Goal: Task Accomplishment & Management: Manage account settings

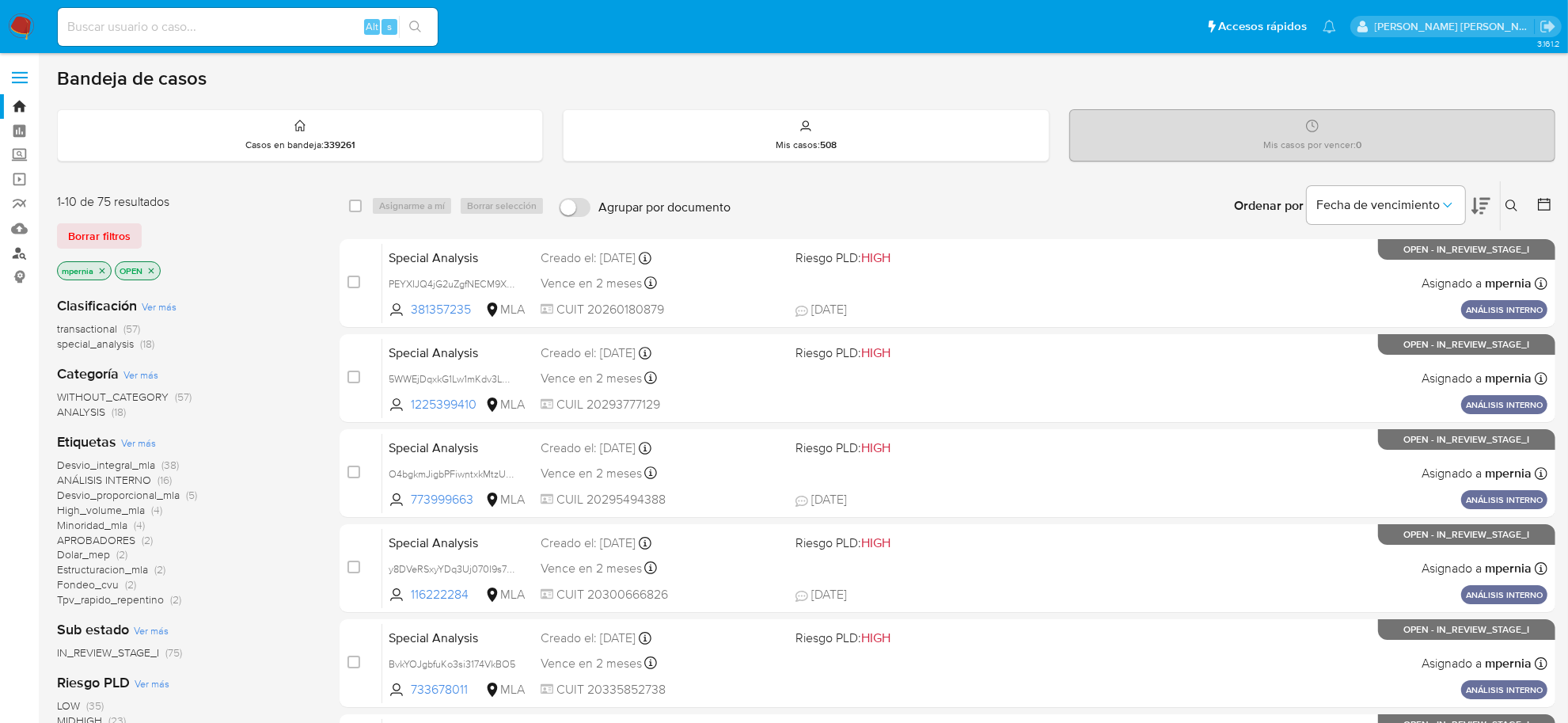
click at [25, 262] on link "Buscador de personas" at bounding box center [94, 253] width 189 height 25
click at [103, 272] on icon "close-filter" at bounding box center [102, 271] width 10 height 10
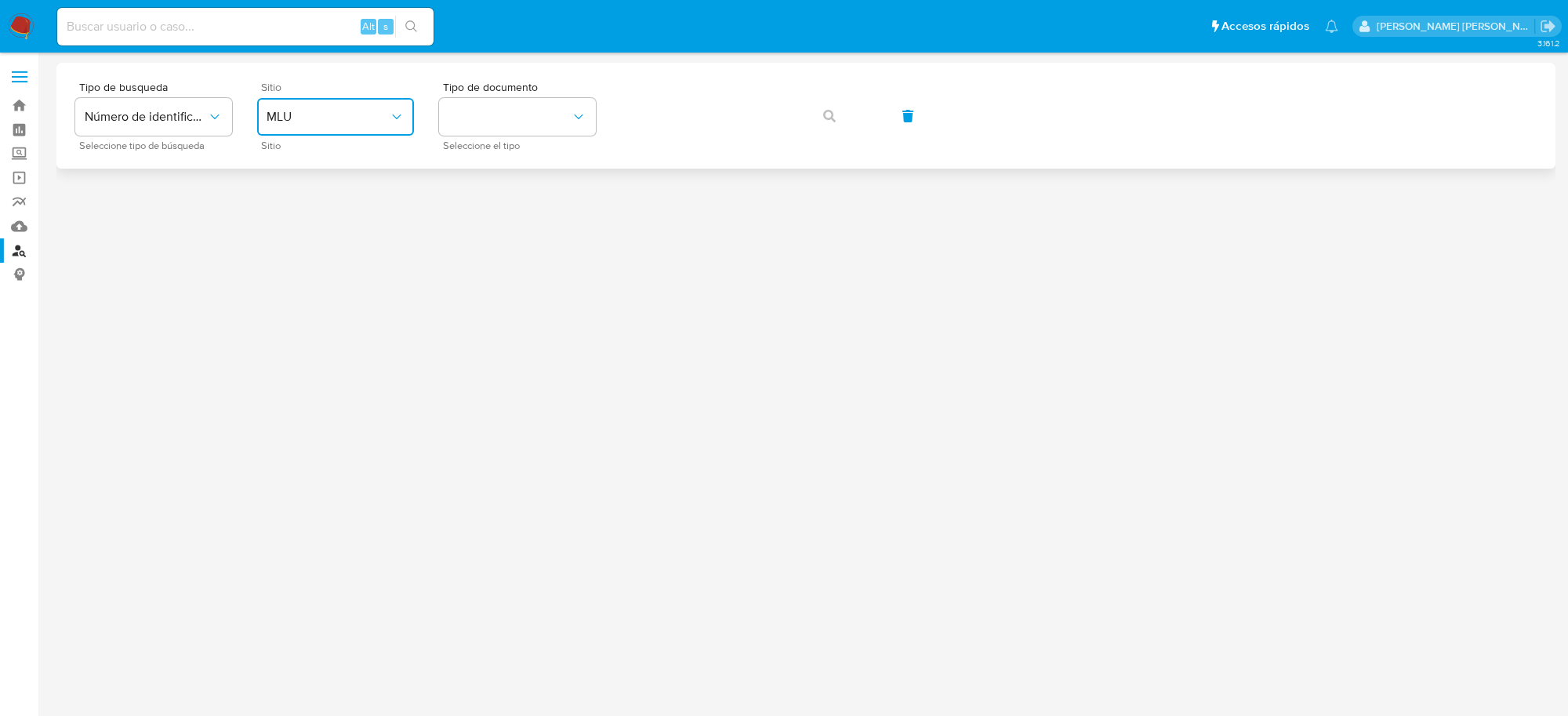
click at [370, 130] on button "MLU" at bounding box center [336, 117] width 157 height 38
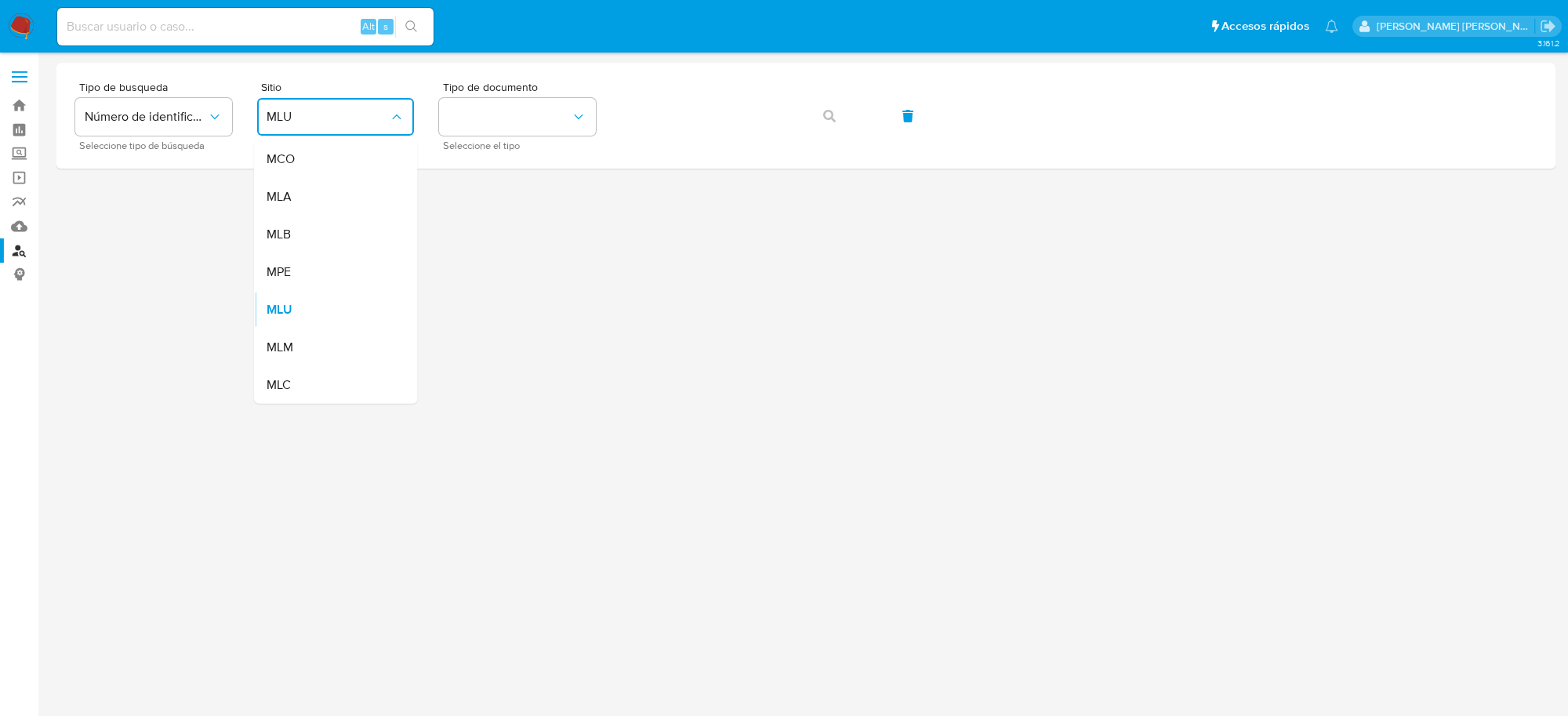
click at [276, 194] on span "MLA" at bounding box center [279, 197] width 25 height 16
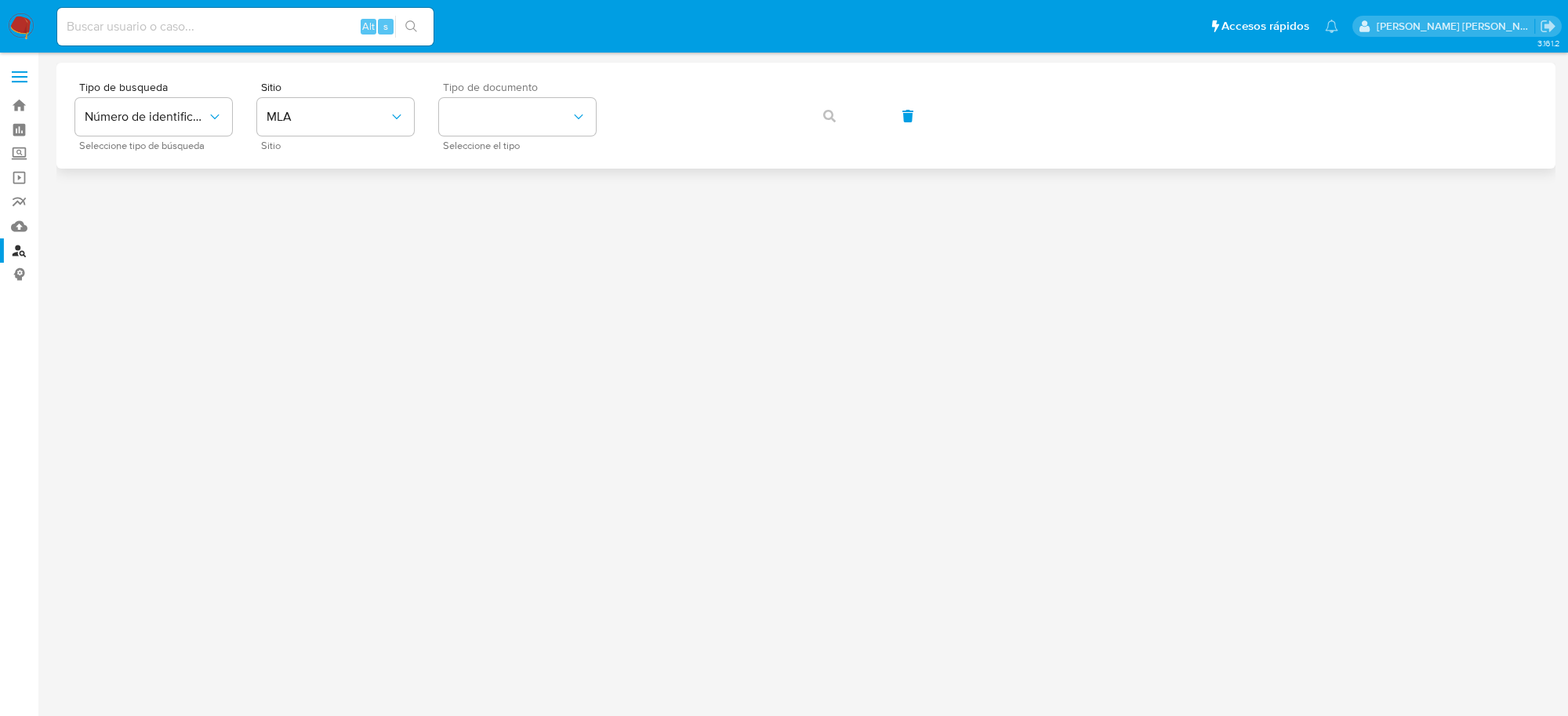
drag, startPoint x: 580, startPoint y: 86, endPoint x: 581, endPoint y: 96, distance: 10.0
click at [581, 93] on div "Tipo de documento Seleccione el tipo" at bounding box center [517, 115] width 157 height 68
click at [581, 100] on button "identificationType" at bounding box center [517, 117] width 157 height 38
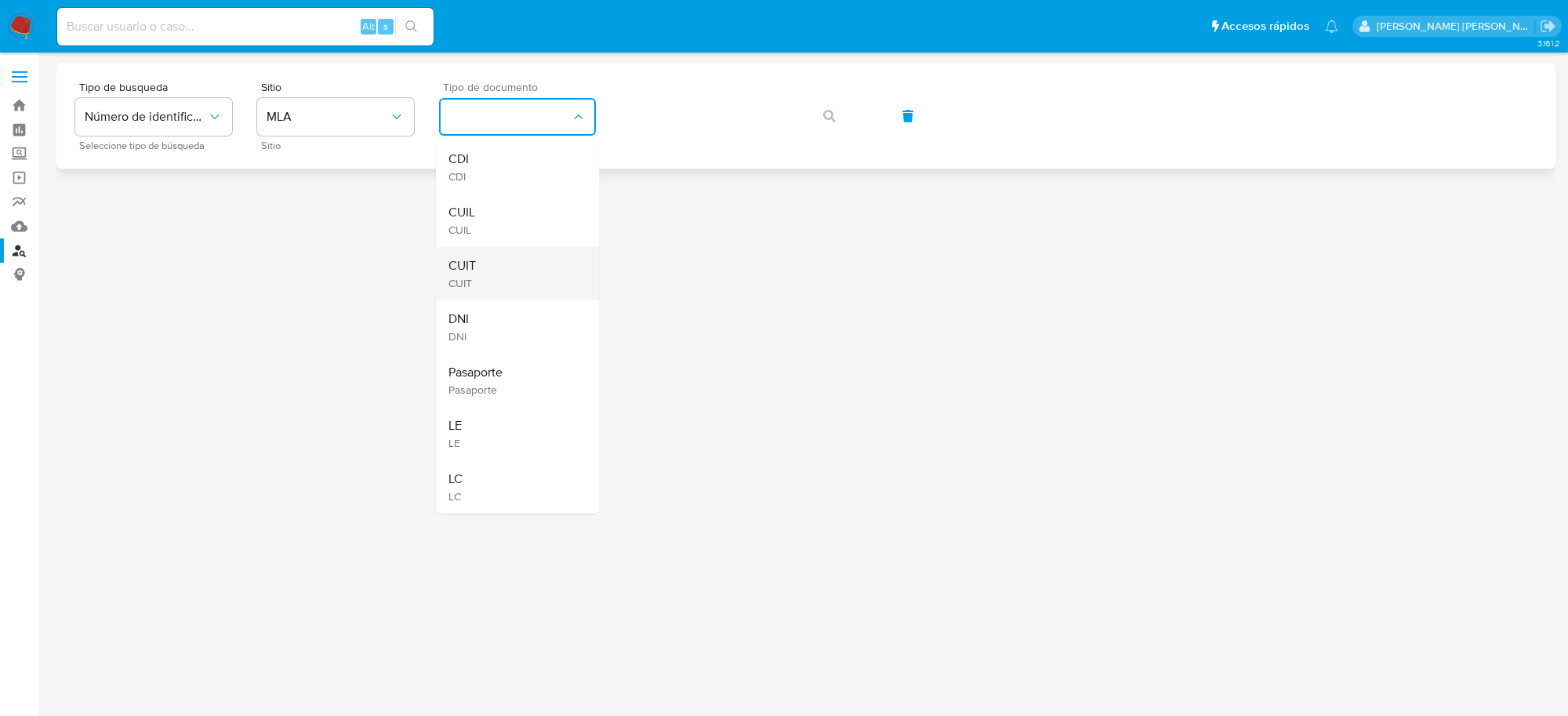
click at [476, 258] on div "CUIT CUIT" at bounding box center [512, 274] width 129 height 53
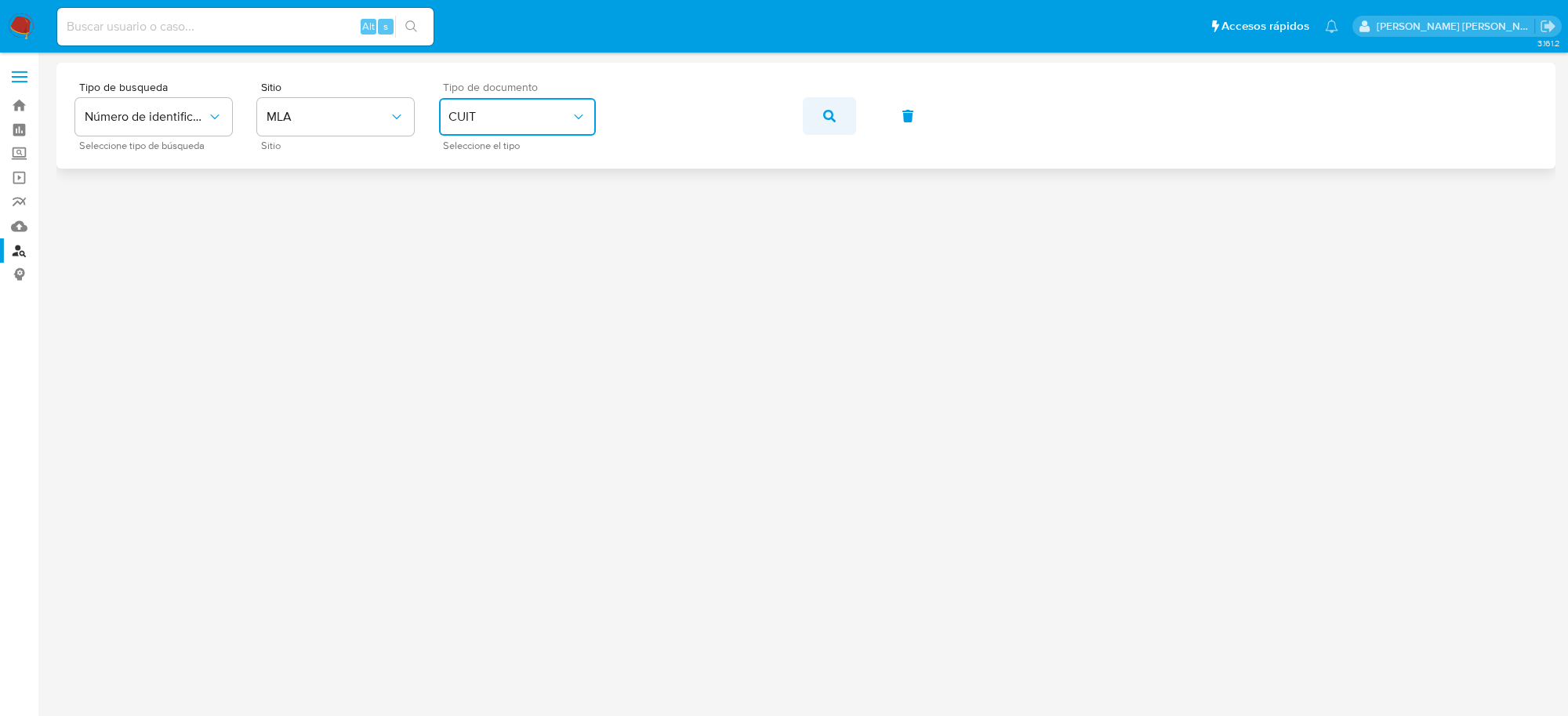
click at [827, 107] on span "button" at bounding box center [830, 116] width 13 height 35
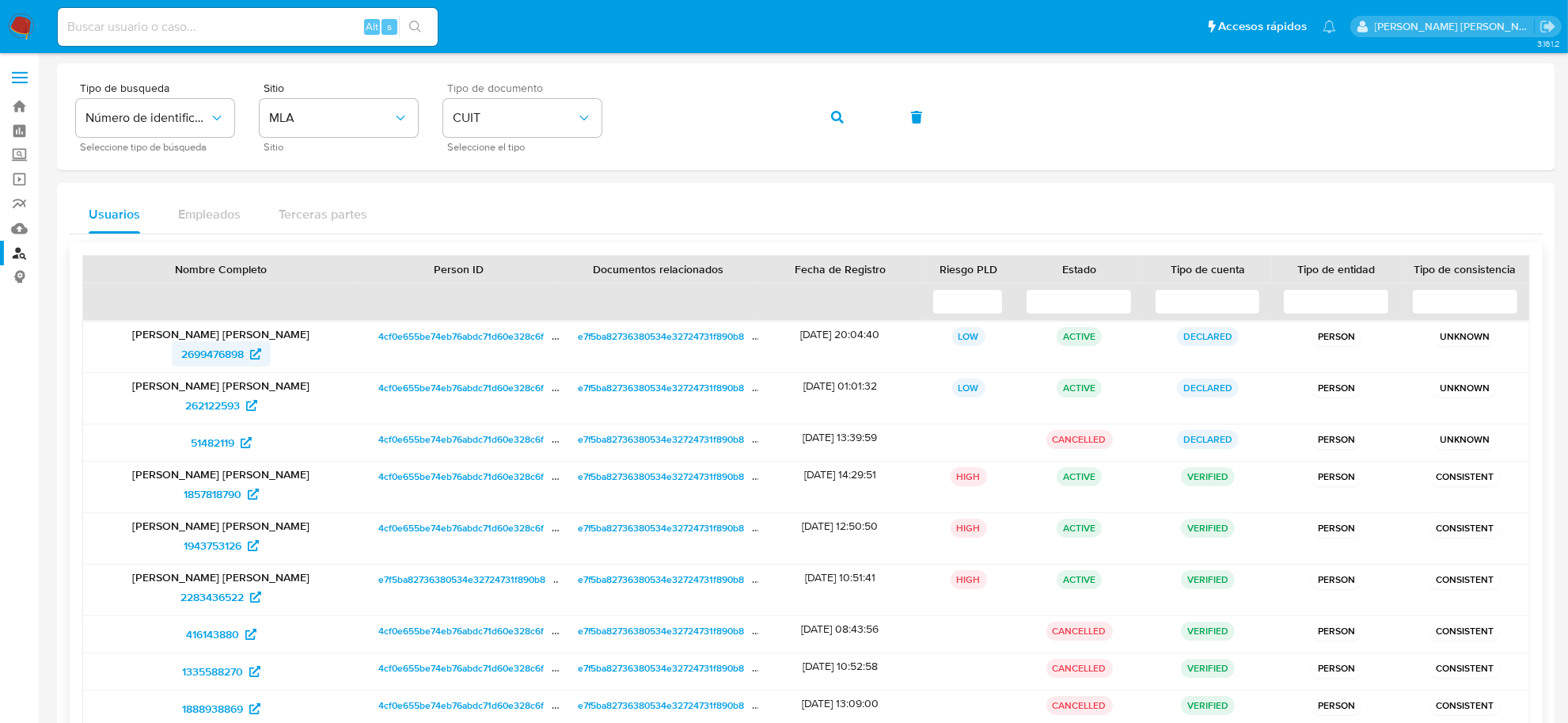
click at [226, 346] on span "2699476898" at bounding box center [212, 354] width 63 height 25
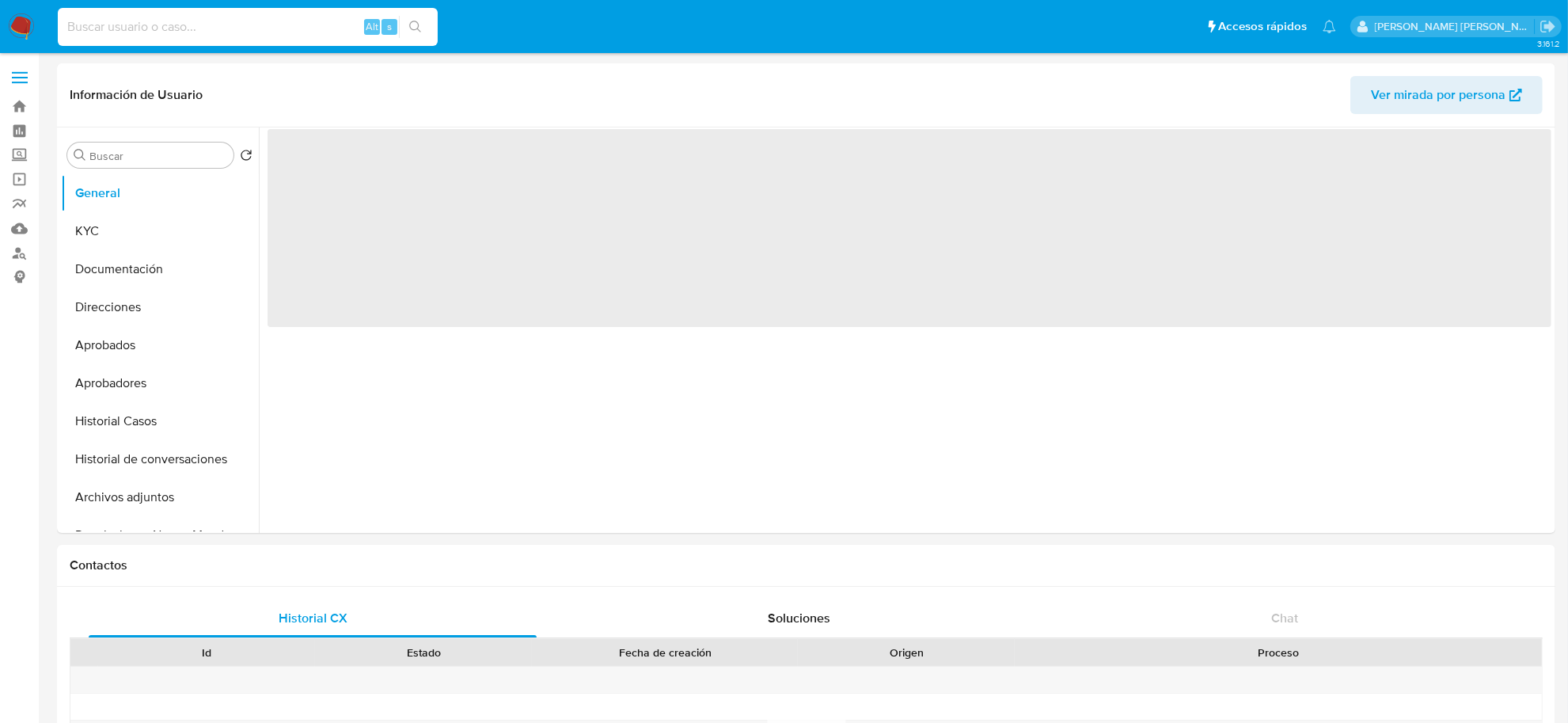
click at [185, 25] on input at bounding box center [248, 27] width 380 height 21
paste input "1234111142"
type input "1234111142"
select select "10"
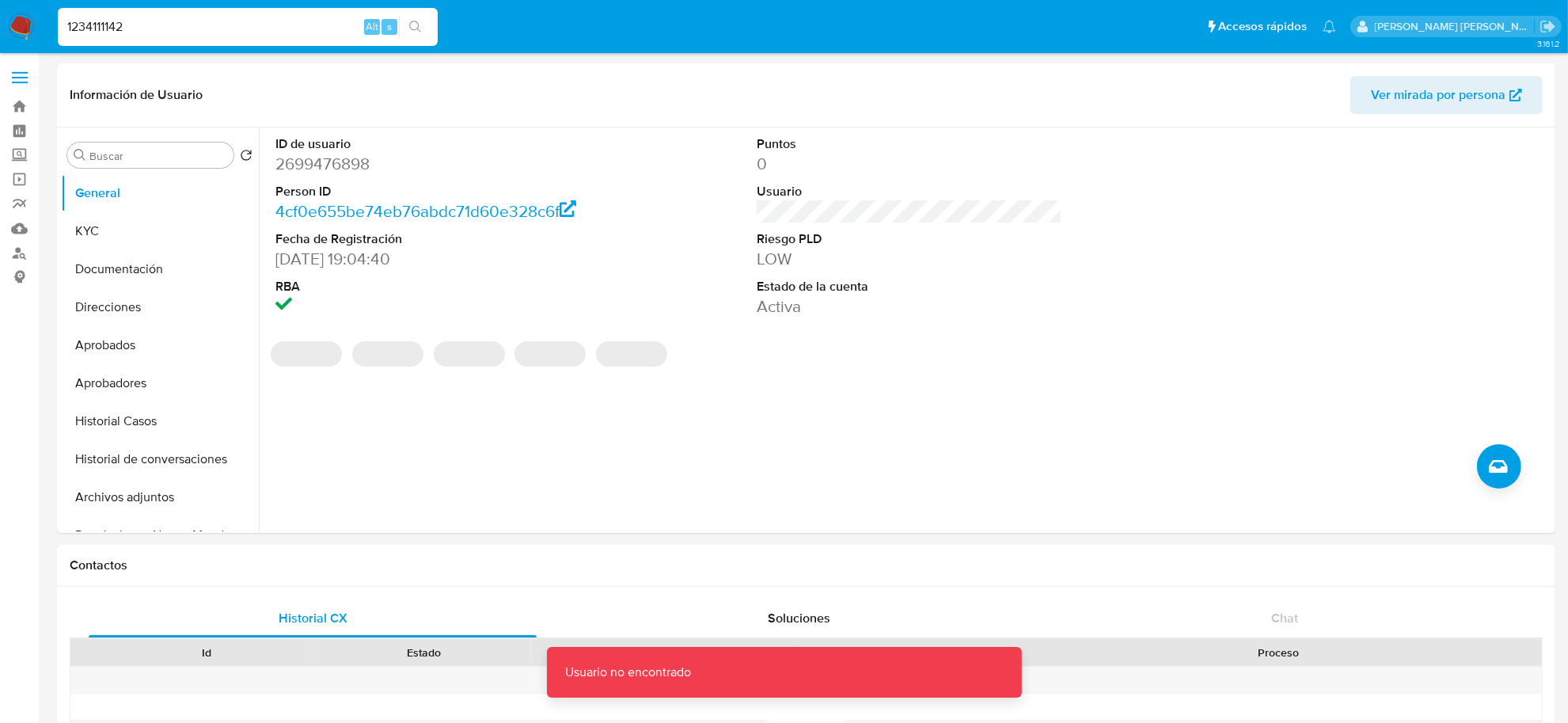
click at [185, 25] on input "1234111142" at bounding box center [248, 27] width 380 height 21
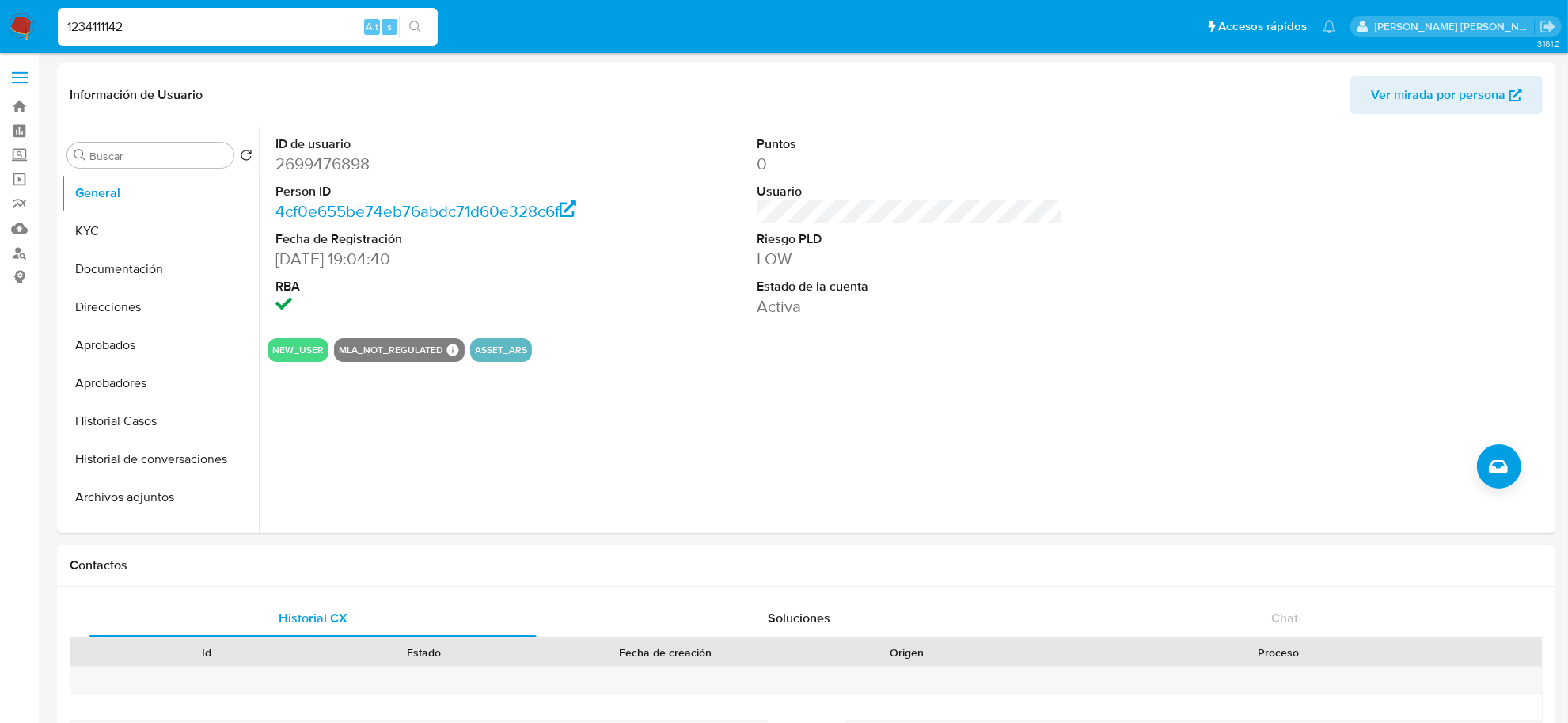
type input "1234111142"
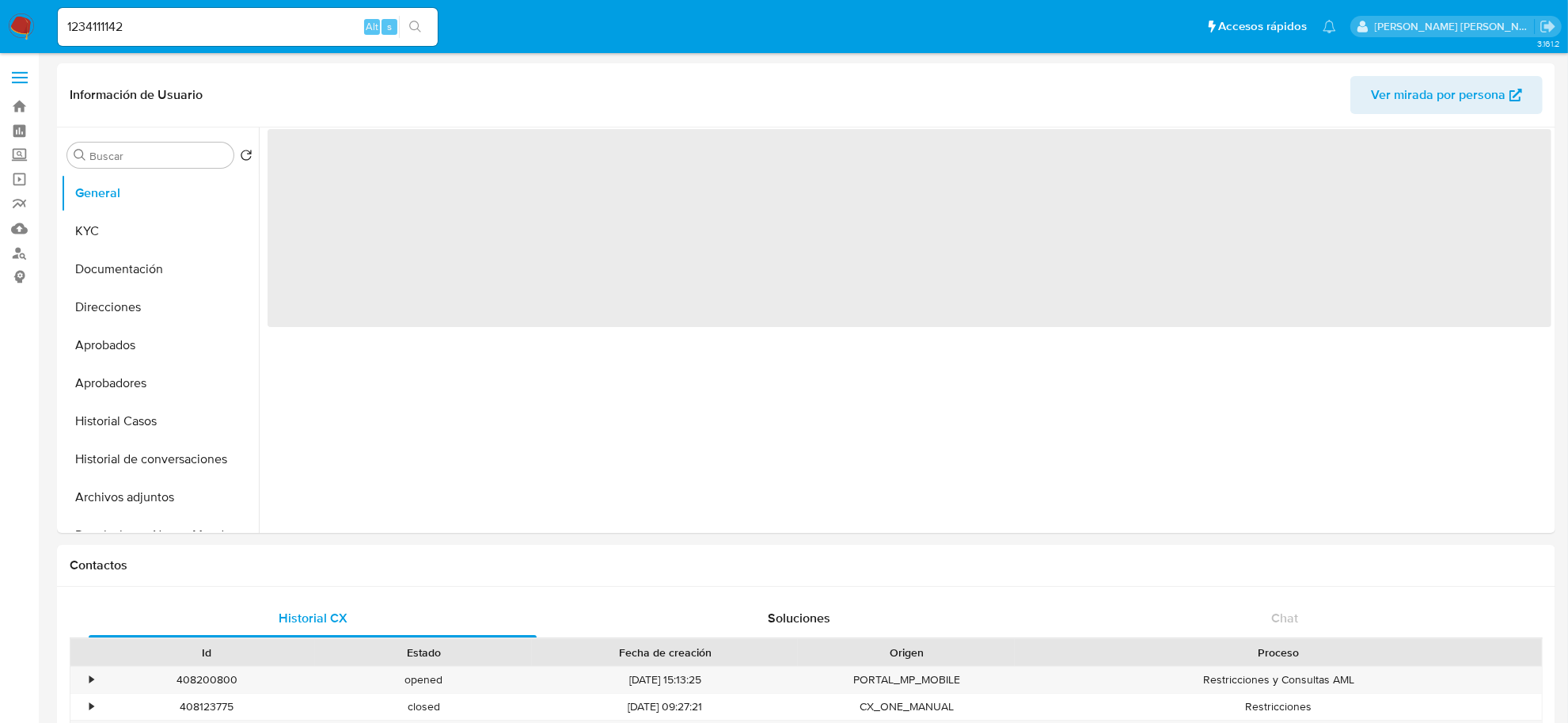
select select "10"
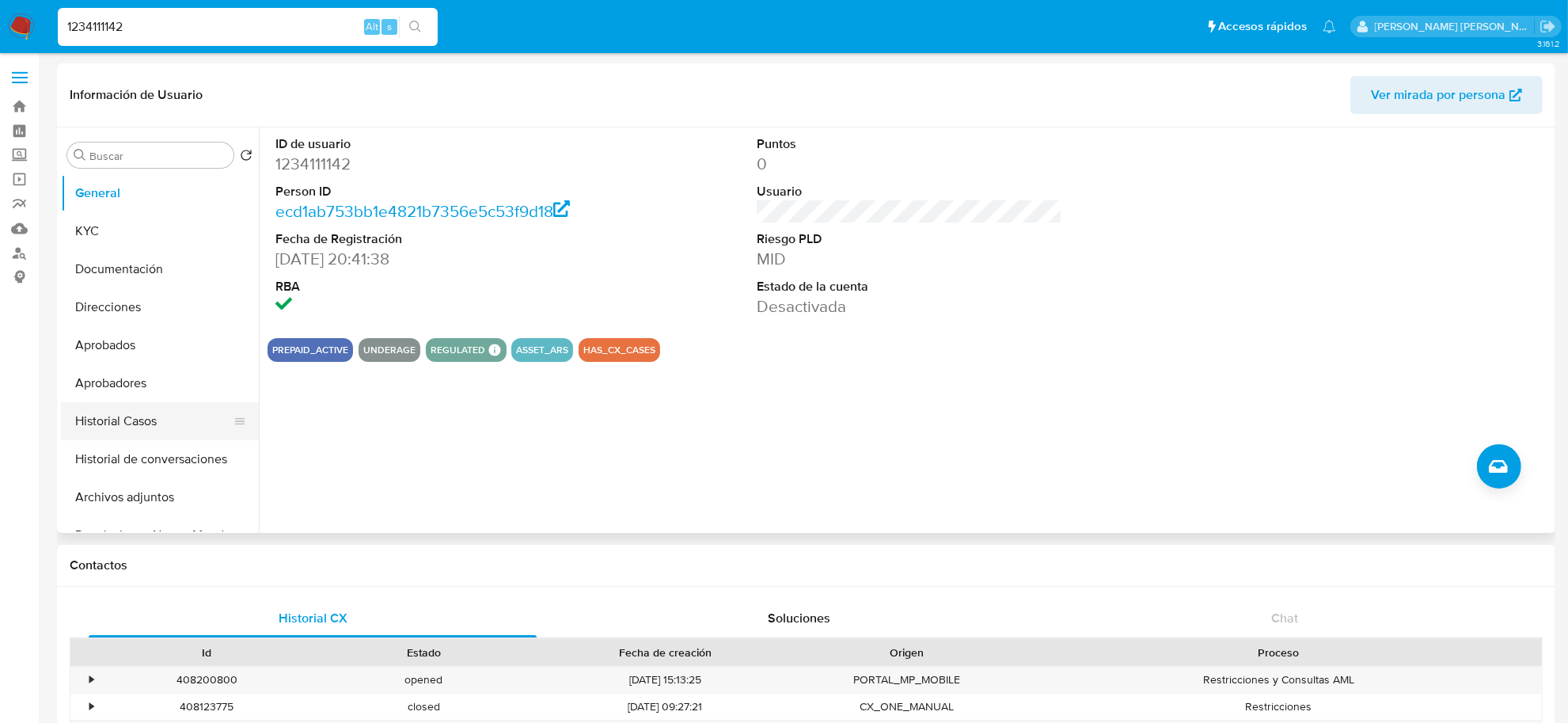
click at [117, 420] on button "Historial Casos" at bounding box center [154, 422] width 185 height 38
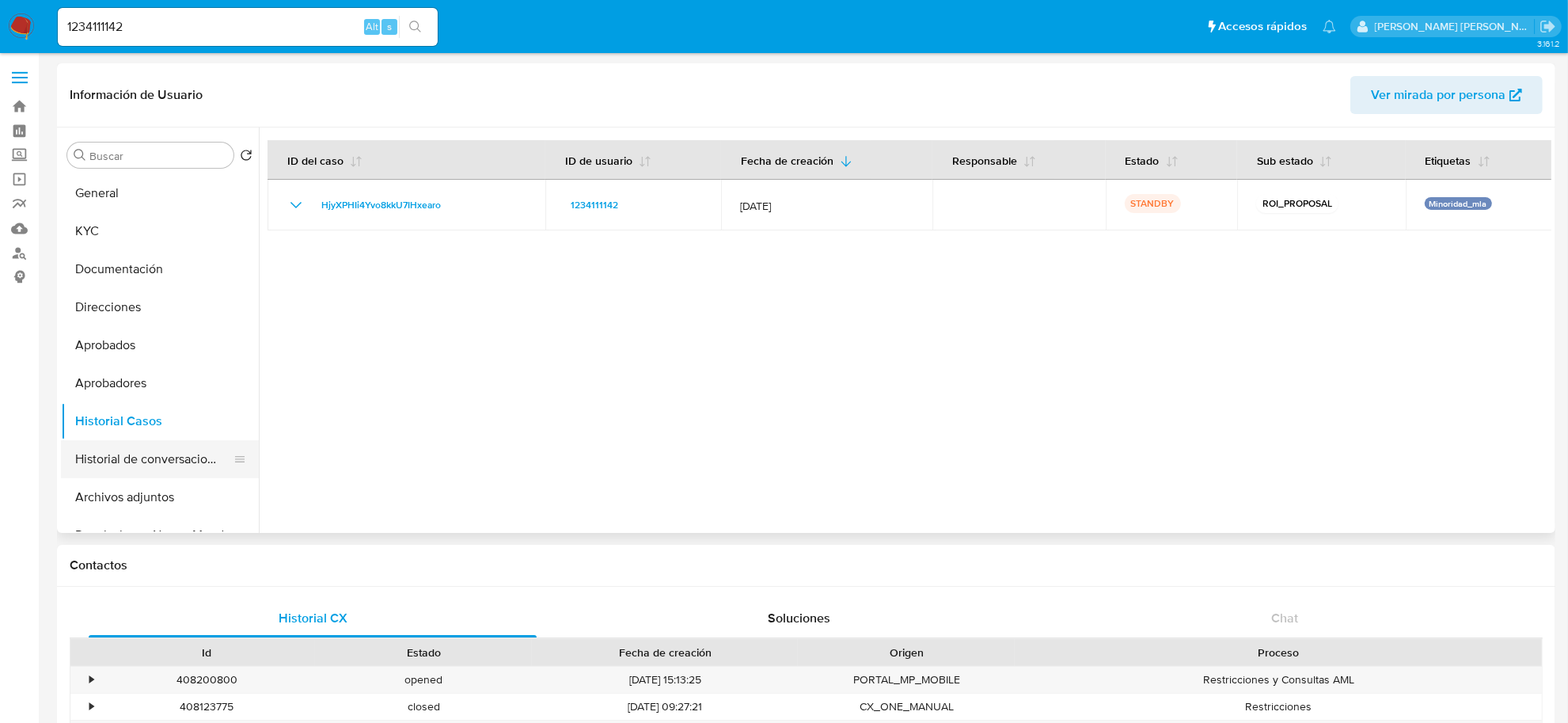
click at [169, 457] on button "Historial de conversaciones" at bounding box center [154, 459] width 185 height 38
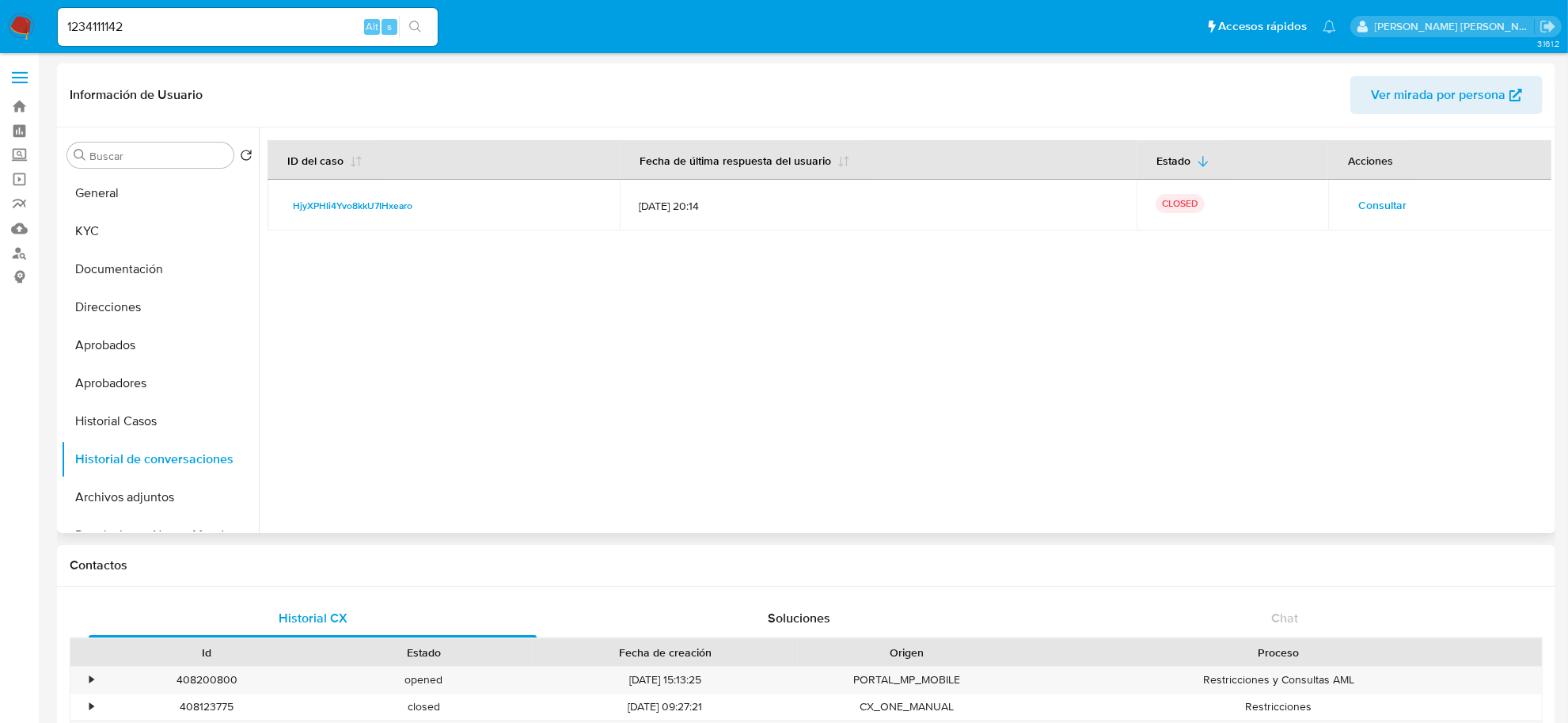
click at [1365, 207] on span "Consultar" at bounding box center [1382, 205] width 48 height 22
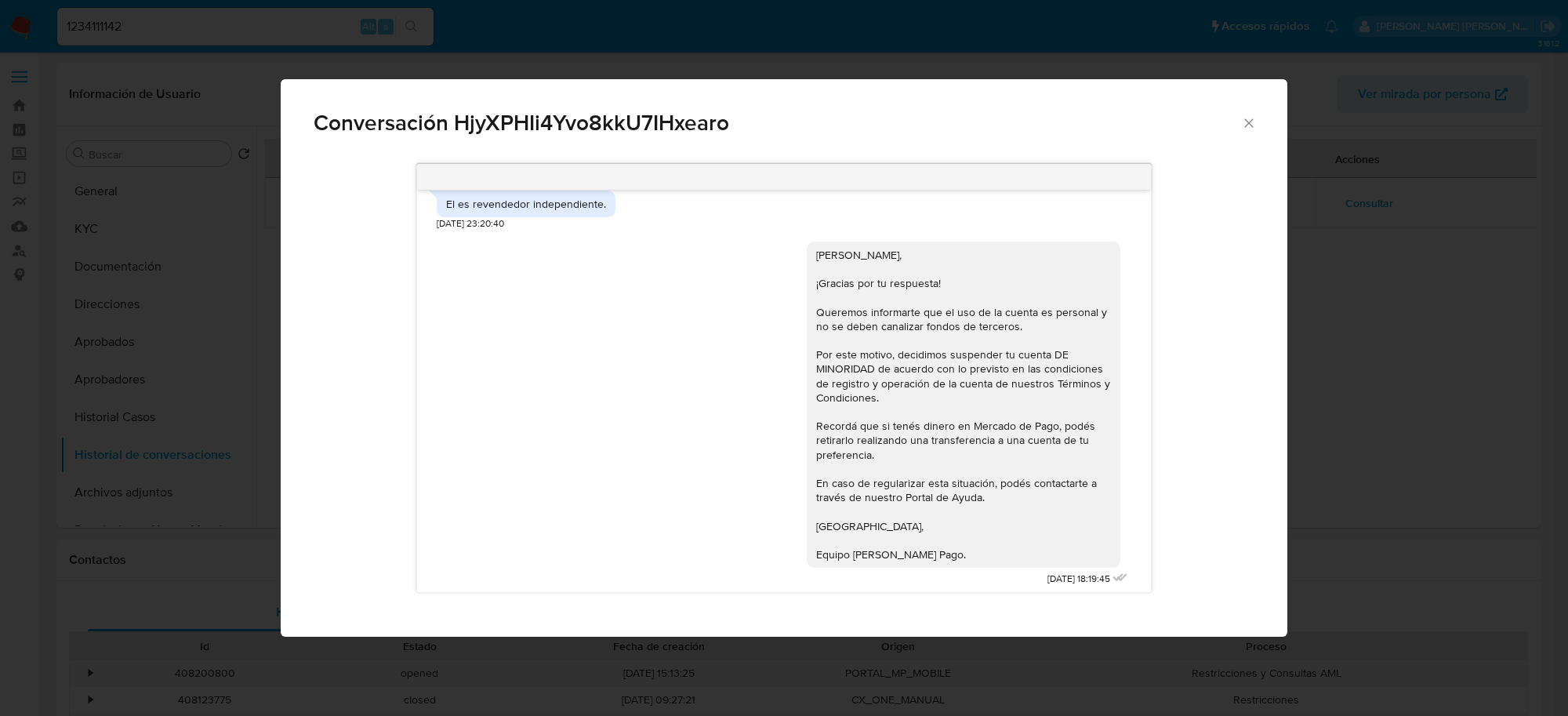
scroll to position [1164, 0]
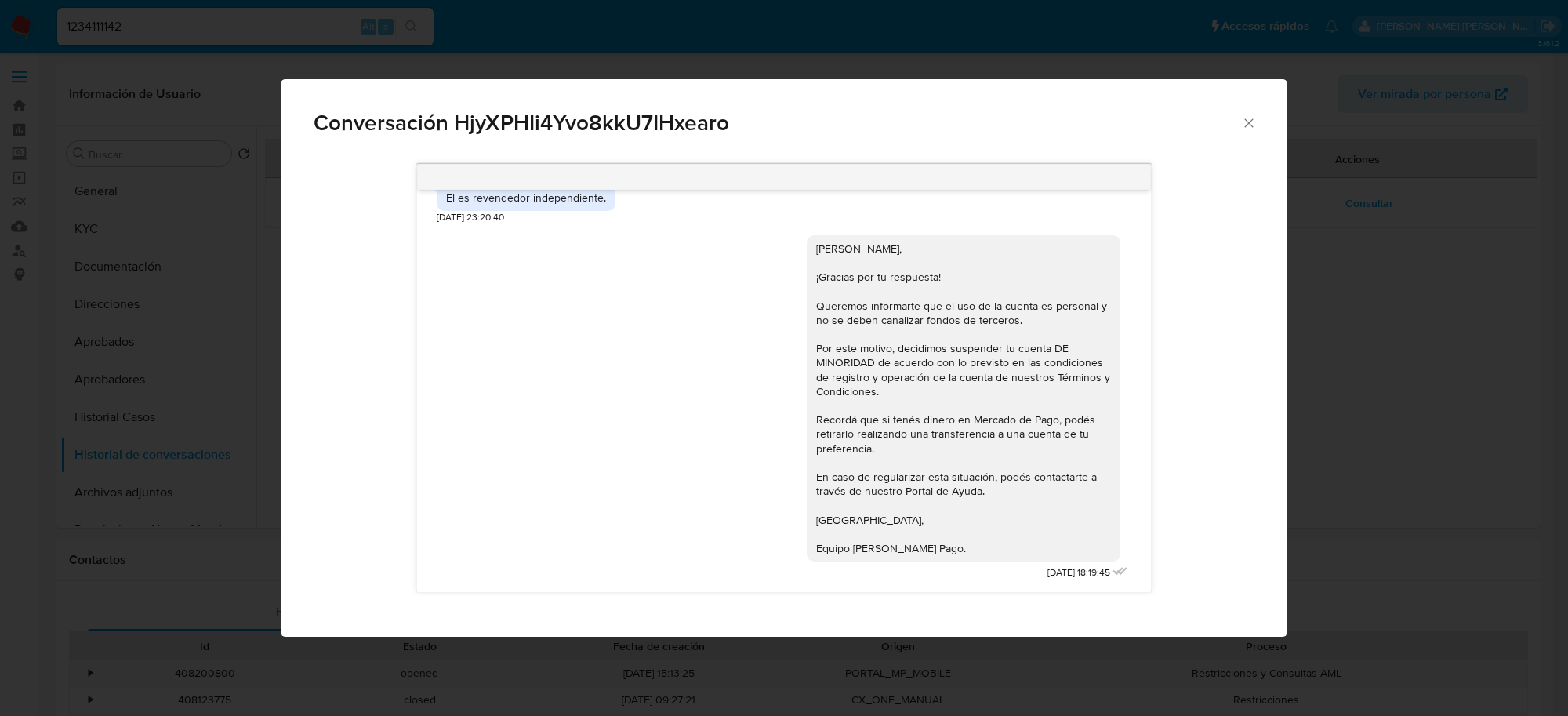
click at [1249, 120] on icon "Cerrar" at bounding box center [1249, 123] width 16 height 16
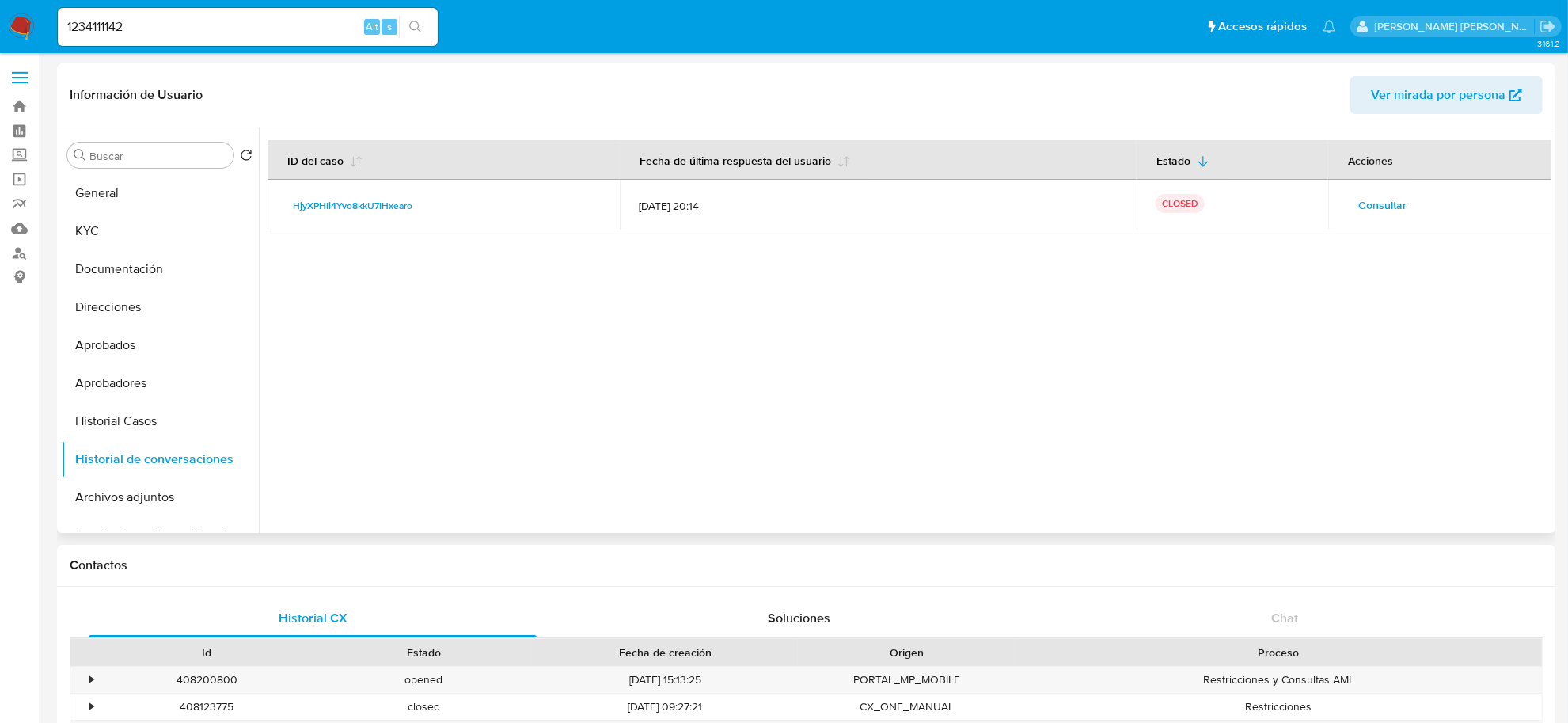
click at [1375, 206] on span "Consultar" at bounding box center [1382, 205] width 48 height 22
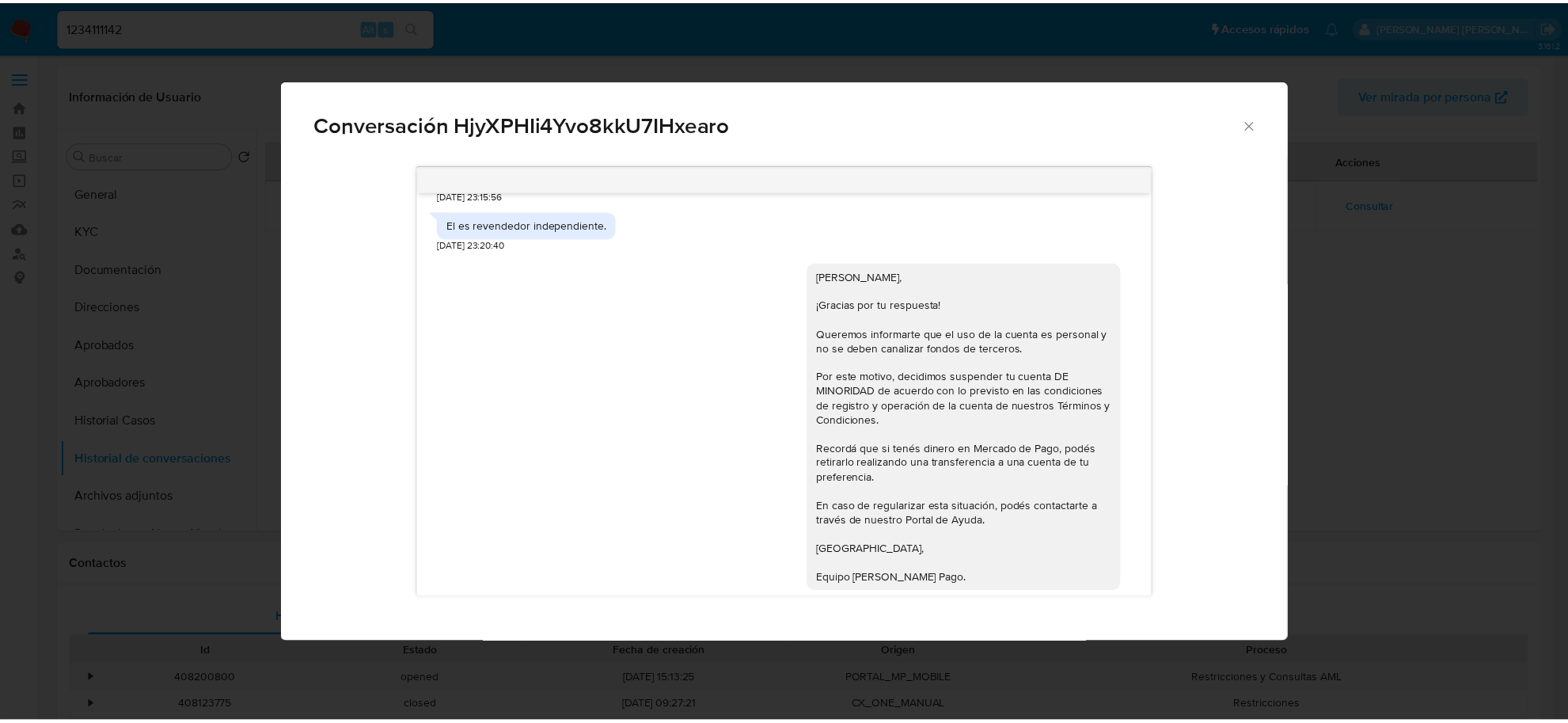
scroll to position [1076, 0]
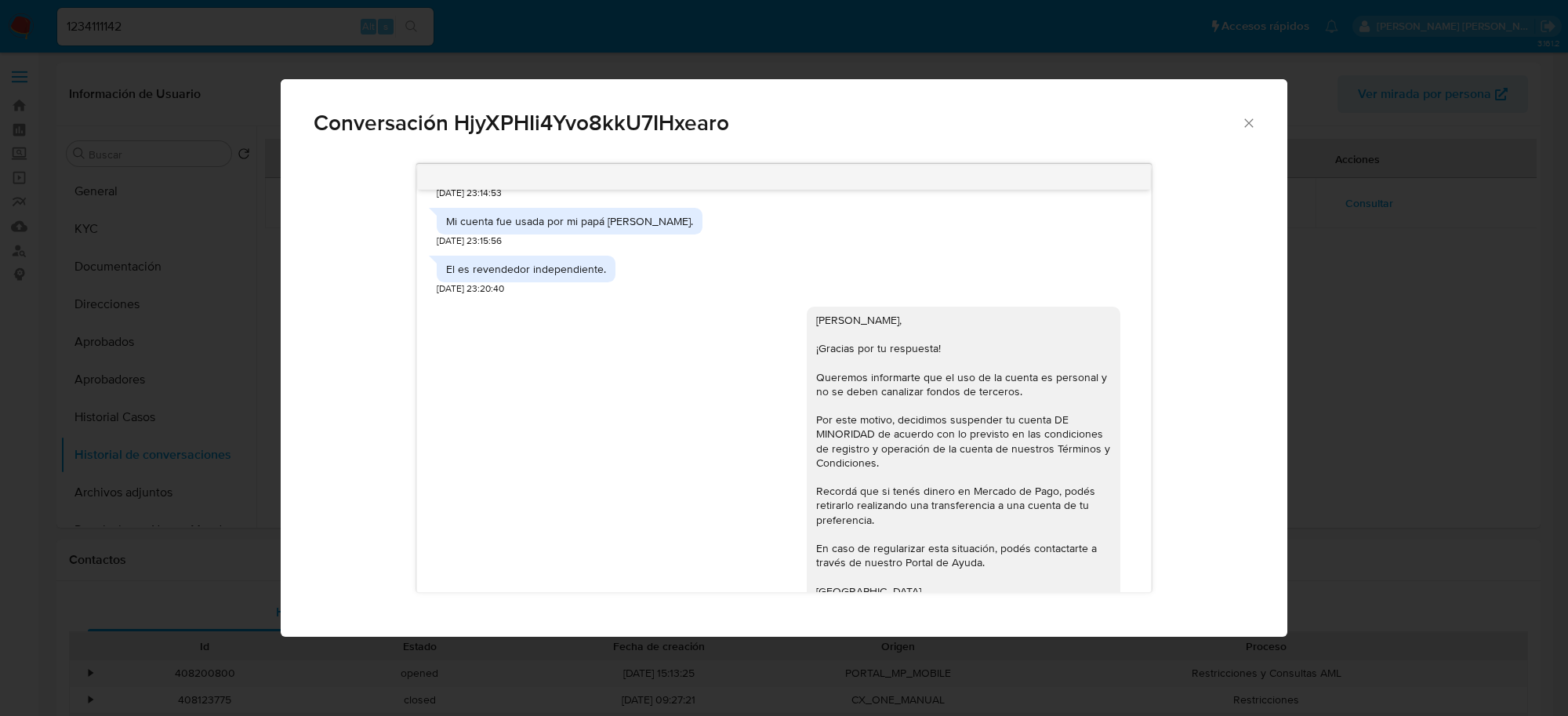
drag, startPoint x: 444, startPoint y: 244, endPoint x: 742, endPoint y: 248, distance: 298.0
click at [742, 248] on div "Mi cuenta fue usada por mi papá Torres Mariano Sebastián. 22/09/2025 23:15:56" at bounding box center [783, 224] width 695 height 48
copy div "Mi cuenta fue usada por mi papá Torres Mariano Sebastián."
drag, startPoint x: 447, startPoint y: 298, endPoint x: 625, endPoint y: 305, distance: 178.1
click at [625, 296] on div "El es revendedor independiente. 22/09/2025 23:20:40" at bounding box center [783, 272] width 695 height 48
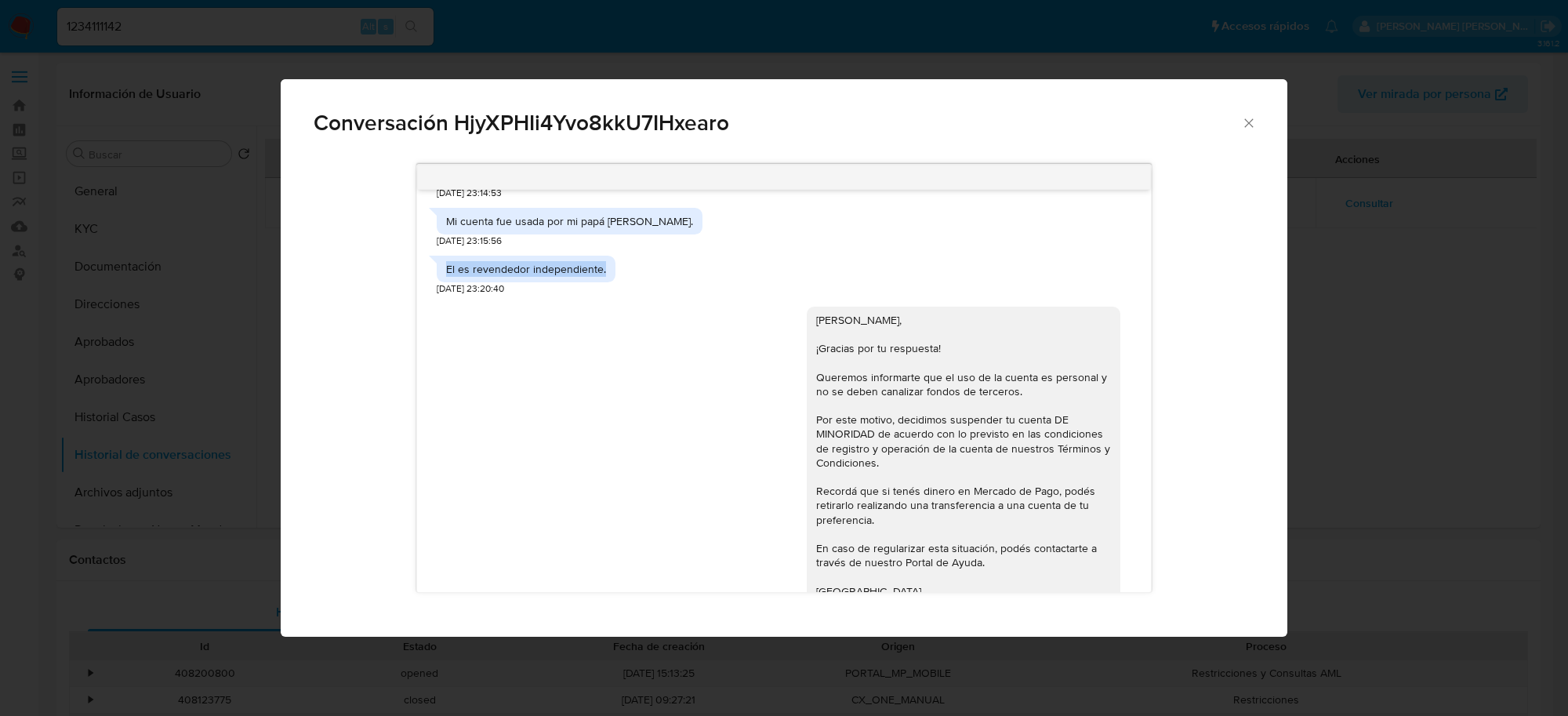
copy div "El es revendedor independiente."
click at [1252, 120] on icon "Cerrar" at bounding box center [1249, 123] width 16 height 16
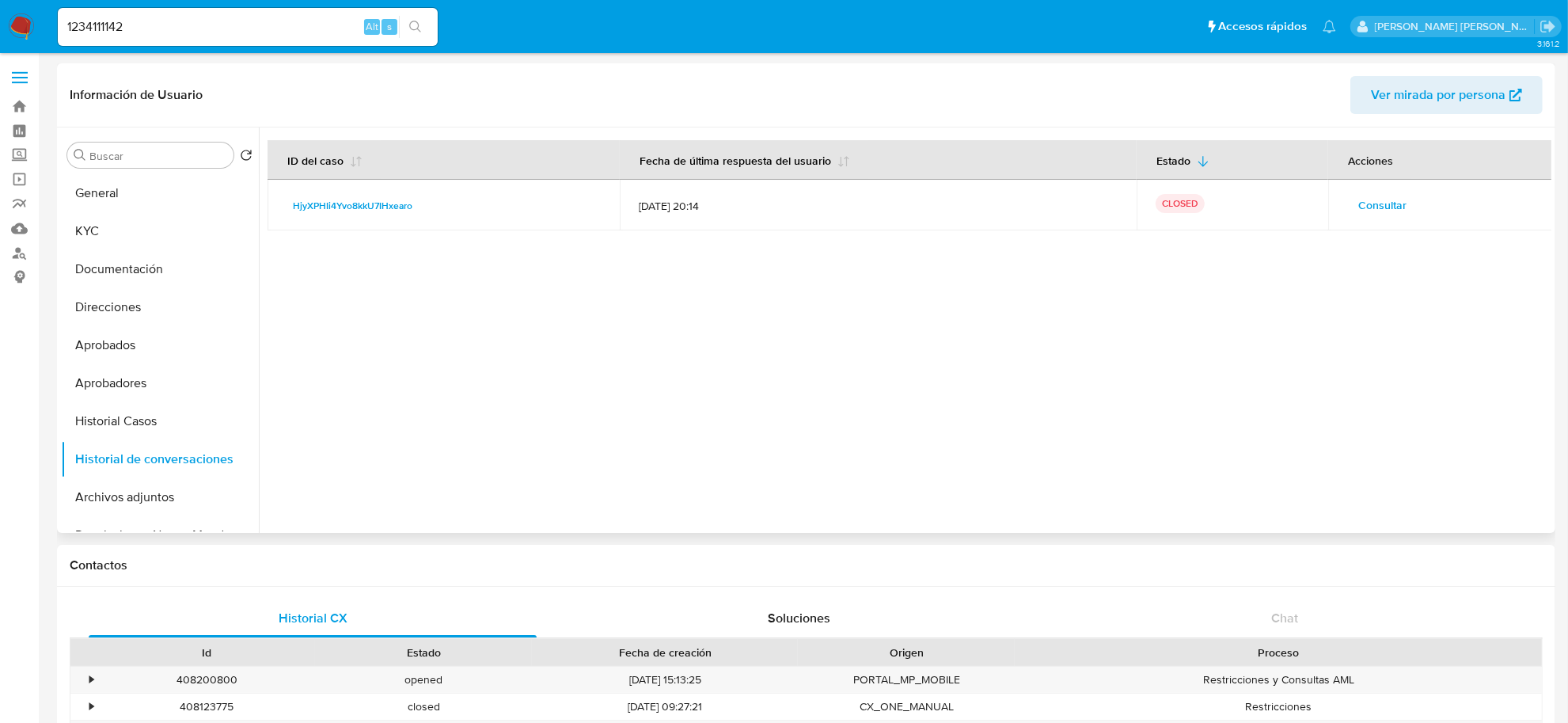
click at [781, 345] on div at bounding box center [905, 331] width 1292 height 406
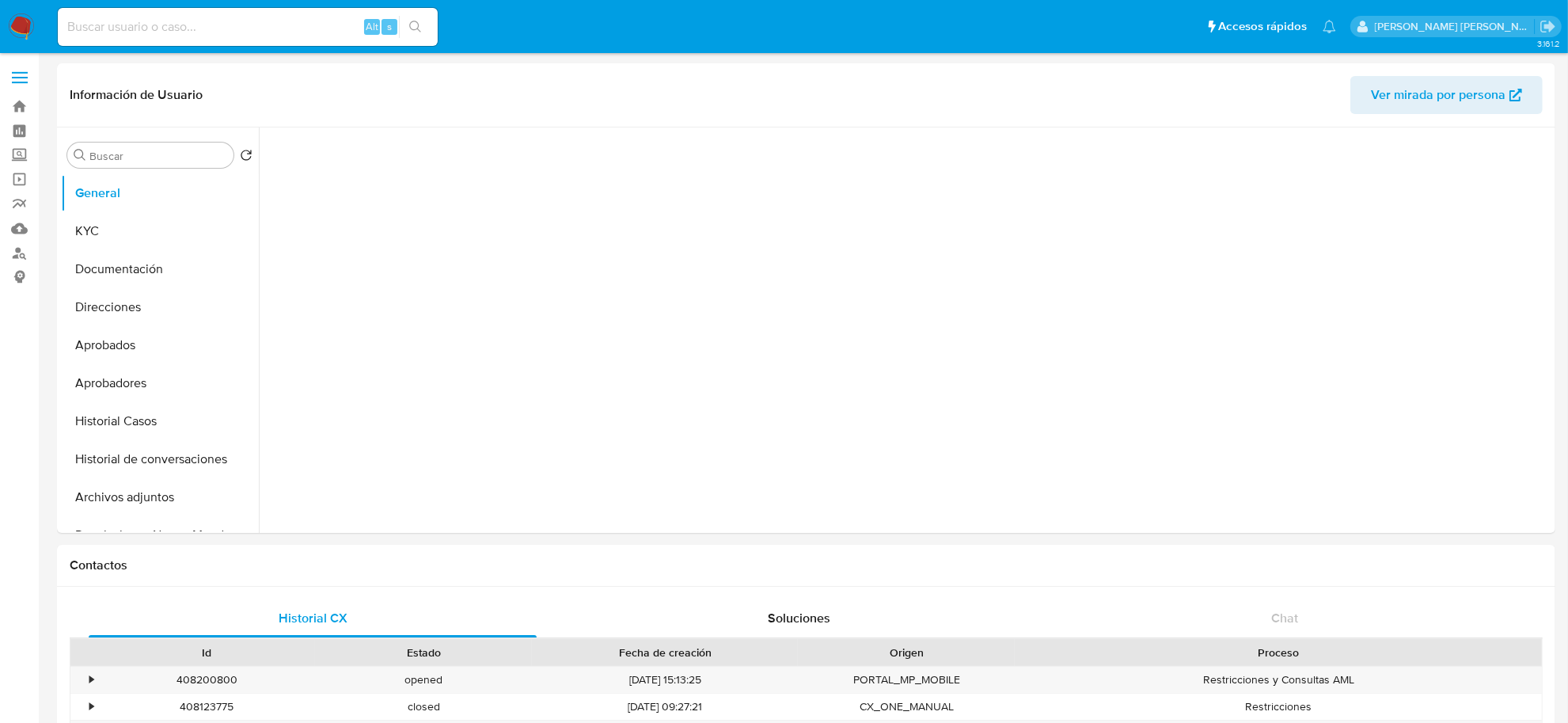
select select "10"
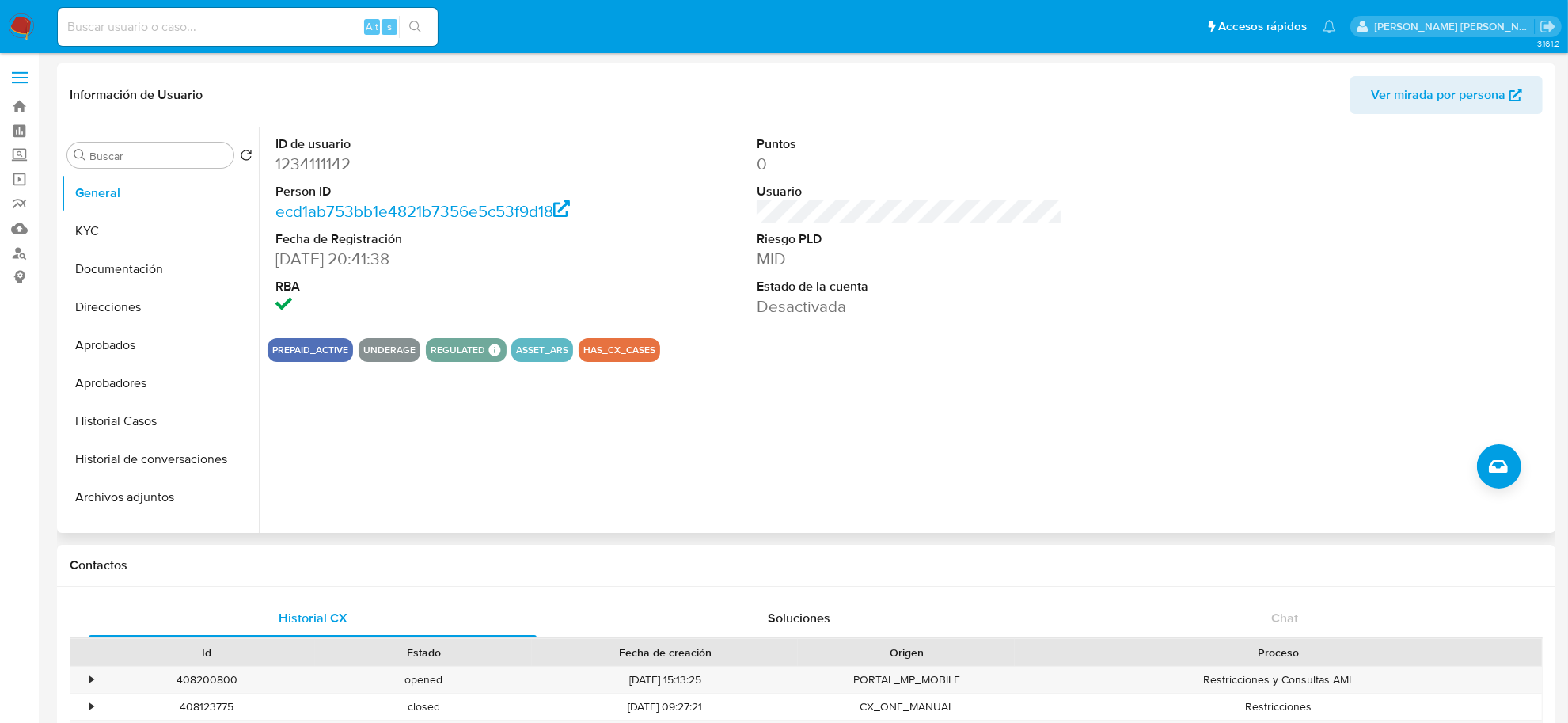
click at [375, 436] on div "ID de usuario 1234111142 Person ID ecd1ab753bb1e4821b7356e5c53f9d18 Fecha de Re…" at bounding box center [905, 331] width 1292 height 406
click at [131, 430] on button "Historial Casos" at bounding box center [154, 422] width 185 height 38
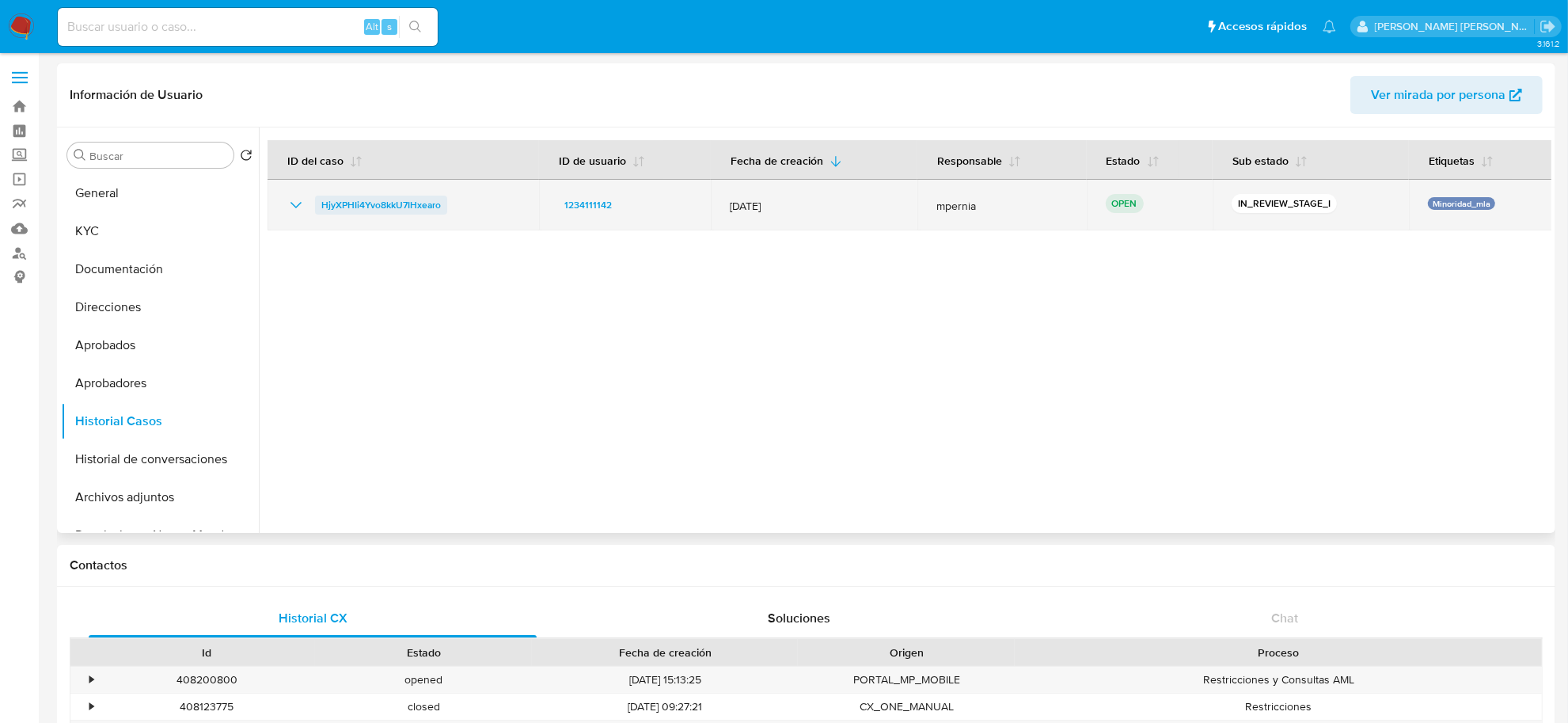
click at [369, 202] on span "HjyXPHIi4Yvo8kkU7IHxearo" at bounding box center [381, 205] width 120 height 19
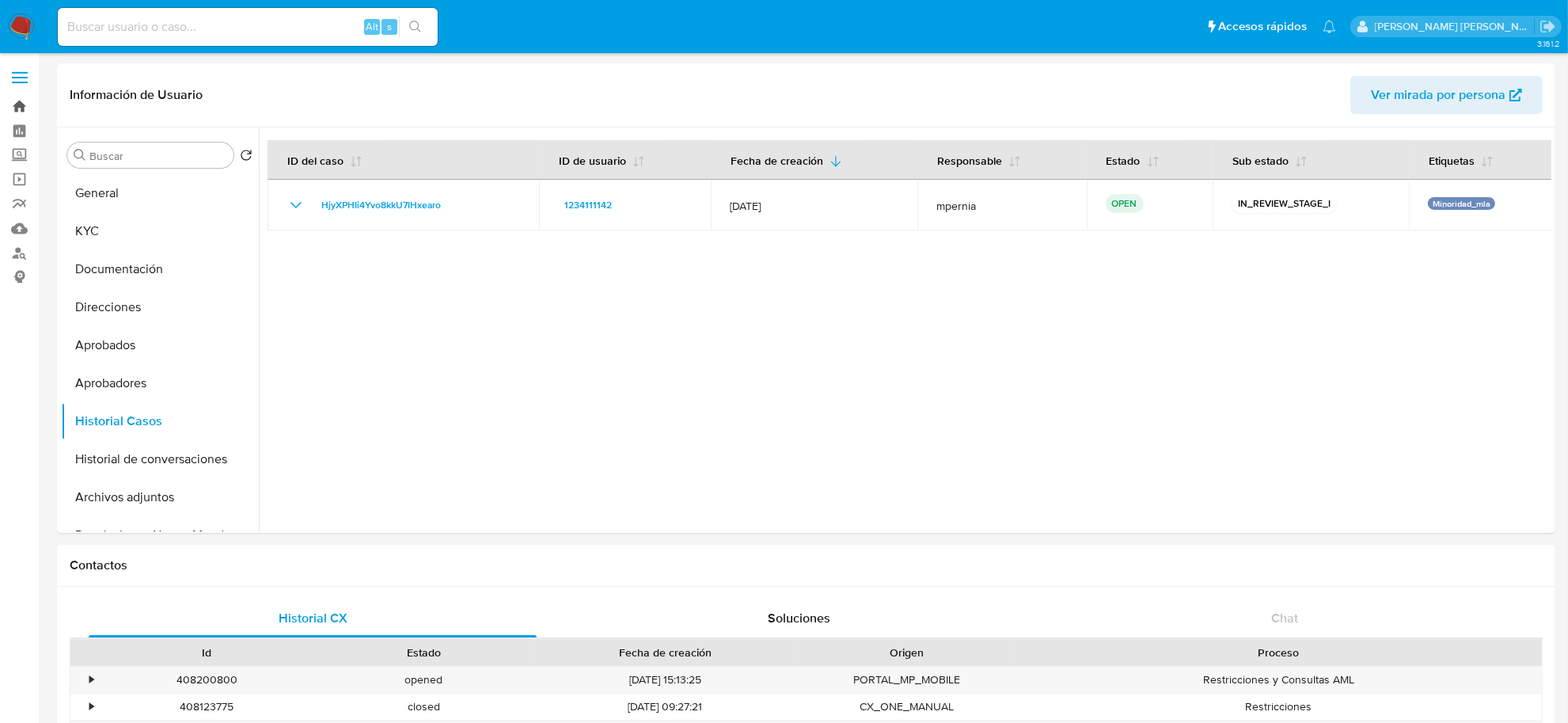
click at [29, 103] on link "Bandeja" at bounding box center [94, 106] width 189 height 25
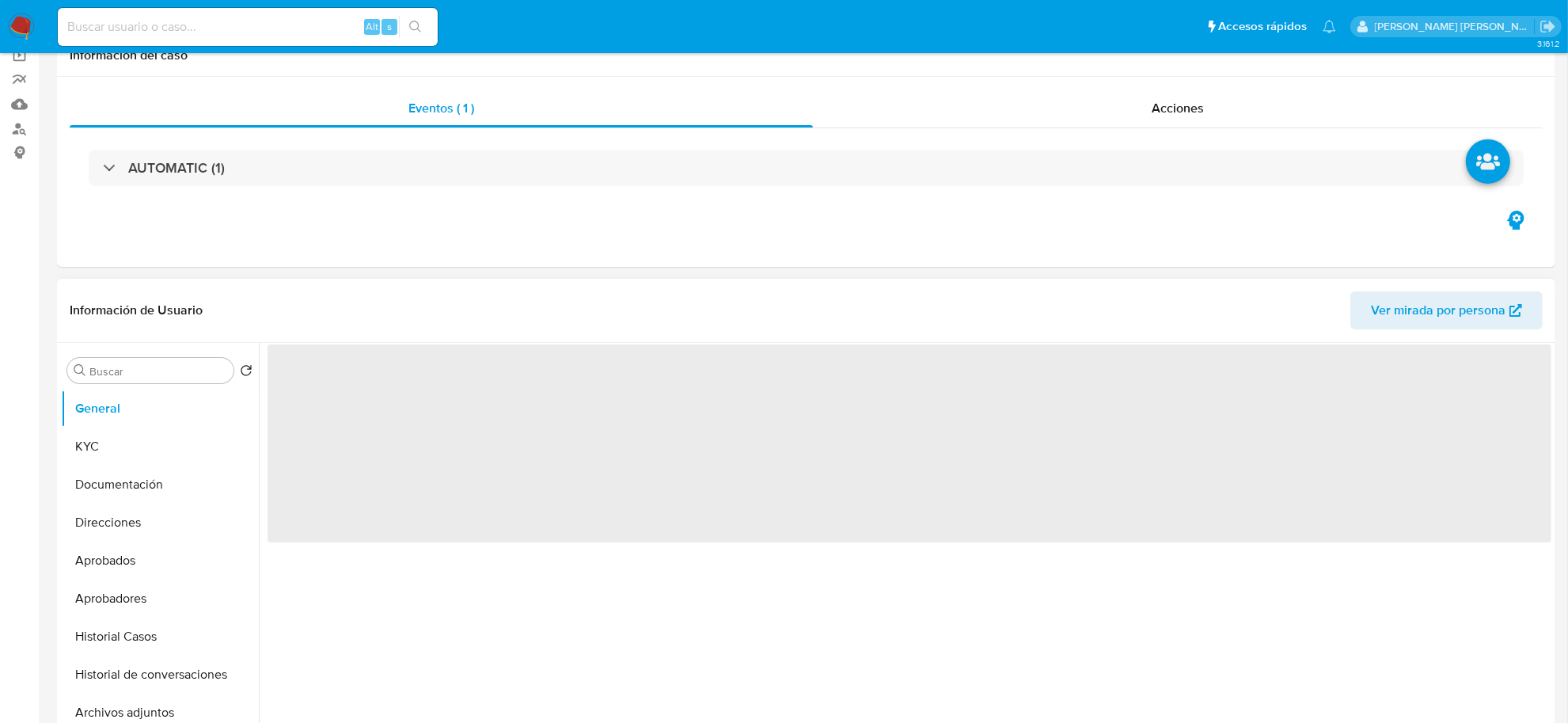
select select "10"
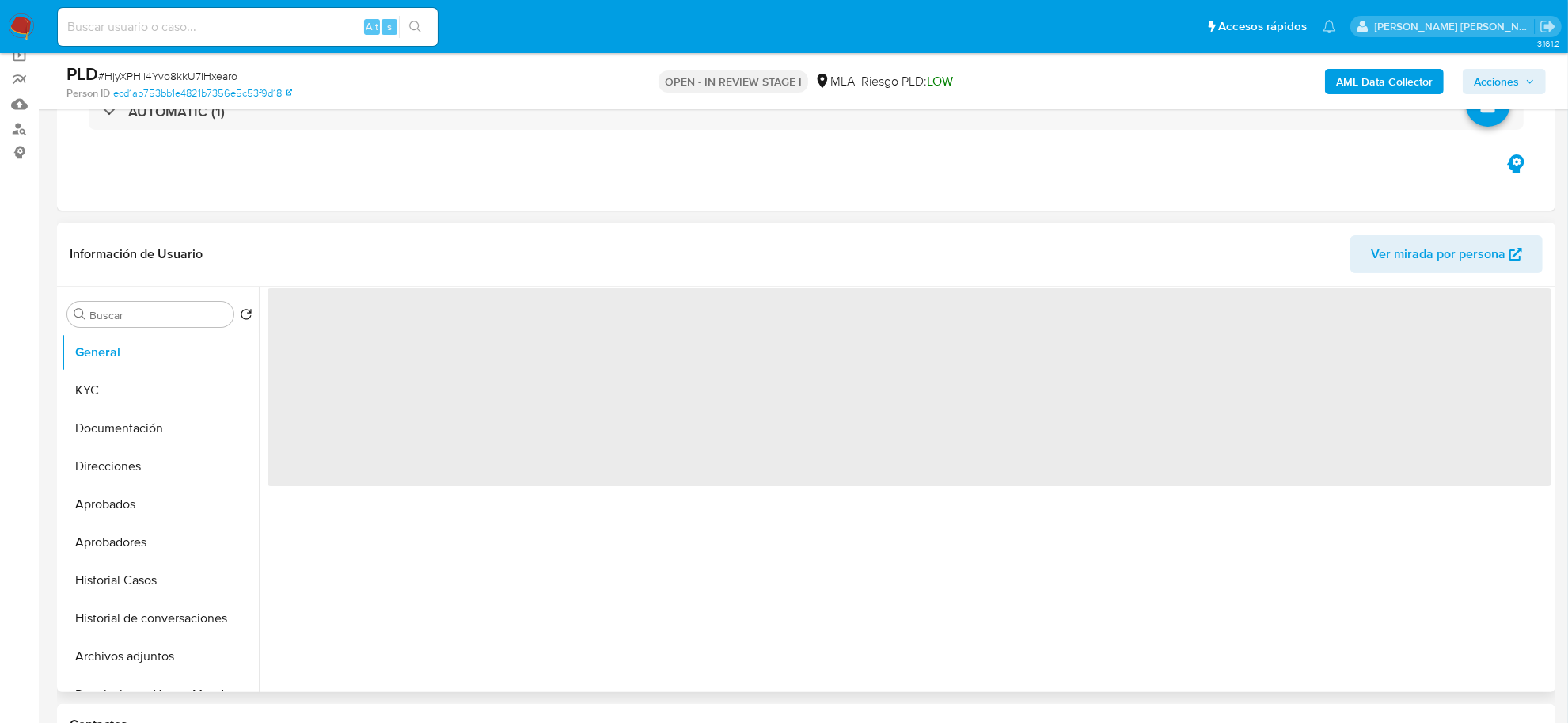
scroll to position [297, 0]
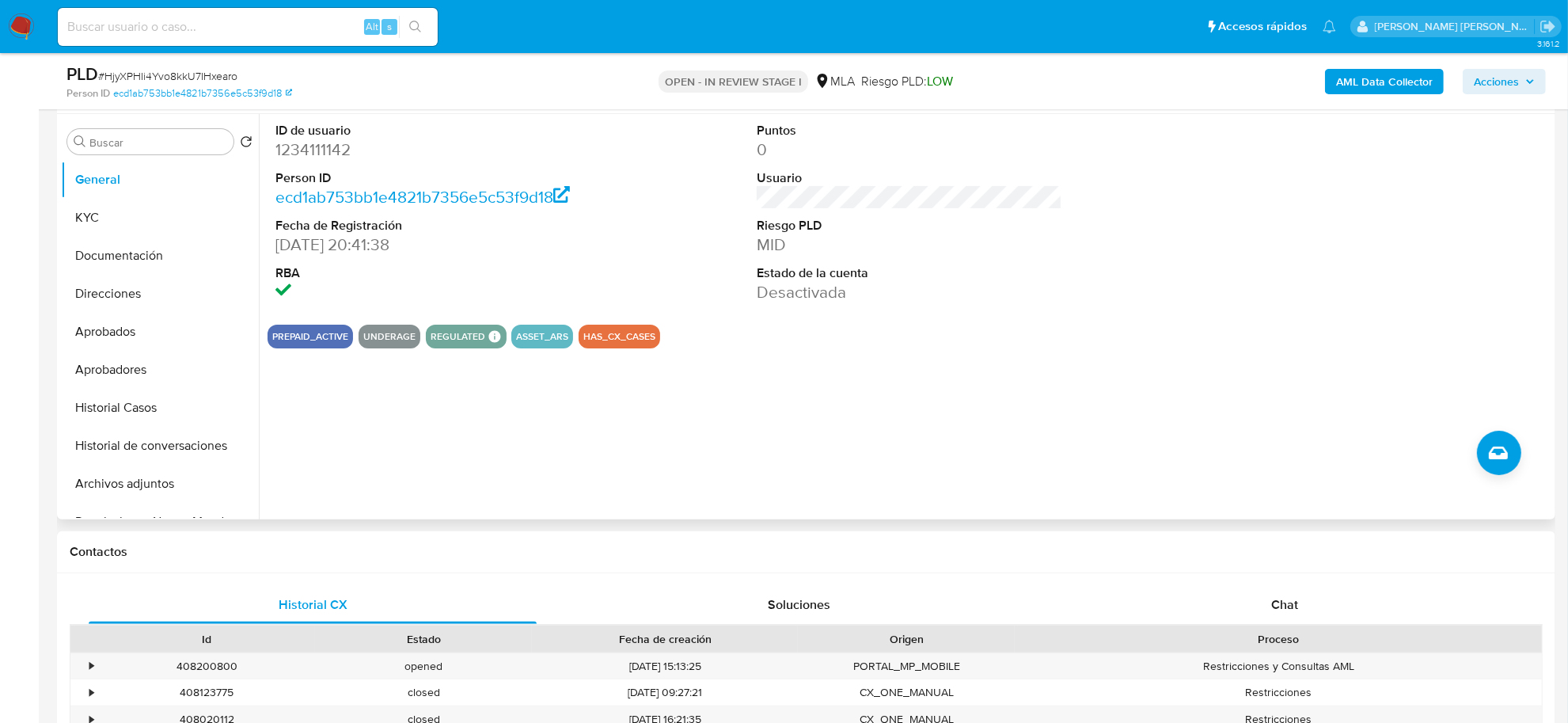
click at [307, 159] on dd "1234111142" at bounding box center [429, 150] width 306 height 22
click at [307, 157] on dd "1234111142" at bounding box center [429, 150] width 306 height 22
copy dd "1234111142"
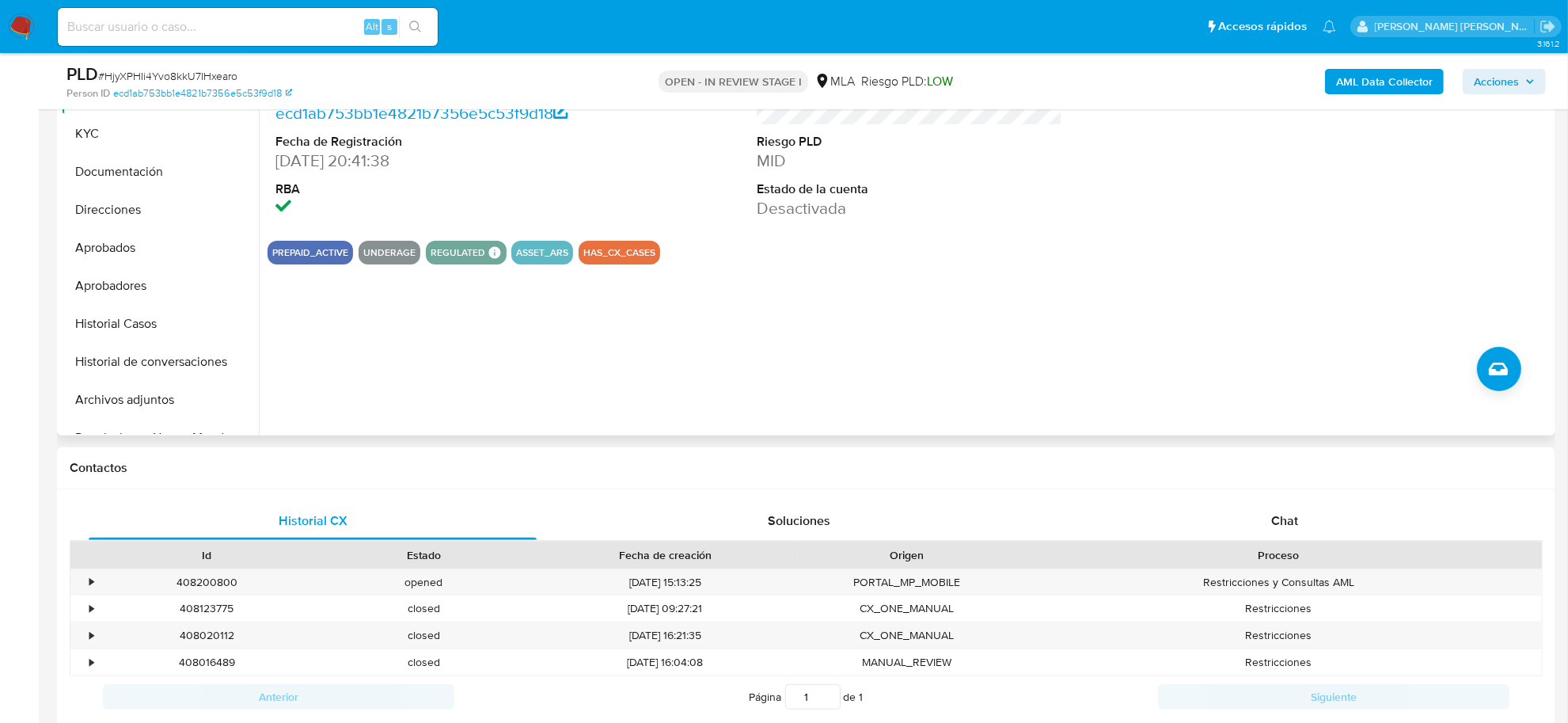
scroll to position [396, 0]
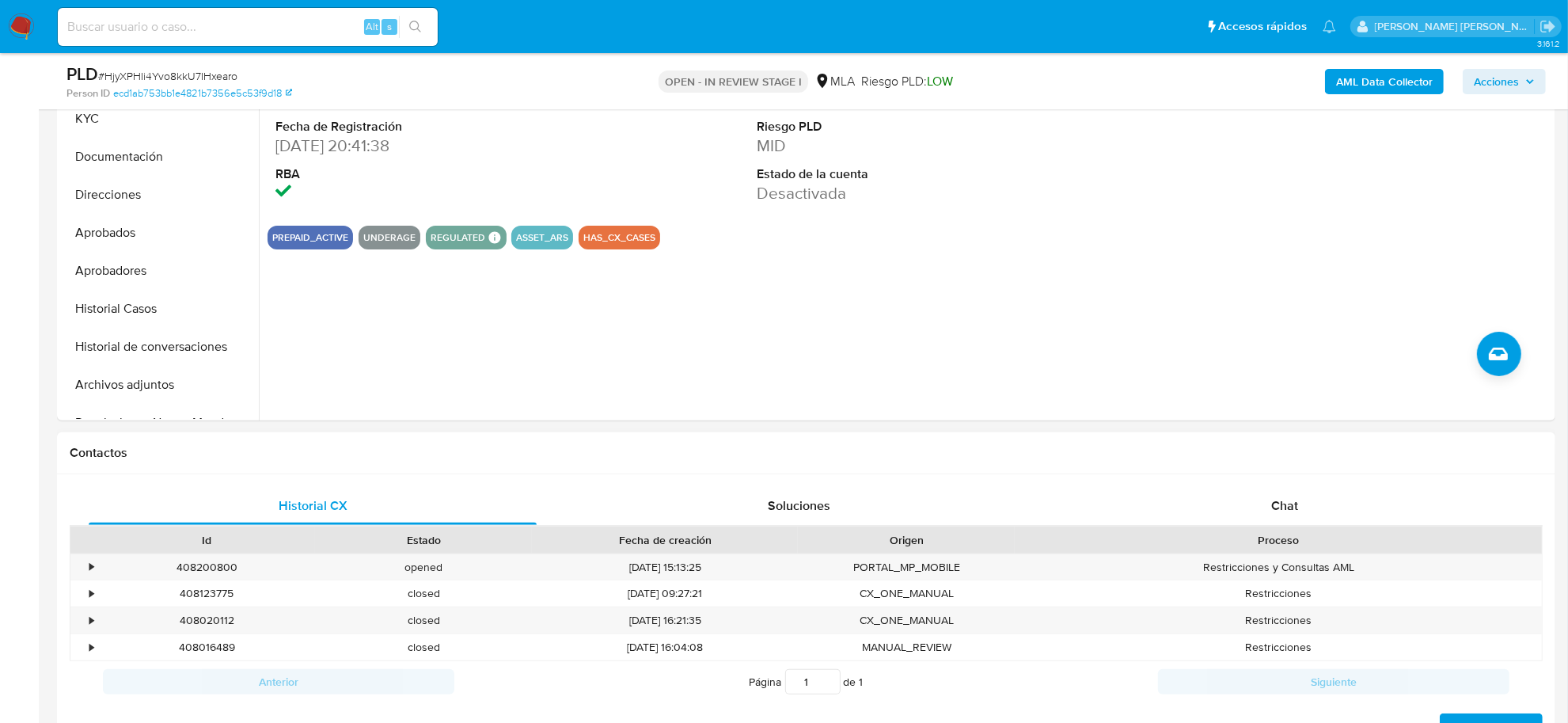
drag, startPoint x: 149, startPoint y: 391, endPoint x: 85, endPoint y: 438, distance: 79.4
click at [149, 391] on button "Archivos adjuntos" at bounding box center [160, 385] width 198 height 38
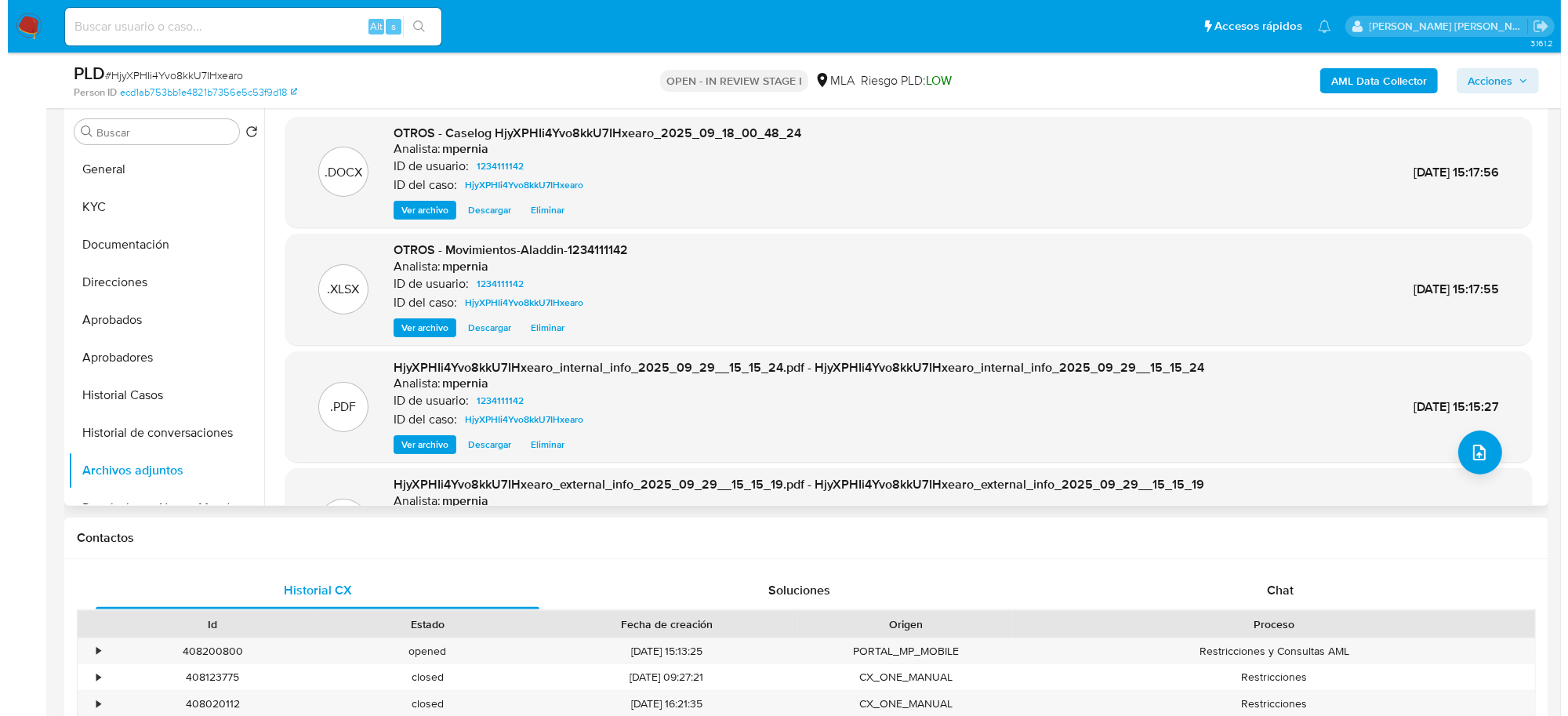
scroll to position [196, 0]
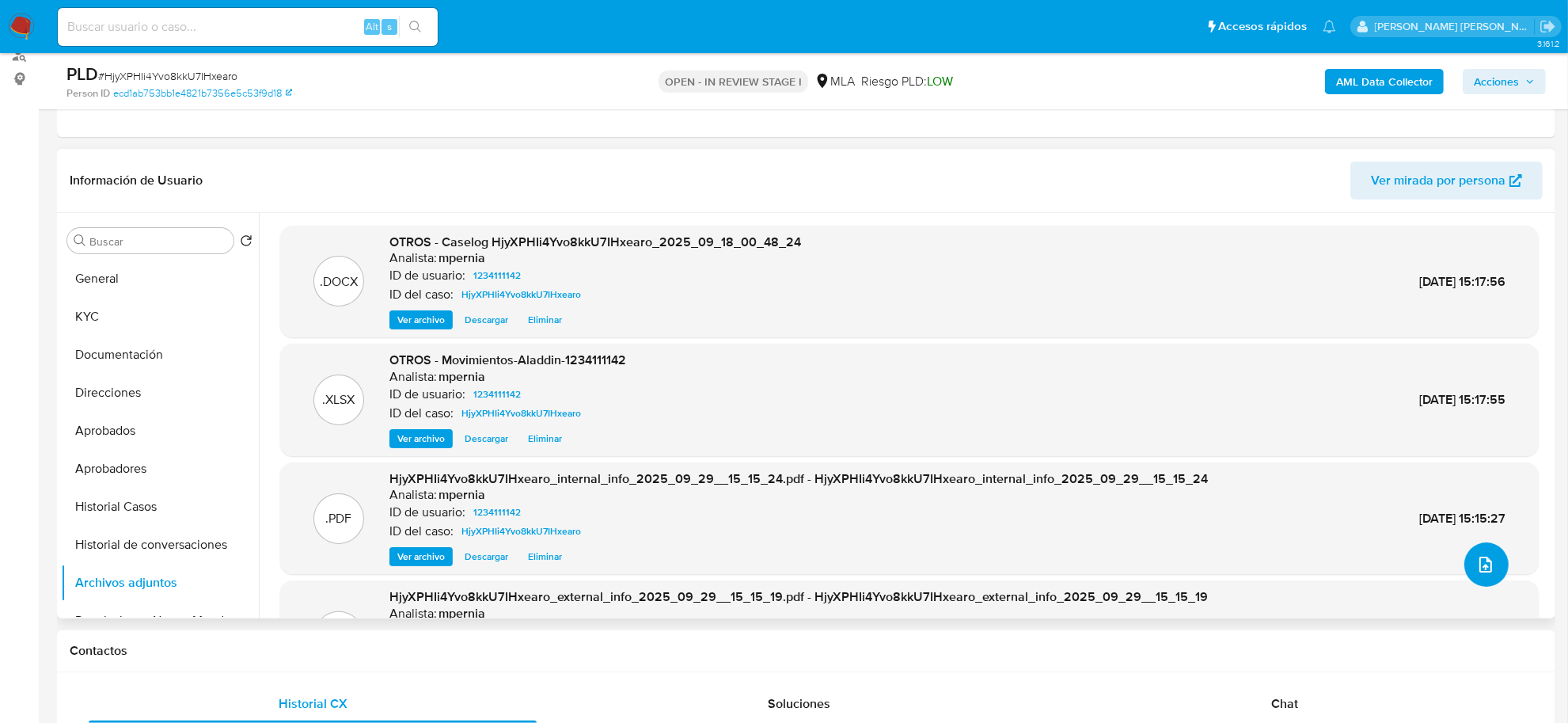
click at [1486, 557] on span "upload-file" at bounding box center [1486, 564] width 19 height 19
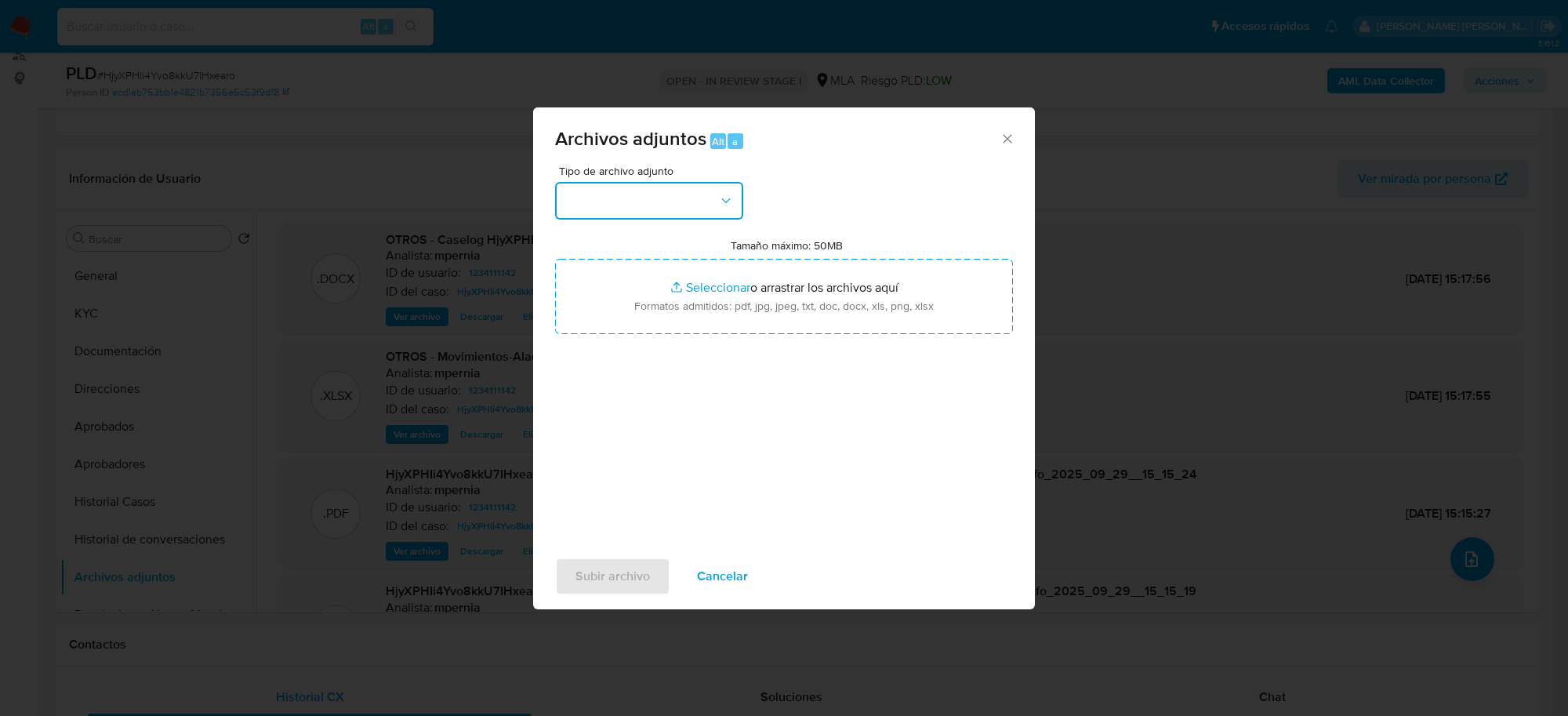
click at [640, 203] on button "button" at bounding box center [649, 201] width 188 height 38
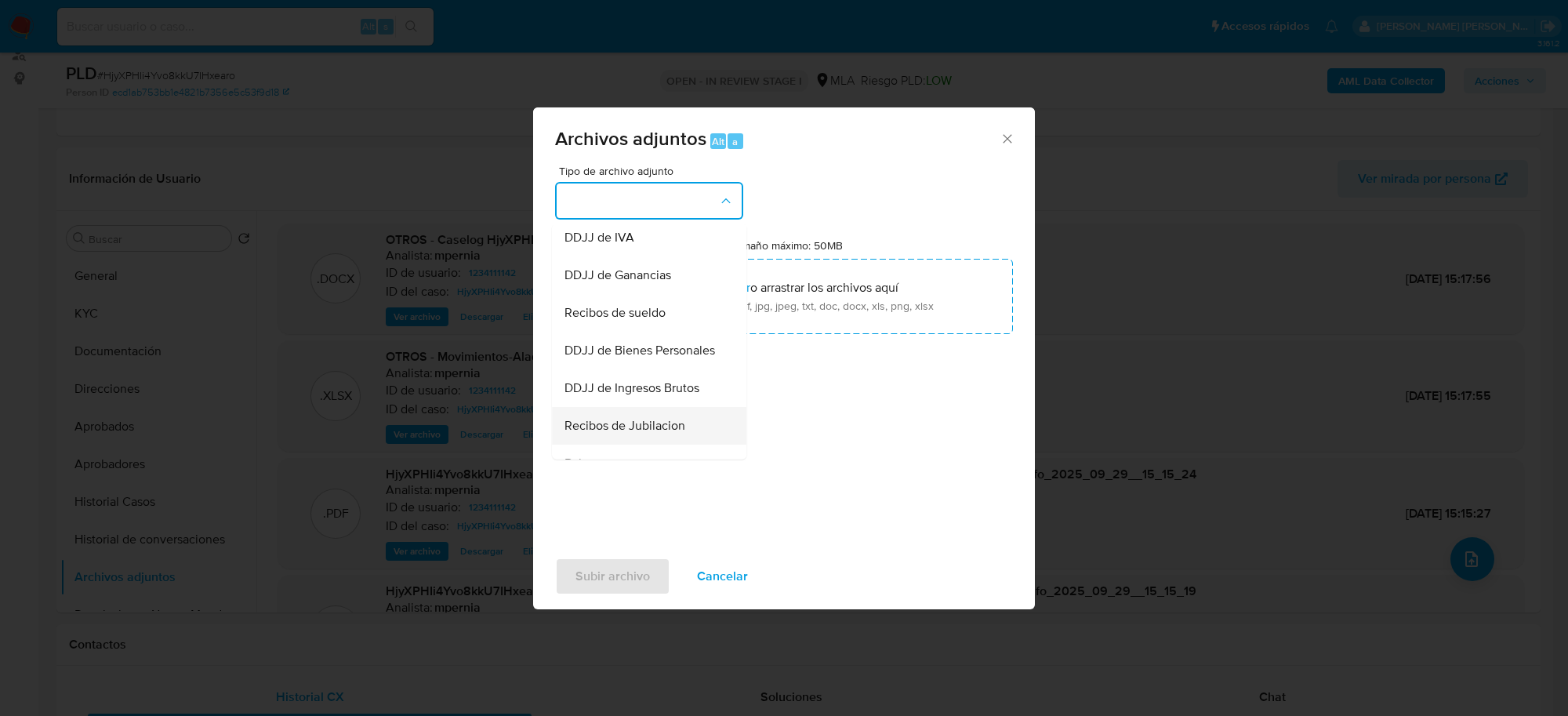
scroll to position [294, 0]
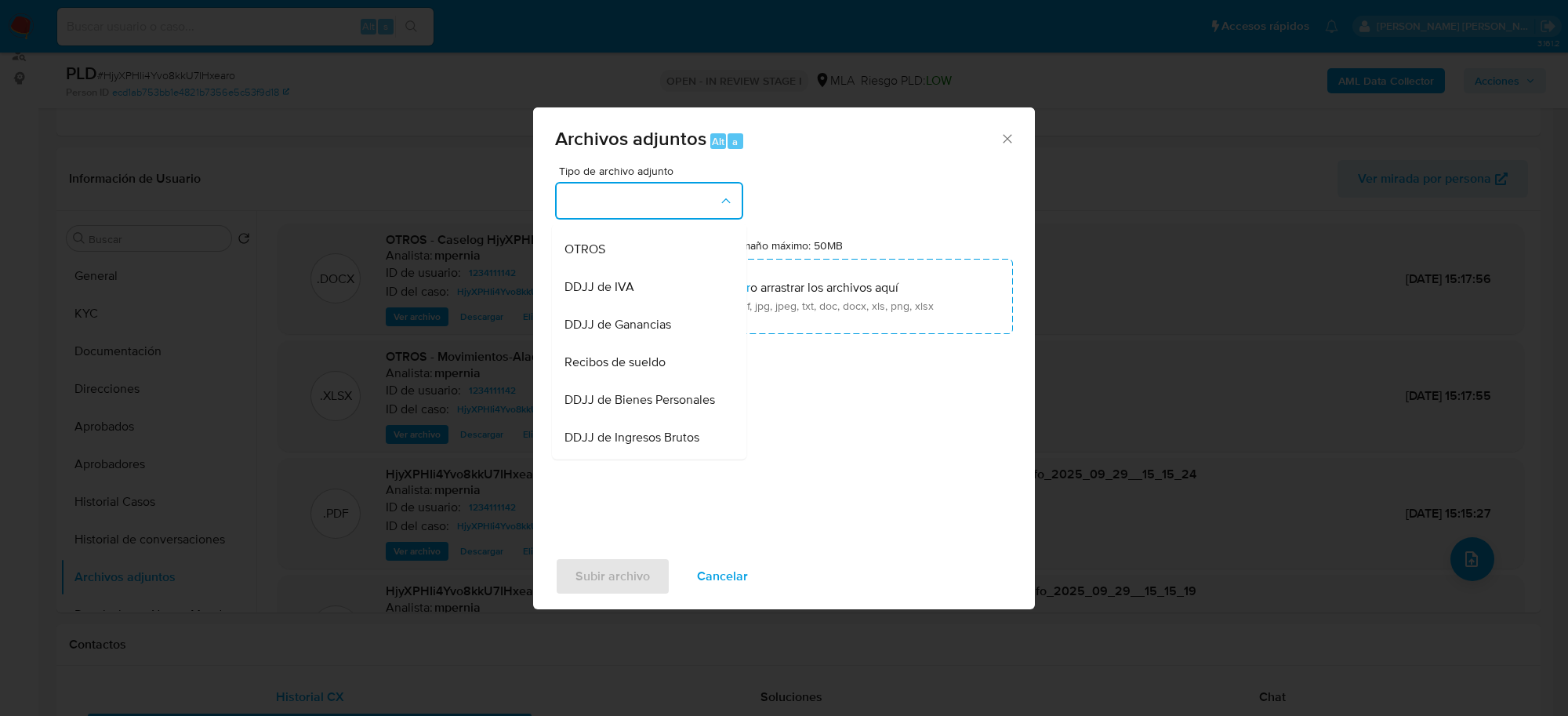
click at [610, 371] on span "Recibos de sueldo" at bounding box center [614, 363] width 101 height 16
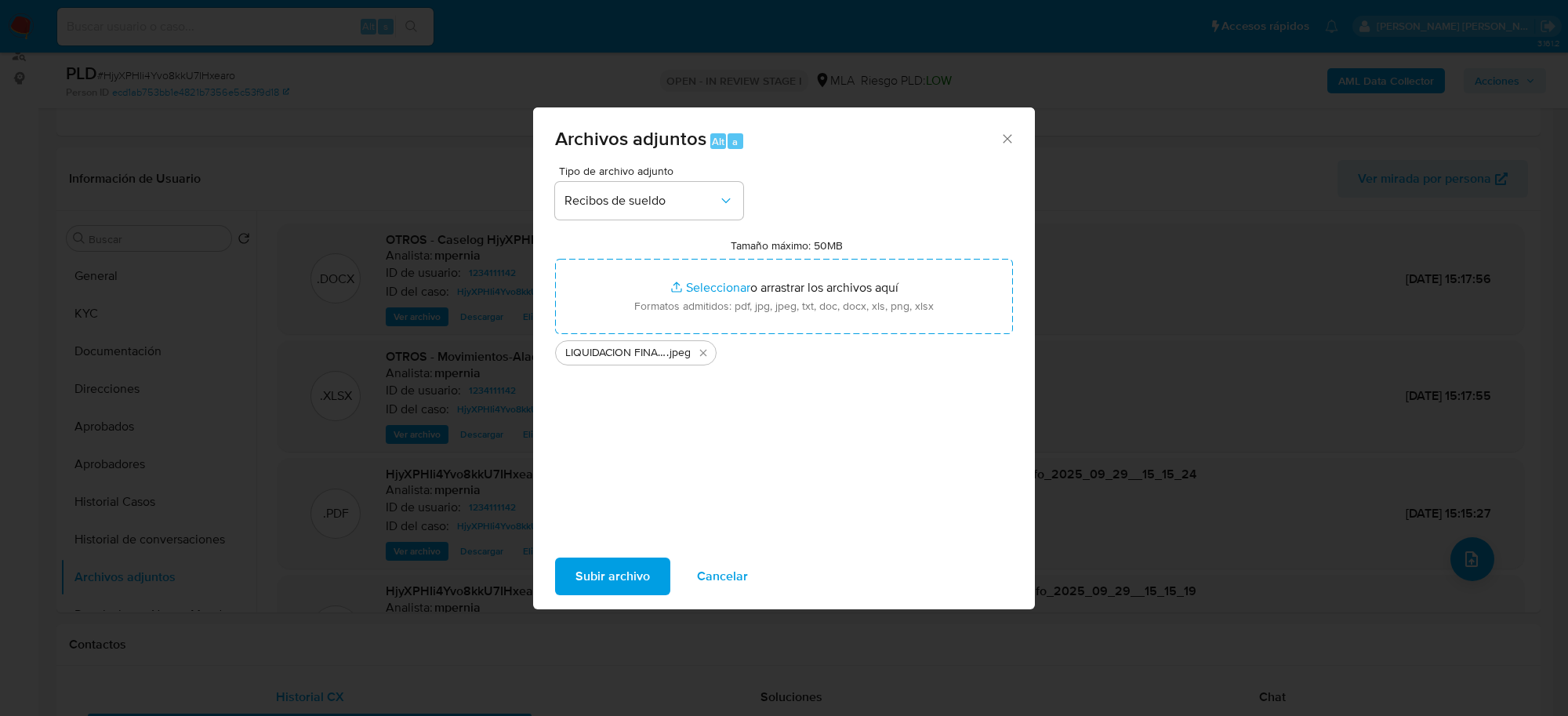
click at [640, 569] on span "Subir archivo" at bounding box center [612, 576] width 75 height 35
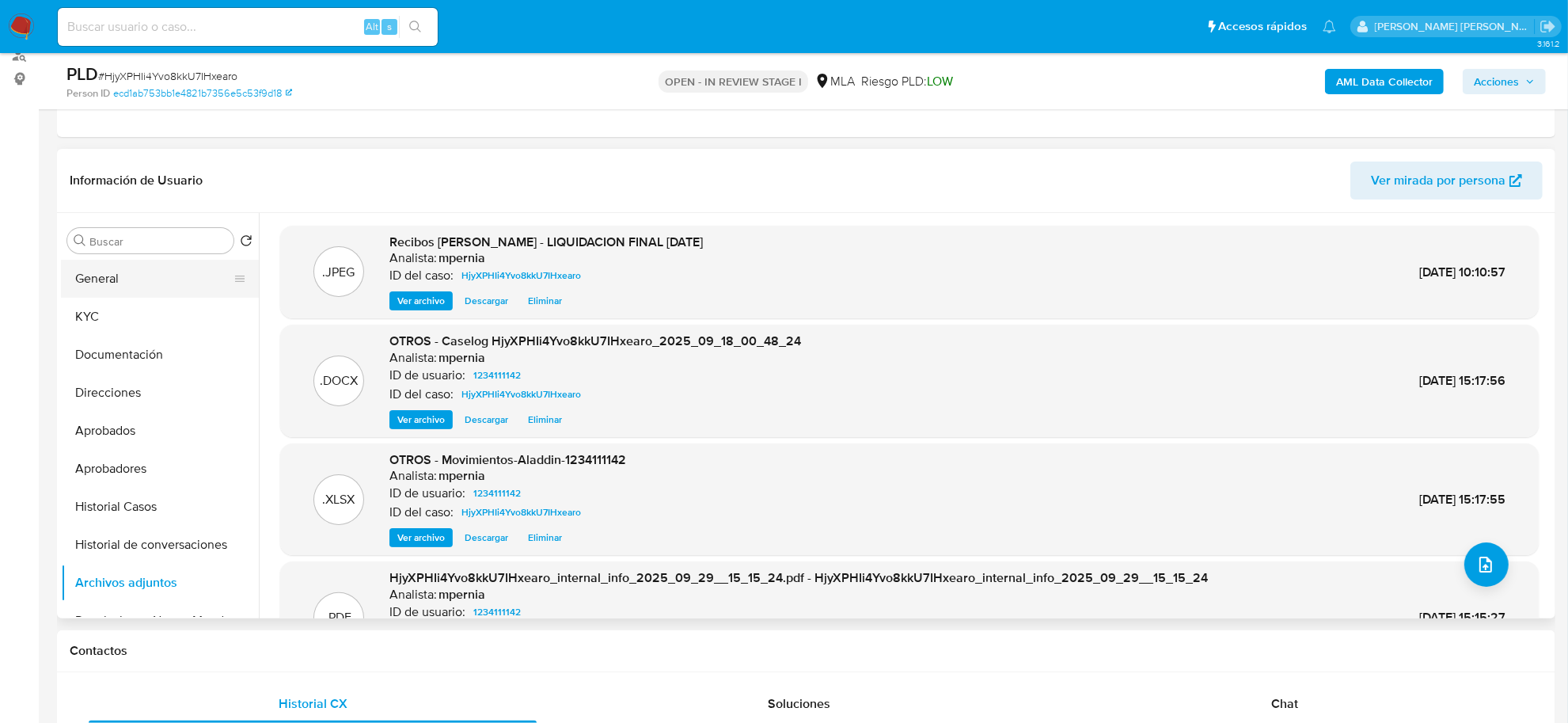
click at [121, 292] on button "General" at bounding box center [154, 279] width 185 height 38
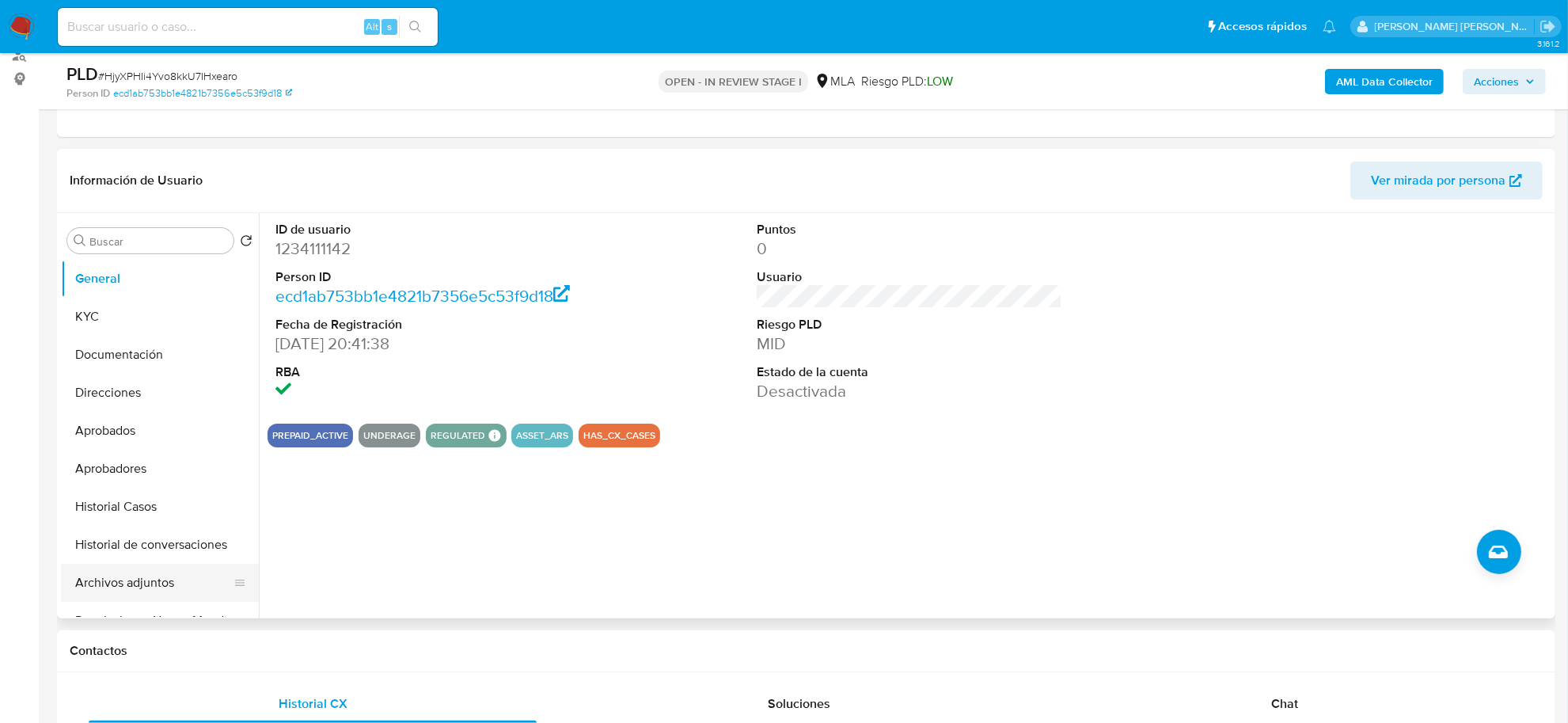
click at [116, 575] on button "Archivos adjuntos" at bounding box center [154, 583] width 185 height 38
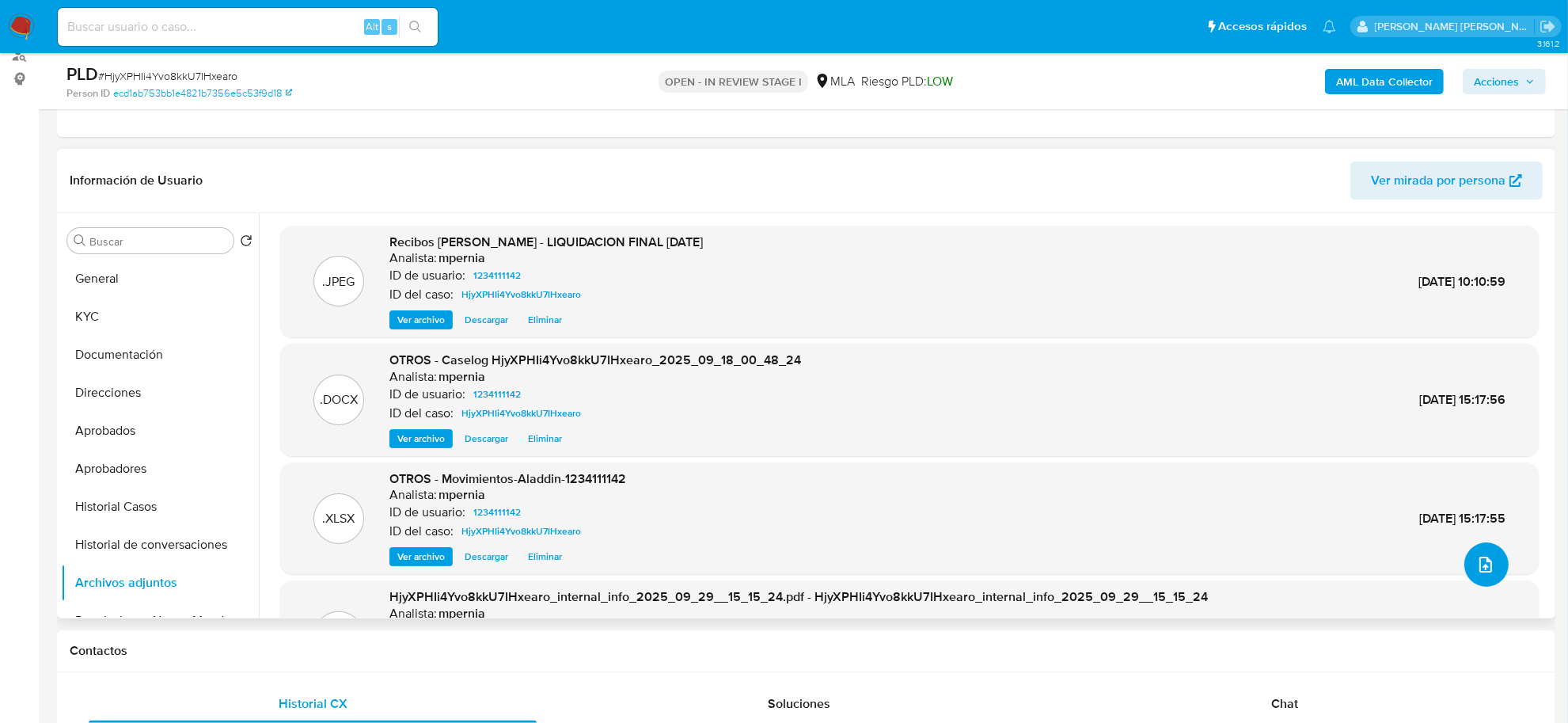
click at [1467, 558] on button "upload-file" at bounding box center [1486, 564] width 44 height 44
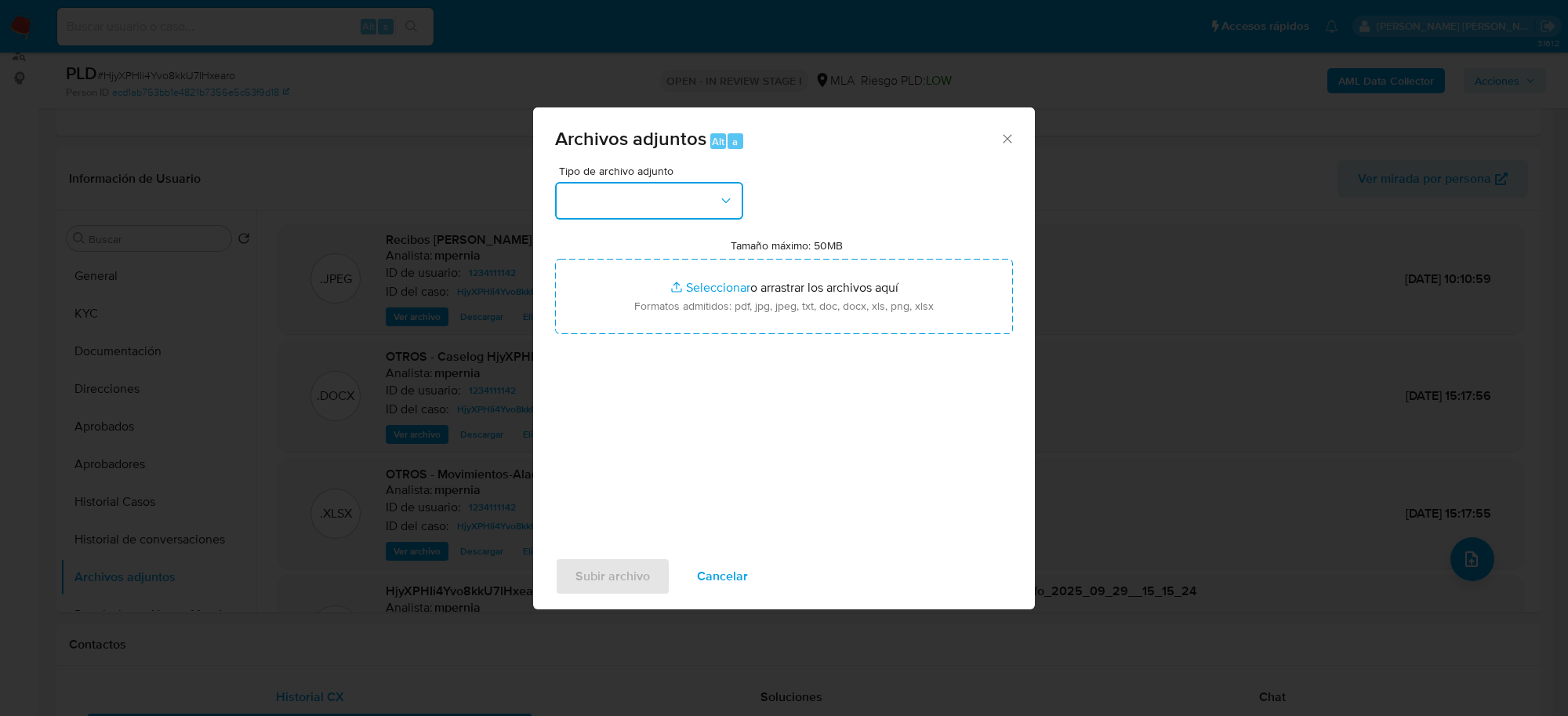
click at [707, 193] on button "button" at bounding box center [649, 201] width 188 height 38
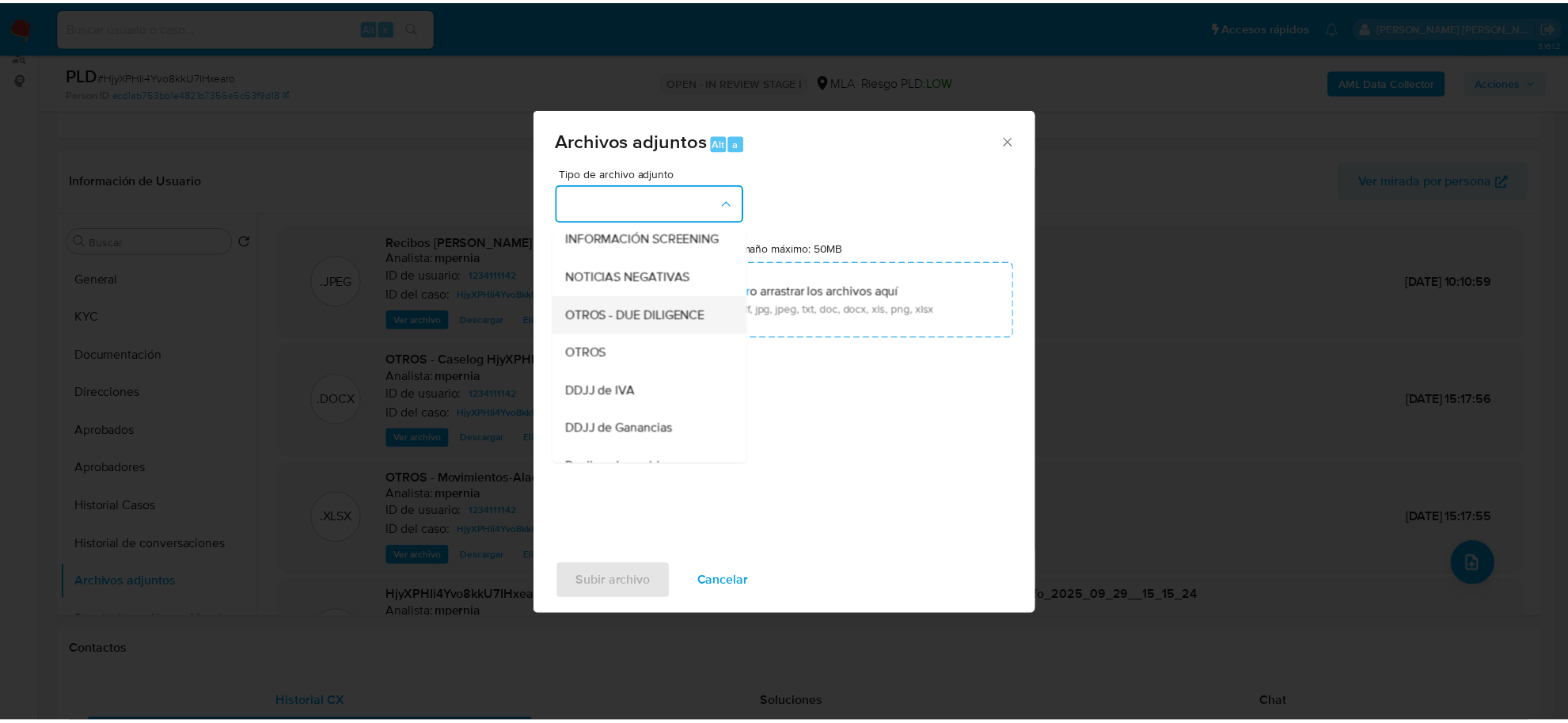
scroll to position [198, 0]
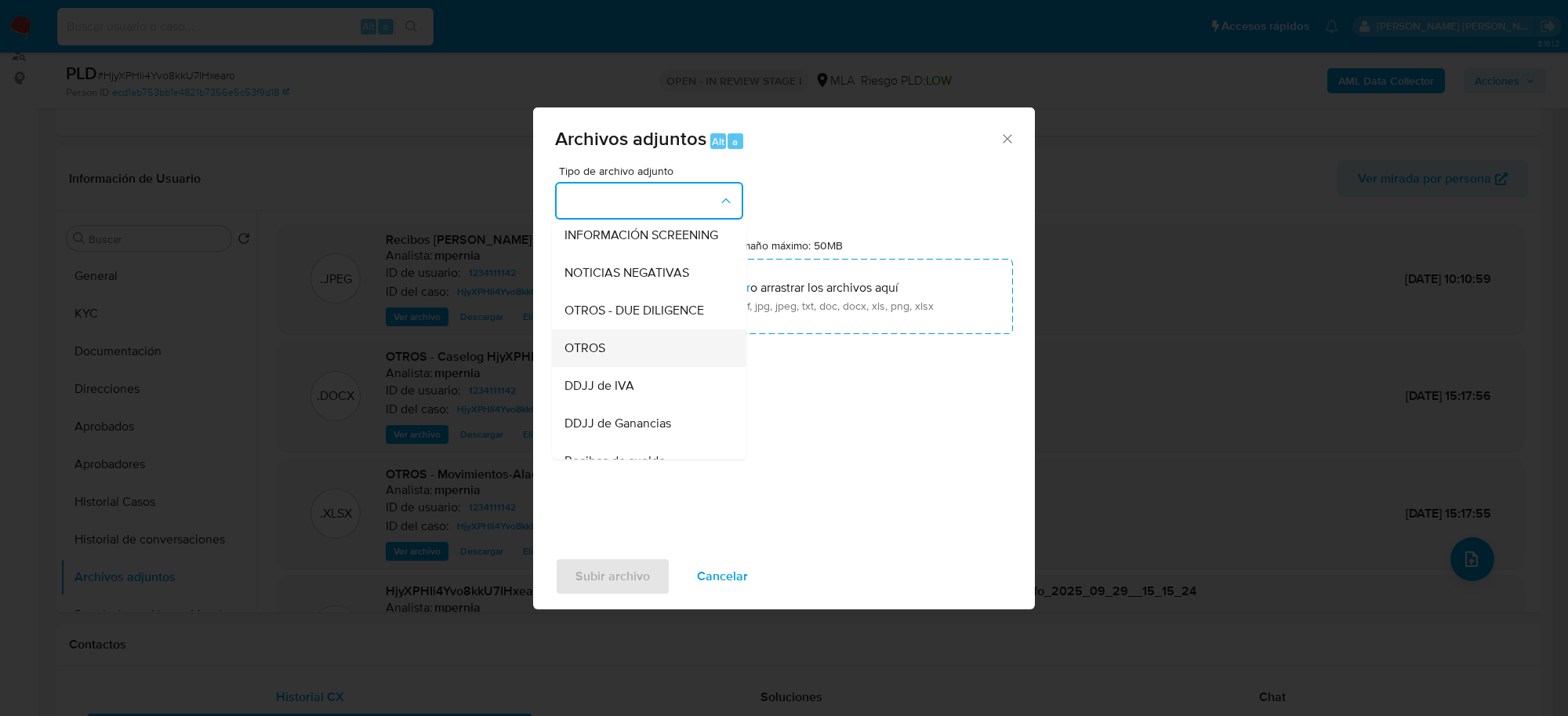
click at [607, 362] on div "OTROS" at bounding box center [644, 349] width 160 height 38
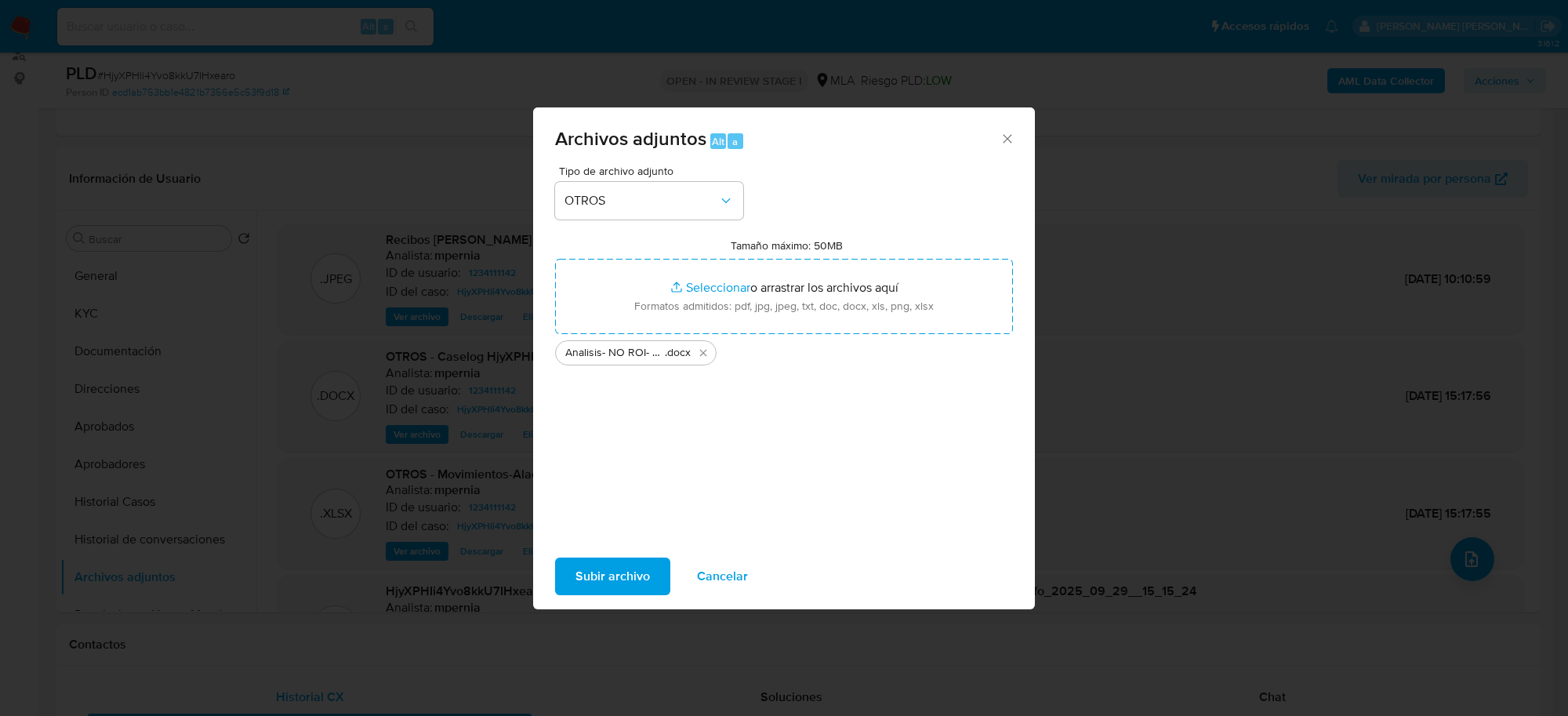
click at [617, 575] on span "Subir archivo" at bounding box center [612, 576] width 75 height 35
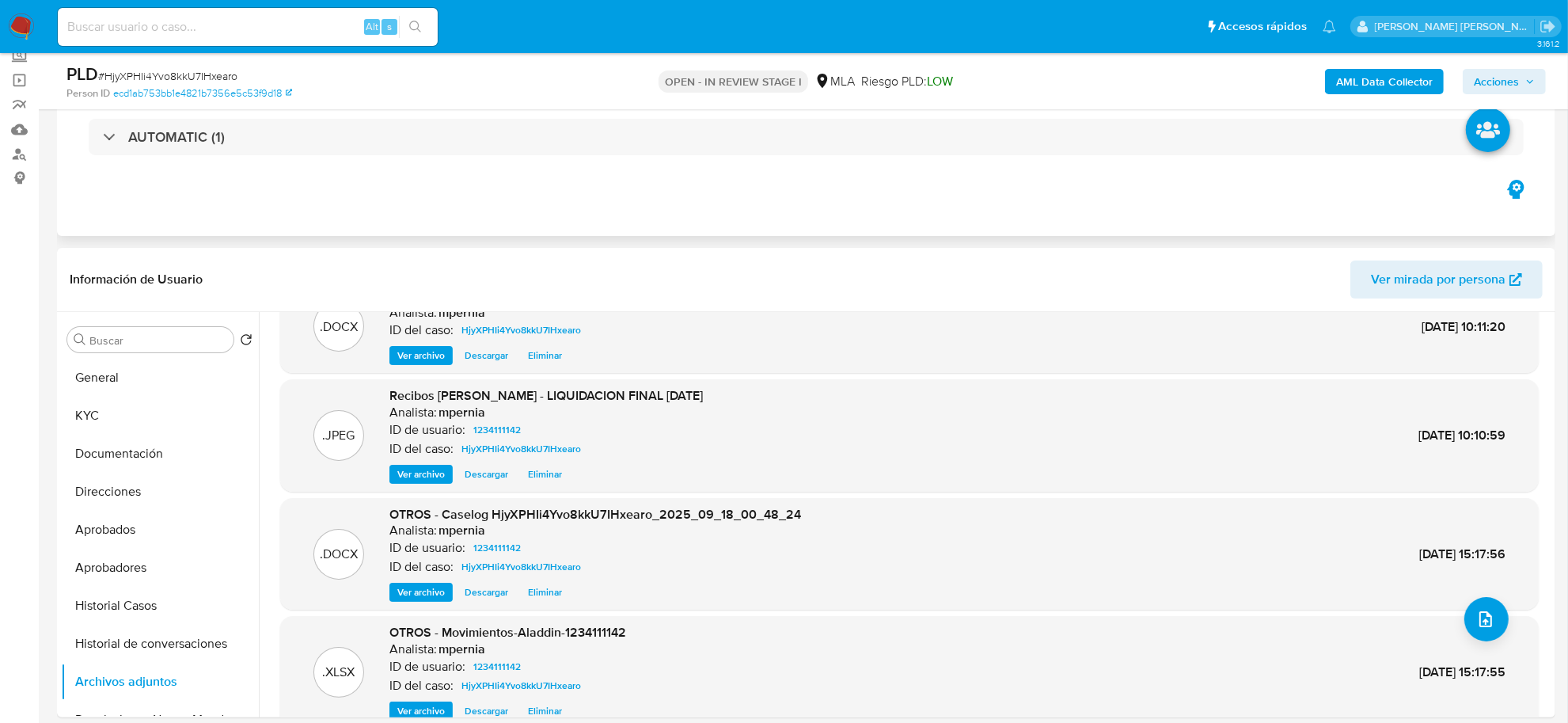
scroll to position [14, 0]
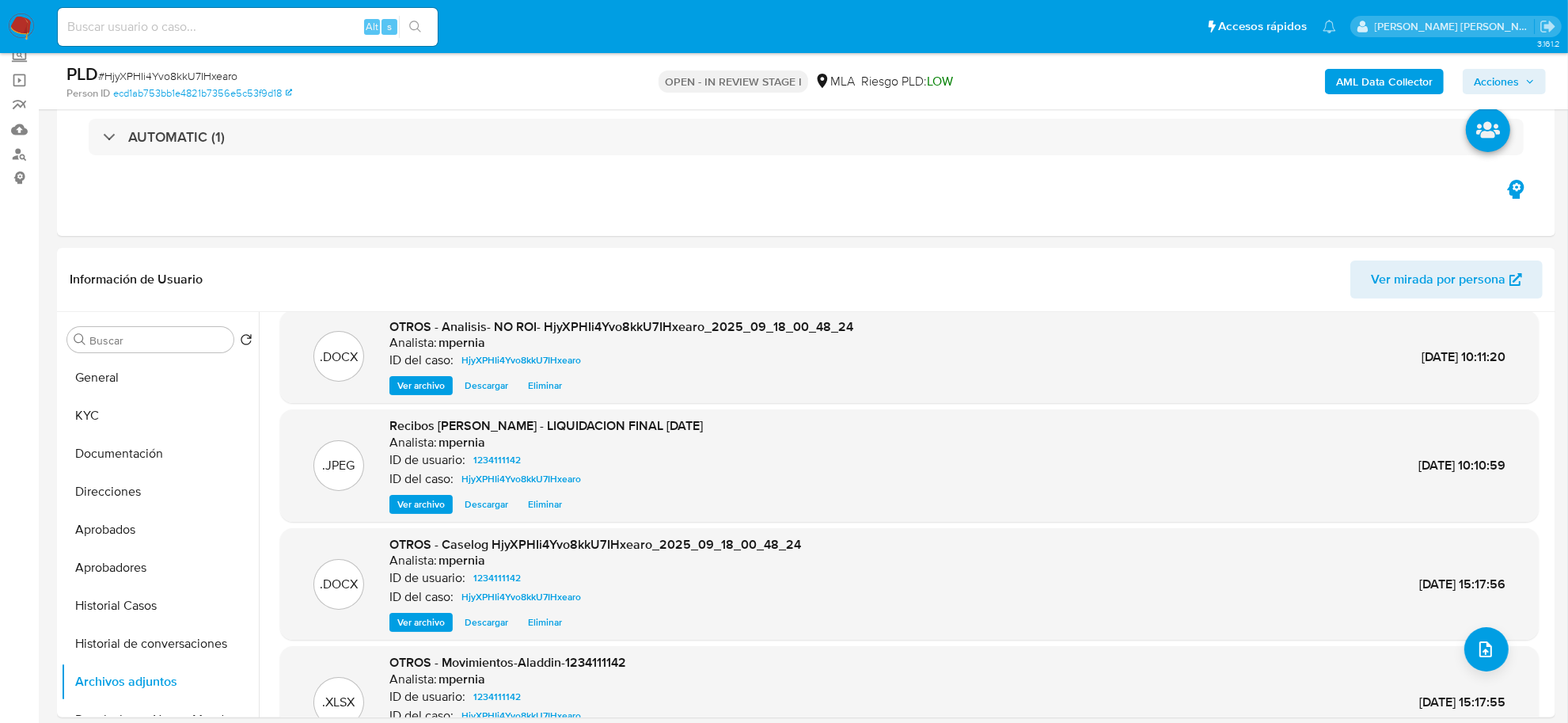
click at [135, 80] on span "# HjyXPHIi4Yvo8kkU7IHxearo" at bounding box center [168, 76] width 139 height 16
copy span "HjyXPHIi4Yvo8kkU7IHxearo"
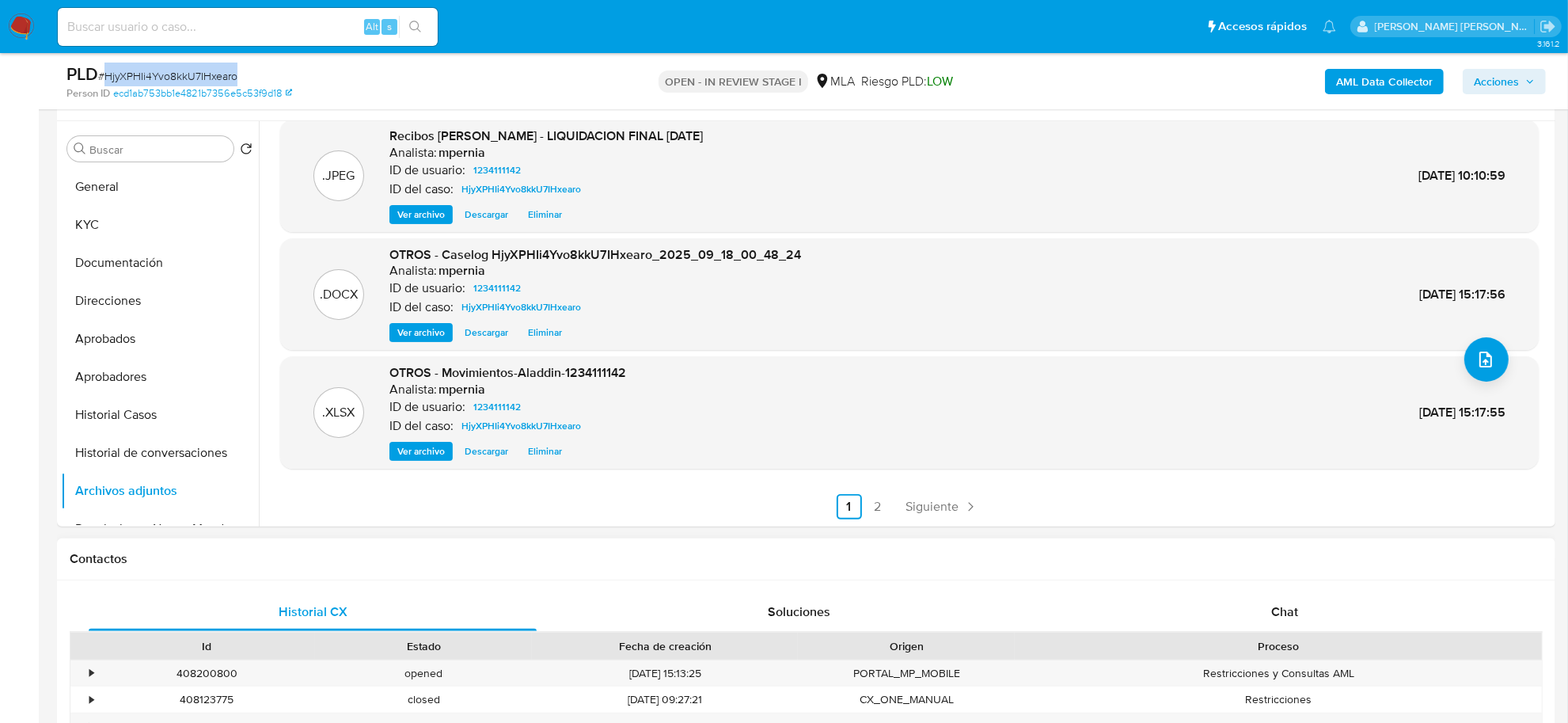
scroll to position [594, 0]
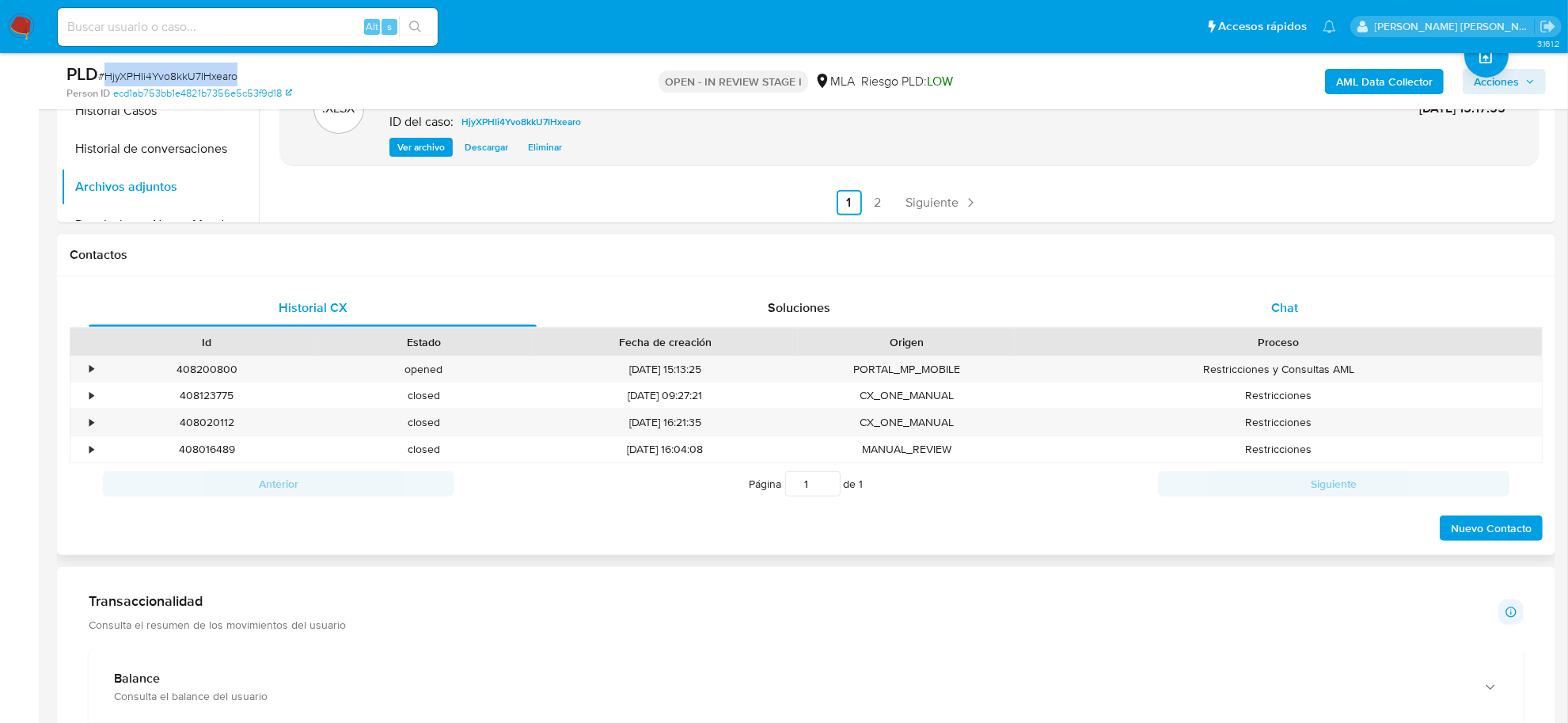
click at [1282, 303] on span "Chat" at bounding box center [1284, 308] width 27 height 18
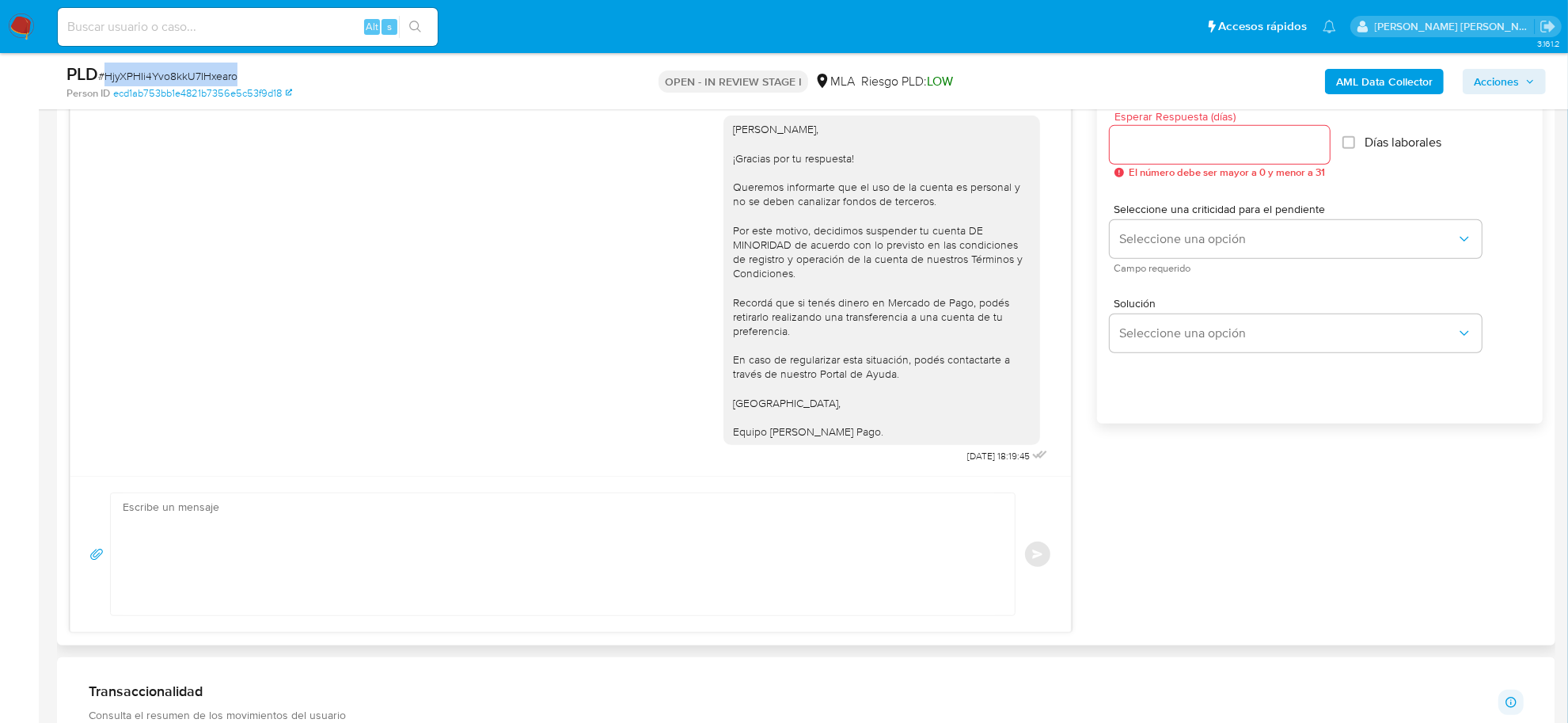
scroll to position [990, 0]
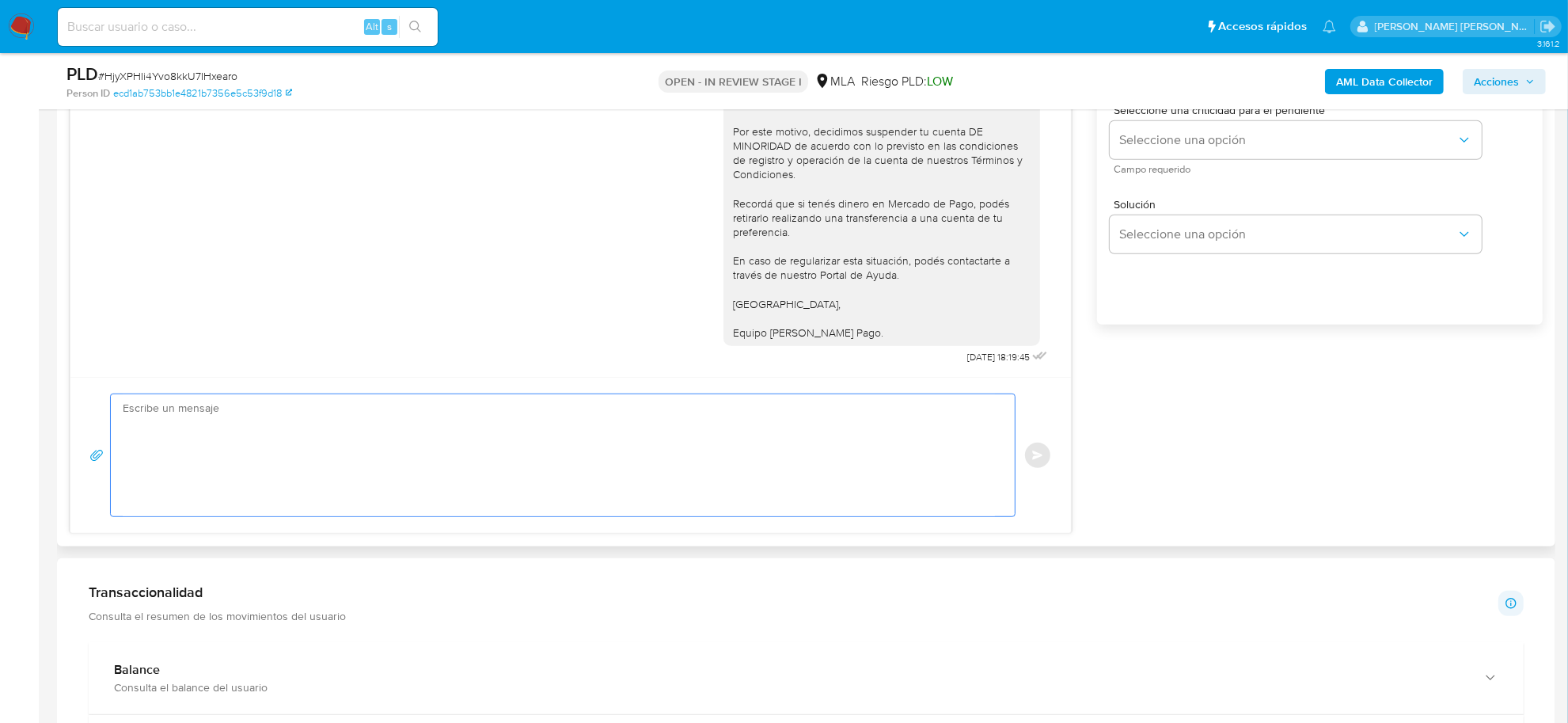
click at [179, 424] on textarea at bounding box center [559, 456] width 872 height 122
paste textarea "¡Te cuento que tu cuenta ya está activa nuevamente para que operes con normalid…"
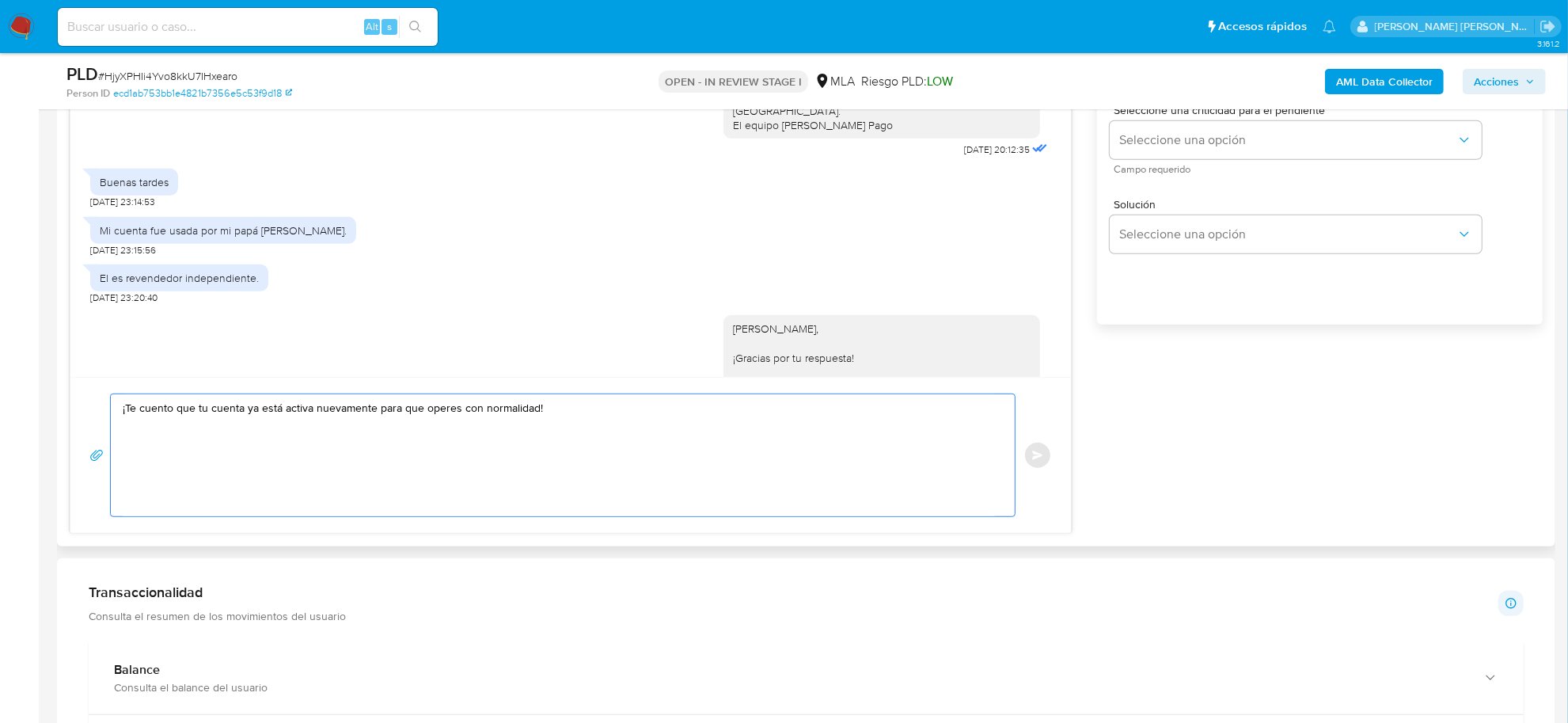
scroll to position [878, 0]
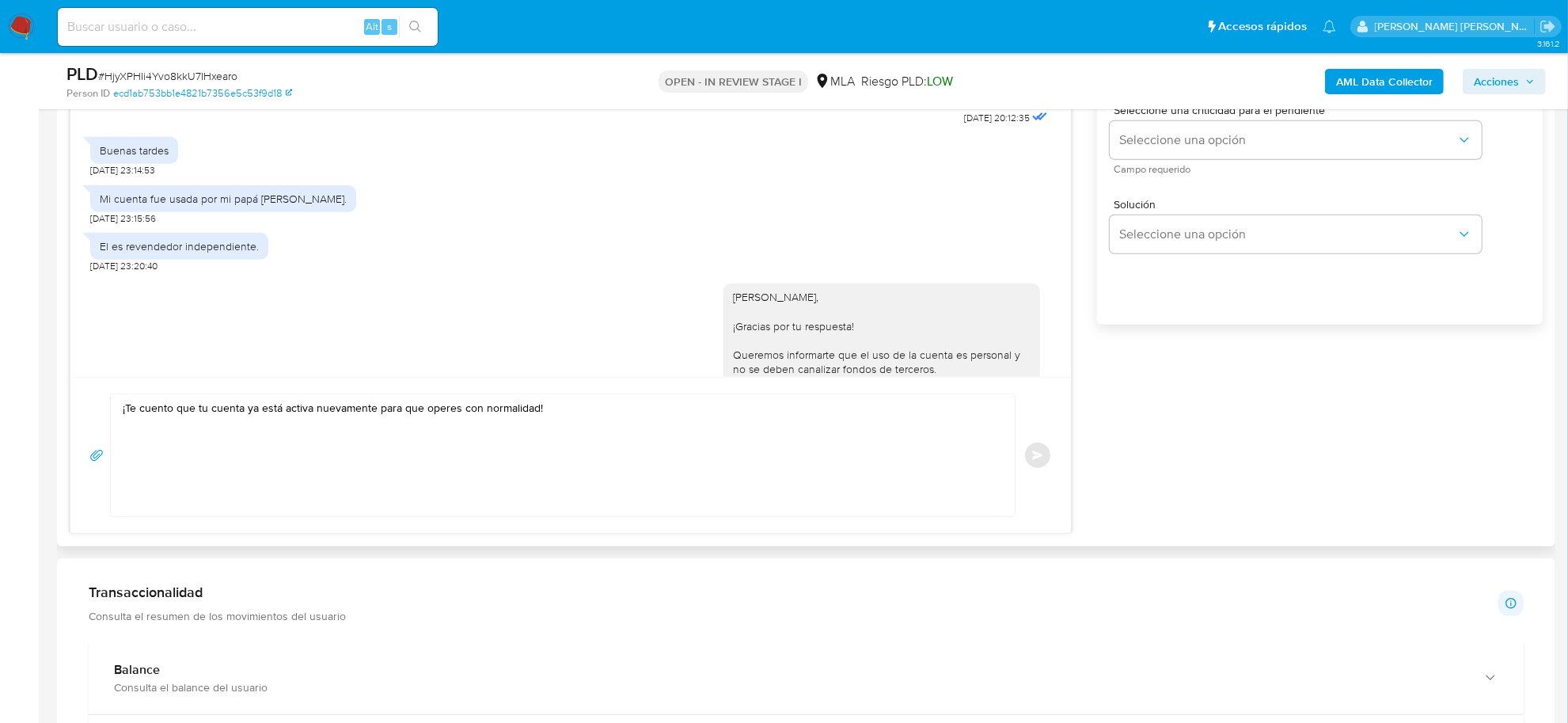
drag, startPoint x: 97, startPoint y: 231, endPoint x: 402, endPoint y: 223, distance: 305.1
click at [402, 223] on div "Mi cuenta fue usada por mi papá Torres Mariano Sebastián. 22/09/2025 23:15:56" at bounding box center [570, 201] width 961 height 48
copy div "Mi cuenta fue usada por mi papá Torres Mariano Sebastián."
drag, startPoint x: 259, startPoint y: 275, endPoint x: 95, endPoint y: 284, distance: 164.2
click at [95, 260] on div "El es revendedor independiente." at bounding box center [179, 247] width 178 height 27
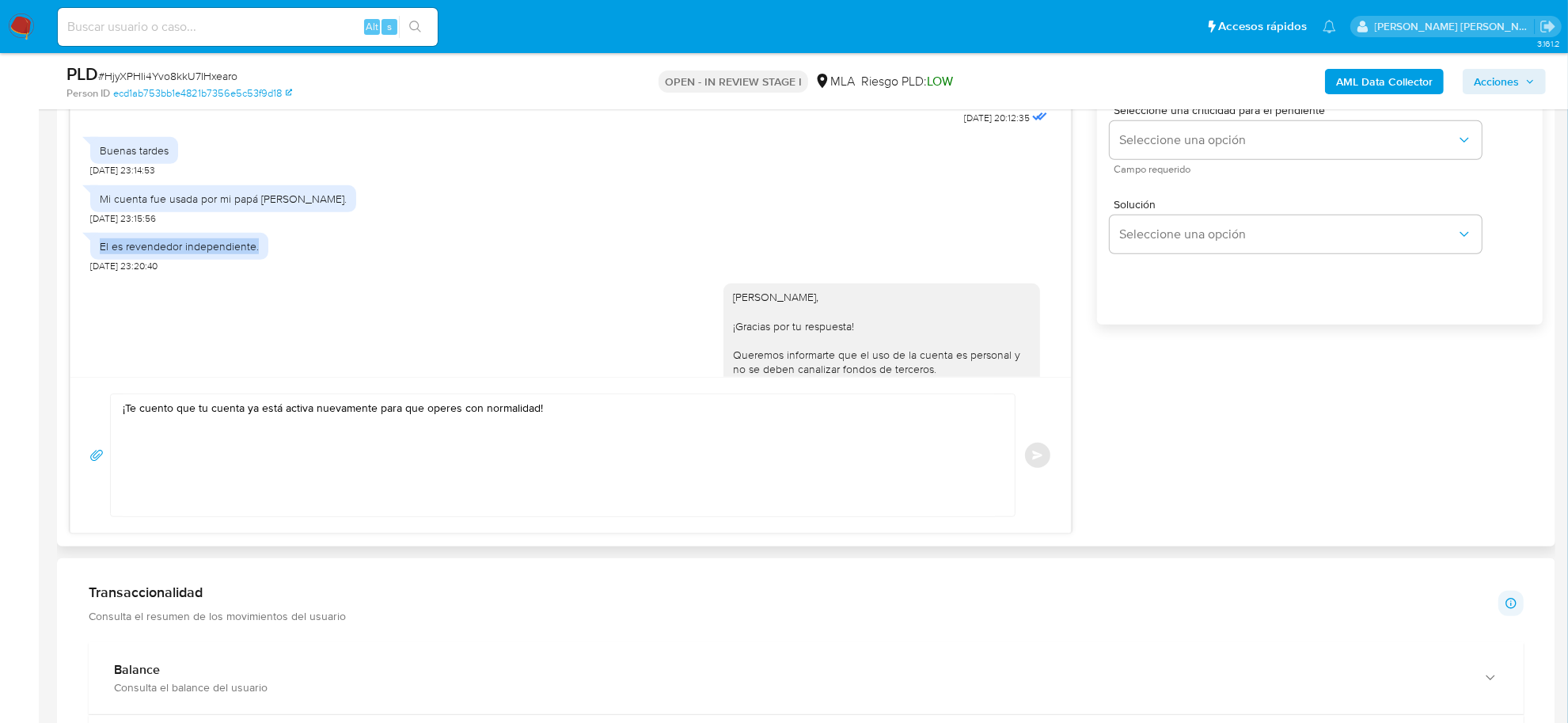
copy div "El es revendedor independiente."
click at [298, 459] on textarea "¡Te cuento que tu cuenta ya está activa nuevamente para que operes con normalid…" at bounding box center [559, 456] width 872 height 122
paste textarea "Para evitar suspensiones a futuro en sus cuentas, les recomendamos: 1- Inicialm…"
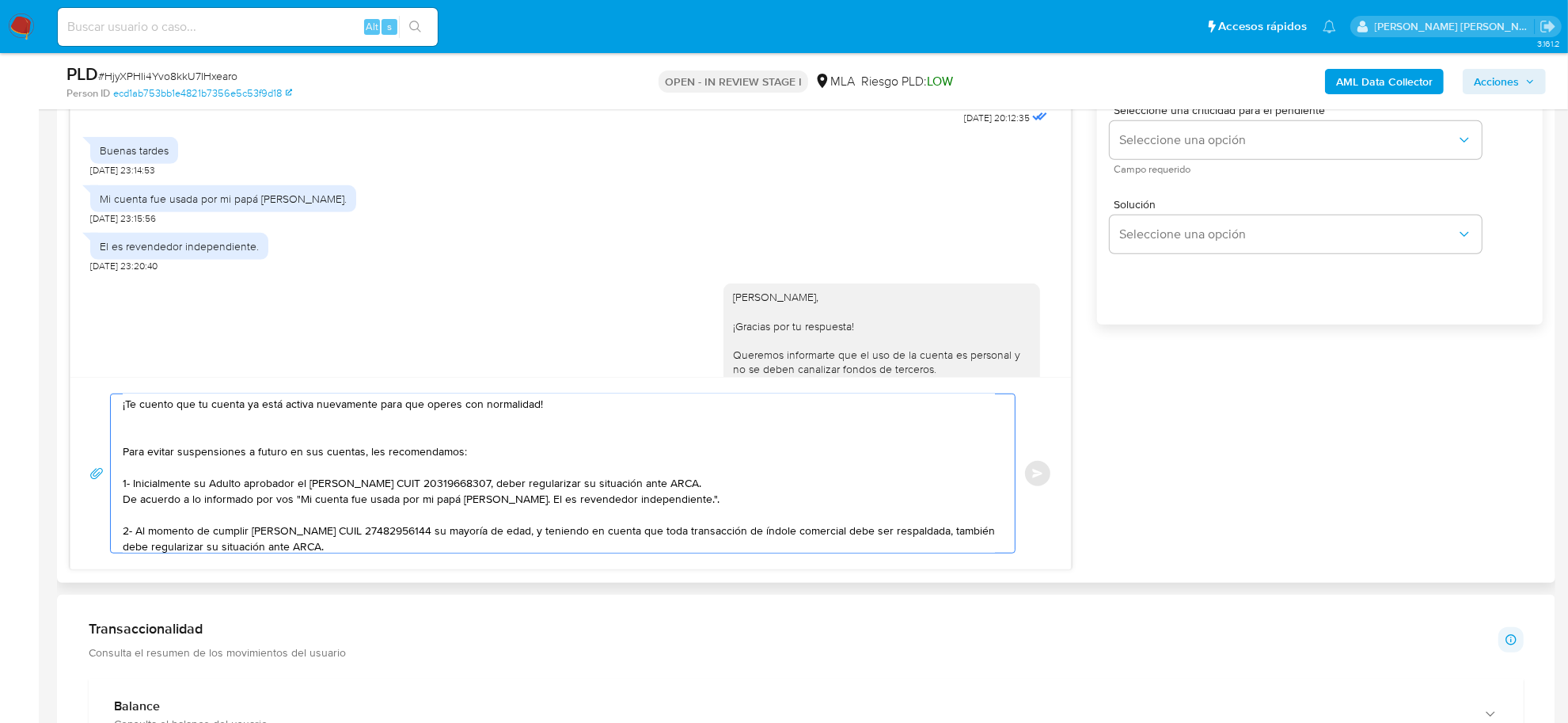
scroll to position [0, 0]
click at [250, 442] on textarea "¡Te cuento que tu cuenta ya está activa nuevamente para que operes con normalid…" at bounding box center [559, 474] width 872 height 159
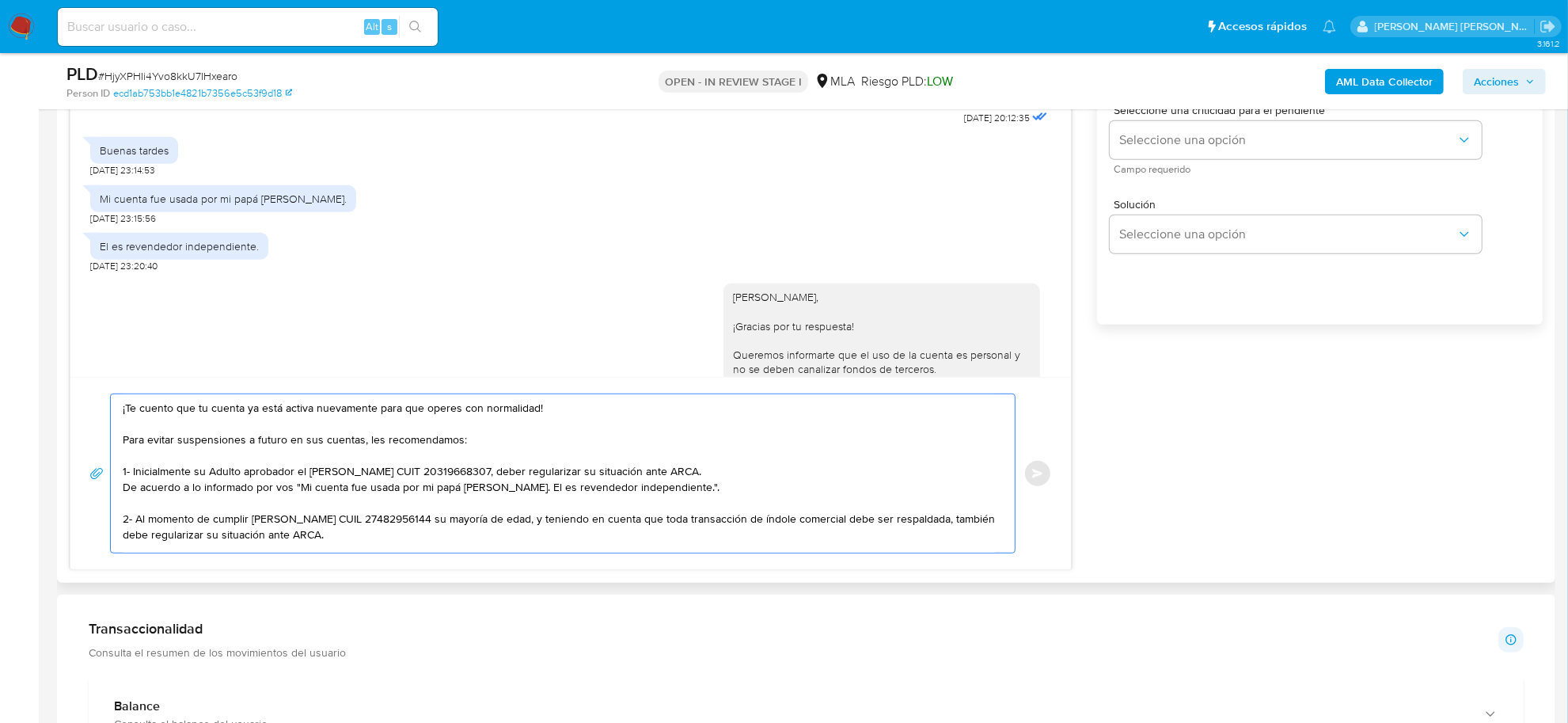
scroll to position [10, 0]
click at [212, 553] on div "¡Te cuento que tu cuenta ya está activa nuevamente para que operes con normalid…" at bounding box center [563, 474] width 906 height 160
click at [160, 546] on textarea "¡Te cuento que tu cuenta ya está activa nuevamente para que operes con normalid…" at bounding box center [559, 474] width 872 height 159
paste textarea "Saludos, Mercado Pago"
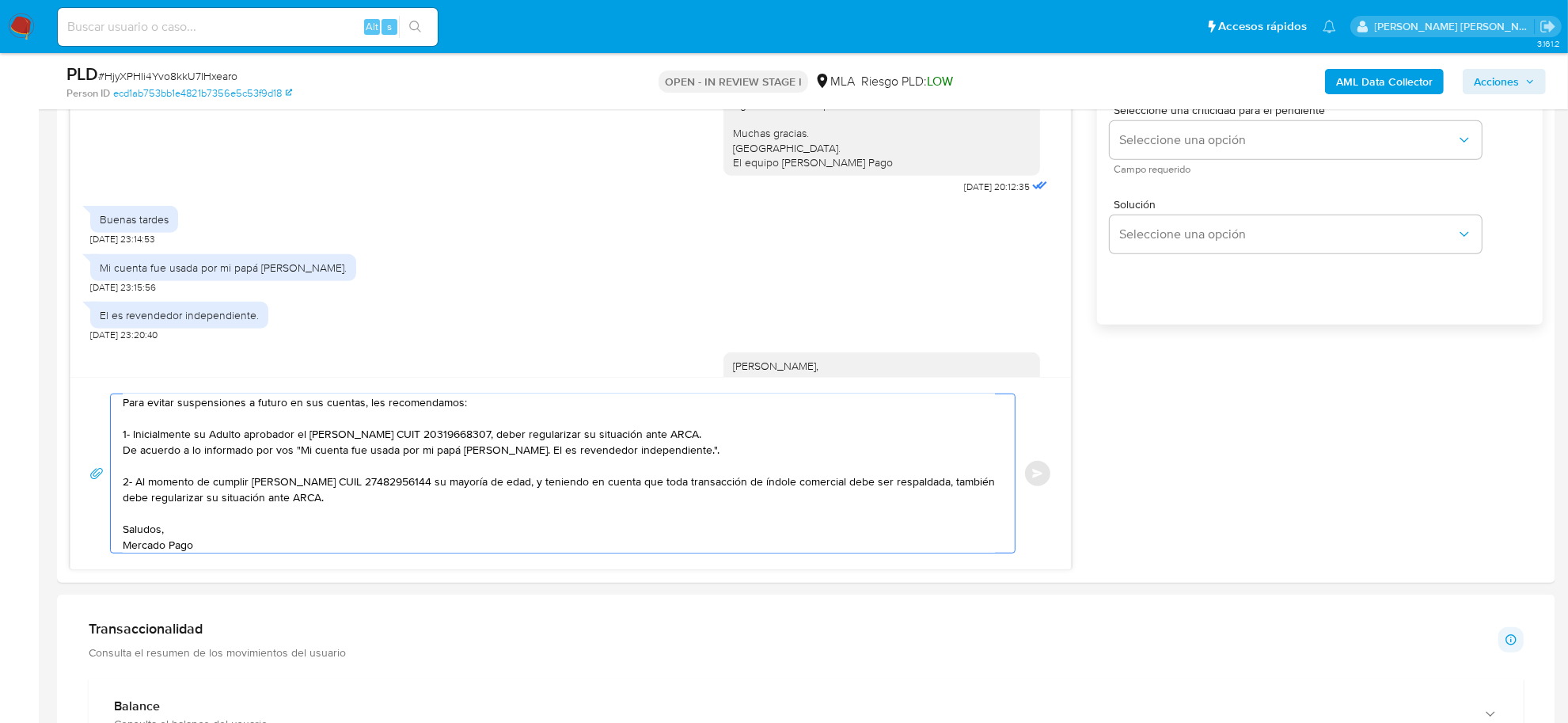
scroll to position [778, 0]
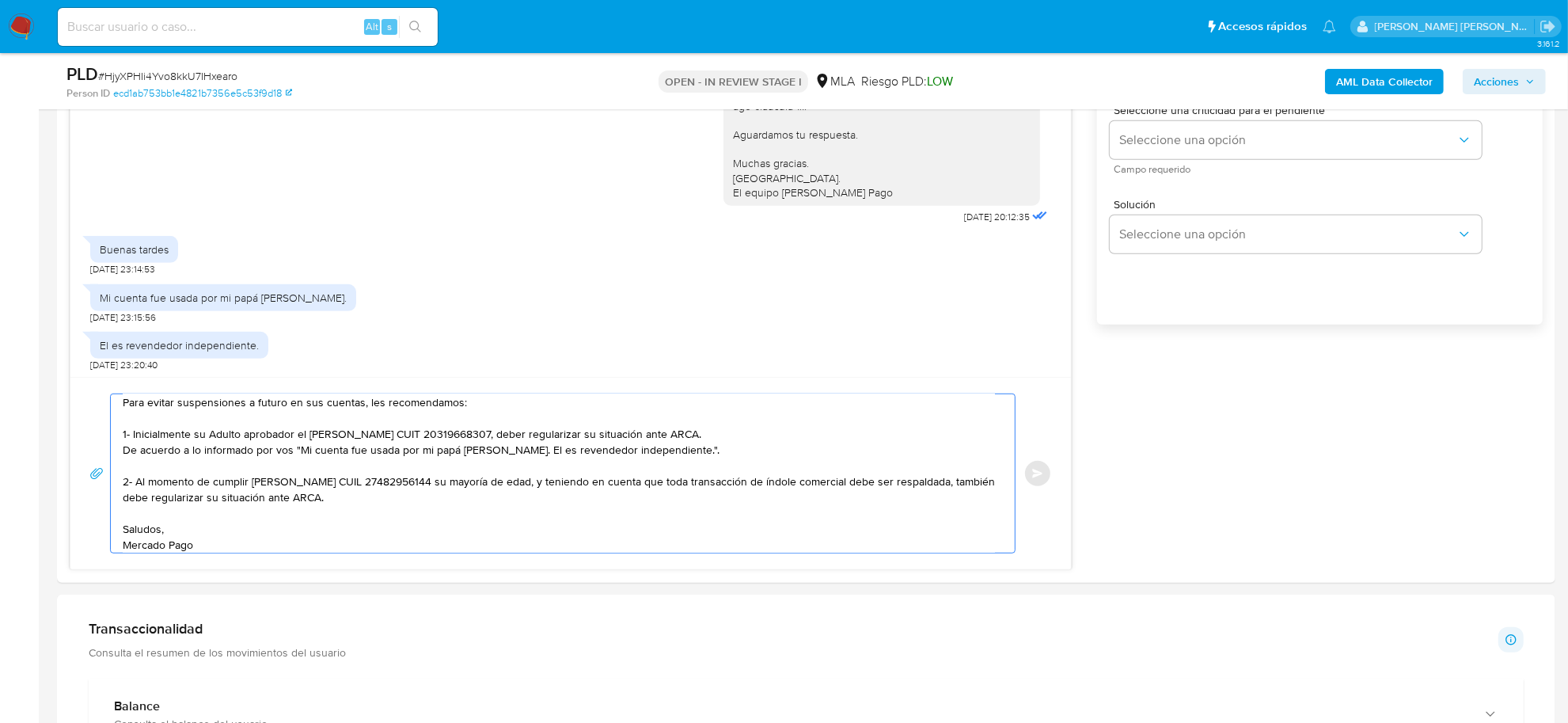
type textarea "¡Te cuento que tu cuenta ya está activa nuevamente para que operes con normalid…"
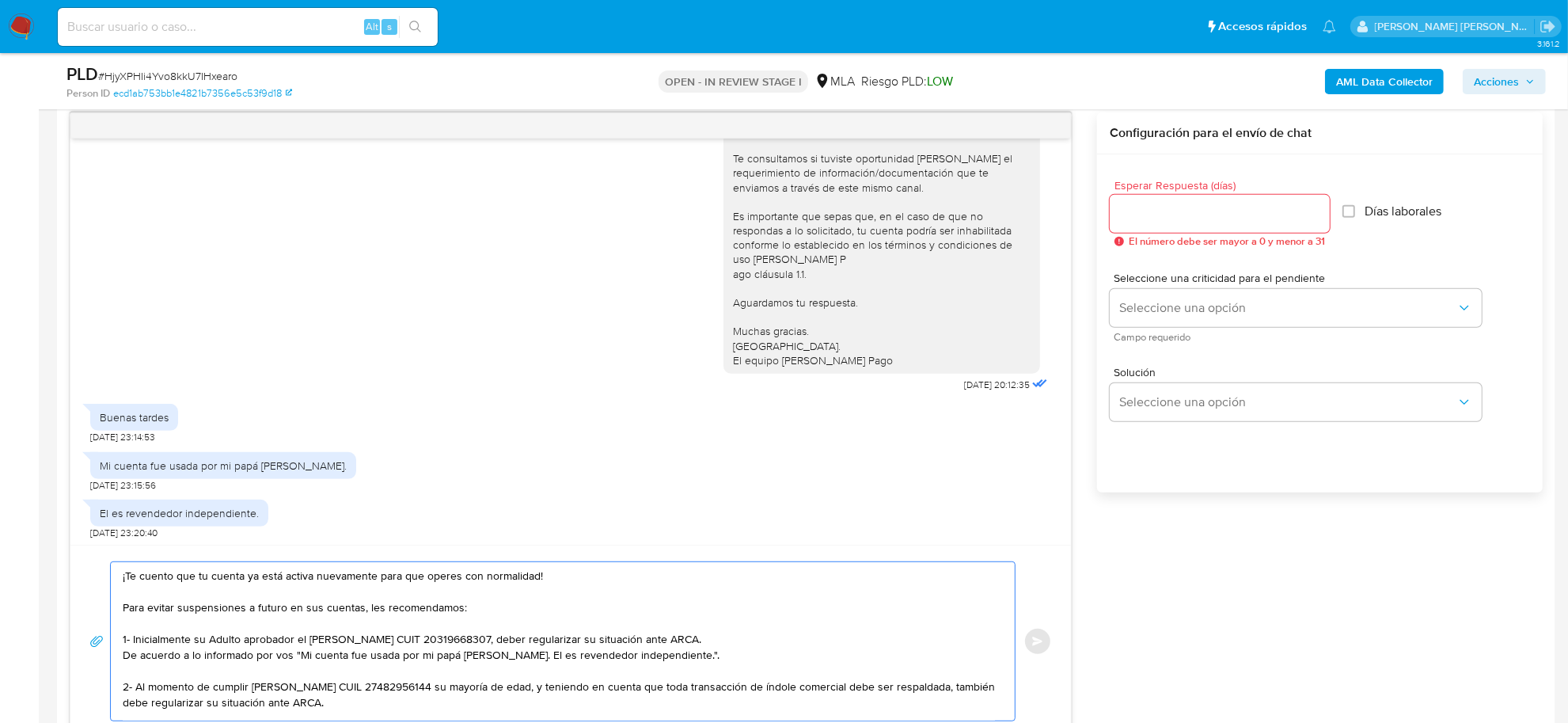
scroll to position [792, 0]
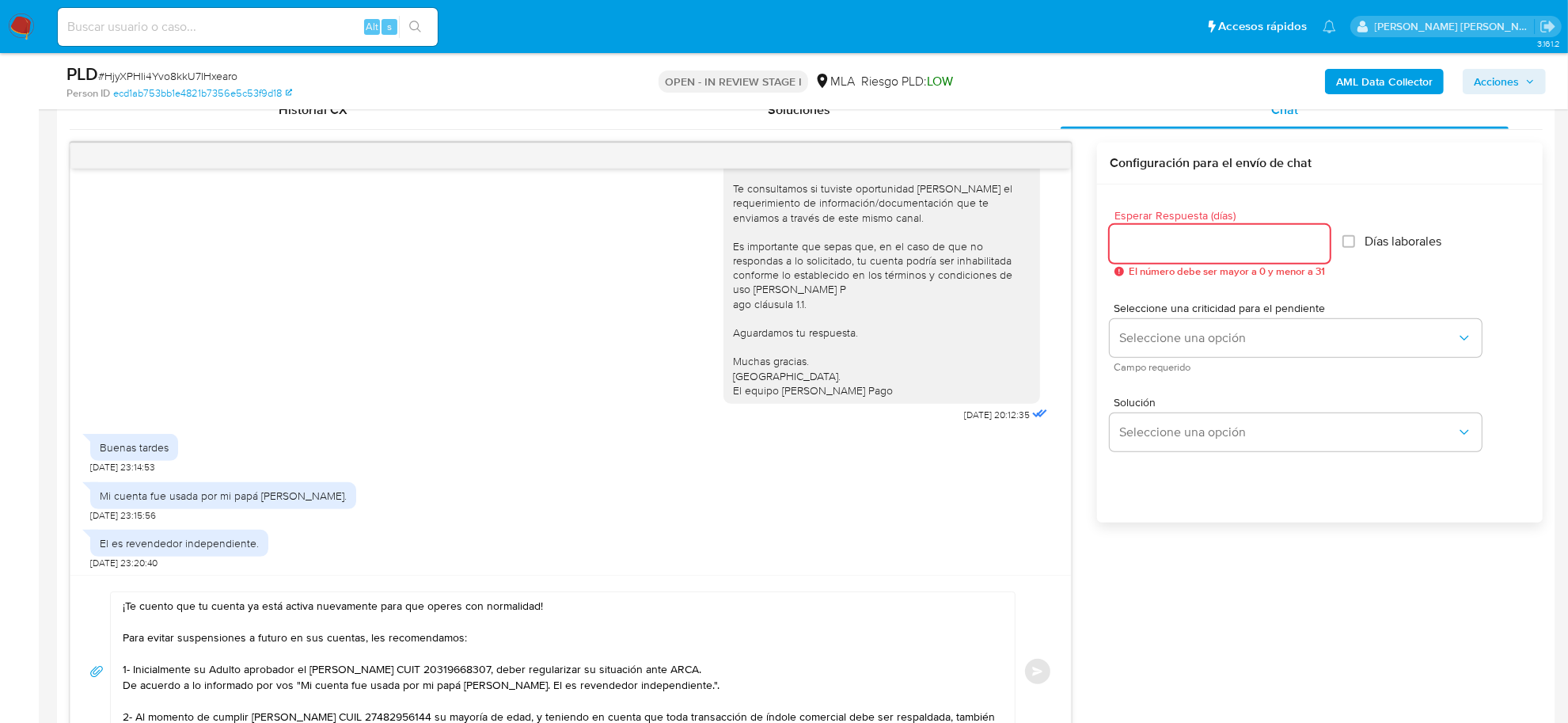
click at [1165, 242] on input "Esperar Respuesta (días)" at bounding box center [1220, 244] width 220 height 21
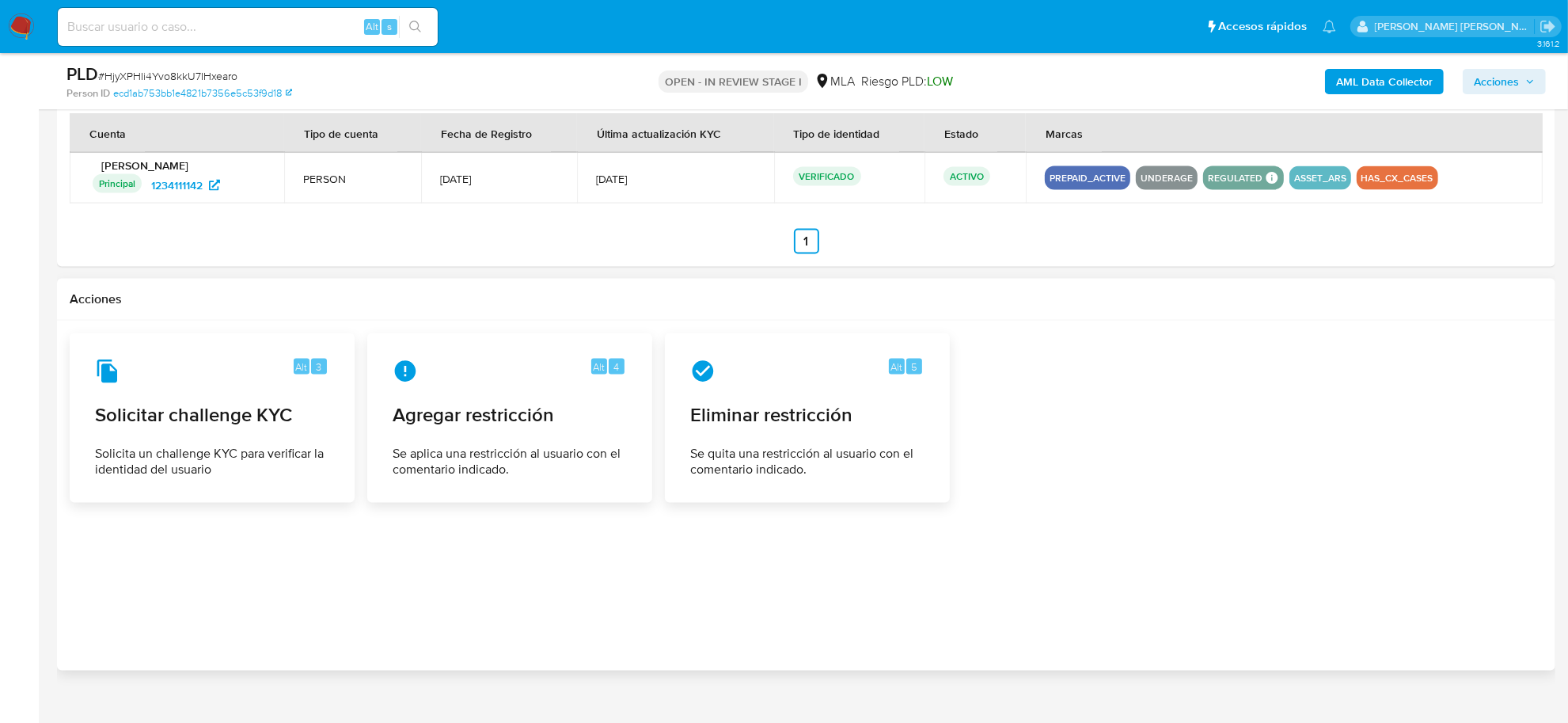
scroll to position [2465, 0]
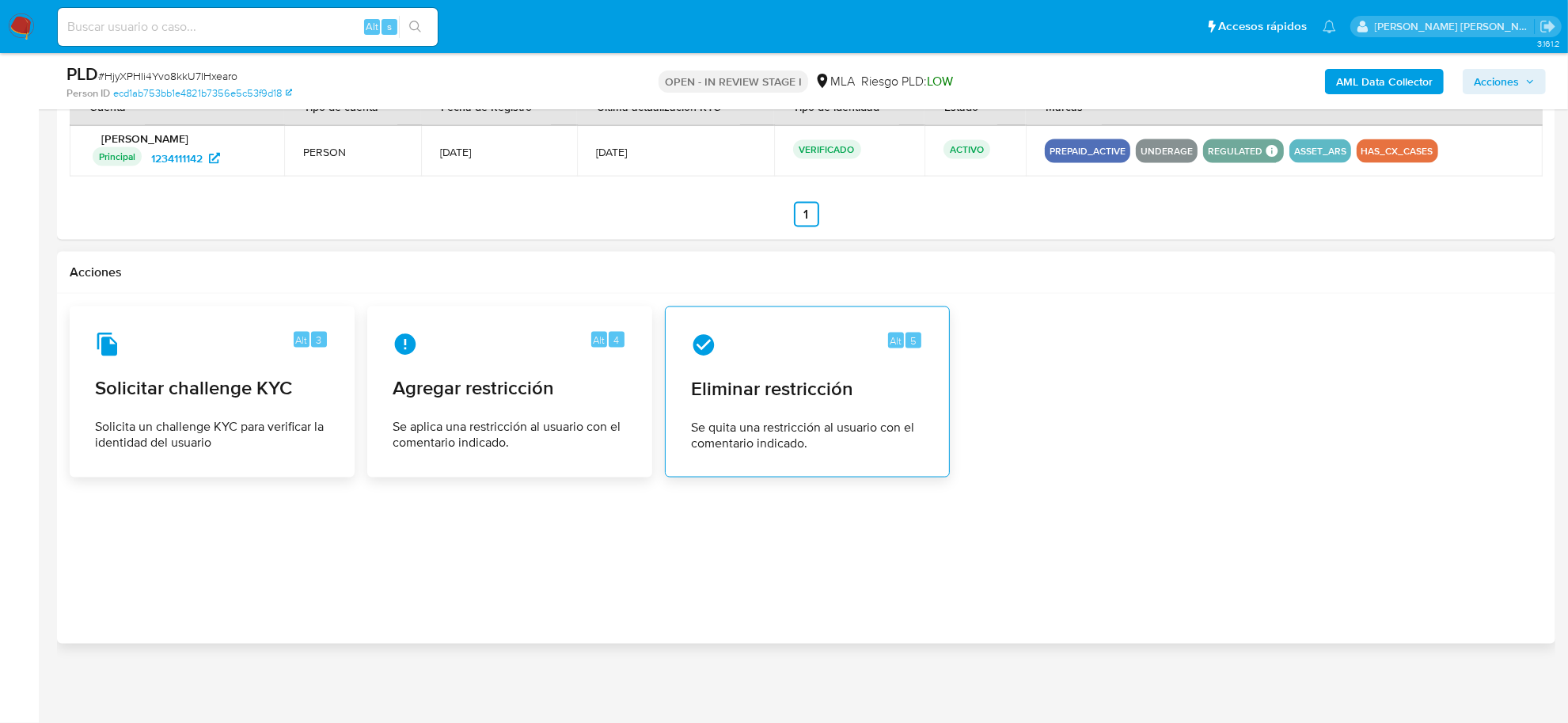
type input "1"
click at [744, 403] on div "Alt 5 Eliminar restricción Se quita una restricción al usuario con el comentari…" at bounding box center [807, 392] width 258 height 144
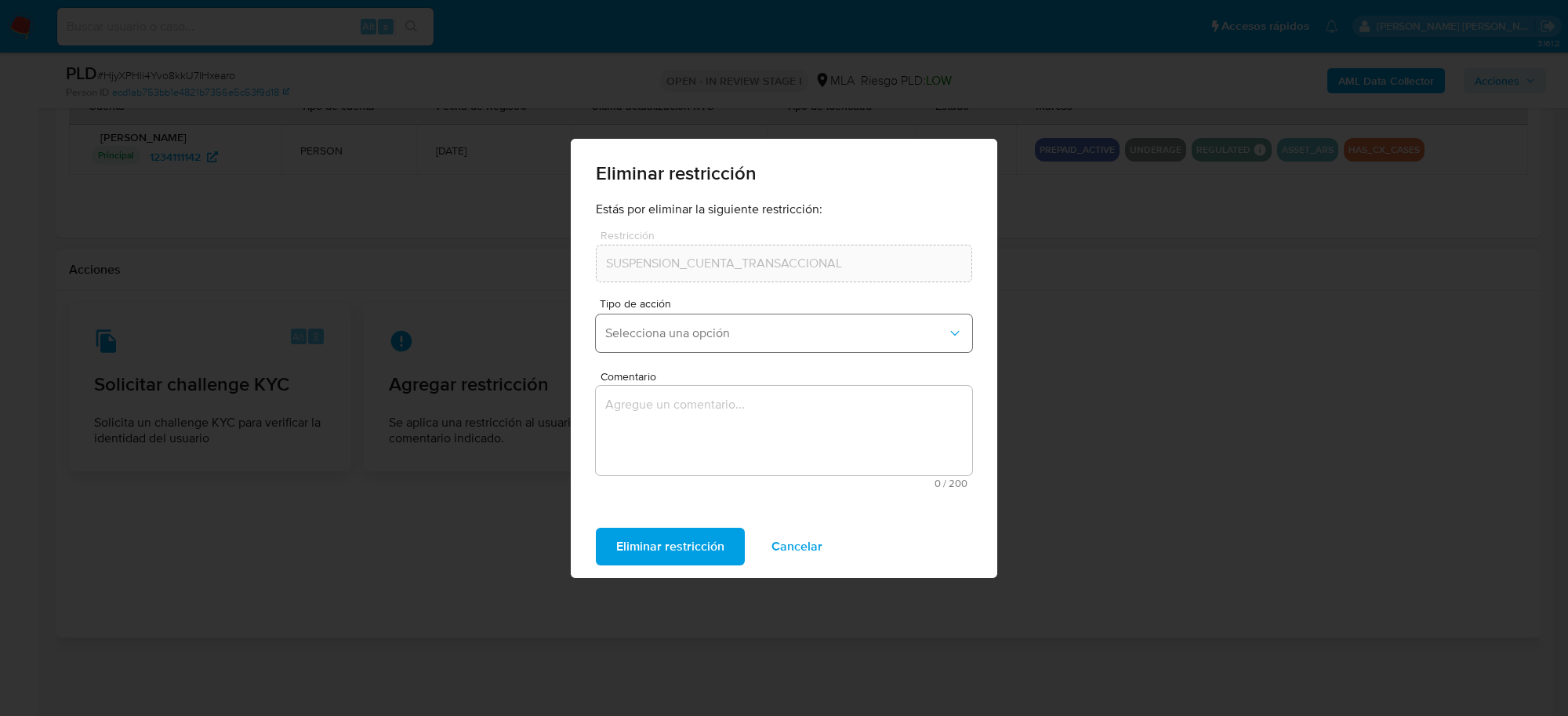
click at [680, 334] on span "Selecciona una opción" at bounding box center [776, 334] width 342 height 16
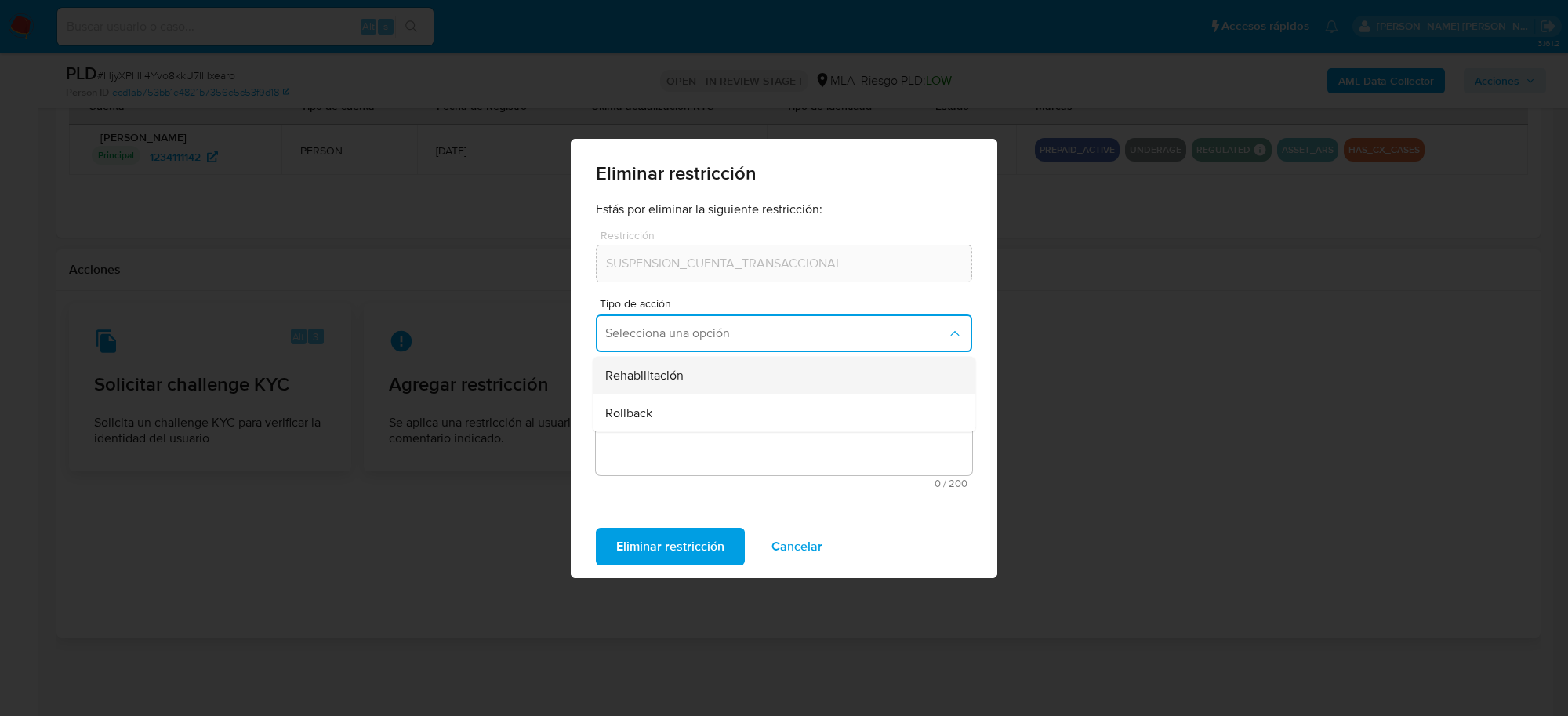
click at [655, 378] on span "Rehabilitación" at bounding box center [644, 375] width 78 height 16
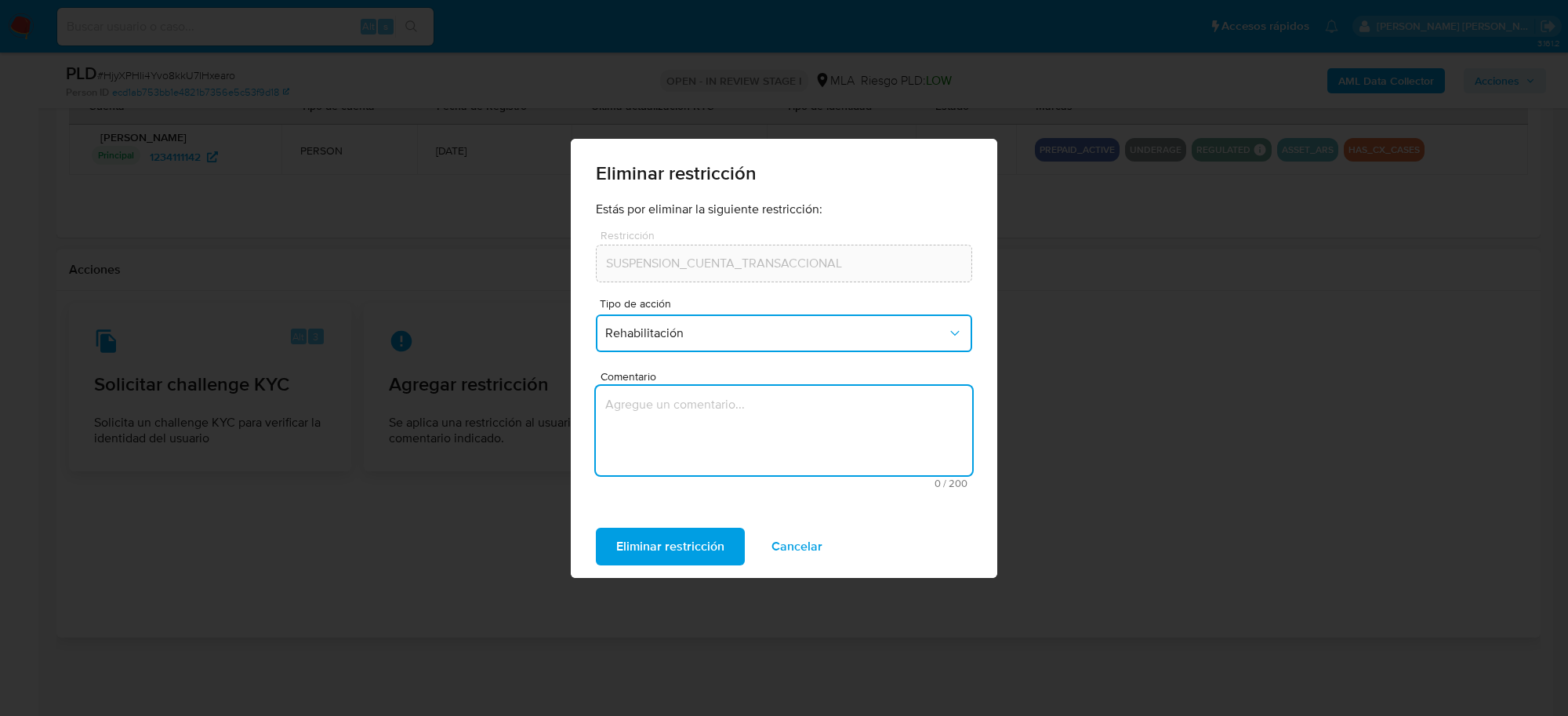
click at [641, 423] on textarea "Comentario" at bounding box center [784, 431] width 377 height 90
type textarea "AML"
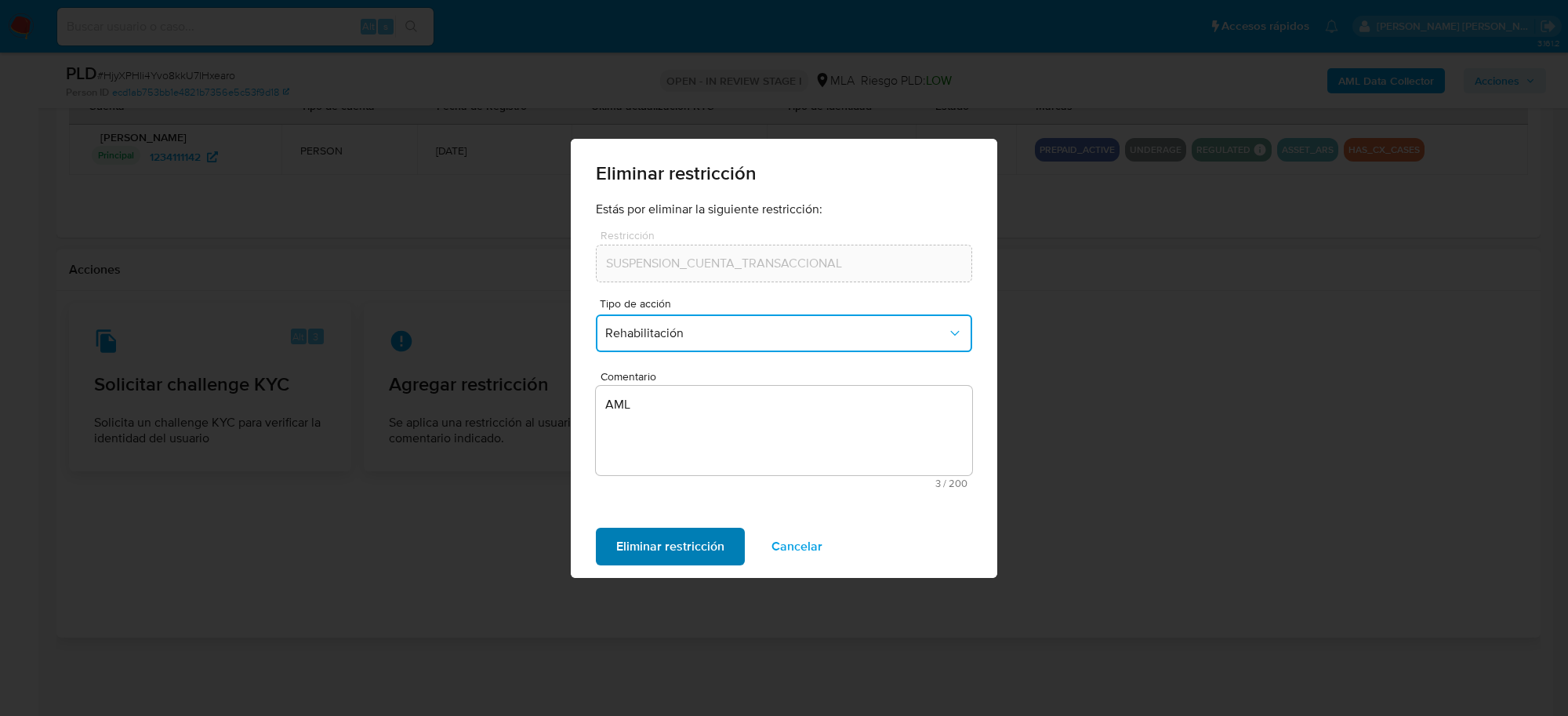
click at [698, 535] on span "Eliminar restricción" at bounding box center [670, 546] width 108 height 35
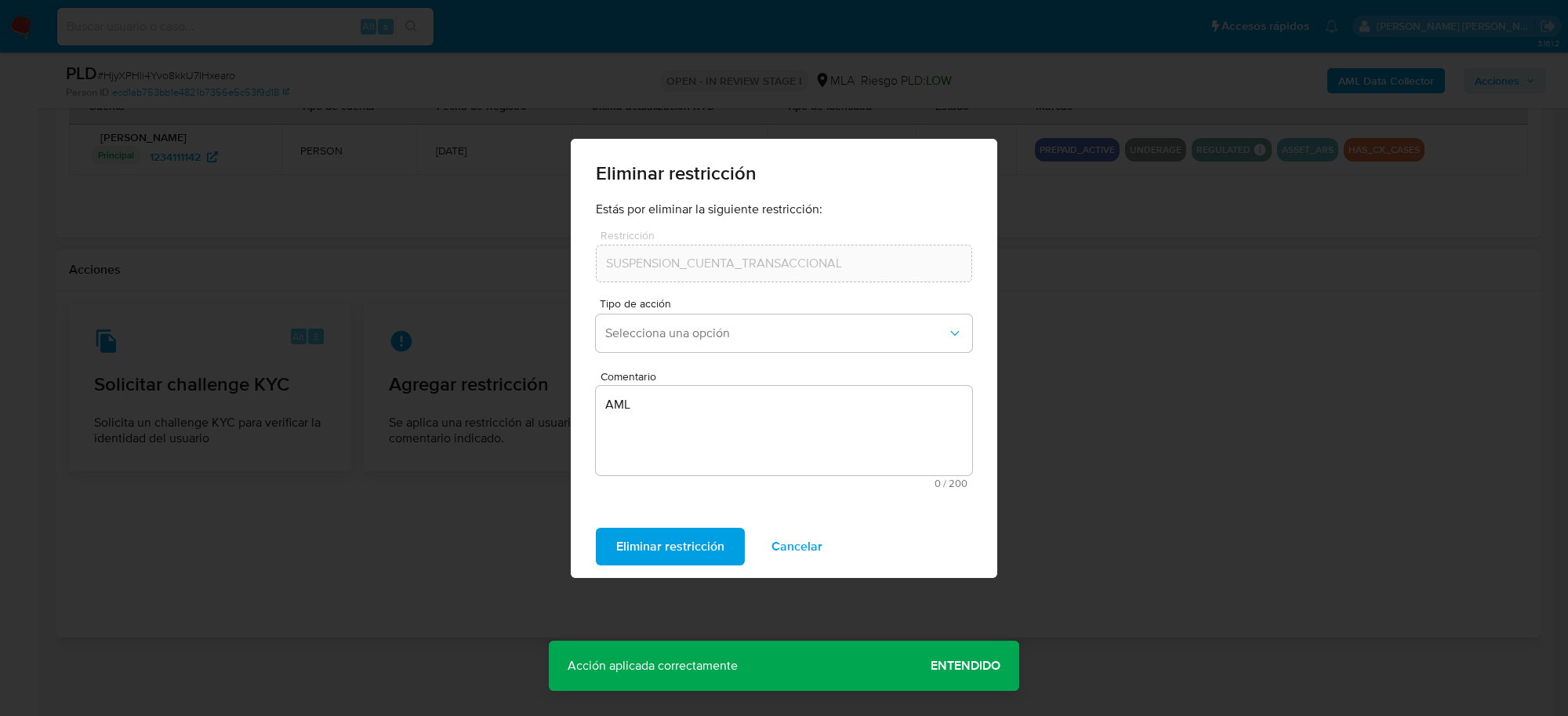
click at [1001, 657] on button "Entendido" at bounding box center [965, 666] width 108 height 38
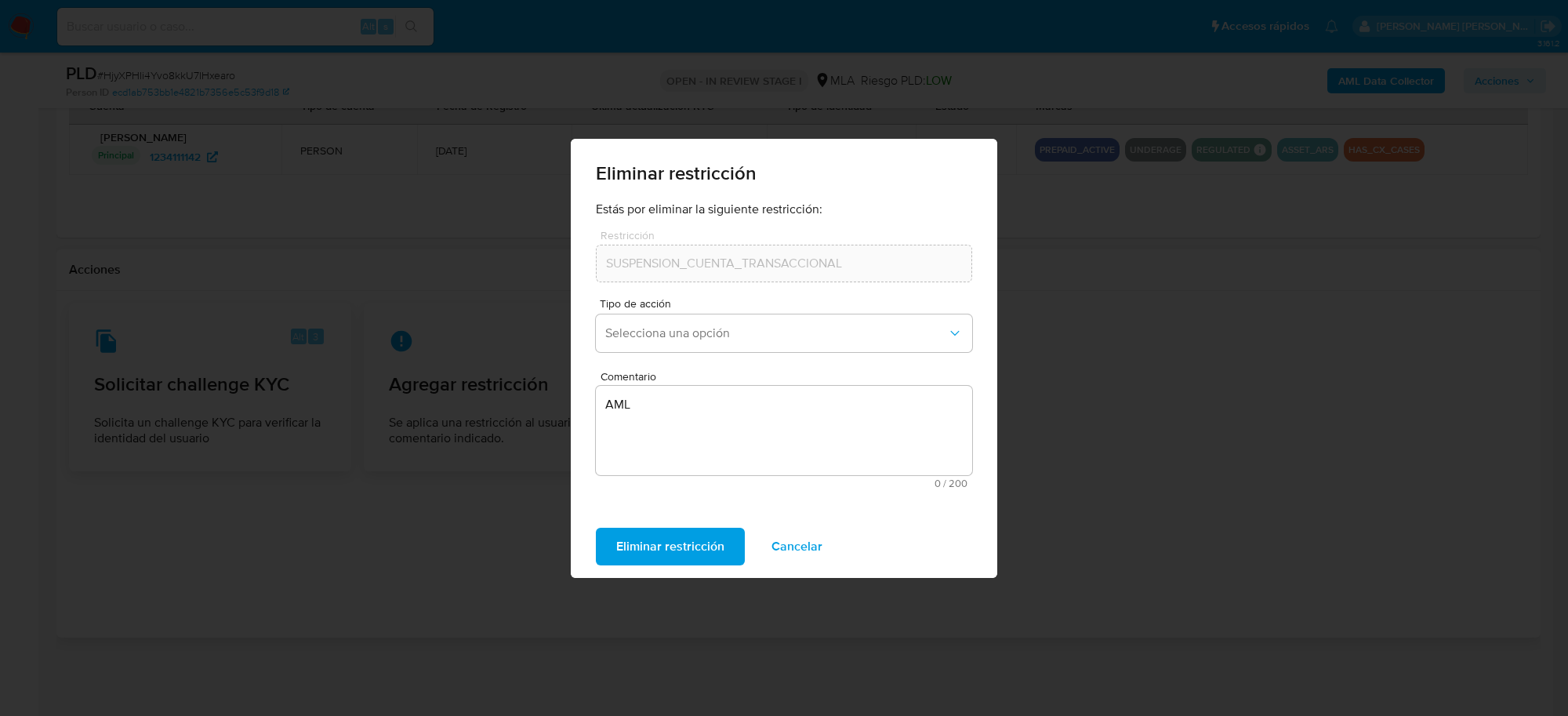
click at [777, 542] on span "Cancelar" at bounding box center [797, 546] width 51 height 35
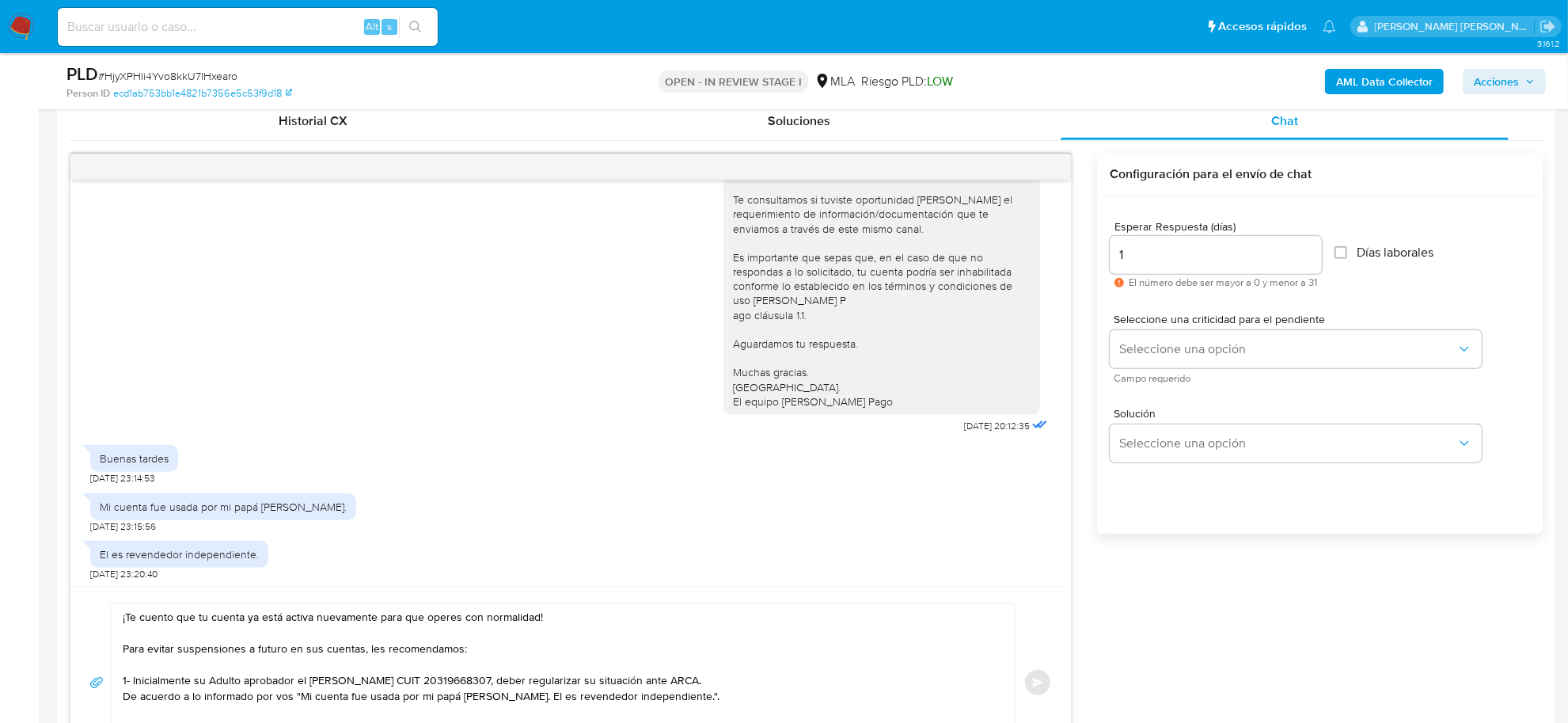
scroll to position [386, 0]
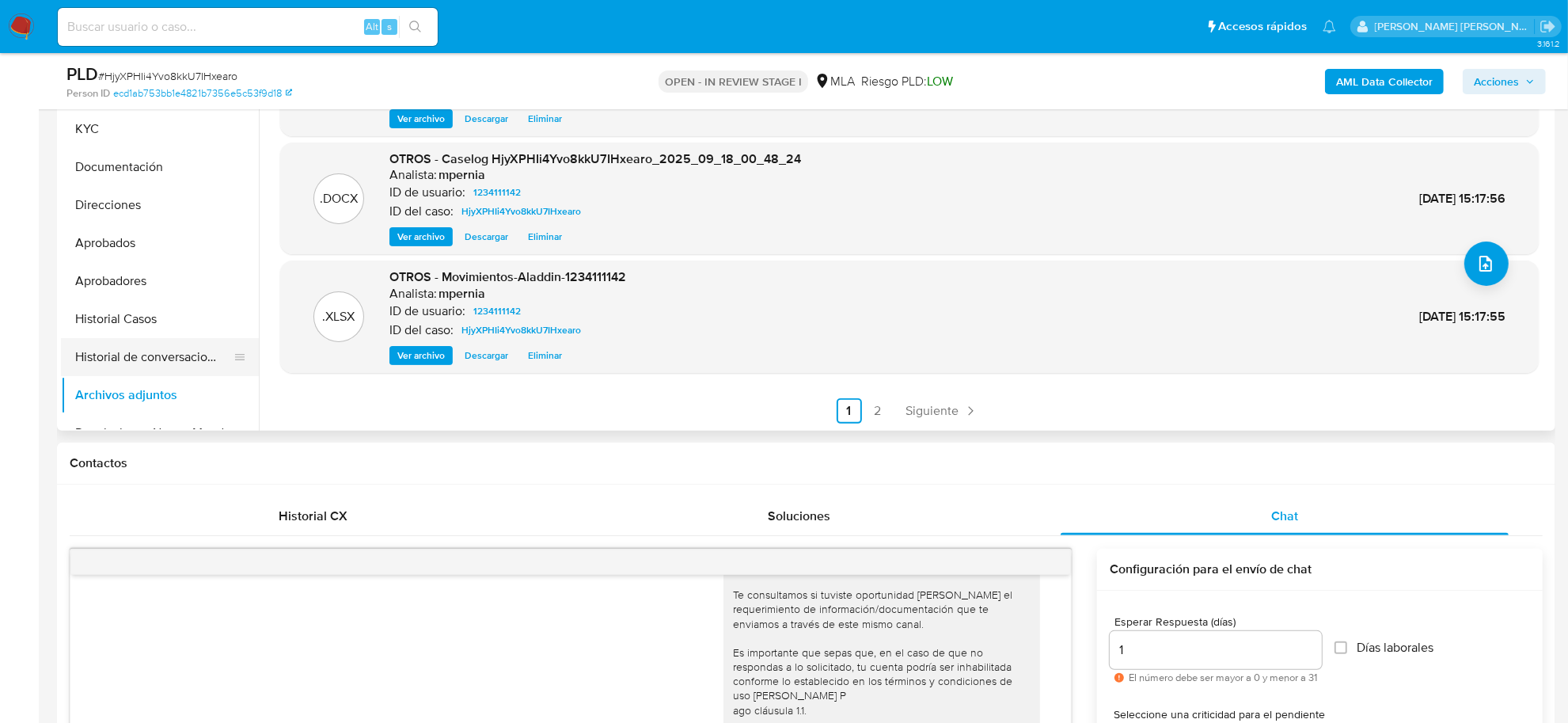
click at [148, 346] on button "Historial de conversaciones" at bounding box center [154, 358] width 185 height 38
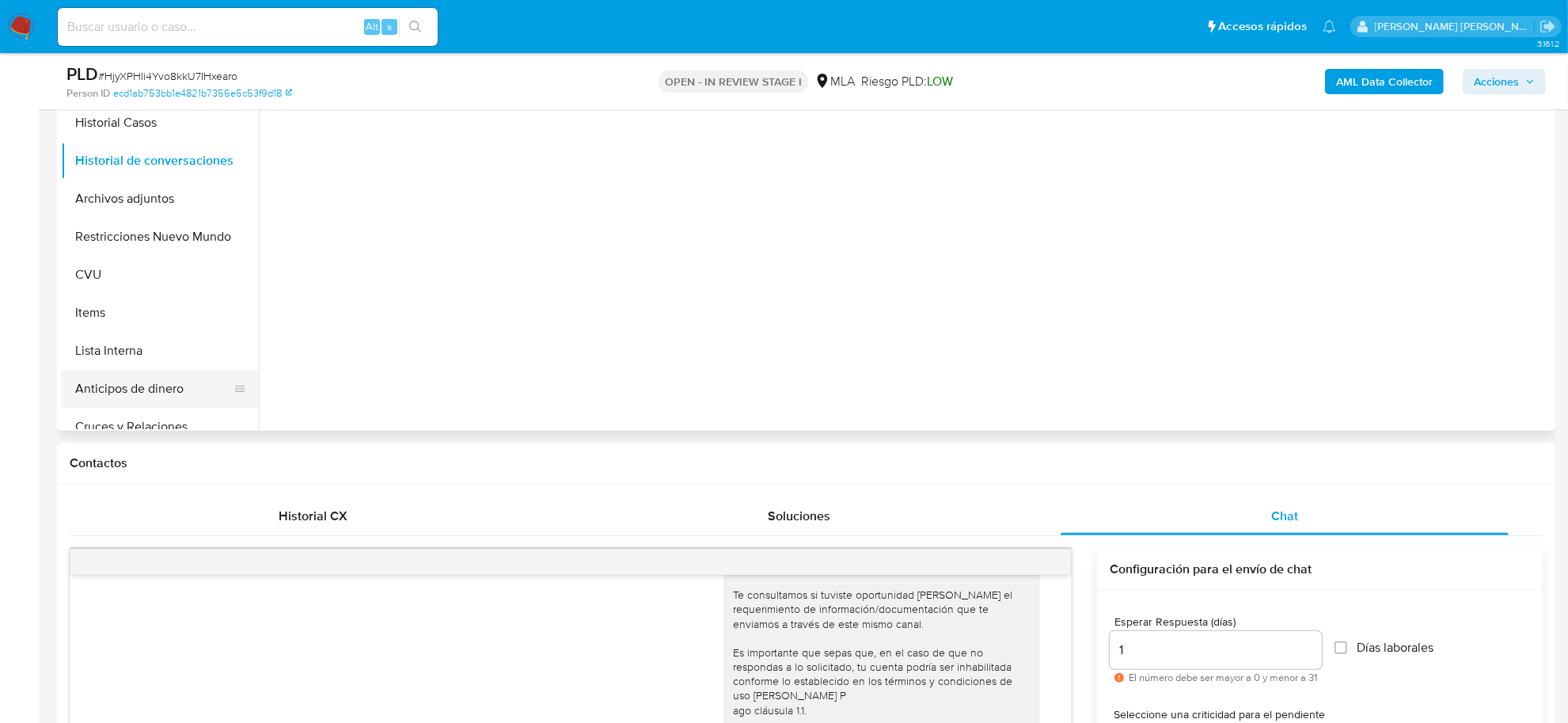
scroll to position [198, 0]
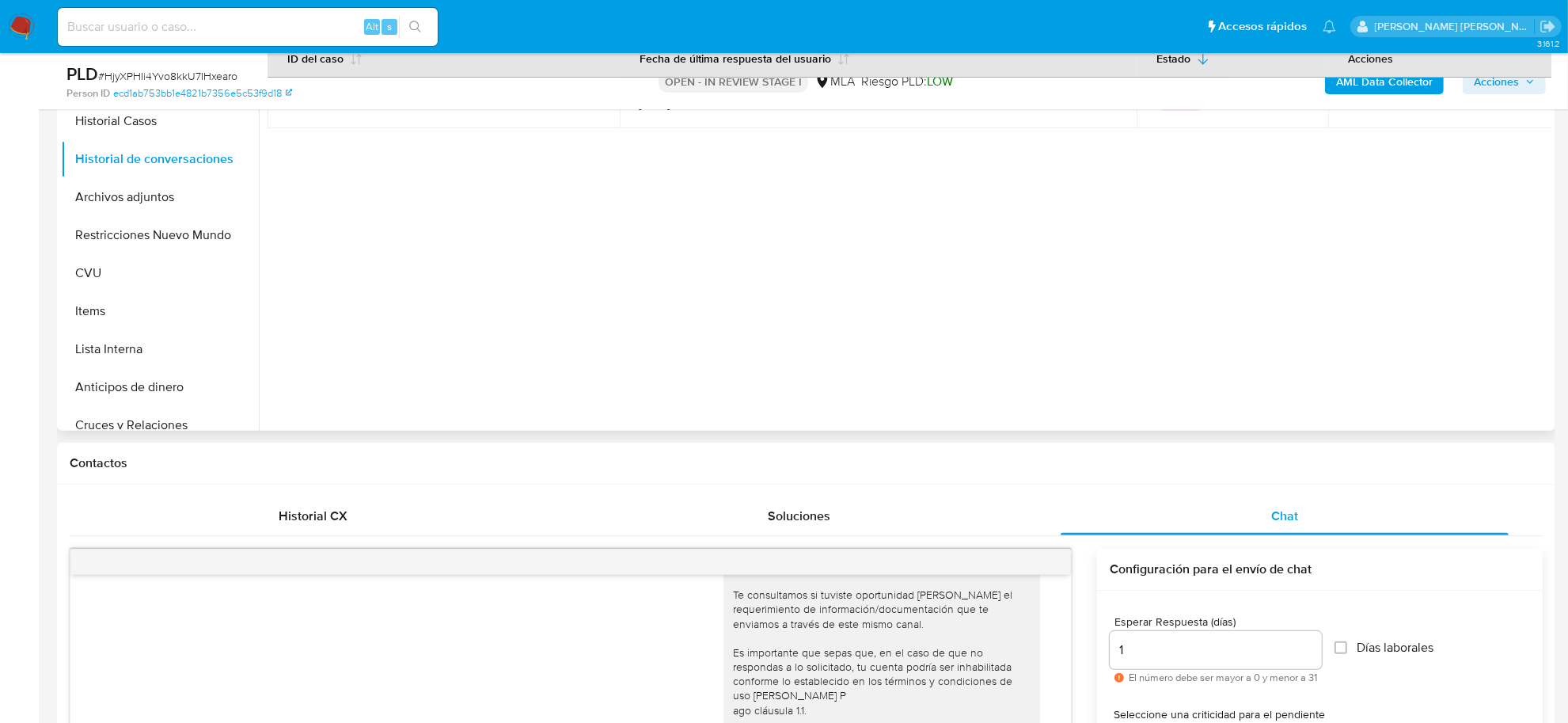
drag, startPoint x: 125, startPoint y: 235, endPoint x: 417, endPoint y: 262, distance: 293.2
click at [125, 235] on button "Restricciones Nuevo Mundo" at bounding box center [160, 235] width 198 height 38
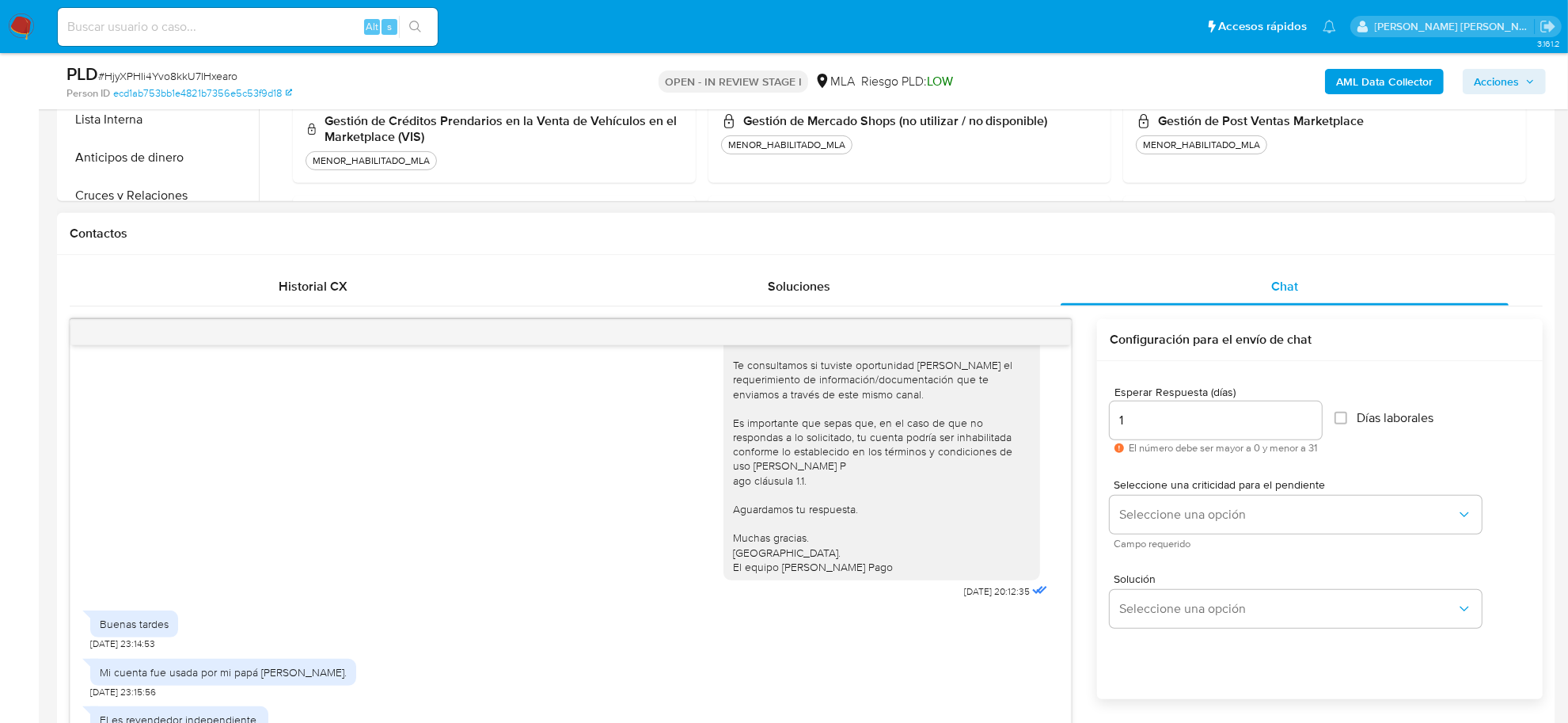
scroll to position [683, 0]
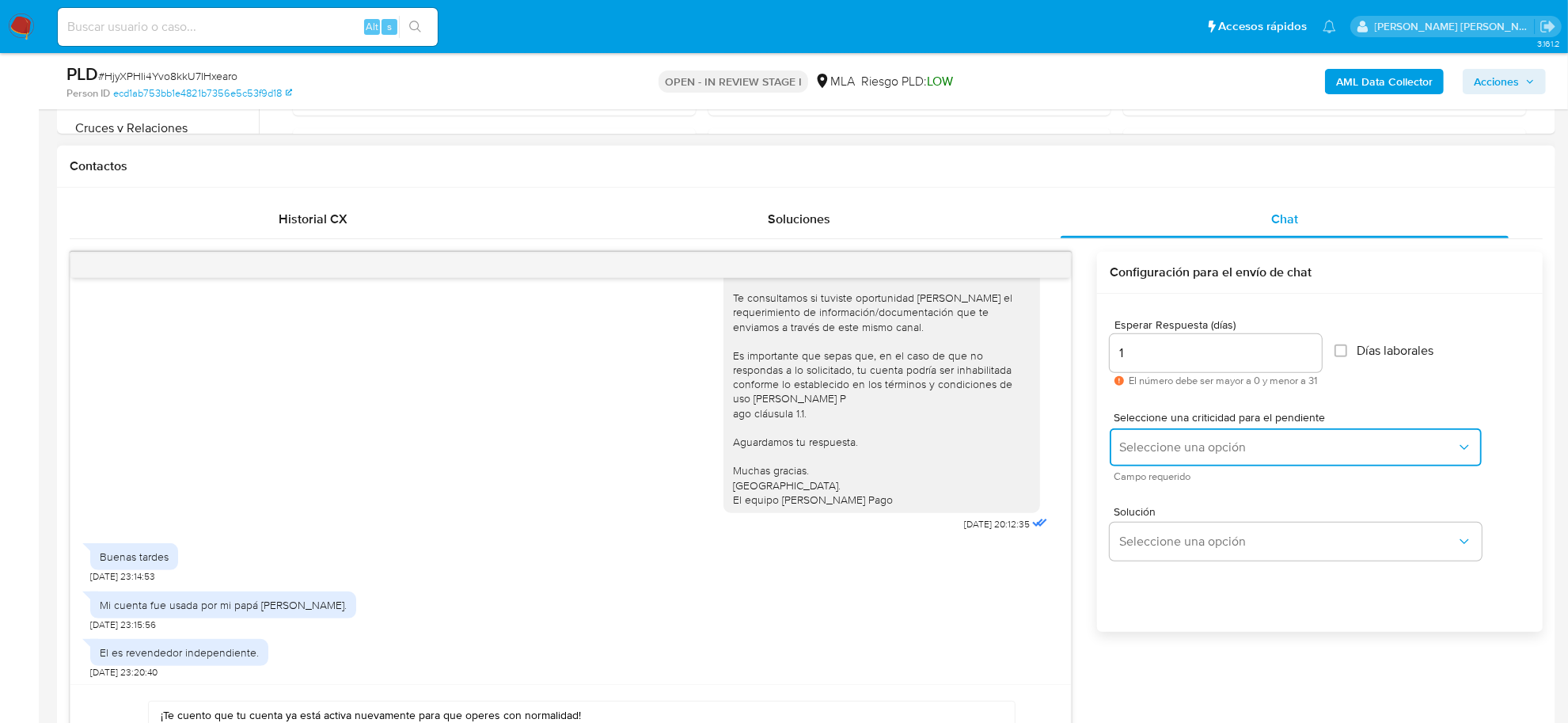
click at [1152, 448] on span "Seleccione una opción" at bounding box center [1288, 447] width 338 height 16
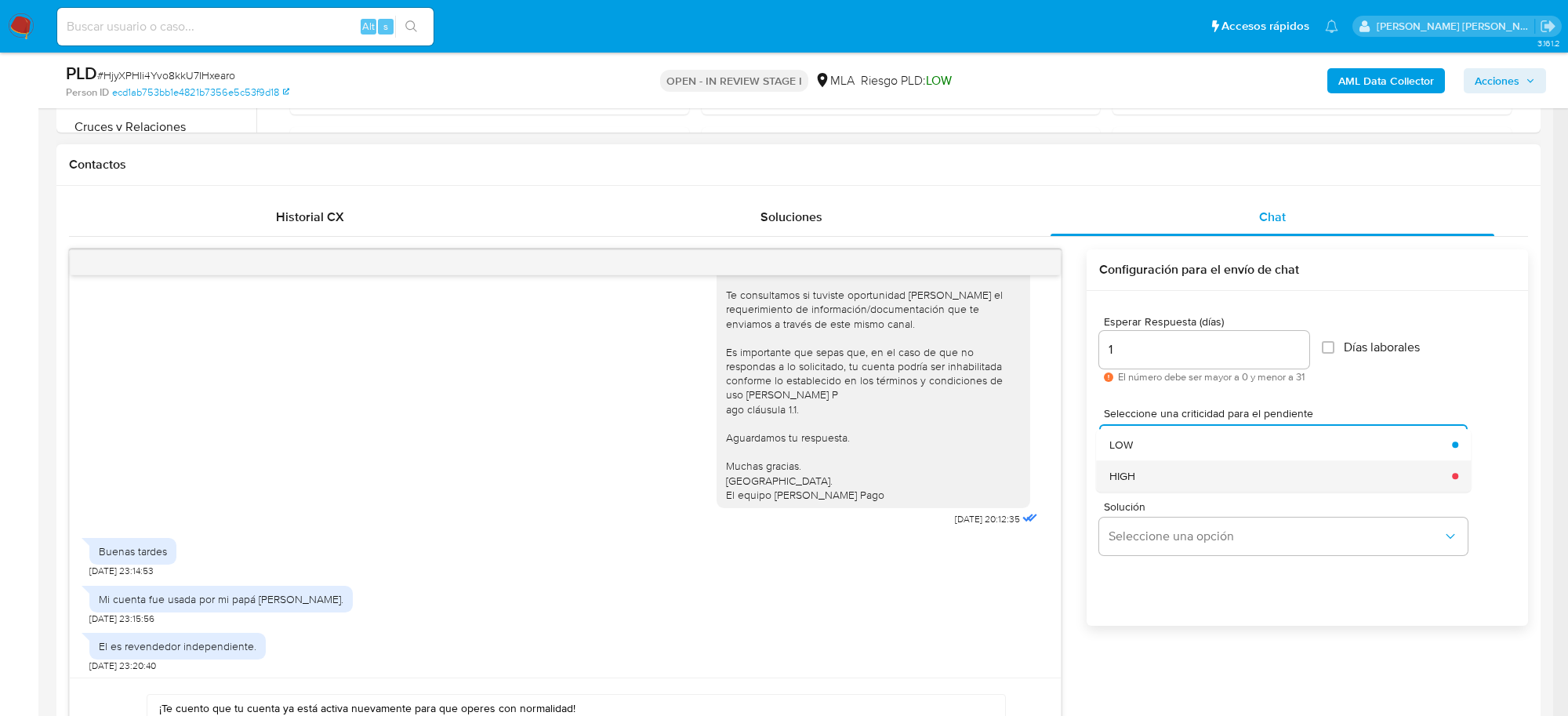
click at [1145, 476] on div "HIGH" at bounding box center [1277, 476] width 334 height 31
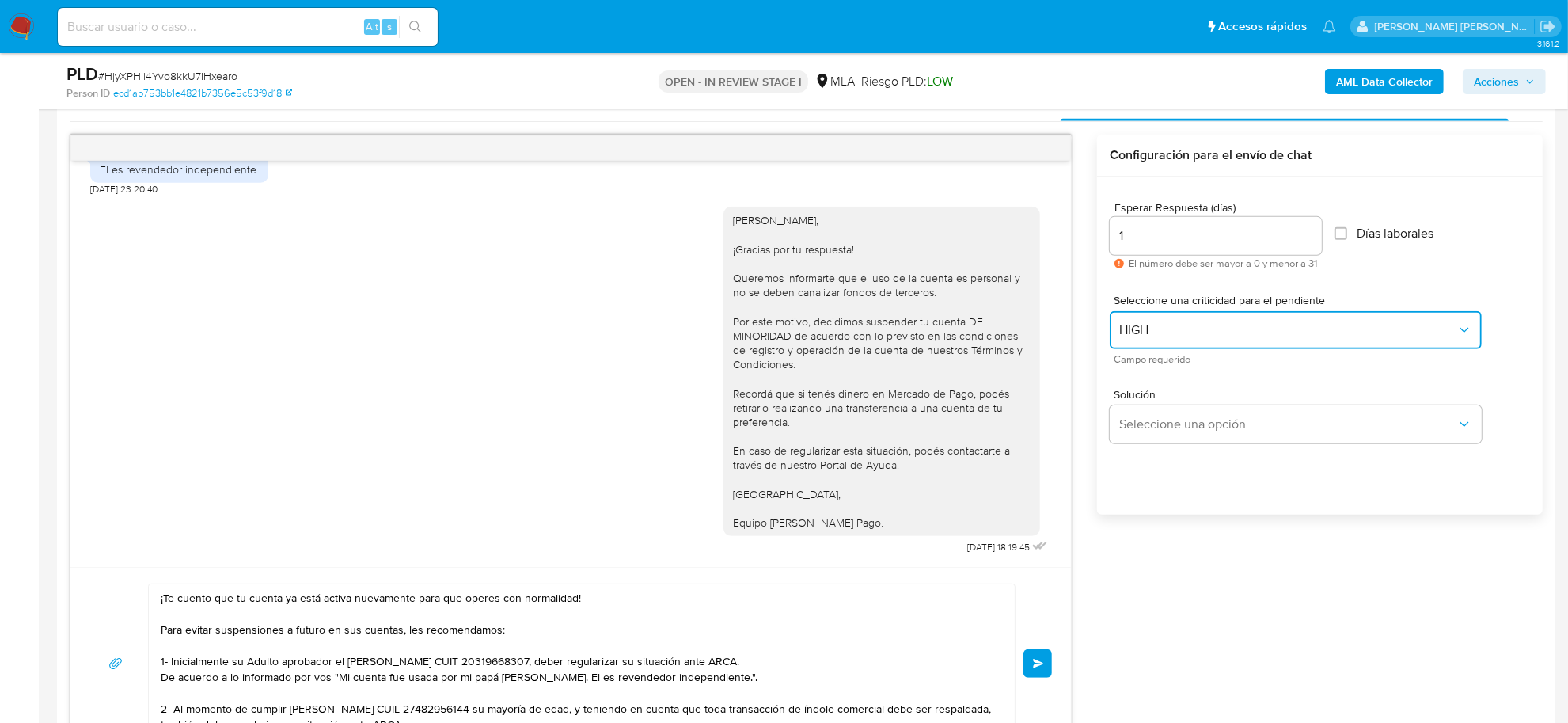
scroll to position [980, 0]
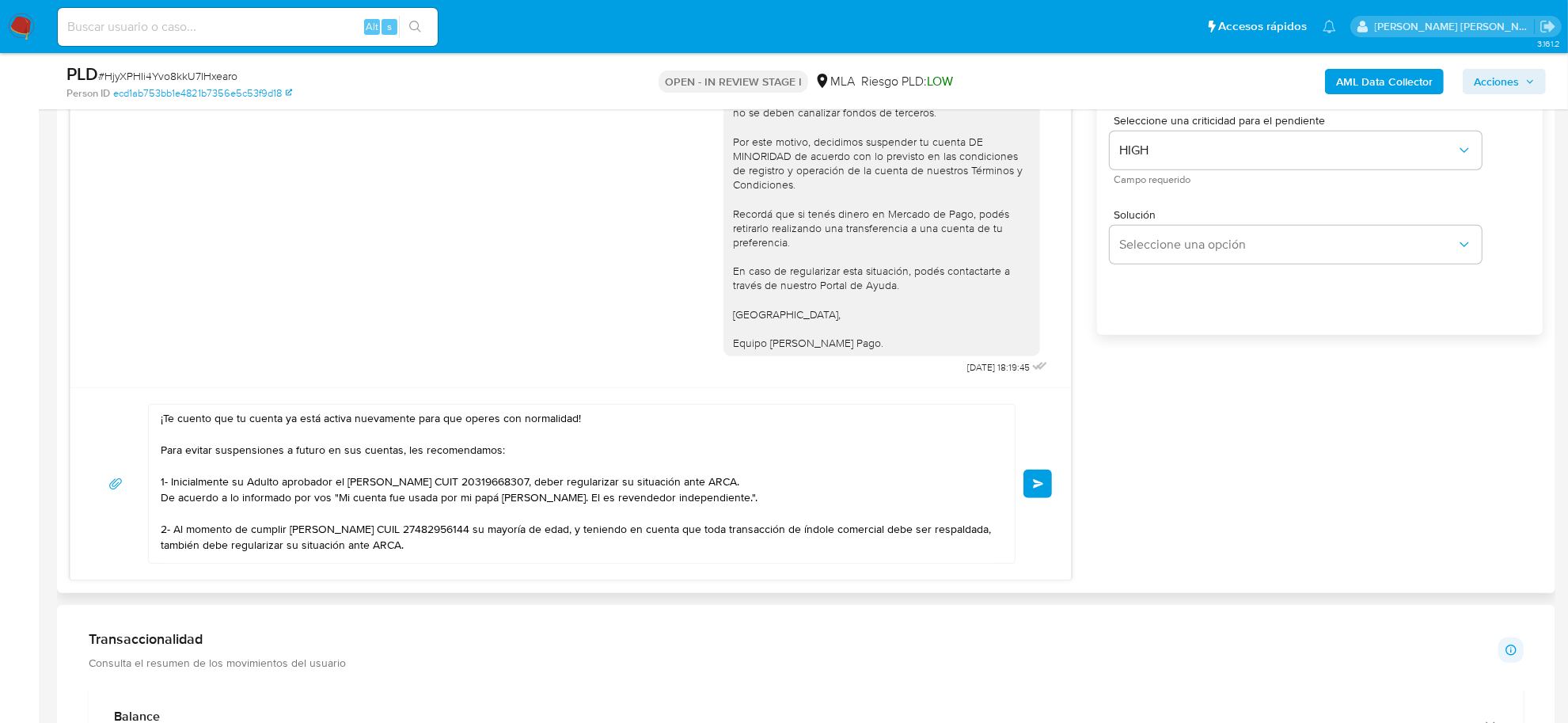
click at [1035, 491] on button "Enviar" at bounding box center [1038, 484] width 29 height 29
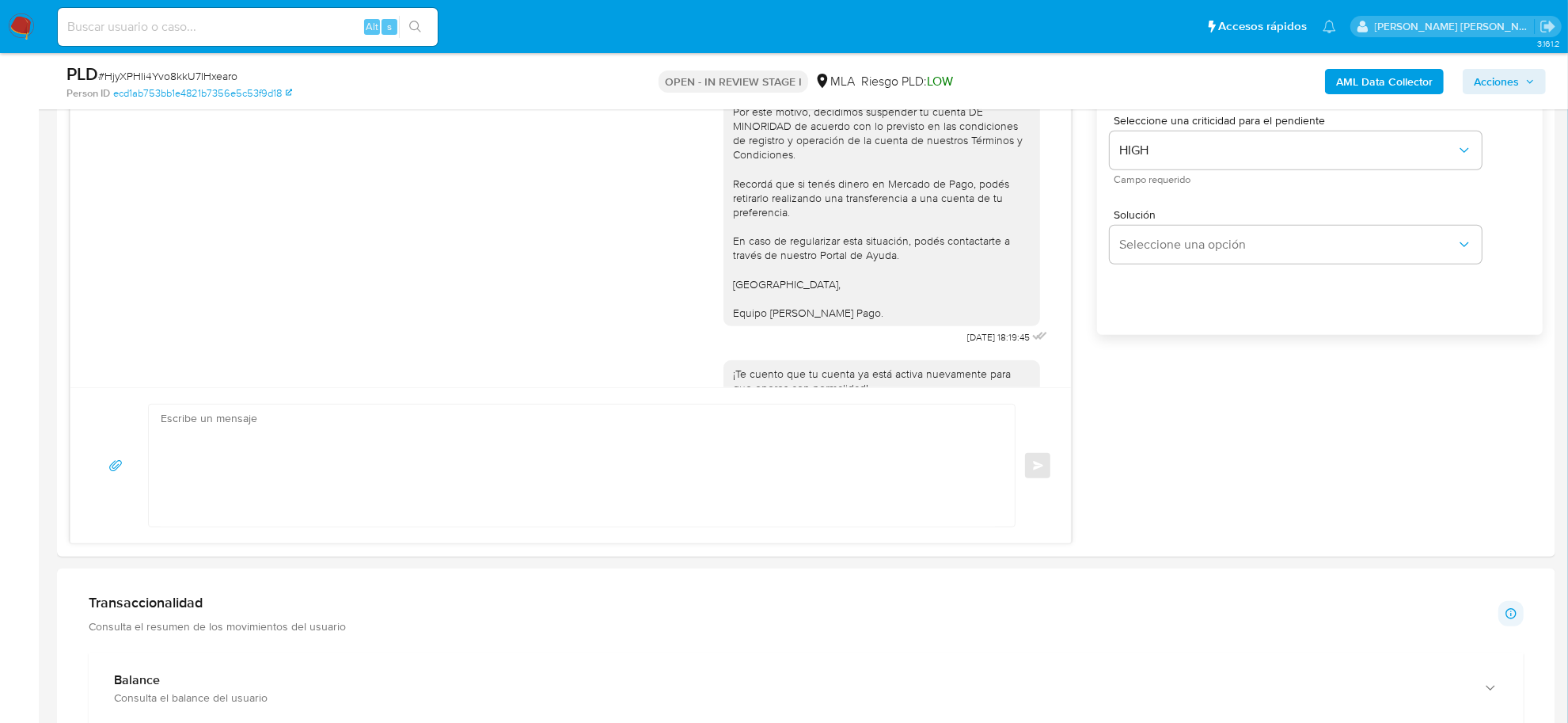
scroll to position [1510, 0]
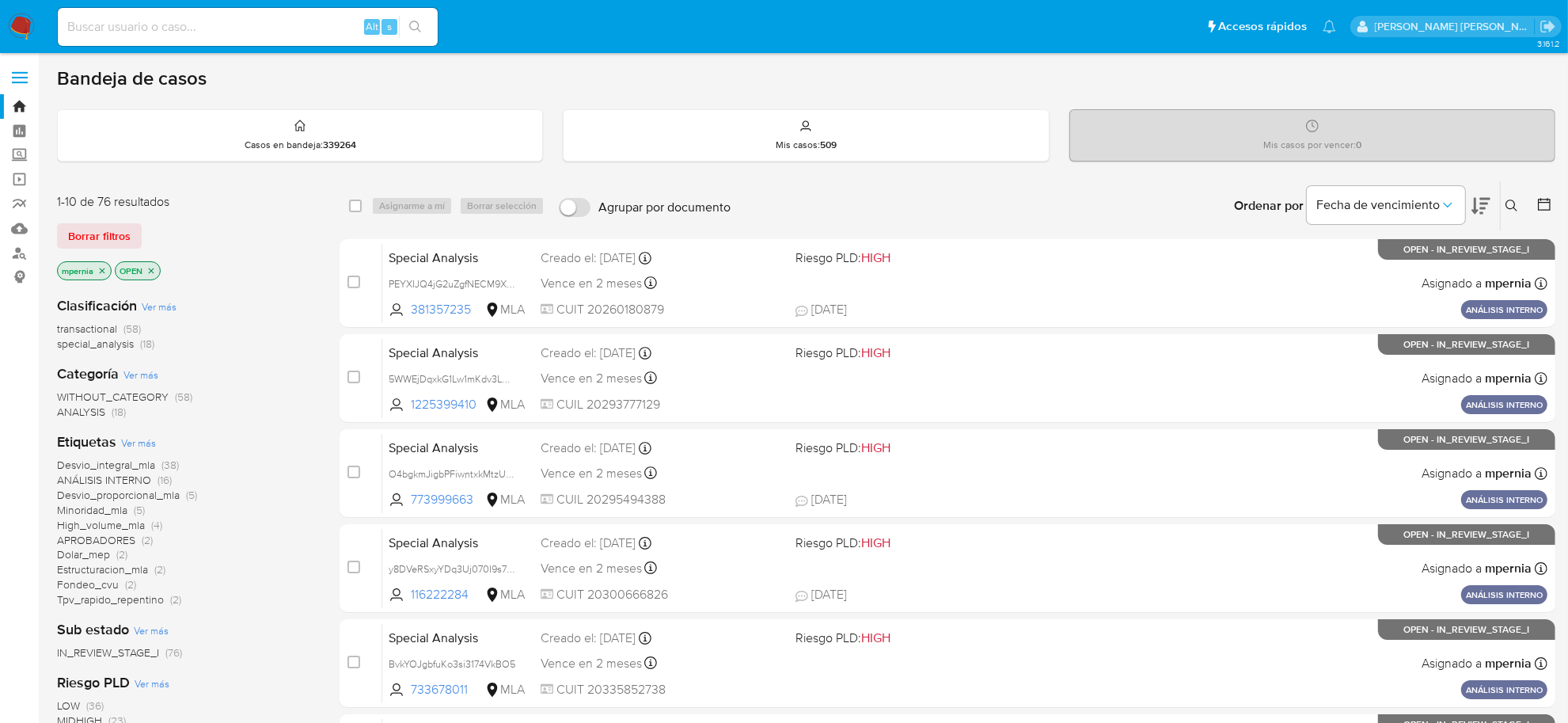
click at [111, 330] on span "transactional" at bounding box center [87, 329] width 60 height 16
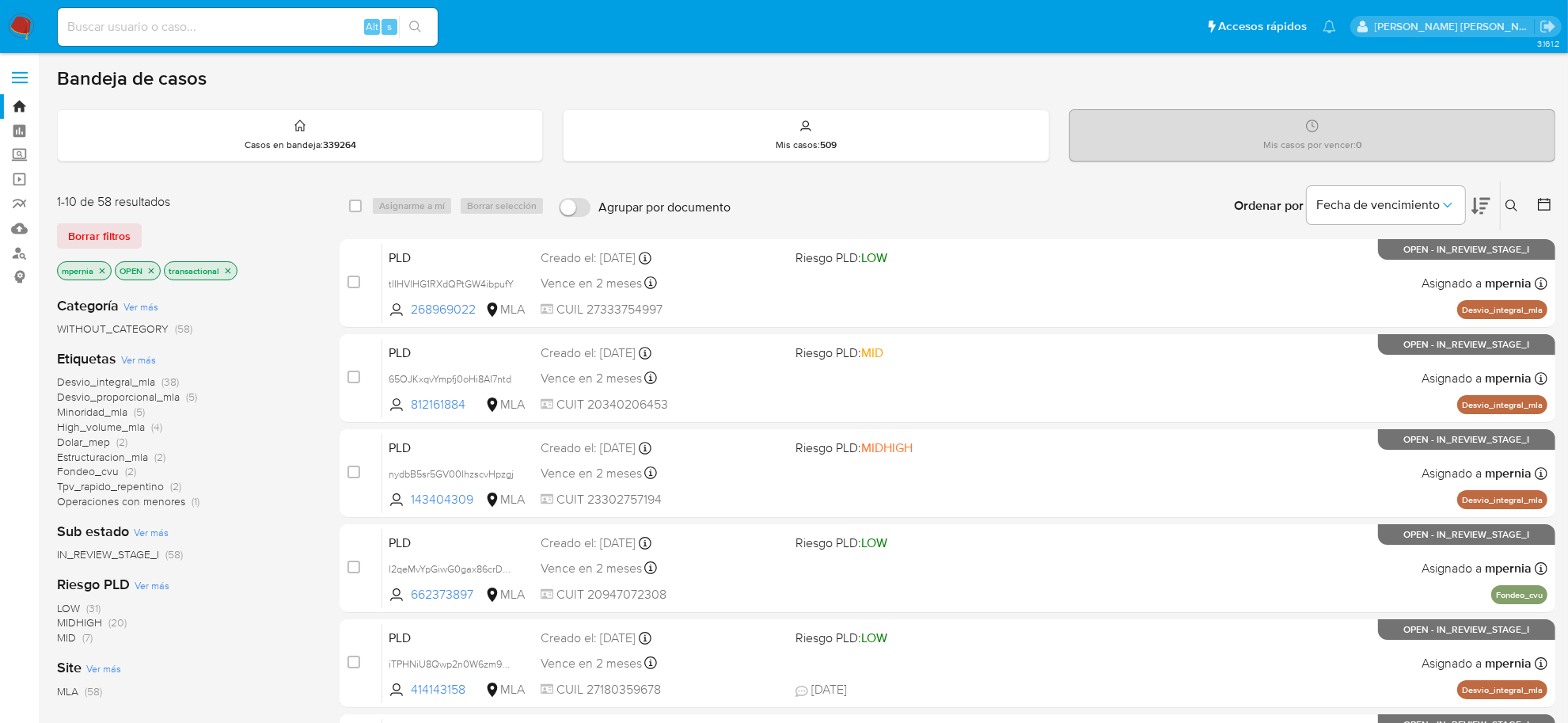
click at [100, 270] on icon "close-filter" at bounding box center [102, 271] width 10 height 10
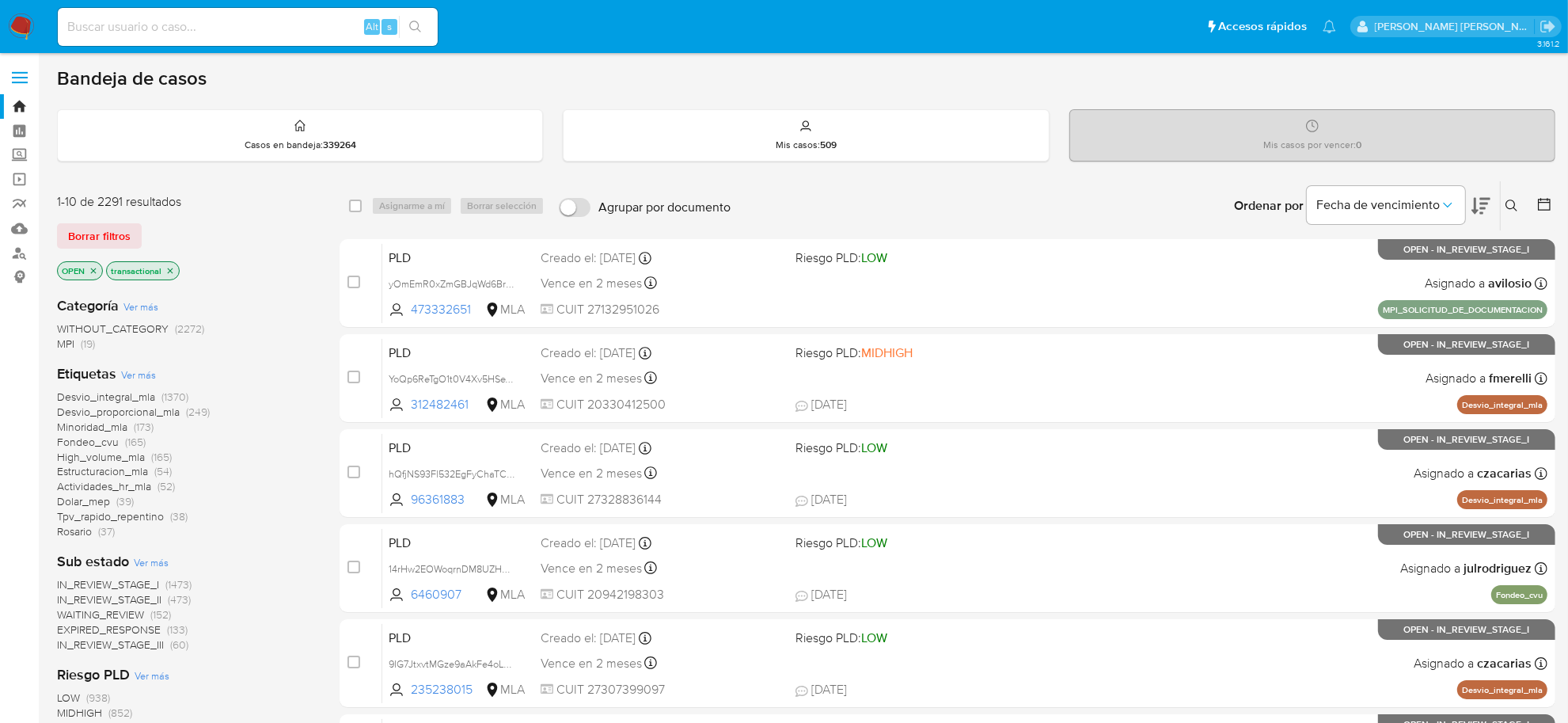
click at [173, 272] on icon "close-filter" at bounding box center [170, 271] width 10 height 10
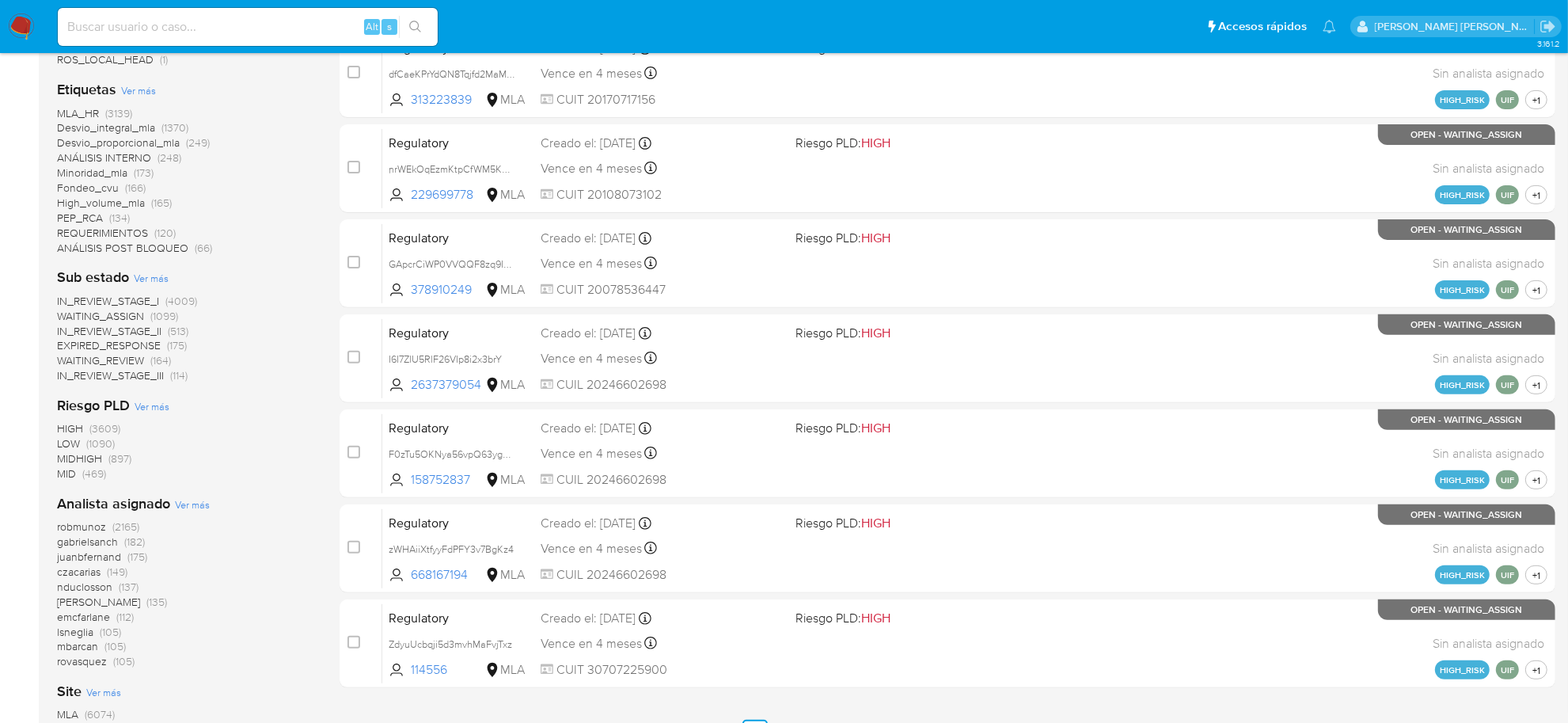
scroll to position [594, 0]
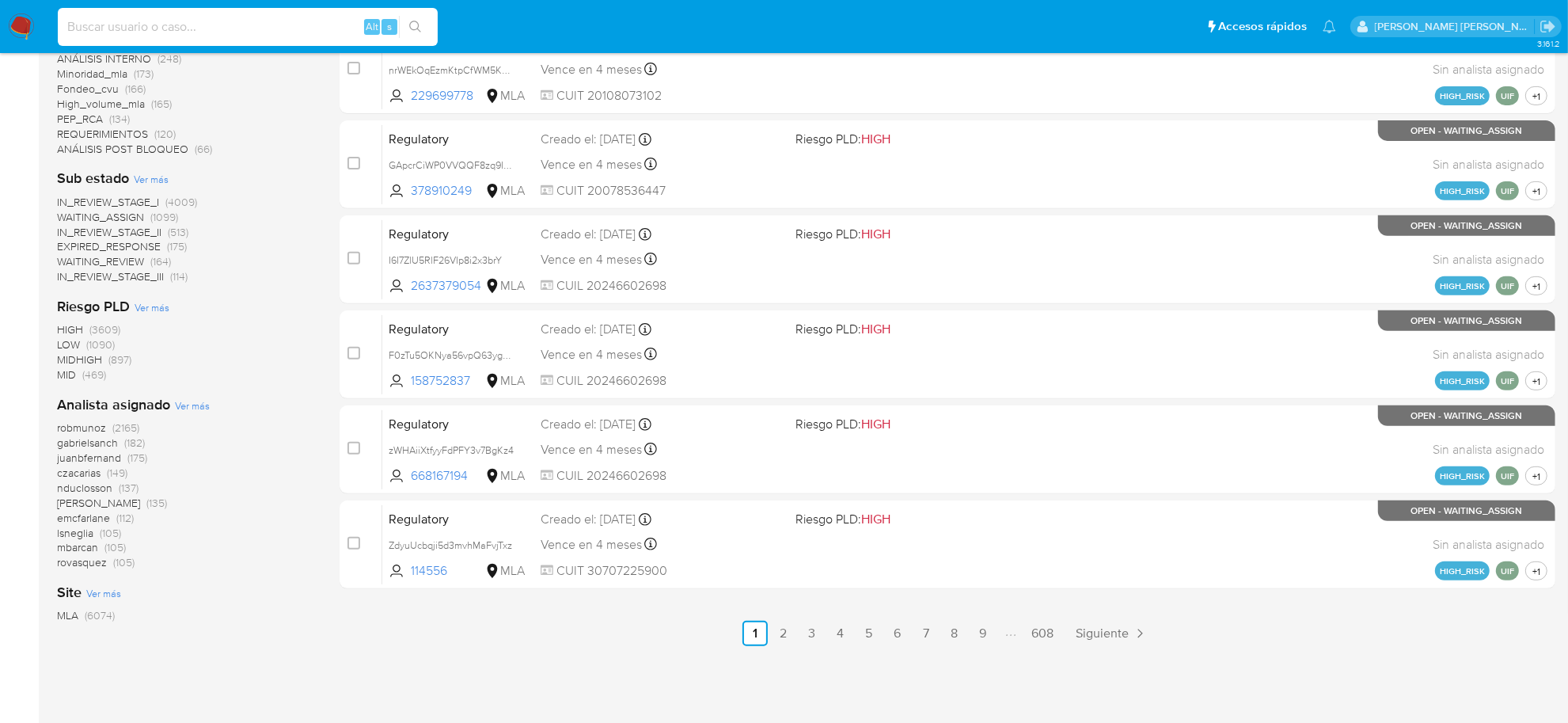
click at [218, 34] on input at bounding box center [248, 27] width 380 height 21
paste input "187145713"
type input "187145713"
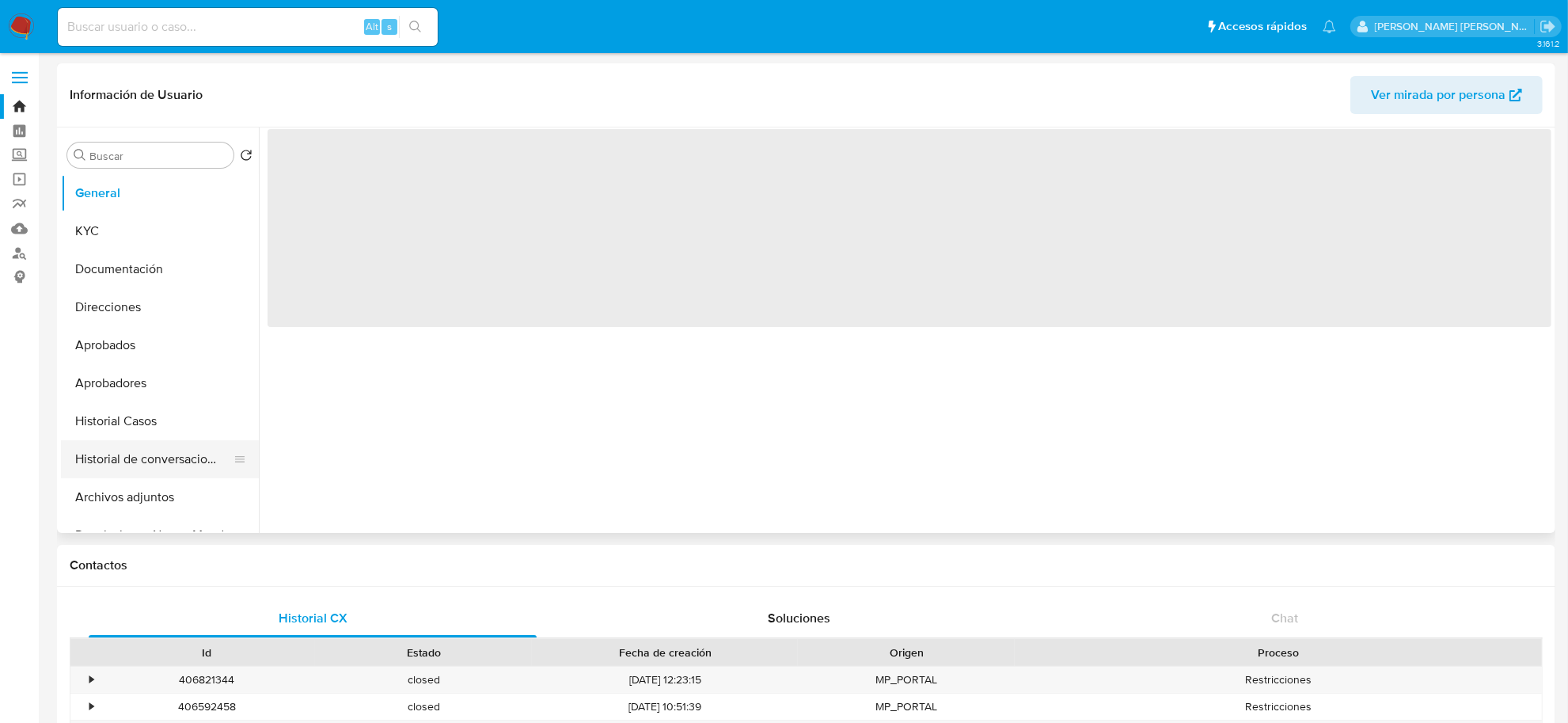
select select "10"
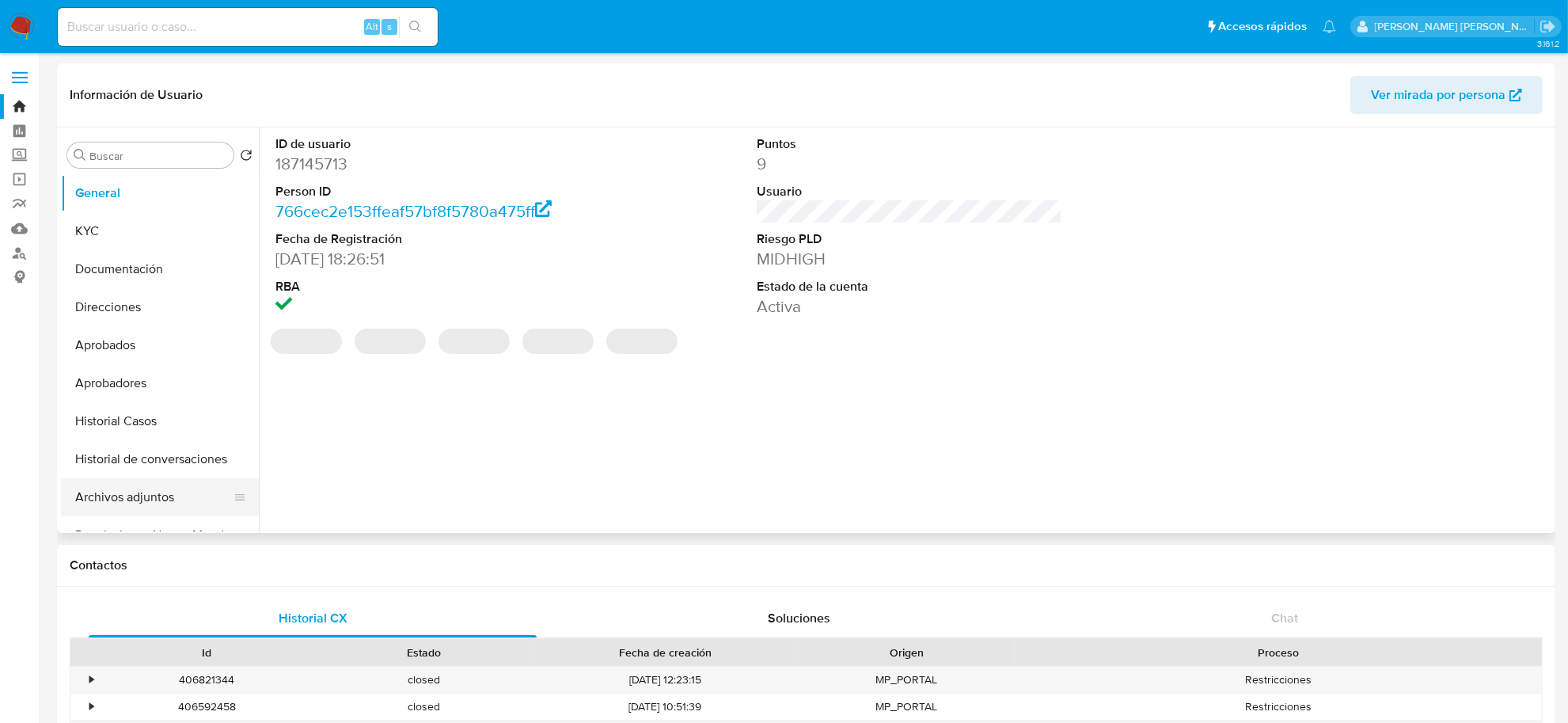
click at [123, 491] on button "Archivos adjuntos" at bounding box center [154, 497] width 185 height 38
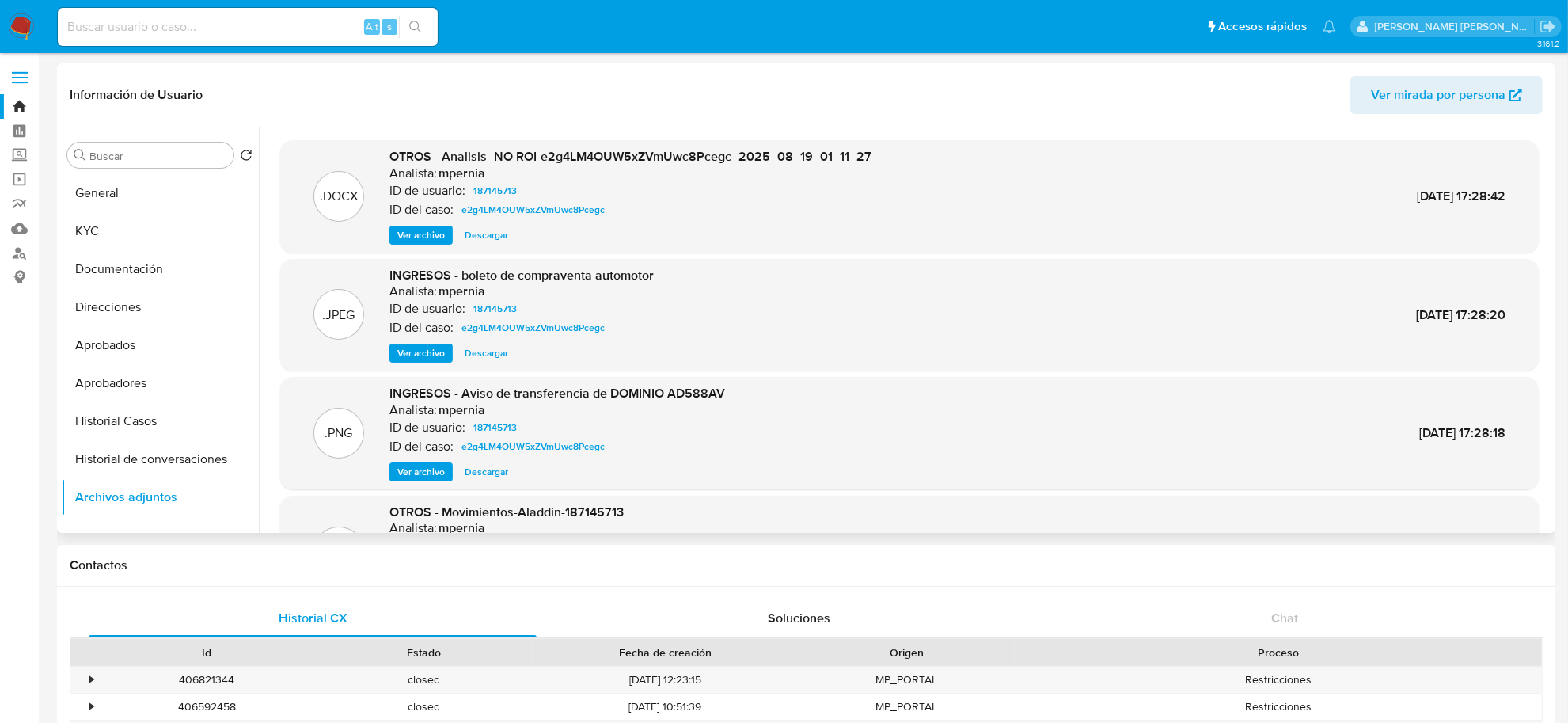
click at [429, 467] on span "Ver archivo" at bounding box center [422, 472] width 48 height 16
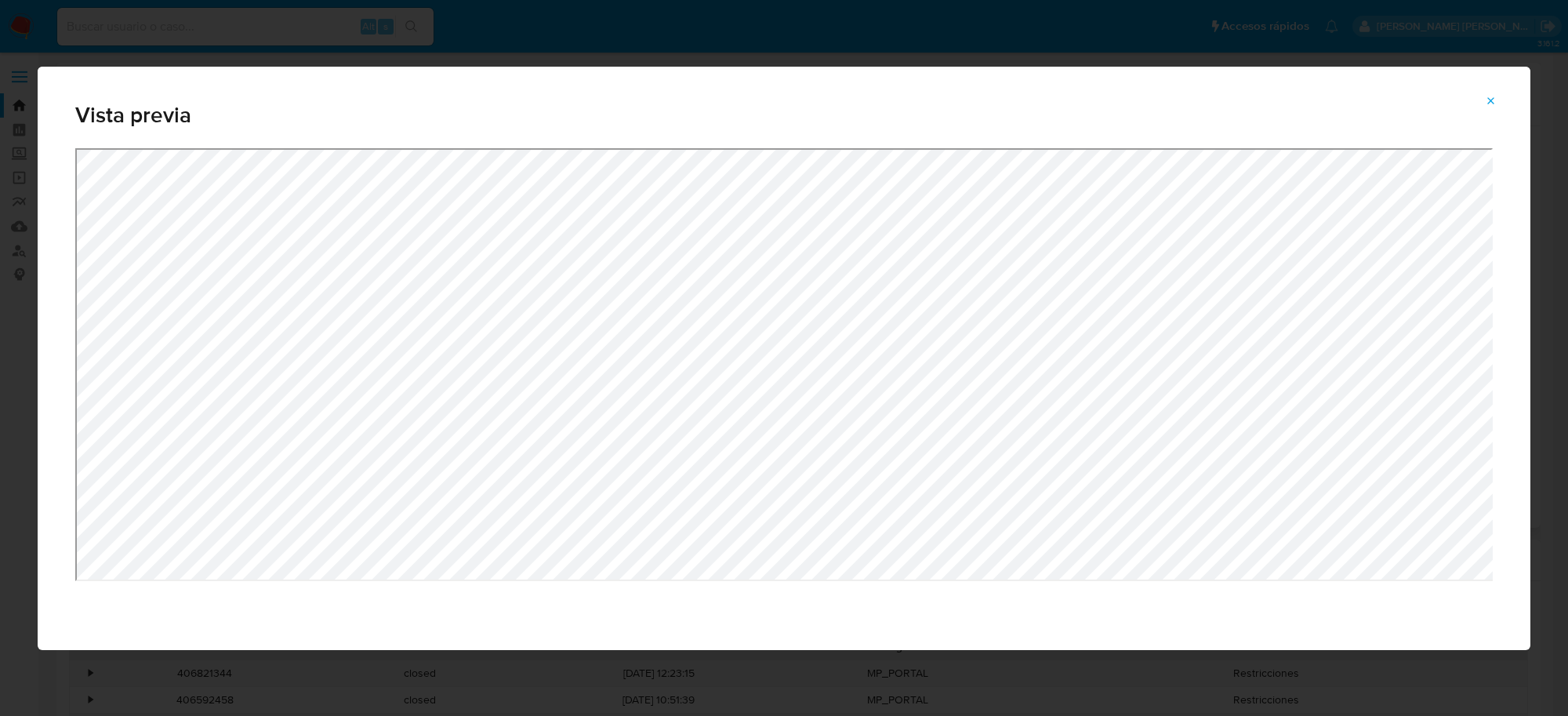
click at [1486, 98] on icon "Attachment preview" at bounding box center [1491, 101] width 13 height 13
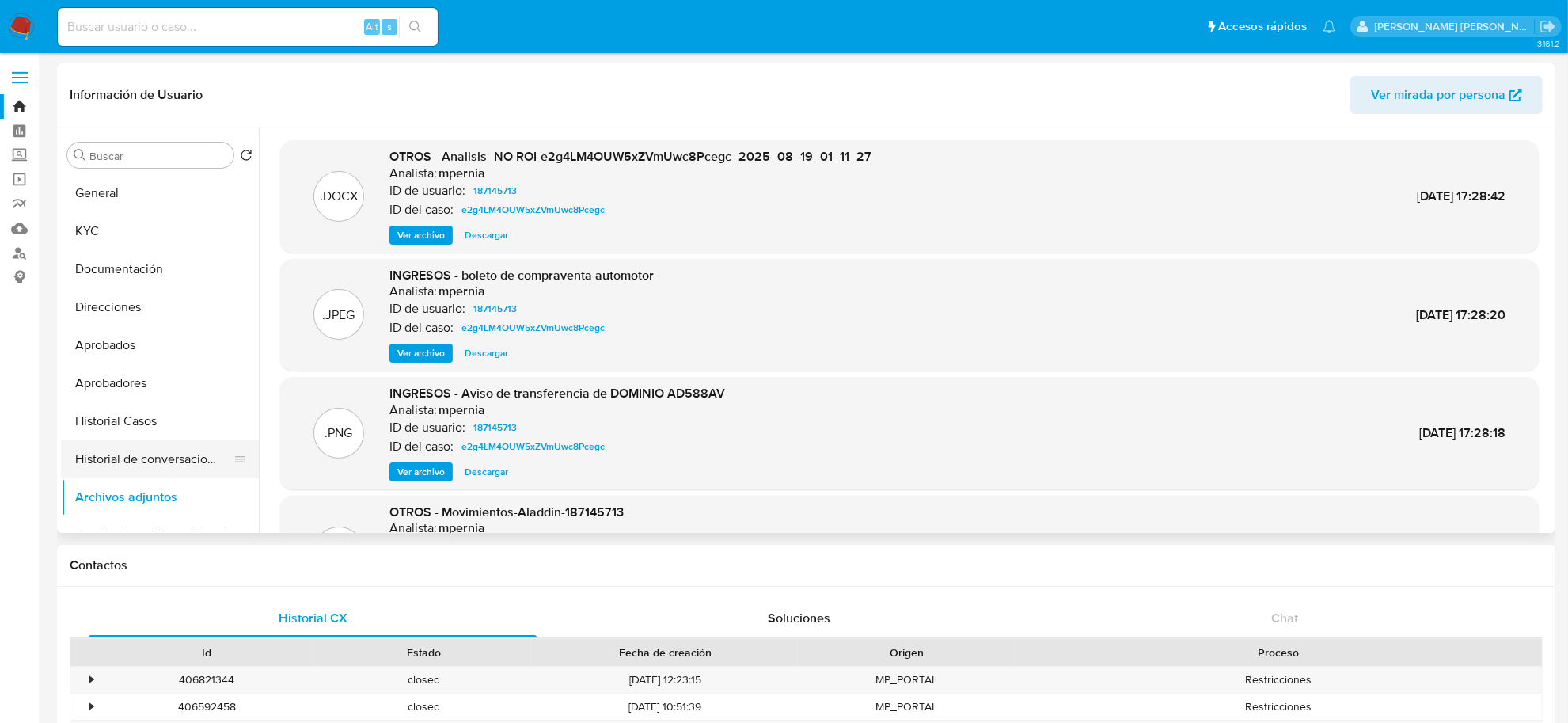
click at [129, 463] on button "Historial de conversaciones" at bounding box center [154, 459] width 185 height 38
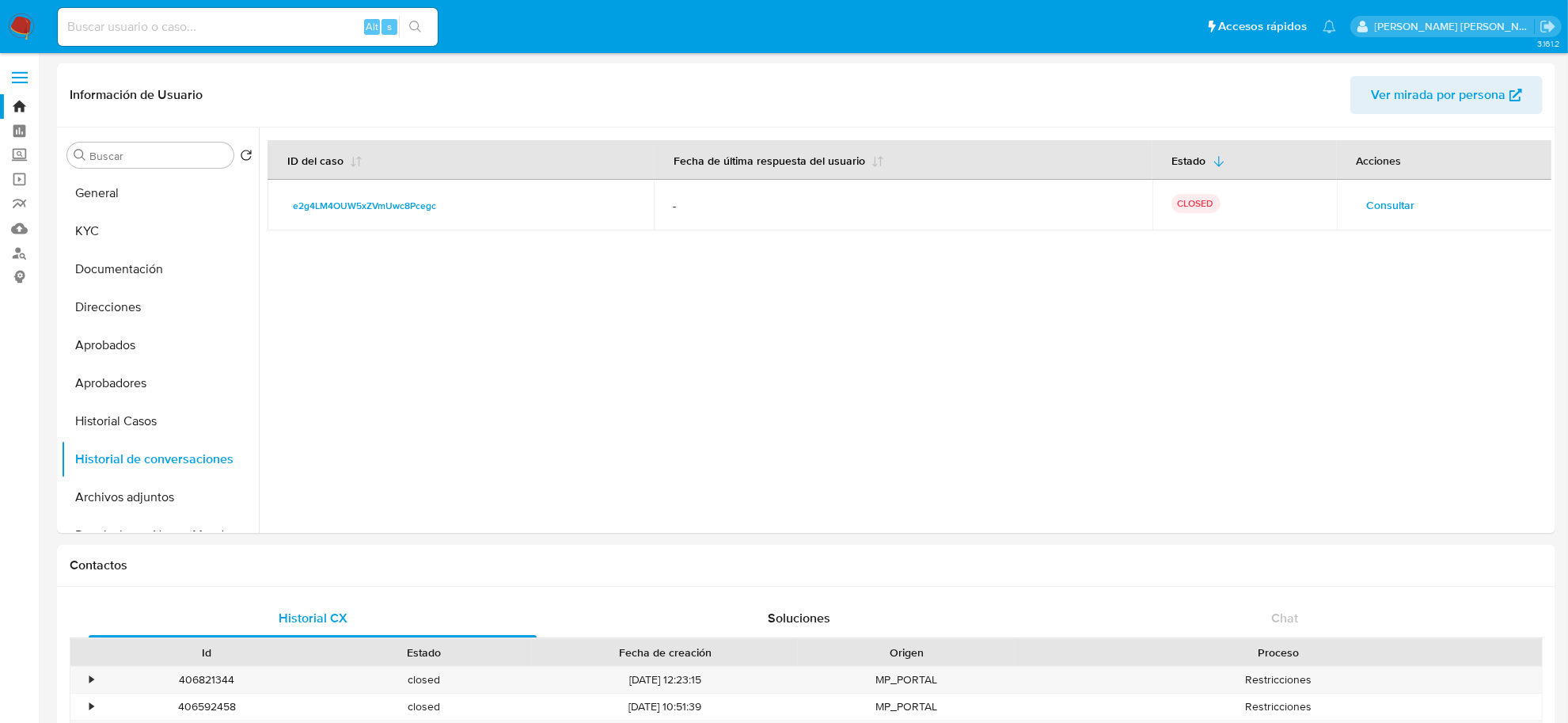
click at [1394, 212] on span "Consultar" at bounding box center [1391, 205] width 48 height 22
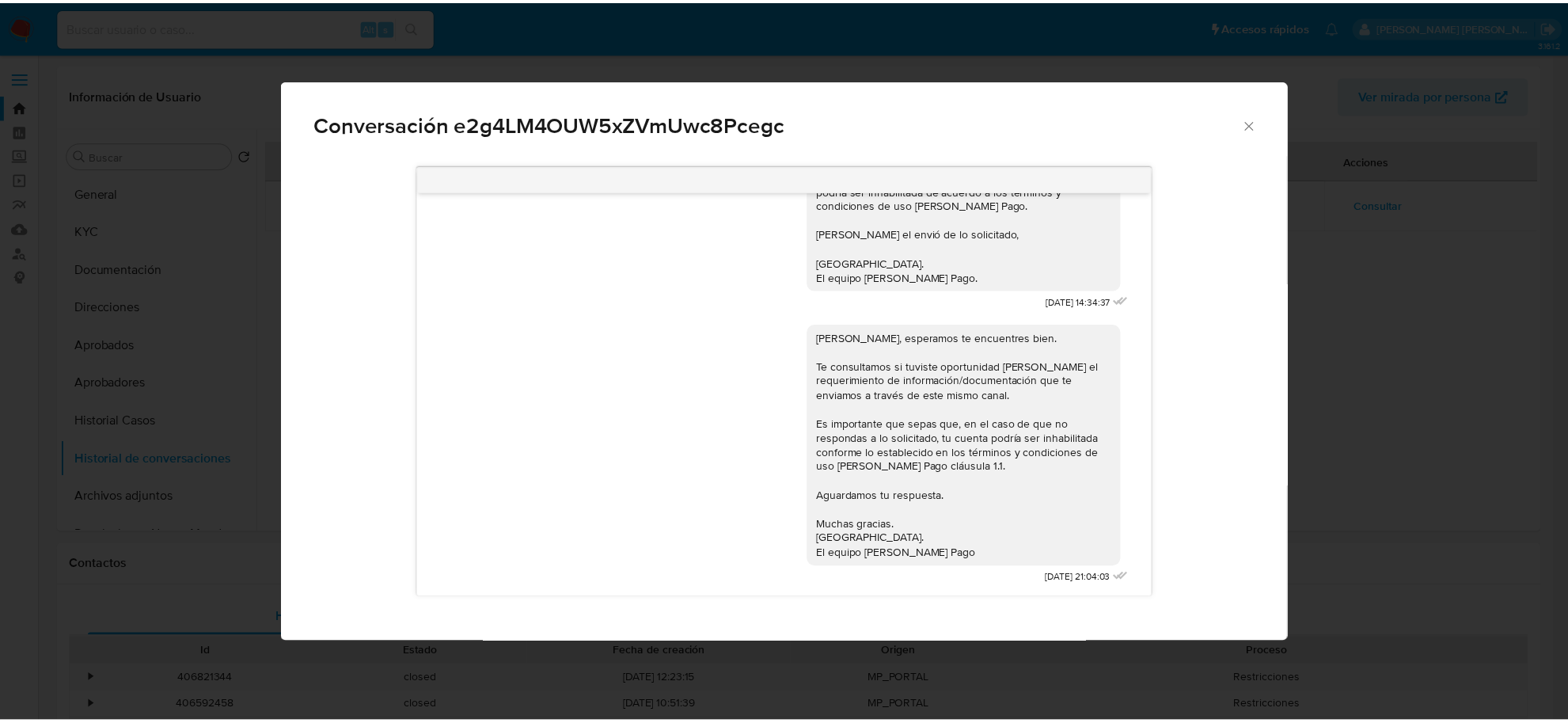
scroll to position [1523, 0]
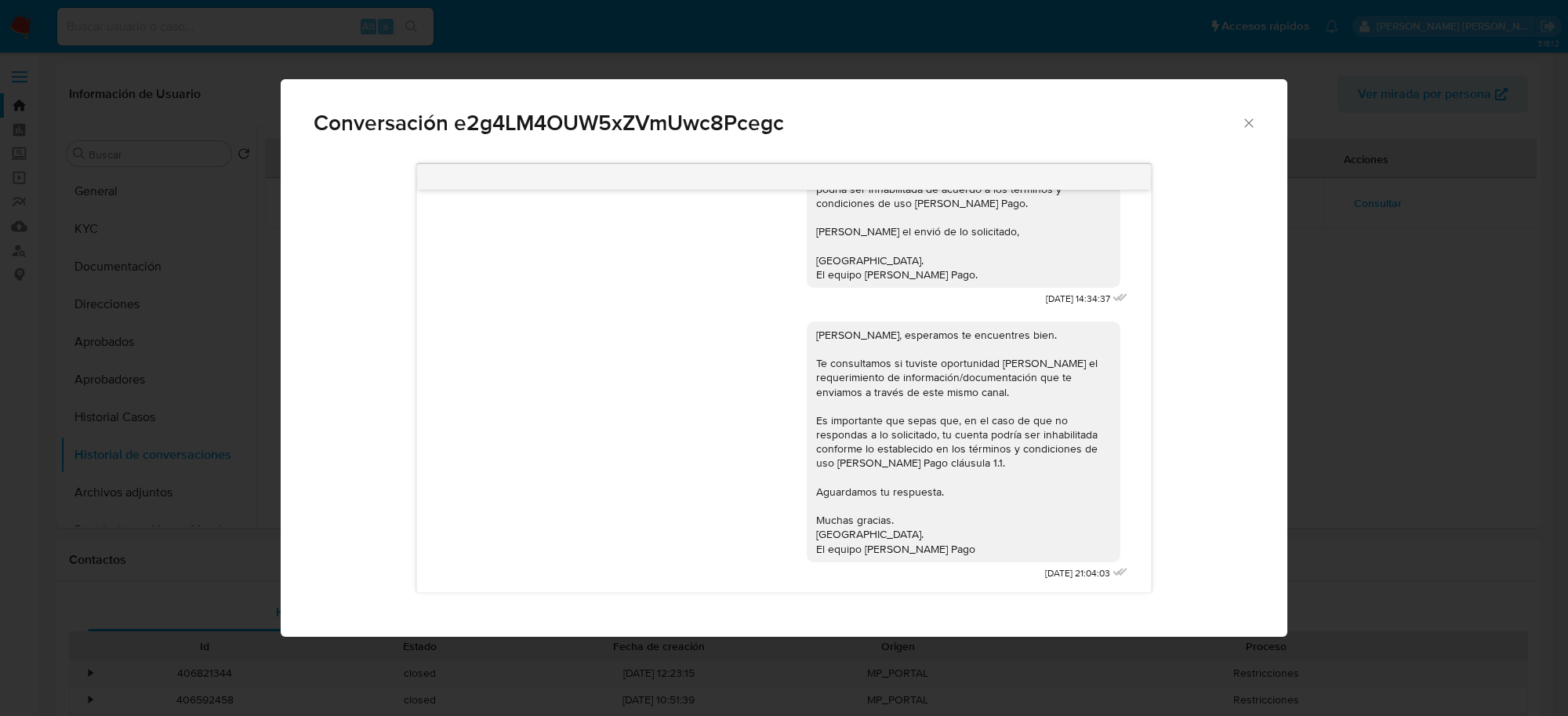
click at [1246, 124] on icon "Cerrar" at bounding box center [1248, 122] width 9 height 9
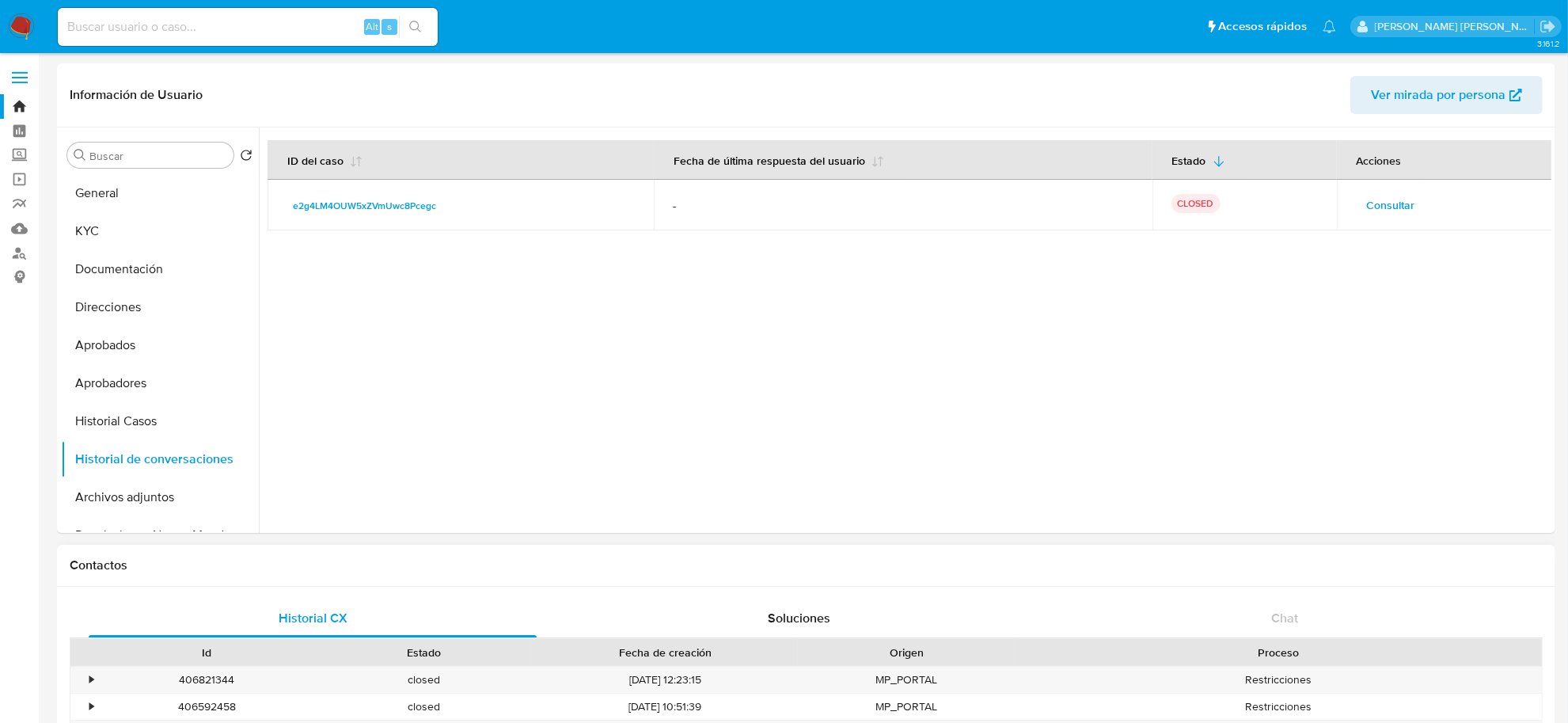
scroll to position [99, 0]
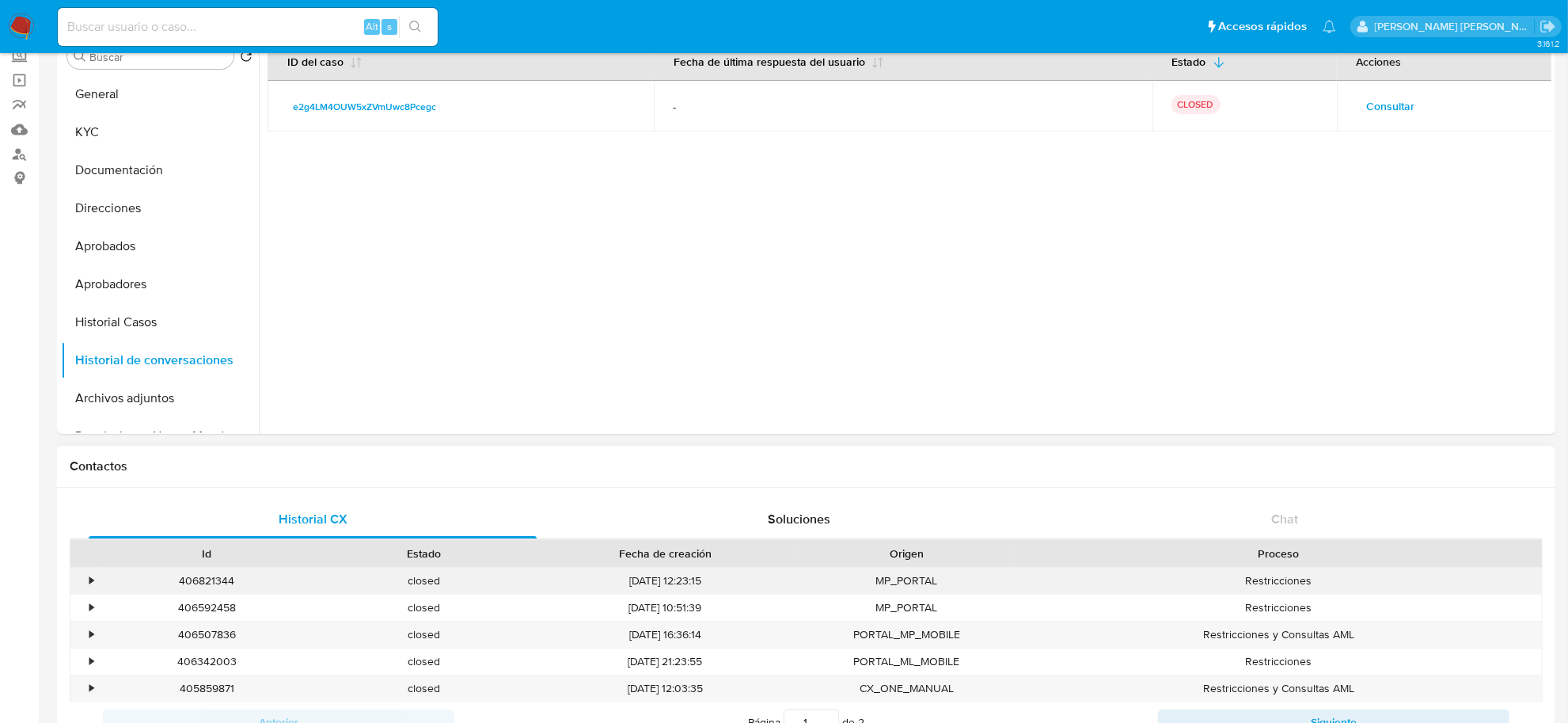
click at [193, 586] on div "406821344" at bounding box center [207, 580] width 217 height 26
copy div "406821344"
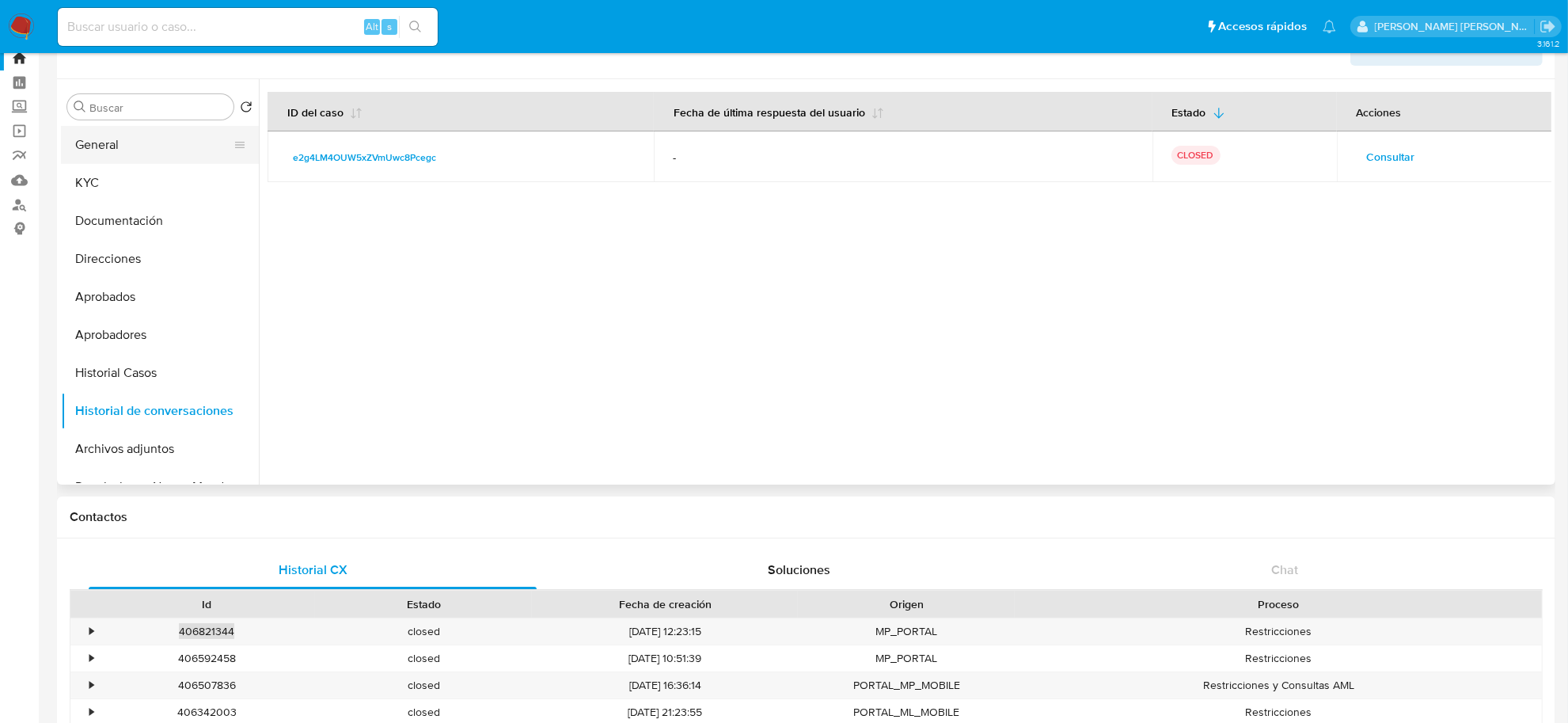
scroll to position [0, 0]
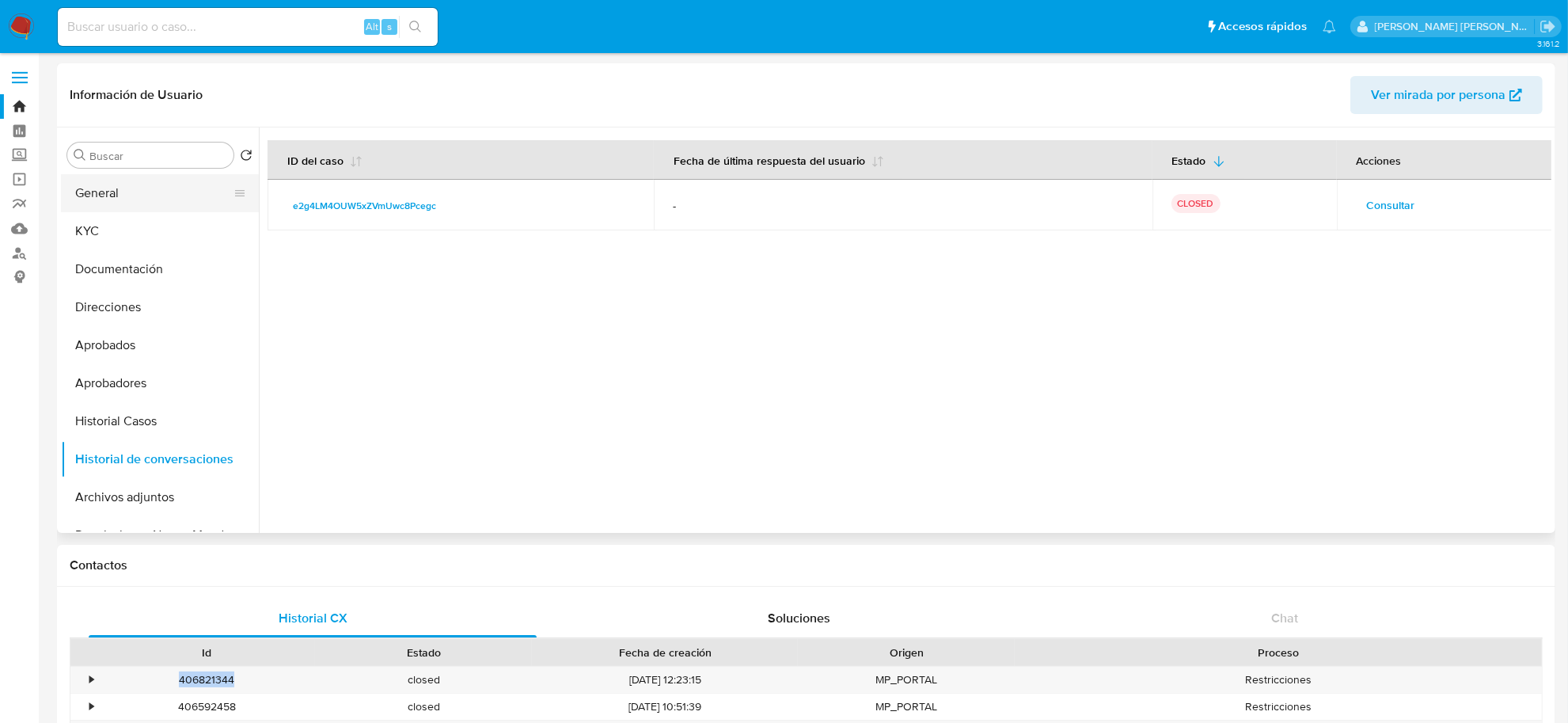
click at [99, 202] on button "General" at bounding box center [154, 193] width 185 height 38
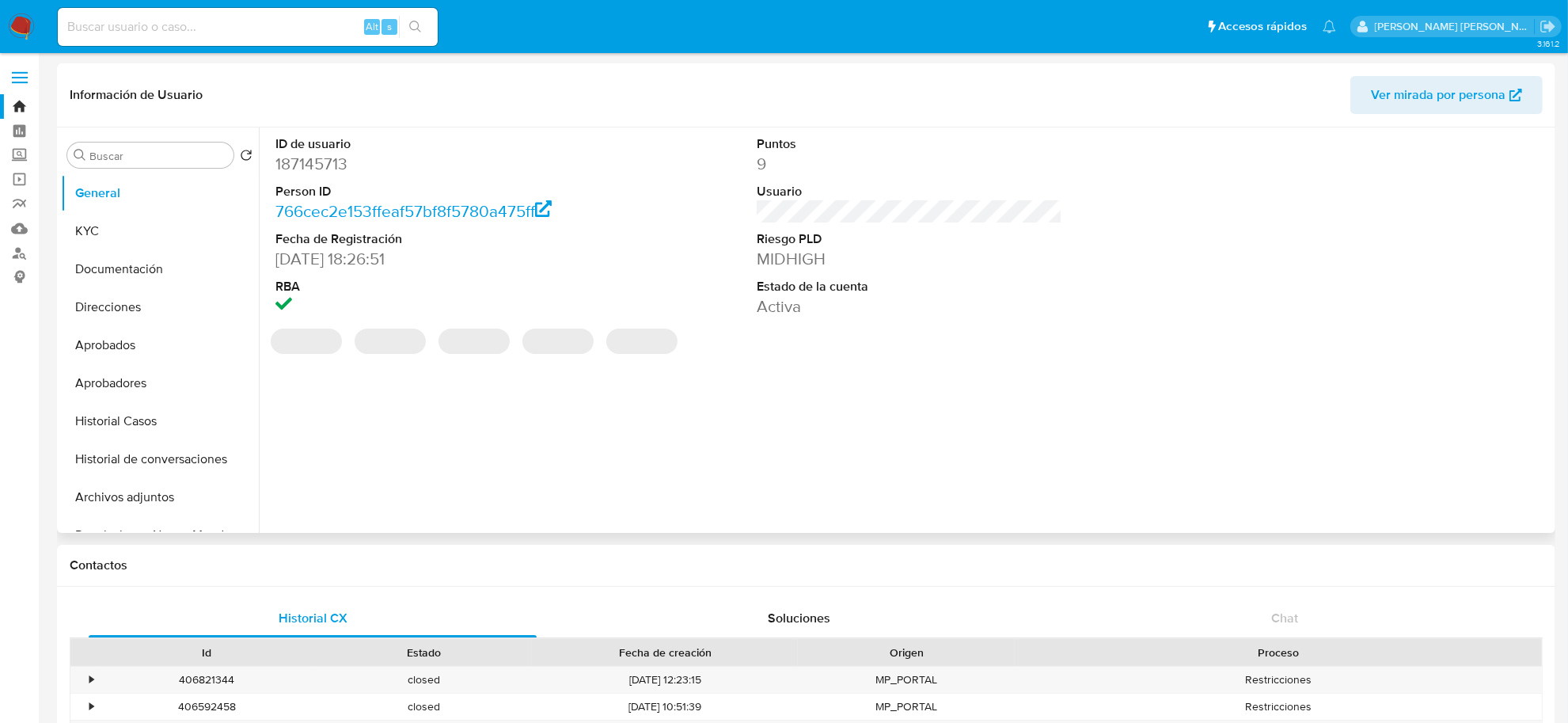
click at [315, 160] on dd "187145713" at bounding box center [429, 164] width 306 height 22
copy dd "187145713"
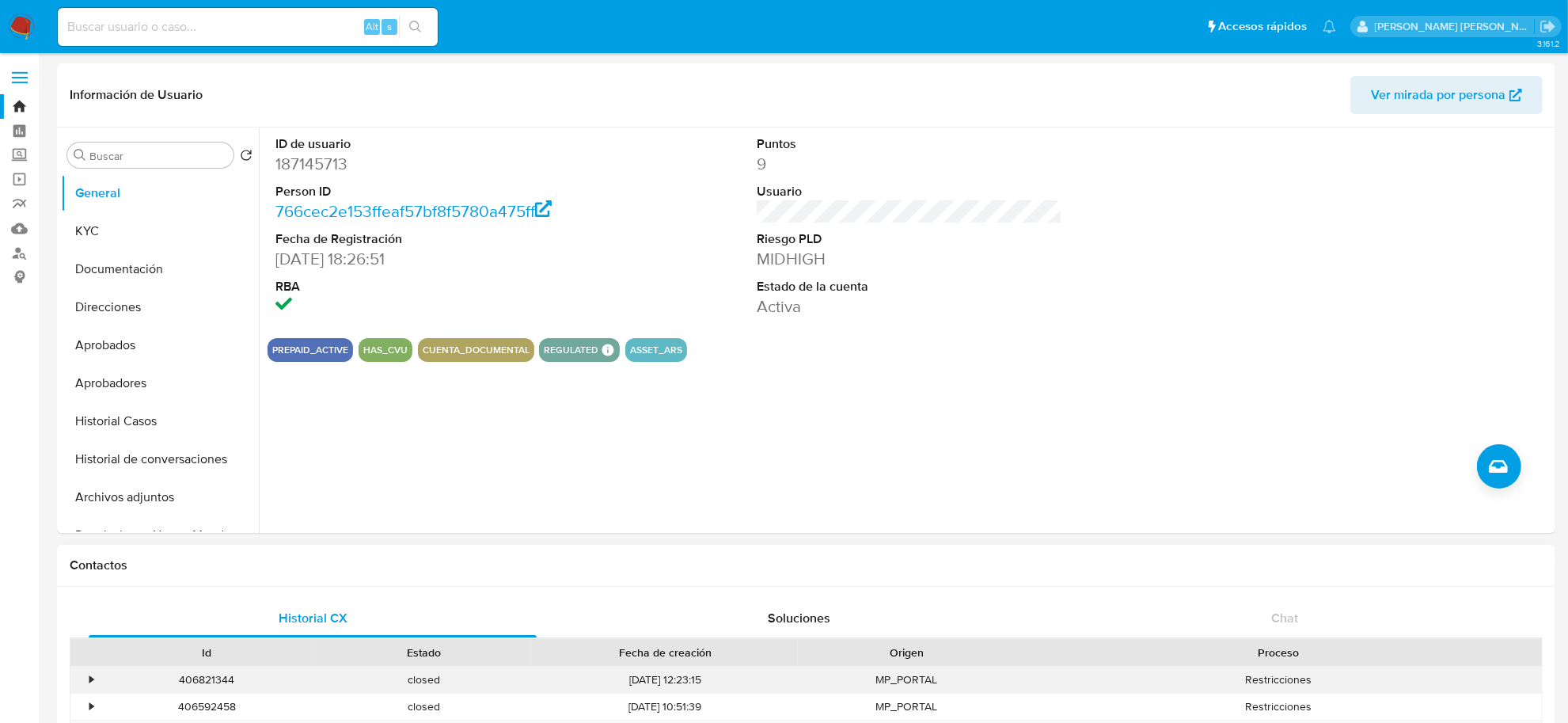
click at [200, 673] on div "406821344" at bounding box center [207, 679] width 217 height 26
copy div "406821344"
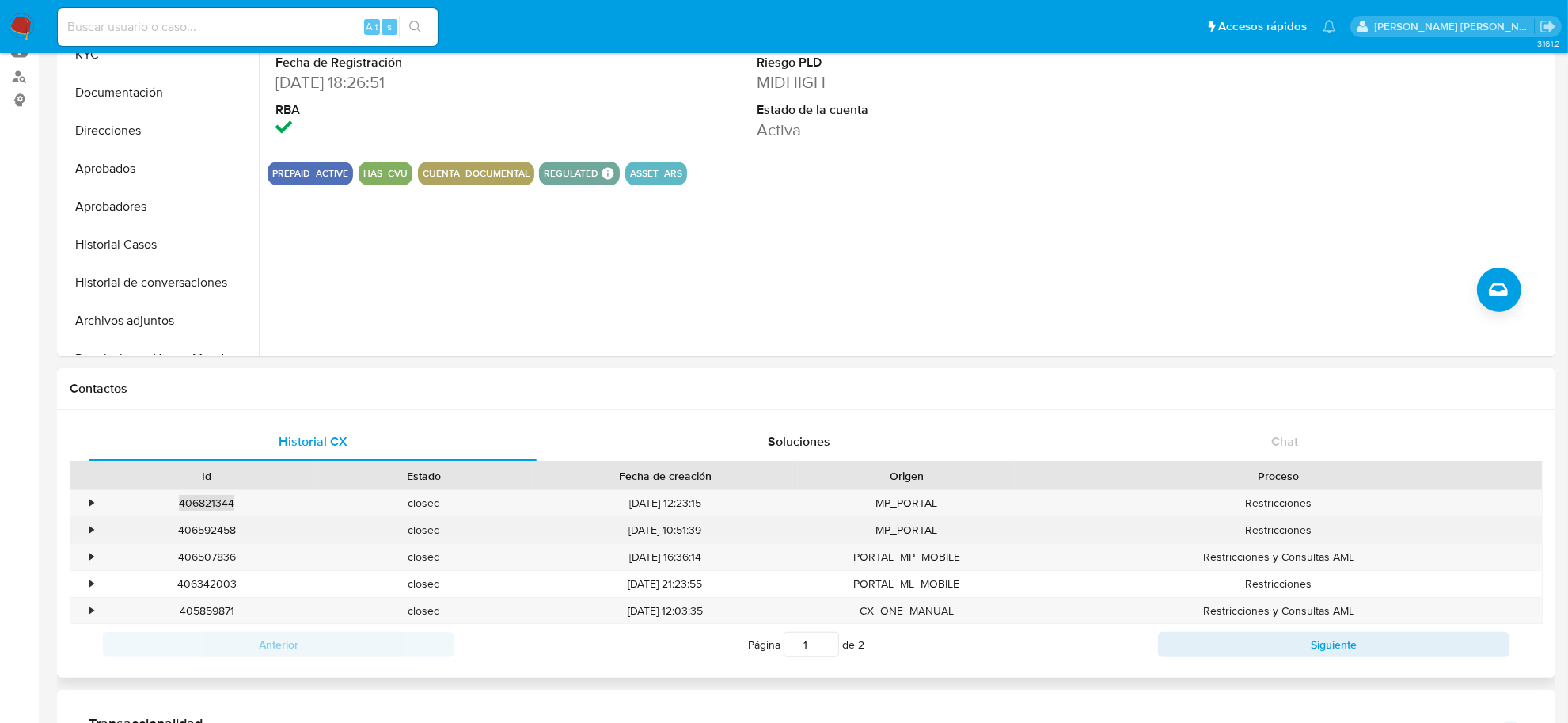
scroll to position [198, 0]
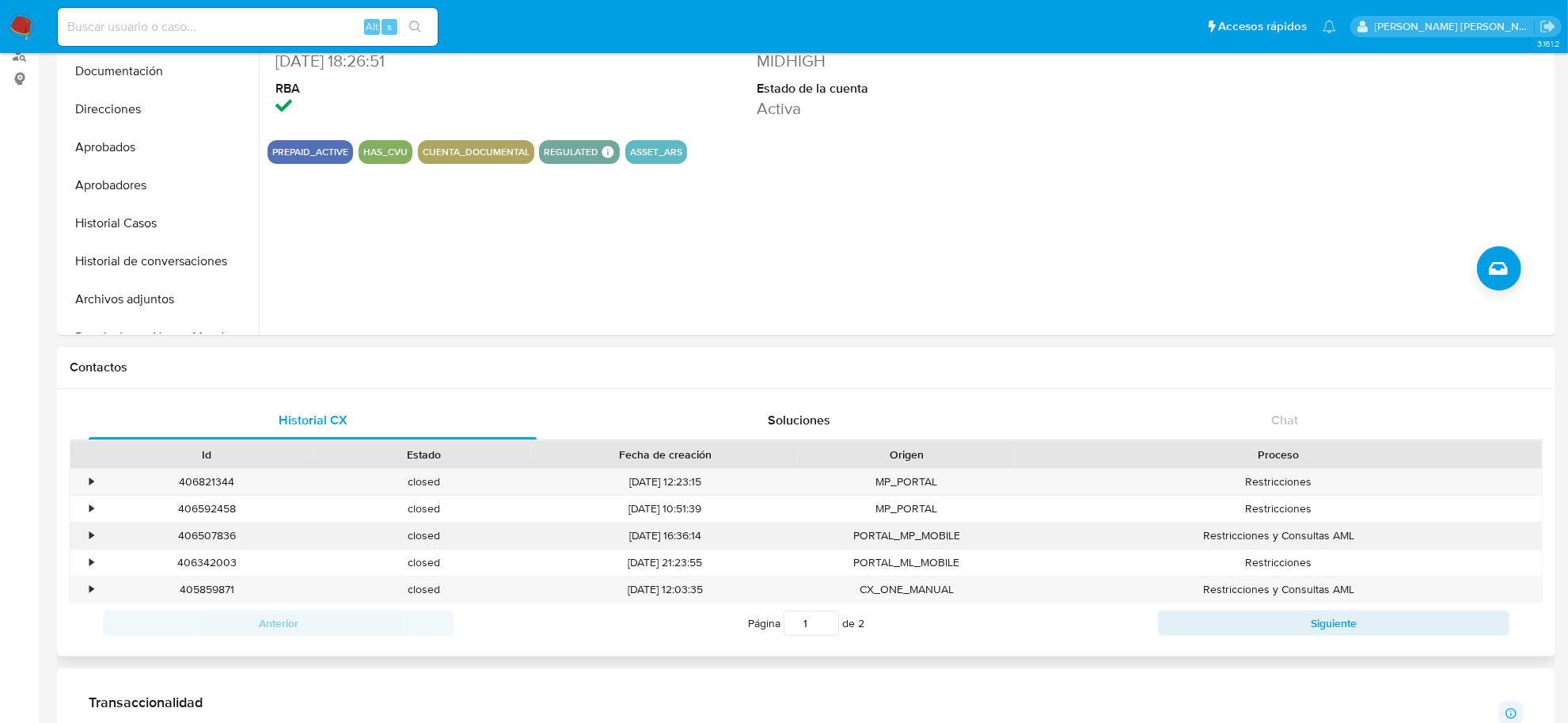
click at [218, 541] on div "406507836" at bounding box center [207, 535] width 217 height 26
copy div "406507836"
click at [120, 303] on button "Archivos adjuntos" at bounding box center [154, 300] width 185 height 38
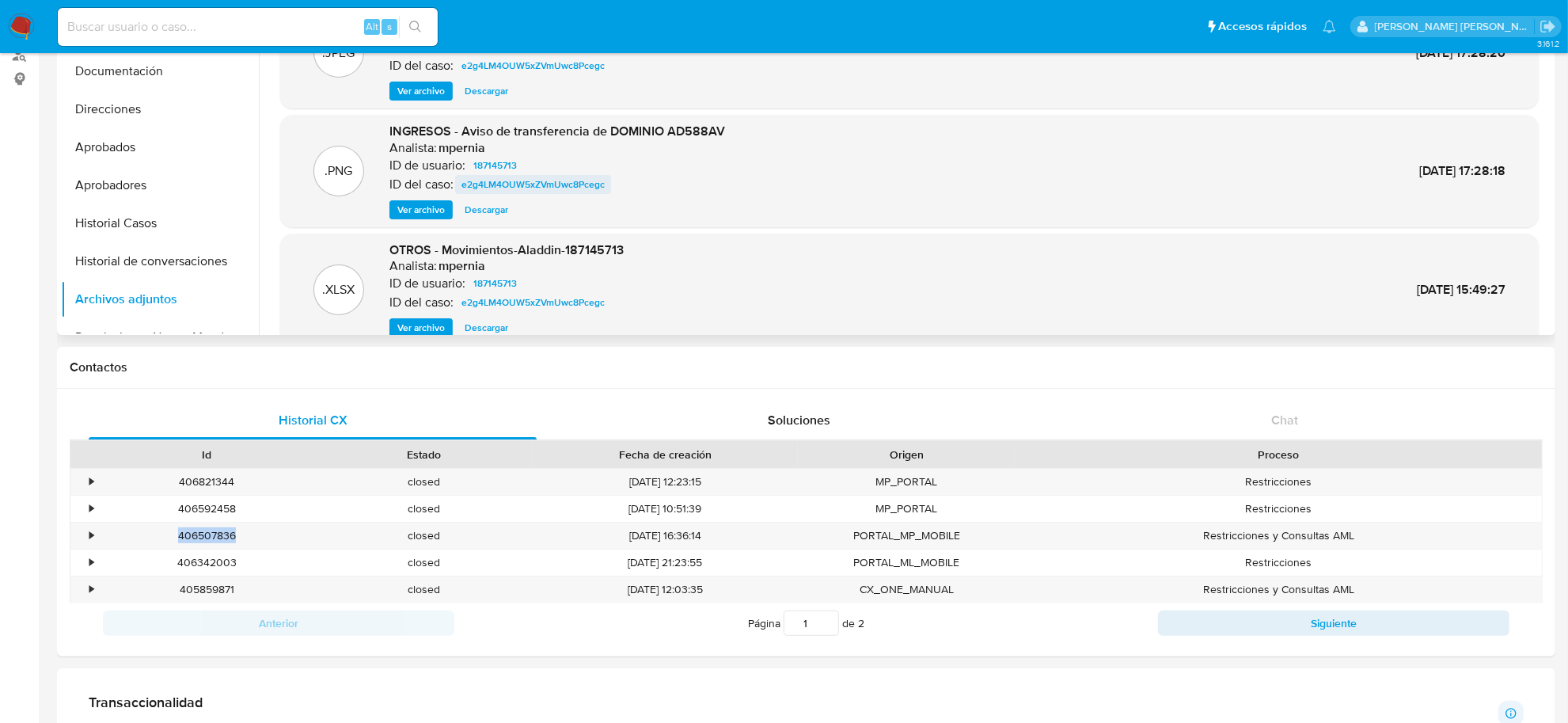
scroll to position [99, 0]
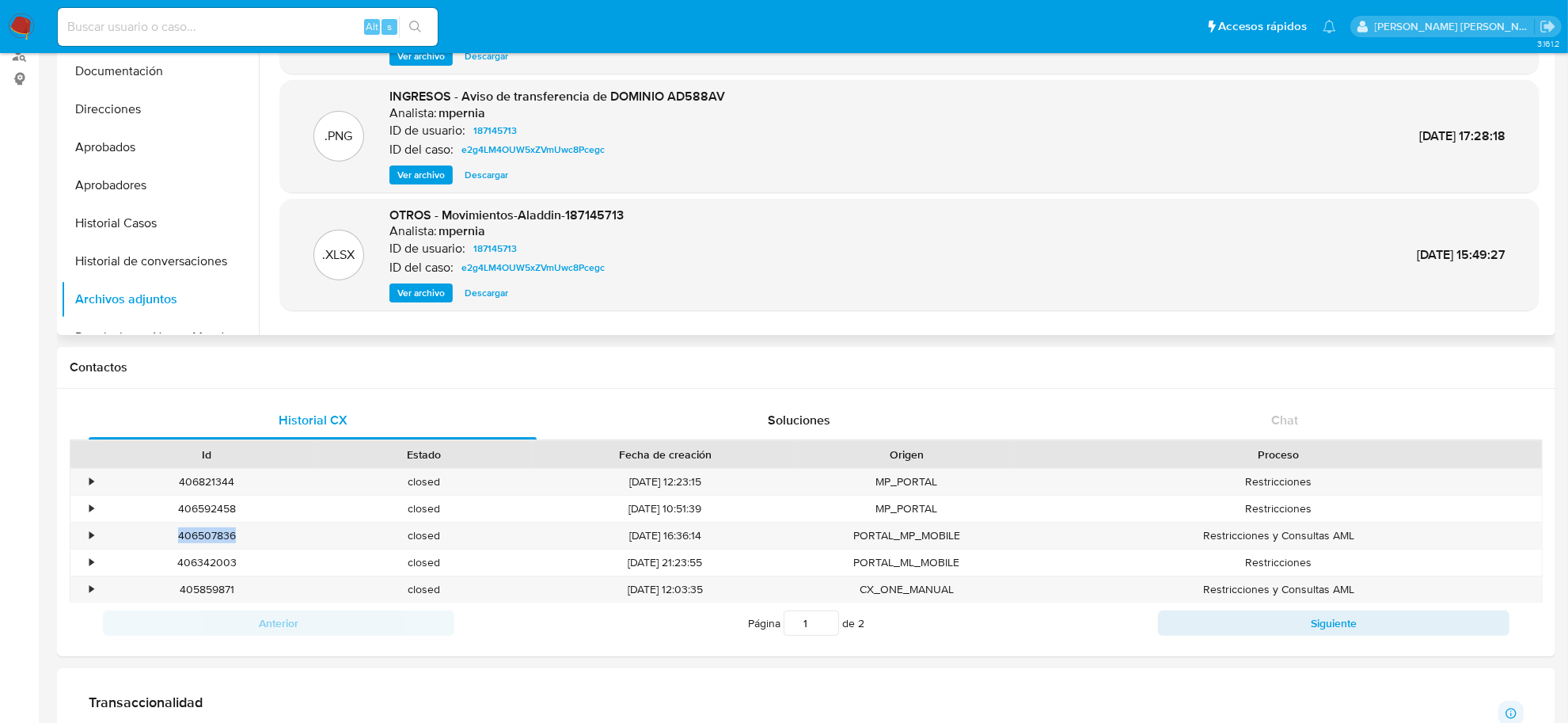
click at [481, 290] on span "Descargar" at bounding box center [486, 293] width 44 height 16
click at [467, 173] on span "Descargar" at bounding box center [486, 175] width 44 height 16
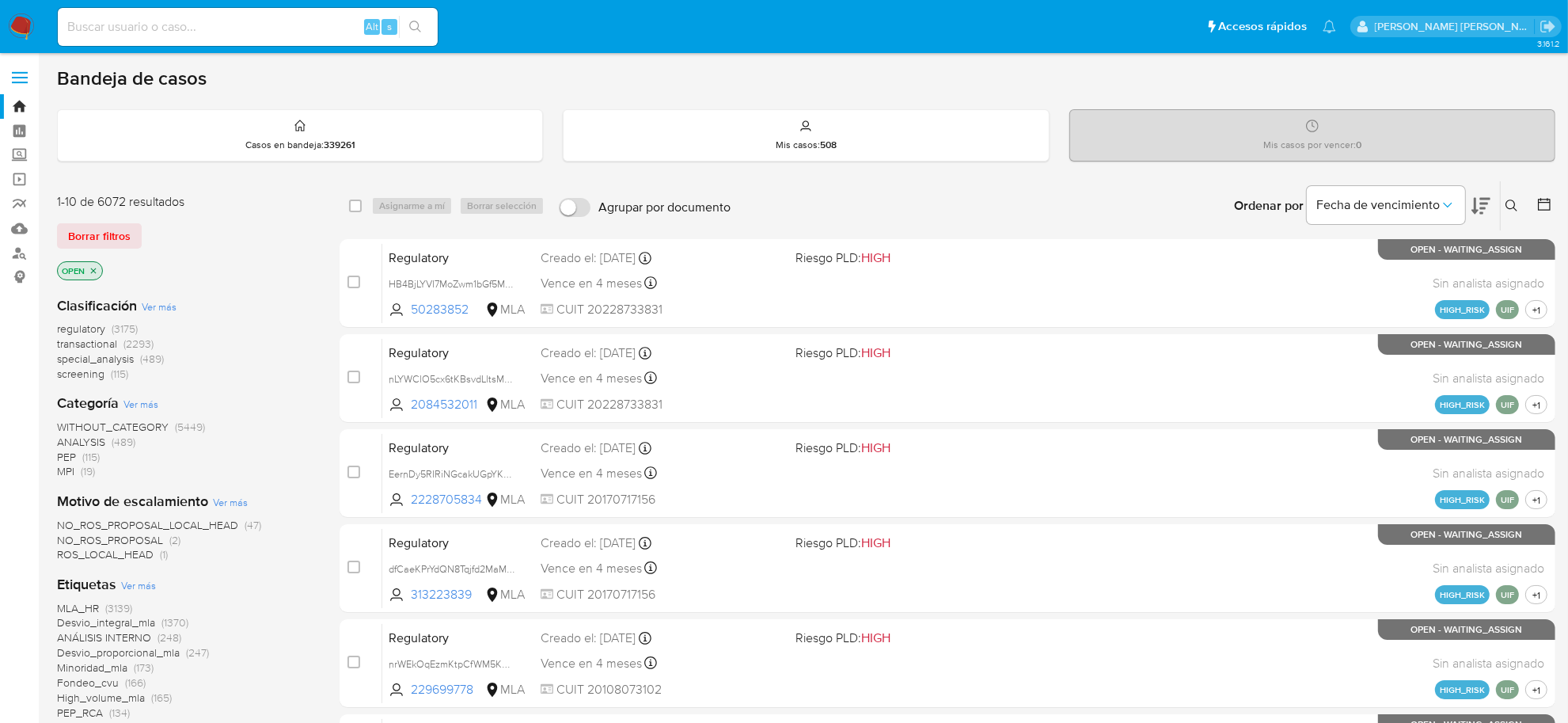
click at [1516, 205] on icon at bounding box center [1512, 206] width 13 height 13
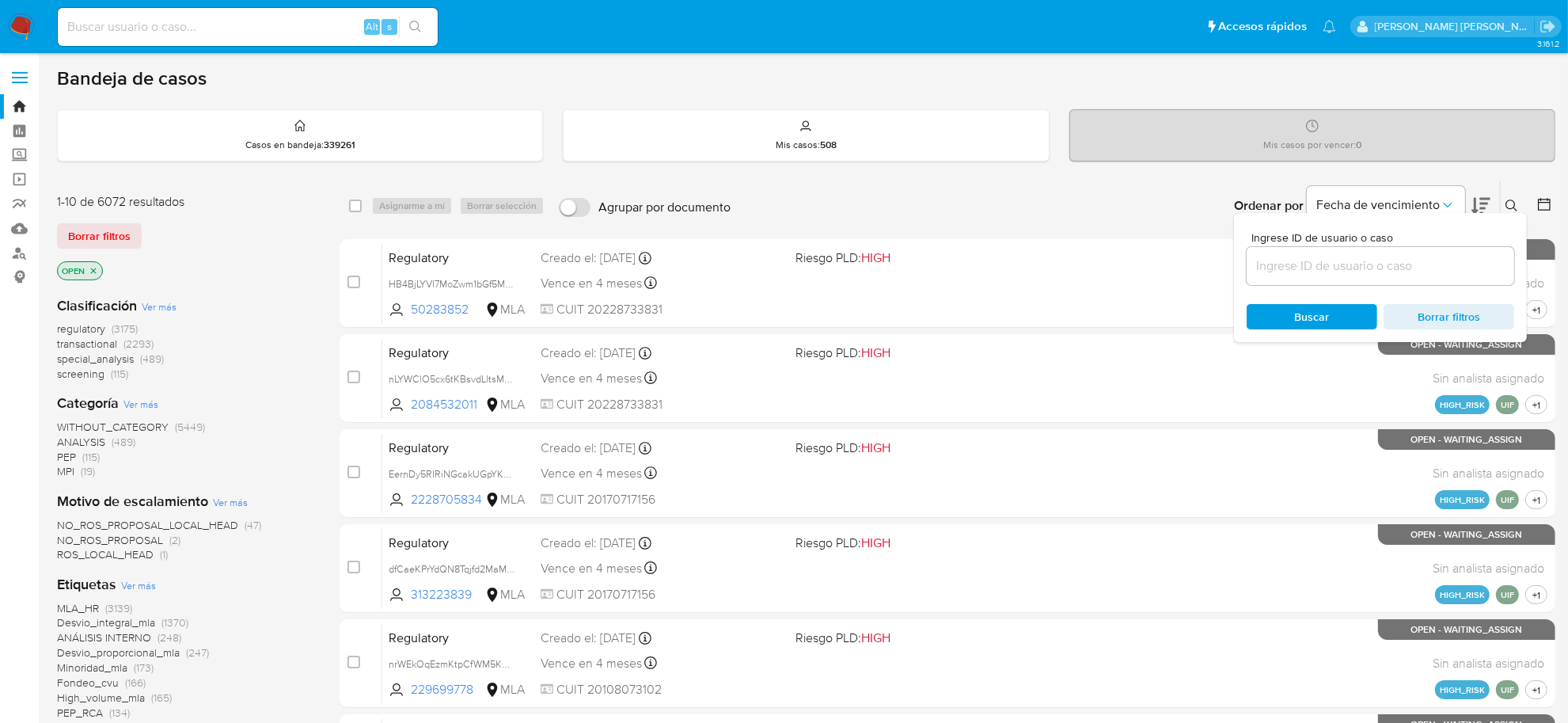
click at [1344, 260] on input at bounding box center [1380, 266] width 268 height 21
type input "HjyXPHIi4Yvo8kkU7IHxearo"
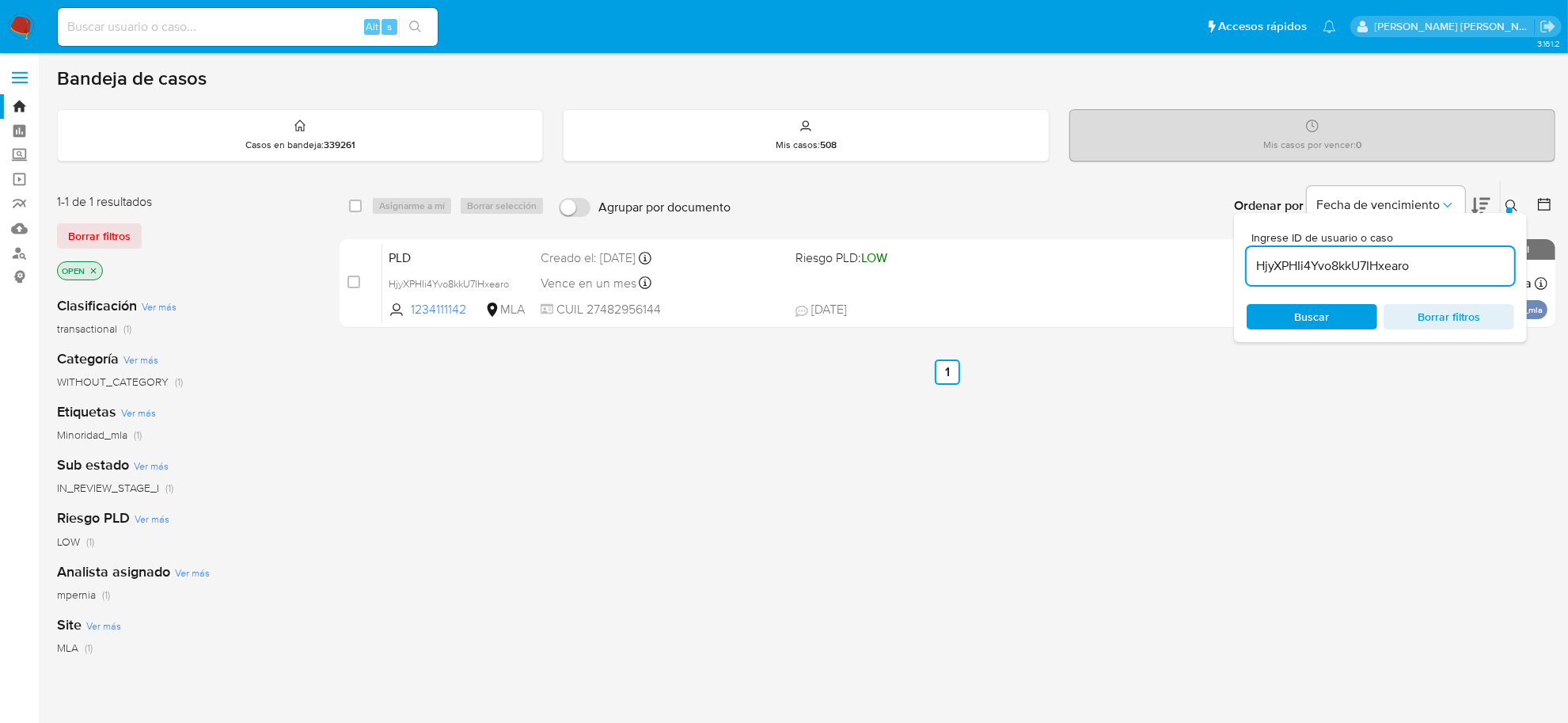
drag, startPoint x: 353, startPoint y: 206, endPoint x: 400, endPoint y: 212, distance: 47.4
click at [357, 208] on input "checkbox" at bounding box center [356, 206] width 13 height 13
checkbox input "true"
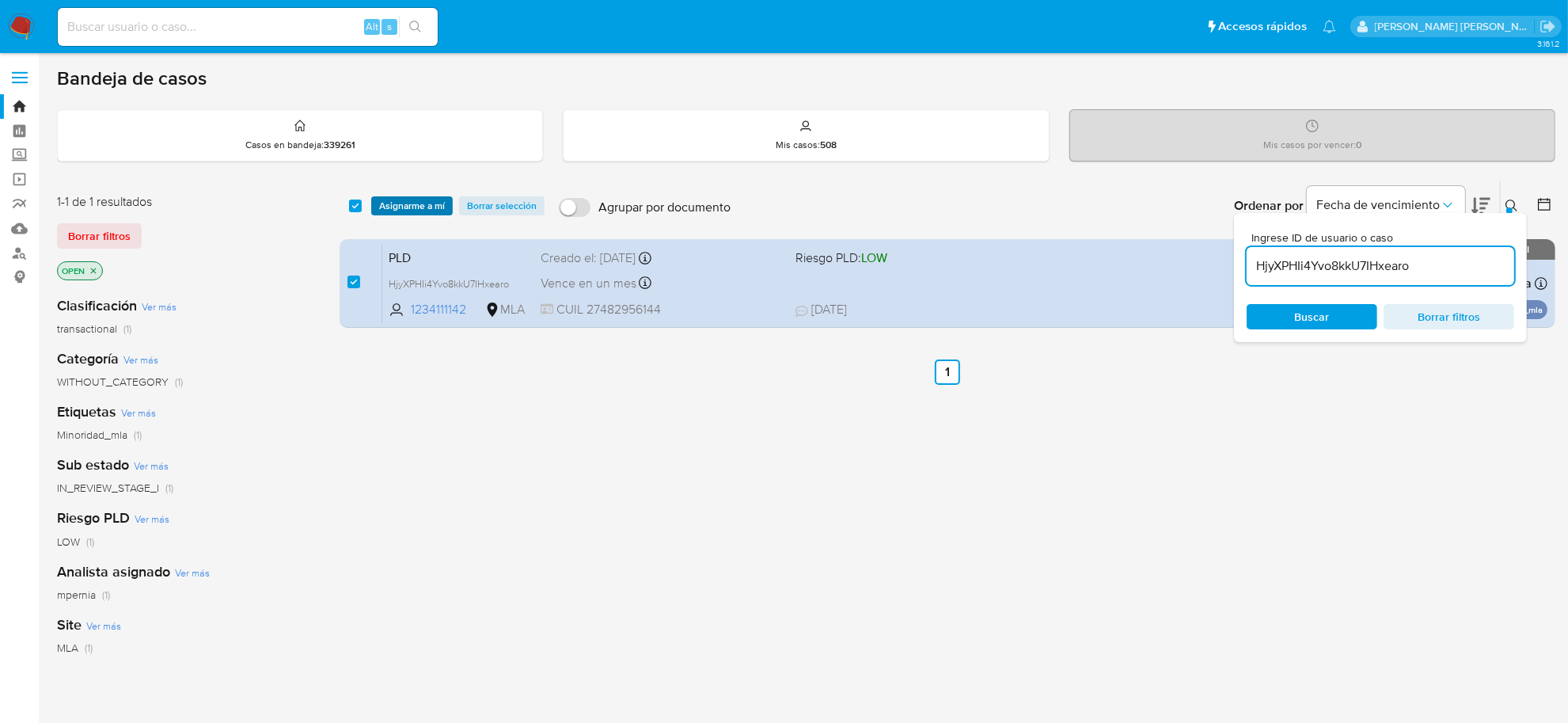
click at [402, 208] on span "Asignarme a mí" at bounding box center [412, 206] width 66 height 16
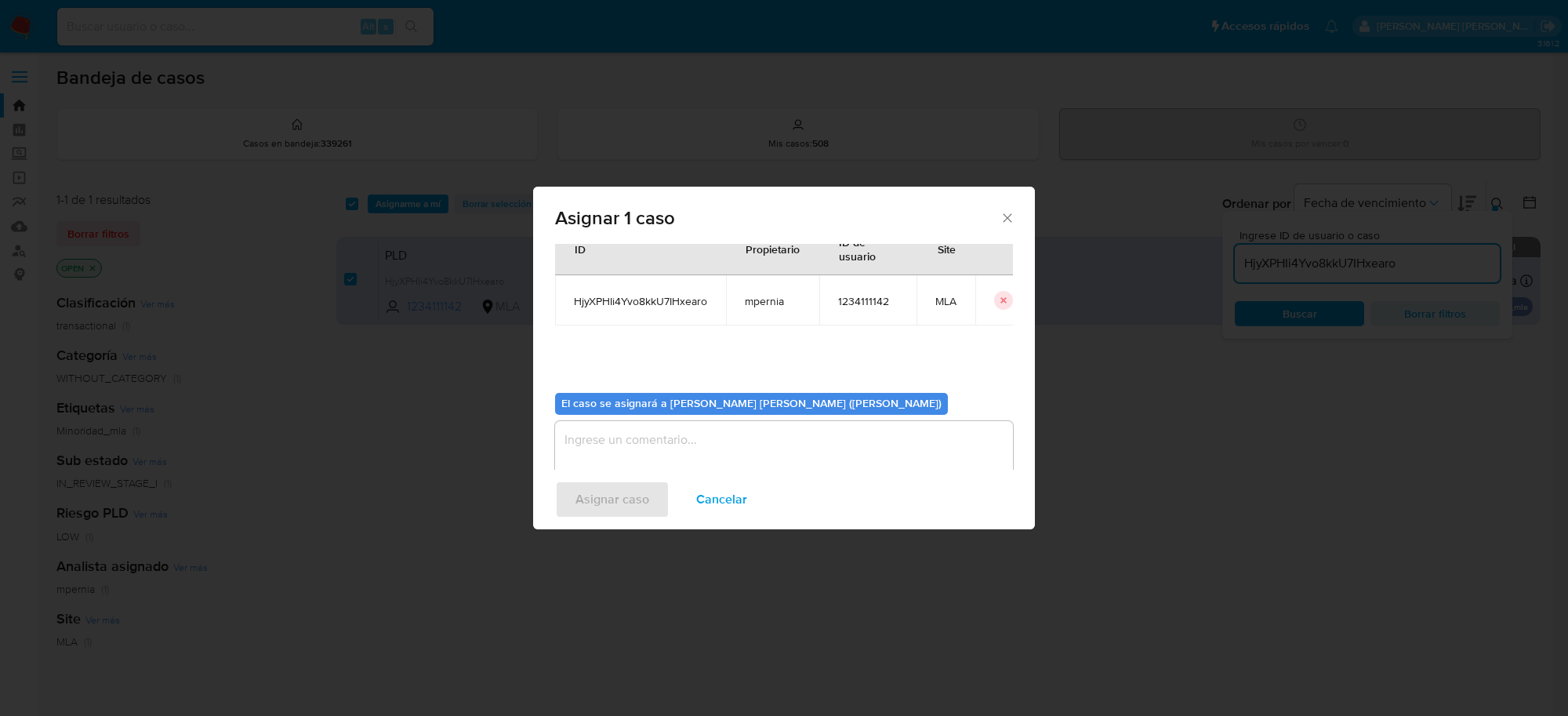
scroll to position [80, 0]
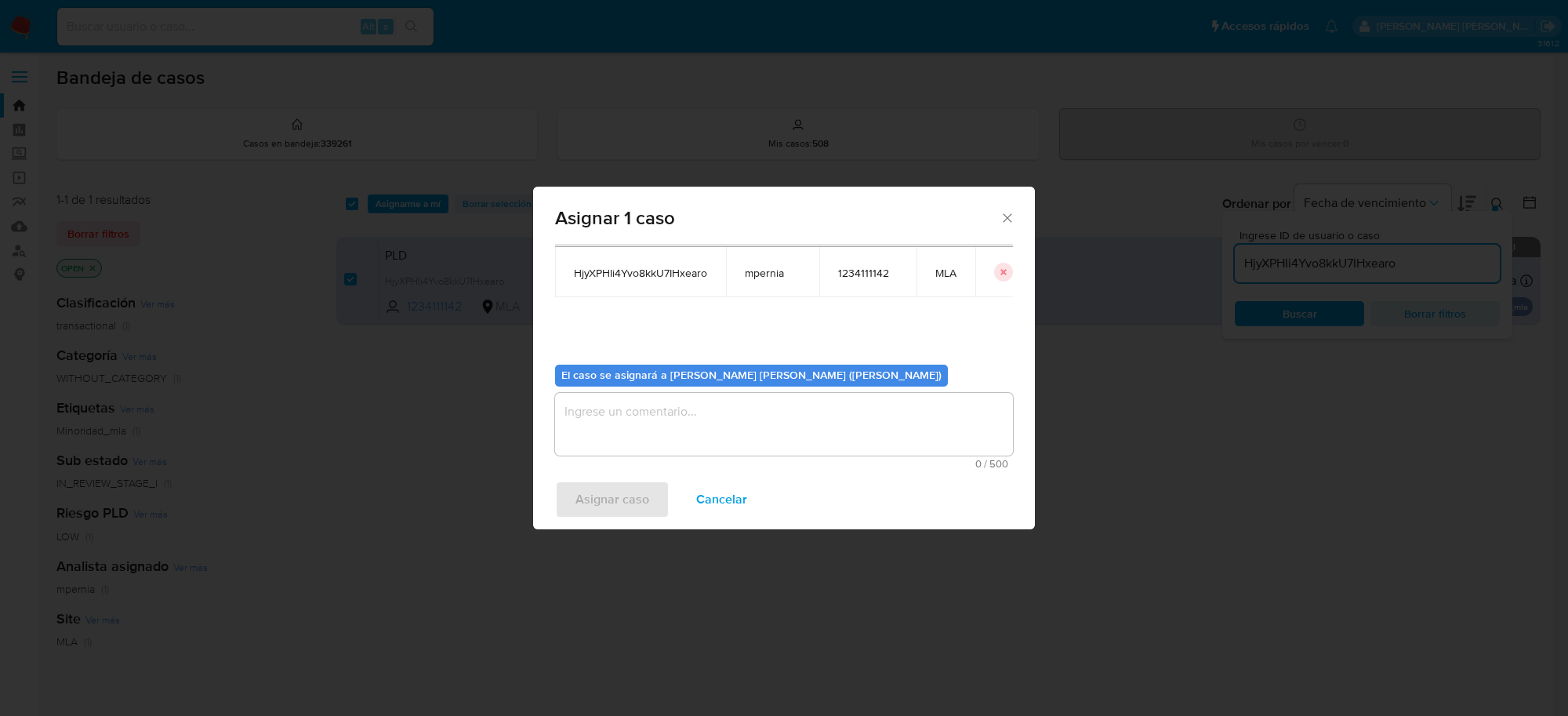
click at [647, 448] on textarea "assign-modal" at bounding box center [783, 425] width 458 height 63
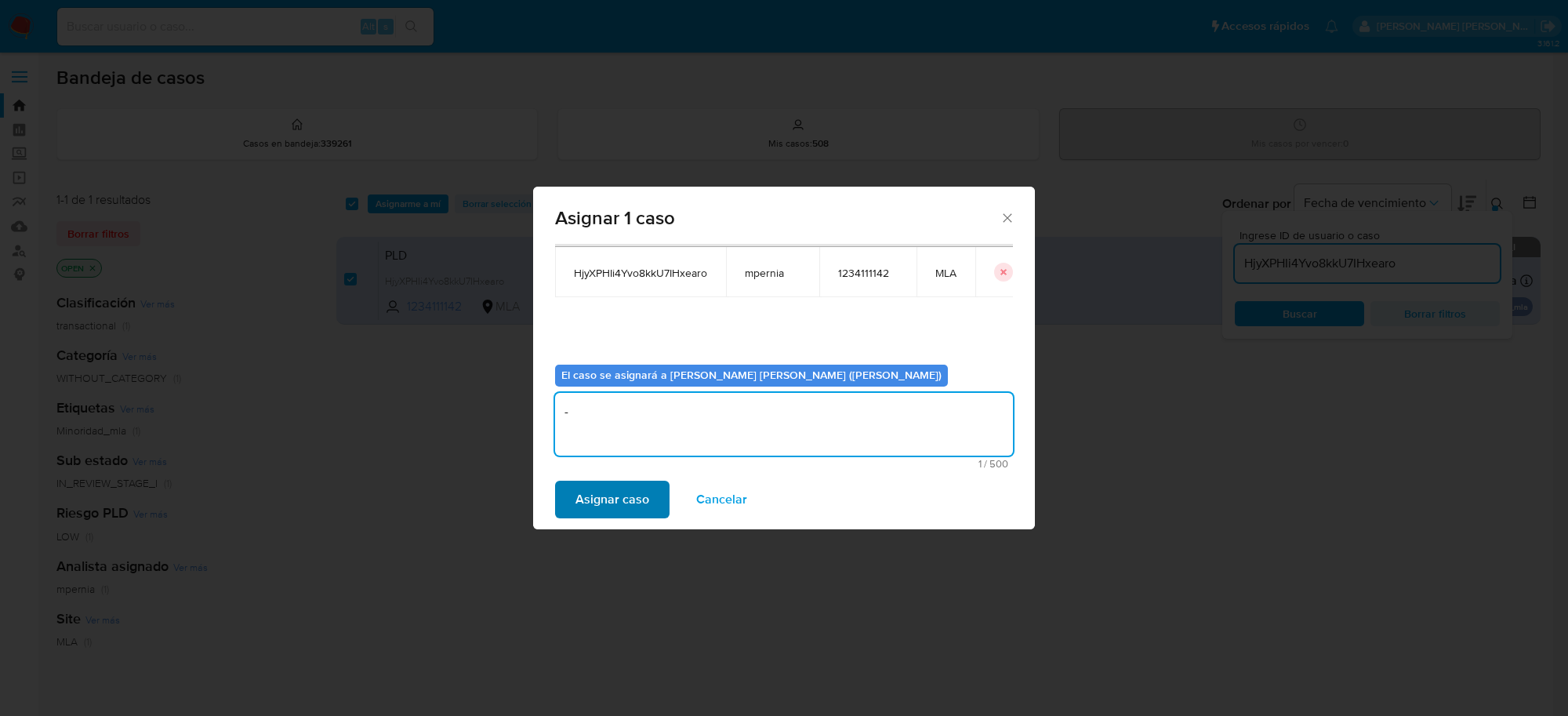
type textarea "-"
click at [601, 502] on span "Asignar caso" at bounding box center [612, 499] width 74 height 35
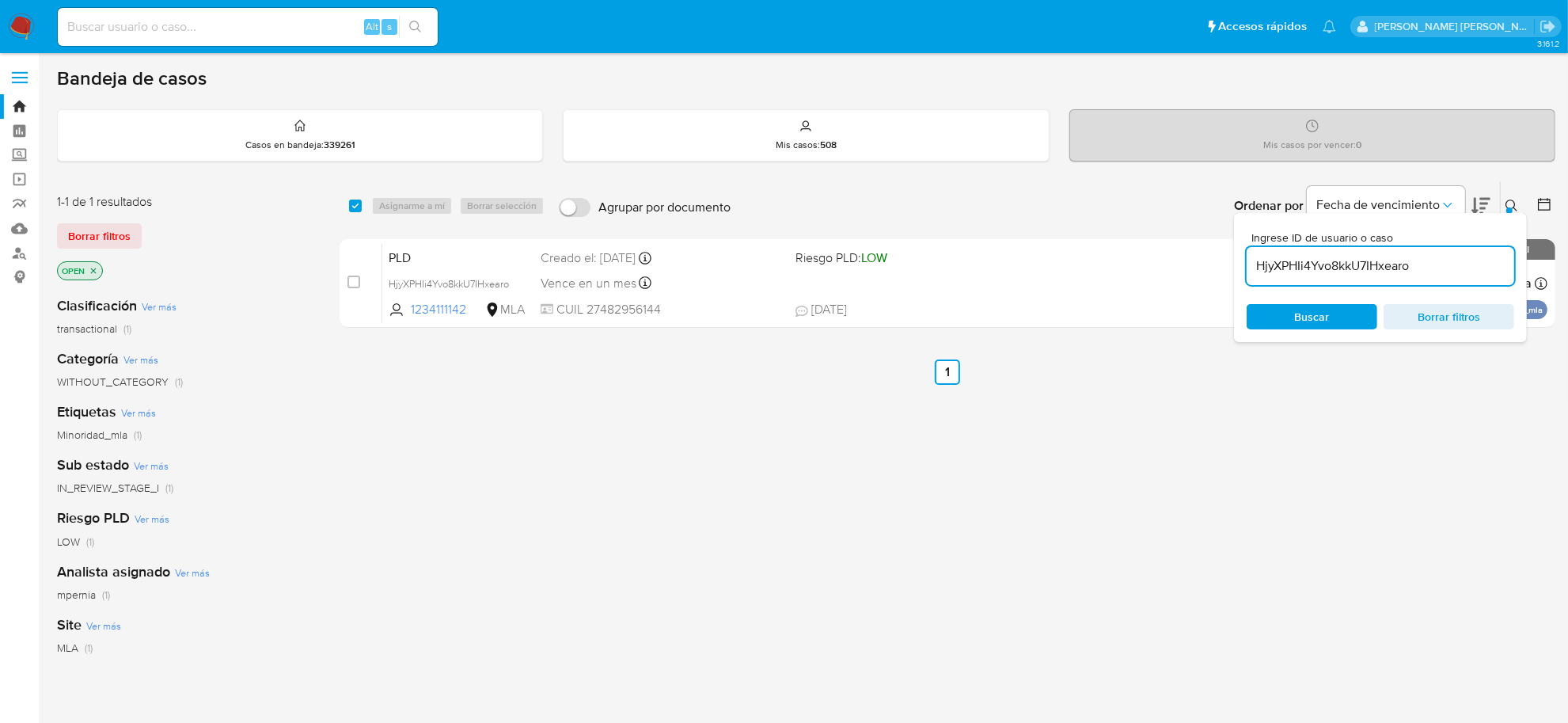
click at [1333, 267] on input "HjyXPHIi4Yvo8kkU7IHxearo" at bounding box center [1380, 266] width 268 height 21
paste input "4ZeHpA1sshmzf1r0UNv7xW5R"
type input "4ZeHpA1sshmzf1r0UNv7xW5R"
click at [361, 204] on input "checkbox" at bounding box center [356, 206] width 13 height 13
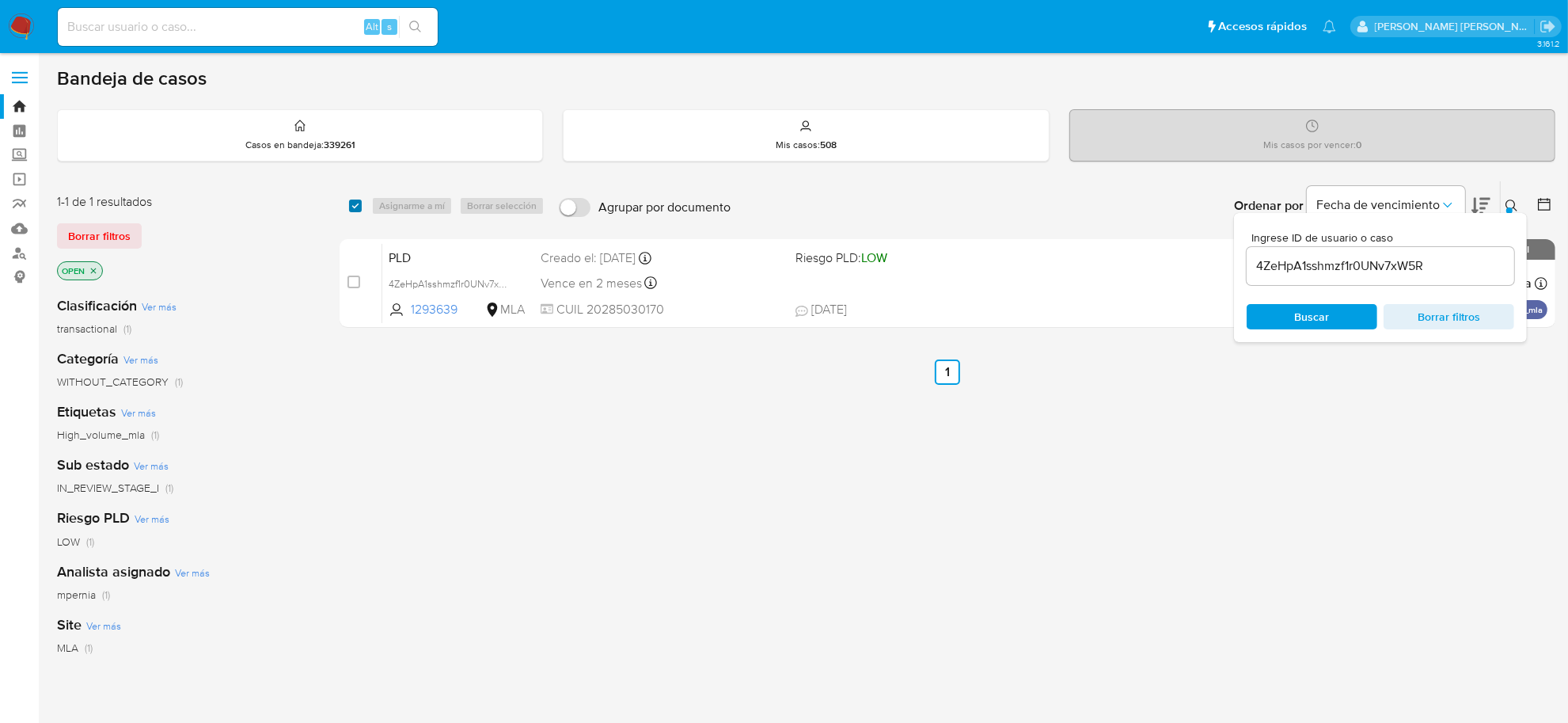
checkbox input "true"
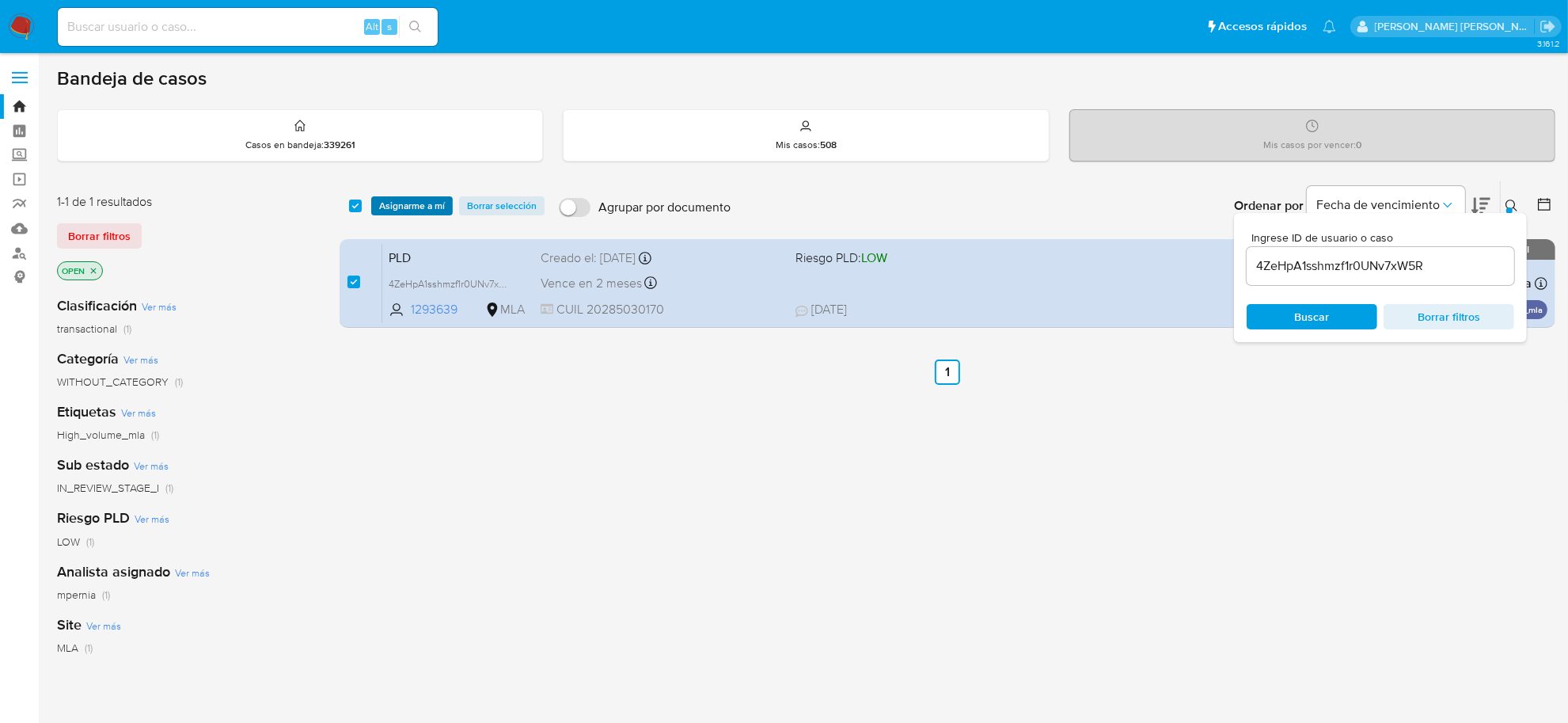
click at [387, 206] on span "Asignarme a mí" at bounding box center [412, 206] width 66 height 16
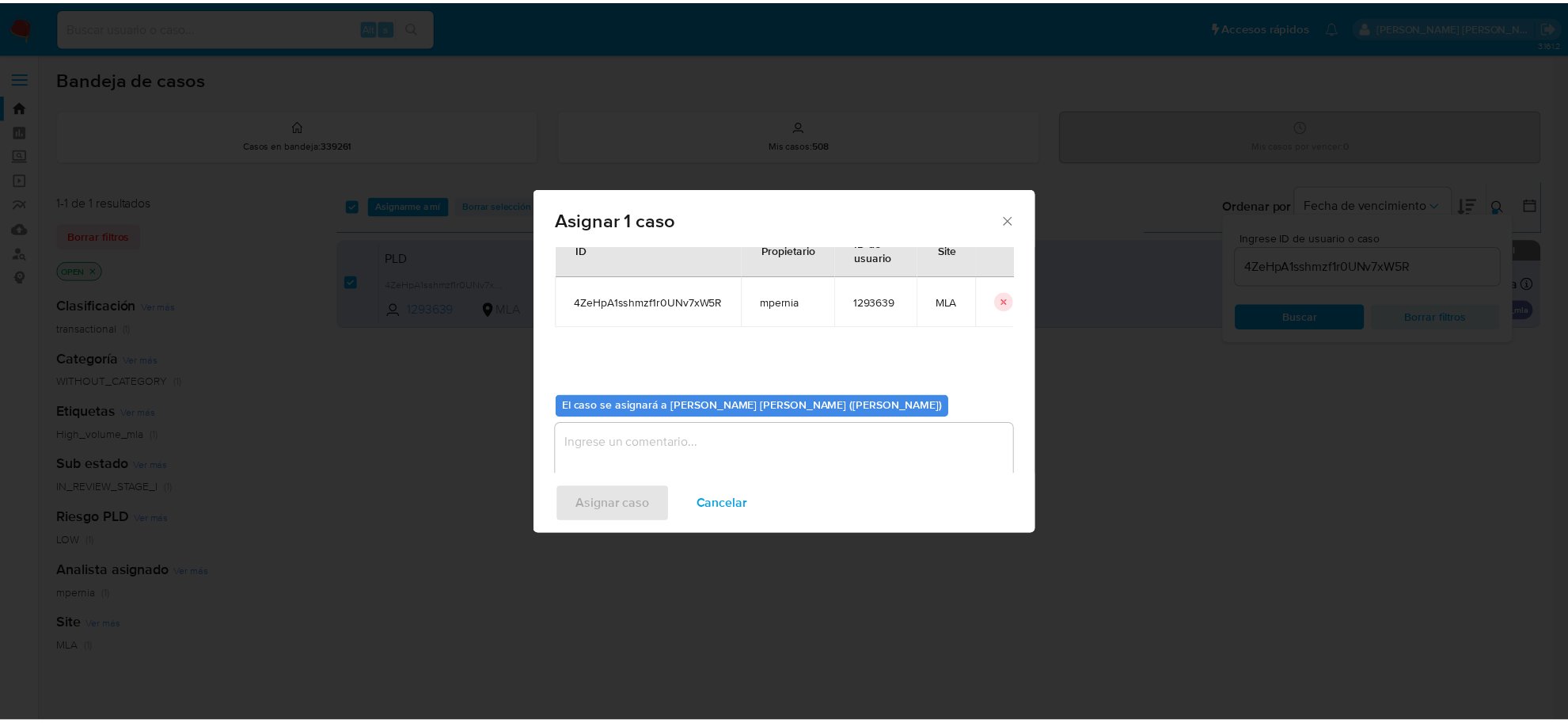
scroll to position [81, 0]
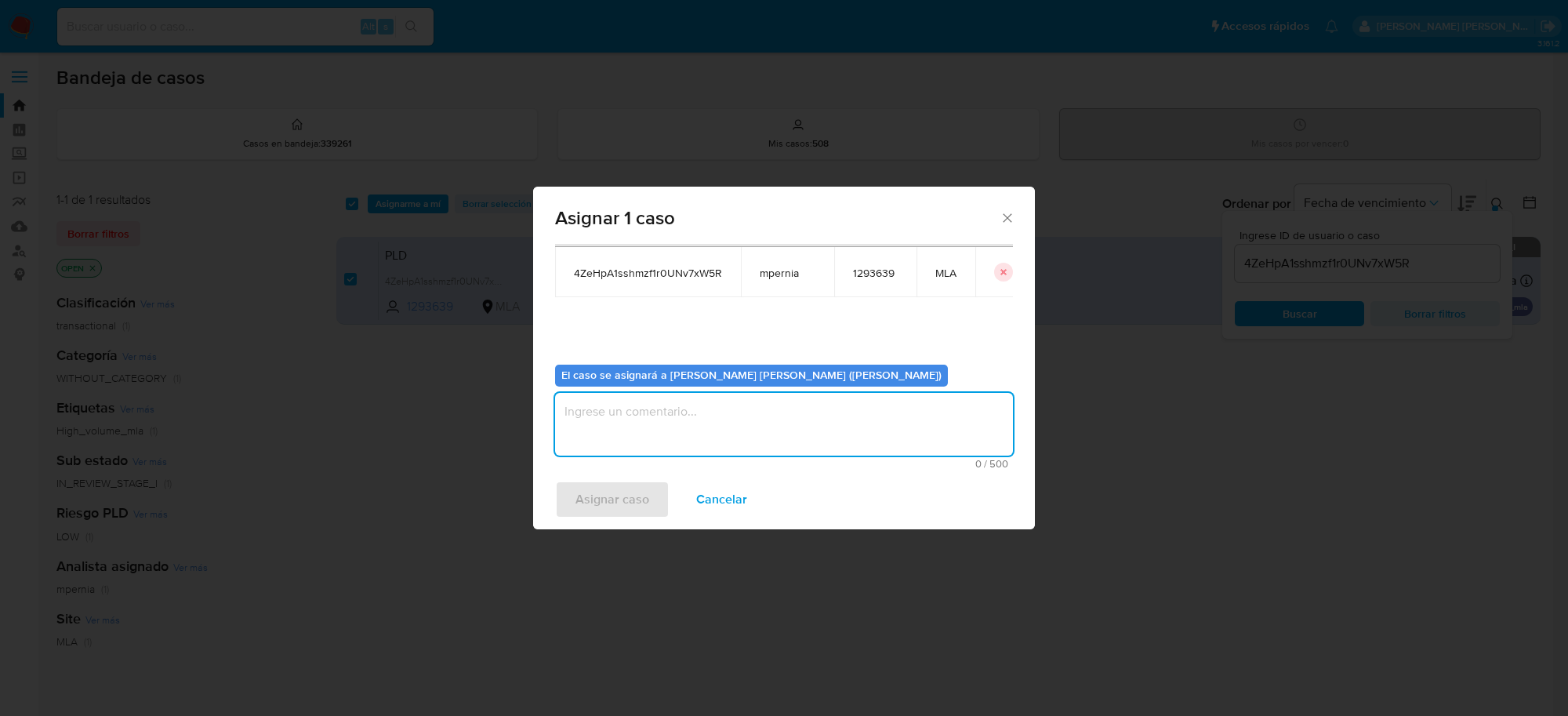
click at [718, 417] on textarea "assign-modal" at bounding box center [783, 425] width 458 height 63
type textarea "-"
click at [622, 484] on span "Asignar caso" at bounding box center [612, 499] width 74 height 35
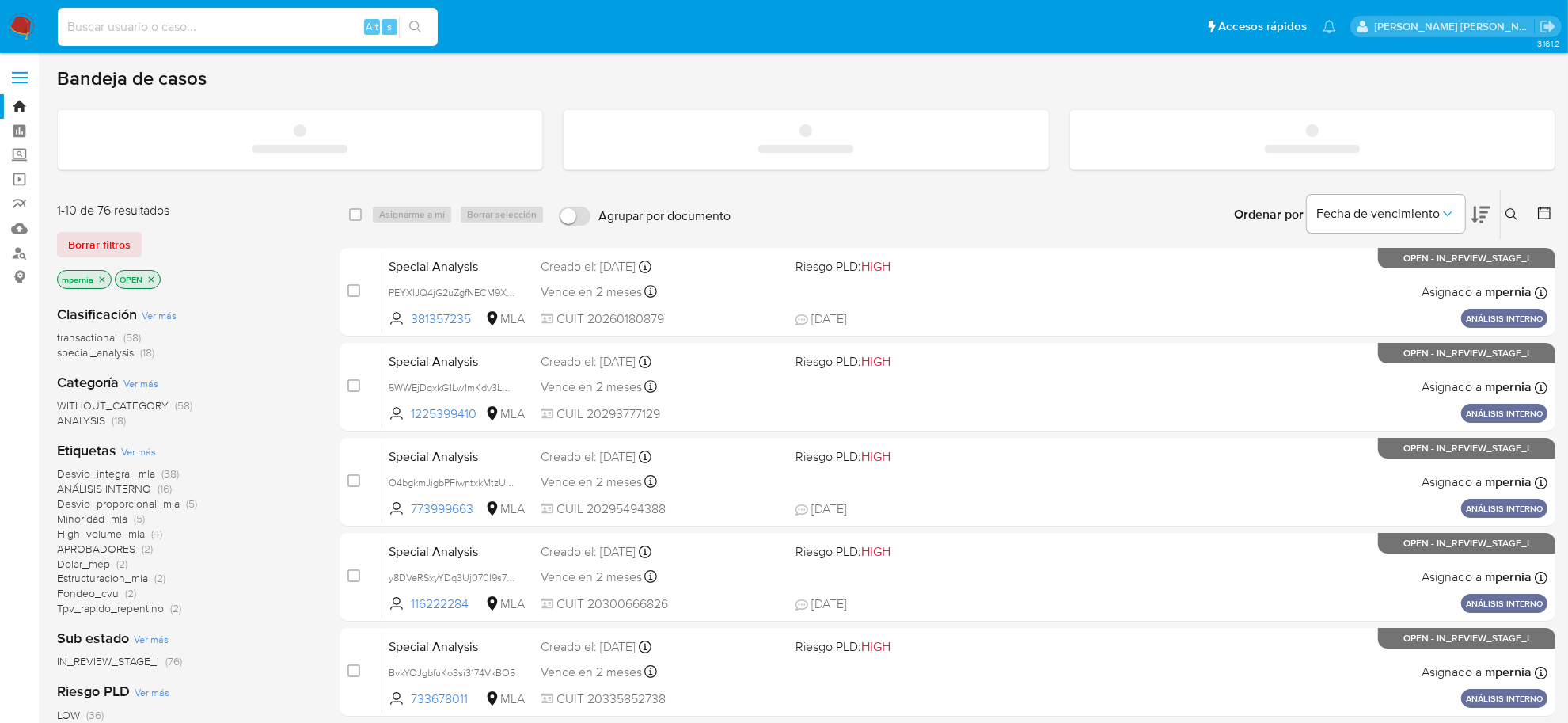
click at [136, 26] on input at bounding box center [248, 27] width 380 height 21
paste input "790941592"
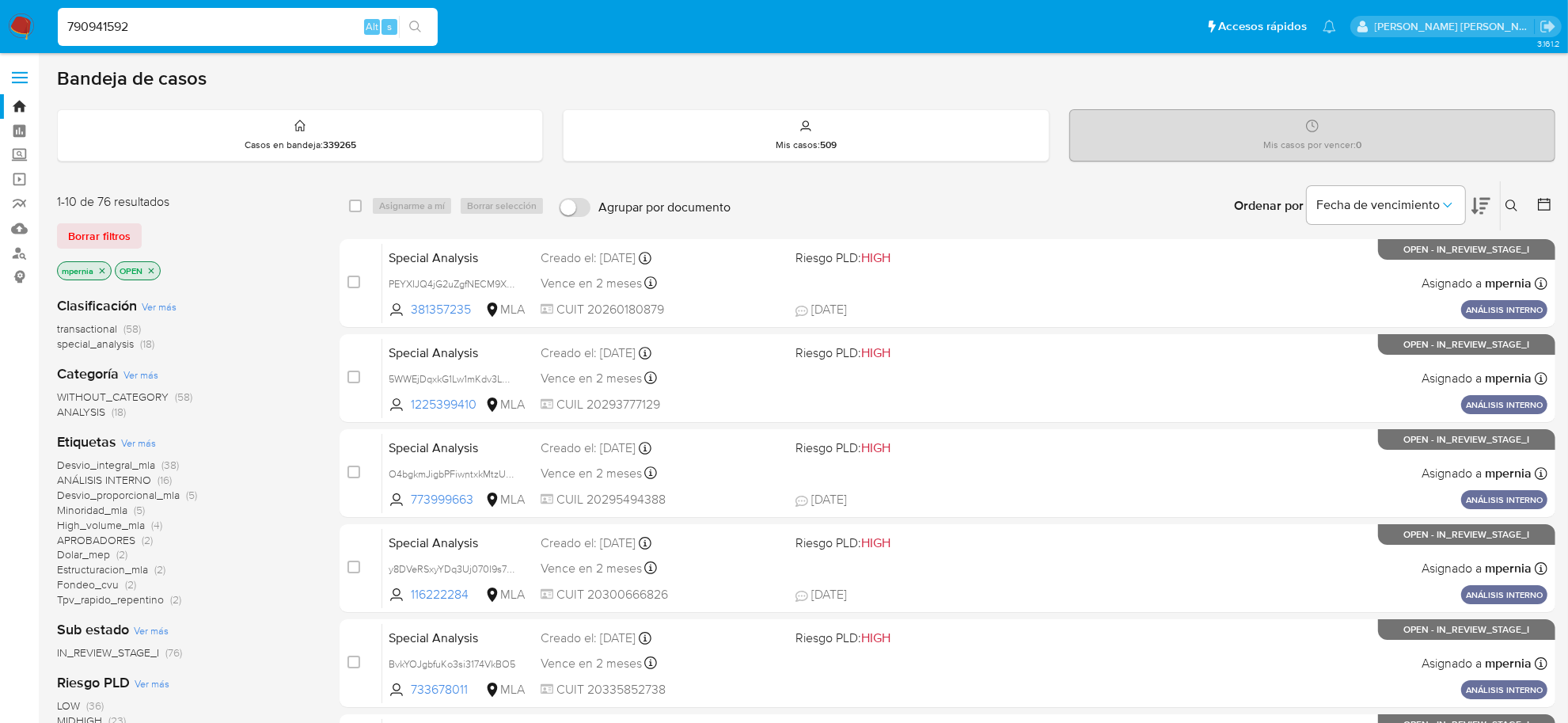
type input "790941592"
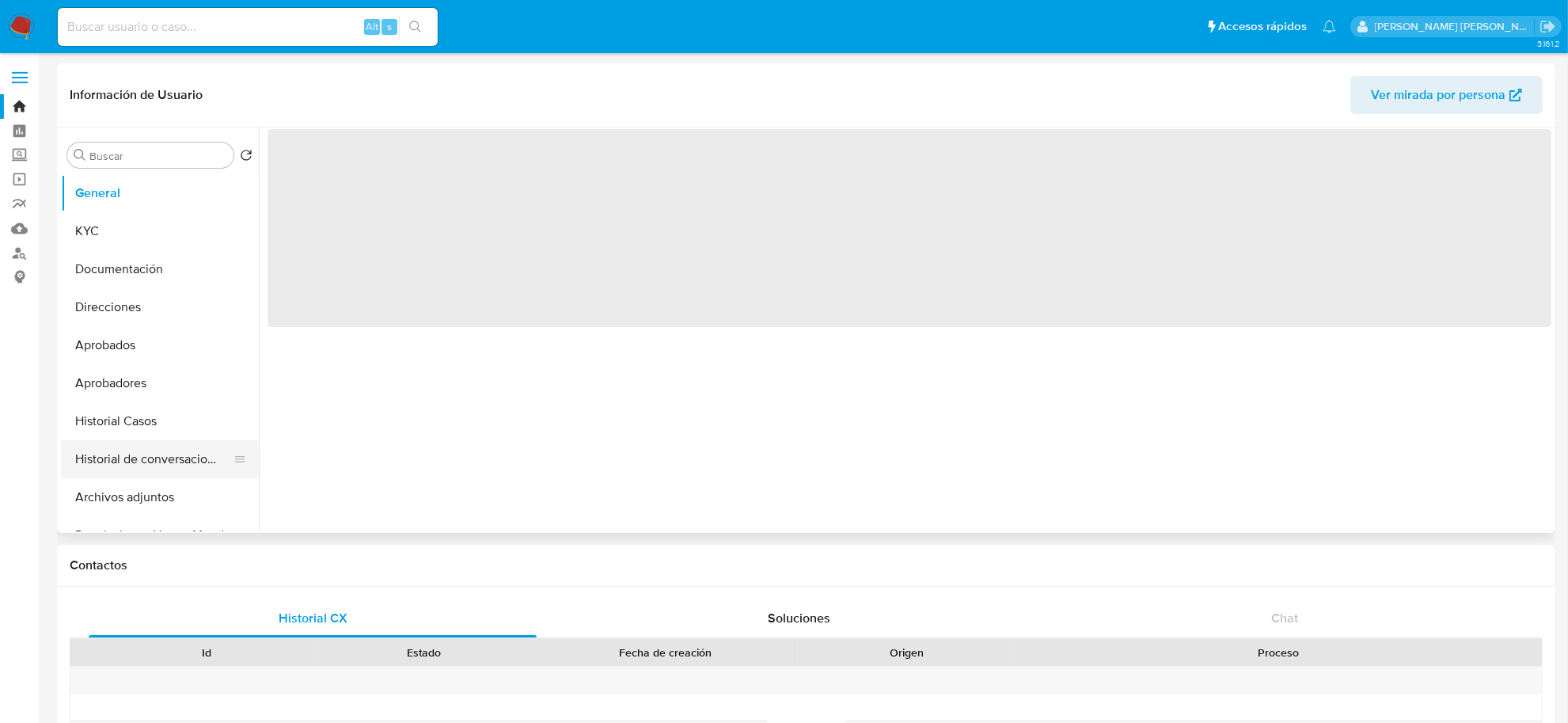
click at [133, 461] on button "Historial de conversaciones" at bounding box center [154, 459] width 185 height 38
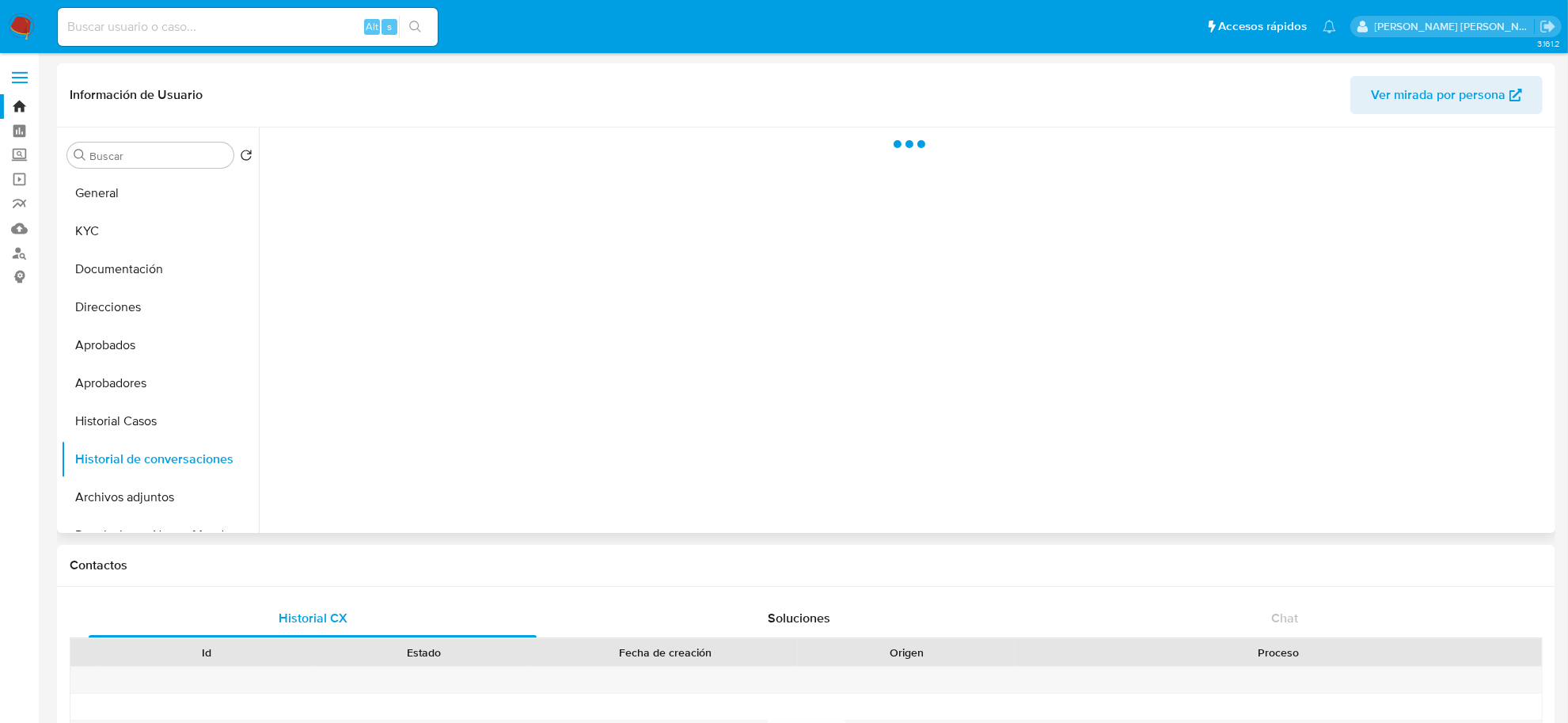
select select "10"
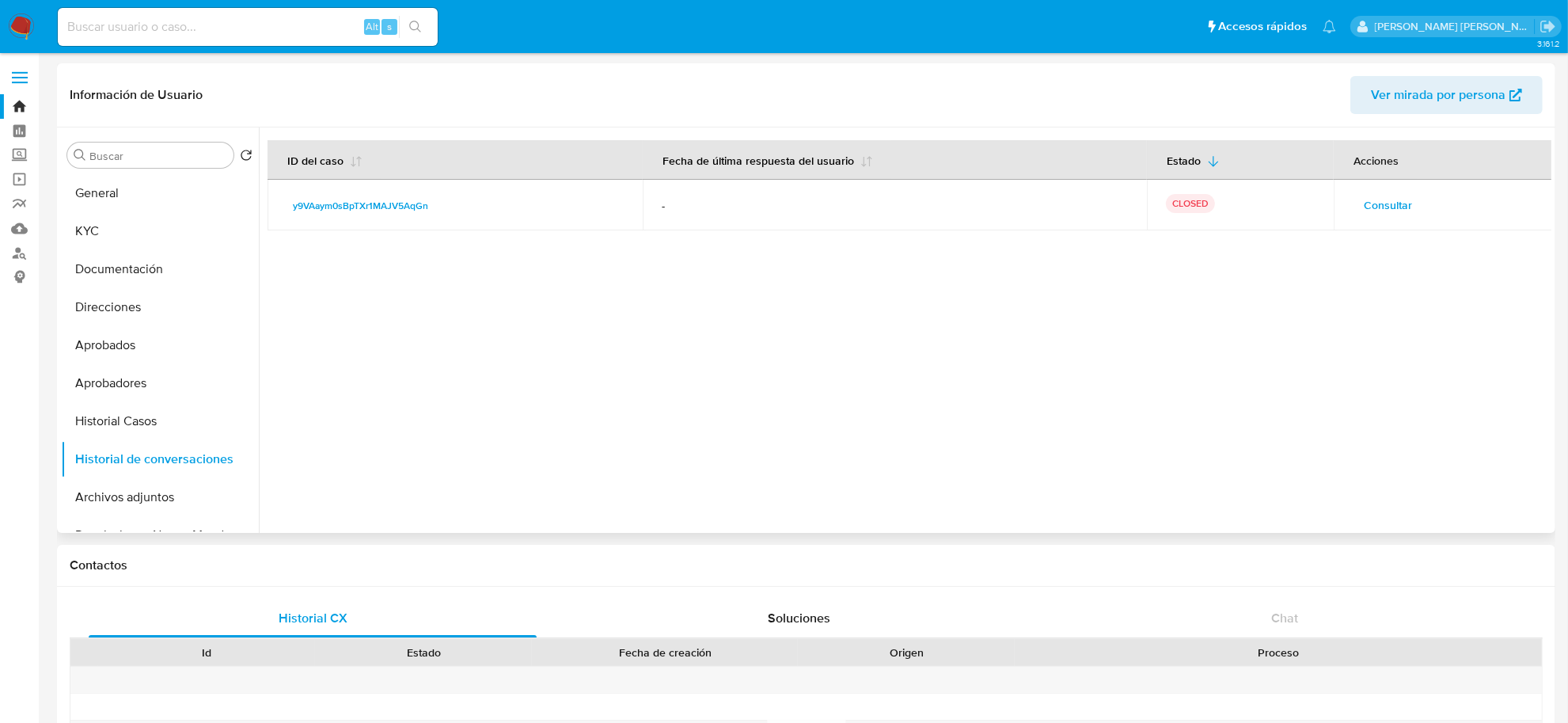
click at [1389, 203] on span "Consultar" at bounding box center [1387, 205] width 48 height 22
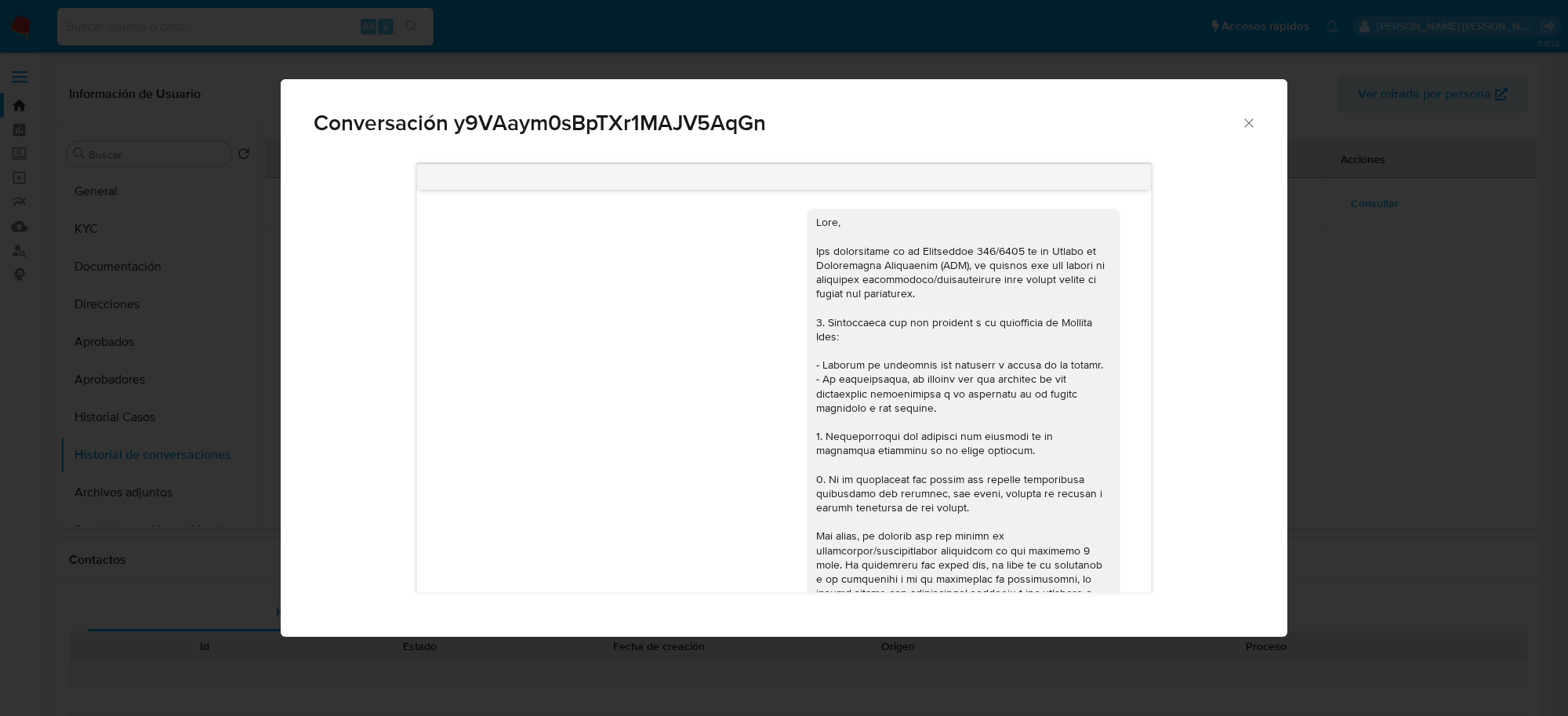
scroll to position [892, 0]
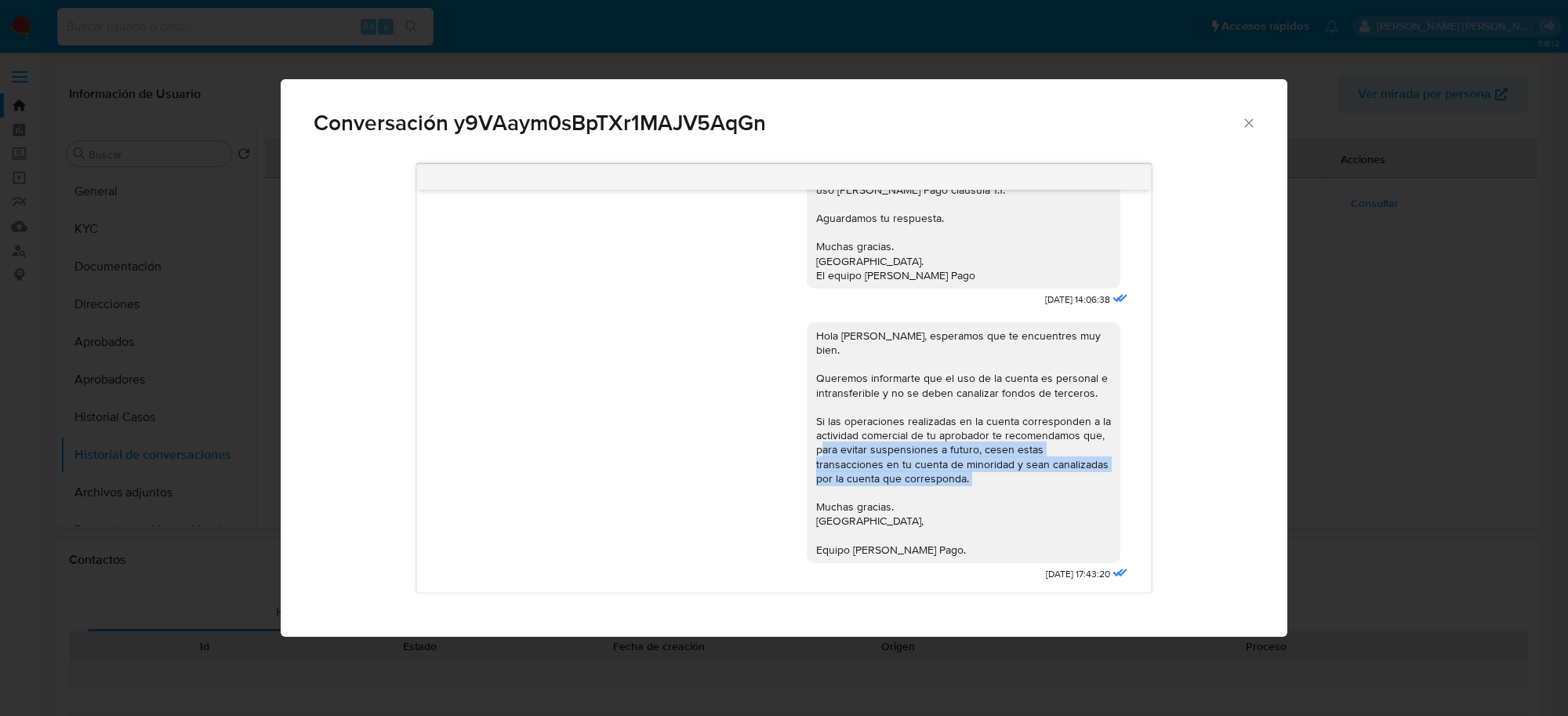
drag, startPoint x: 800, startPoint y: 448, endPoint x: 891, endPoint y: 475, distance: 94.9
click at [891, 475] on div "Hola Tiziano Leonel, esperamos que te encuentres muy bien. Queremos informarte …" at bounding box center [964, 443] width 295 height 228
copy div "para evitar suspensiones a futuro, cesen estas transacciones en tu cuenta de mi…"
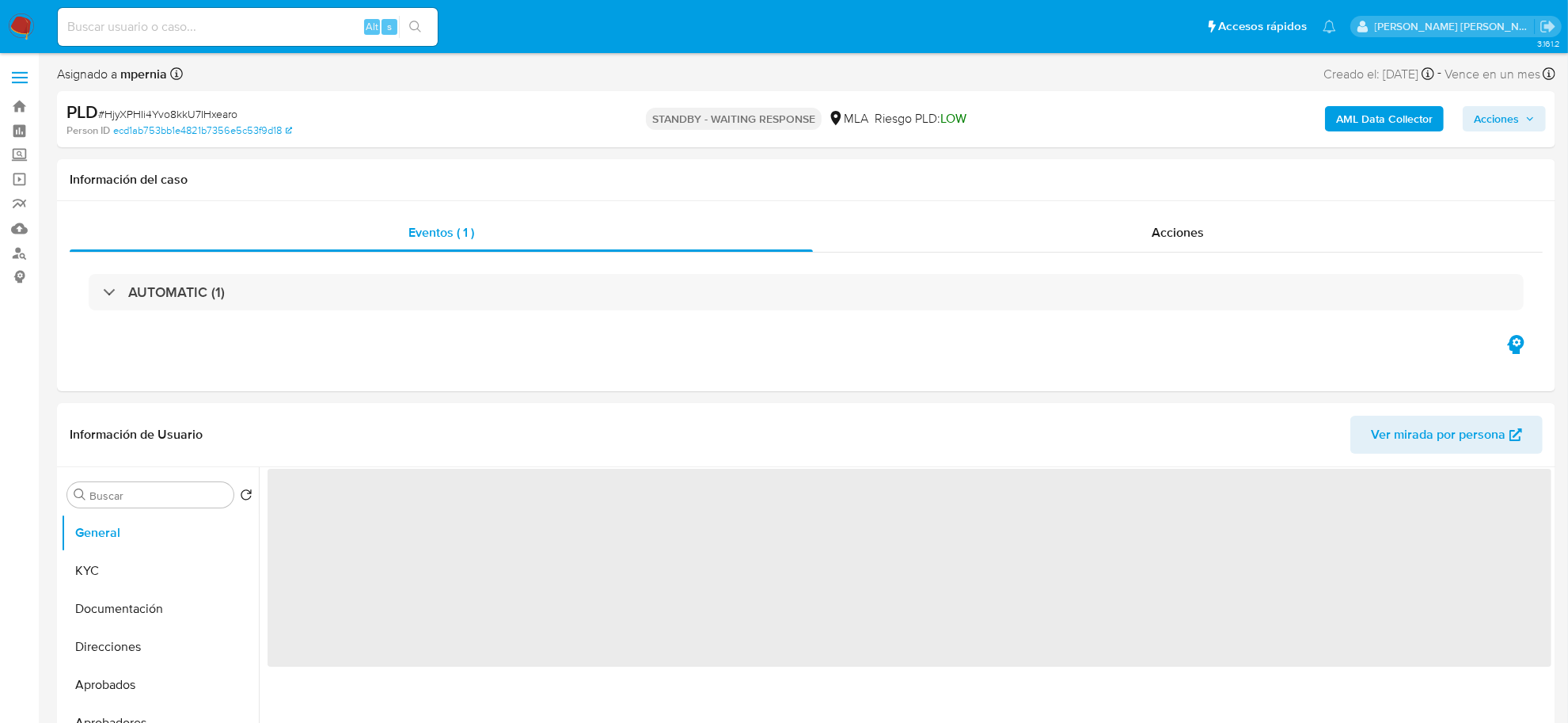
select select "10"
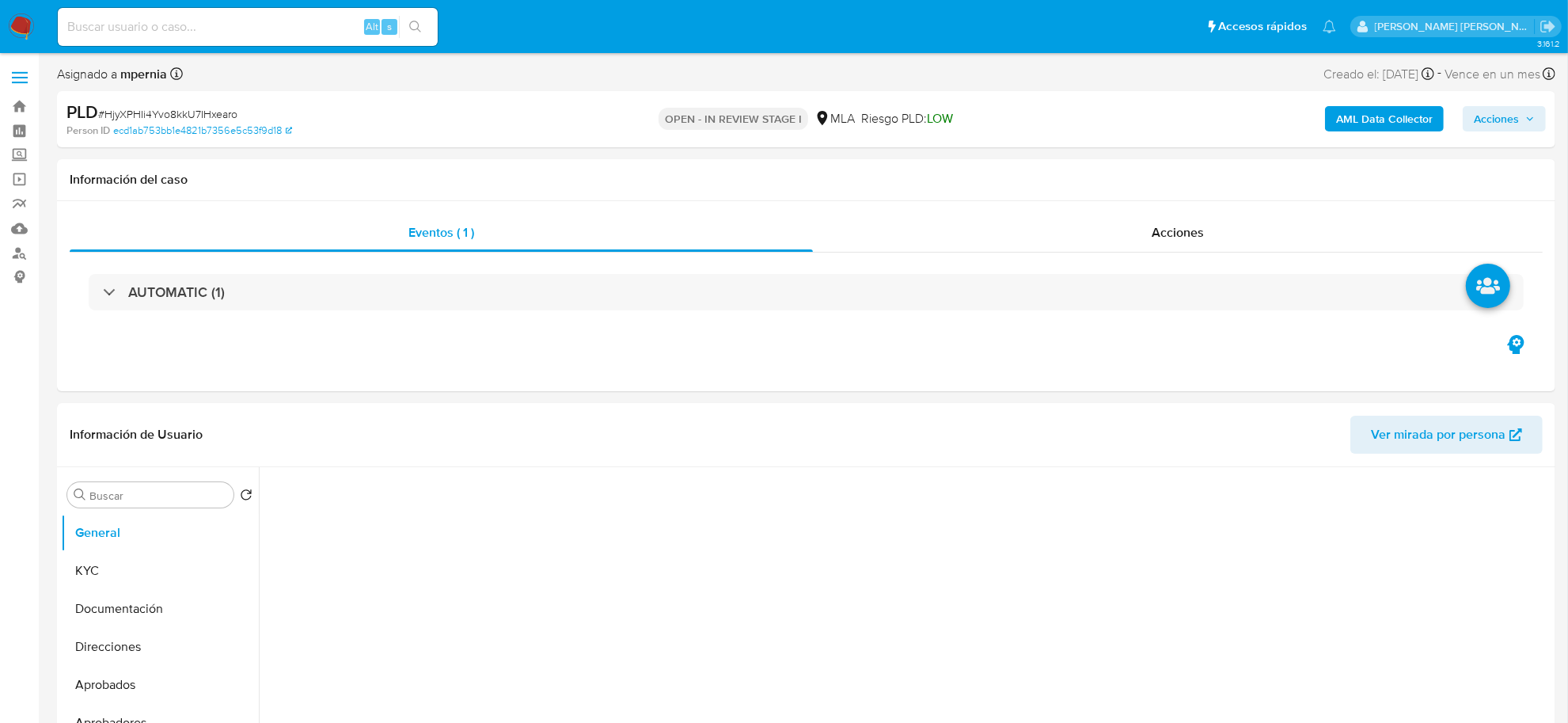
select select "10"
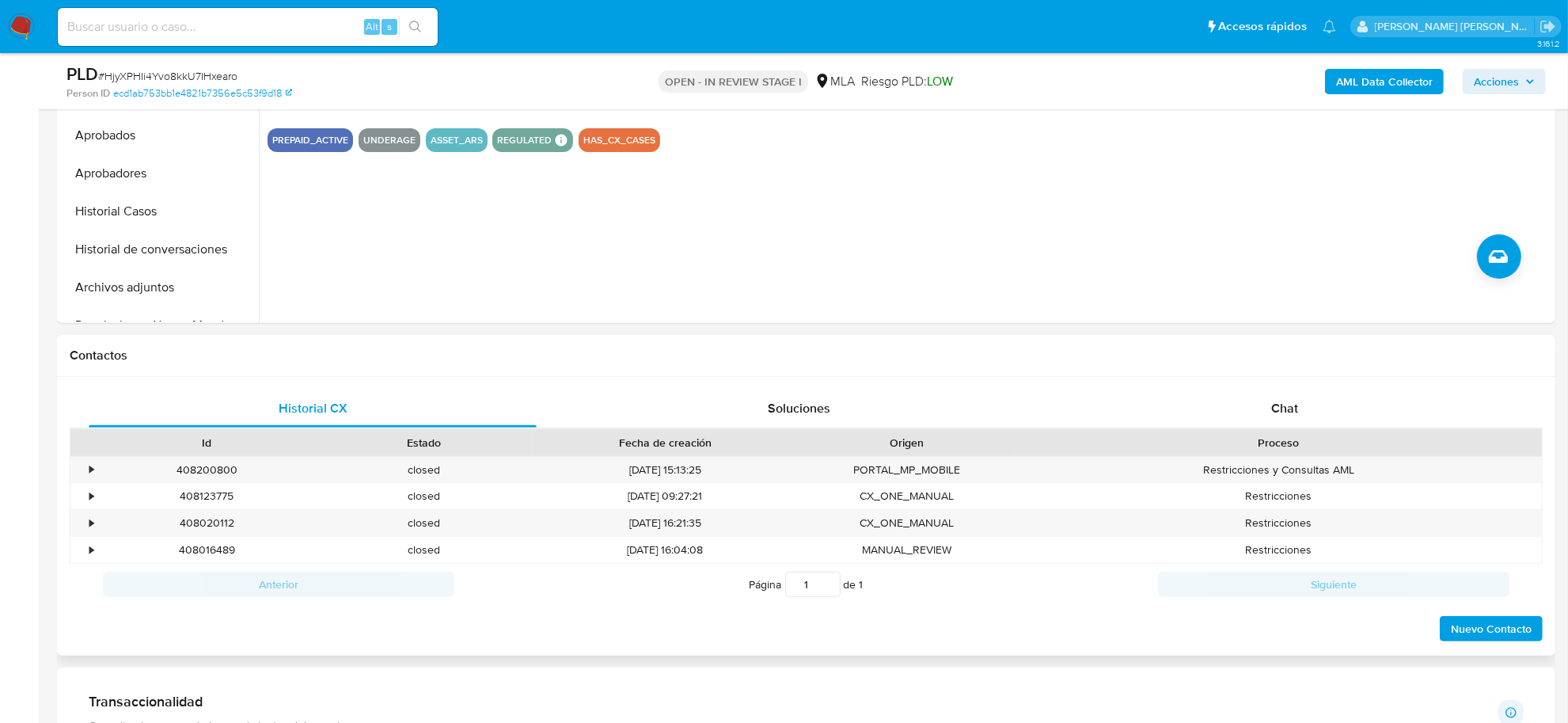
scroll to position [495, 0]
click at [1288, 408] on span "Chat" at bounding box center [1284, 407] width 27 height 18
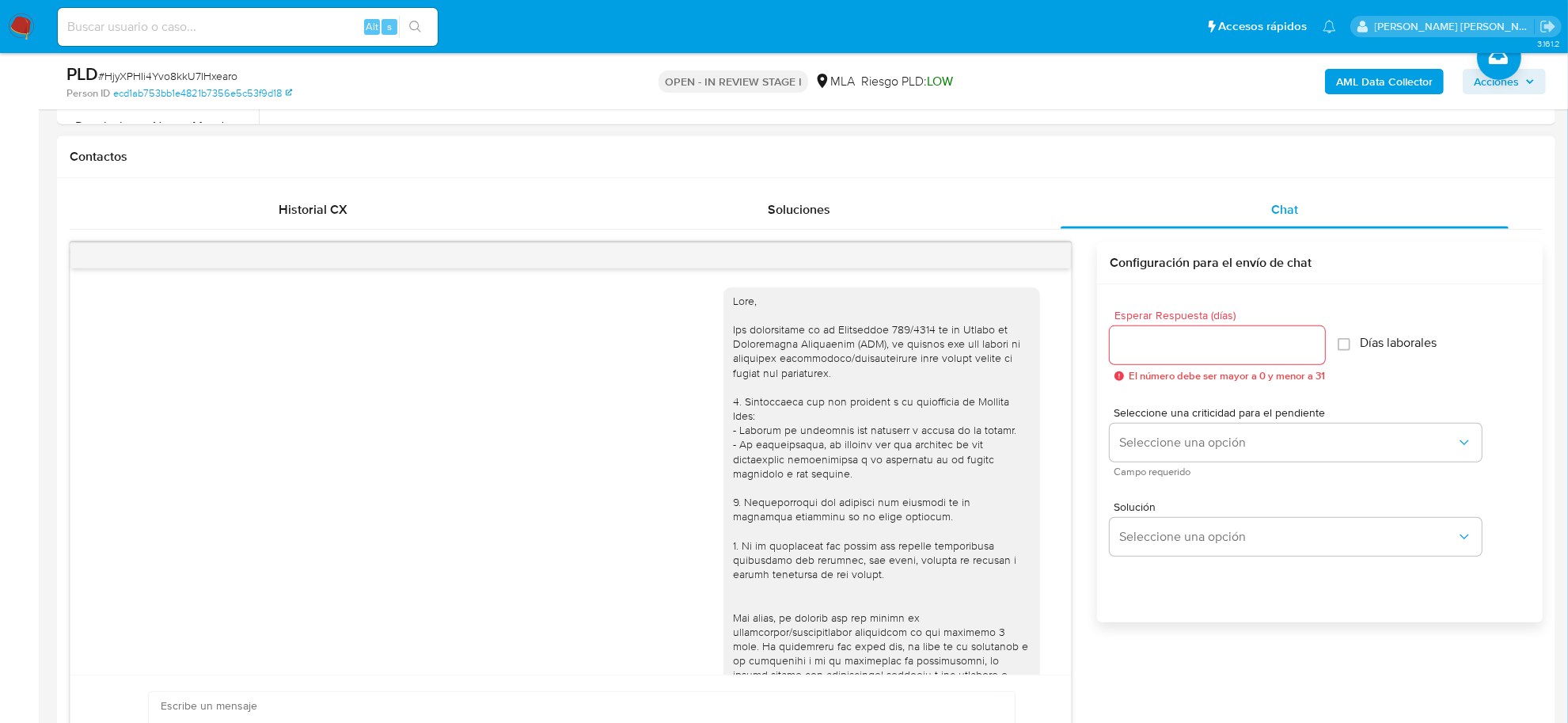
scroll to position [1510, 0]
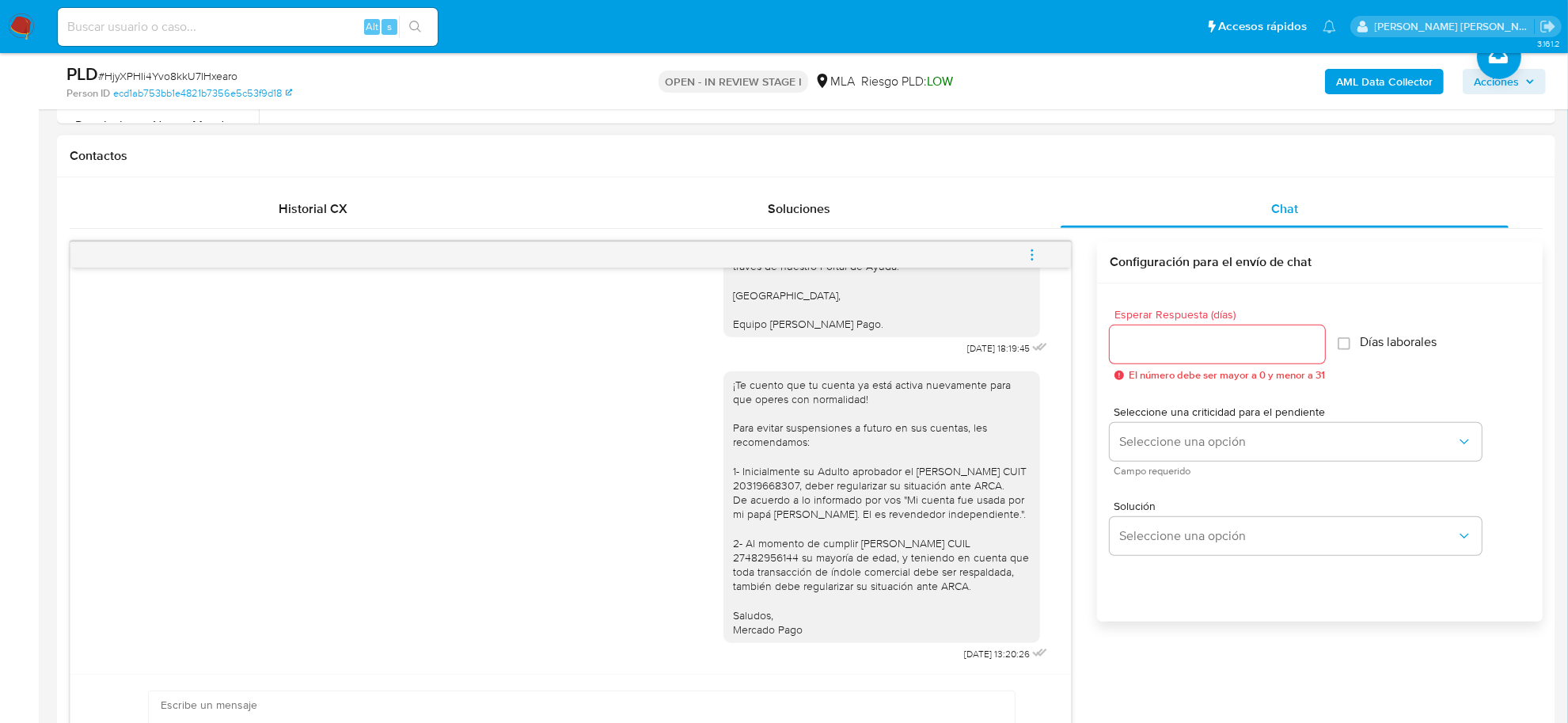
click at [1035, 247] on span "menu-action" at bounding box center [1032, 255] width 14 height 38
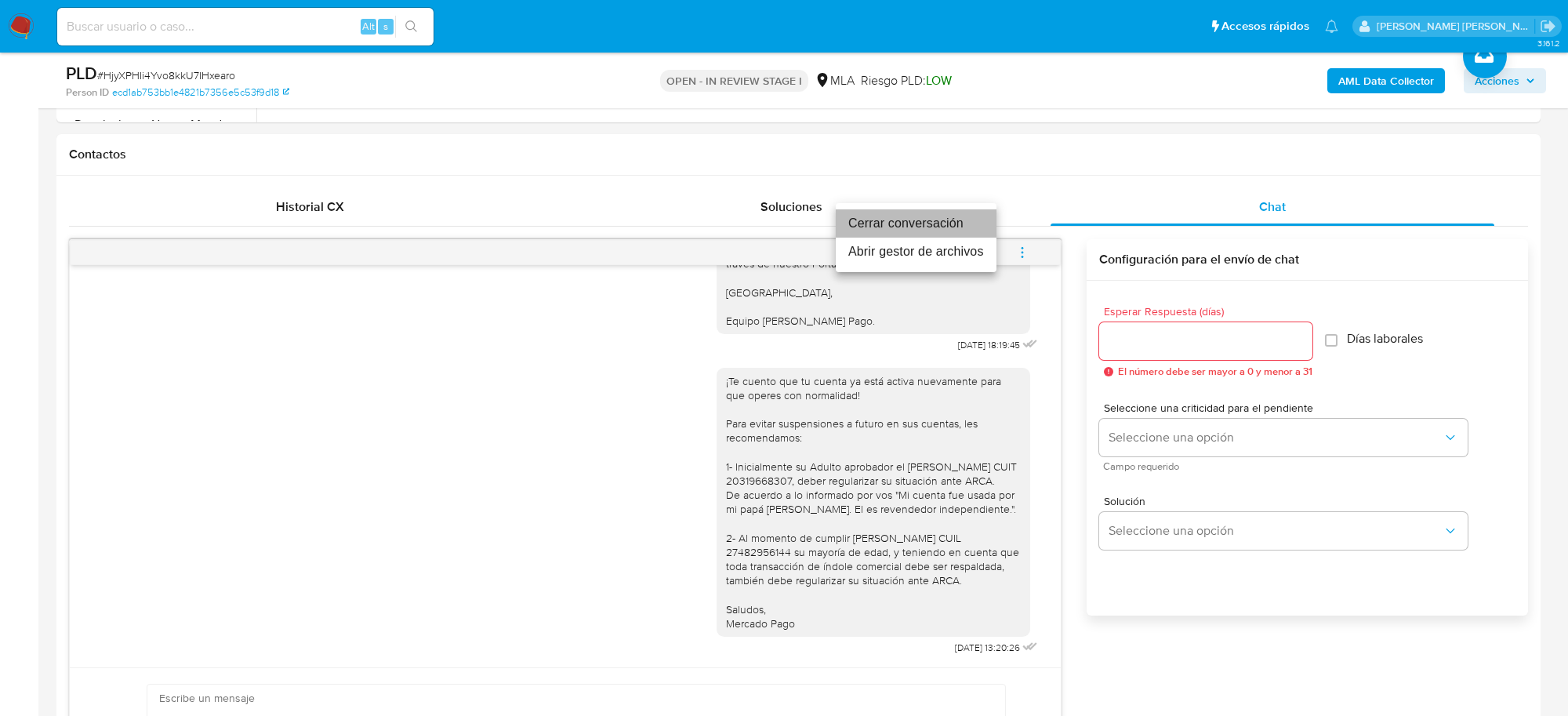
click at [887, 229] on li "Cerrar conversación" at bounding box center [916, 224] width 161 height 28
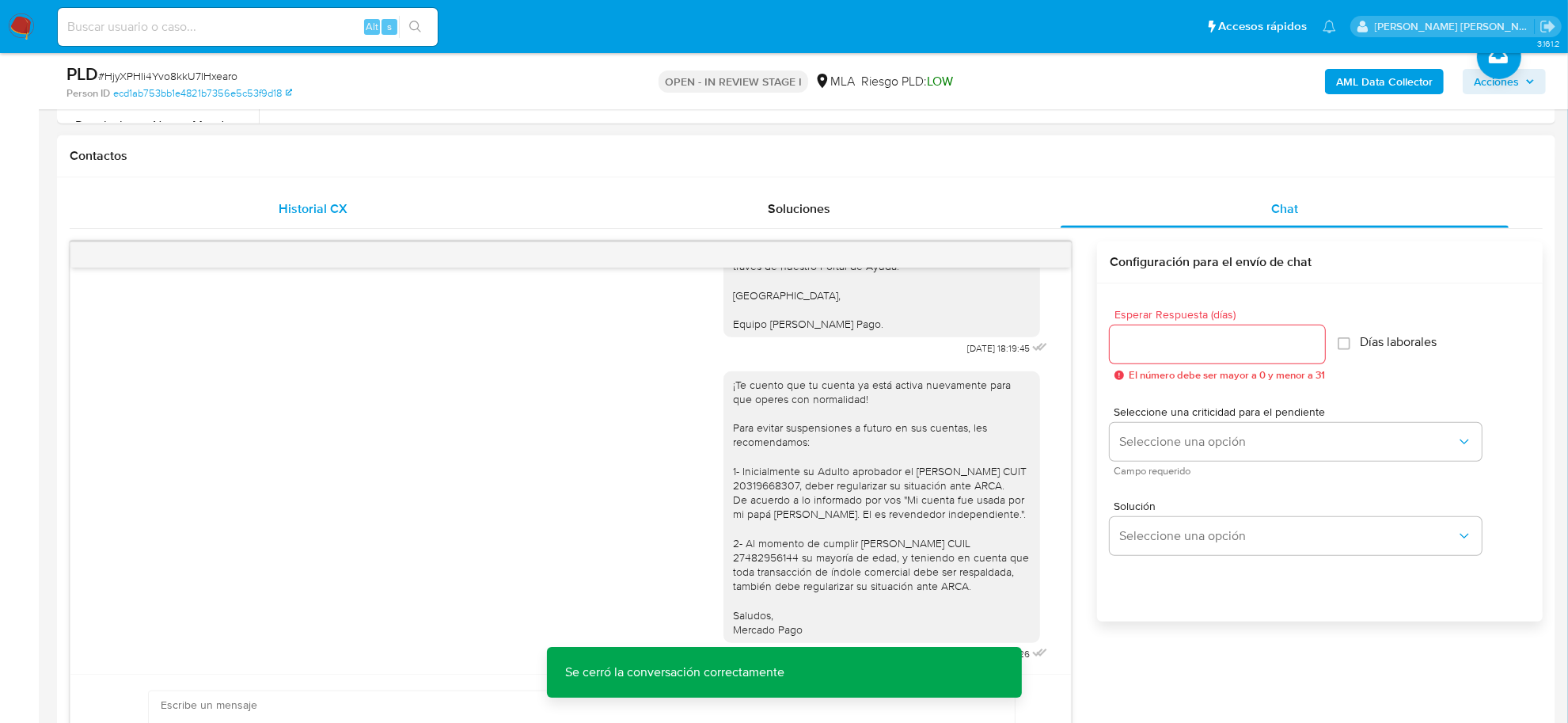
click at [314, 198] on div "Historial CX" at bounding box center [312, 209] width 448 height 38
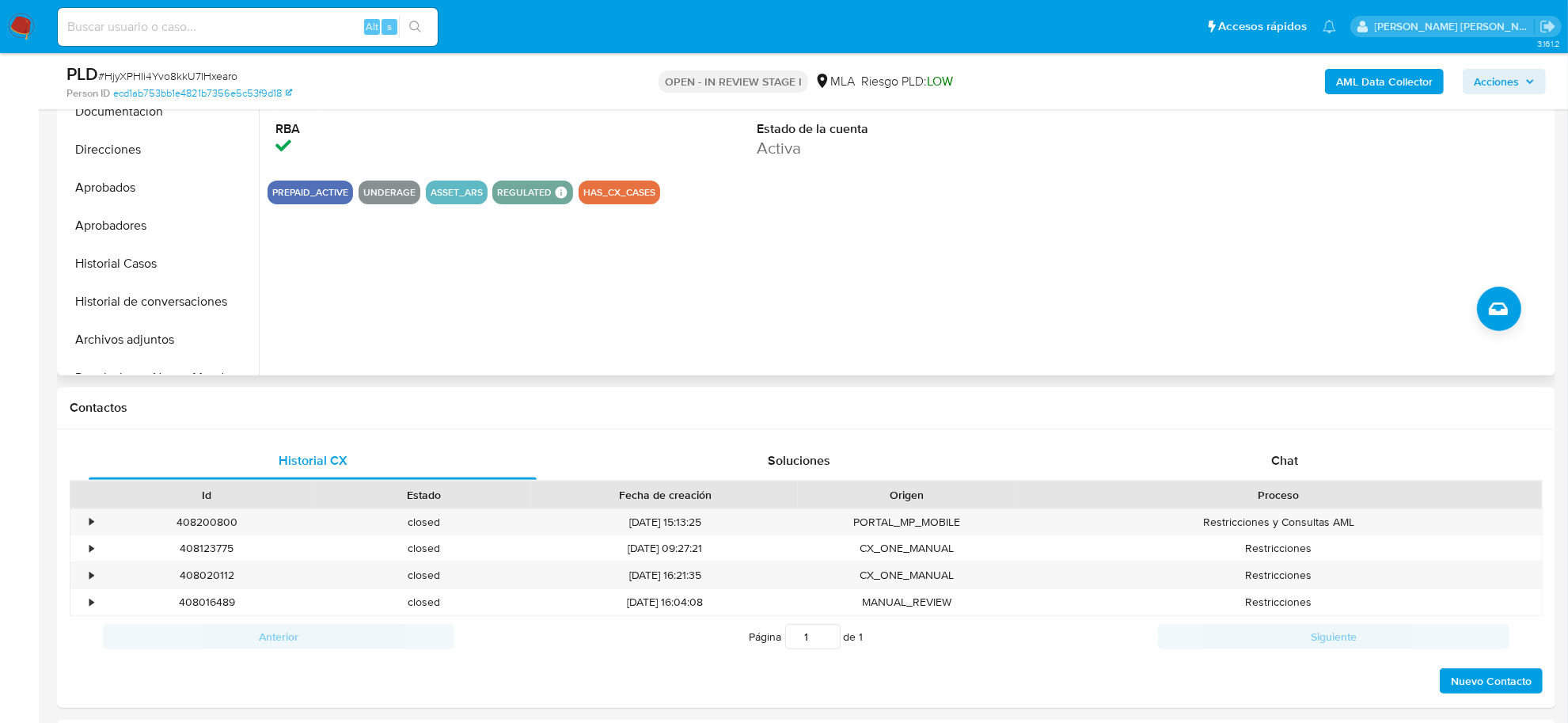
scroll to position [198, 0]
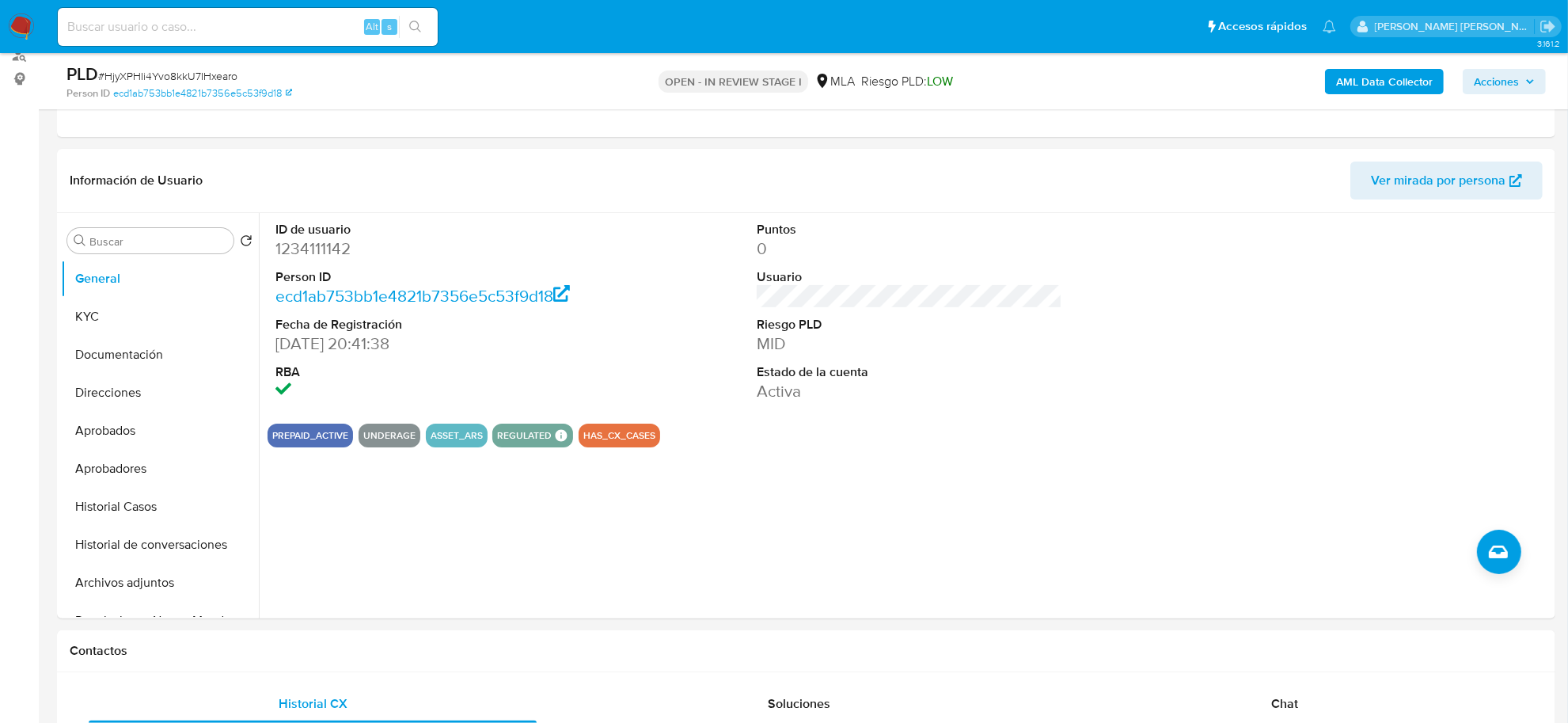
click at [1486, 77] on span "Acciones" at bounding box center [1496, 82] width 45 height 25
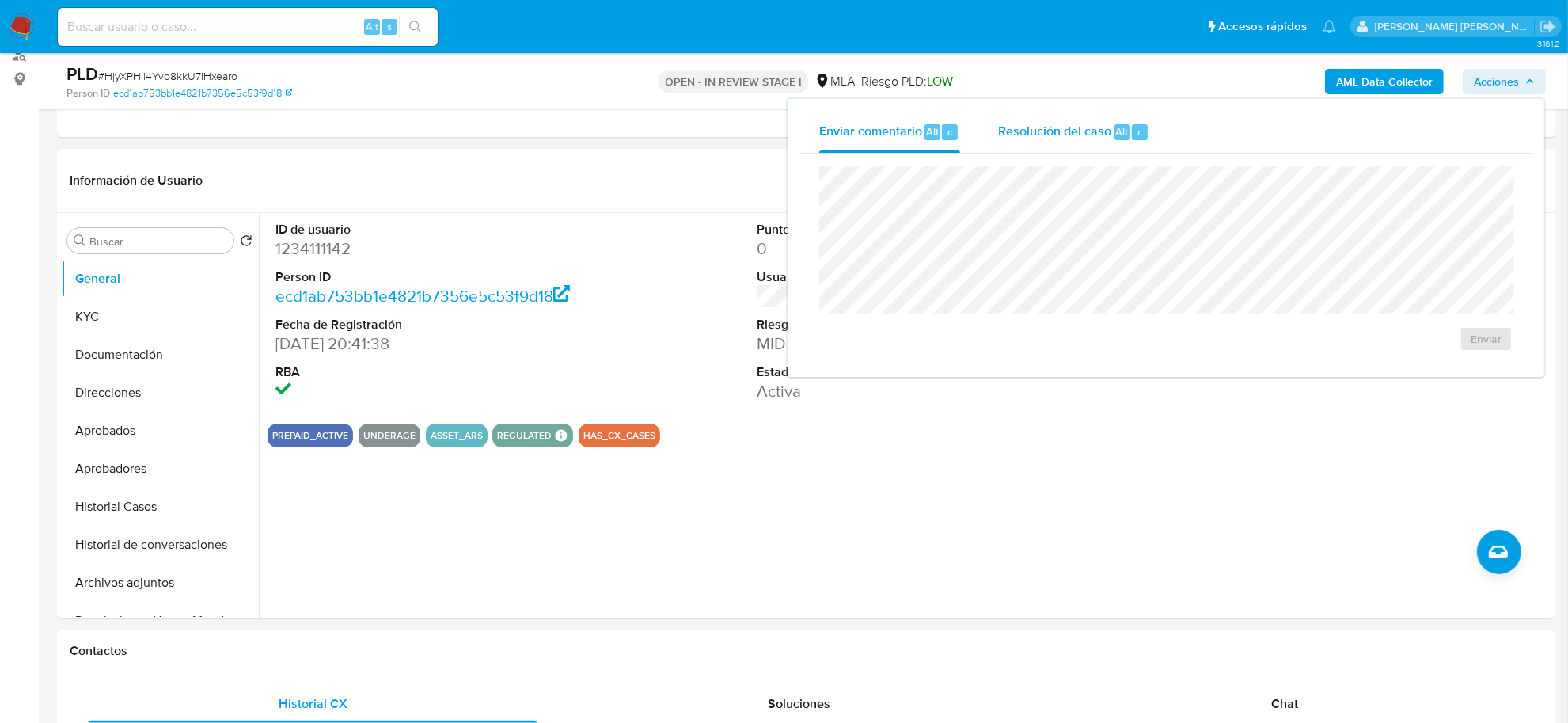
click at [1081, 132] on span "Resolución del caso" at bounding box center [1055, 131] width 113 height 18
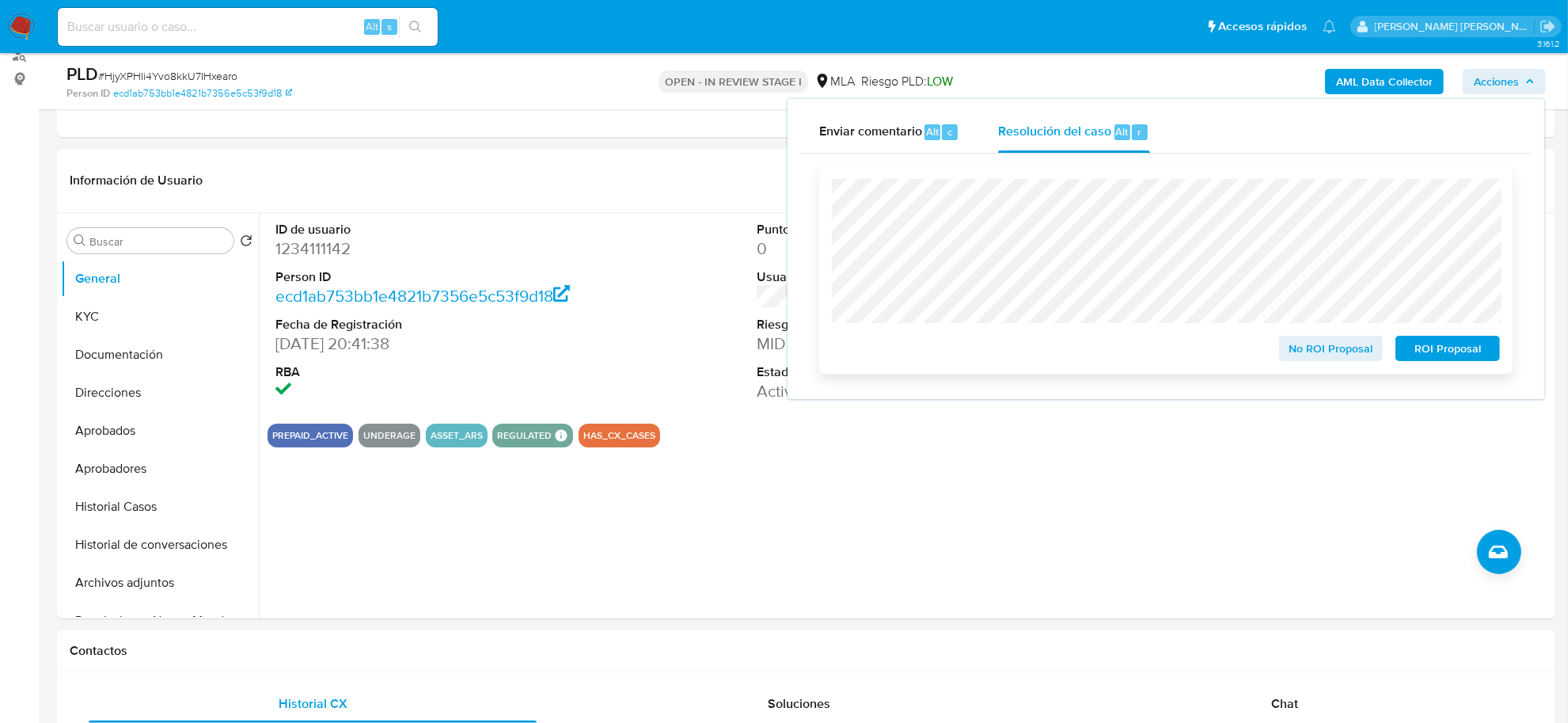
click at [1315, 358] on span "No ROI Proposal" at bounding box center [1331, 349] width 82 height 22
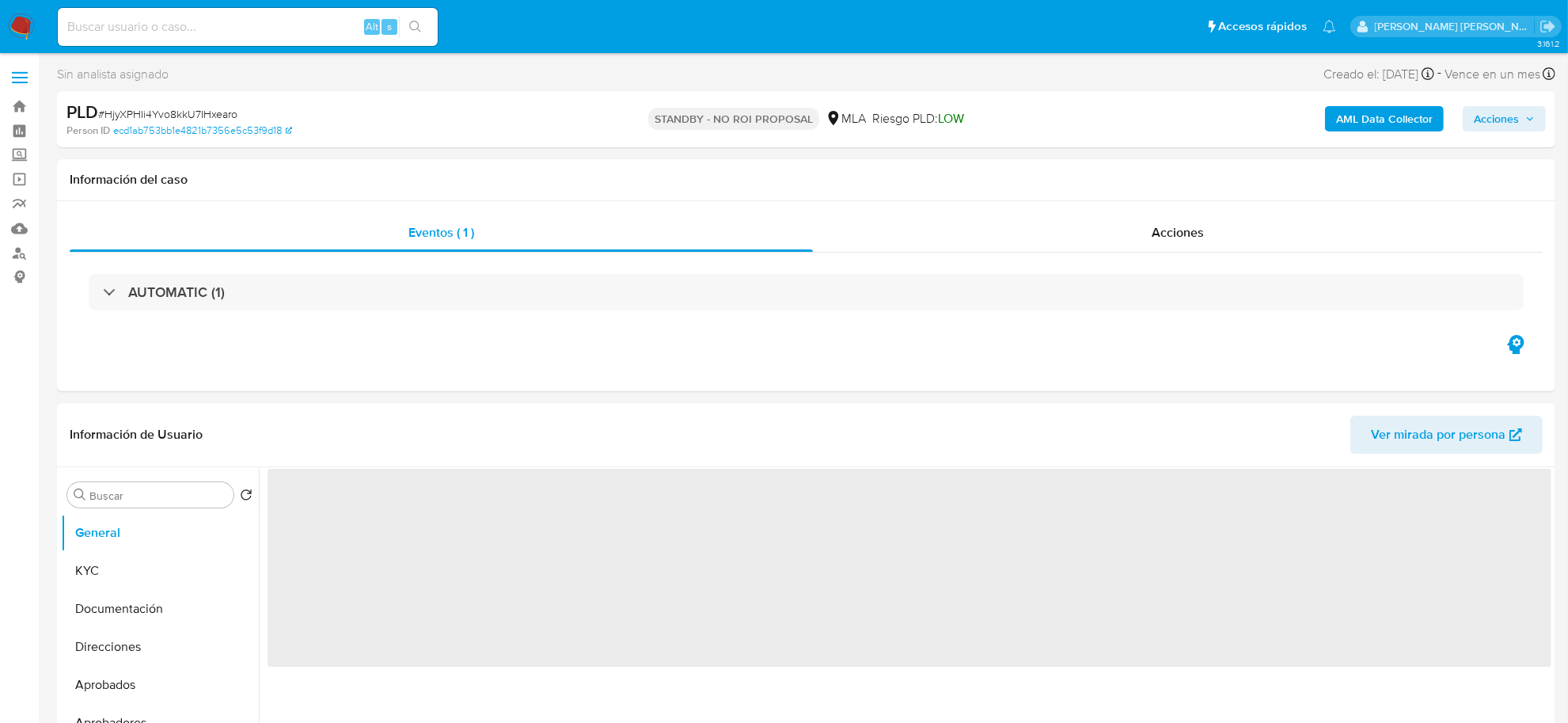
select select "10"
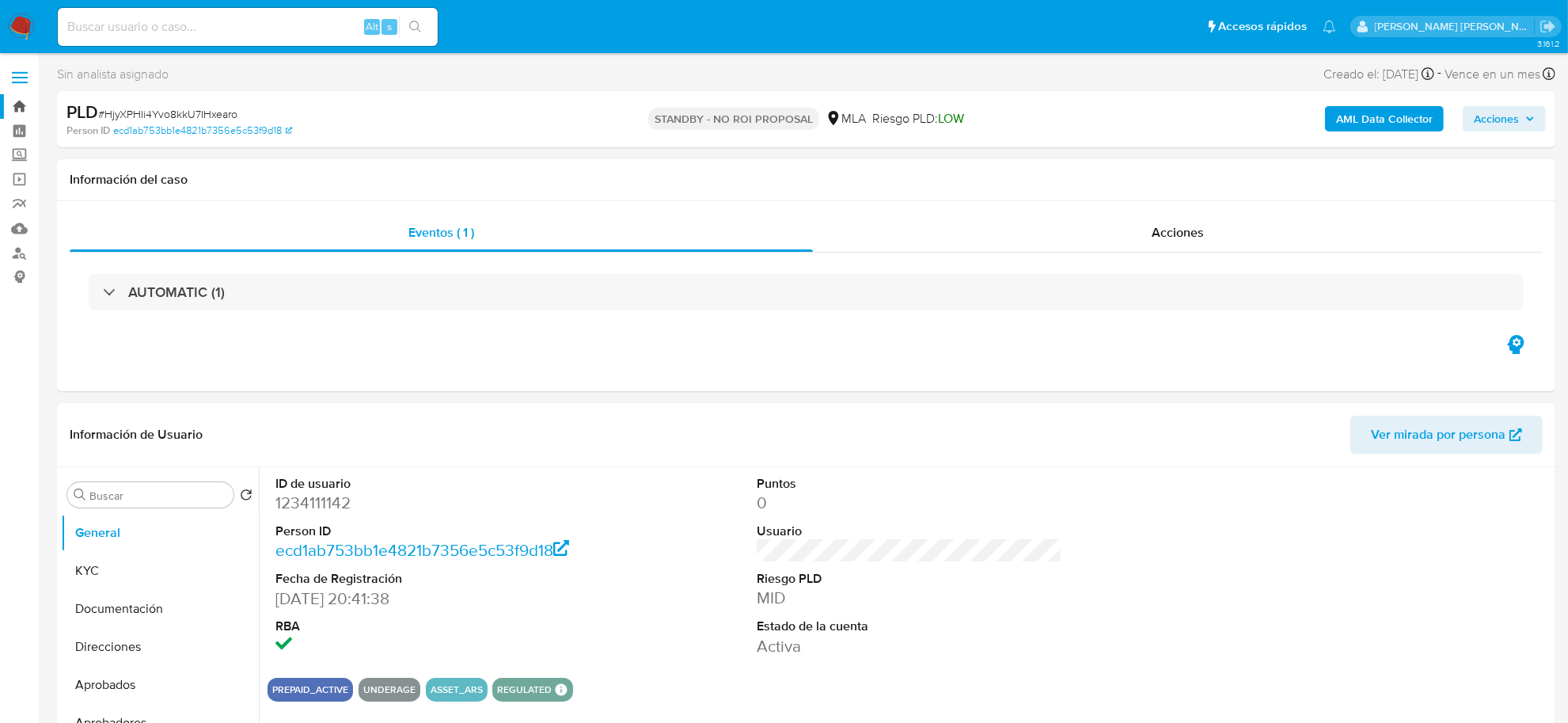
click at [20, 112] on link "Bandeja" at bounding box center [94, 106] width 189 height 25
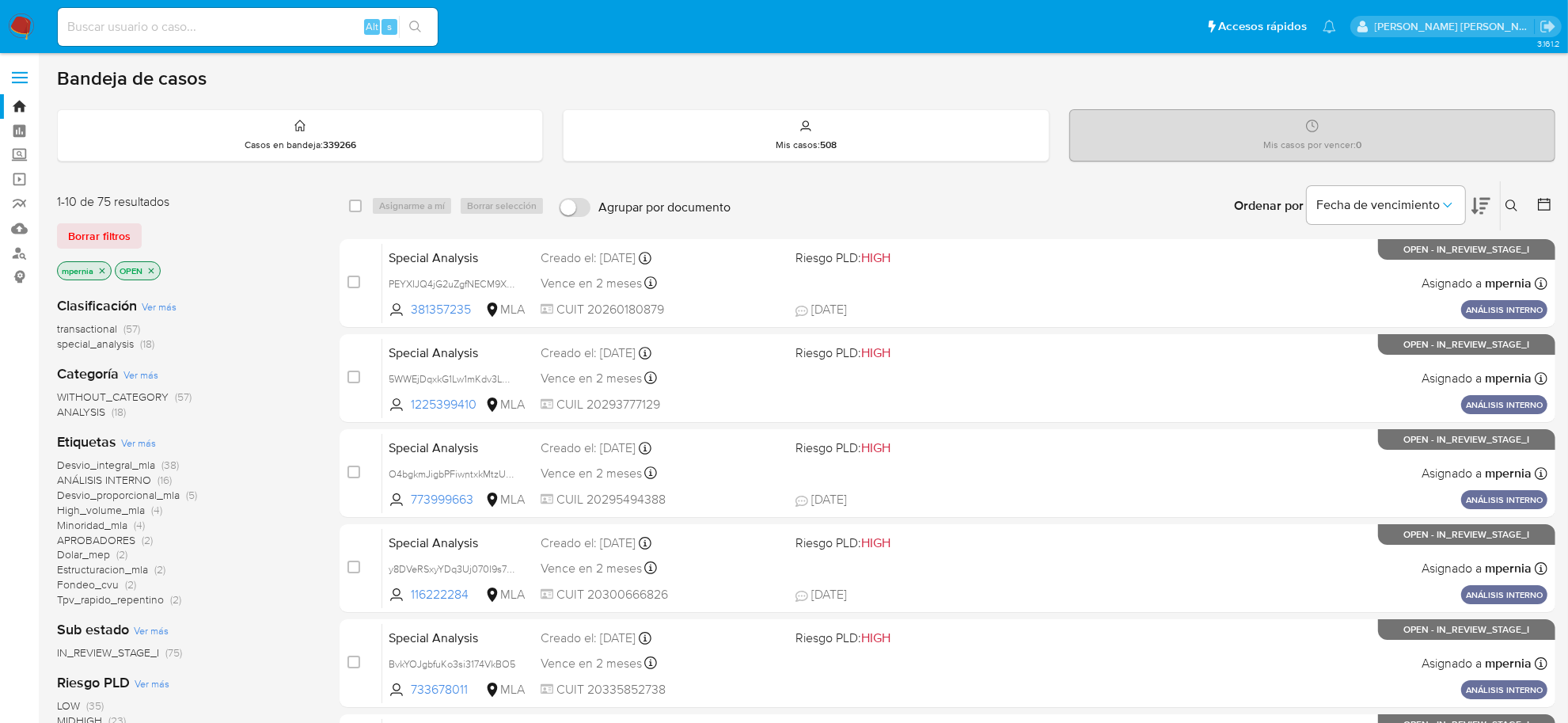
click at [101, 266] on icon "close-filter" at bounding box center [102, 271] width 10 height 10
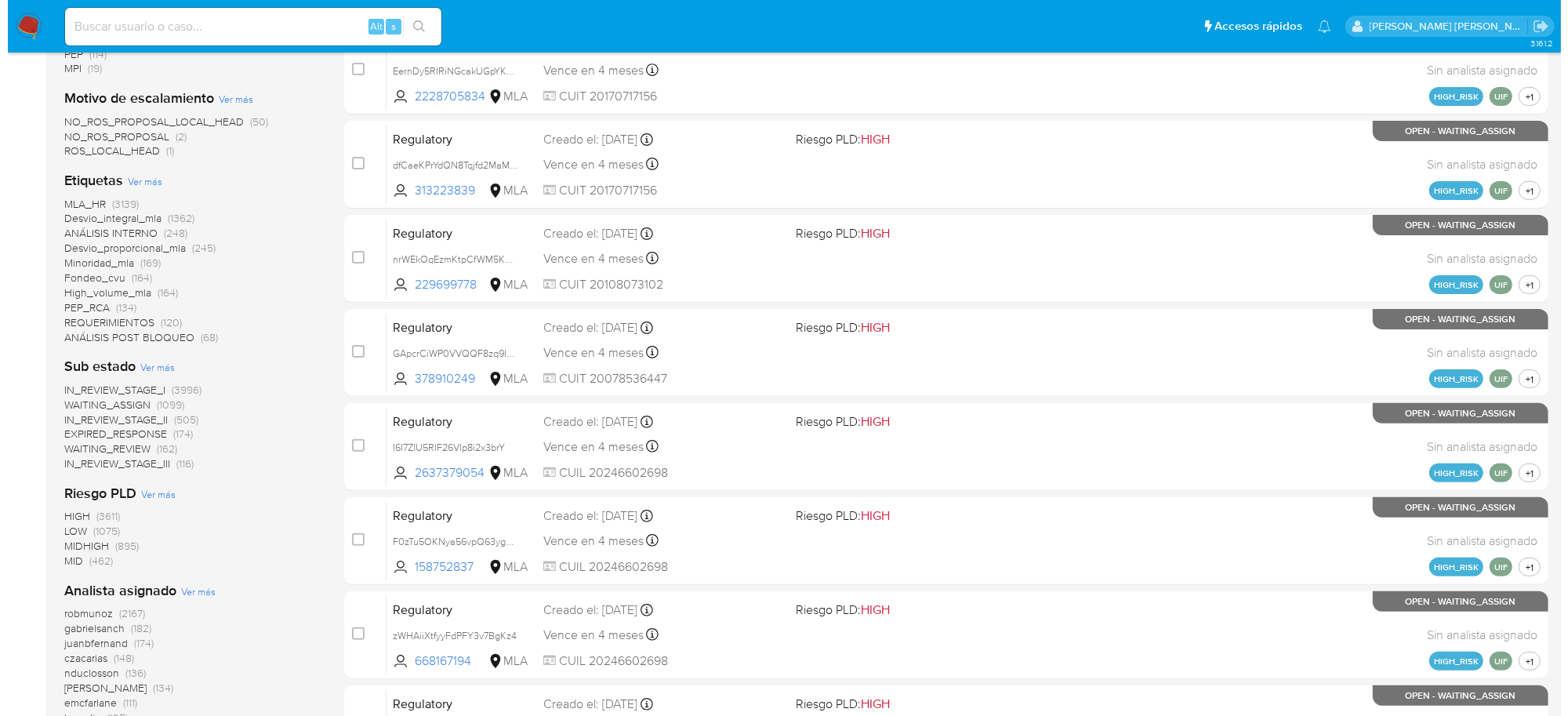
scroll to position [588, 0]
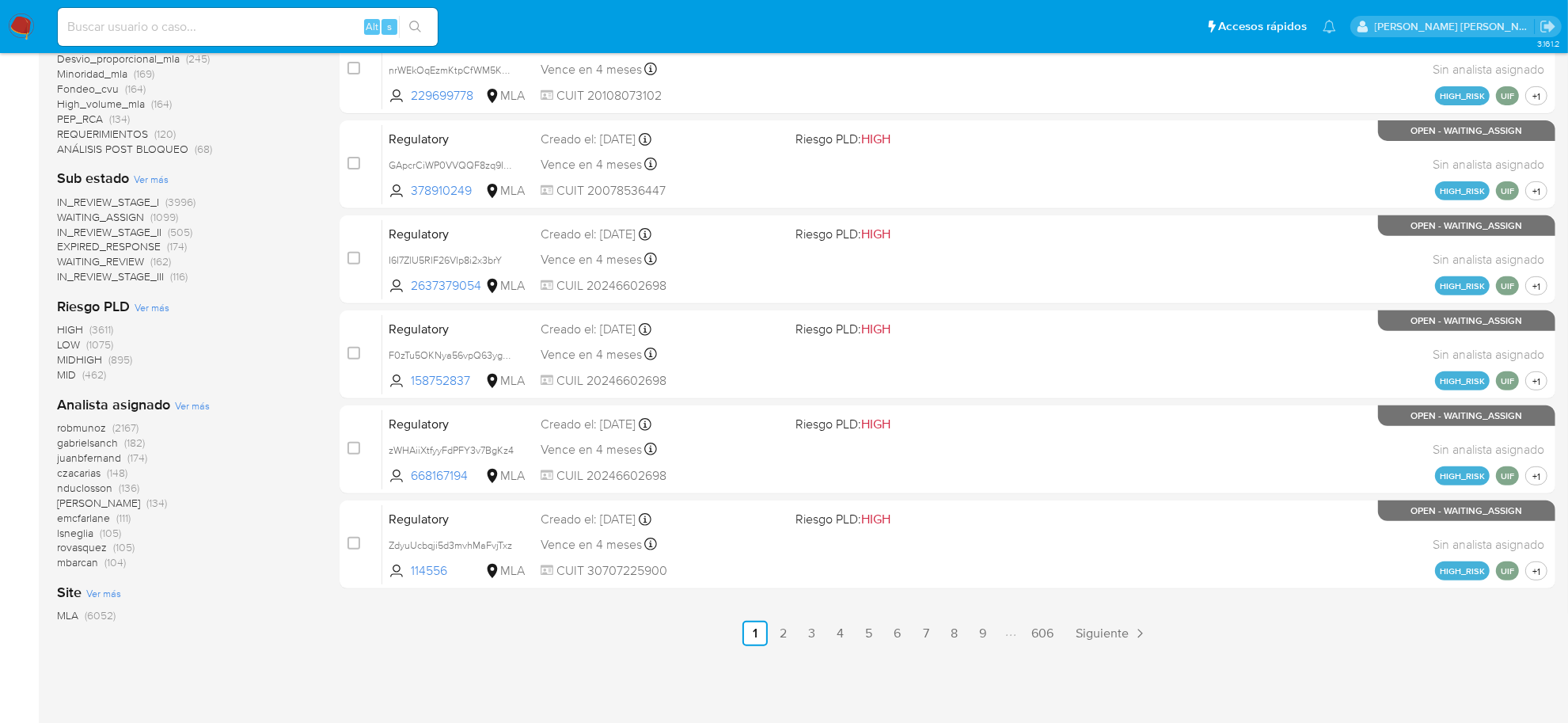
click at [189, 406] on span "Ver más" at bounding box center [193, 406] width 35 height 14
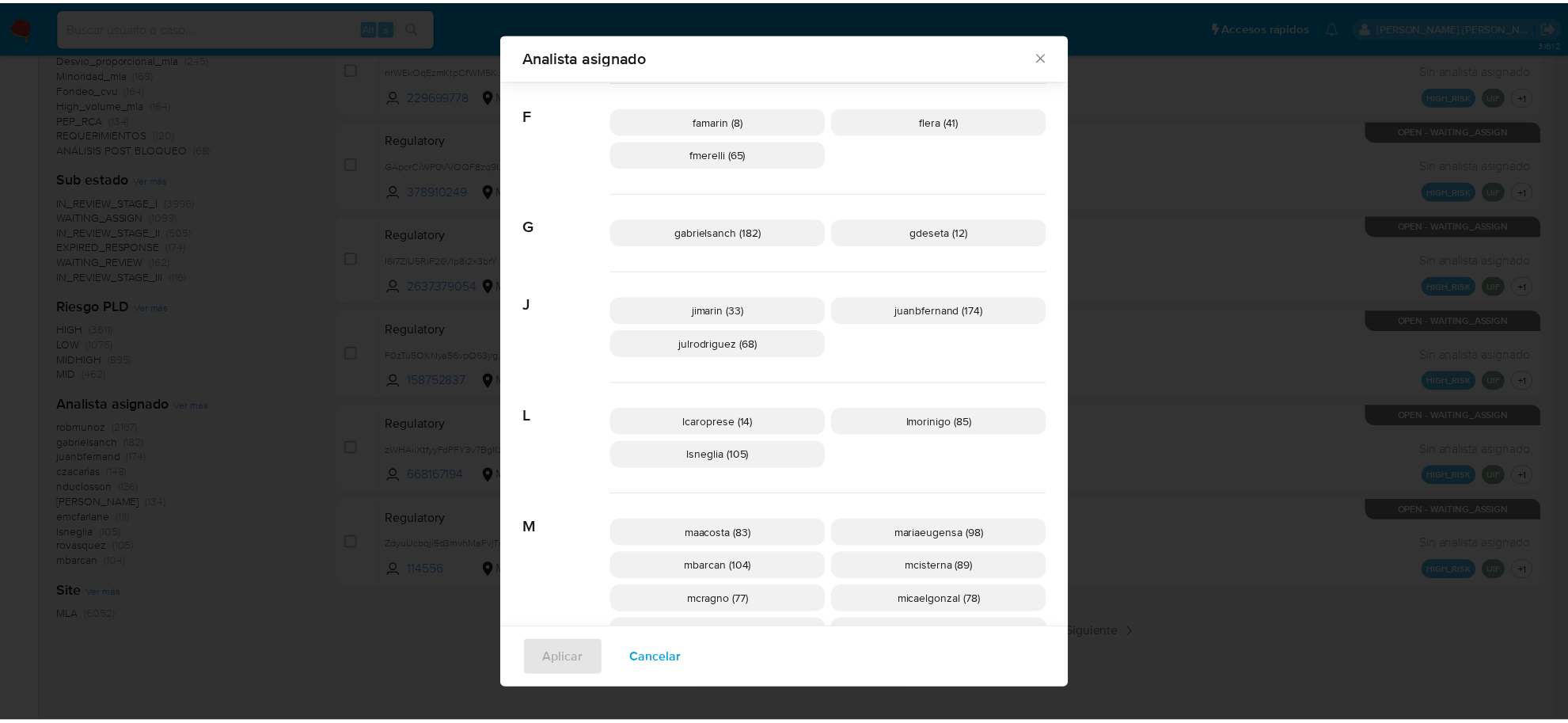
scroll to position [483, 0]
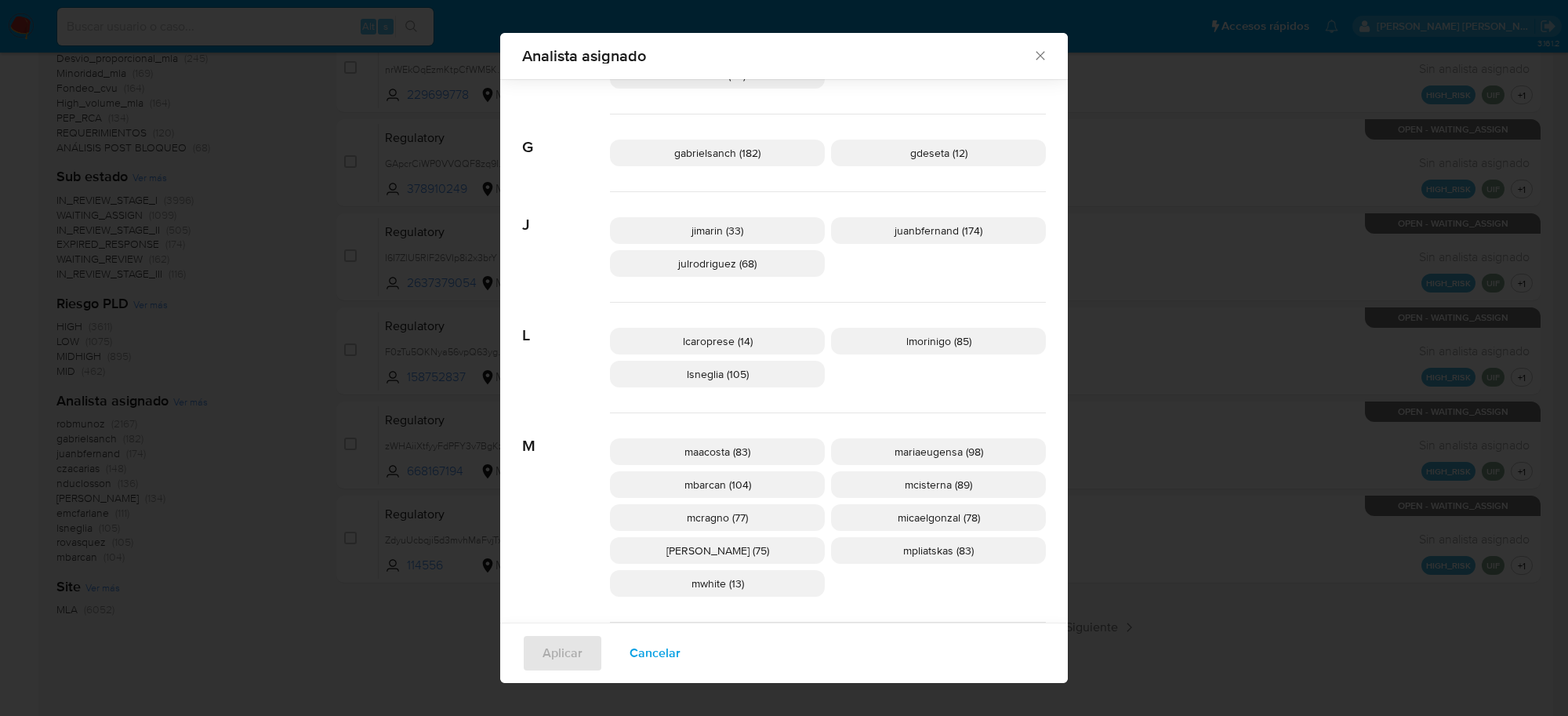
click at [1033, 48] on icon "Cerrar" at bounding box center [1041, 56] width 16 height 16
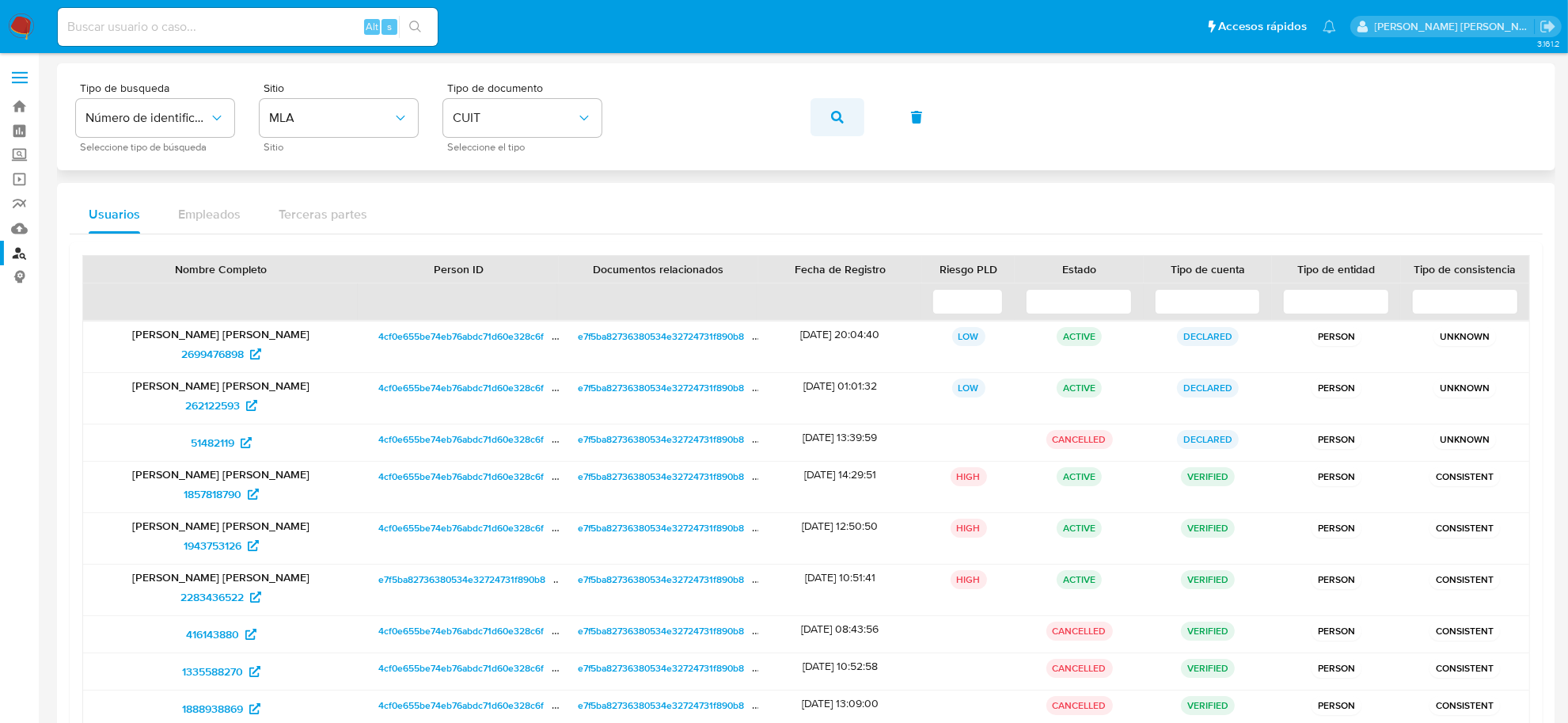
click at [839, 131] on span "button" at bounding box center [837, 117] width 13 height 35
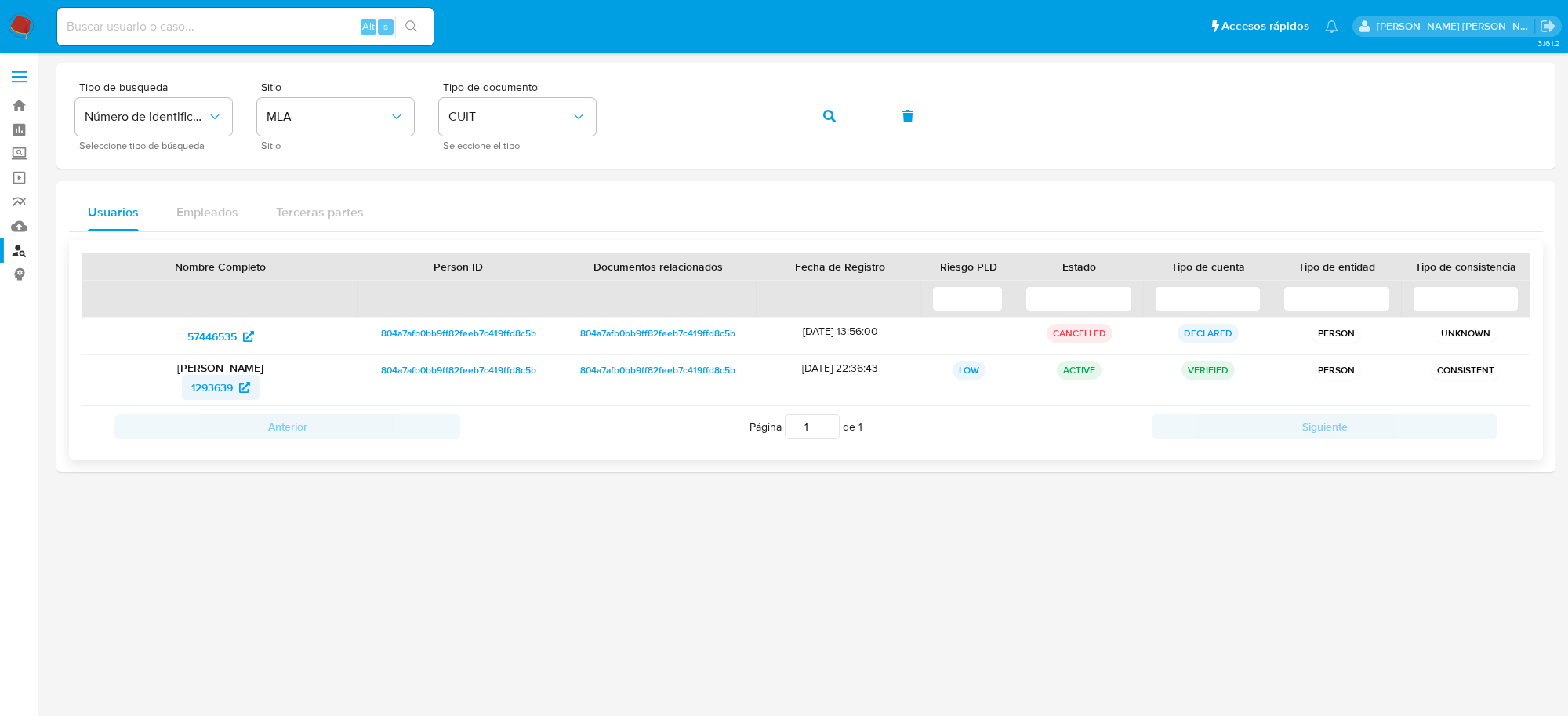
click at [225, 389] on span "1293639" at bounding box center [212, 388] width 42 height 25
click at [832, 119] on icon "button" at bounding box center [830, 116] width 13 height 13
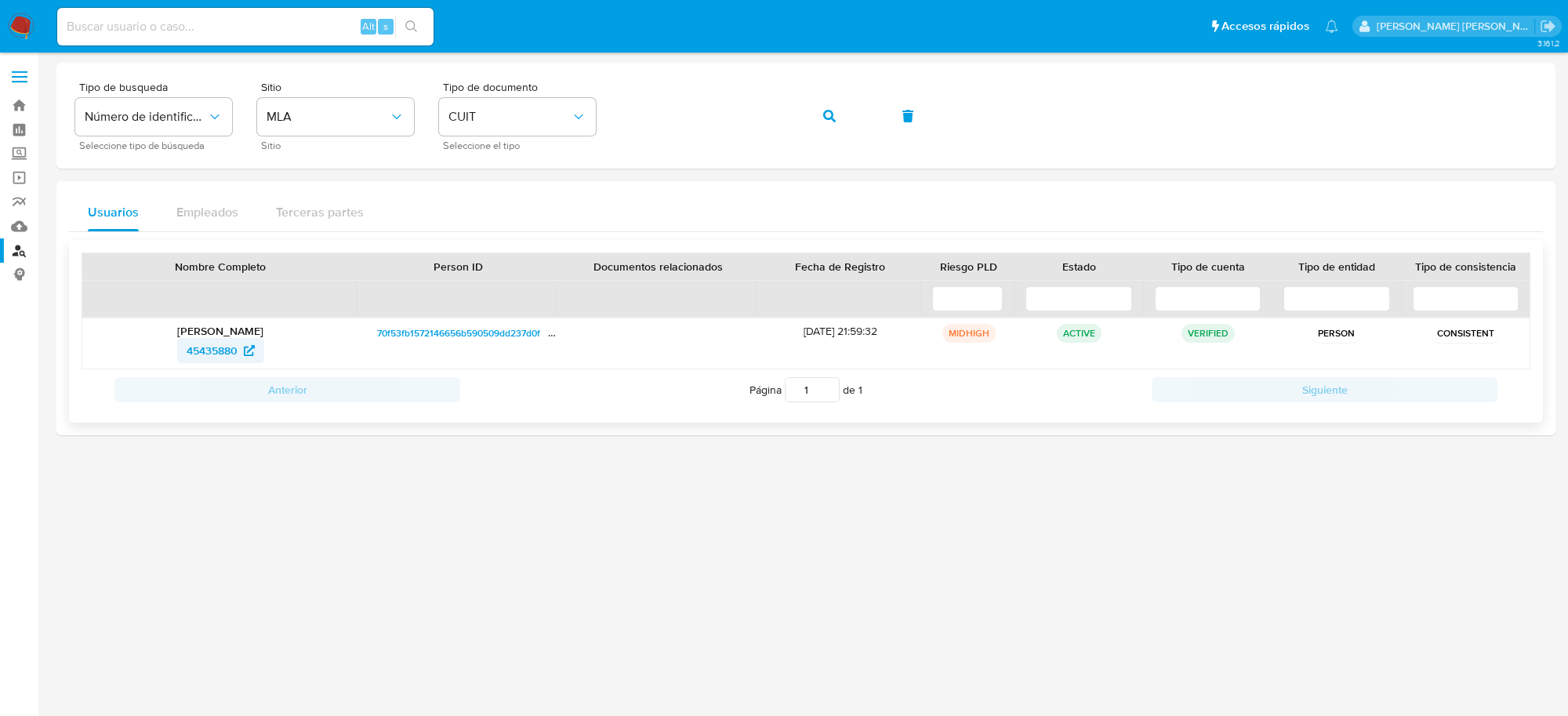
click at [210, 354] on span "45435880" at bounding box center [212, 351] width 51 height 25
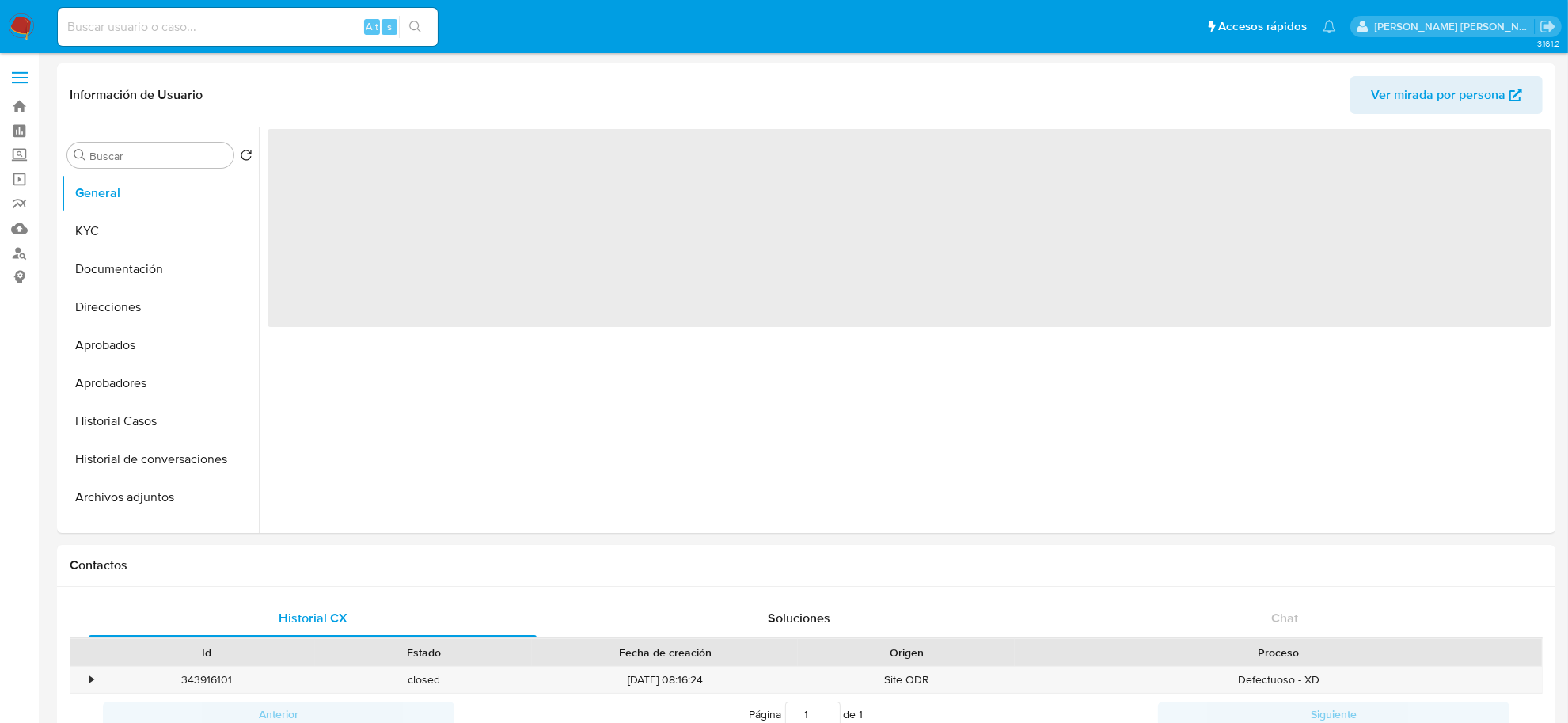
select select "10"
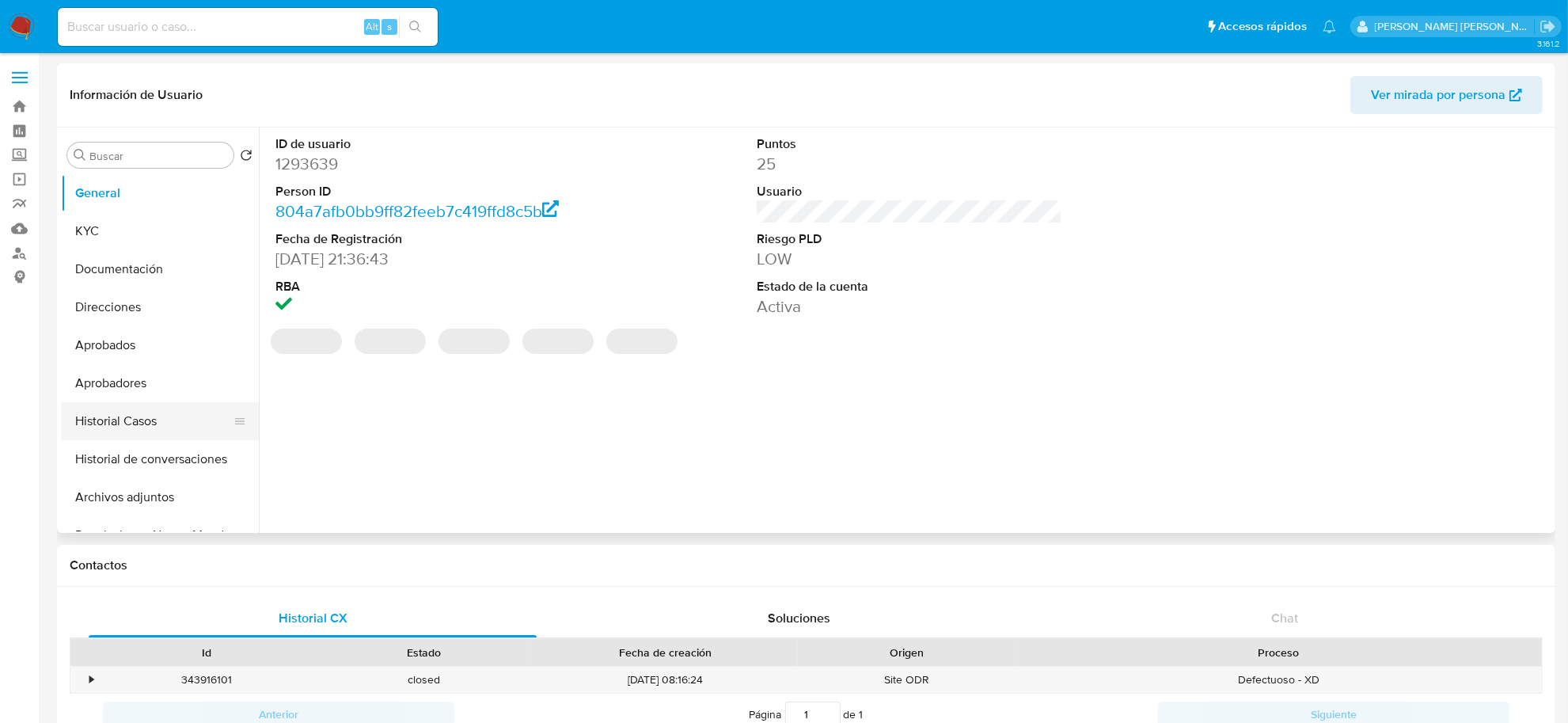
click at [135, 414] on button "Historial Casos" at bounding box center [154, 422] width 185 height 38
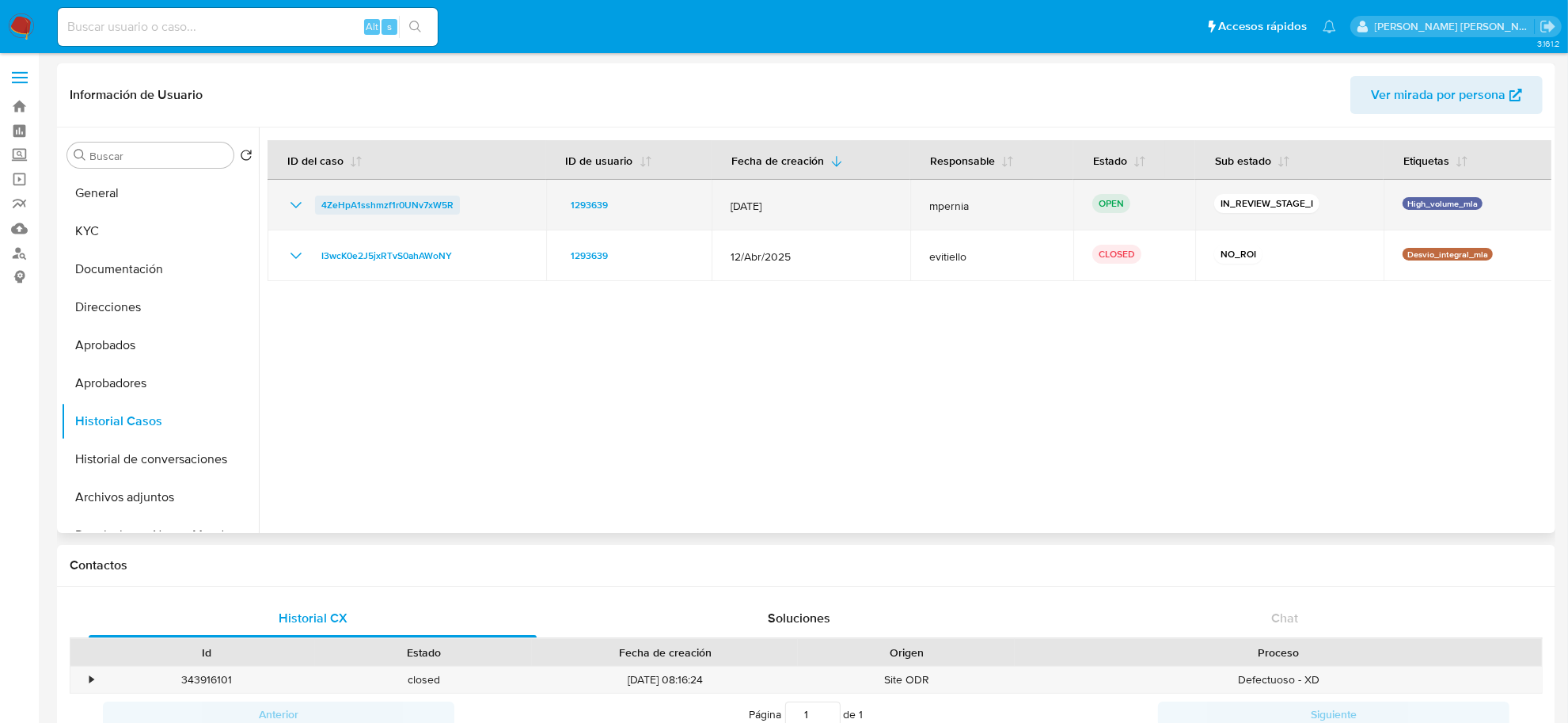
click at [415, 196] on span "4ZeHpA1sshmzf1r0UNv7xW5R" at bounding box center [387, 205] width 132 height 19
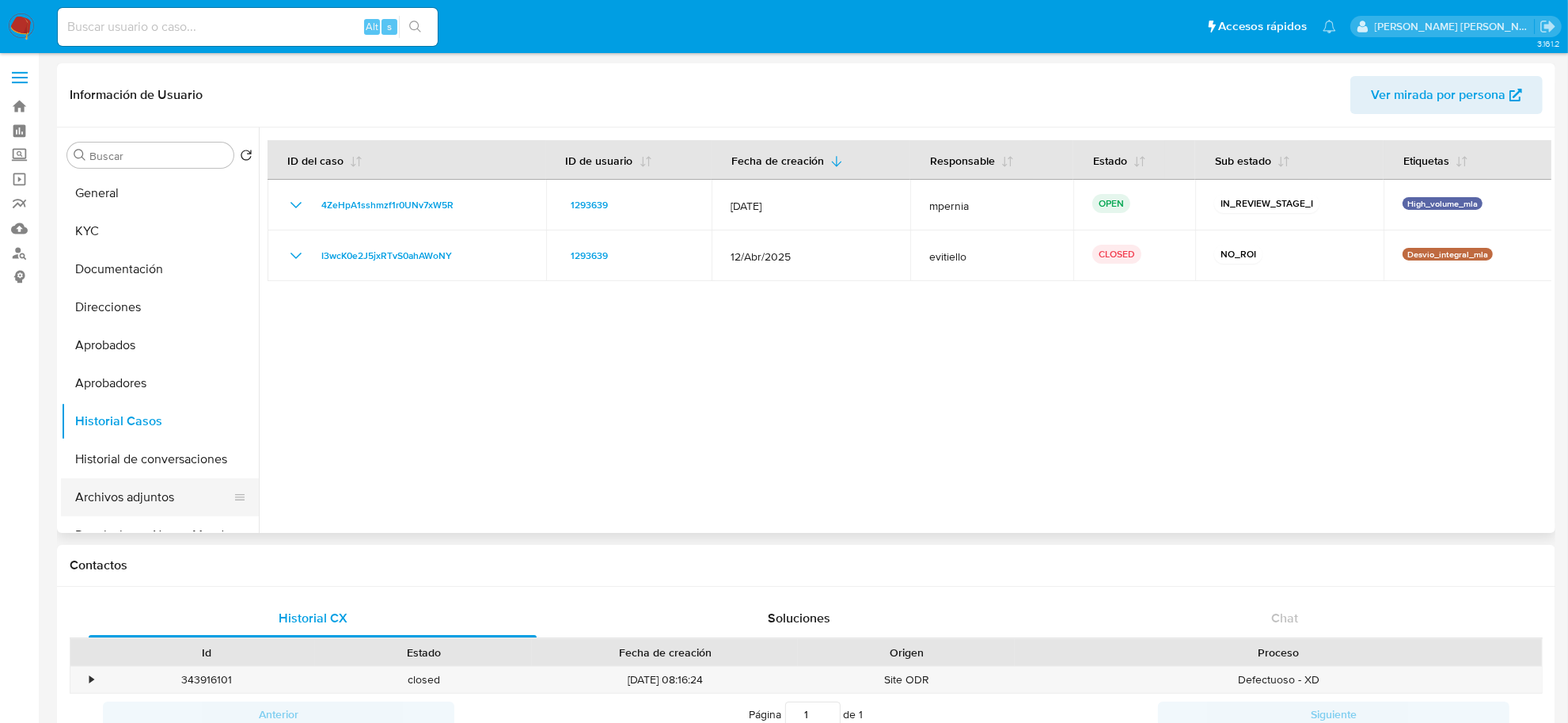
click at [143, 485] on button "Archivos adjuntos" at bounding box center [154, 497] width 185 height 38
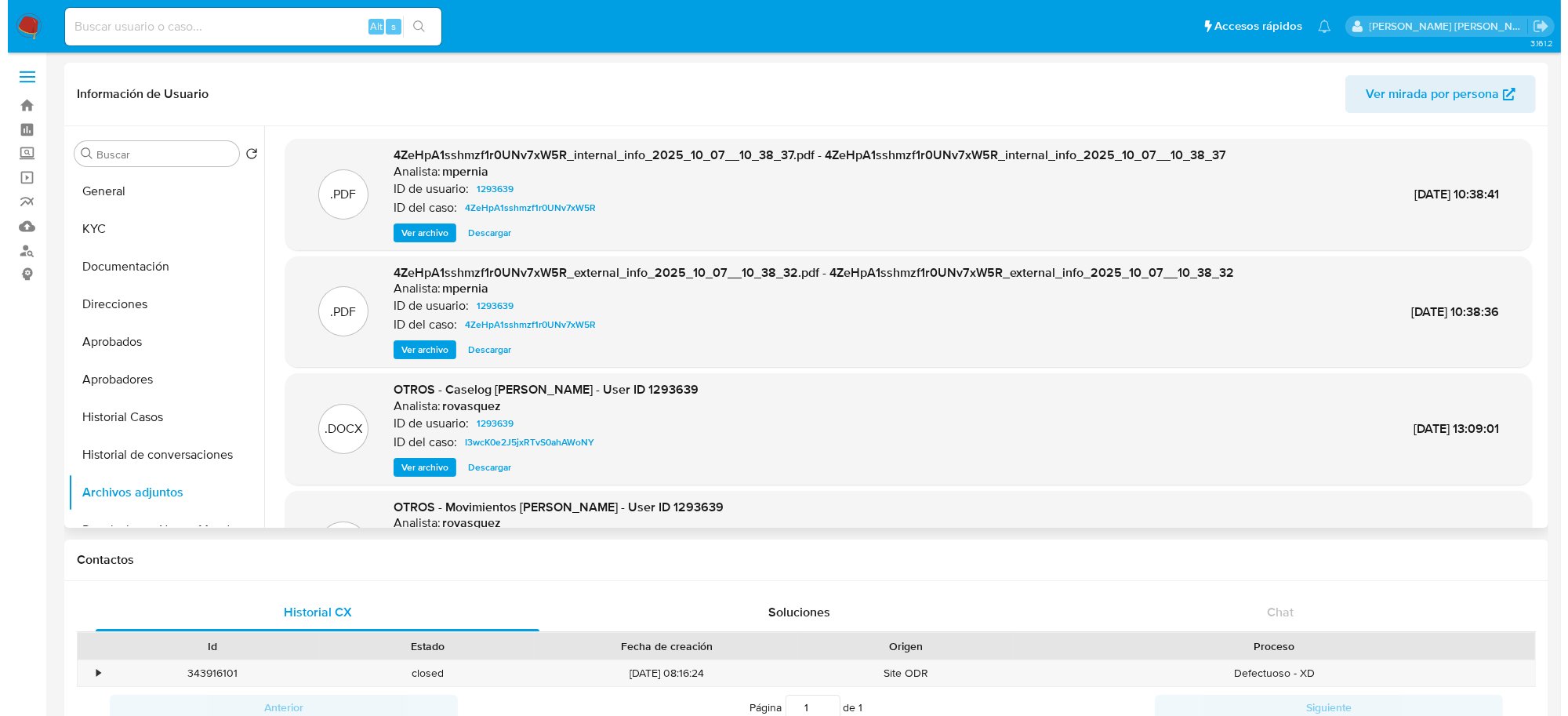
scroll to position [98, 0]
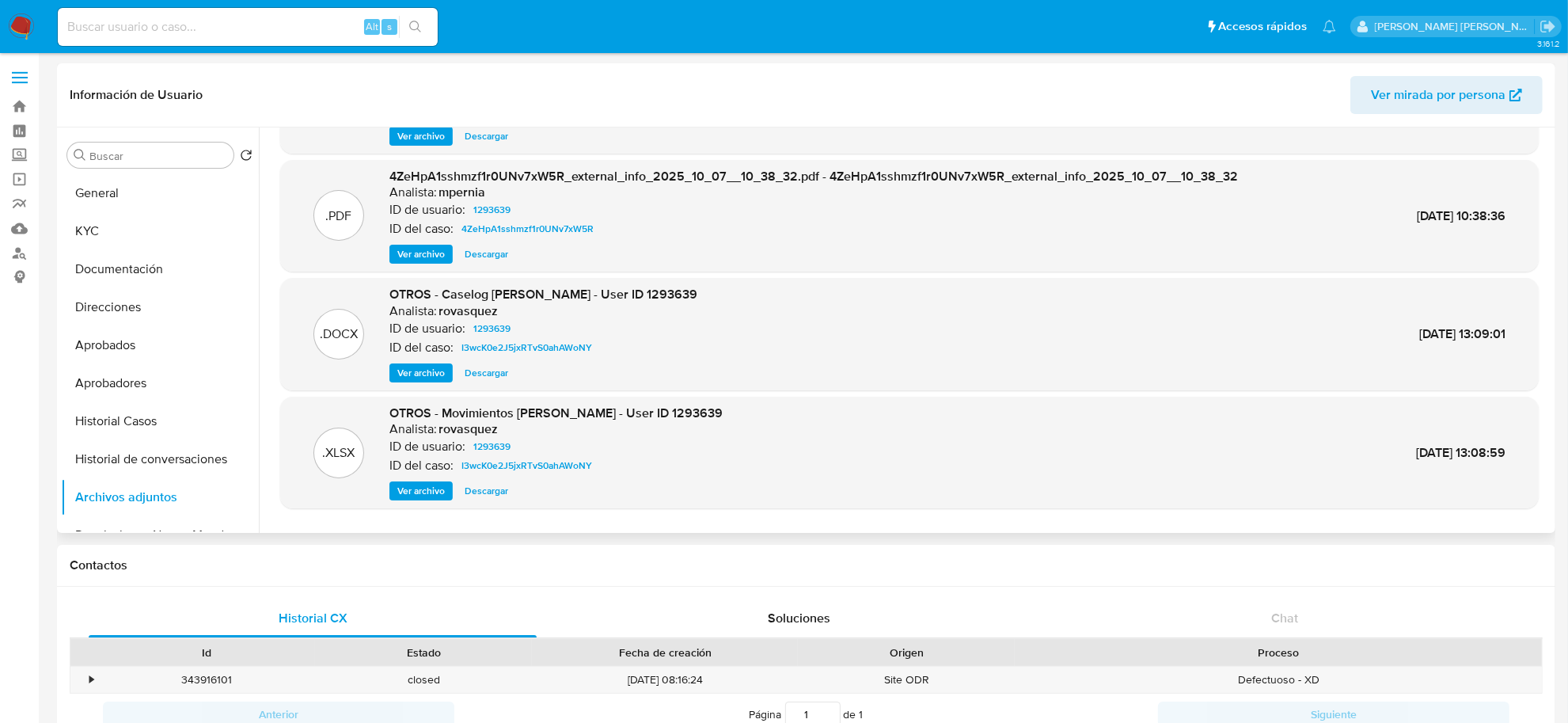
click at [422, 377] on span "Ver archivo" at bounding box center [422, 373] width 48 height 16
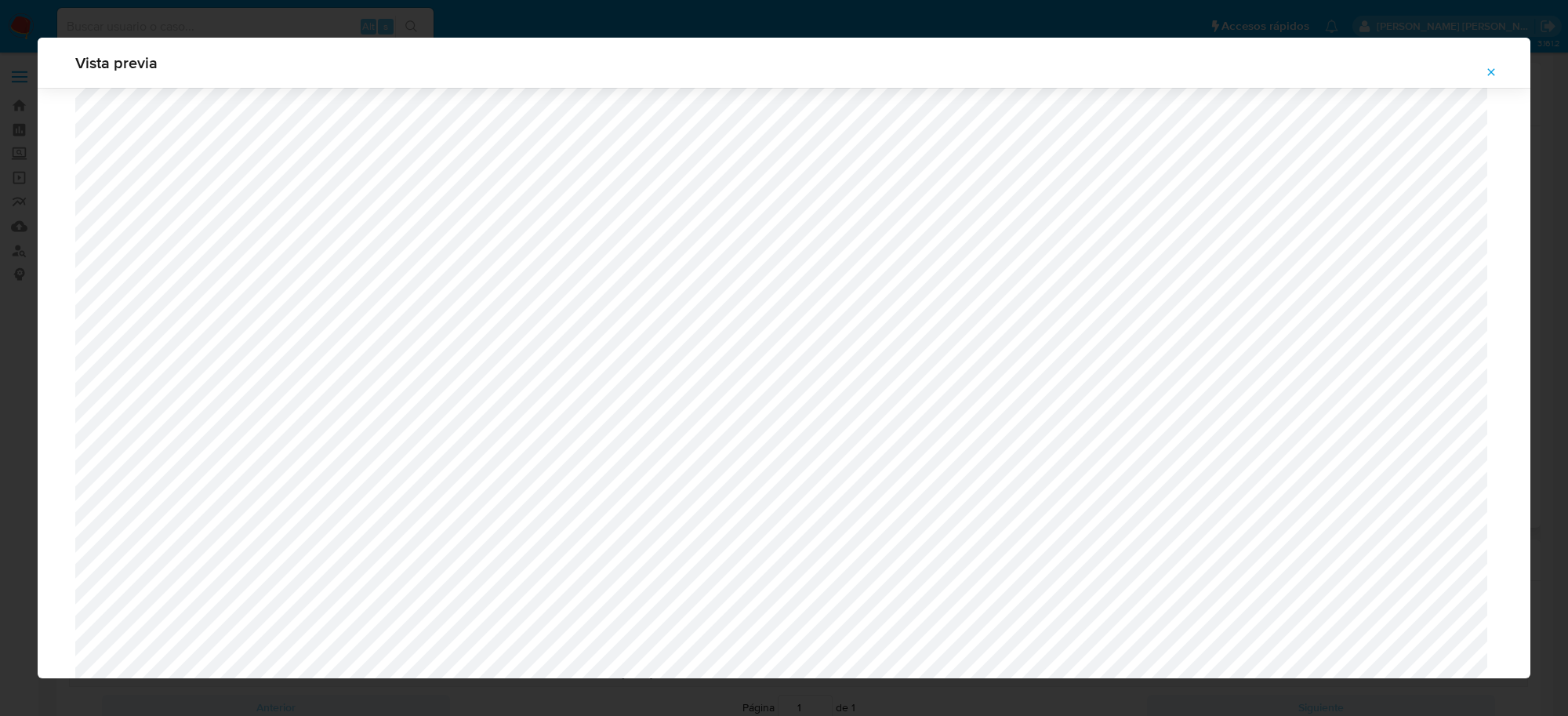
scroll to position [1341, 0]
click at [1490, 64] on span "Attachment preview" at bounding box center [1491, 72] width 13 height 22
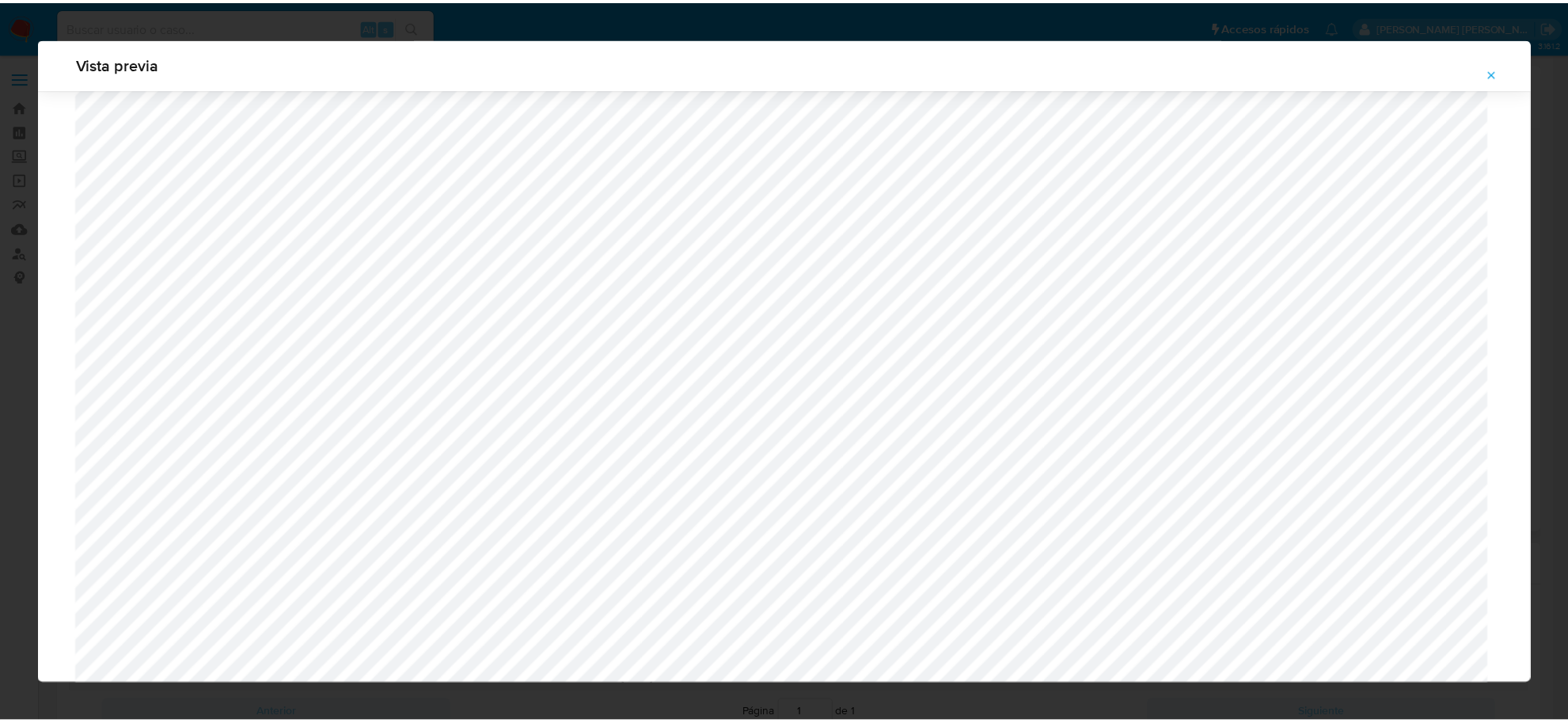
scroll to position [0, 0]
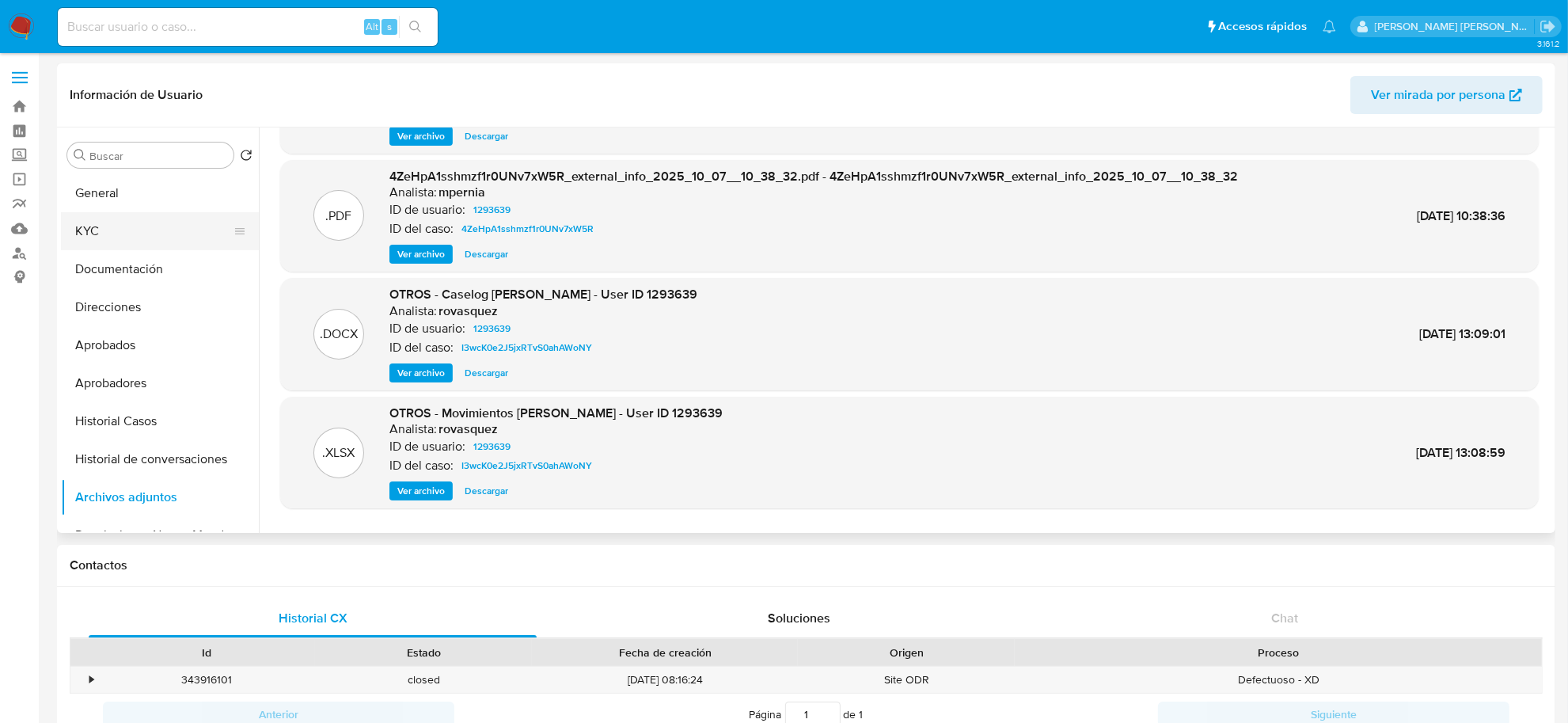
click at [128, 232] on button "KYC" at bounding box center [154, 231] width 185 height 38
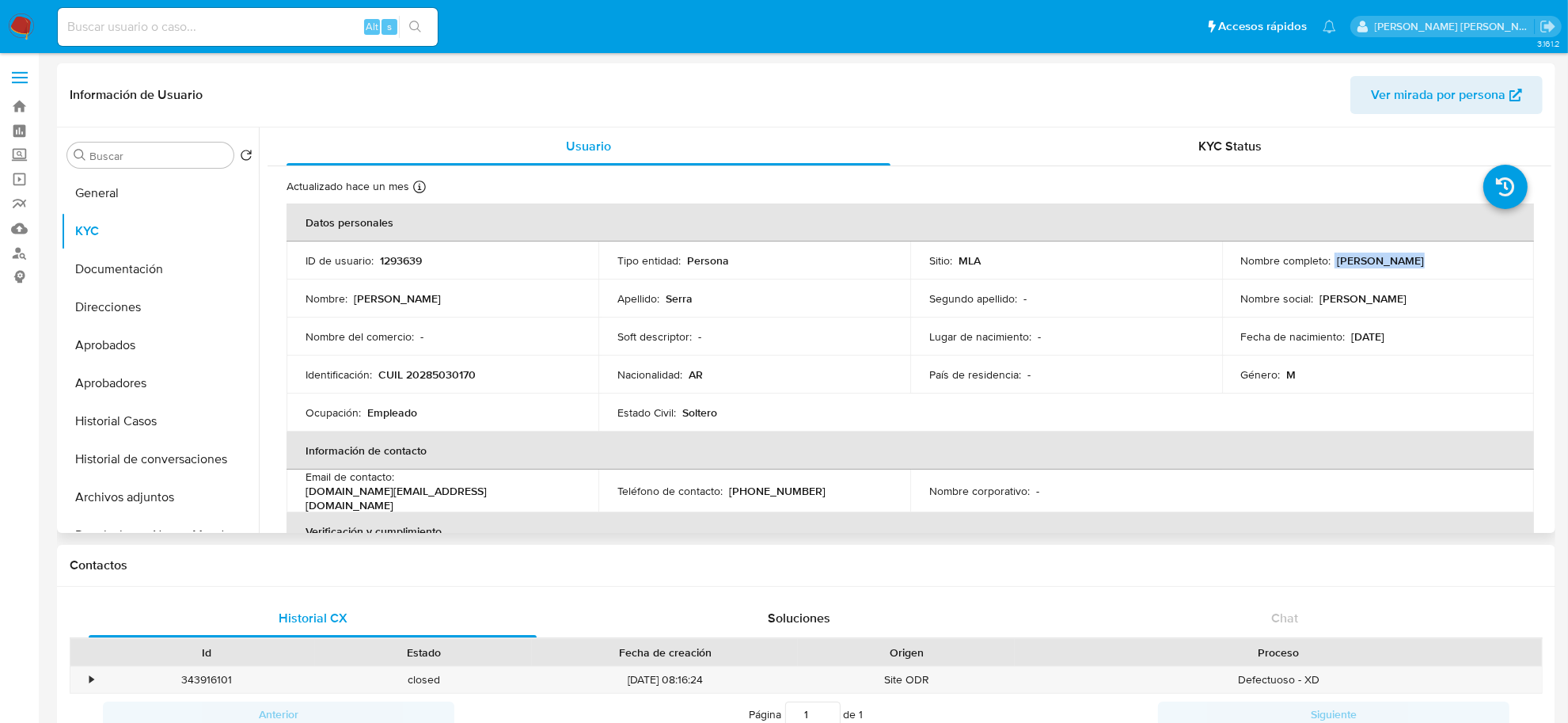
drag, startPoint x: 1335, startPoint y: 262, endPoint x: 1399, endPoint y: 259, distance: 64.1
click at [1399, 259] on div "Nombre completo : Hector Martín Serra" at bounding box center [1378, 261] width 274 height 14
click at [135, 412] on button "Historial Casos" at bounding box center [154, 422] width 185 height 38
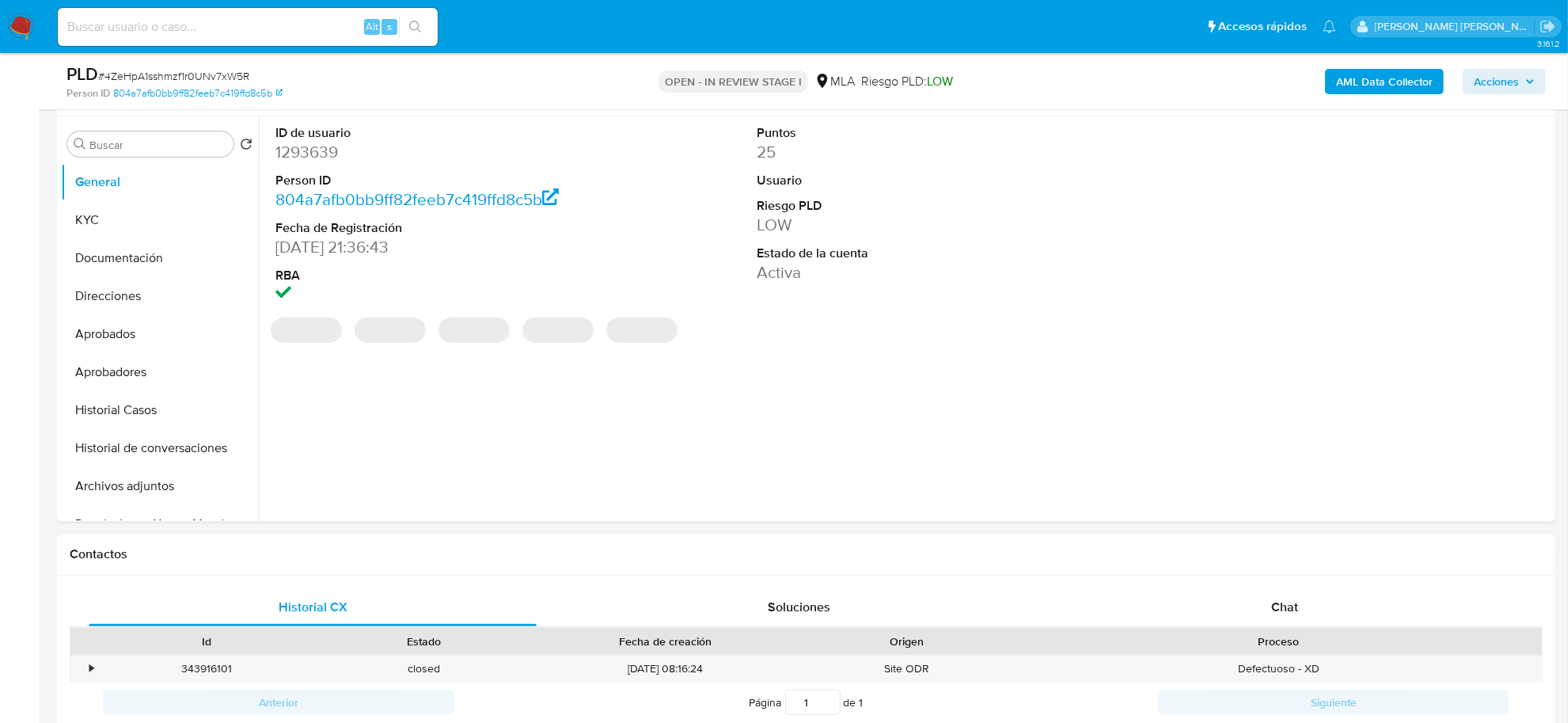
select select "10"
click at [1272, 611] on span "Chat" at bounding box center [1284, 604] width 27 height 18
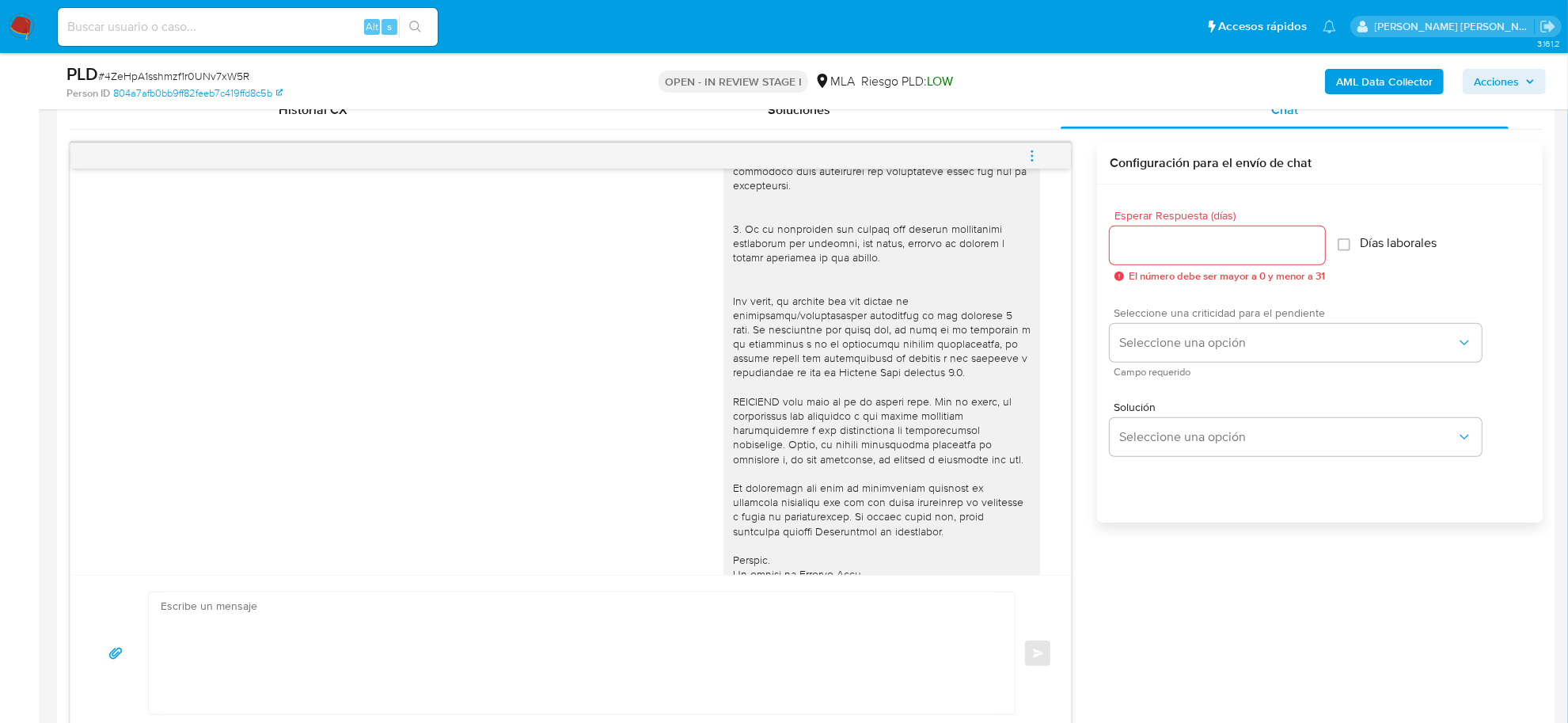
scroll to position [396, 0]
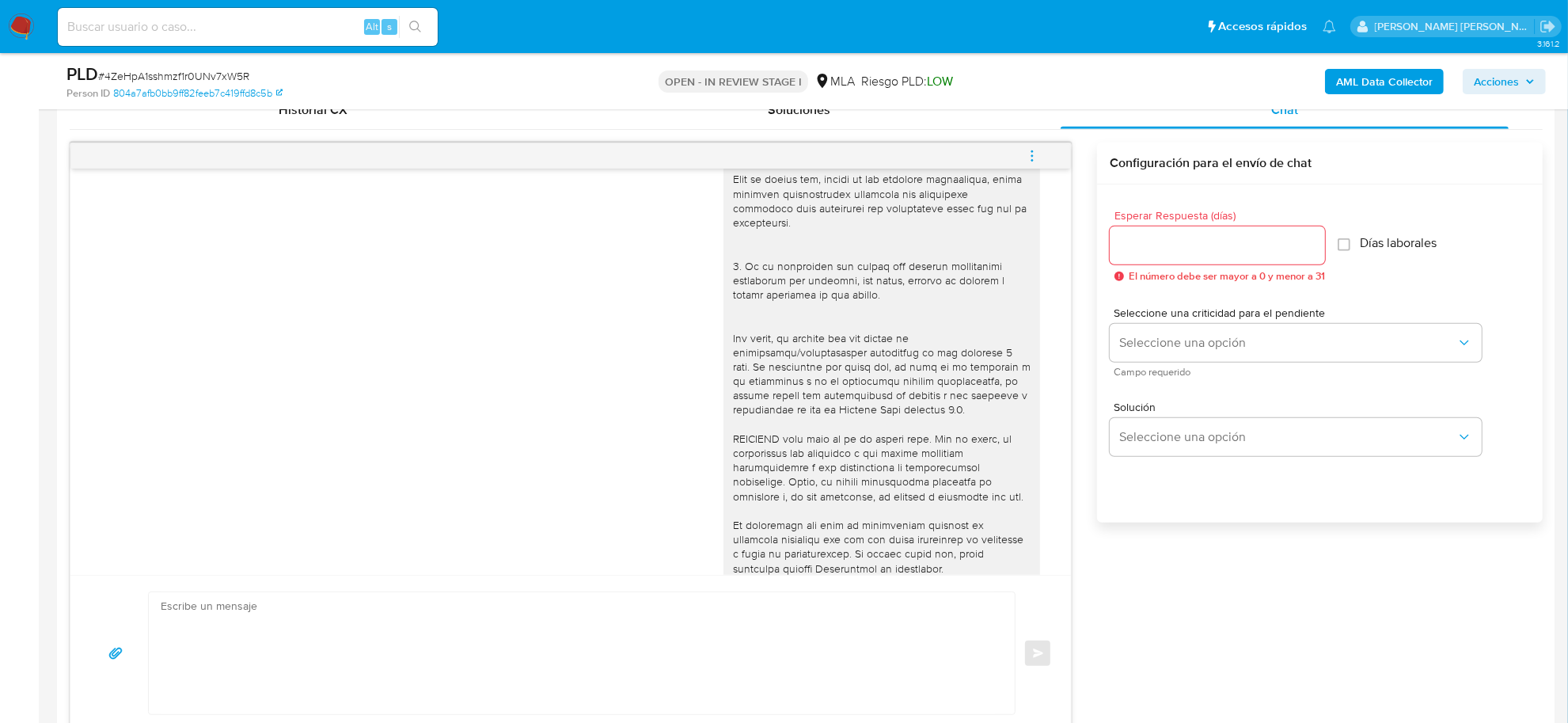
click at [1358, 70] on b "AML Data Collector" at bounding box center [1384, 82] width 97 height 25
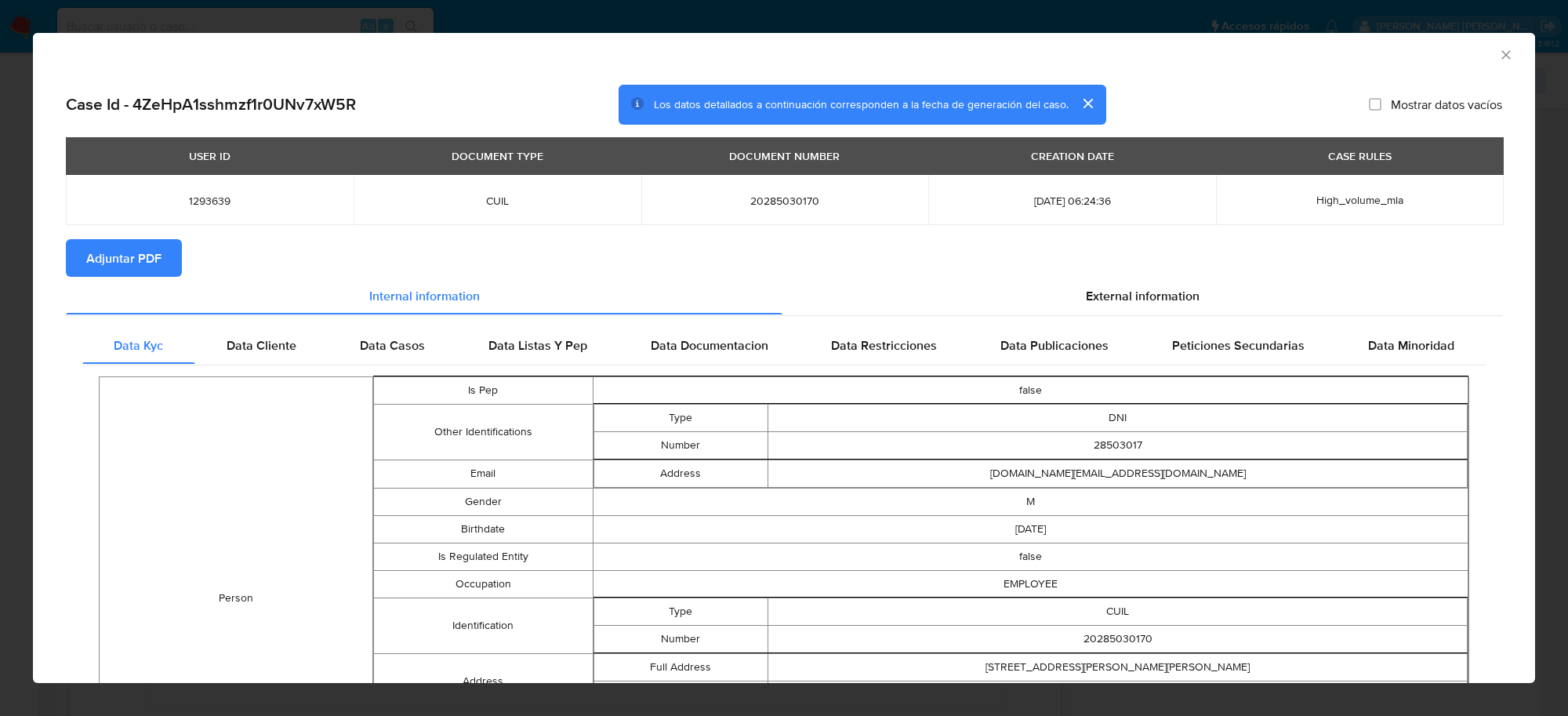
click at [148, 260] on span "Adjuntar PDF" at bounding box center [124, 258] width 75 height 35
click at [1498, 49] on icon "Cerrar ventana" at bounding box center [1506, 55] width 16 height 16
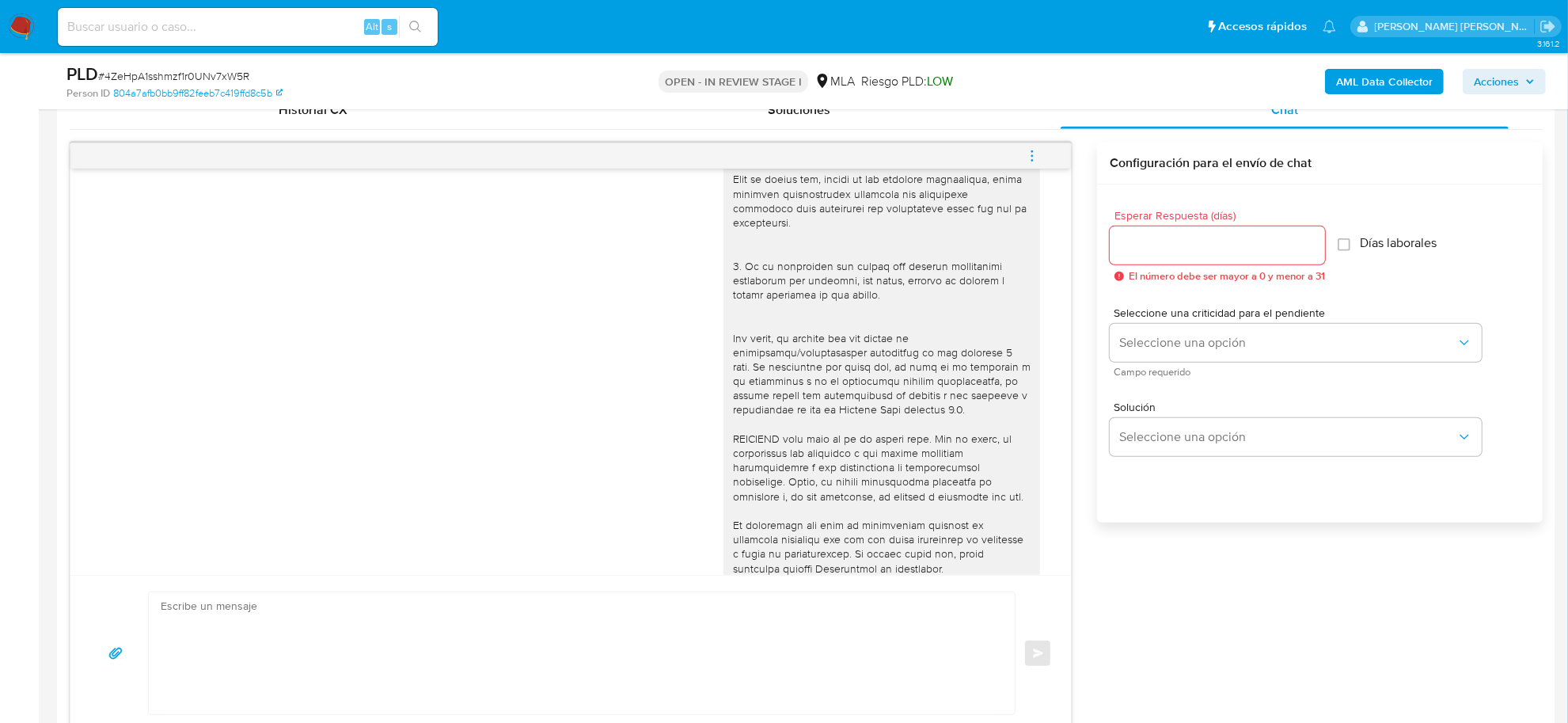
click at [1026, 159] on icon "menu-action" at bounding box center [1032, 156] width 14 height 14
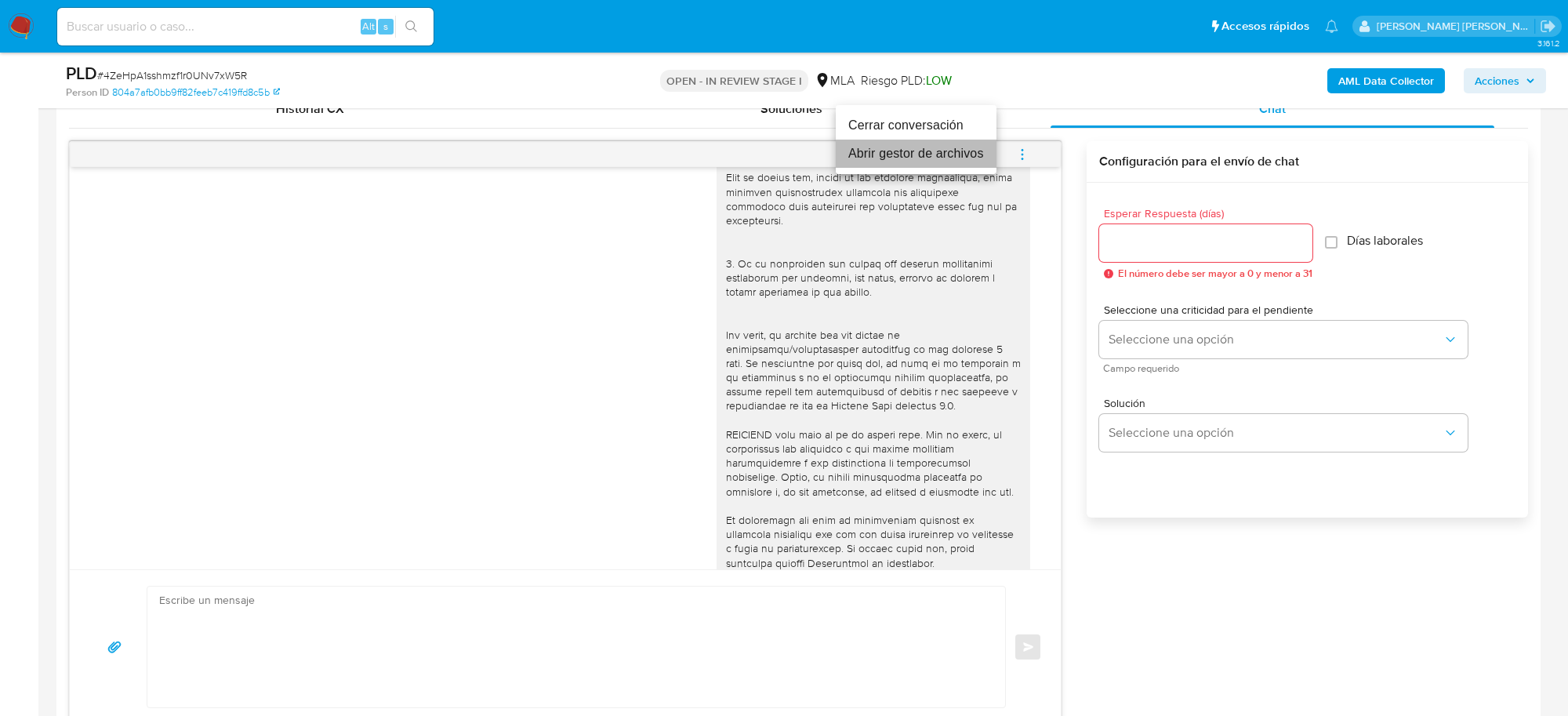
click at [869, 165] on li "Abrir gestor de archivos" at bounding box center [916, 154] width 161 height 28
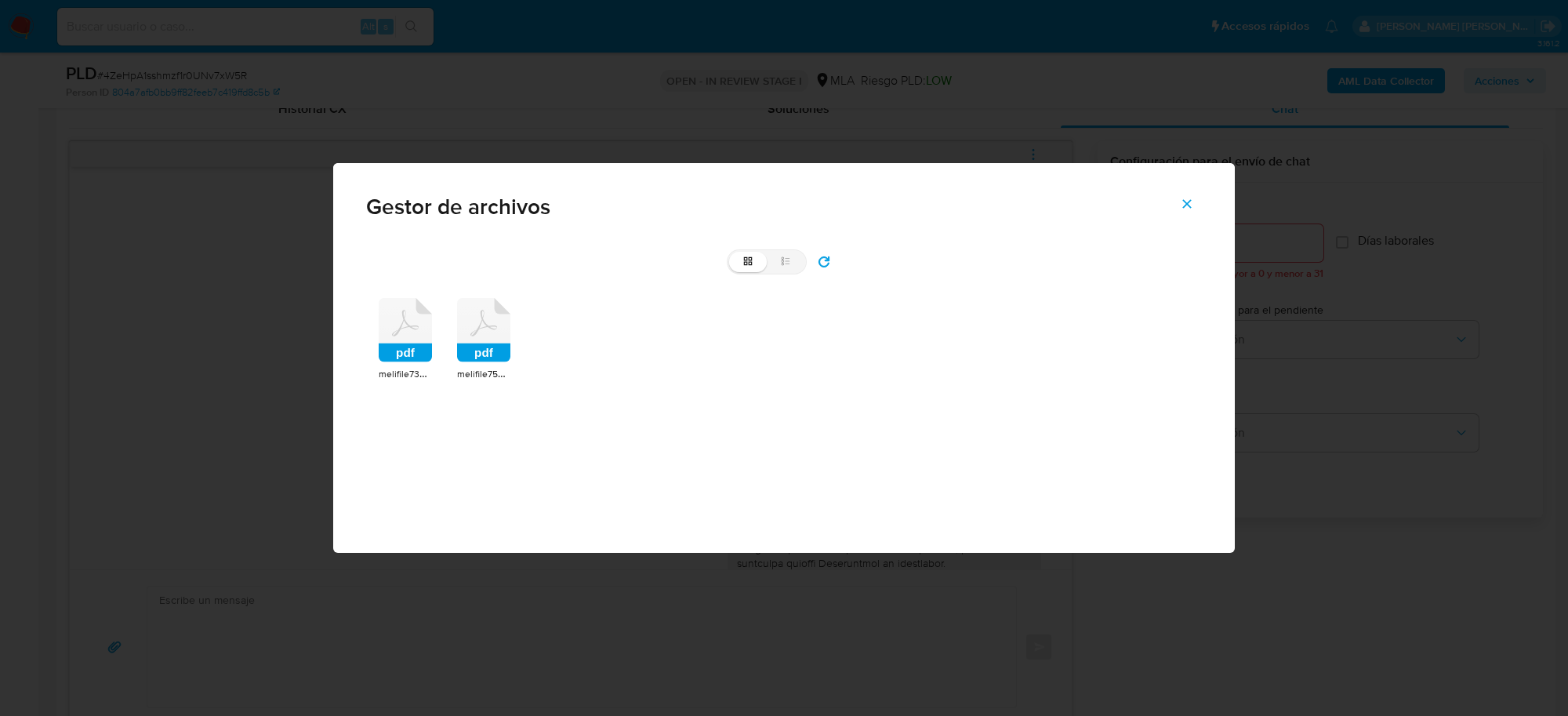
click at [424, 314] on rect at bounding box center [448, 288] width 64 height 53
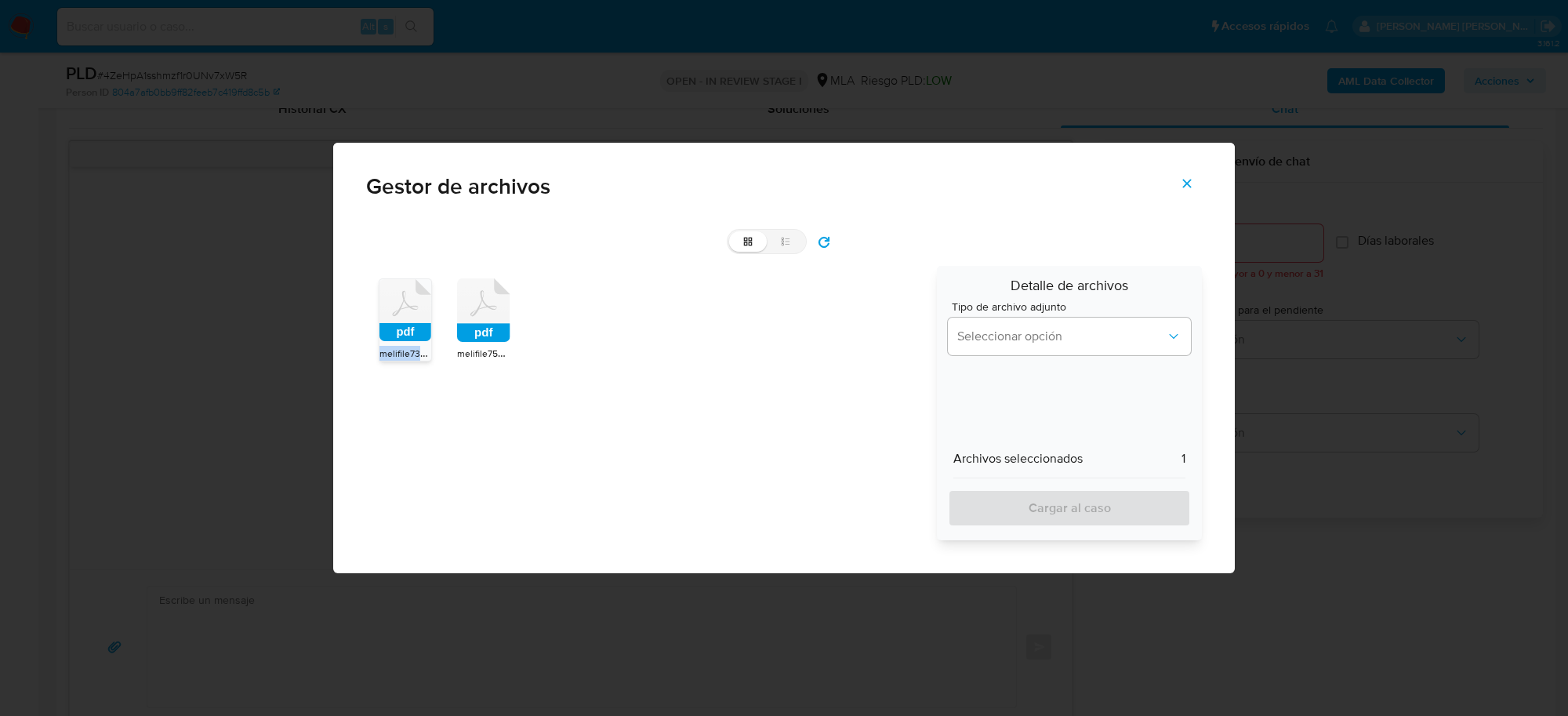
click at [424, 314] on icon at bounding box center [406, 310] width 52 height 62
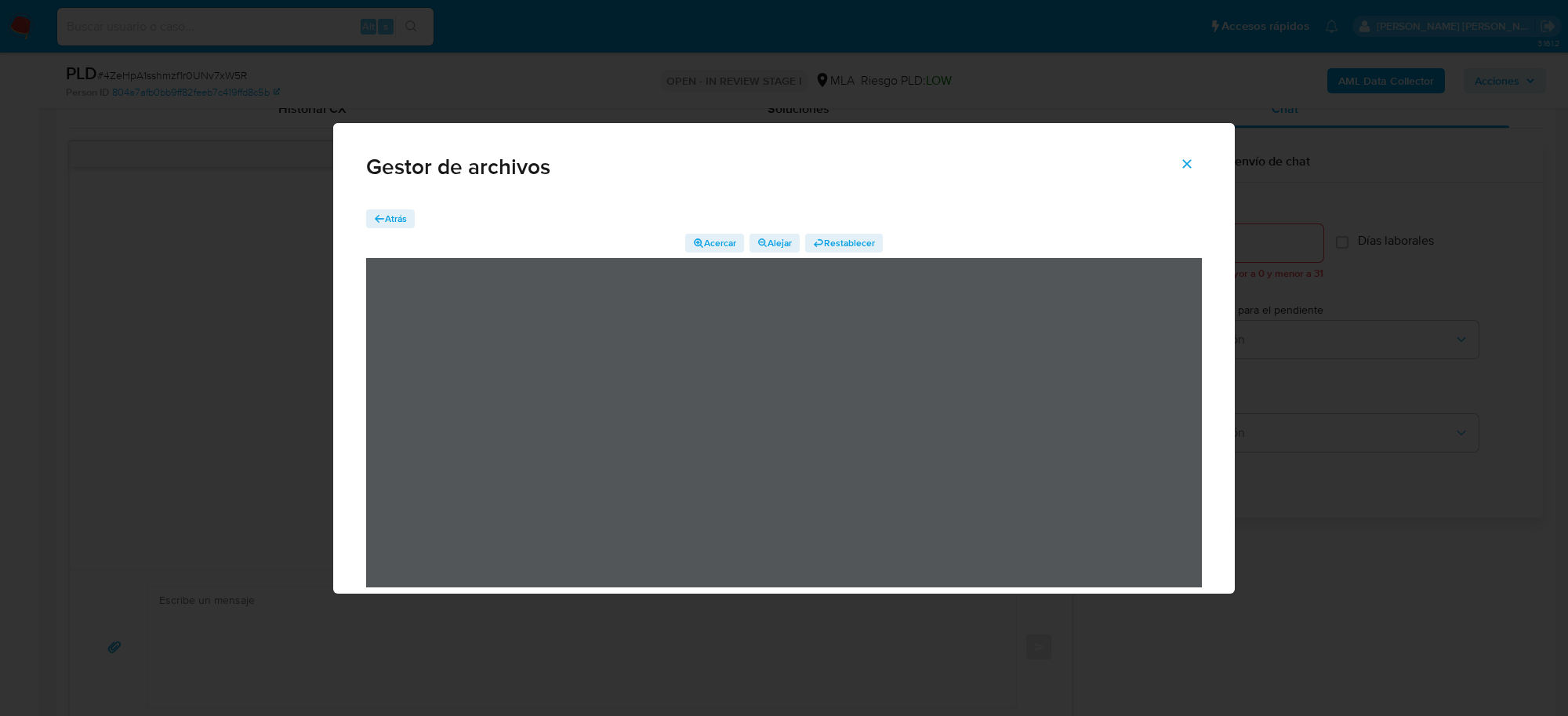
click at [1191, 167] on icon "Cerrar" at bounding box center [1187, 163] width 9 height 9
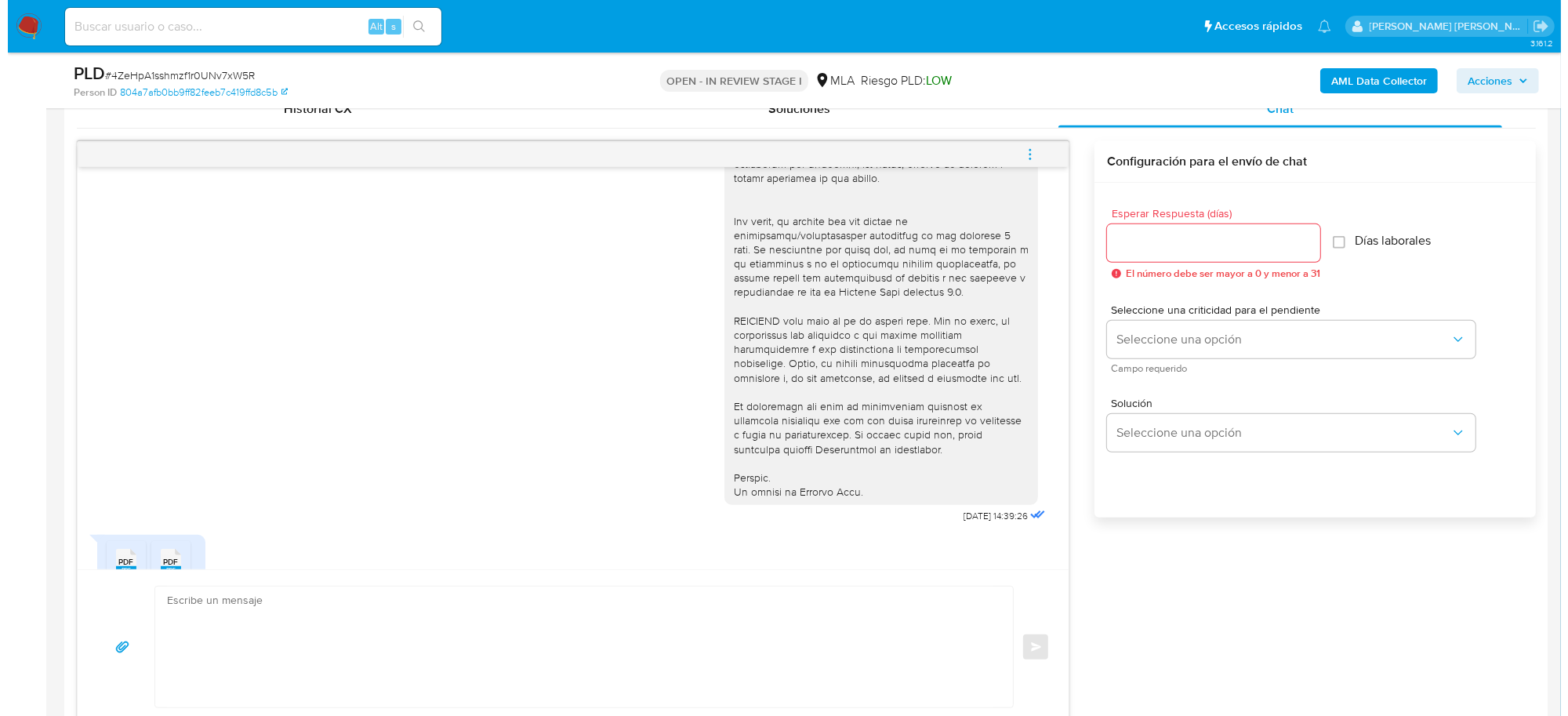
scroll to position [588, 0]
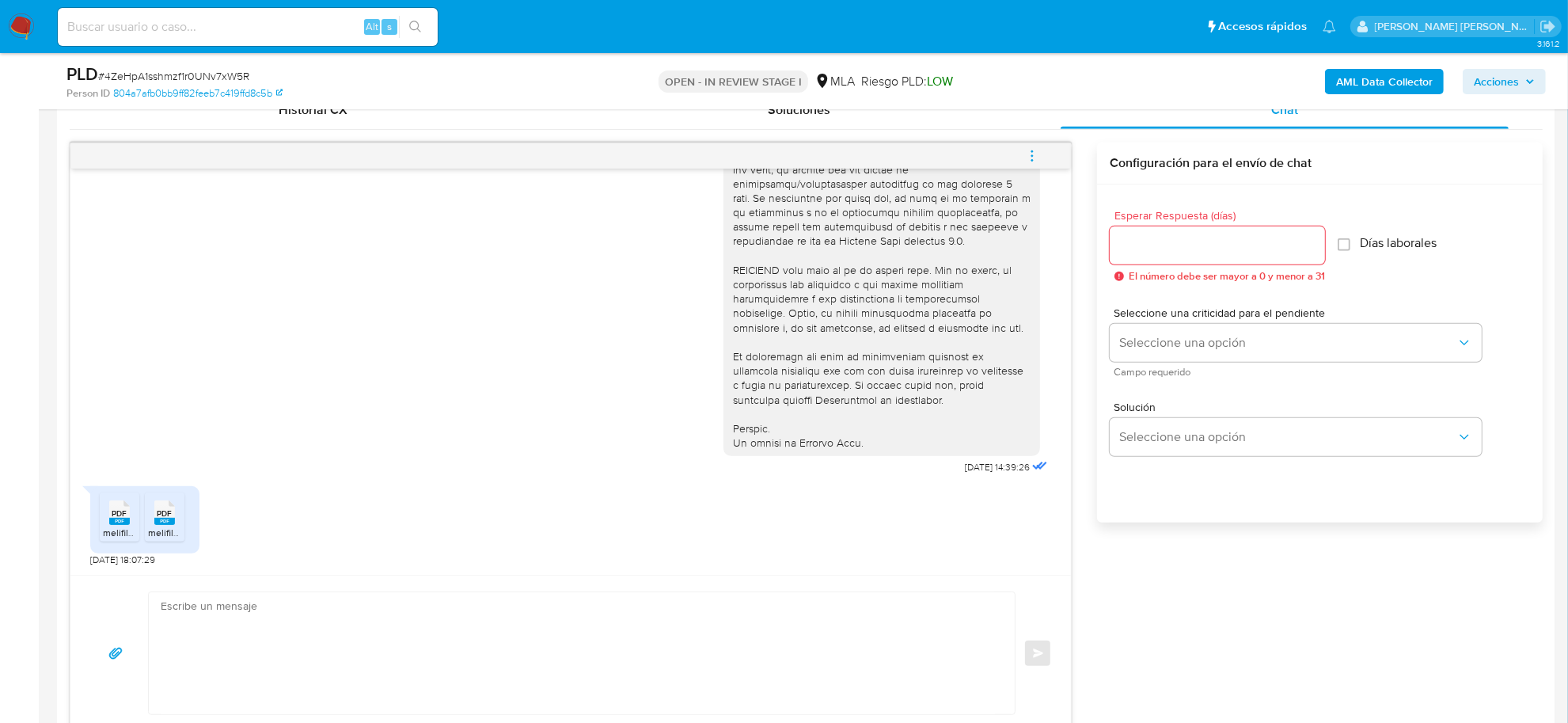
click at [1038, 148] on span "menu-action" at bounding box center [1032, 156] width 14 height 38
click at [896, 151] on li "Abrir gestor de archivos" at bounding box center [925, 155] width 162 height 29
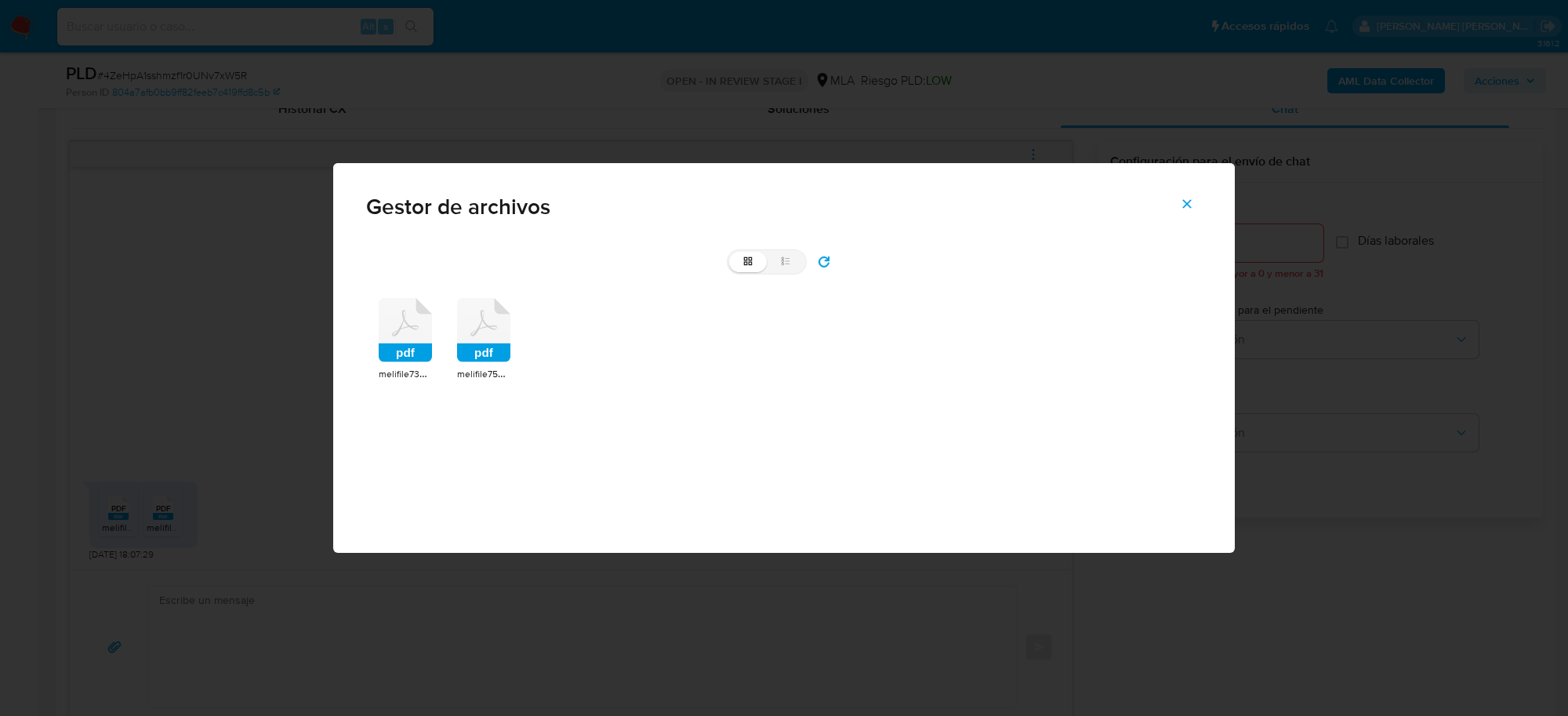
click at [490, 353] on rect at bounding box center [483, 353] width 53 height 19
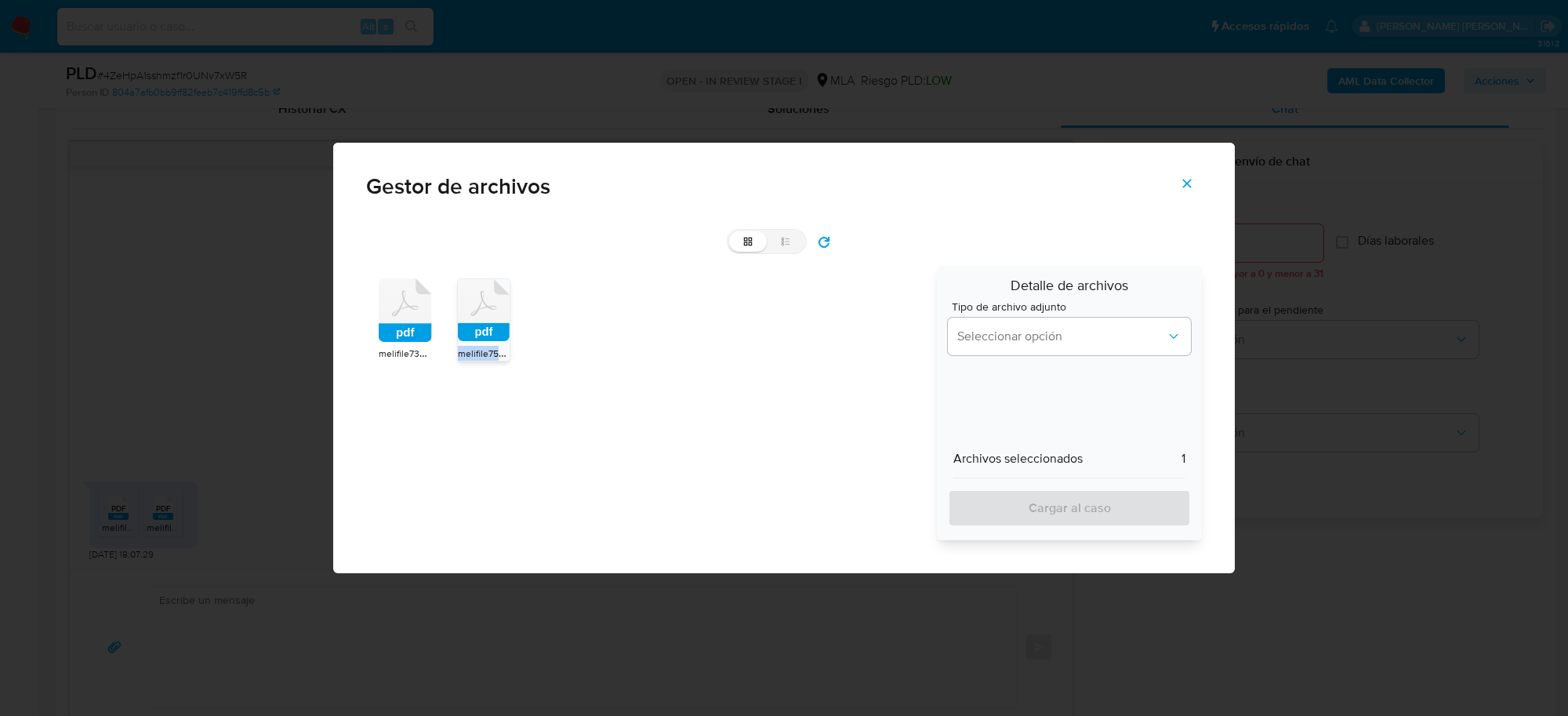
click at [490, 353] on span "melifile7598367806587832289.pdf" at bounding box center [531, 353] width 148 height 16
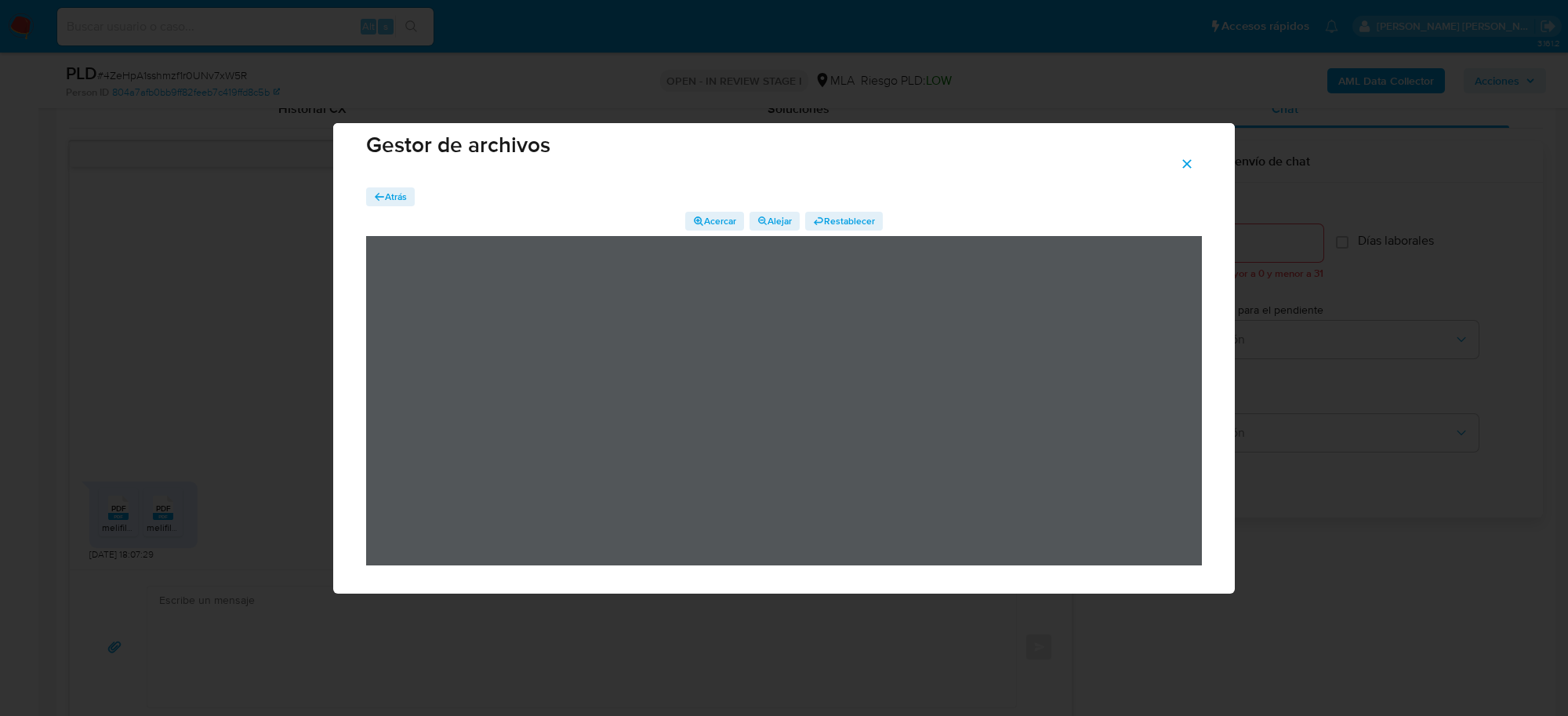
scroll to position [26, 0]
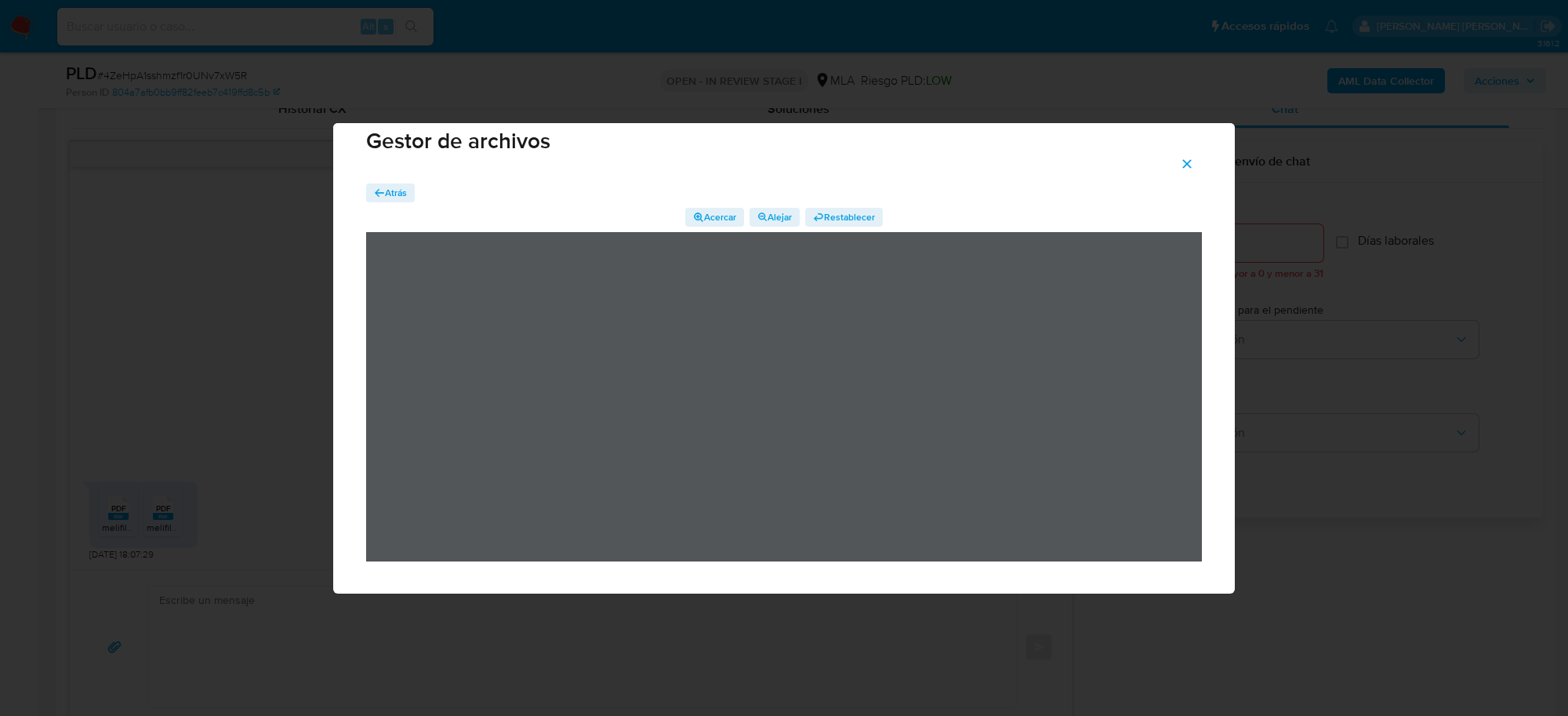
click at [390, 184] on span "Atrás" at bounding box center [396, 193] width 22 height 19
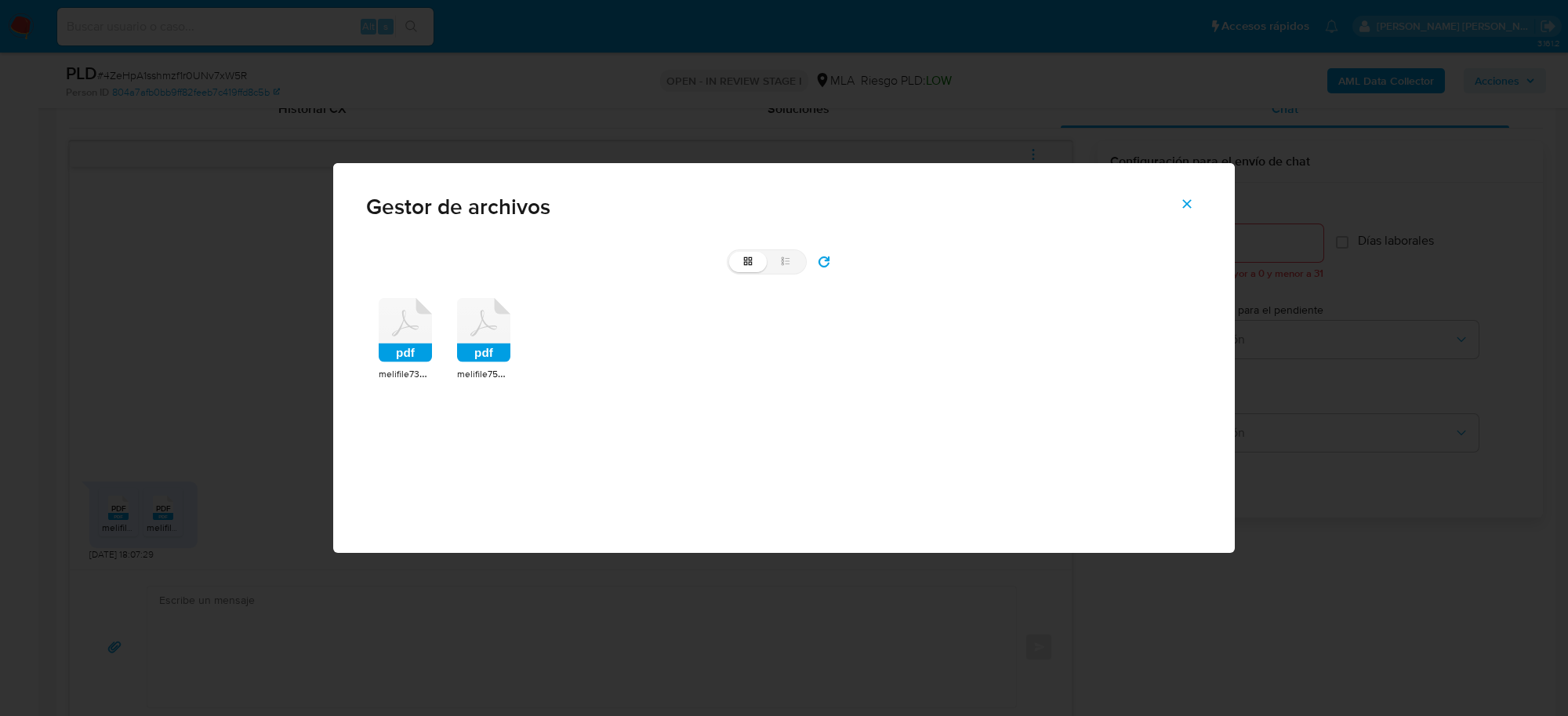
scroll to position [0, 0]
click at [412, 339] on icon at bounding box center [406, 331] width 53 height 64
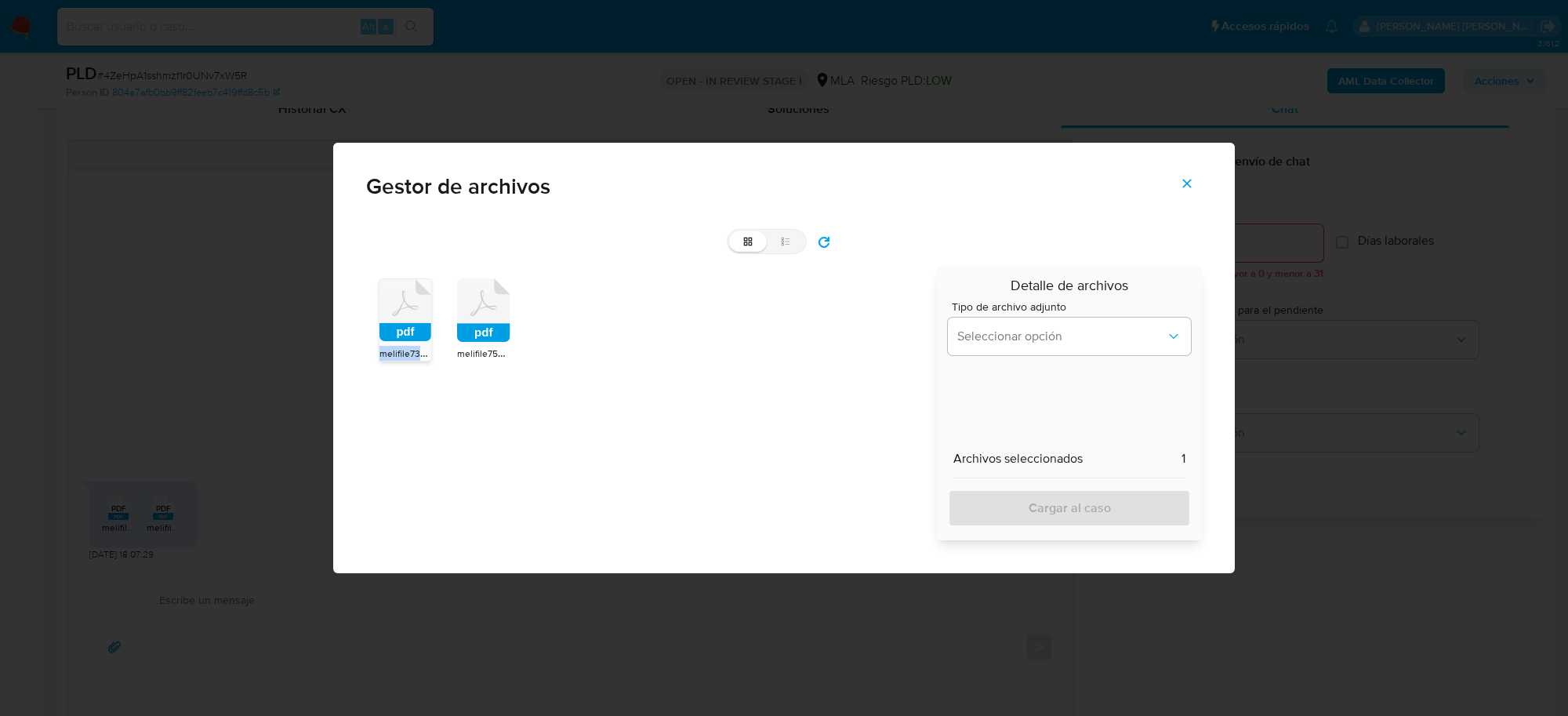
click at [412, 339] on rect at bounding box center [406, 332] width 52 height 18
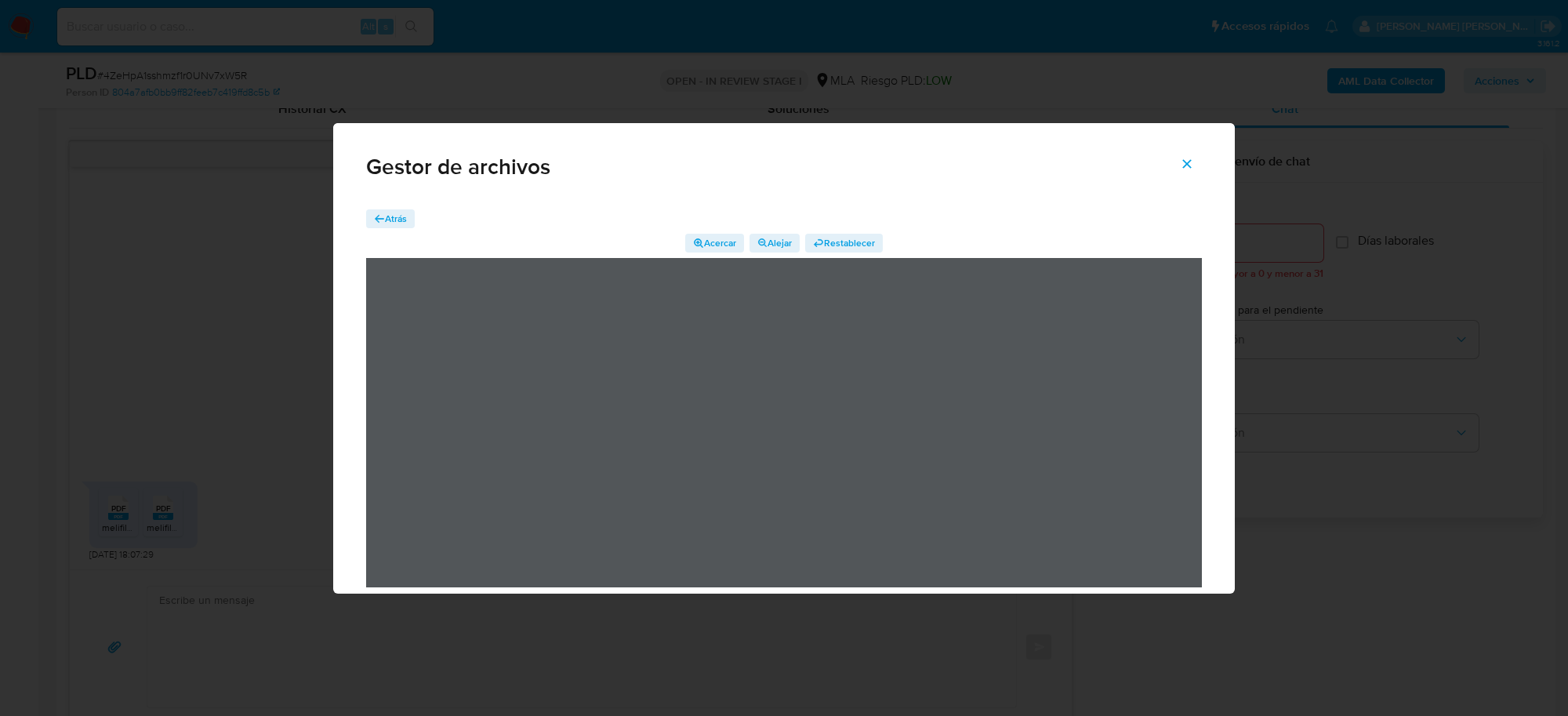
click at [390, 217] on span "Atrás" at bounding box center [396, 219] width 22 height 19
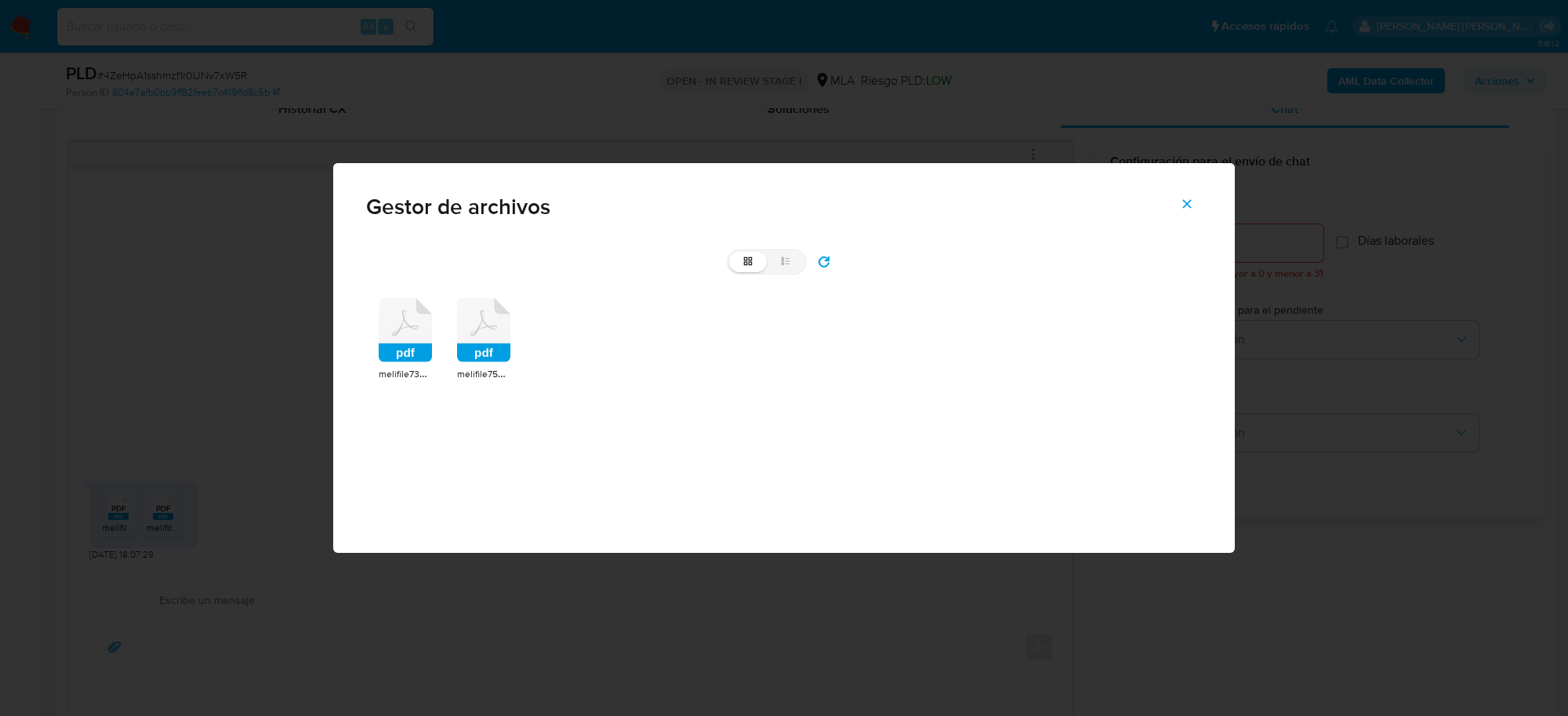
click at [405, 350] on rect at bounding box center [406, 353] width 53 height 19
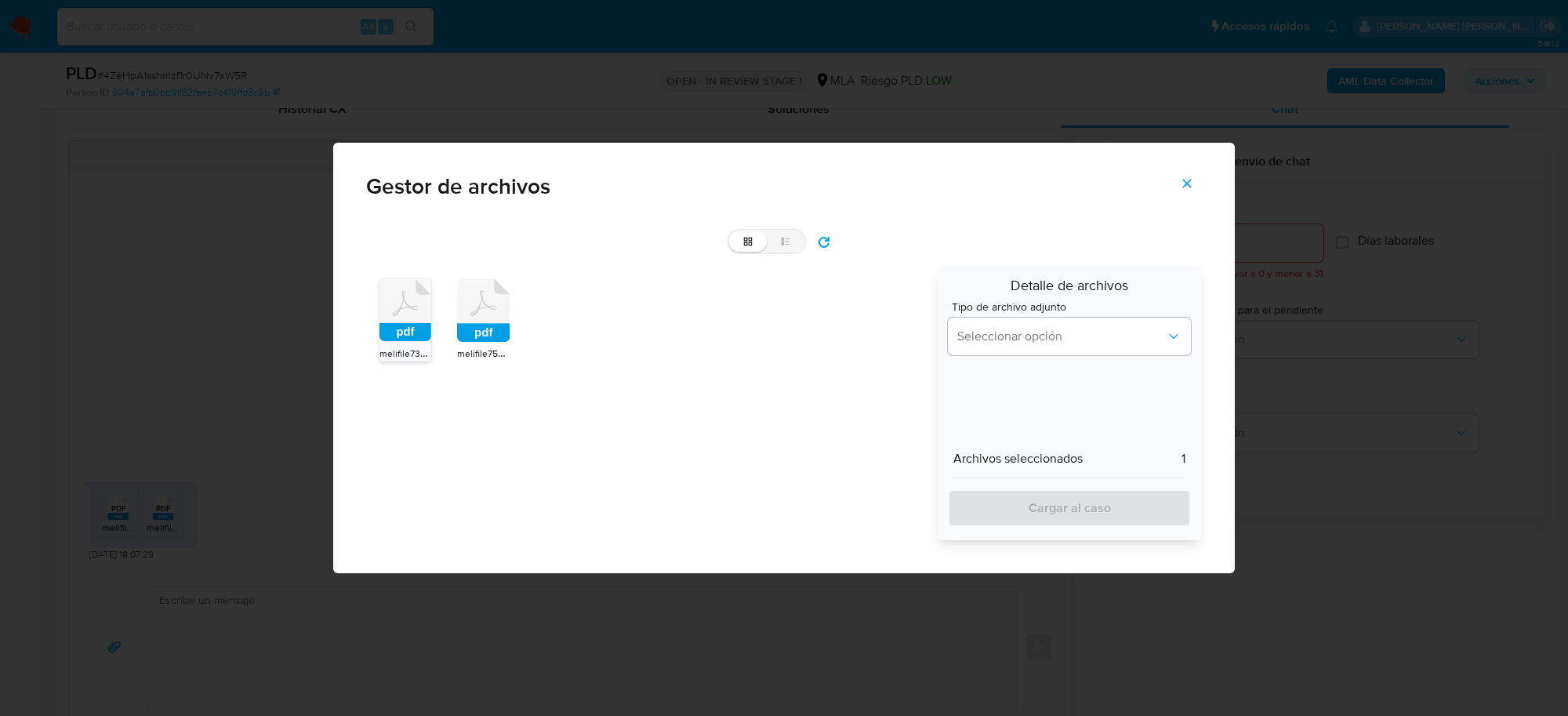
drag, startPoint x: 494, startPoint y: 334, endPoint x: 963, endPoint y: 356, distance: 469.5
click at [498, 334] on rect at bounding box center [483, 334] width 53 height 19
click at [1016, 342] on span "Seleccionar opción" at bounding box center [1062, 337] width 209 height 16
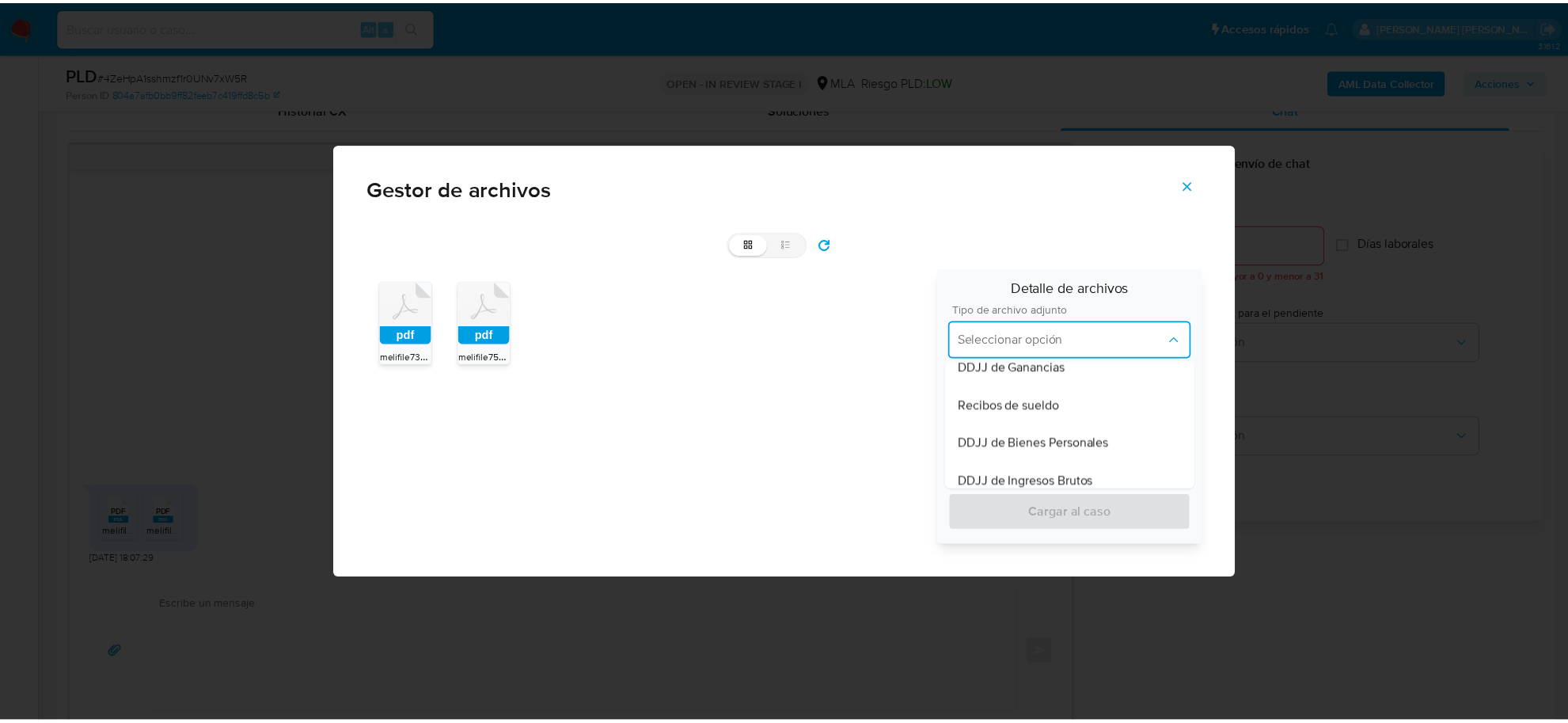
scroll to position [396, 0]
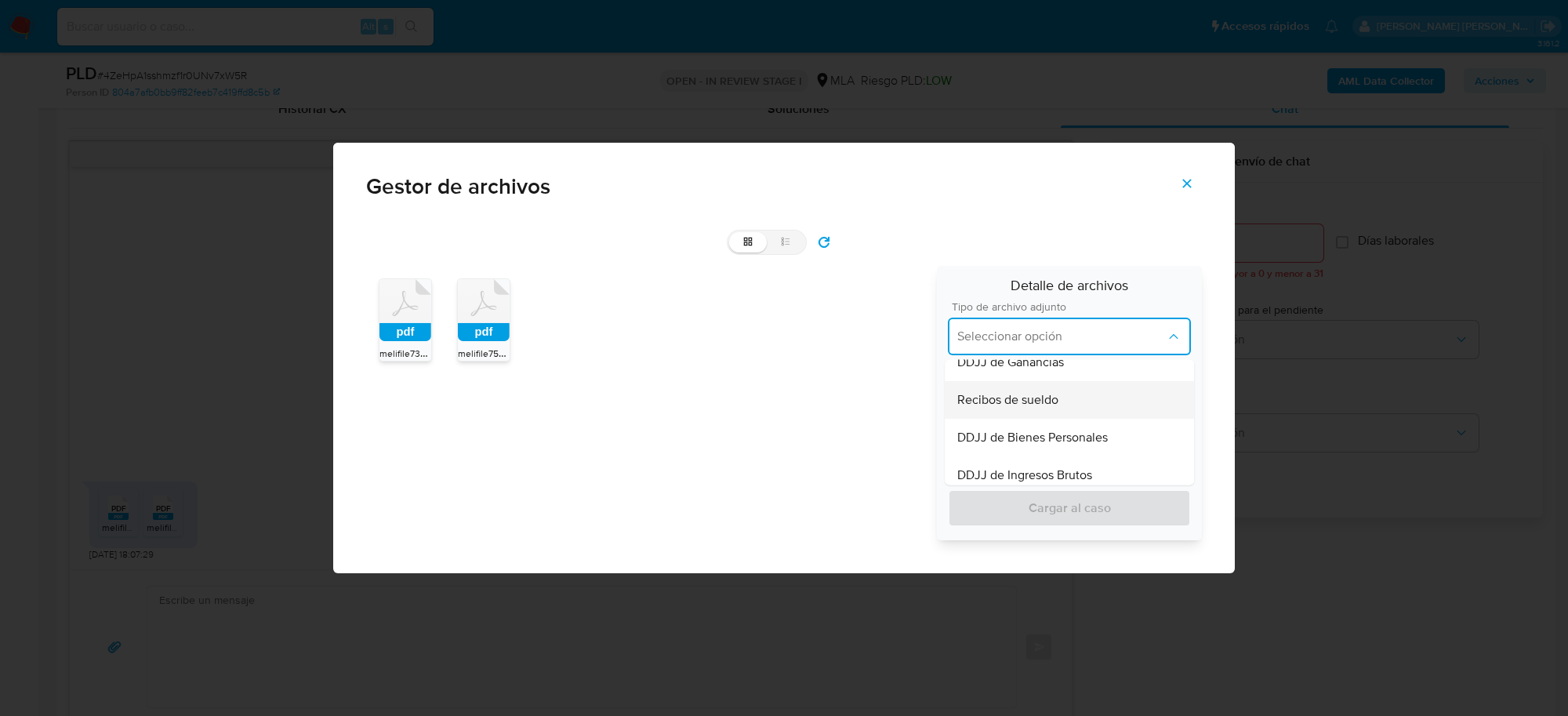
click at [1005, 402] on span "Recibos de sueldo" at bounding box center [1008, 400] width 101 height 16
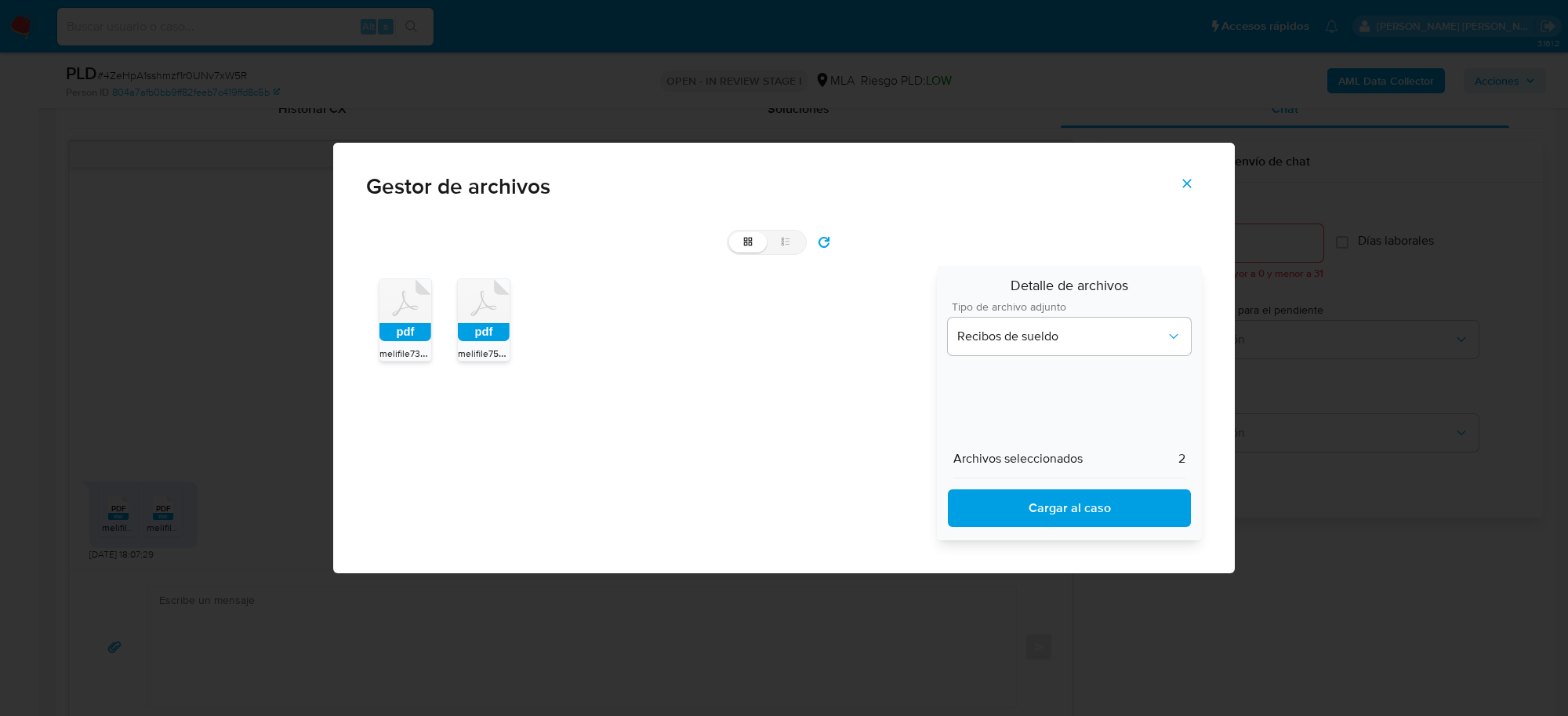
click at [1016, 495] on span "Cargar al caso" at bounding box center [1070, 508] width 202 height 35
click at [1196, 182] on button "Cerrar" at bounding box center [1187, 184] width 55 height 38
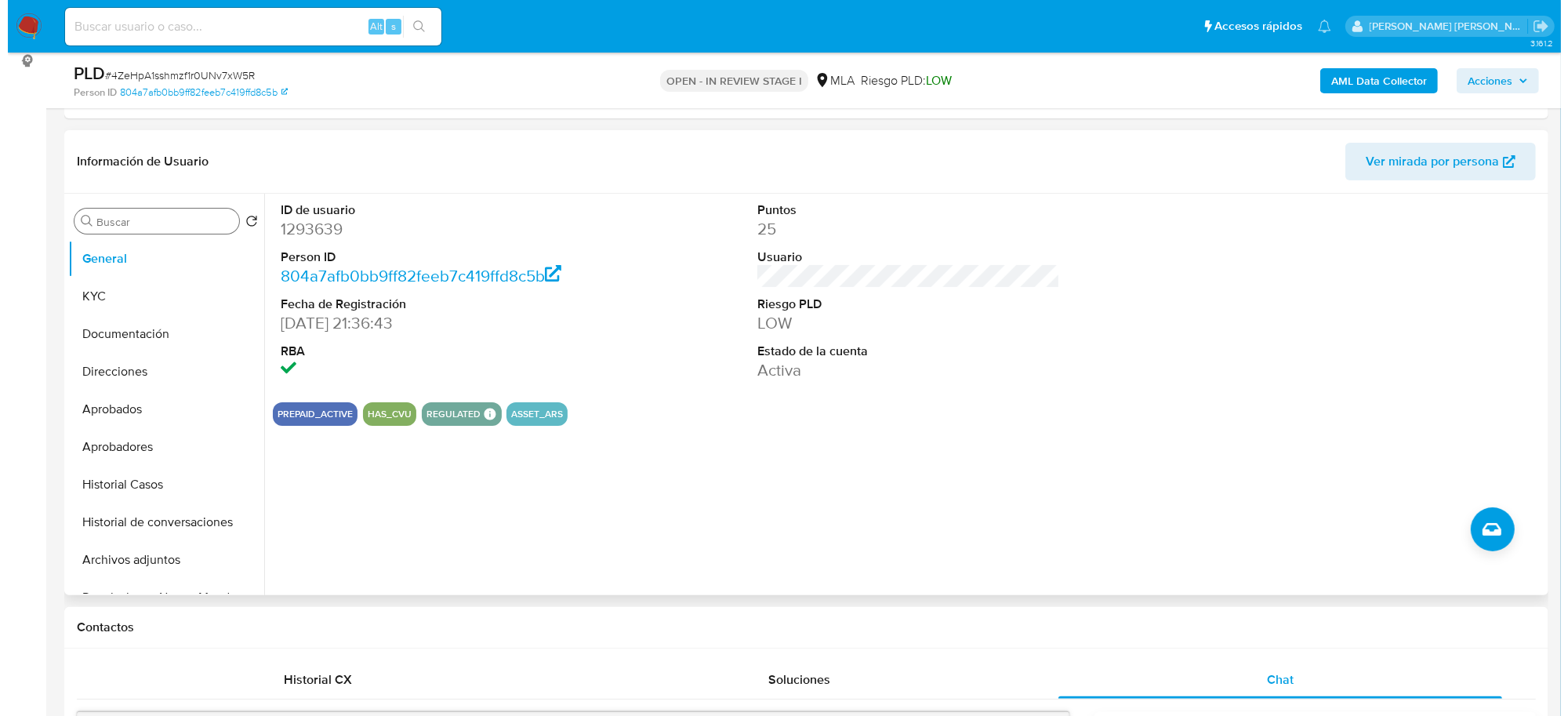
scroll to position [196, 0]
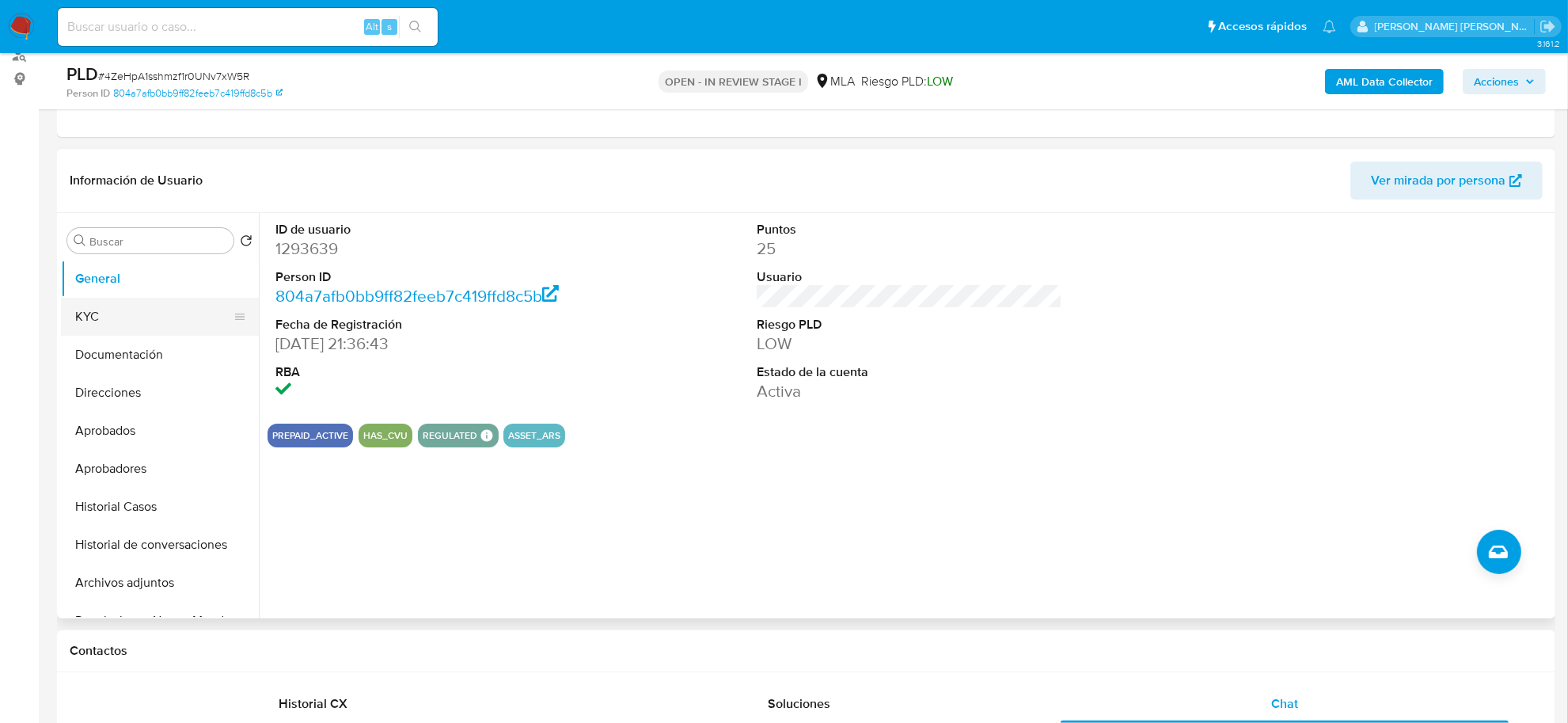
click at [97, 316] on button "KYC" at bounding box center [154, 317] width 185 height 38
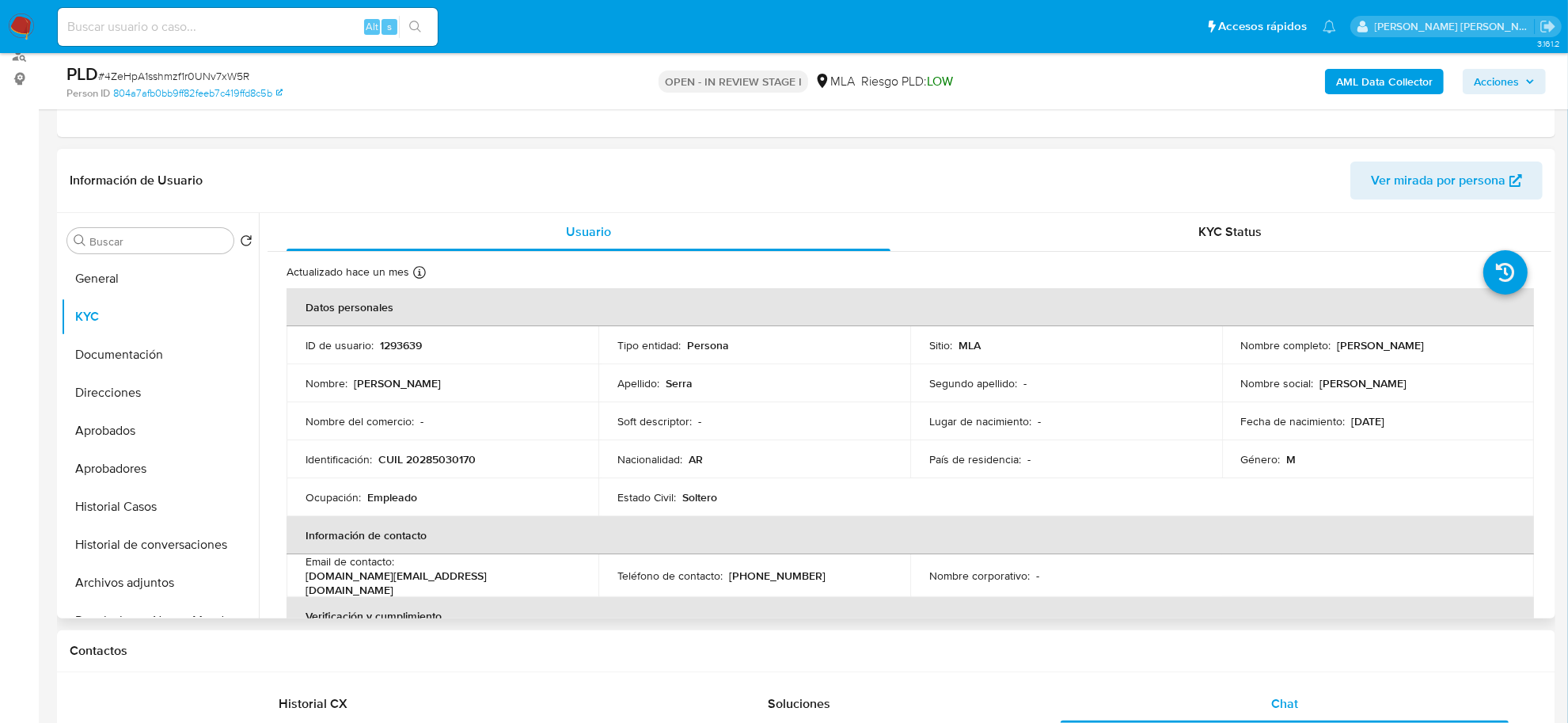
drag, startPoint x: 1330, startPoint y: 343, endPoint x: 1468, endPoint y: 346, distance: 138.0
click at [1469, 346] on div "Nombre completo : Hector Martín Serra" at bounding box center [1378, 346] width 274 height 14
click at [137, 361] on button "Documentación" at bounding box center [154, 355] width 185 height 38
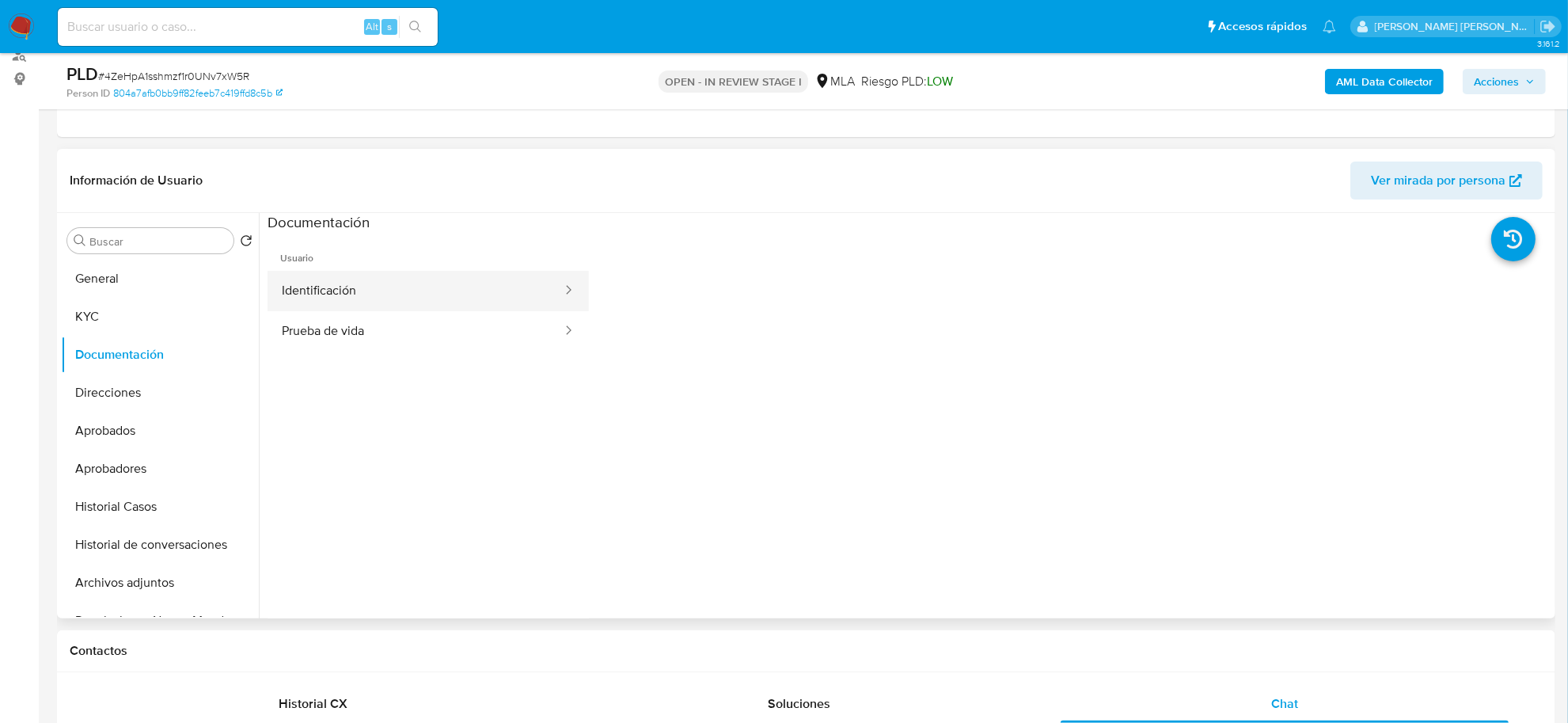
click at [382, 303] on button "Identificación" at bounding box center [416, 291] width 296 height 40
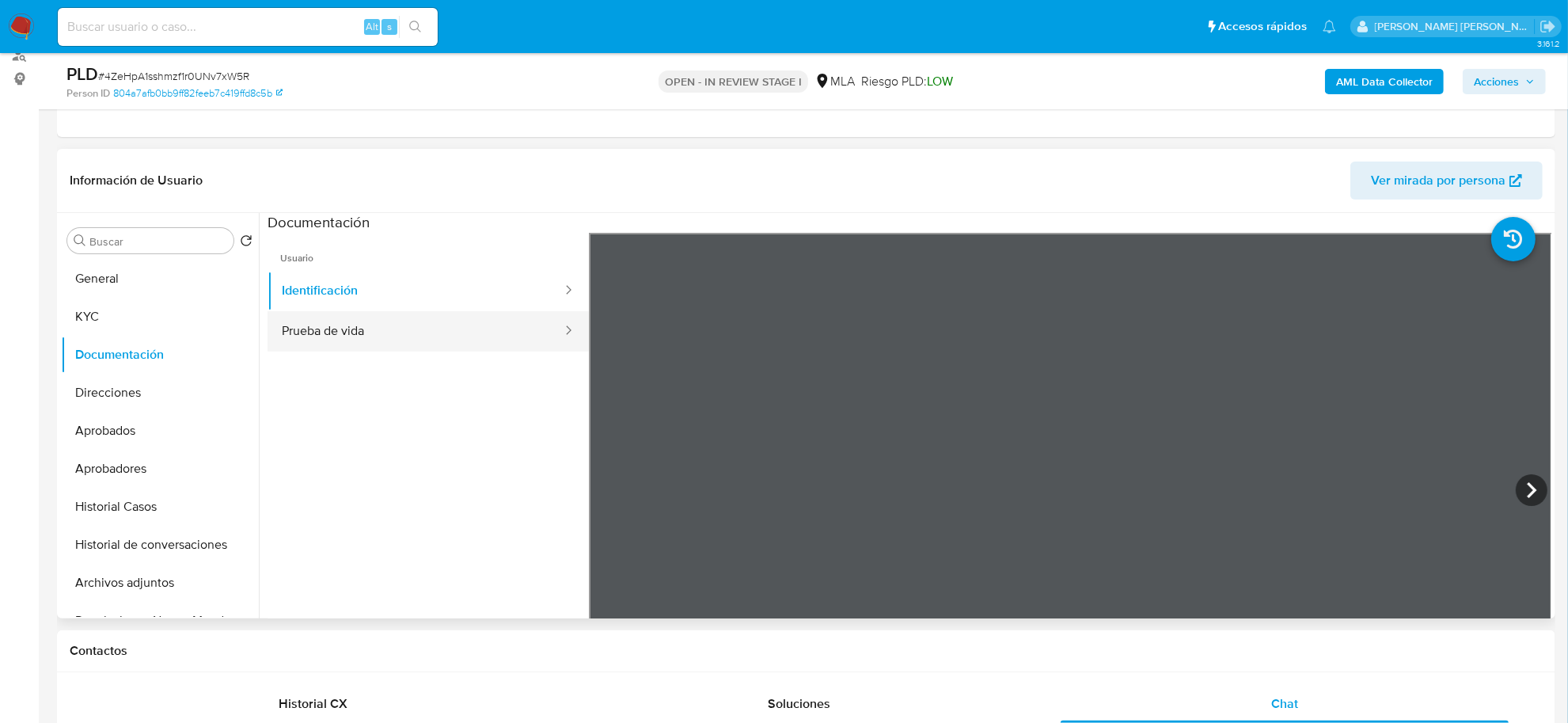
click at [421, 339] on button "Prueba de vida" at bounding box center [416, 331] width 296 height 40
click at [179, 78] on span "# 4ZeHpA1sshmzf1r0UNv7xW5R" at bounding box center [174, 76] width 151 height 16
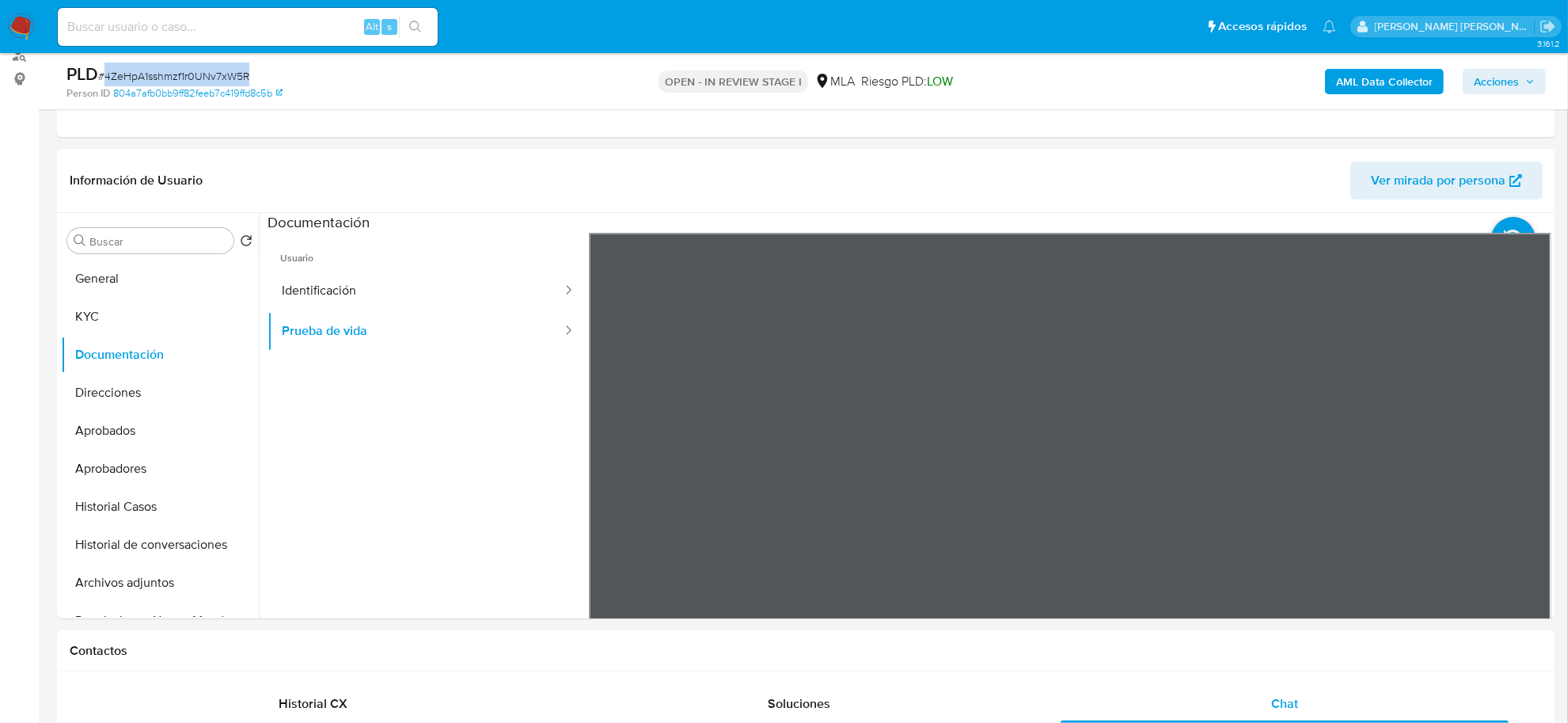
click at [179, 78] on span "# 4ZeHpA1sshmzf1r0UNv7xW5R" at bounding box center [174, 76] width 151 height 16
copy span "4ZeHpA1sshmzf1r0UNv7xW5R"
click at [93, 586] on button "Archivos adjuntos" at bounding box center [154, 583] width 185 height 38
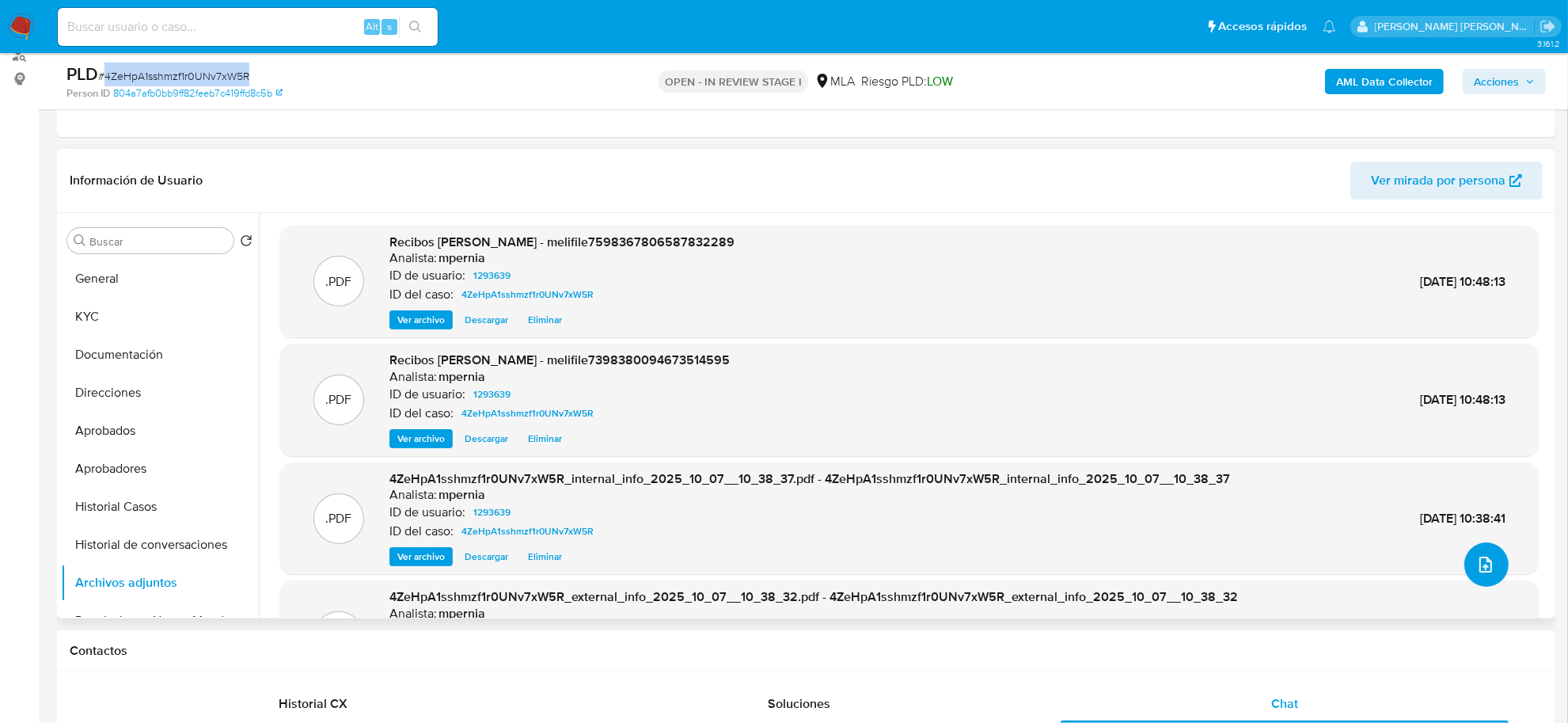
click at [1476, 560] on icon "upload-file" at bounding box center [1486, 564] width 19 height 19
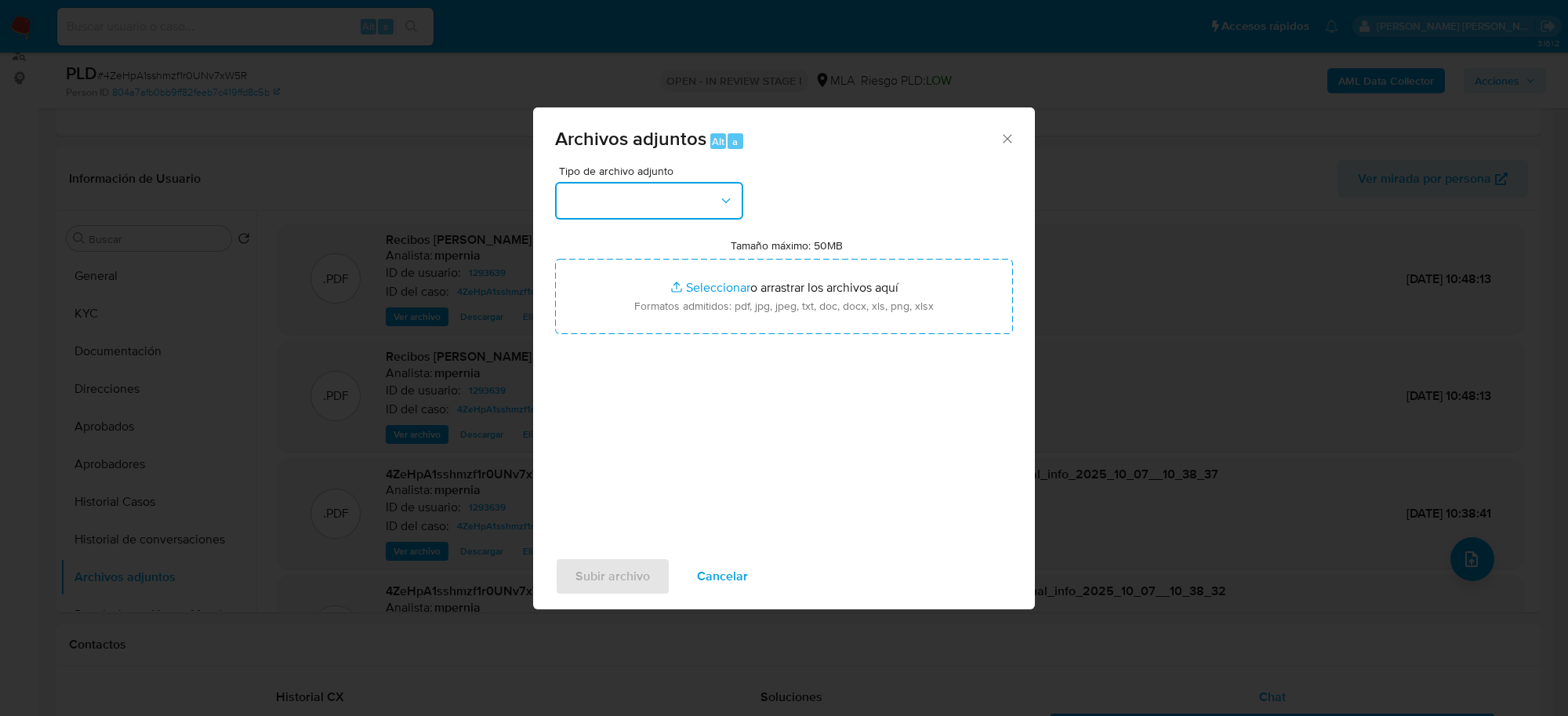
click at [628, 202] on button "button" at bounding box center [649, 201] width 188 height 38
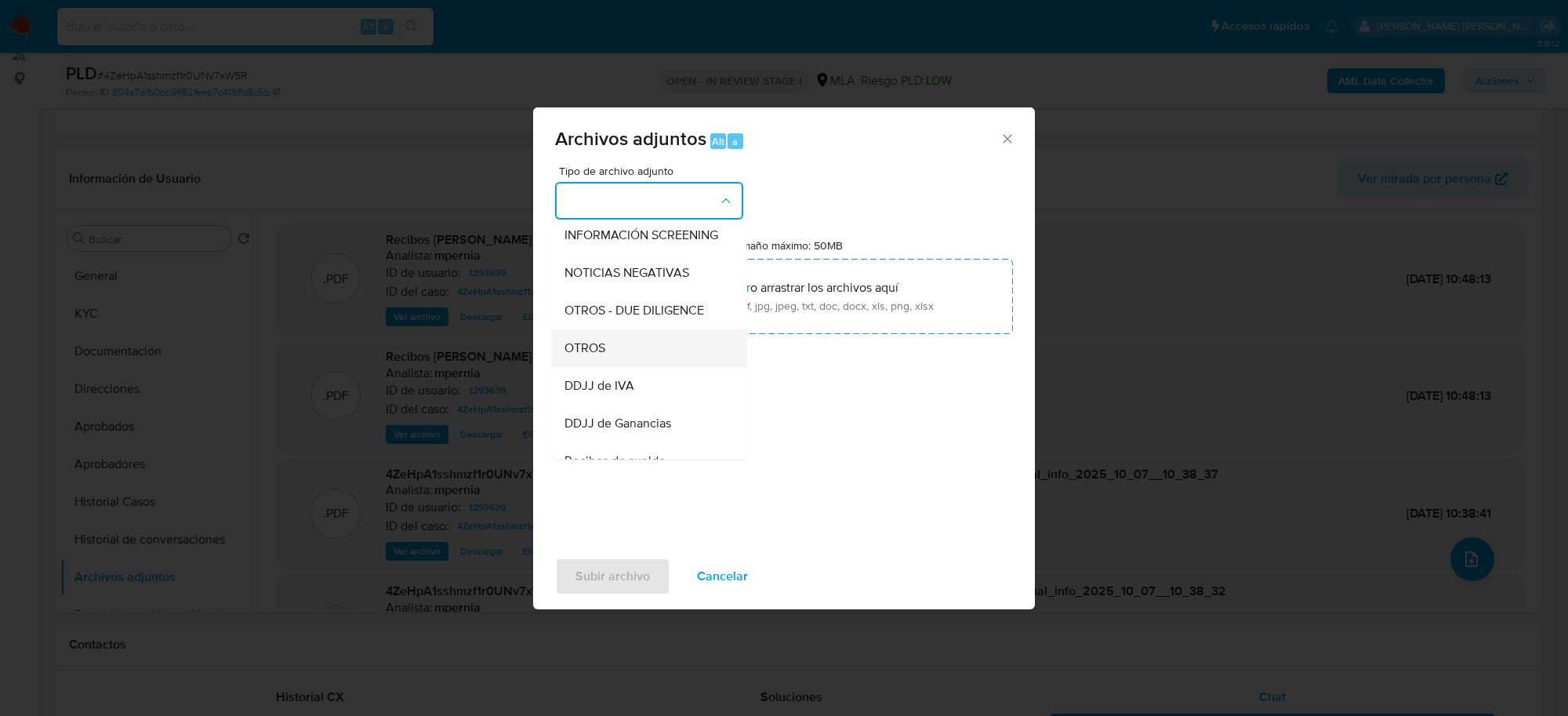
click at [600, 356] on span "OTROS" at bounding box center [585, 349] width 41 height 16
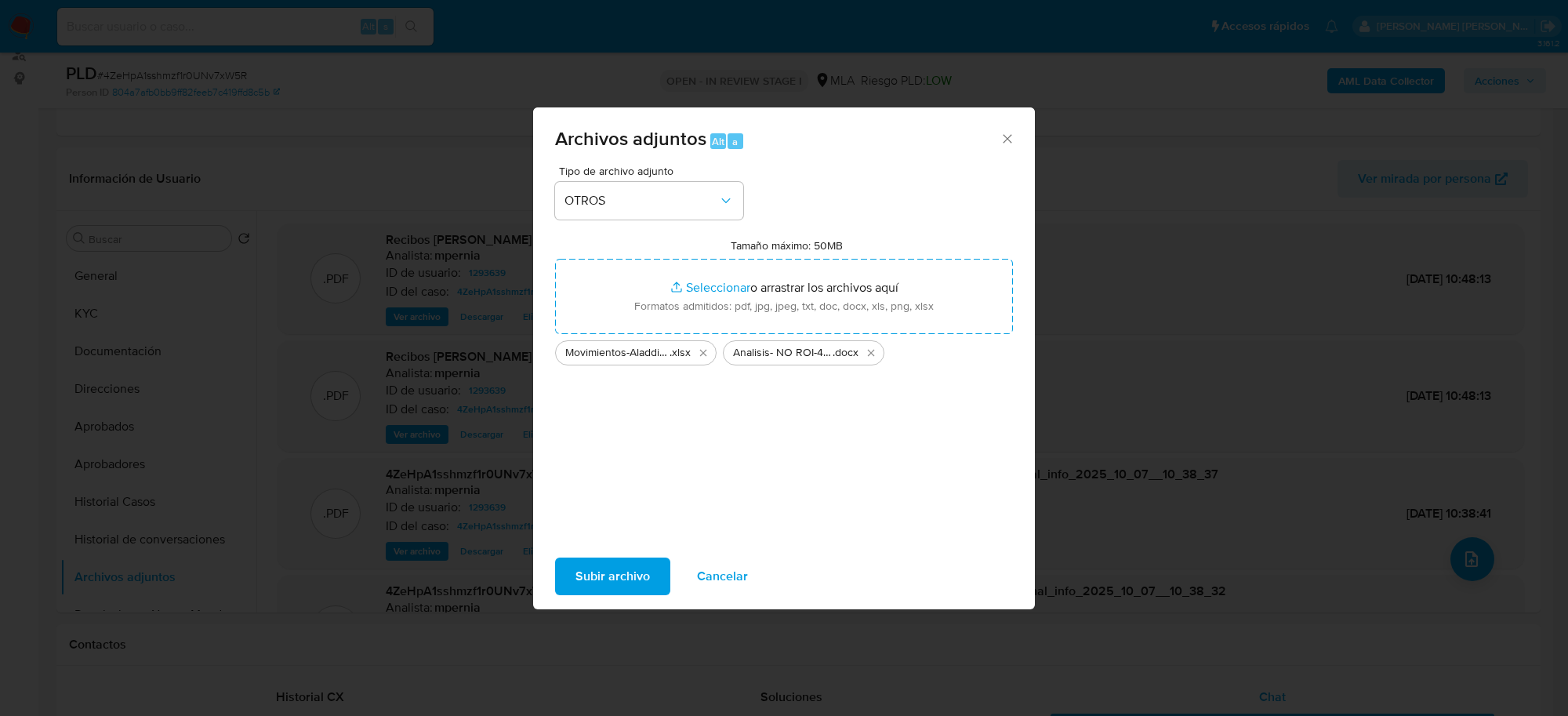
click at [575, 579] on span "Subir archivo" at bounding box center [612, 576] width 75 height 35
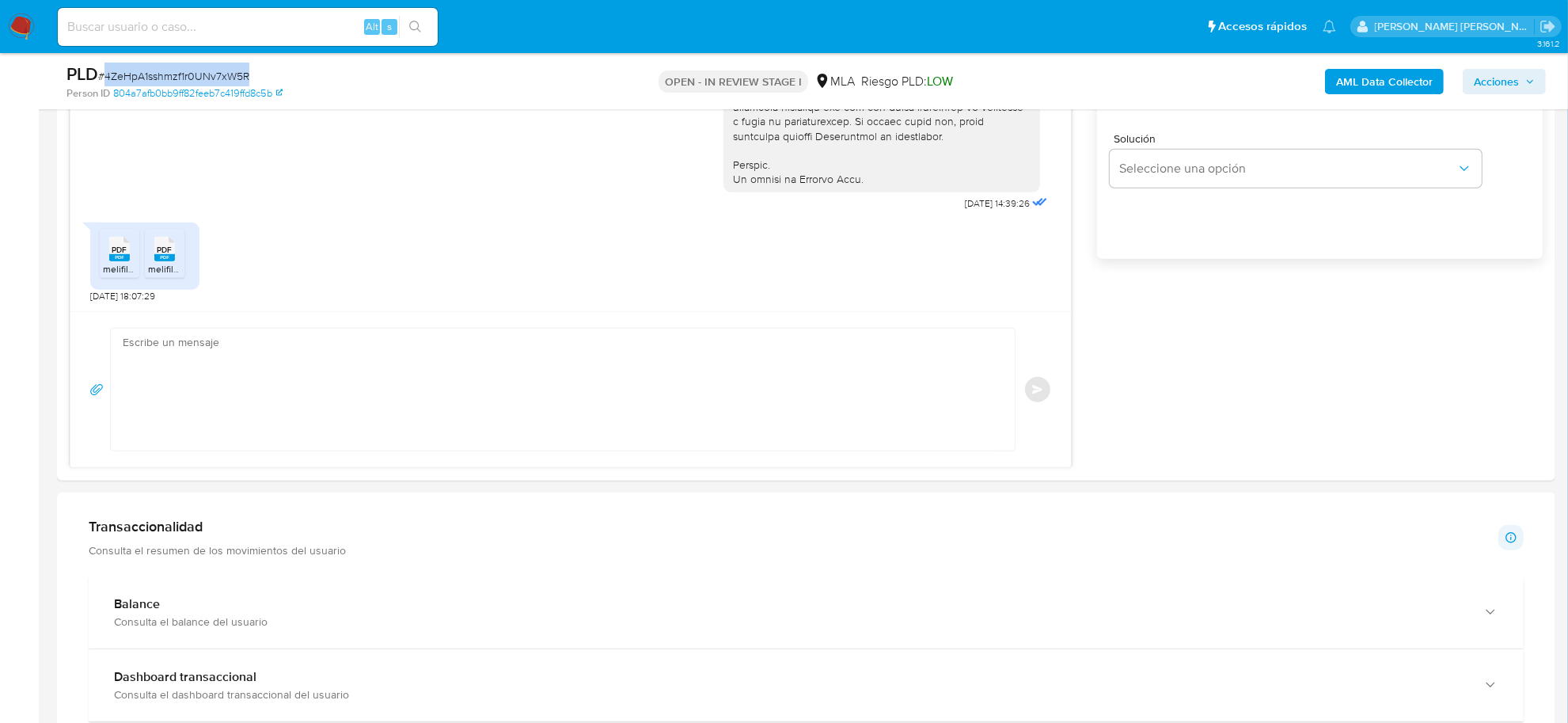
scroll to position [990, 0]
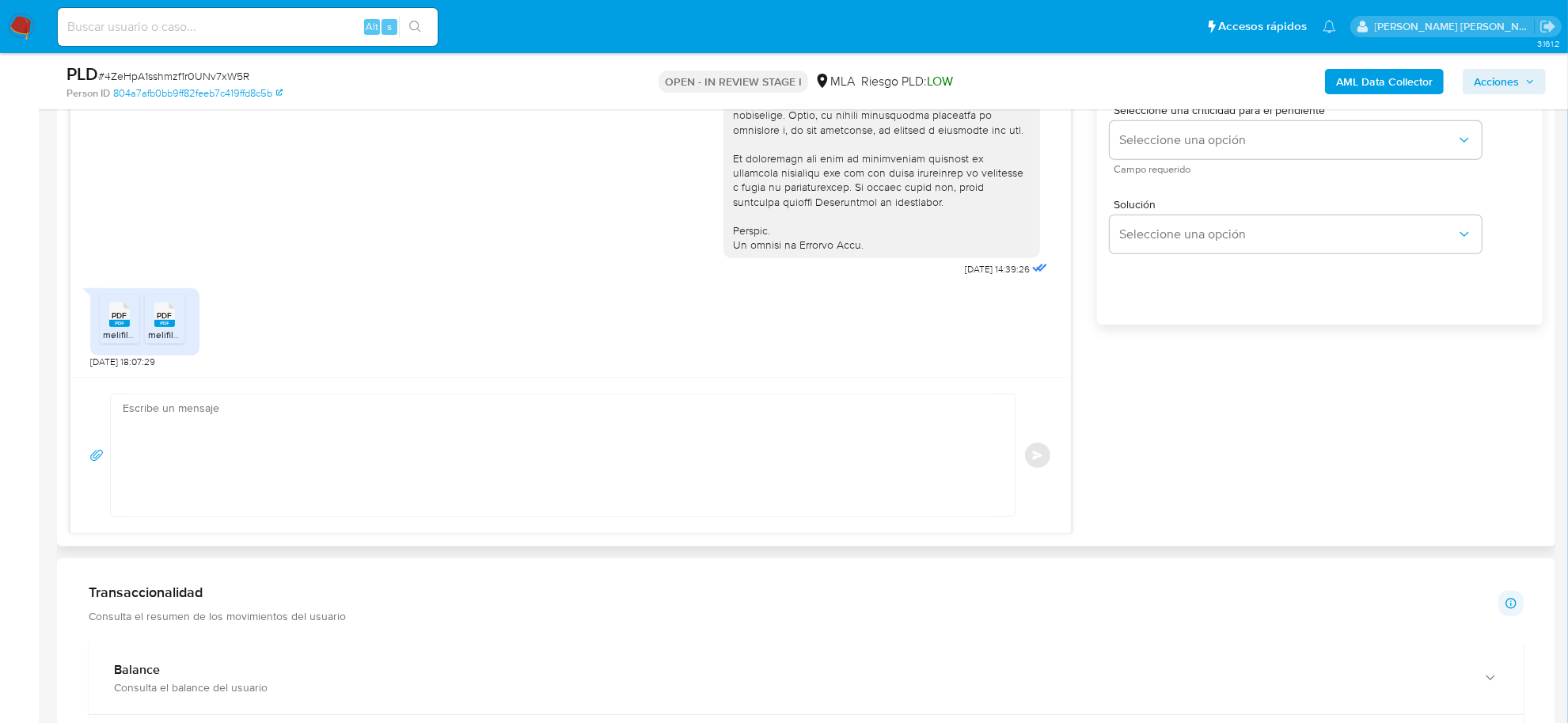
click at [151, 425] on textarea at bounding box center [559, 456] width 872 height 122
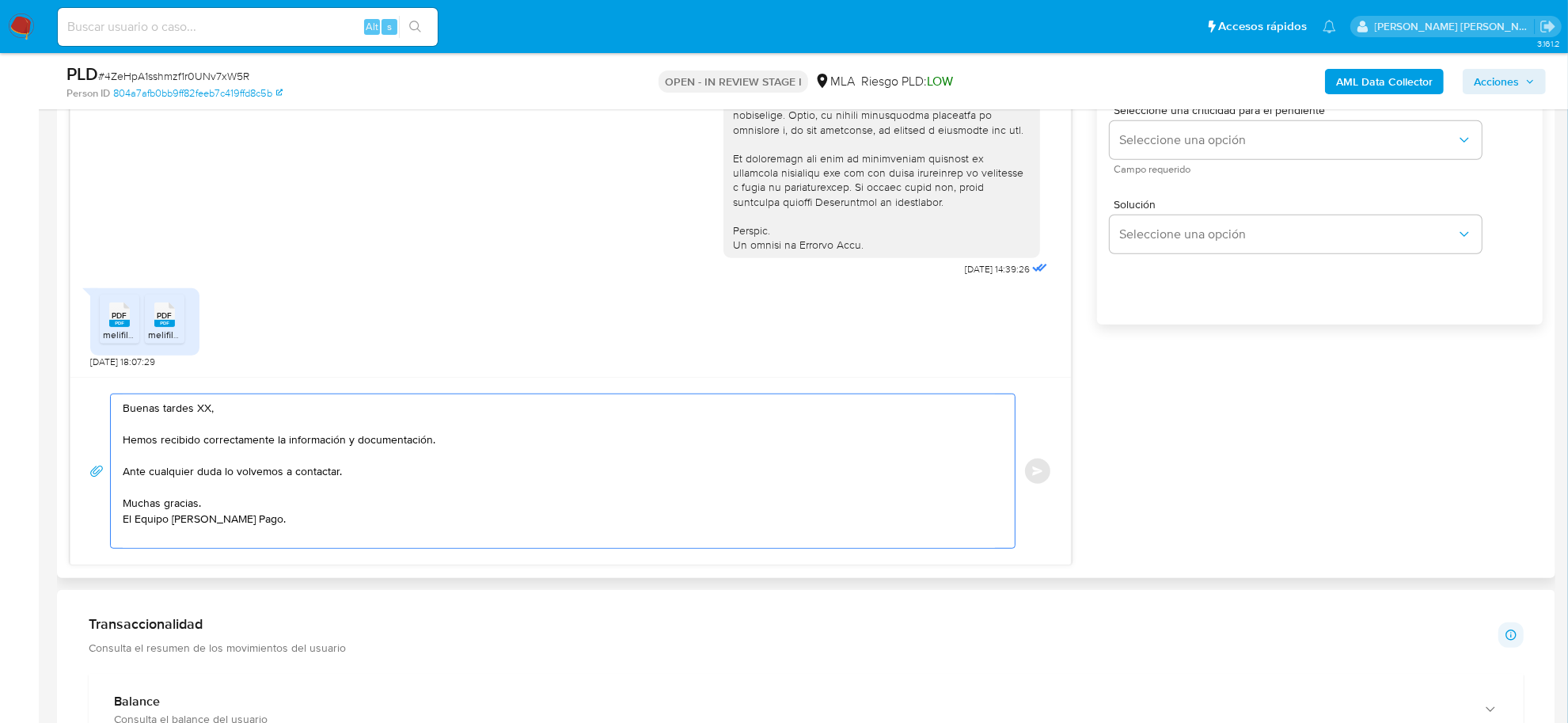
click at [204, 410] on textarea "Buenas tardes XX, Hemos recibido correctamente la información y documentación. …" at bounding box center [559, 472] width 872 height 154
click at [204, 409] on textarea "Buenas tardes XX, Hemos recibido correctamente la información y documentación. …" at bounding box center [559, 472] width 872 height 154
paste textarea "Hector Martín"
drag, startPoint x: 199, startPoint y: 409, endPoint x: 148, endPoint y: 405, distance: 51.2
click at [148, 405] on textarea "Buenas tardes Hector Martín, Hemos recibido correctamente la información y docu…" at bounding box center [559, 472] width 872 height 154
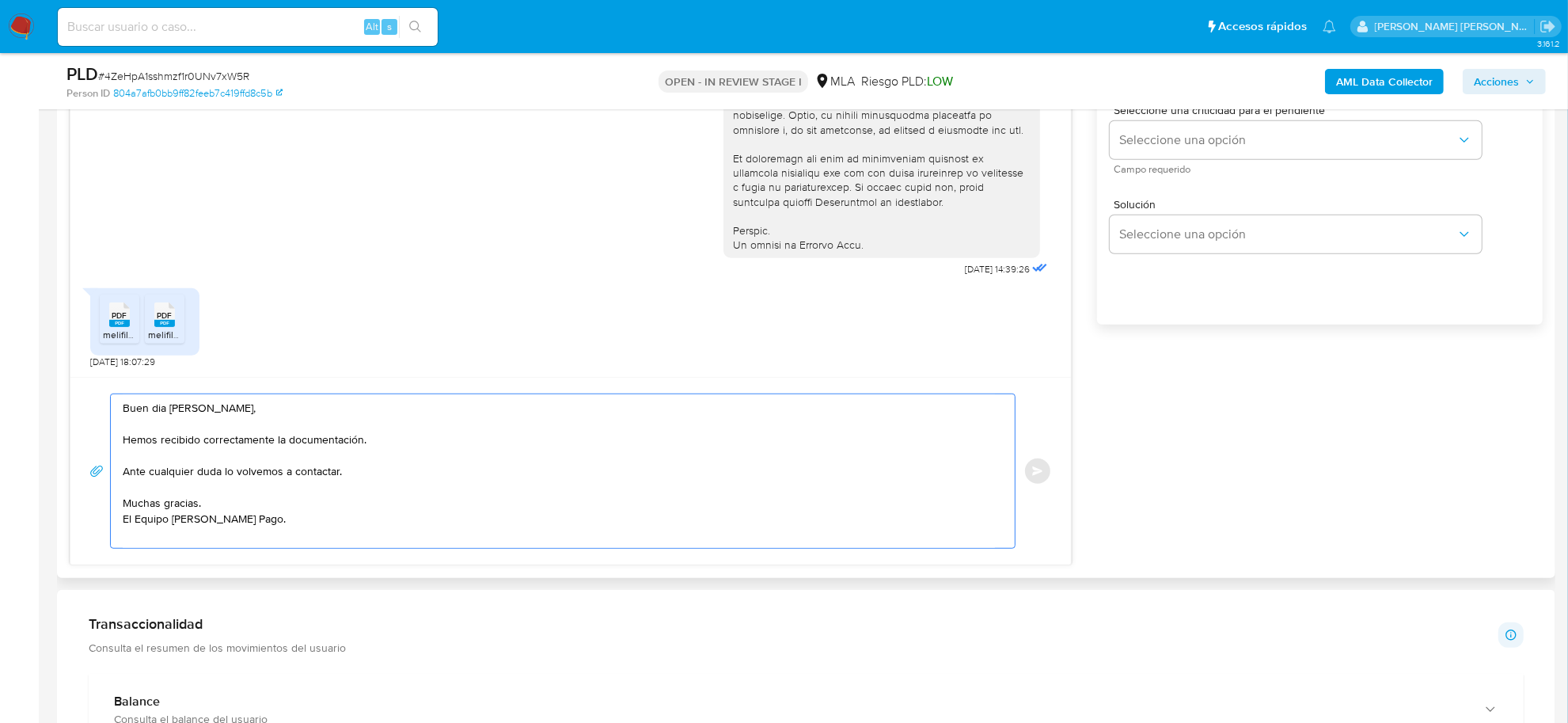
drag, startPoint x: 353, startPoint y: 442, endPoint x: 286, endPoint y: 440, distance: 67.0
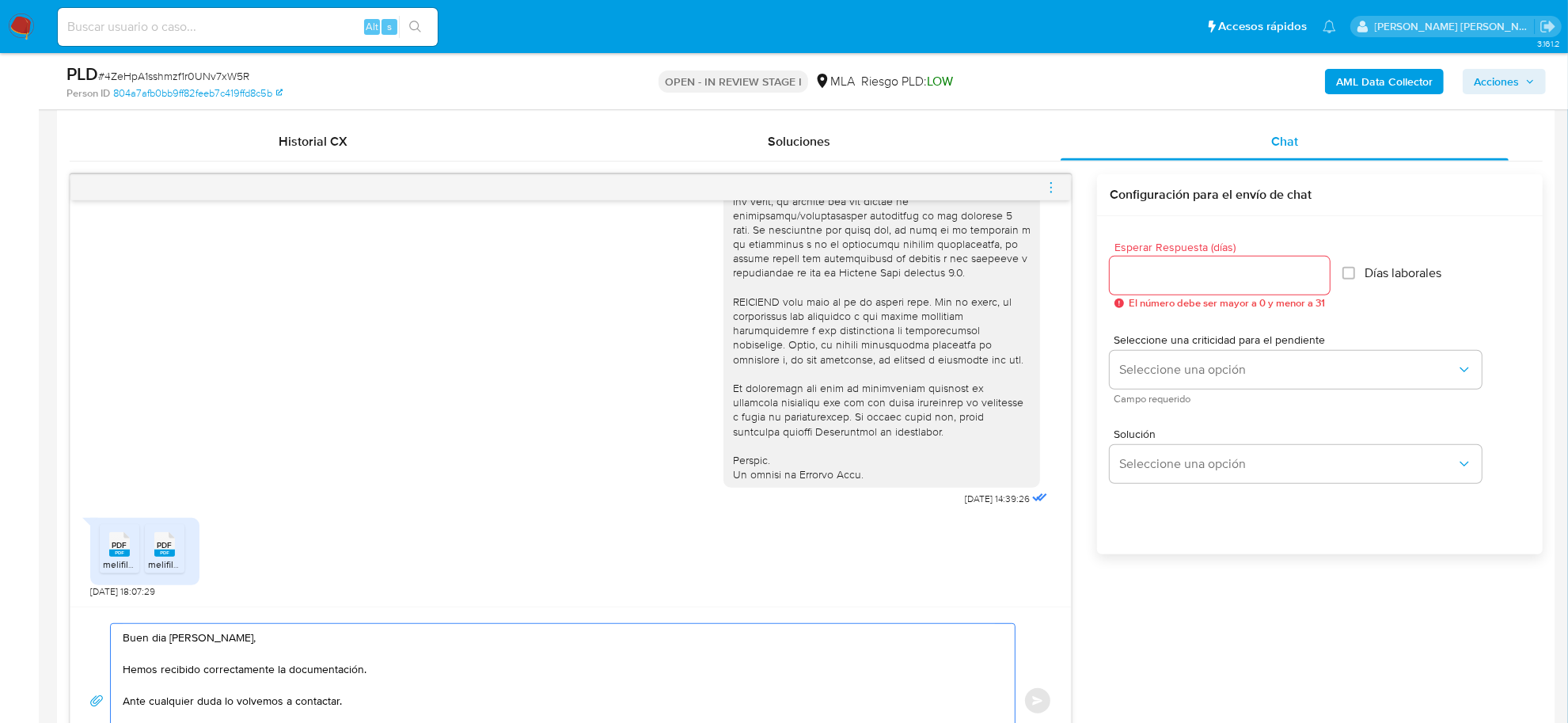
scroll to position [693, 0]
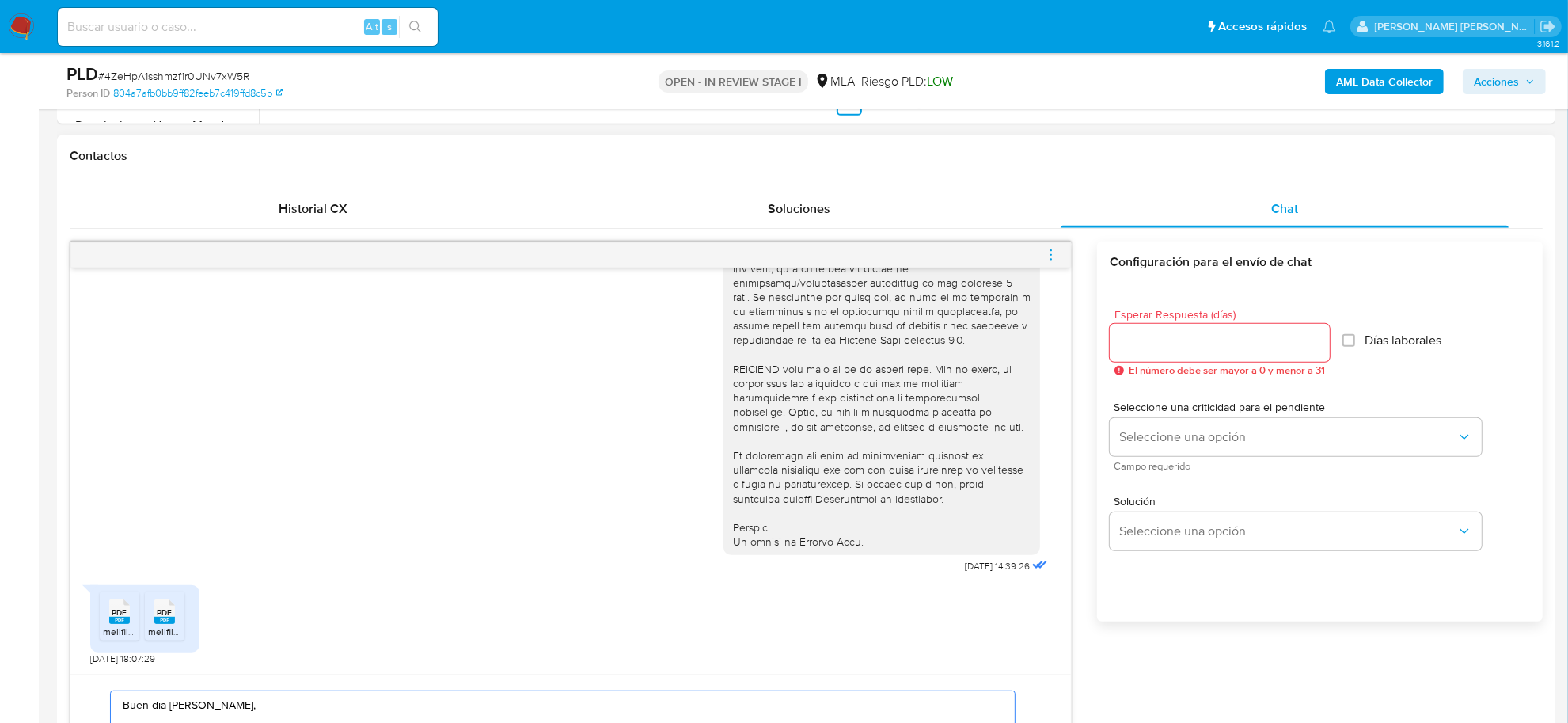
type textarea "Buen dia Hector Martín, Hemos recibido correctamente la documentación. Ante cua…"
click at [1136, 342] on input "Esperar Respuesta (días)" at bounding box center [1220, 343] width 220 height 21
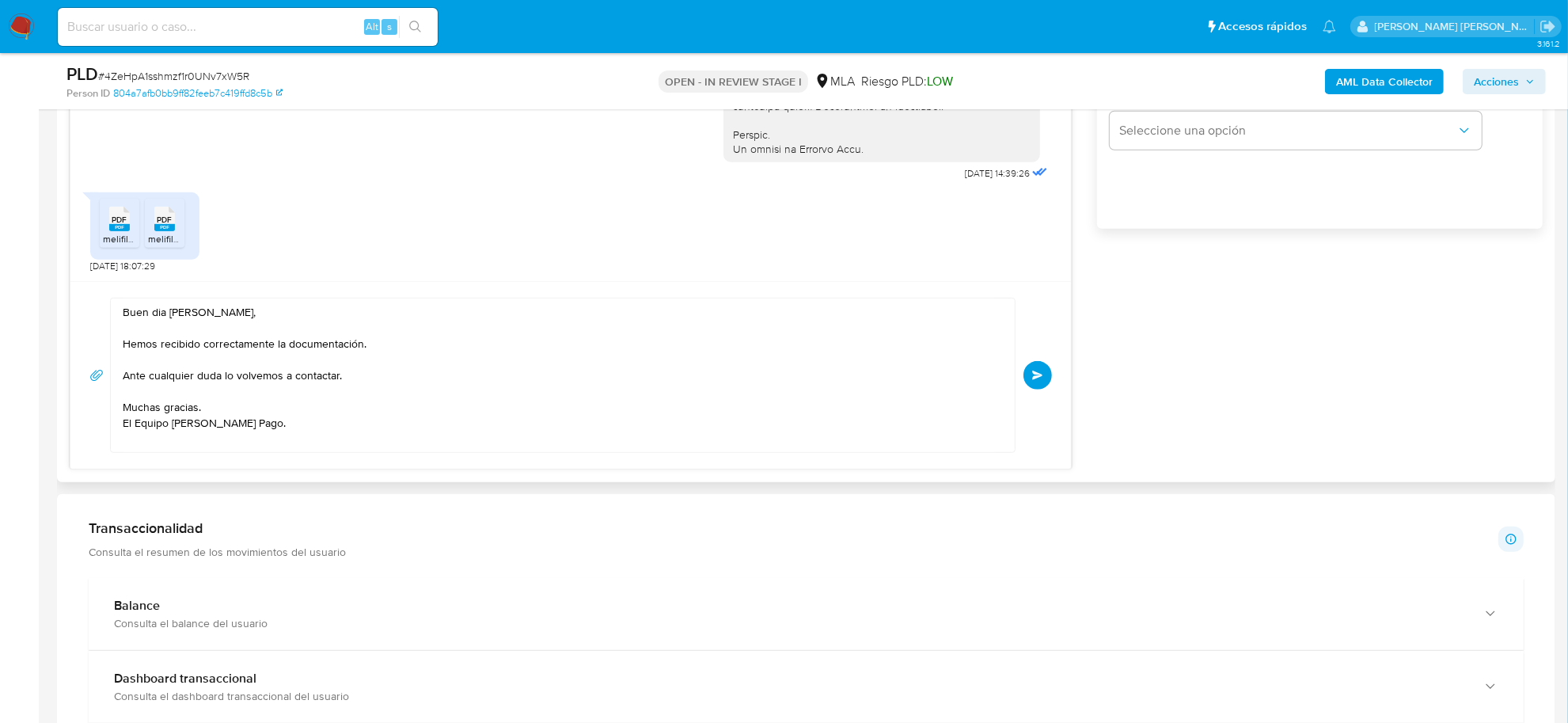
scroll to position [1089, 0]
type input "0"
click at [1031, 370] on button "Enviar" at bounding box center [1038, 373] width 29 height 29
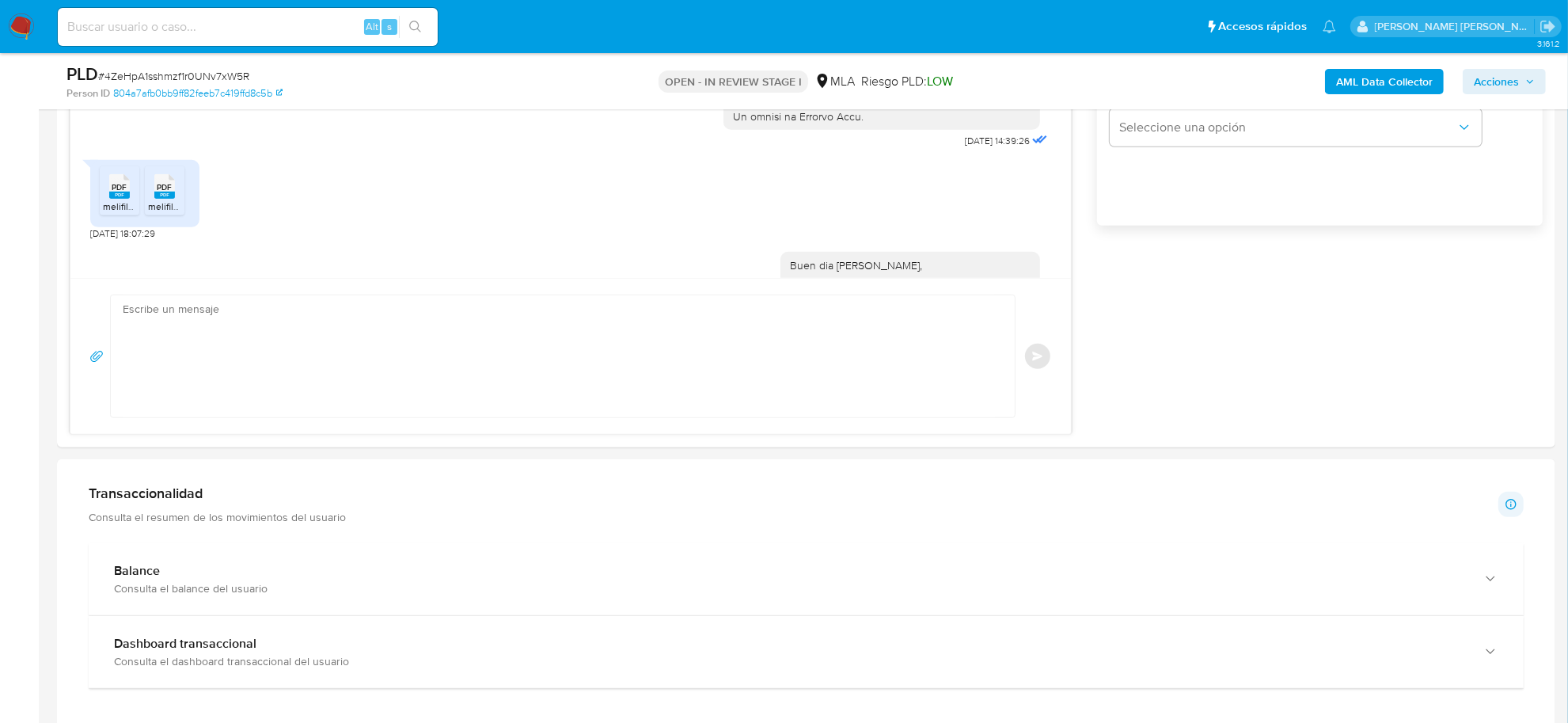
scroll to position [756, 0]
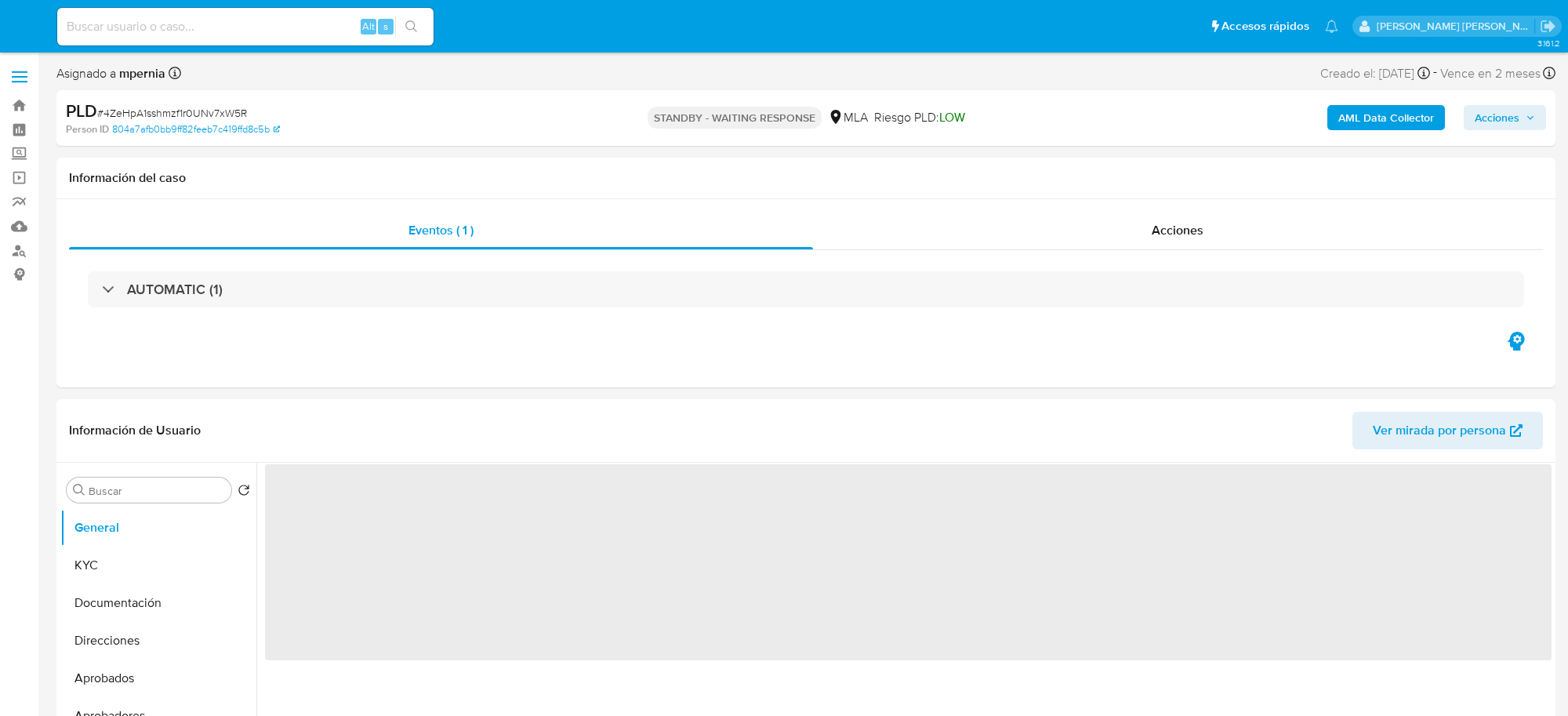
select select "10"
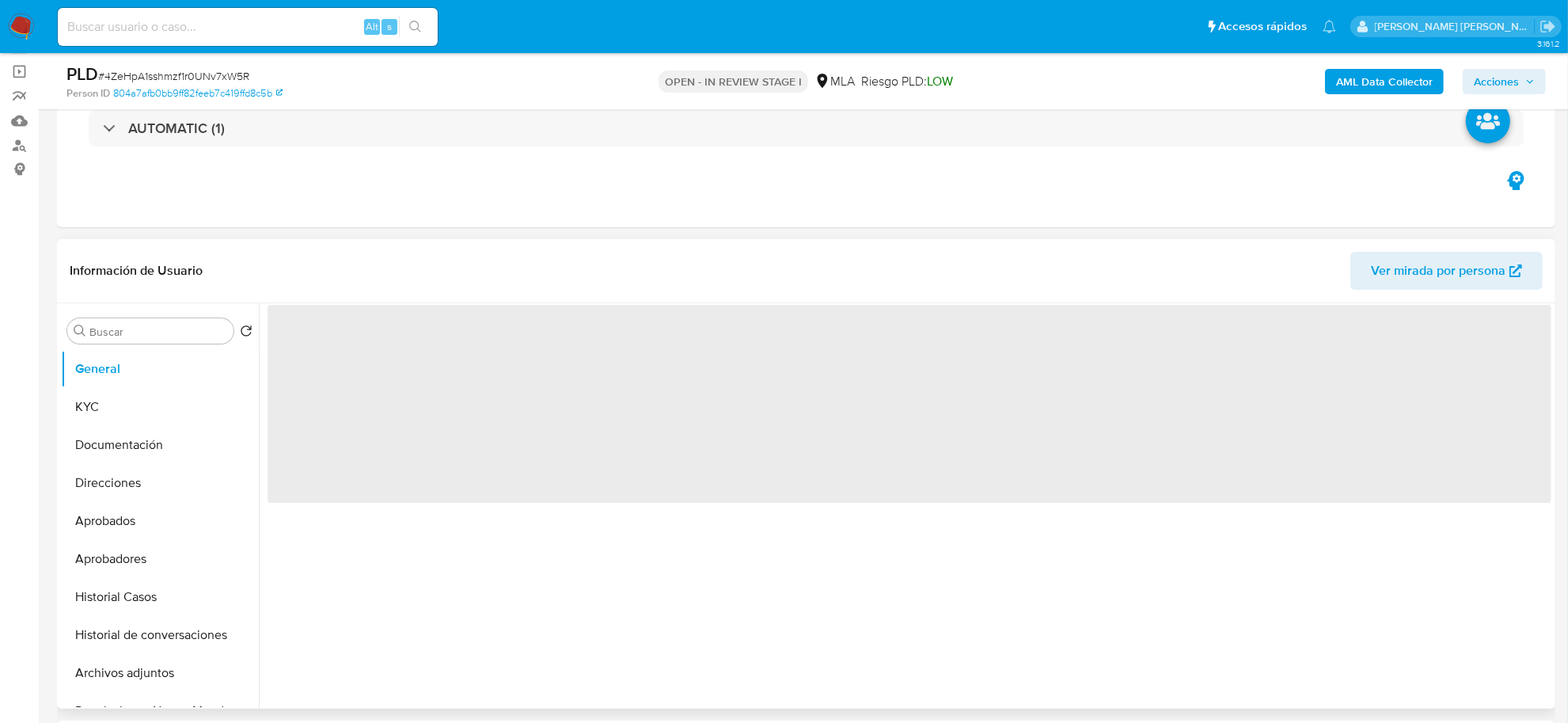
scroll to position [297, 0]
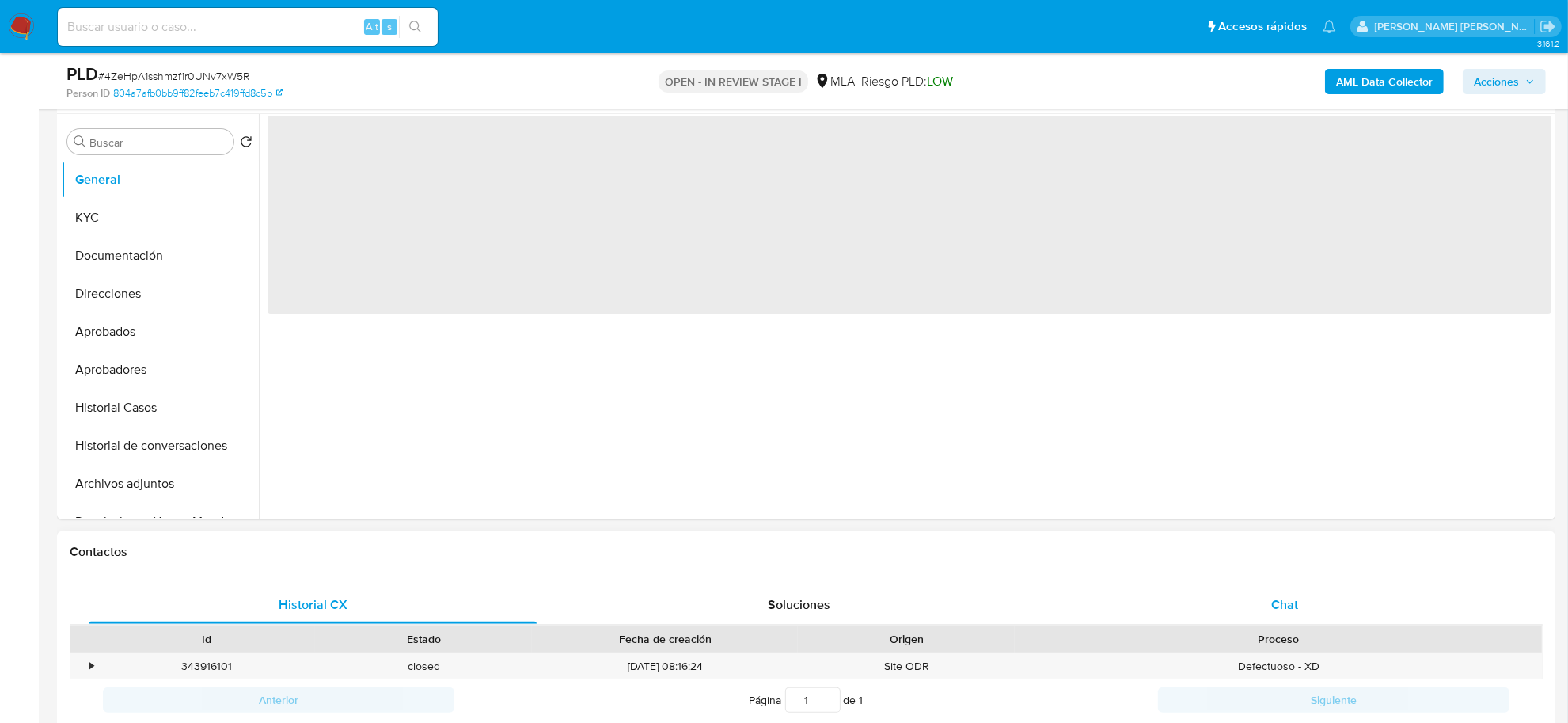
select select "10"
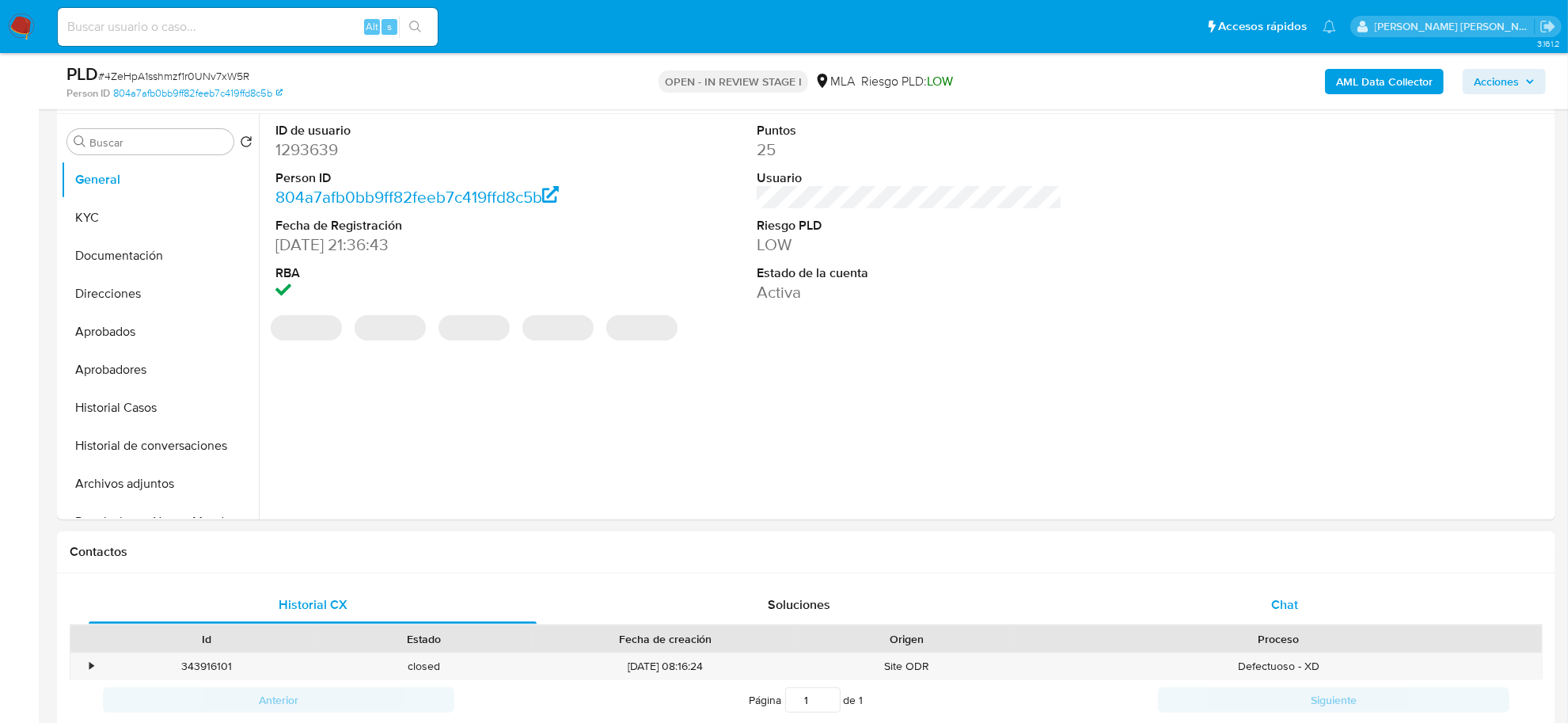
click at [1276, 595] on span "Chat" at bounding box center [1284, 604] width 27 height 18
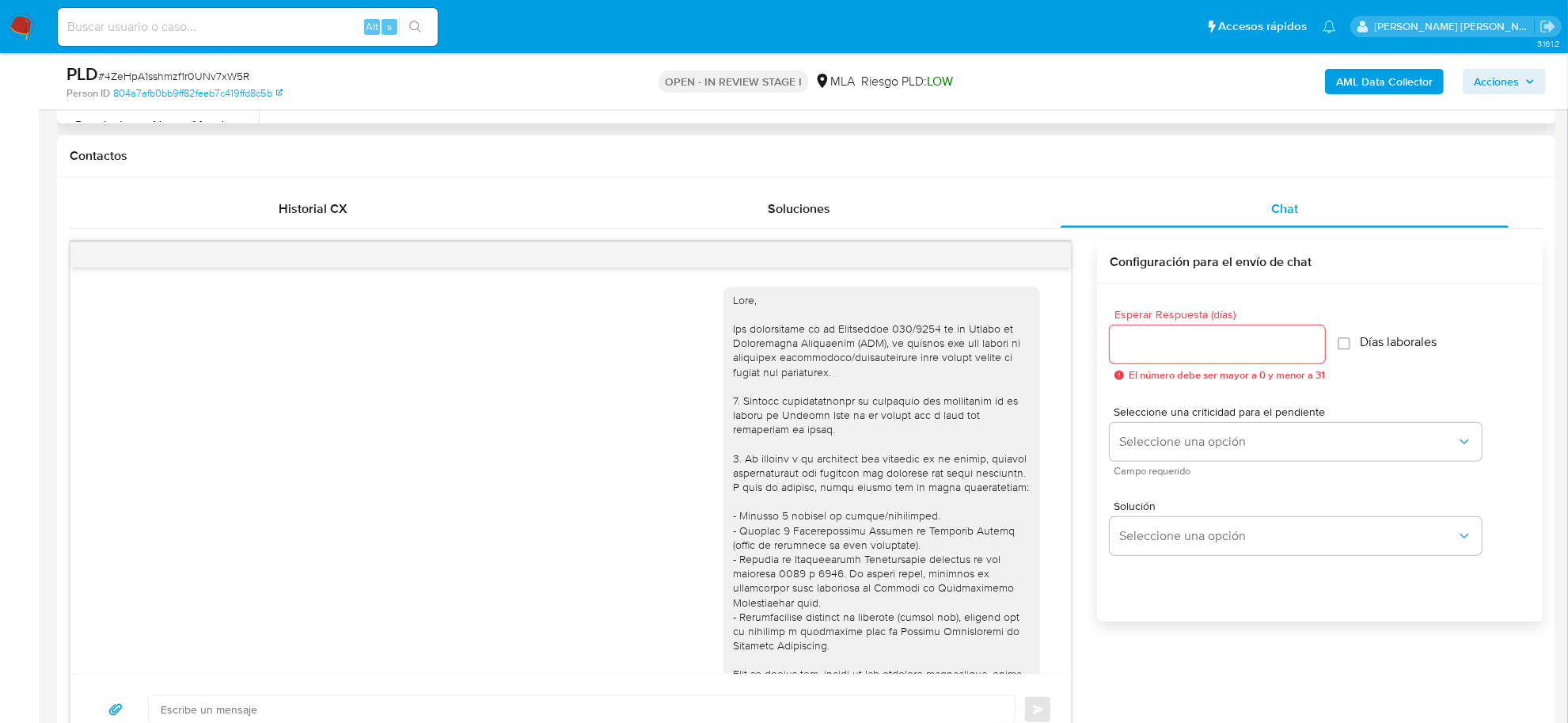
scroll to position [756, 0]
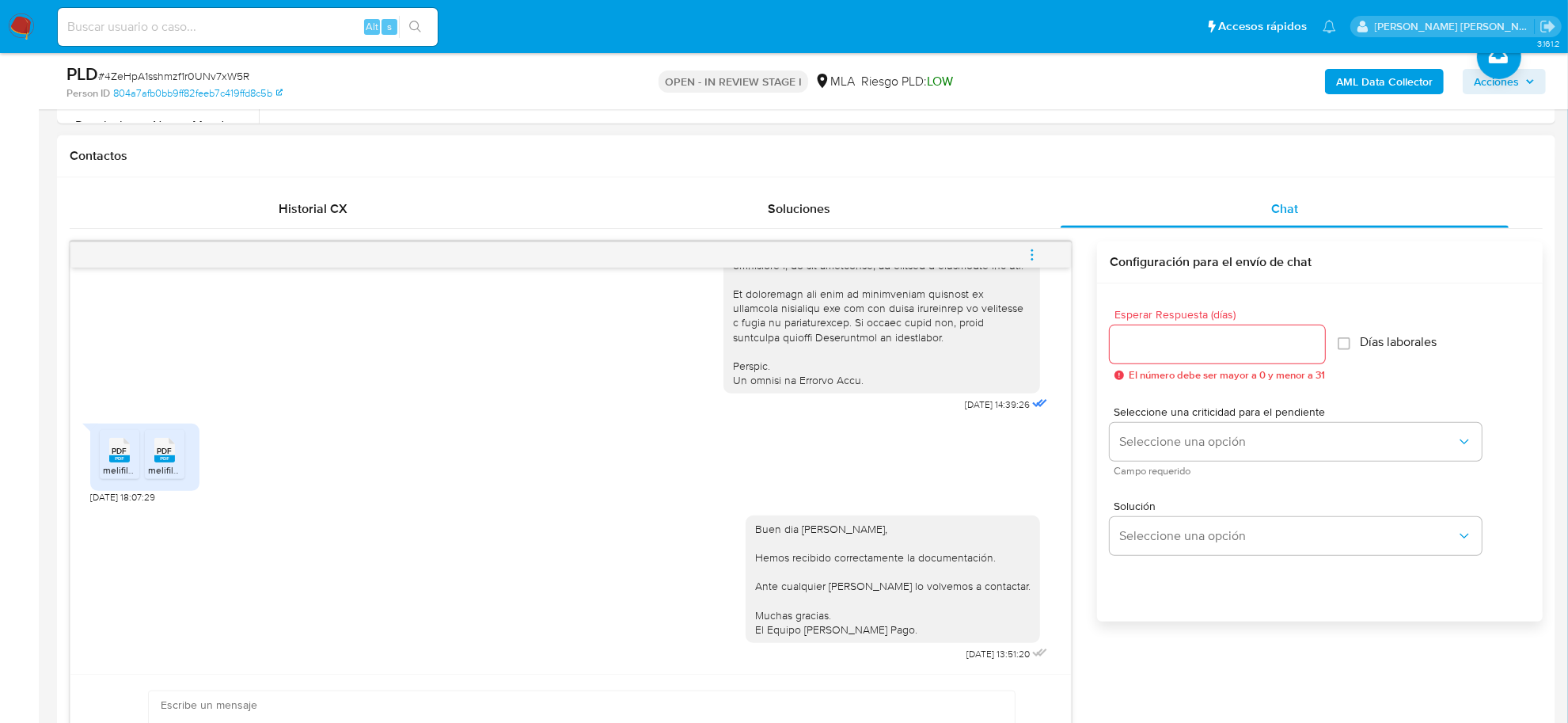
click at [1031, 255] on icon "menu-action" at bounding box center [1032, 255] width 14 height 14
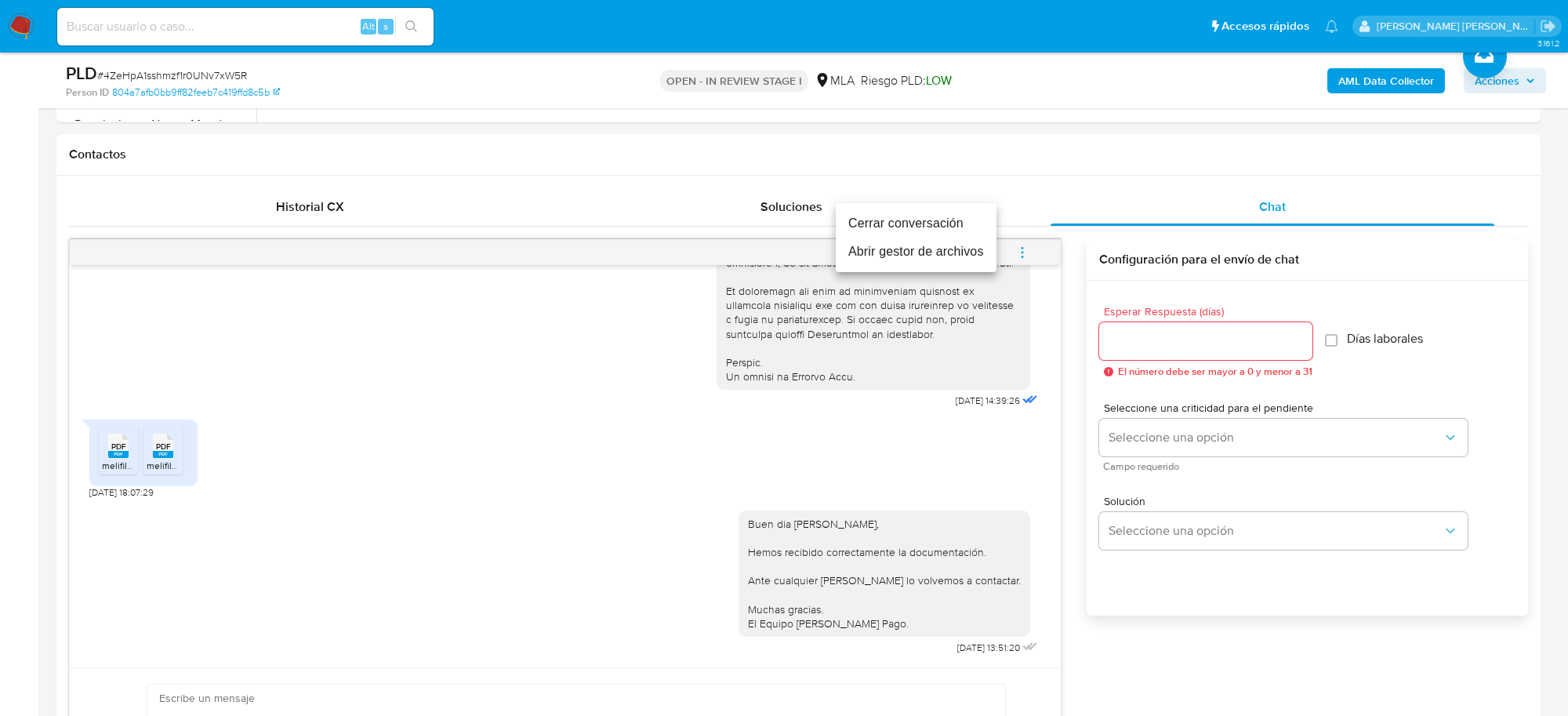
click at [872, 230] on li "Cerrar conversación" at bounding box center [916, 224] width 161 height 28
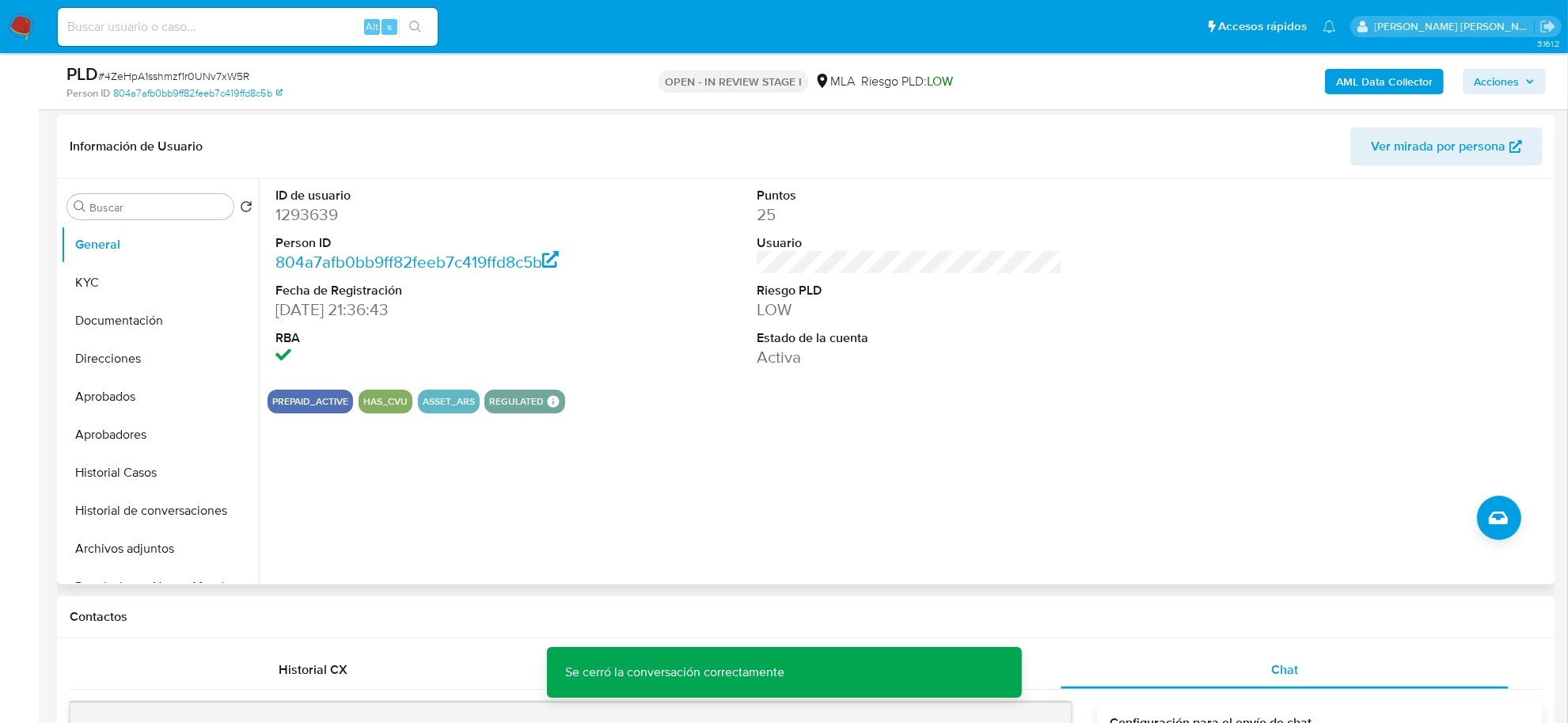
scroll to position [198, 0]
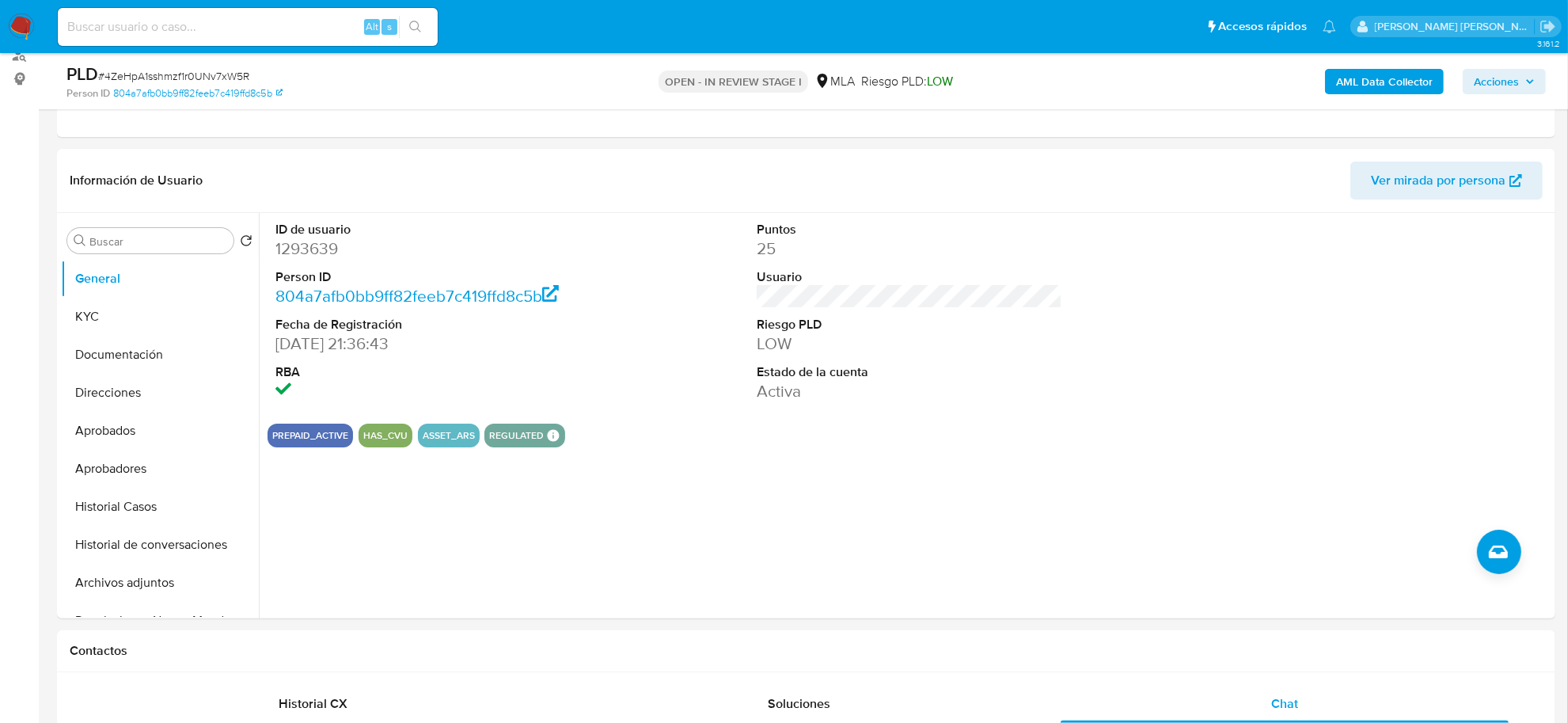
click span "Acciones"
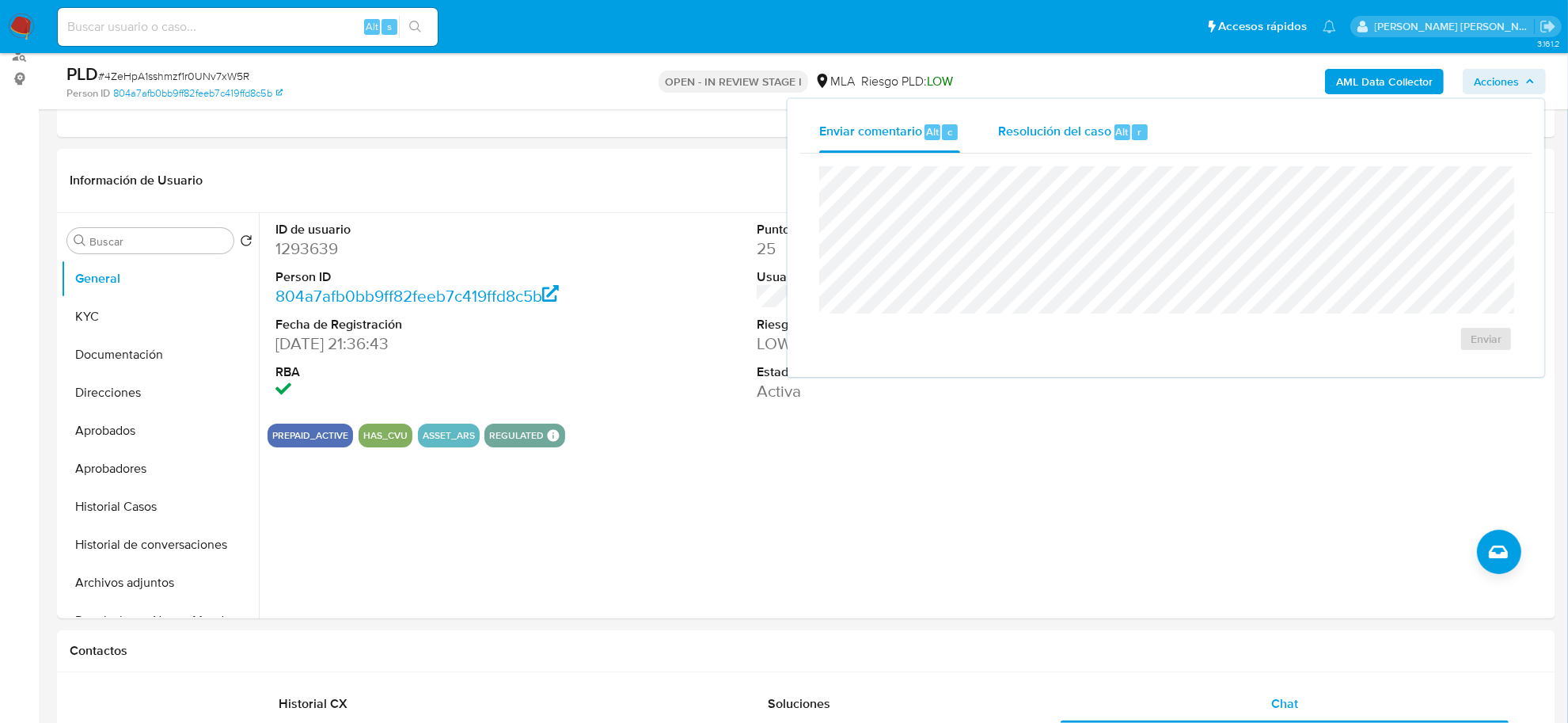
click span "Resolución del caso"
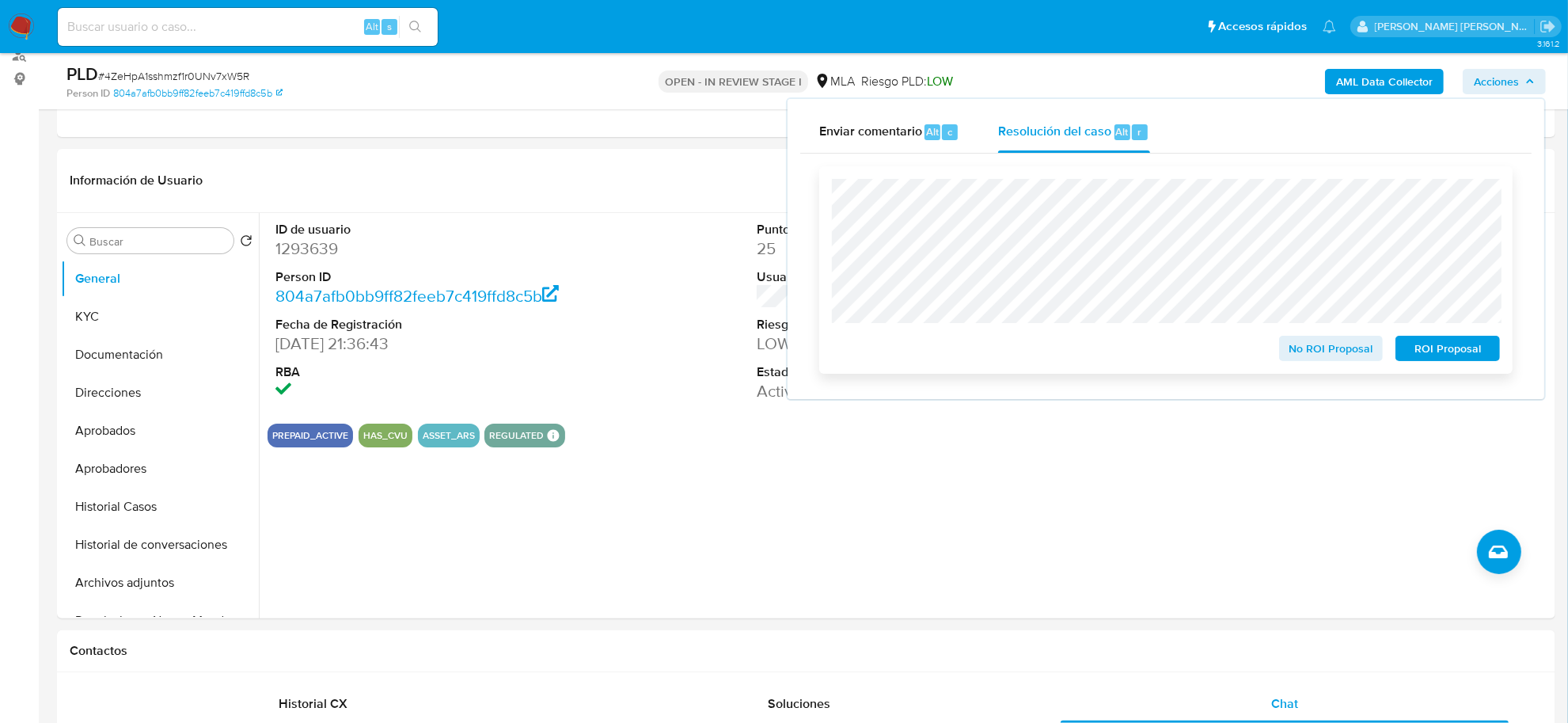
click span "No ROI Proposal"
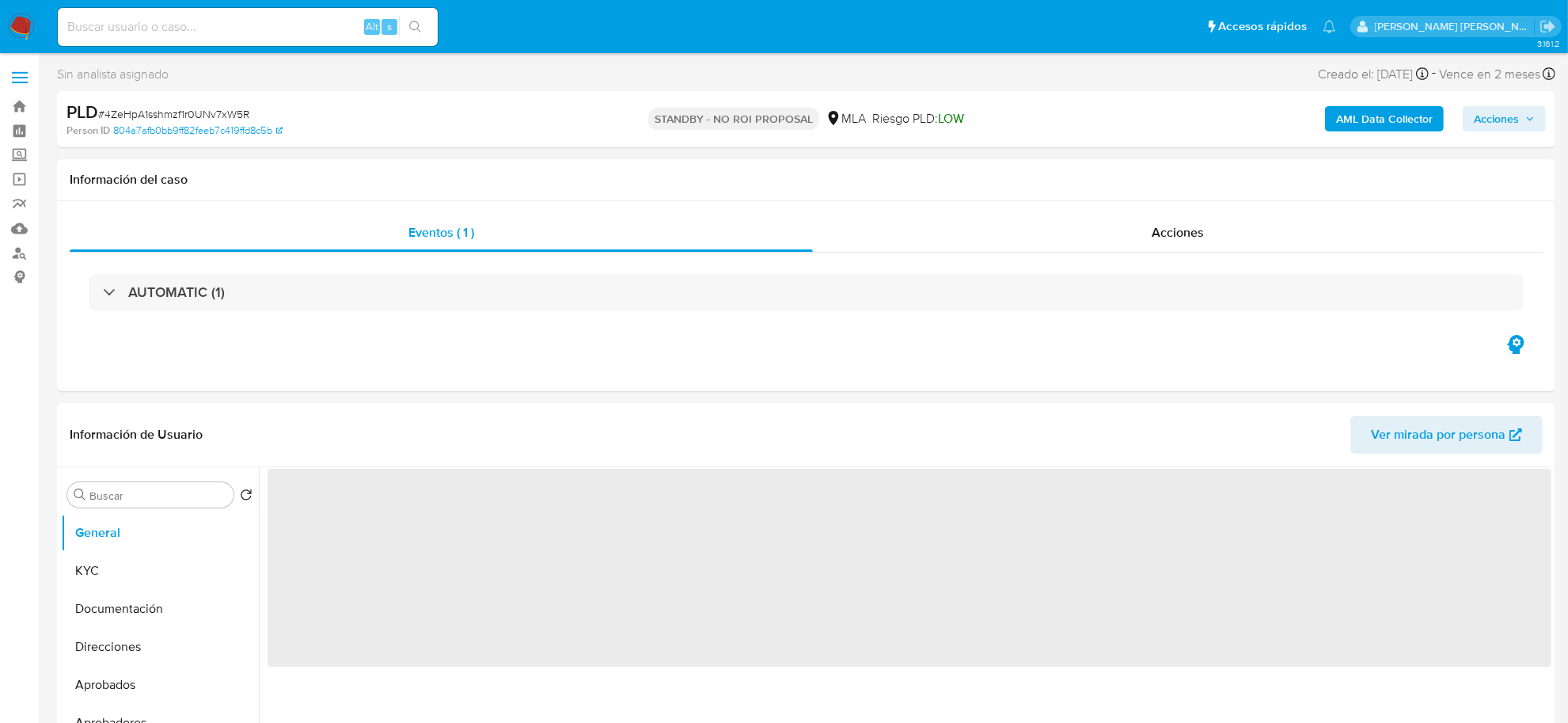
select select "10"
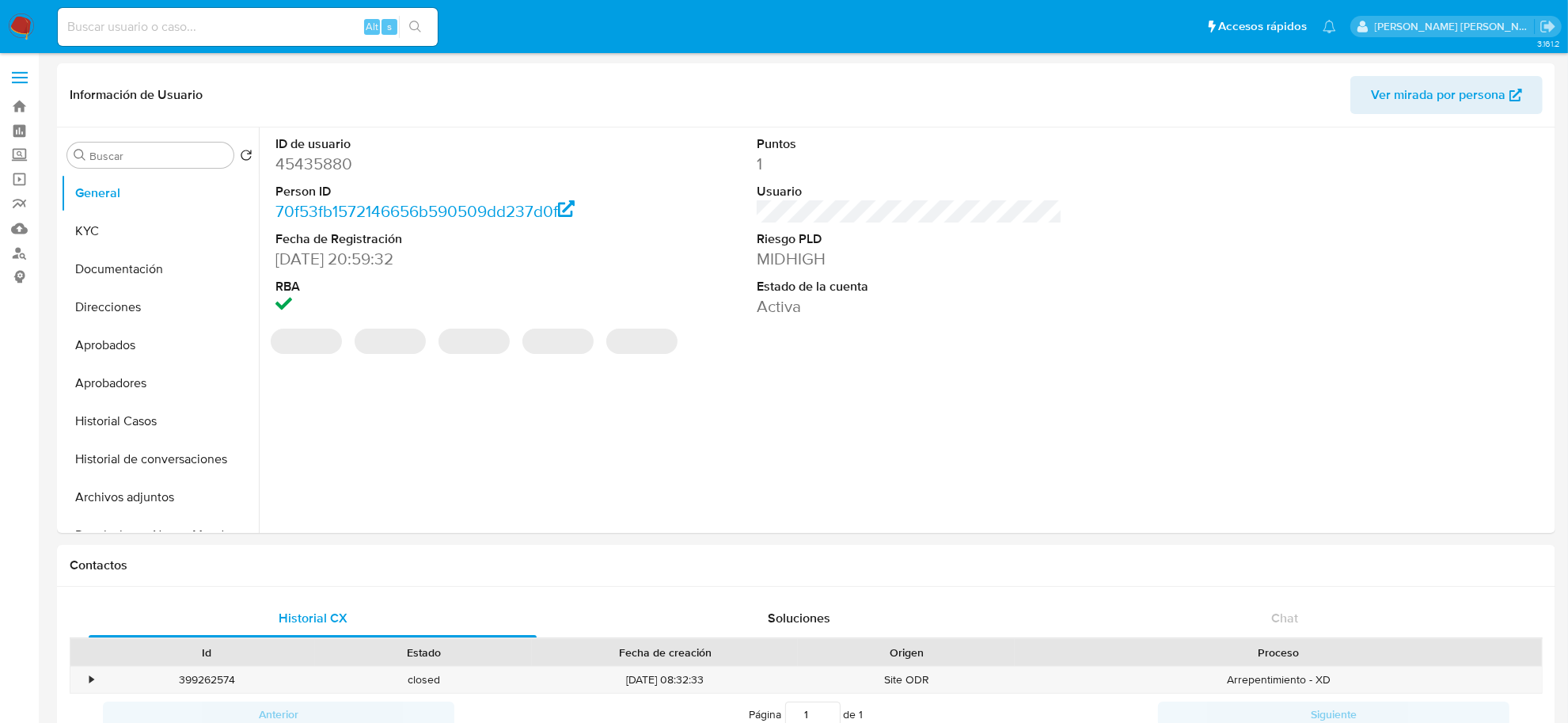
select select "10"
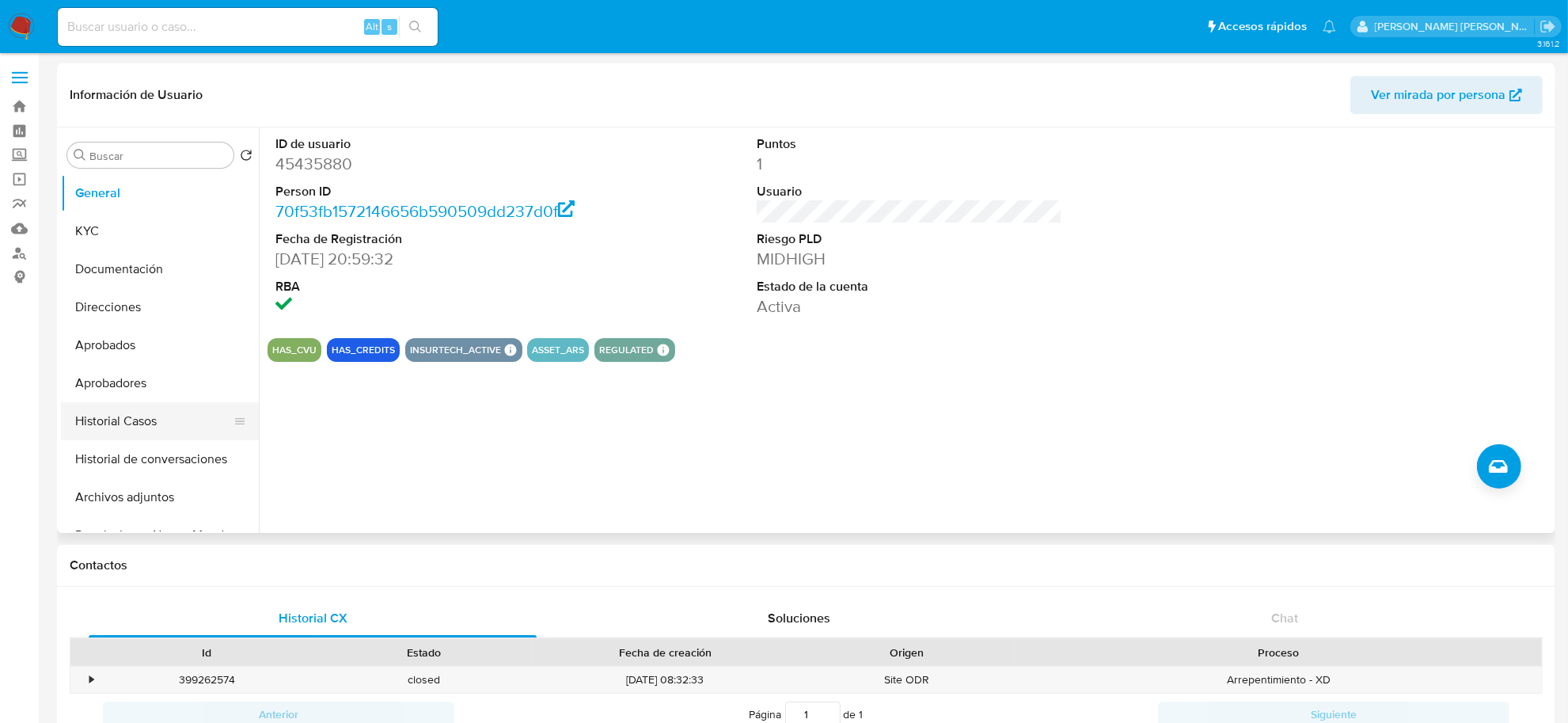
click at [128, 434] on button "Historial Casos" at bounding box center [154, 422] width 185 height 38
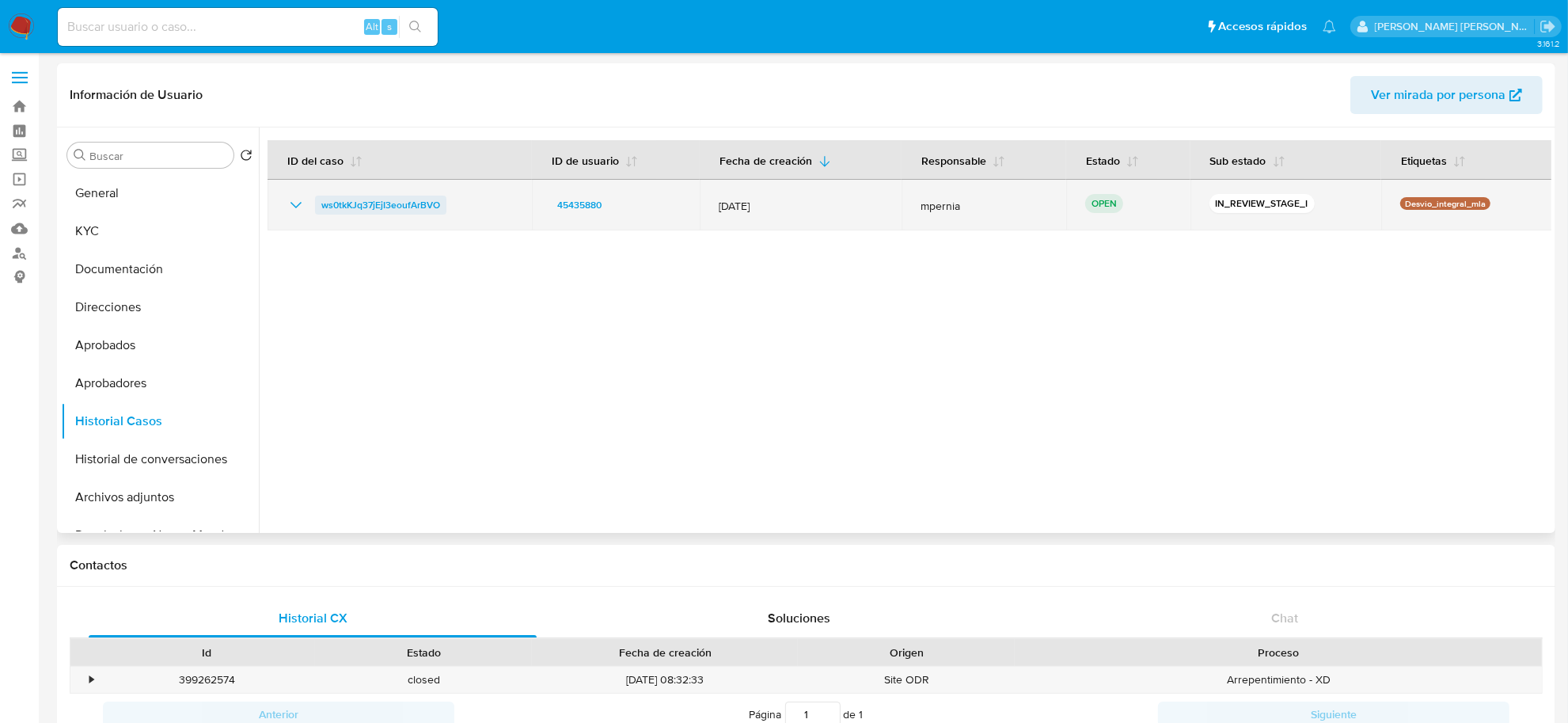
click at [405, 211] on span "ws0tkKJq37jEjI3eoufArBVO" at bounding box center [381, 205] width 119 height 19
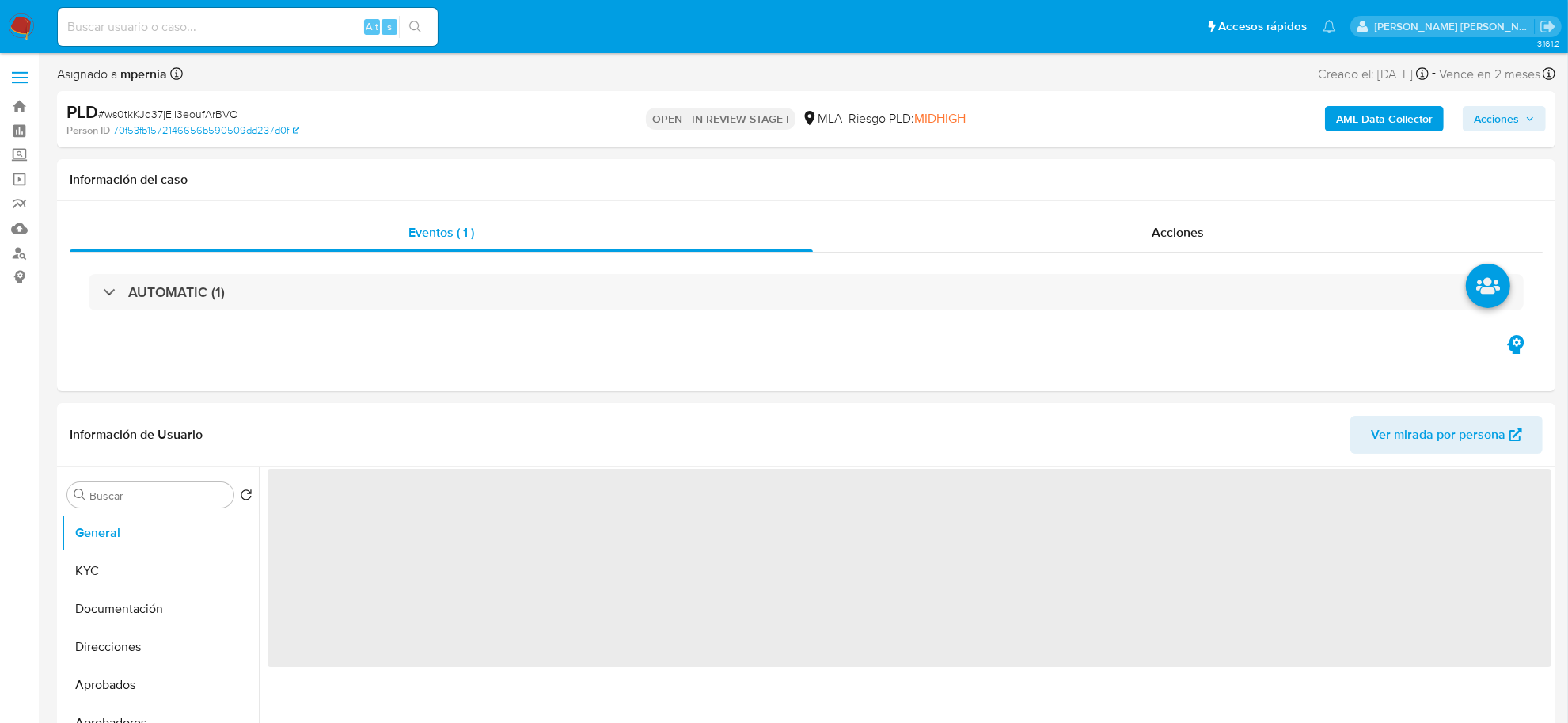
select select "10"
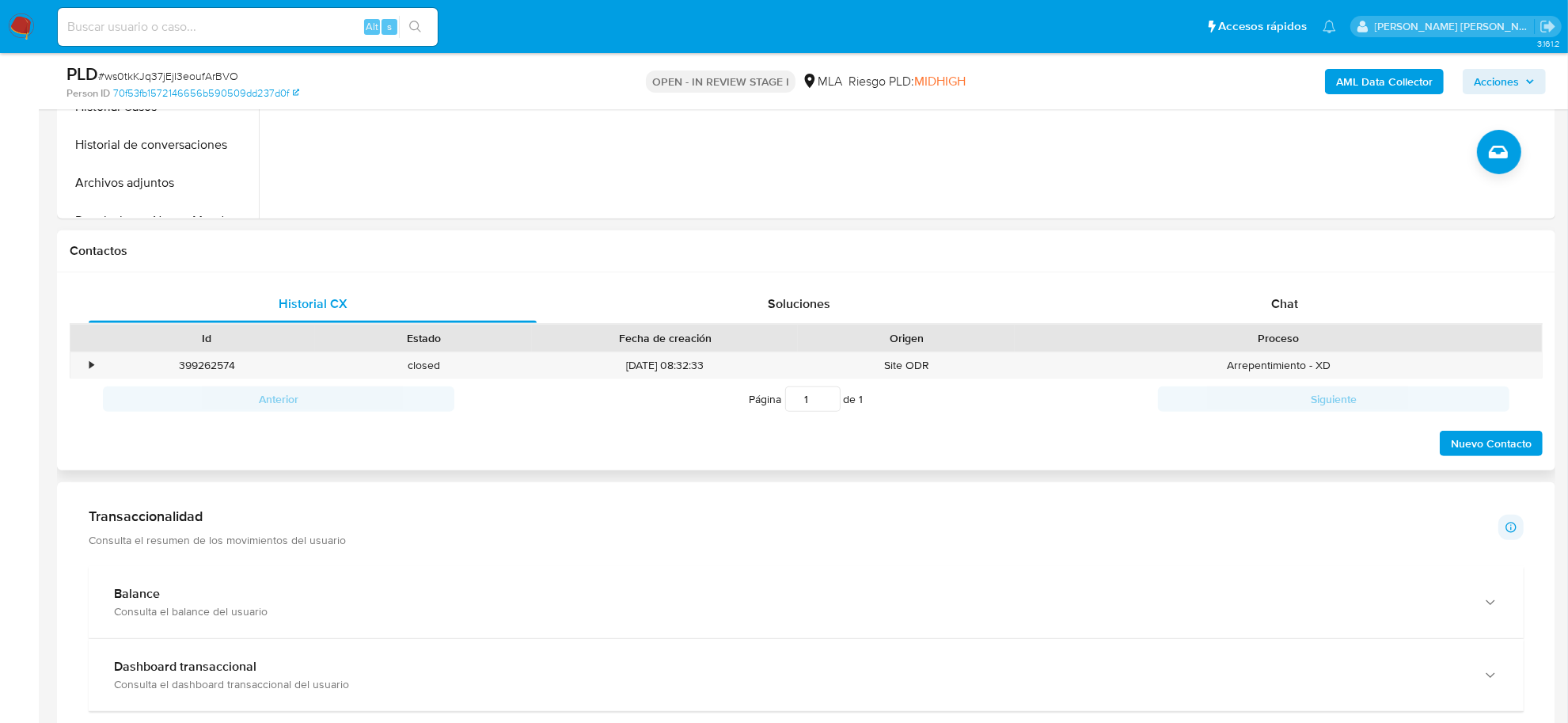
scroll to position [693, 0]
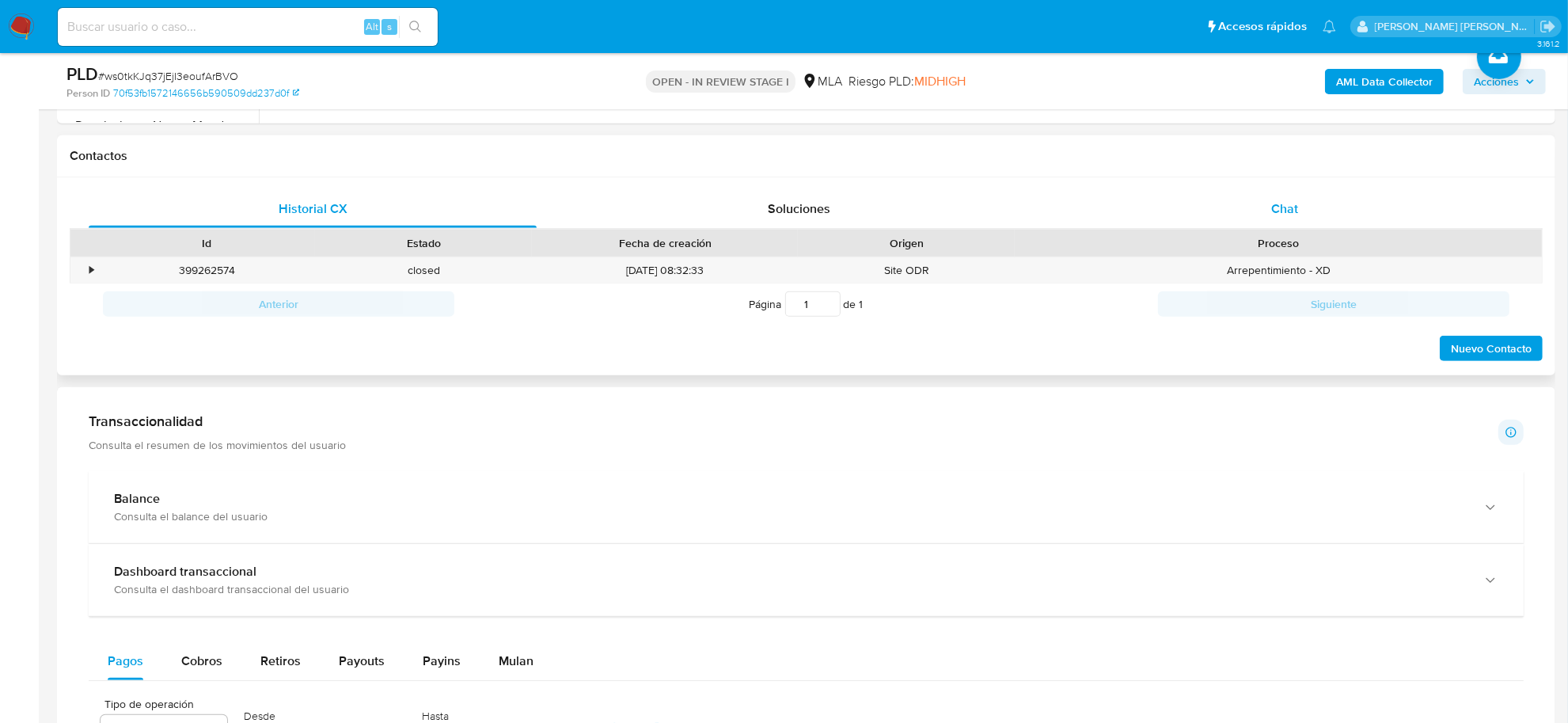
click at [1271, 222] on div "Chat" at bounding box center [1284, 209] width 448 height 38
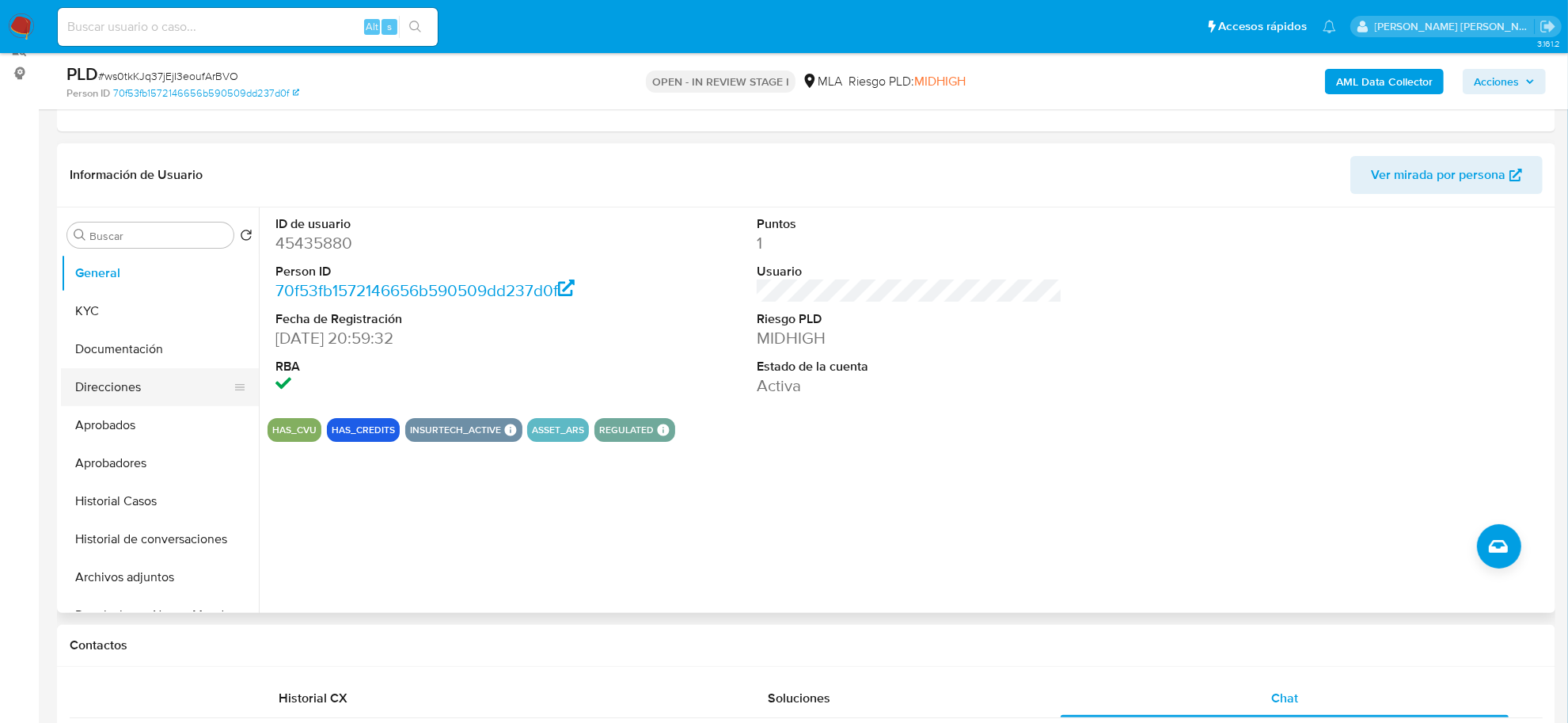
scroll to position [198, 0]
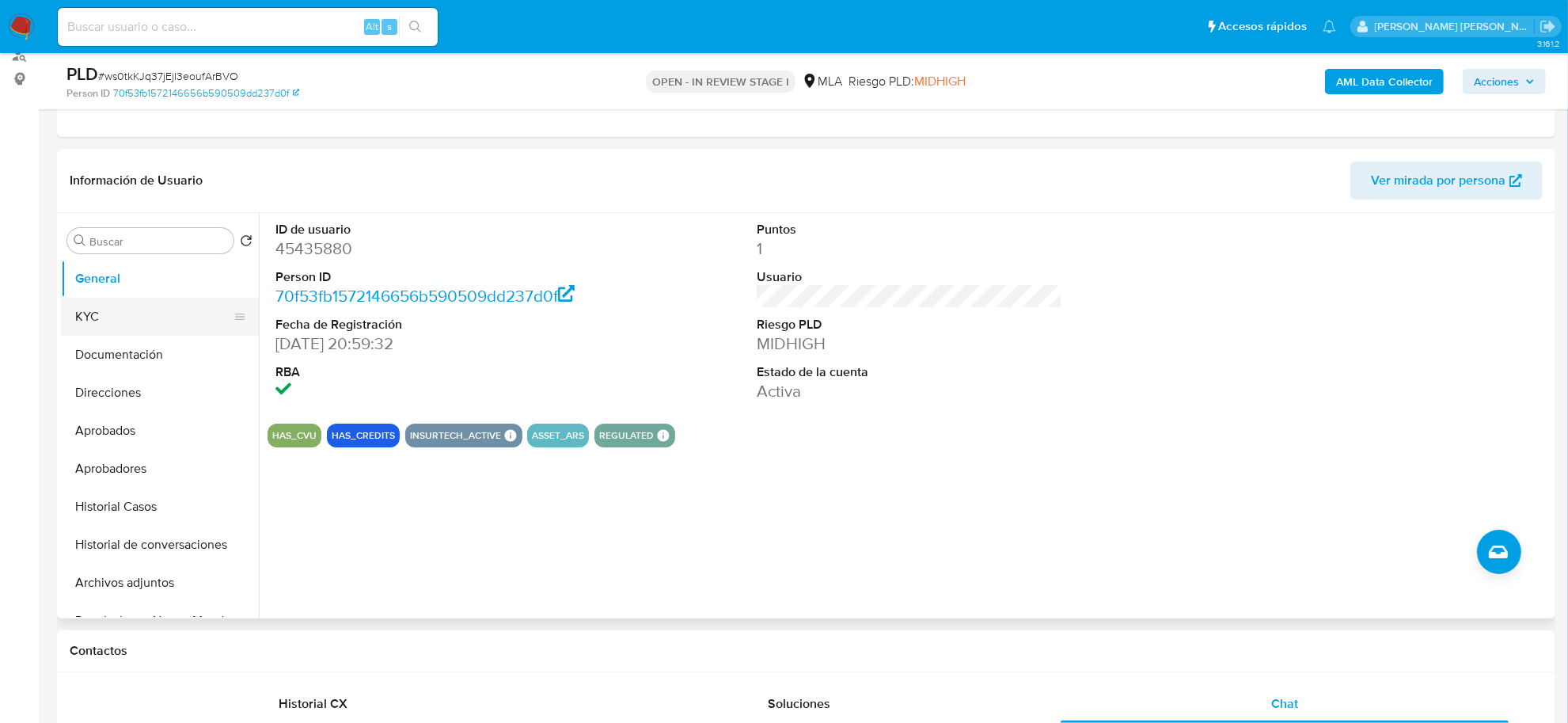
click at [81, 310] on button "KYC" at bounding box center [154, 317] width 185 height 38
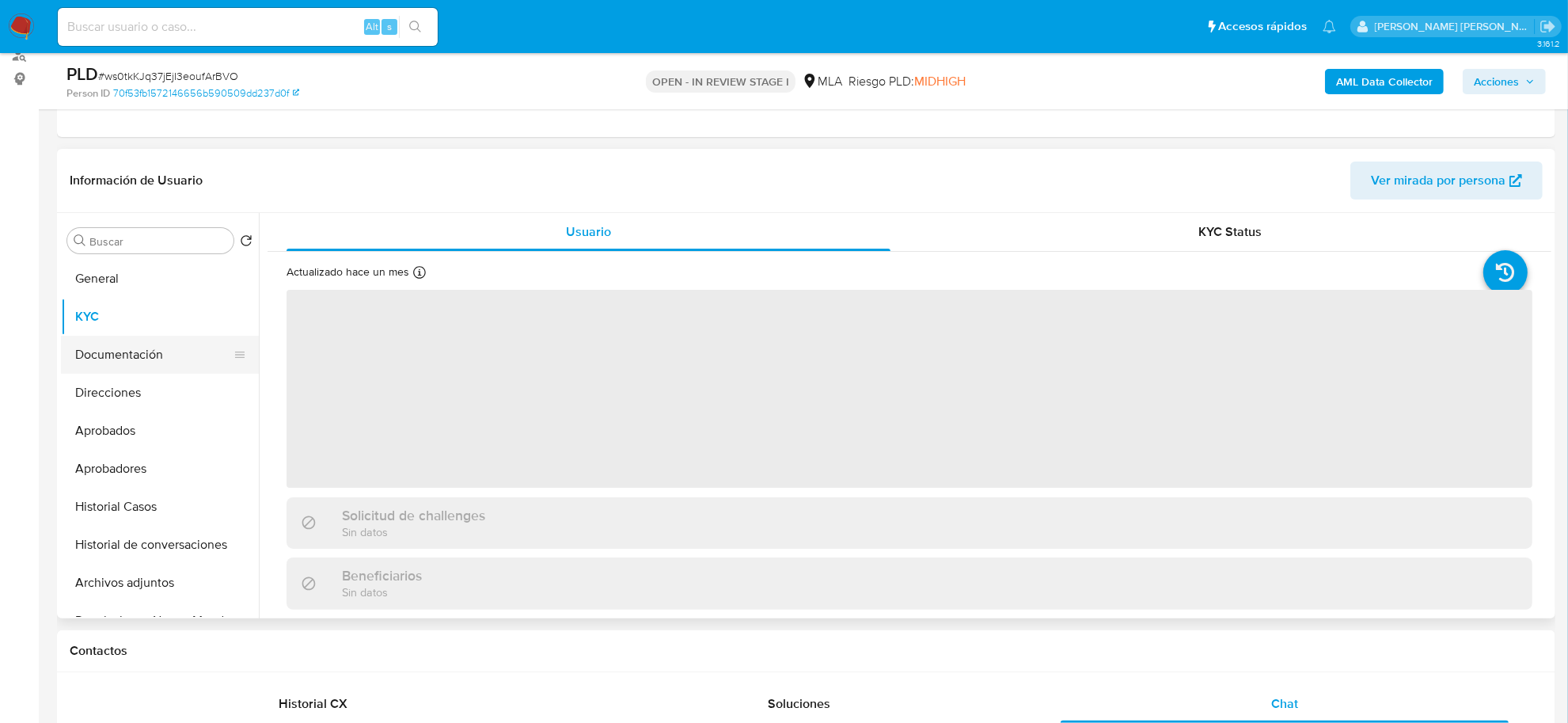
click at [101, 358] on button "Documentación" at bounding box center [154, 355] width 185 height 38
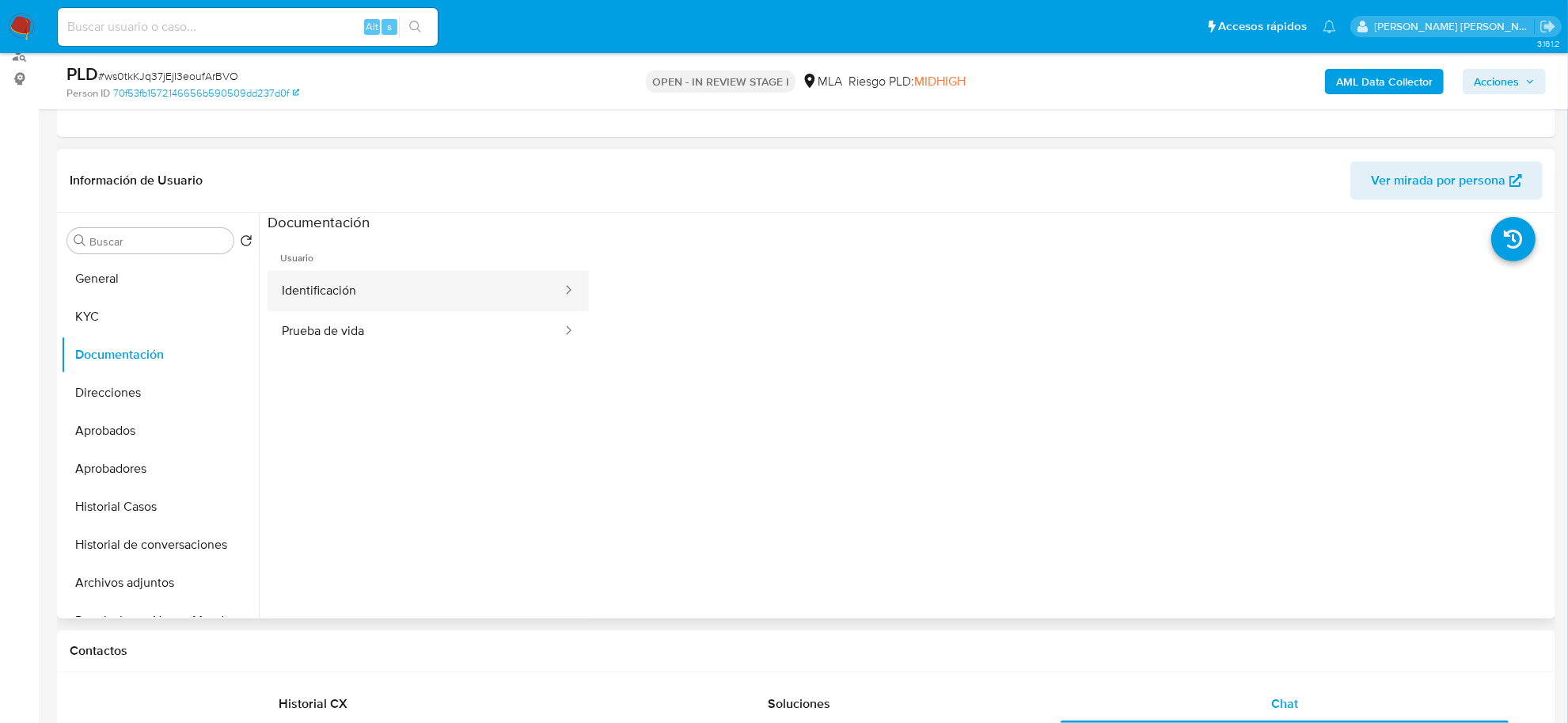
click at [373, 280] on button "Identificación" at bounding box center [416, 291] width 296 height 40
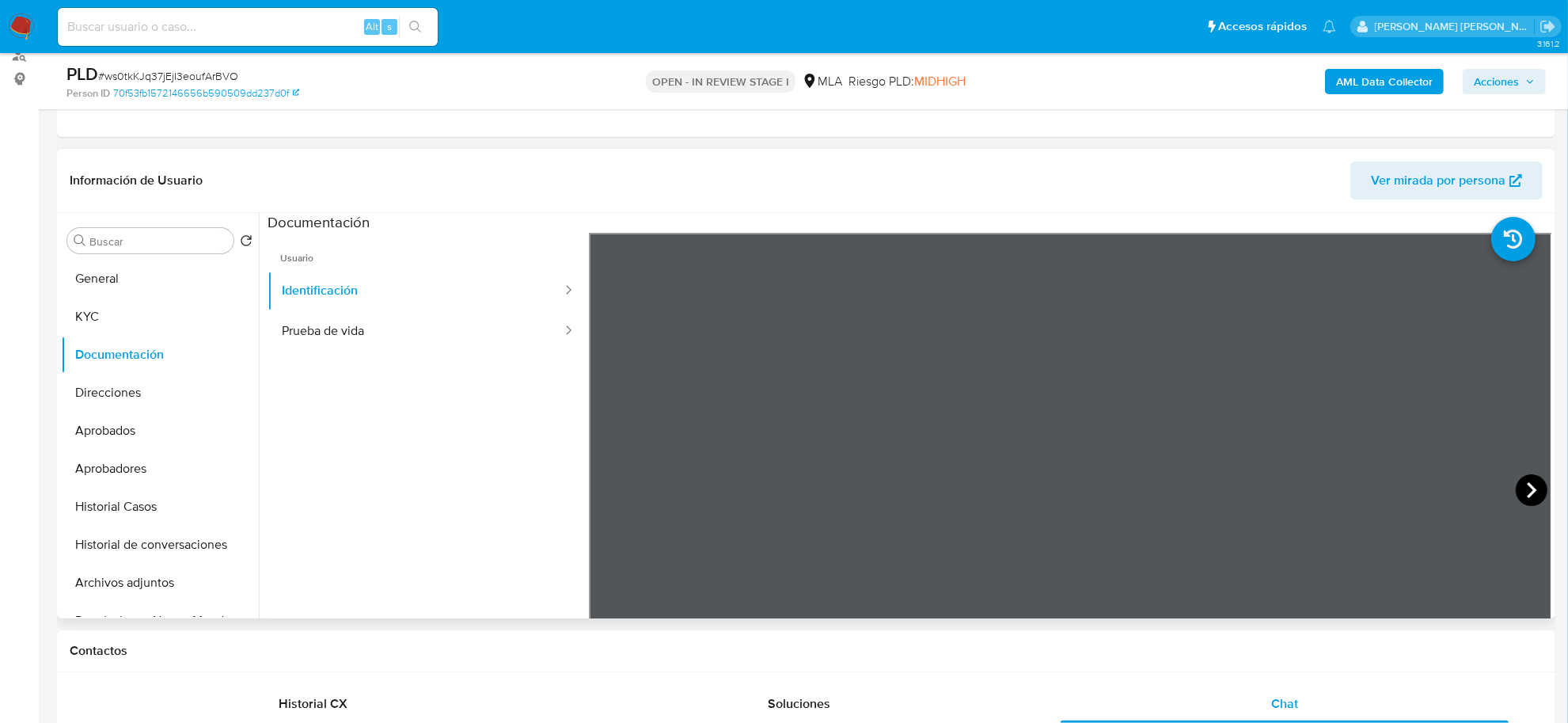
click at [1516, 487] on icon at bounding box center [1532, 490] width 32 height 32
click at [402, 327] on button "Prueba de vida" at bounding box center [416, 331] width 296 height 40
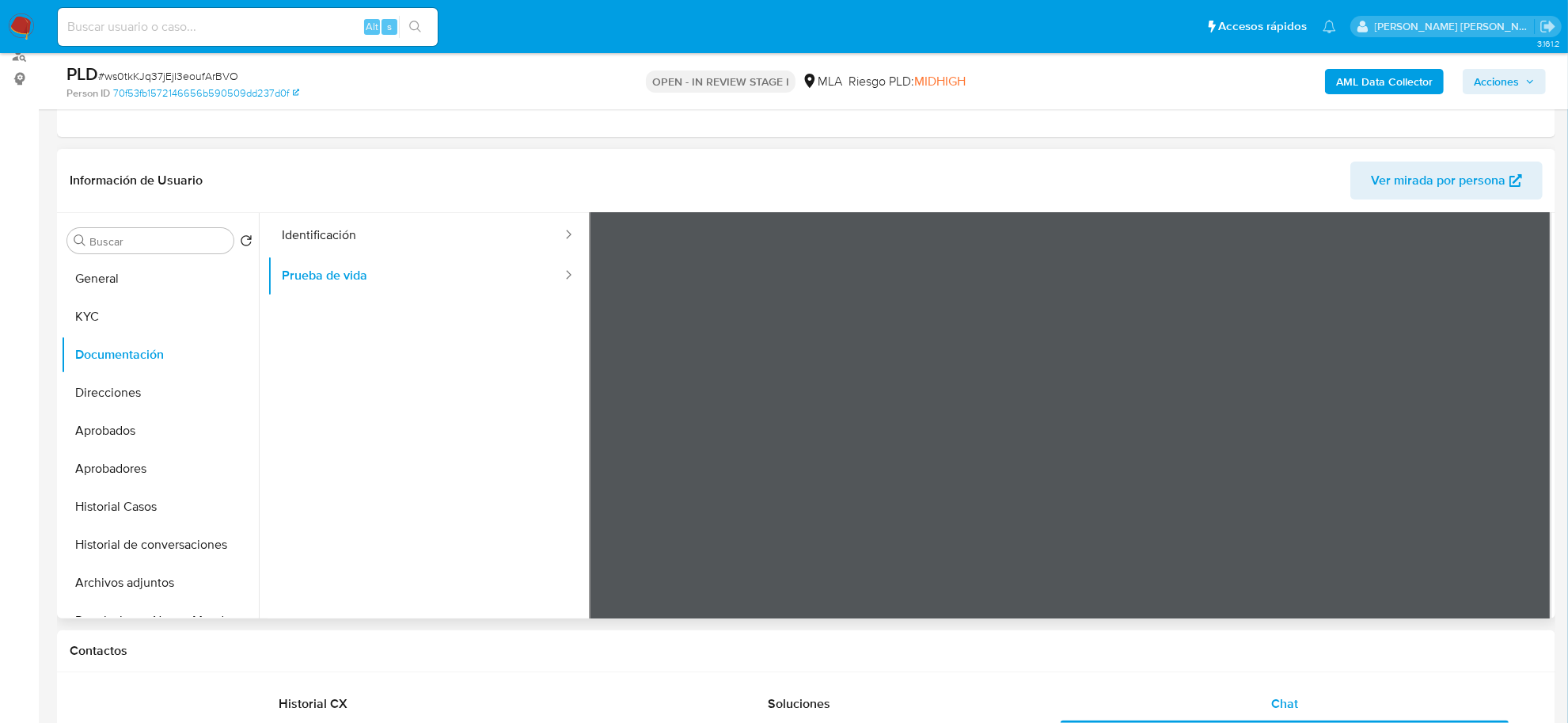
scroll to position [99, 0]
click at [125, 330] on button "KYC" at bounding box center [154, 317] width 185 height 38
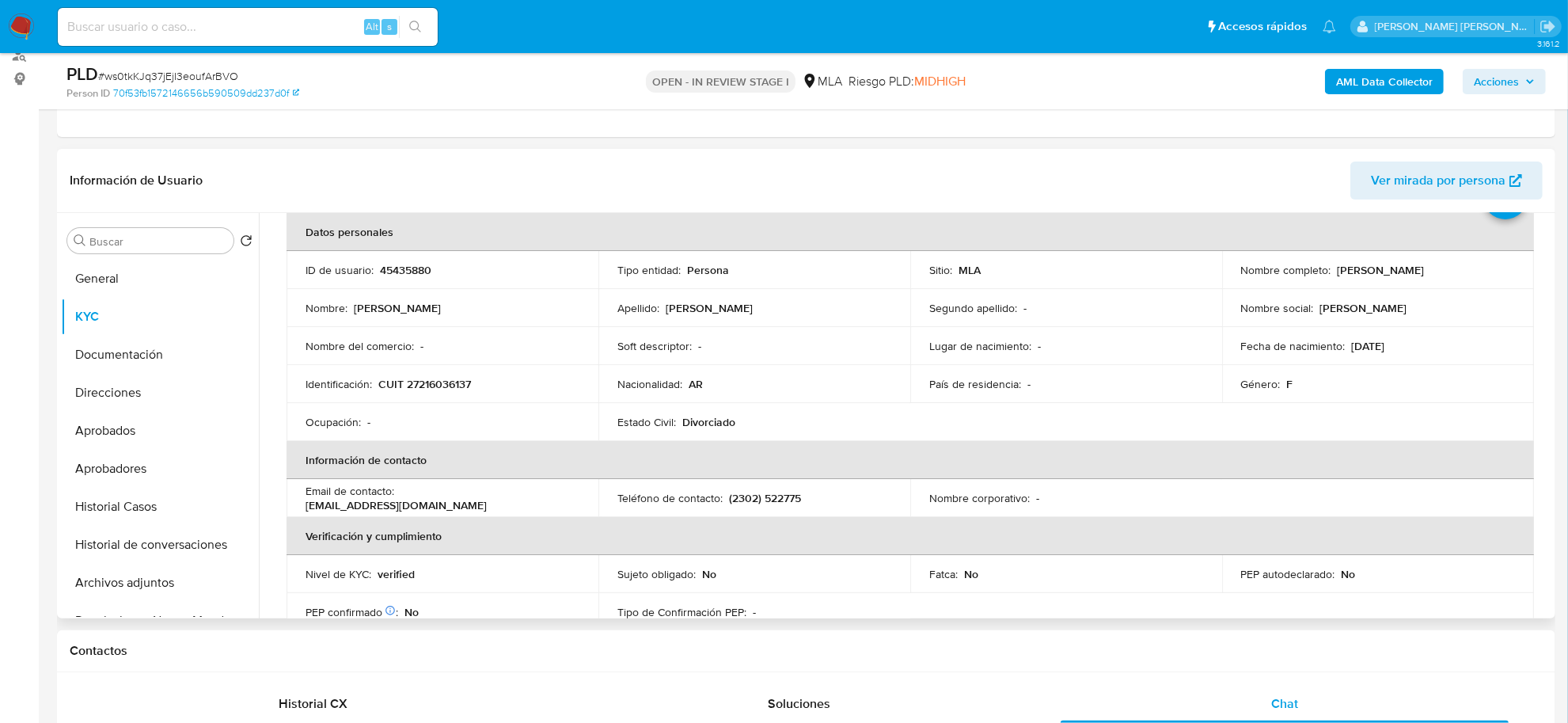
scroll to position [28, 0]
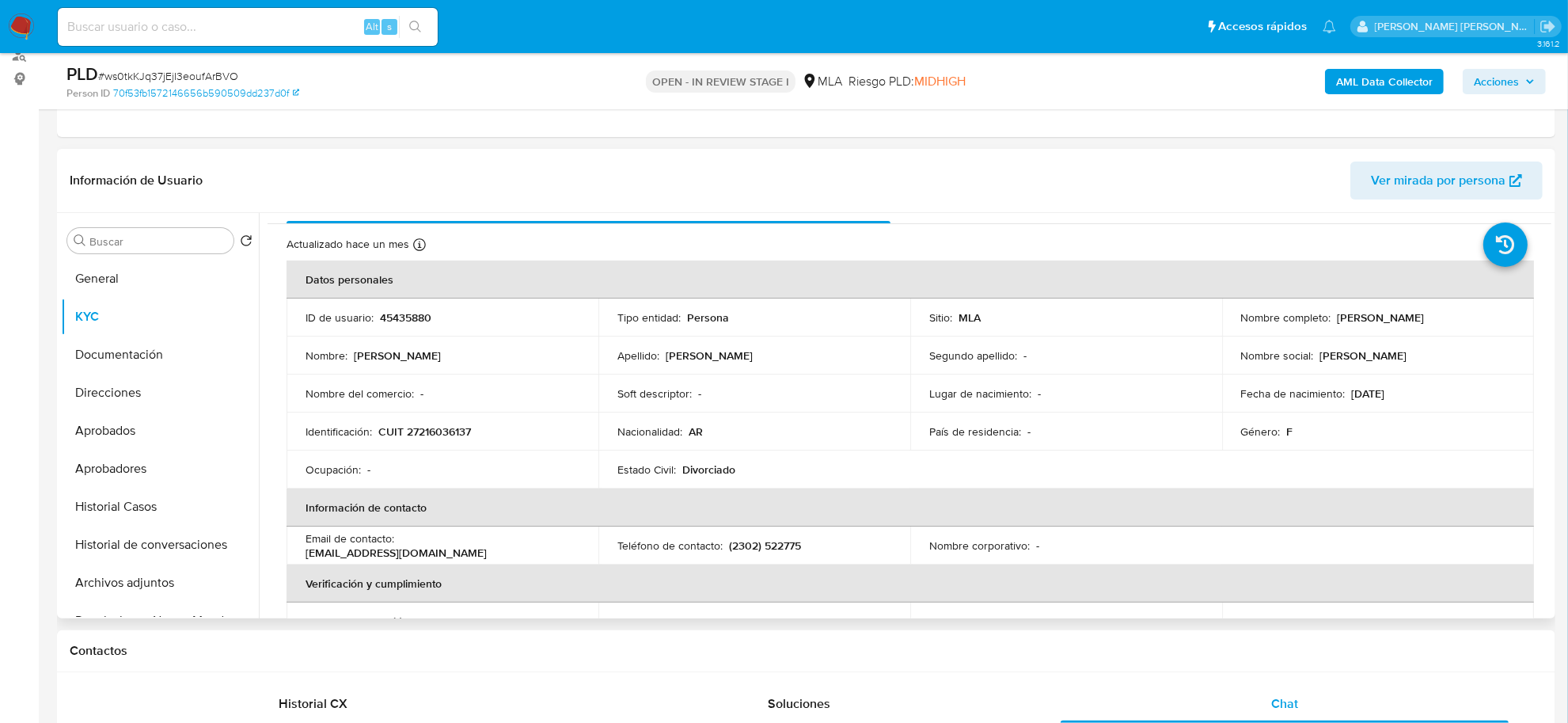
drag, startPoint x: 1332, startPoint y: 315, endPoint x: 1465, endPoint y: 315, distance: 133.0
click at [1465, 315] on div "Nombre completo : Sandra Mariela Martinez" at bounding box center [1378, 318] width 274 height 14
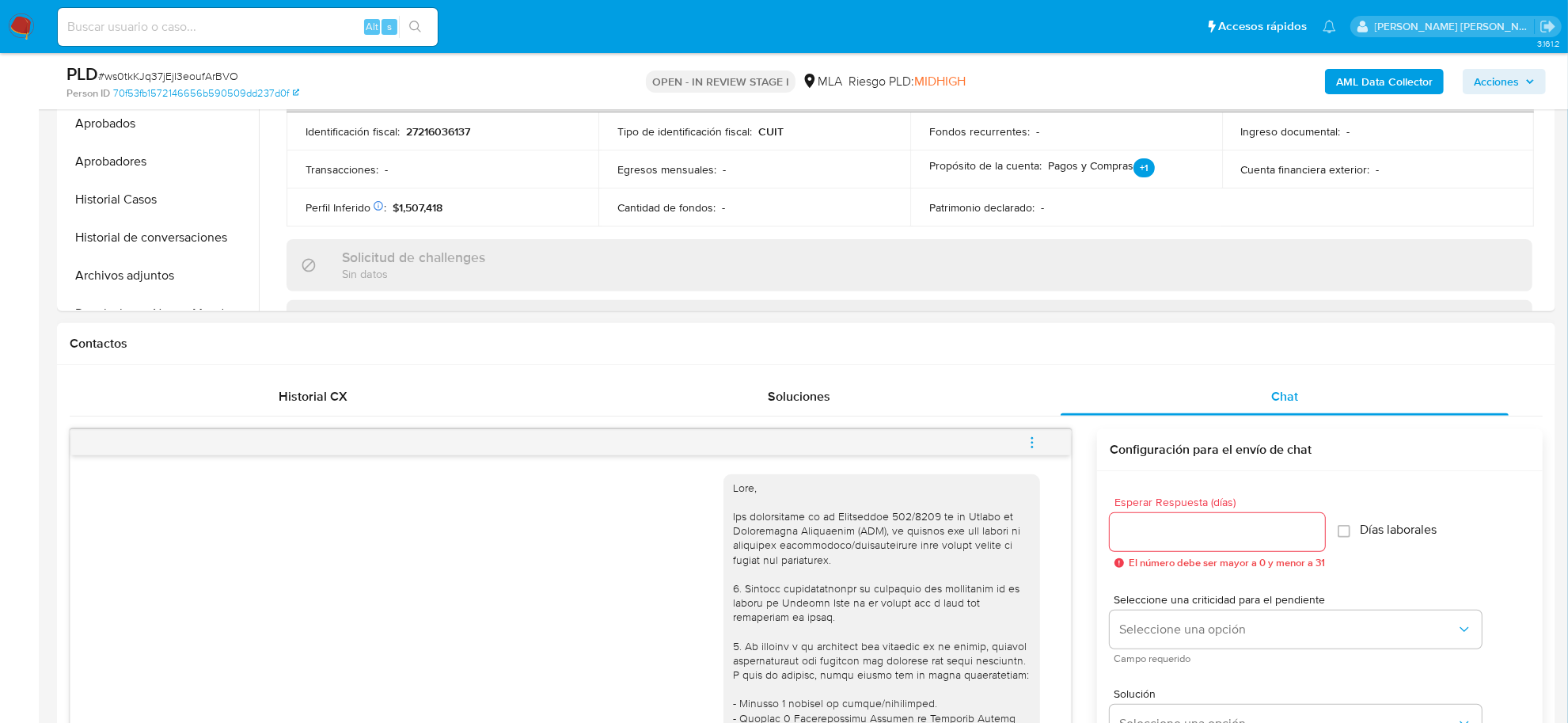
scroll to position [594, 0]
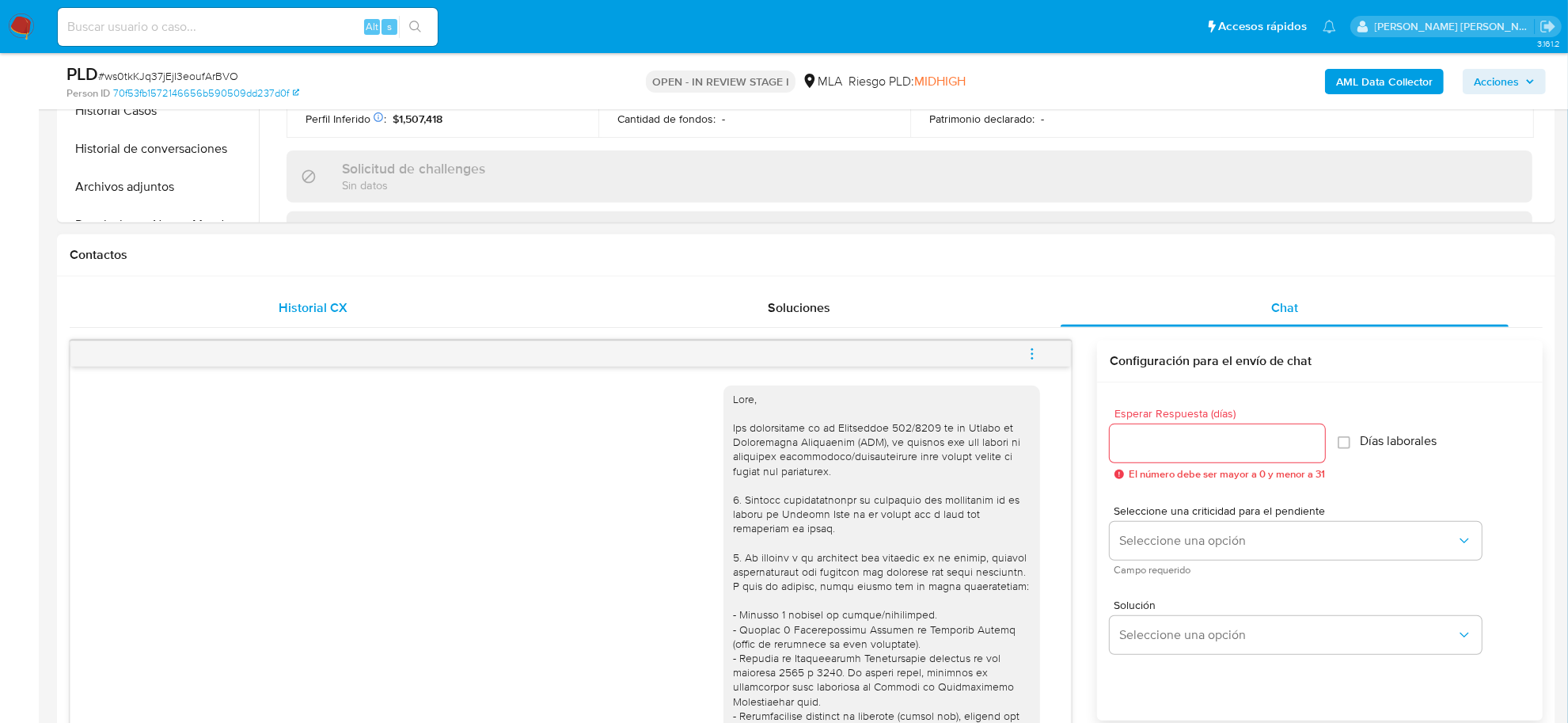
click at [303, 314] on span "Historial CX" at bounding box center [313, 308] width 69 height 18
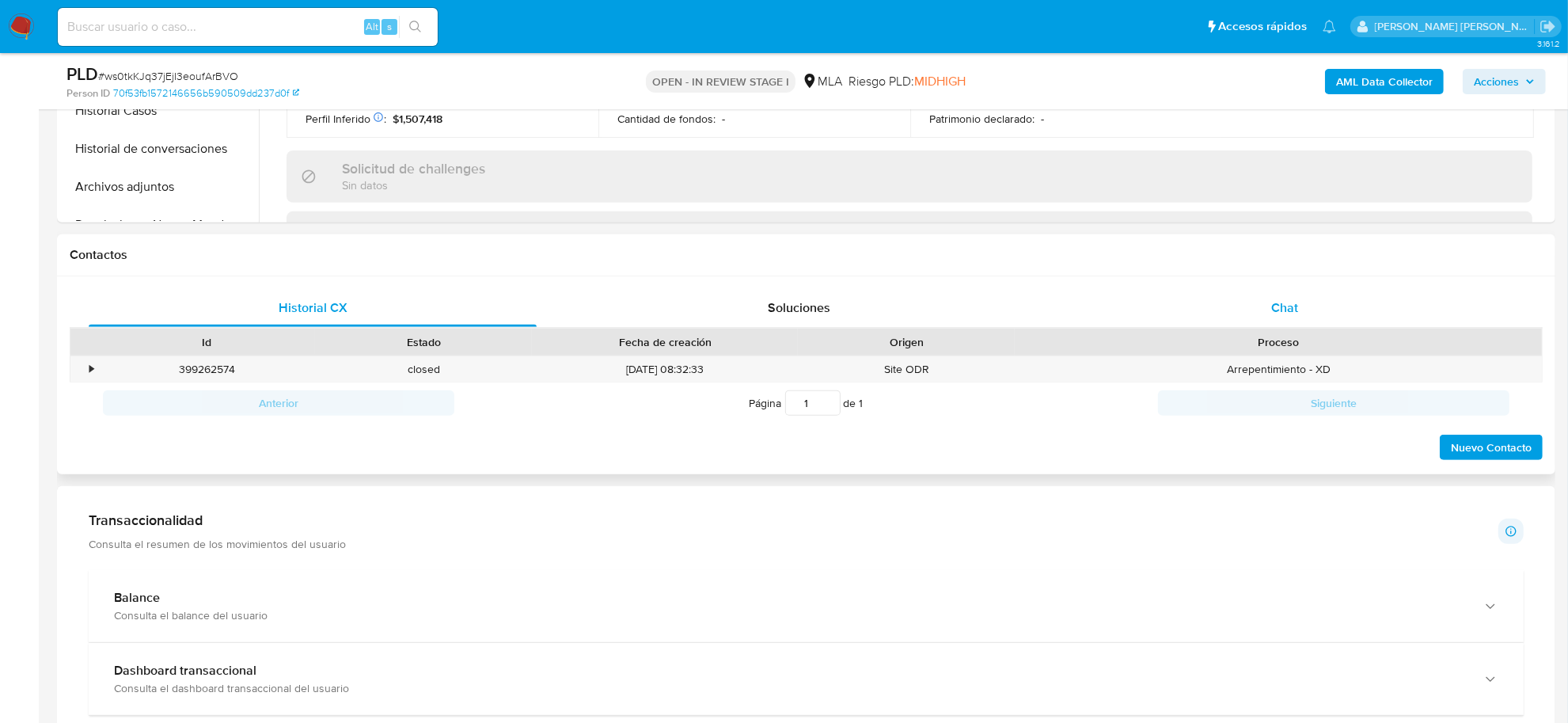
click at [1300, 307] on div "Chat" at bounding box center [1284, 308] width 448 height 38
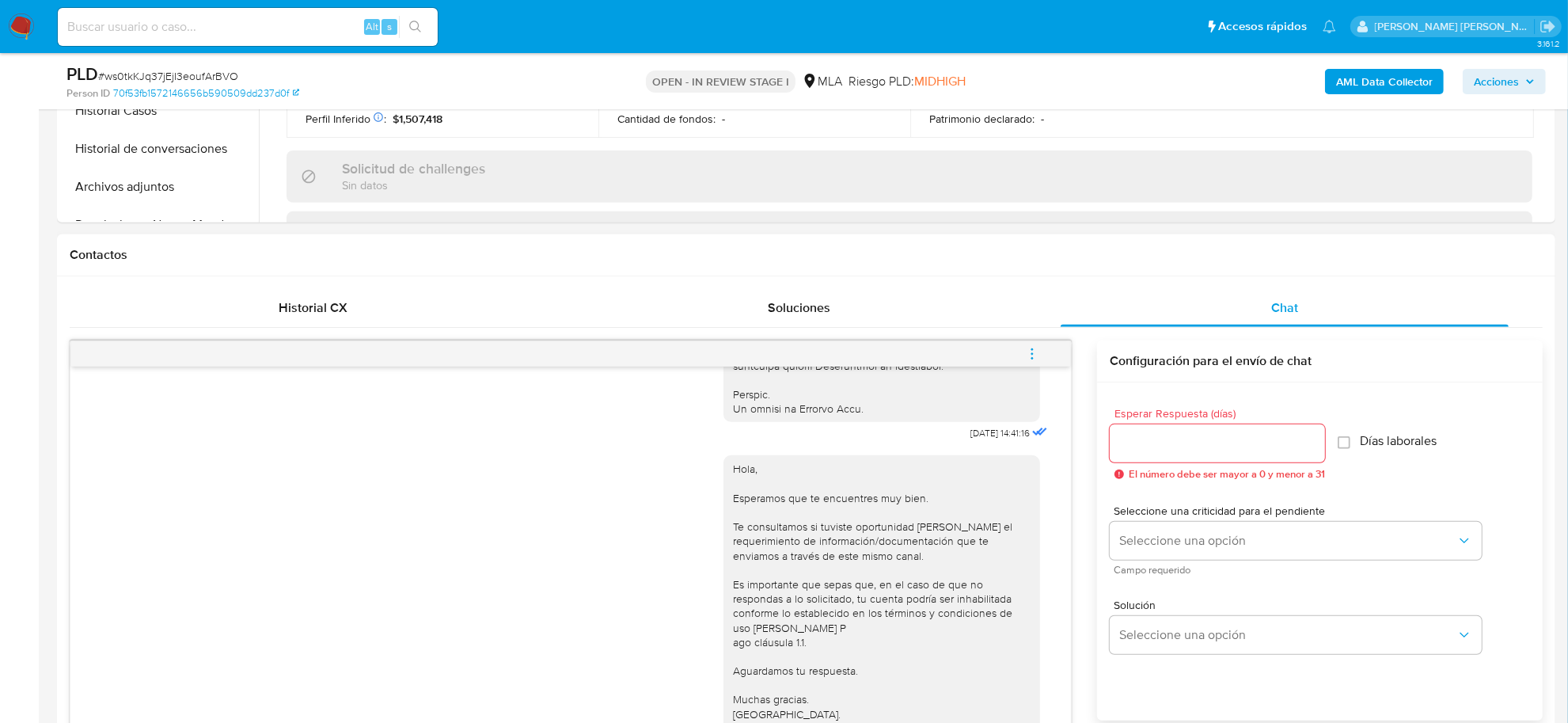
scroll to position [693, 0]
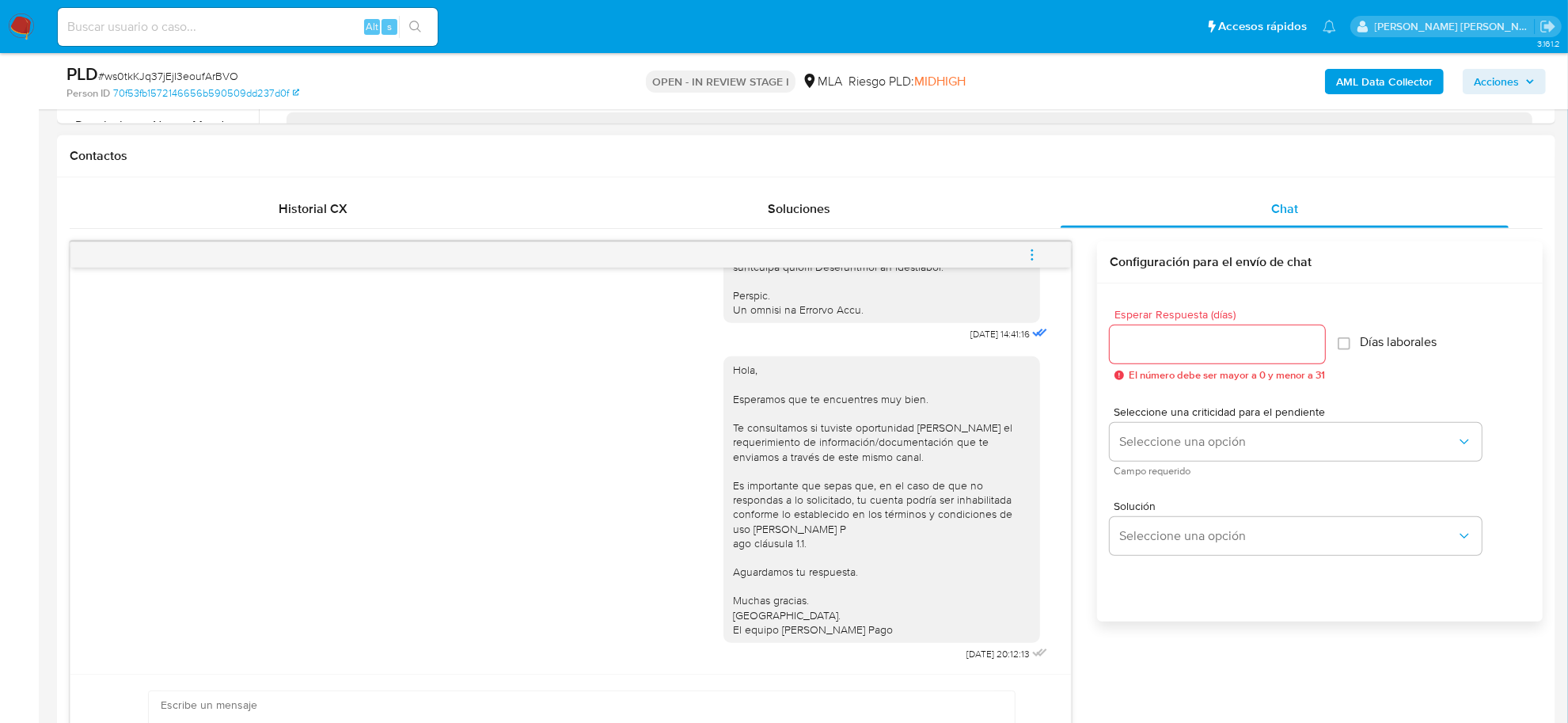
click at [1023, 250] on button "menu-action" at bounding box center [1032, 255] width 52 height 38
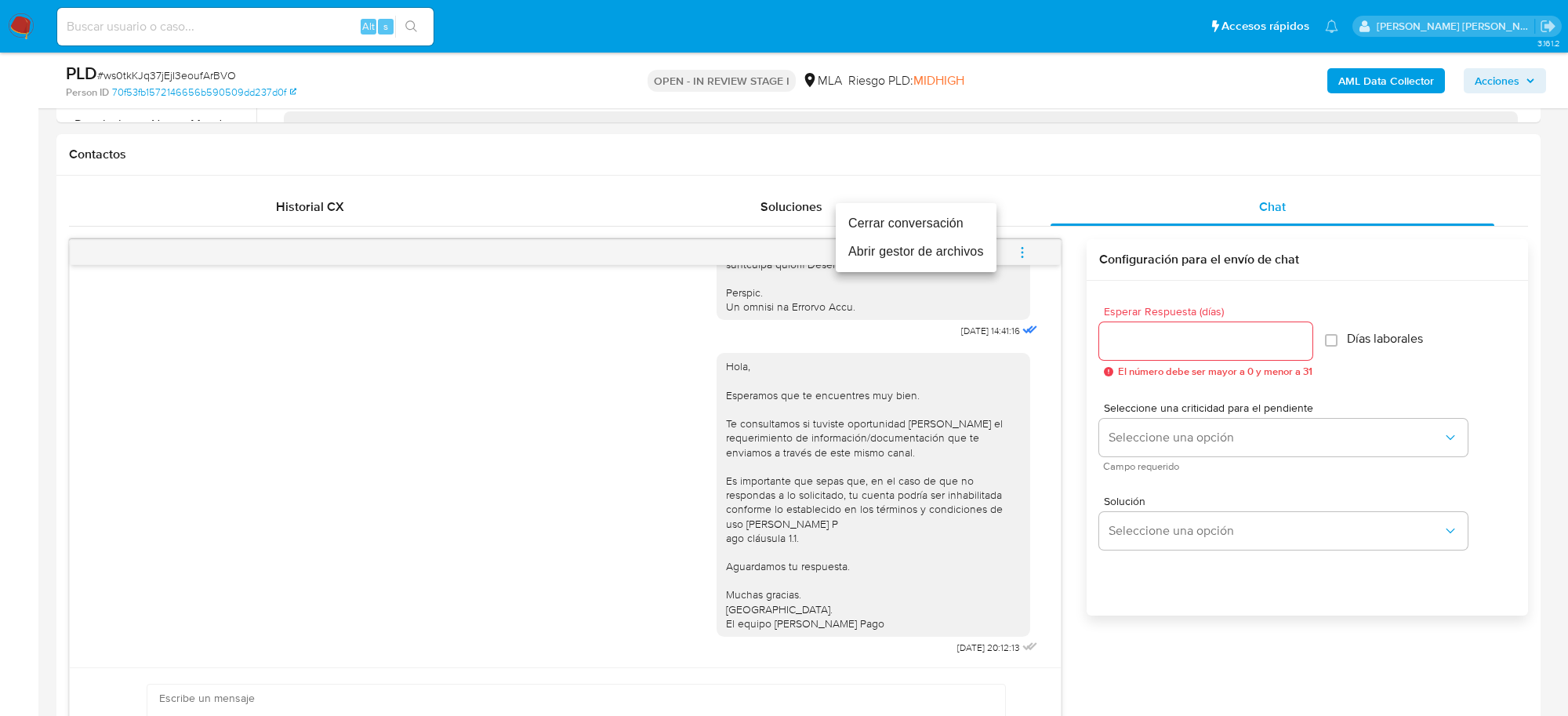
click at [910, 230] on li "Cerrar conversación" at bounding box center [916, 224] width 161 height 28
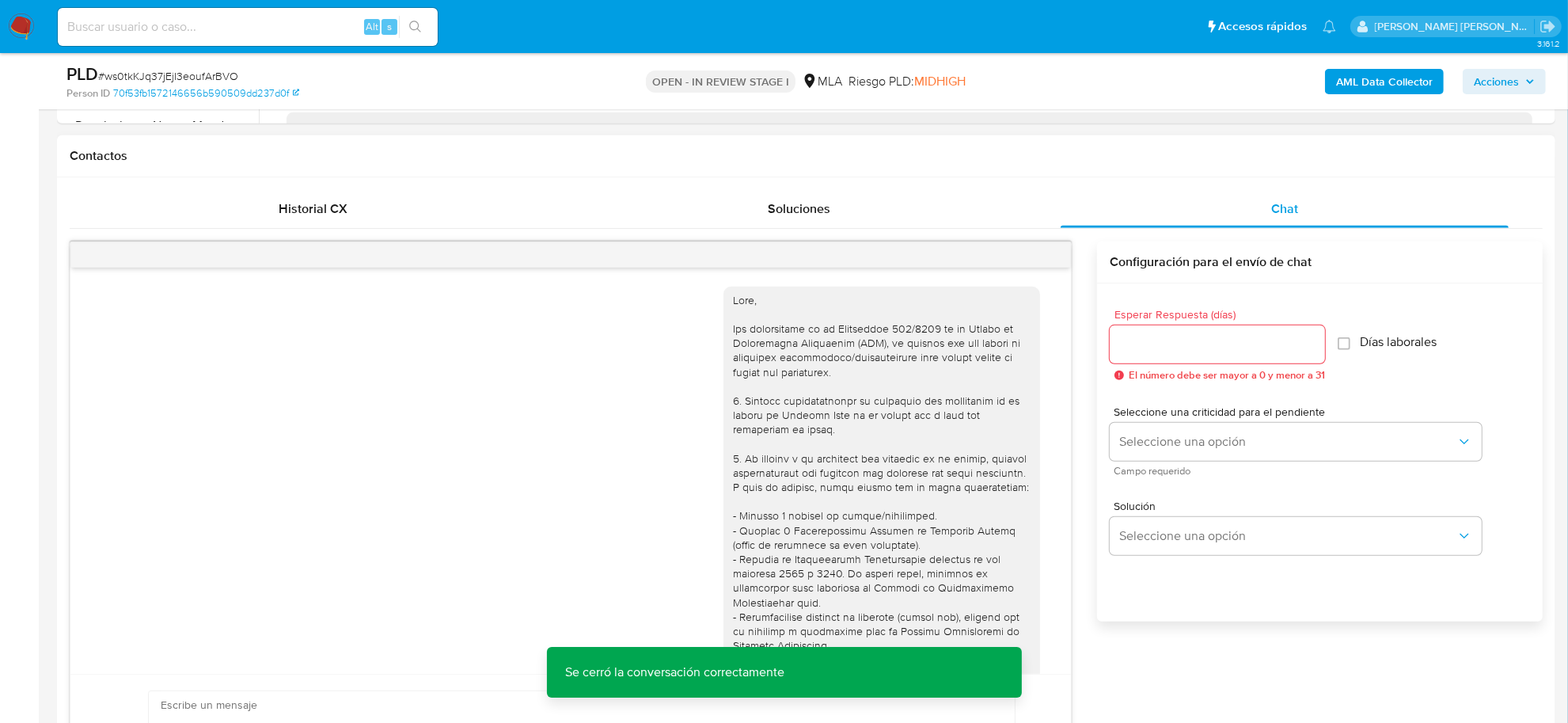
scroll to position [297, 0]
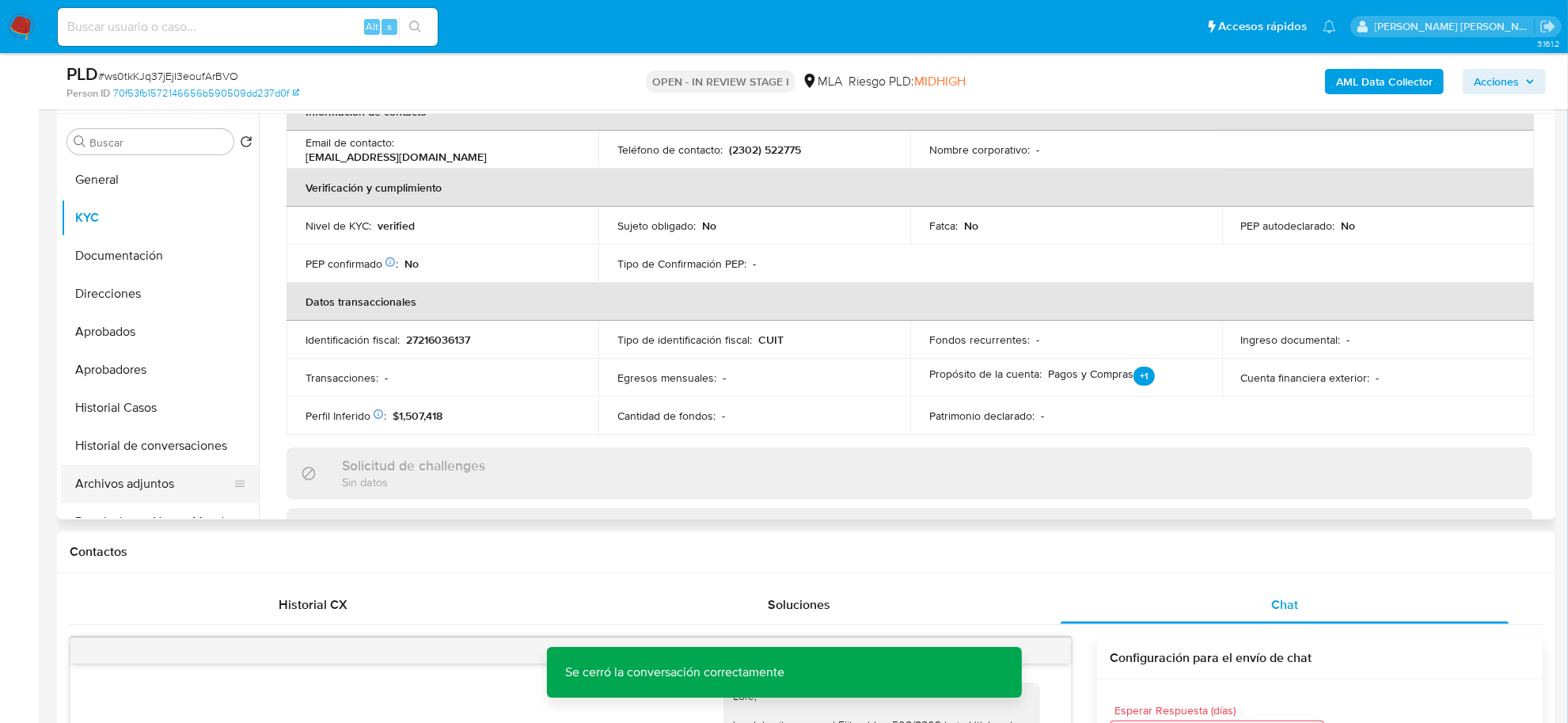
click at [108, 476] on button "Archivos adjuntos" at bounding box center [154, 484] width 185 height 38
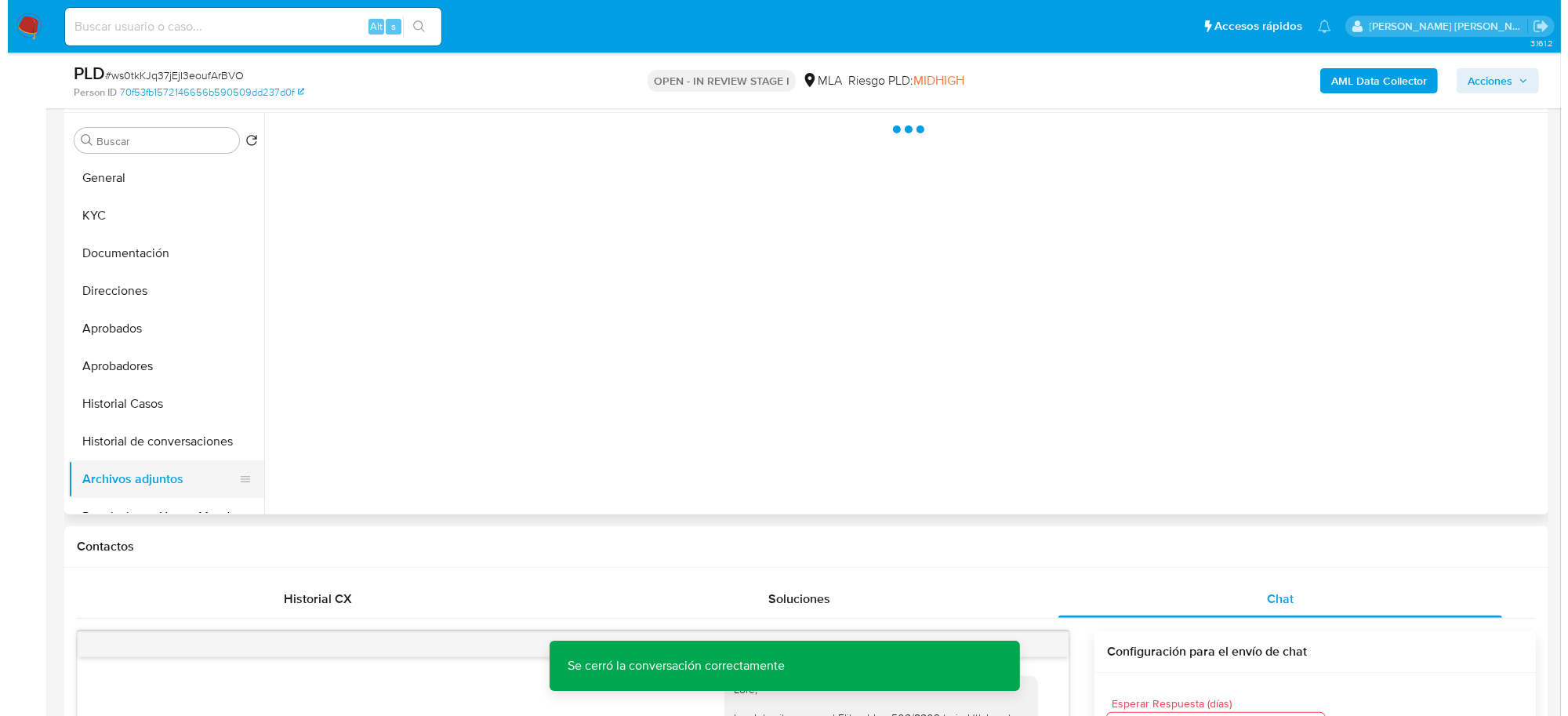
scroll to position [0, 0]
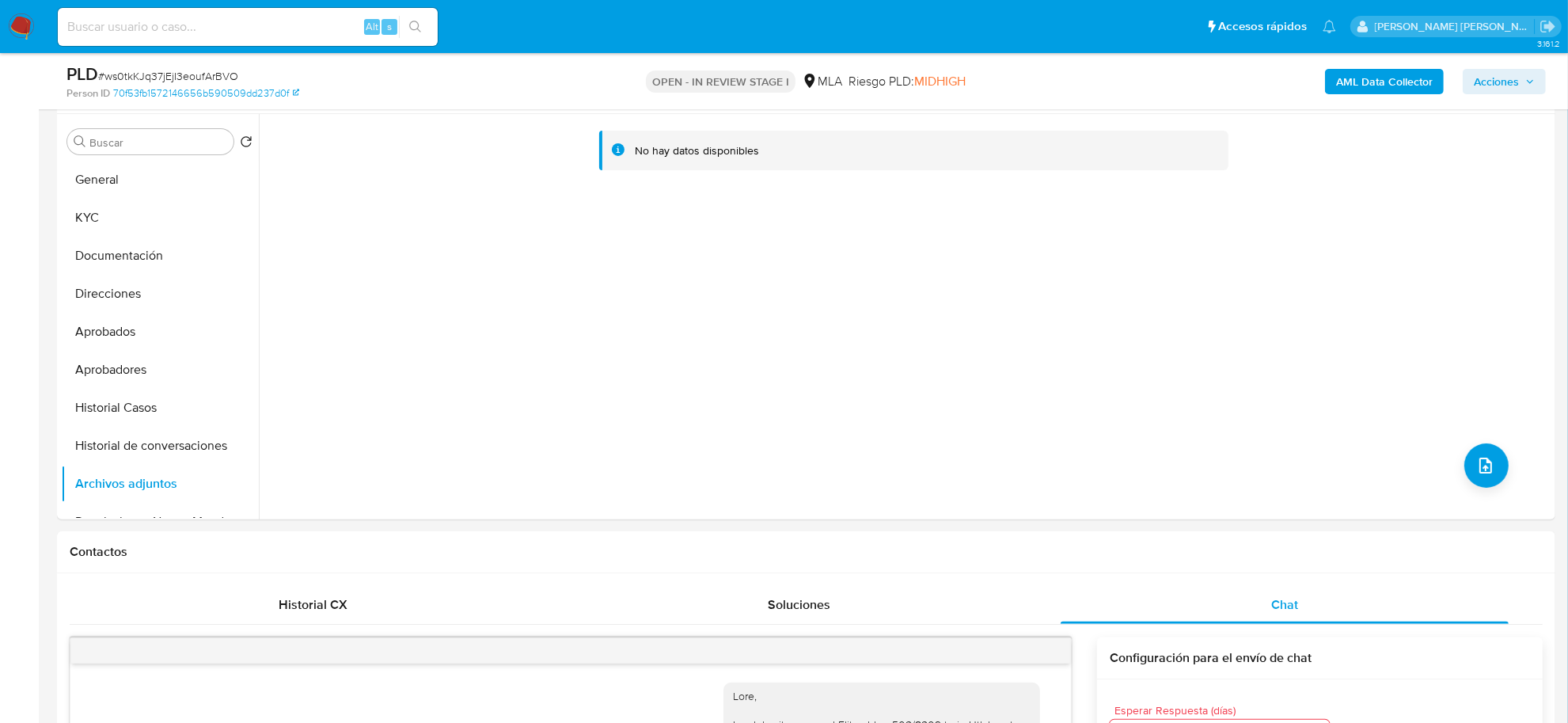
click at [1372, 73] on b "AML Data Collector" at bounding box center [1384, 82] width 97 height 25
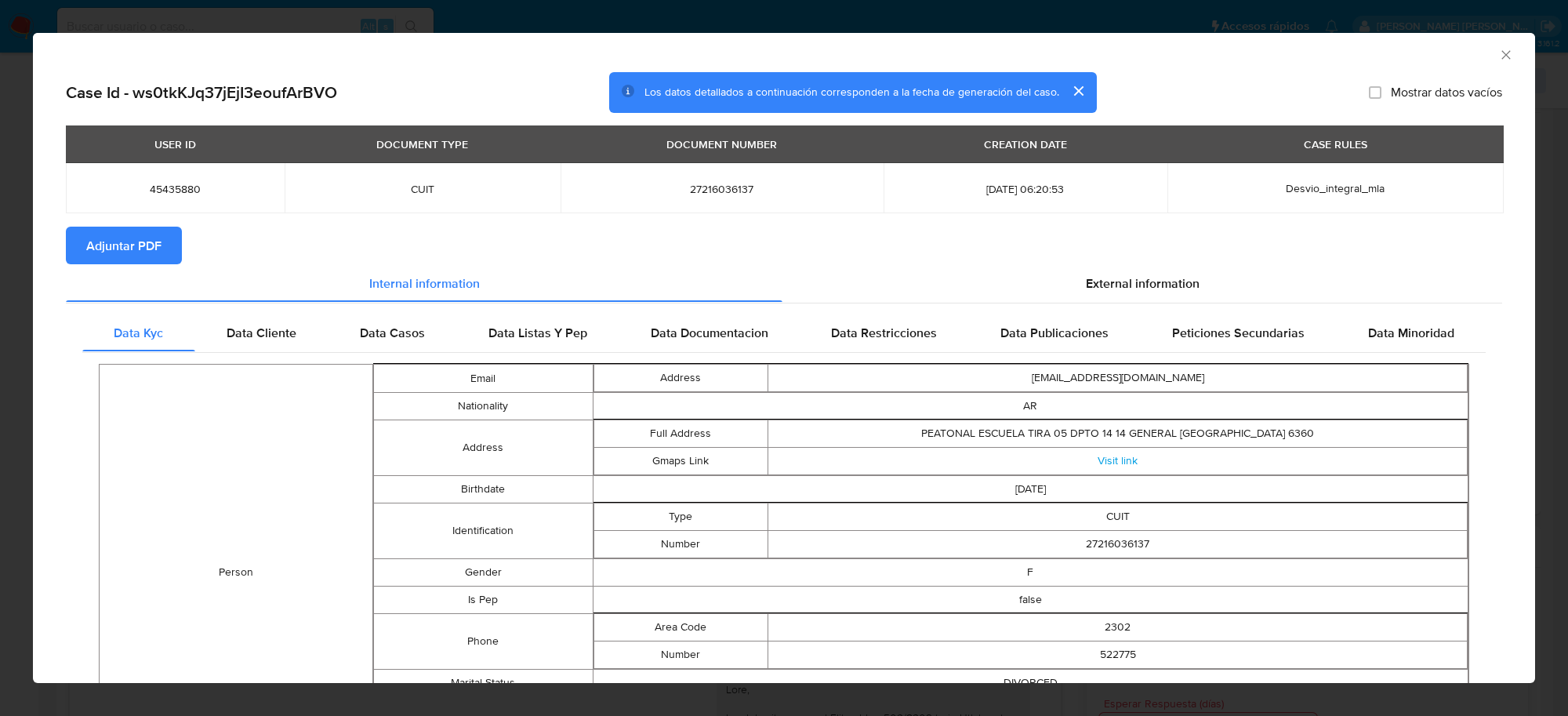
click at [134, 239] on span "Adjuntar PDF" at bounding box center [124, 246] width 75 height 35
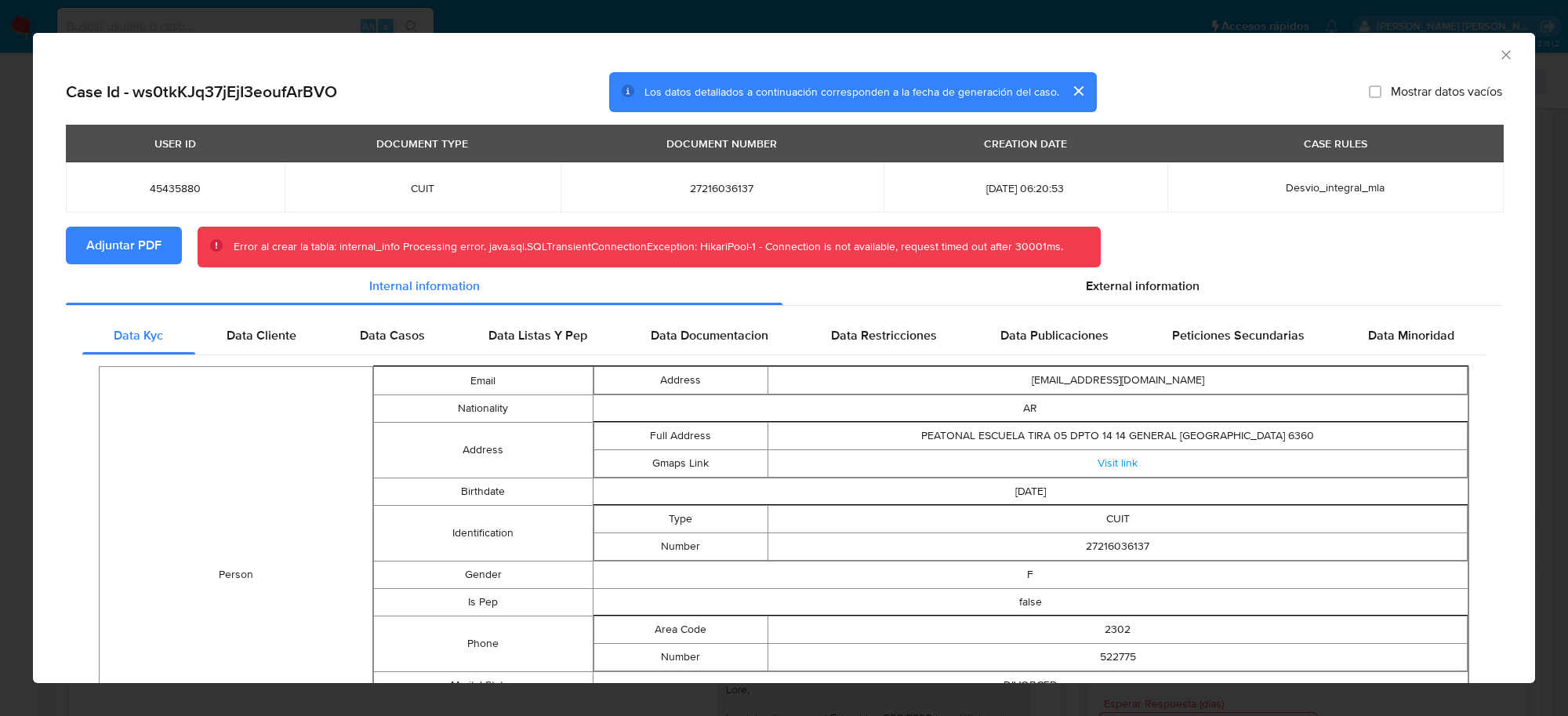
click at [1498, 53] on icon "Cerrar ventana" at bounding box center [1506, 55] width 16 height 16
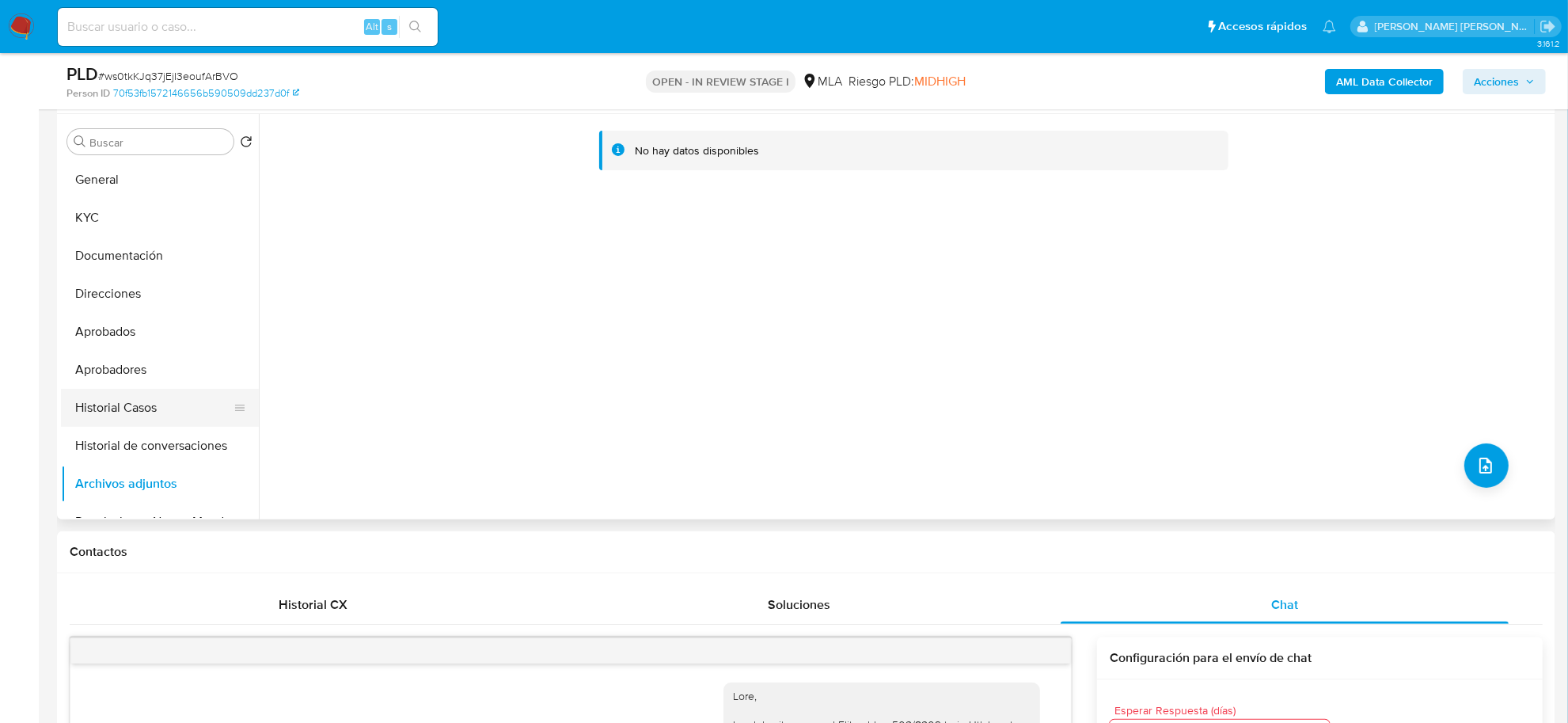
click at [109, 421] on button "Historial Casos" at bounding box center [154, 408] width 185 height 38
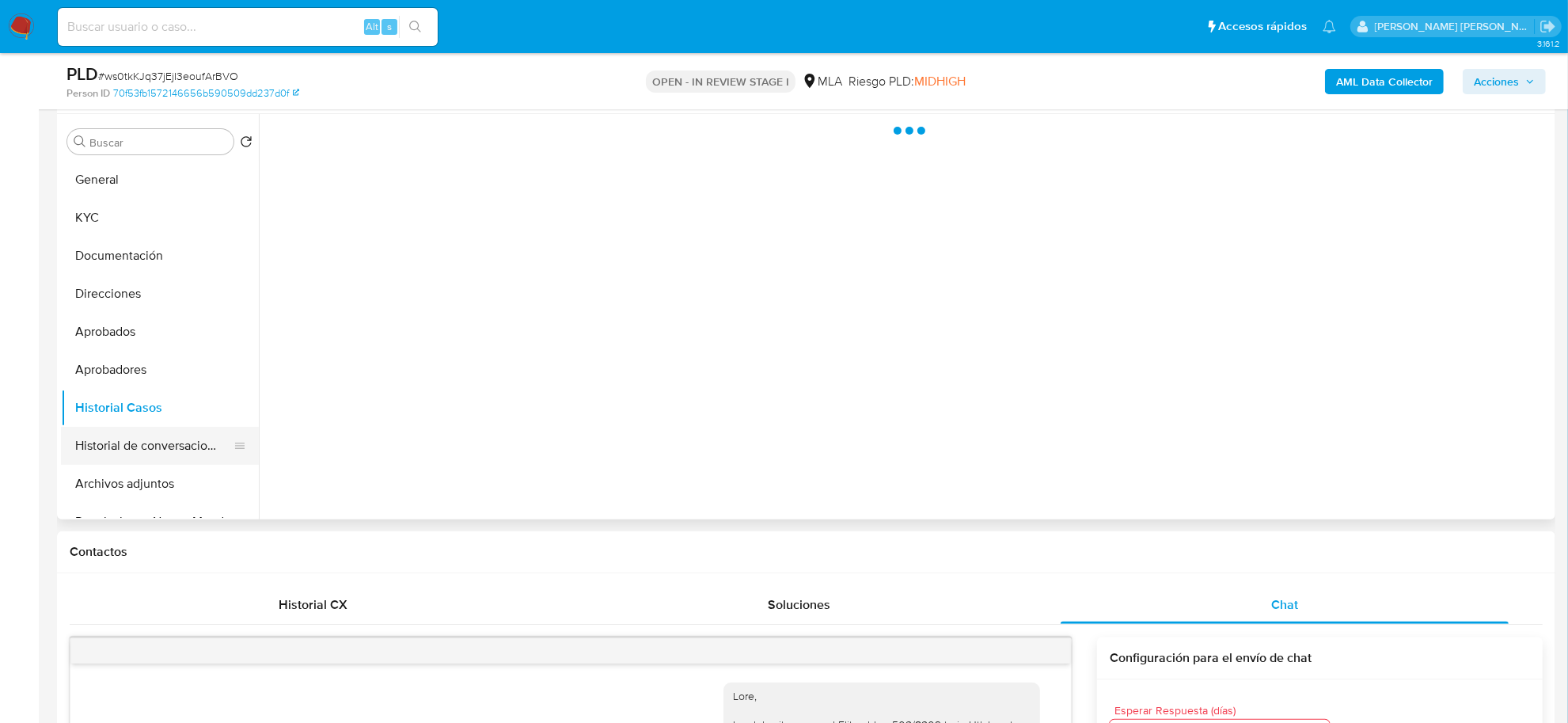
click at [111, 441] on button "Historial de conversaciones" at bounding box center [154, 446] width 185 height 38
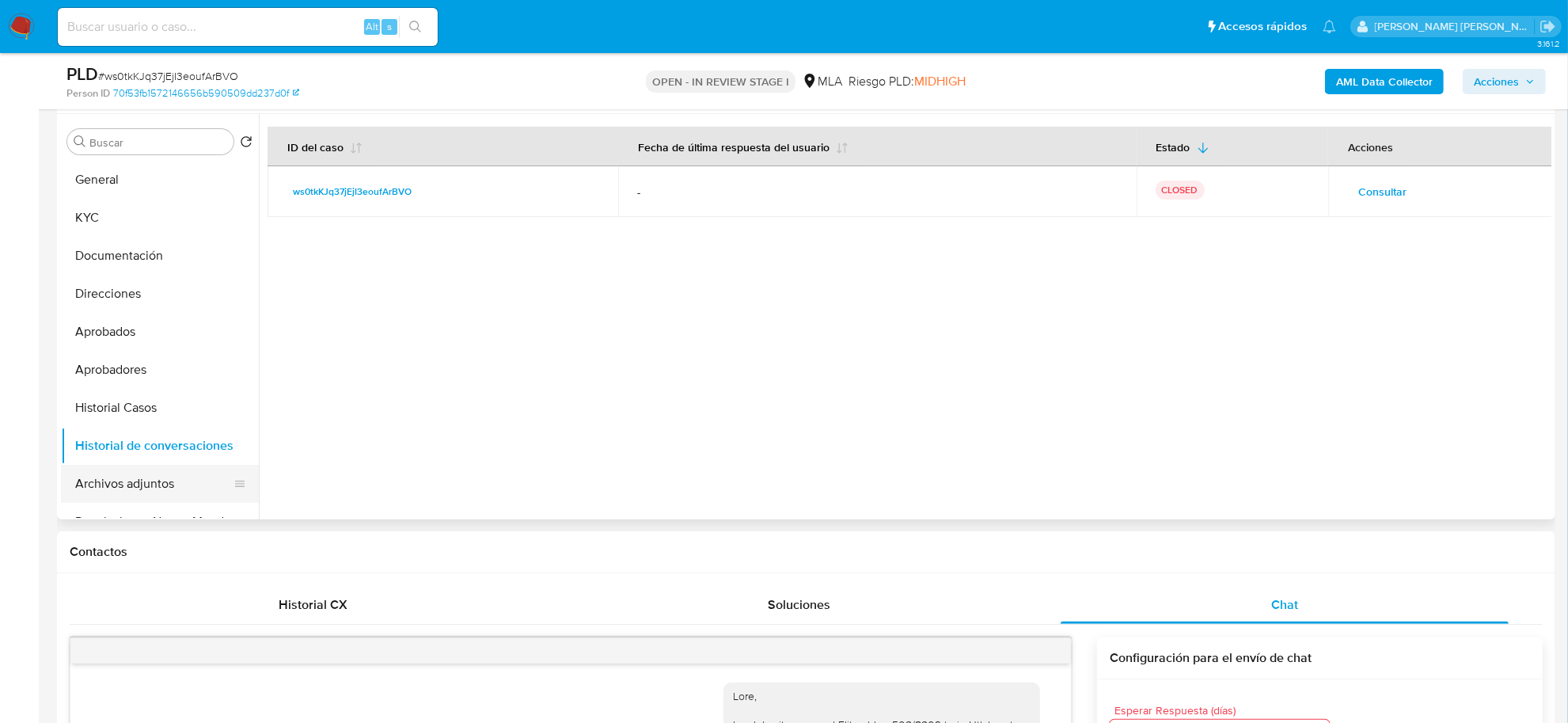
click at [151, 488] on button "Archivos adjuntos" at bounding box center [154, 484] width 185 height 38
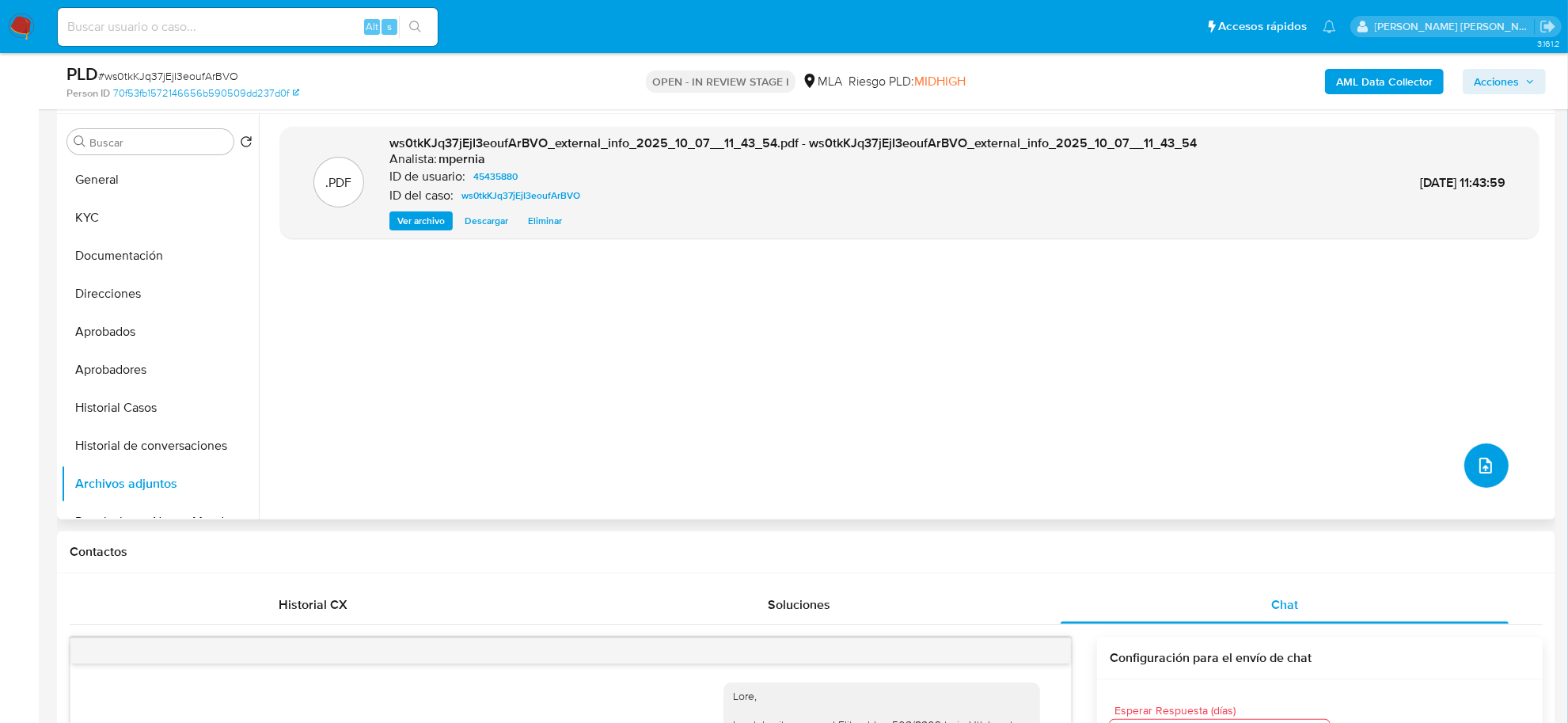
click at [1493, 465] on button "upload-file" at bounding box center [1486, 465] width 44 height 44
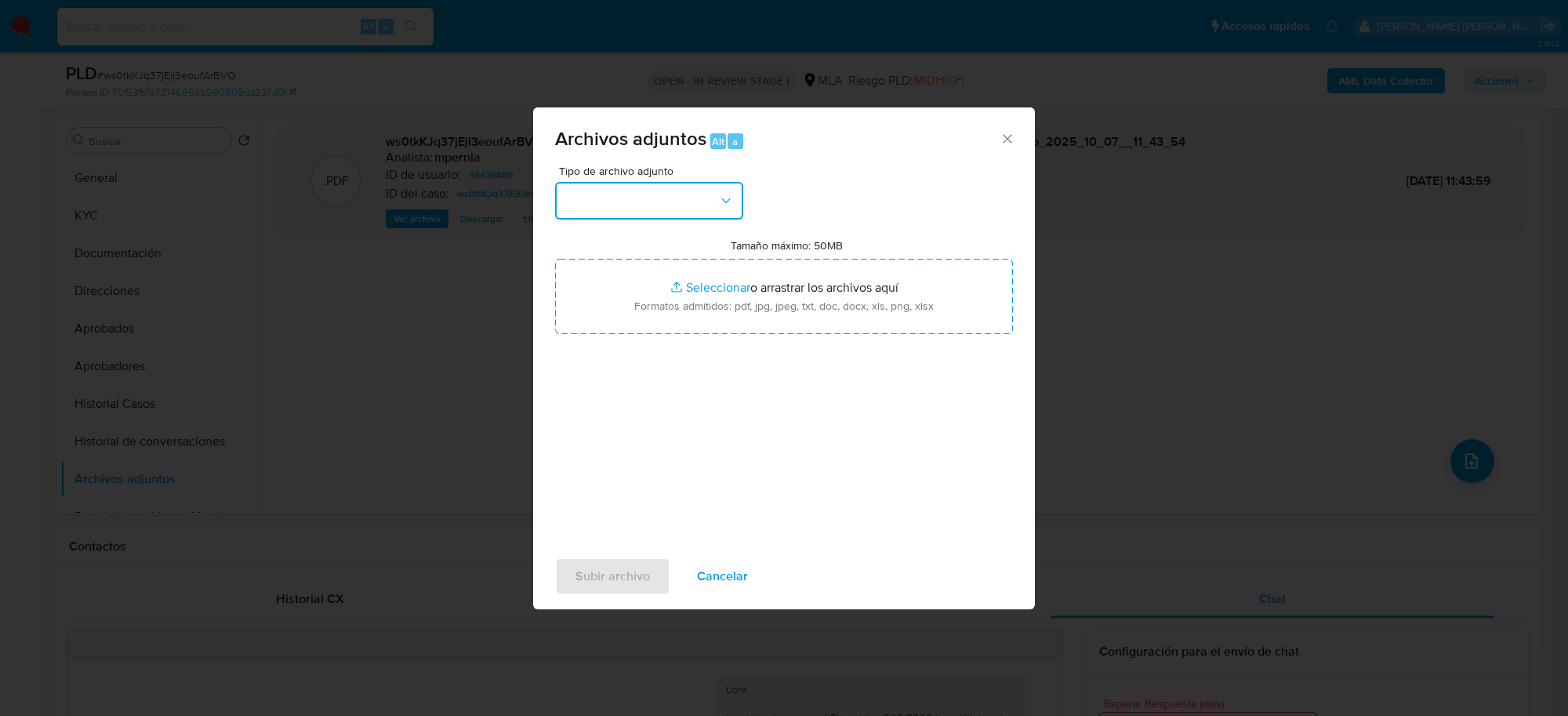
click at [687, 204] on button "button" at bounding box center [649, 201] width 188 height 38
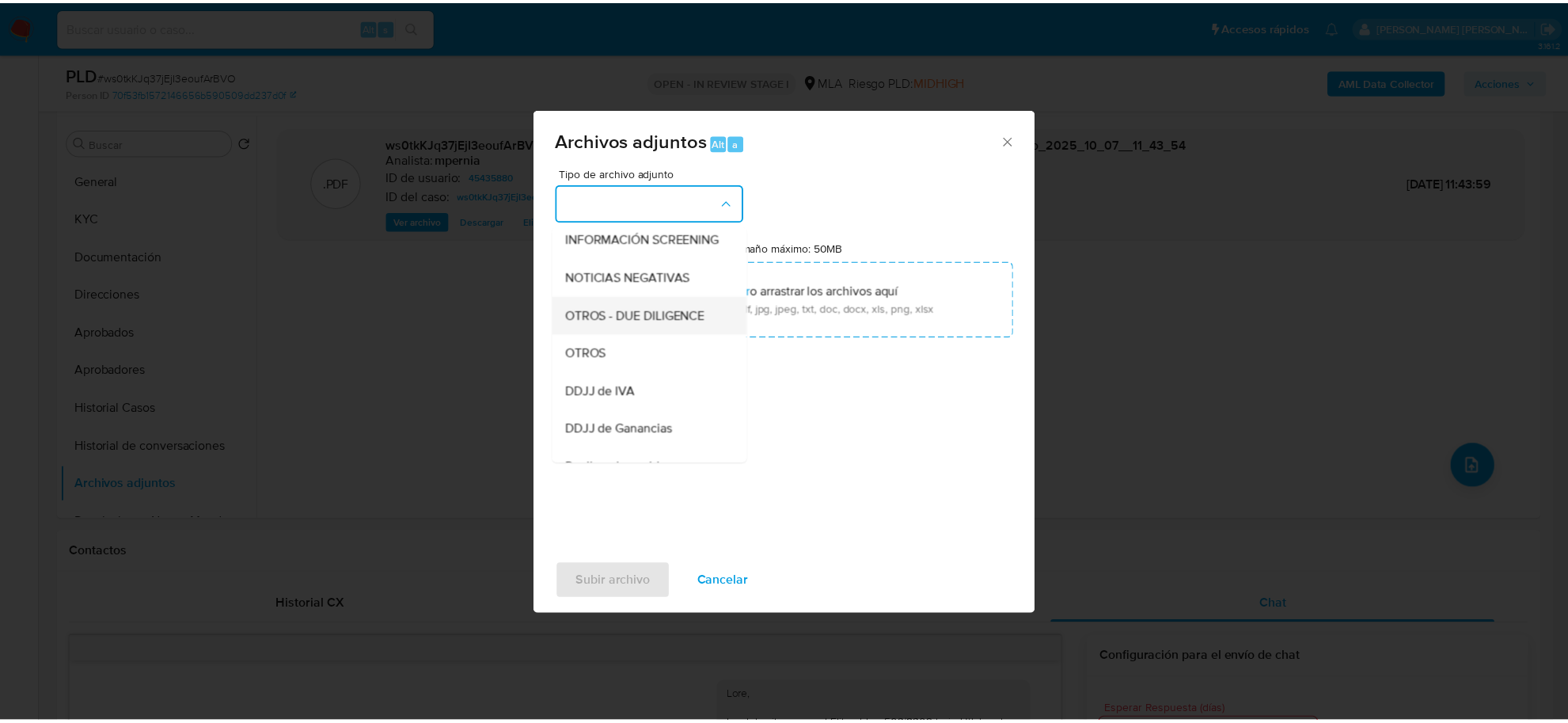
scroll to position [198, 0]
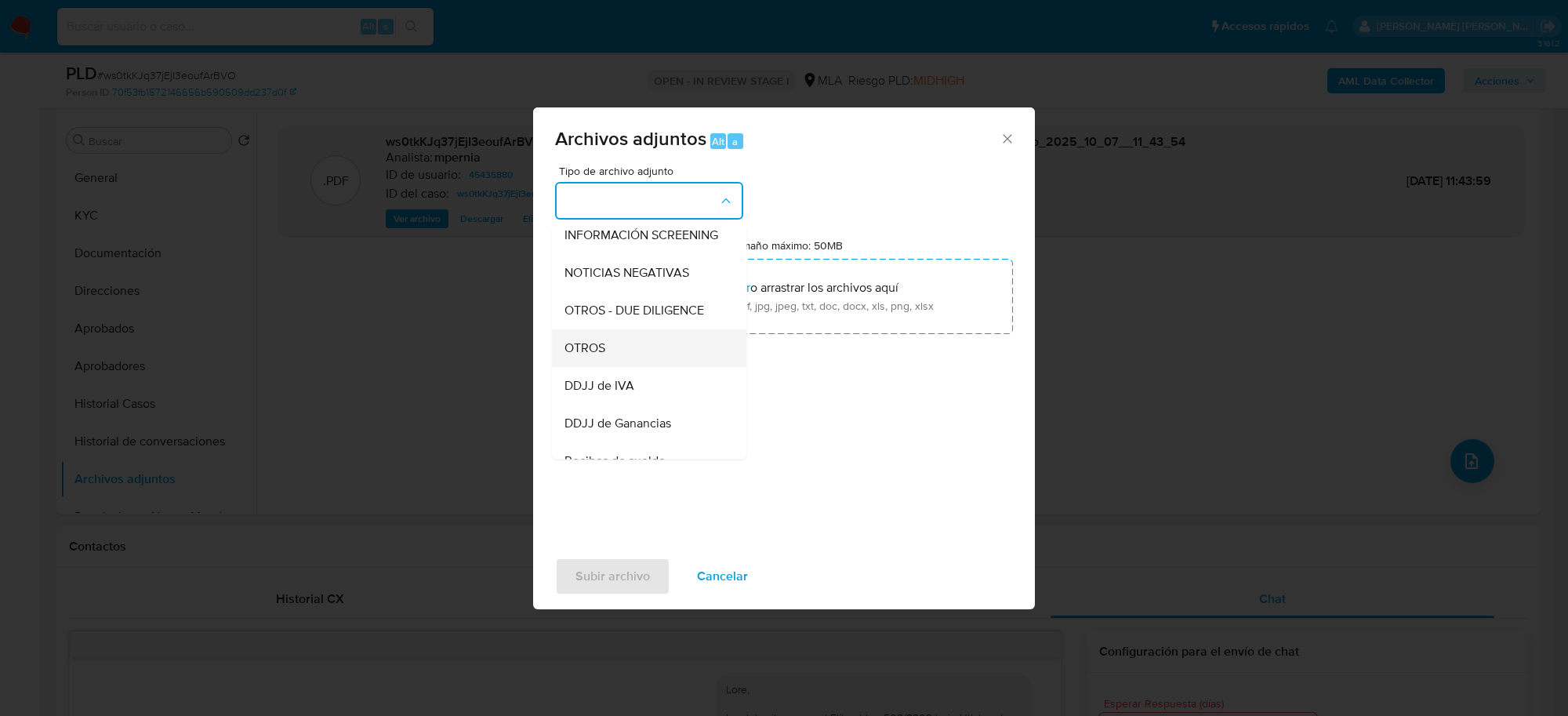
click at [600, 356] on span "OTROS" at bounding box center [585, 349] width 41 height 16
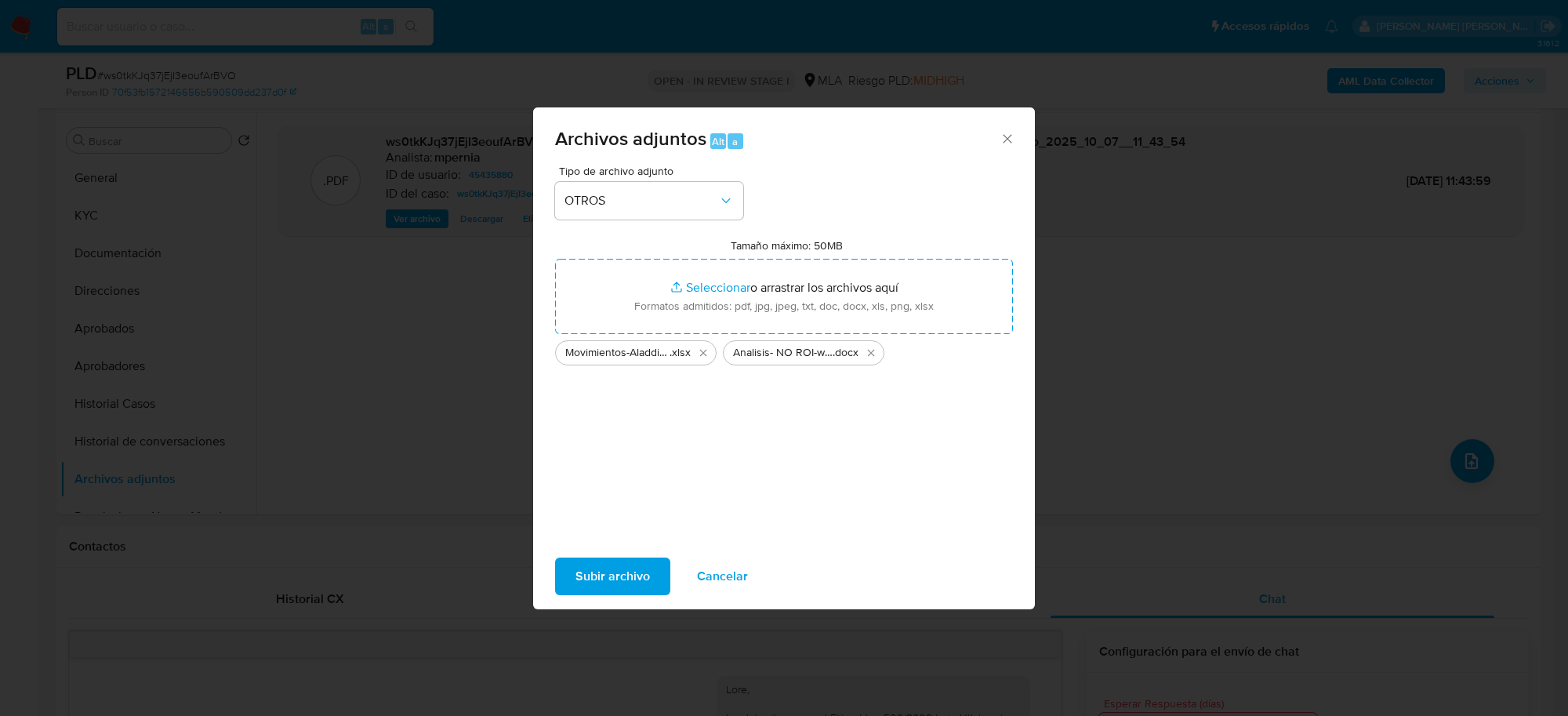
click at [632, 581] on span "Subir archivo" at bounding box center [612, 576] width 75 height 35
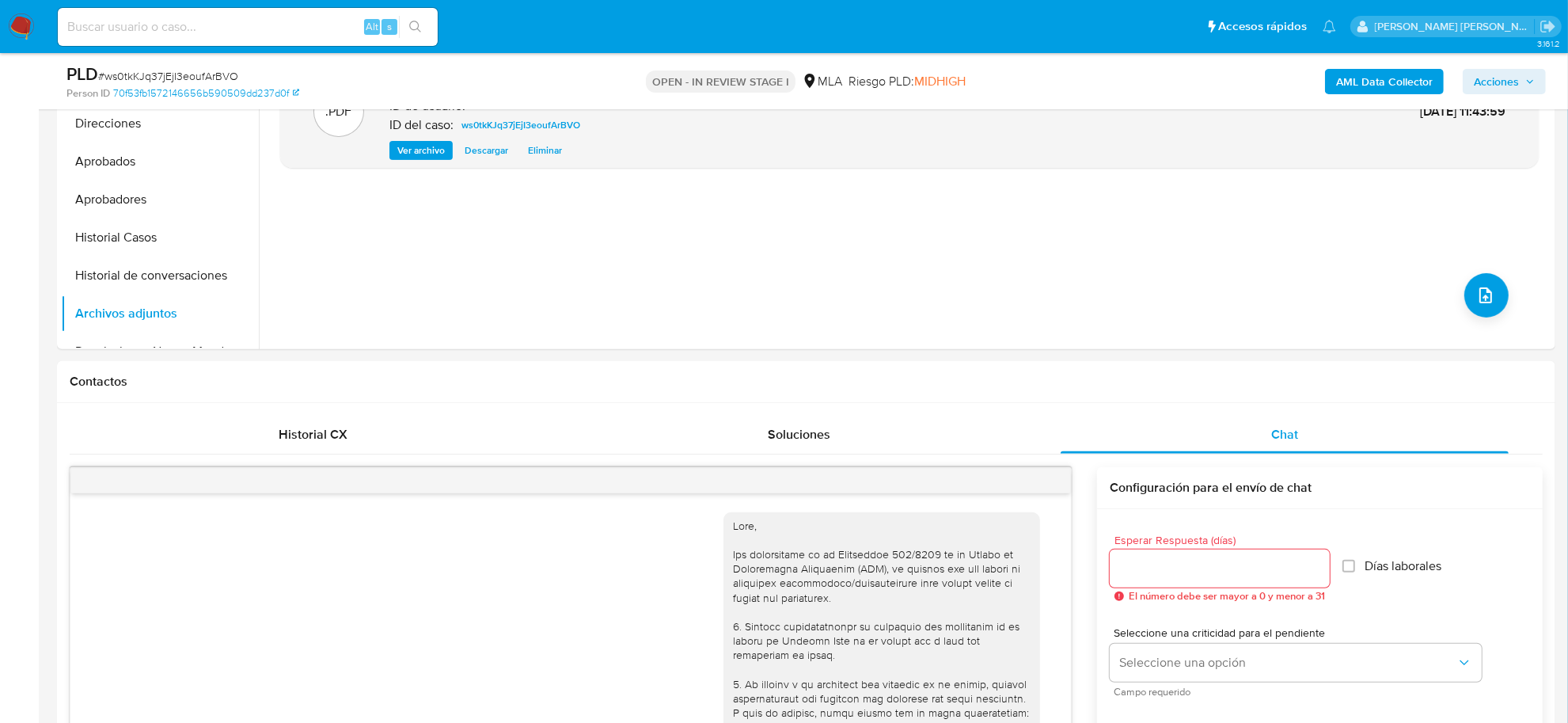
scroll to position [396, 0]
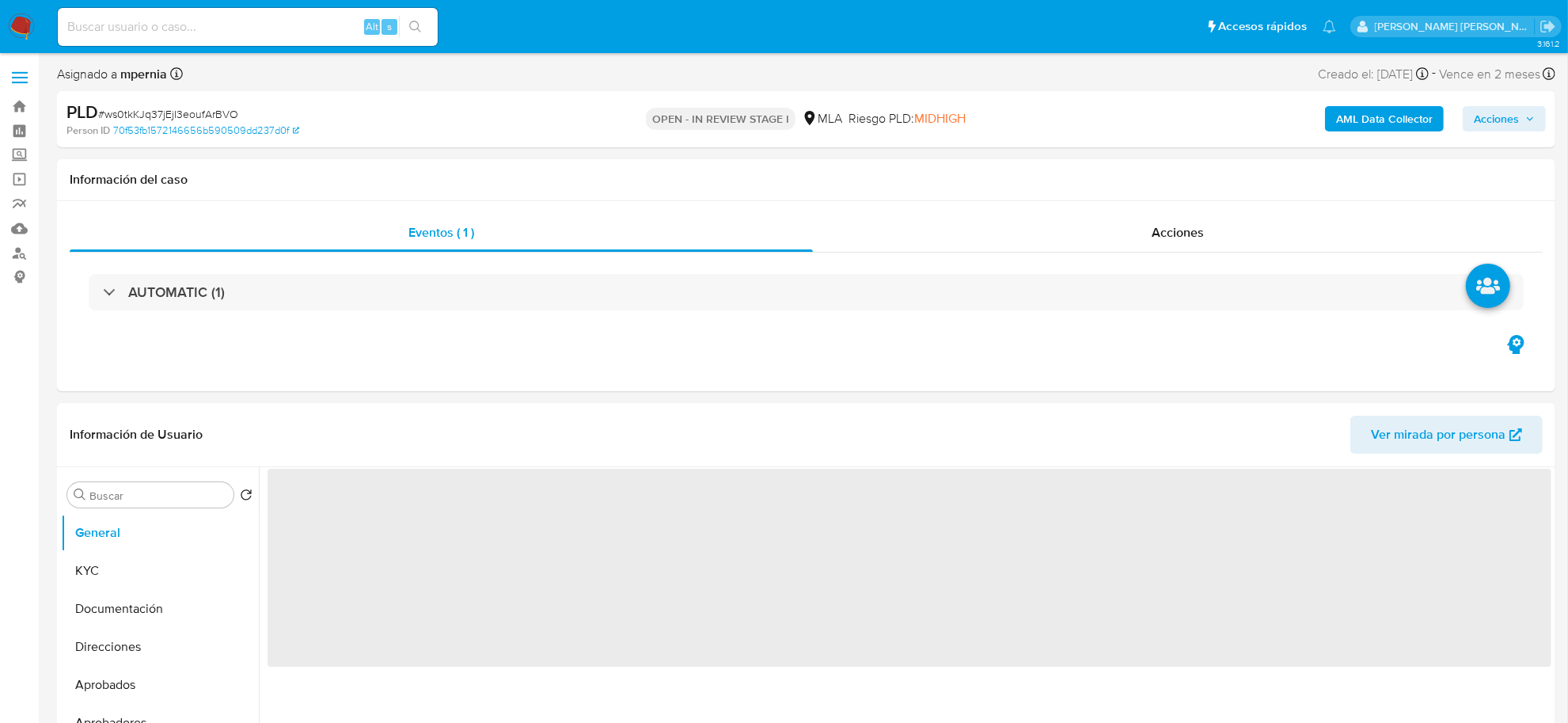
select select "10"
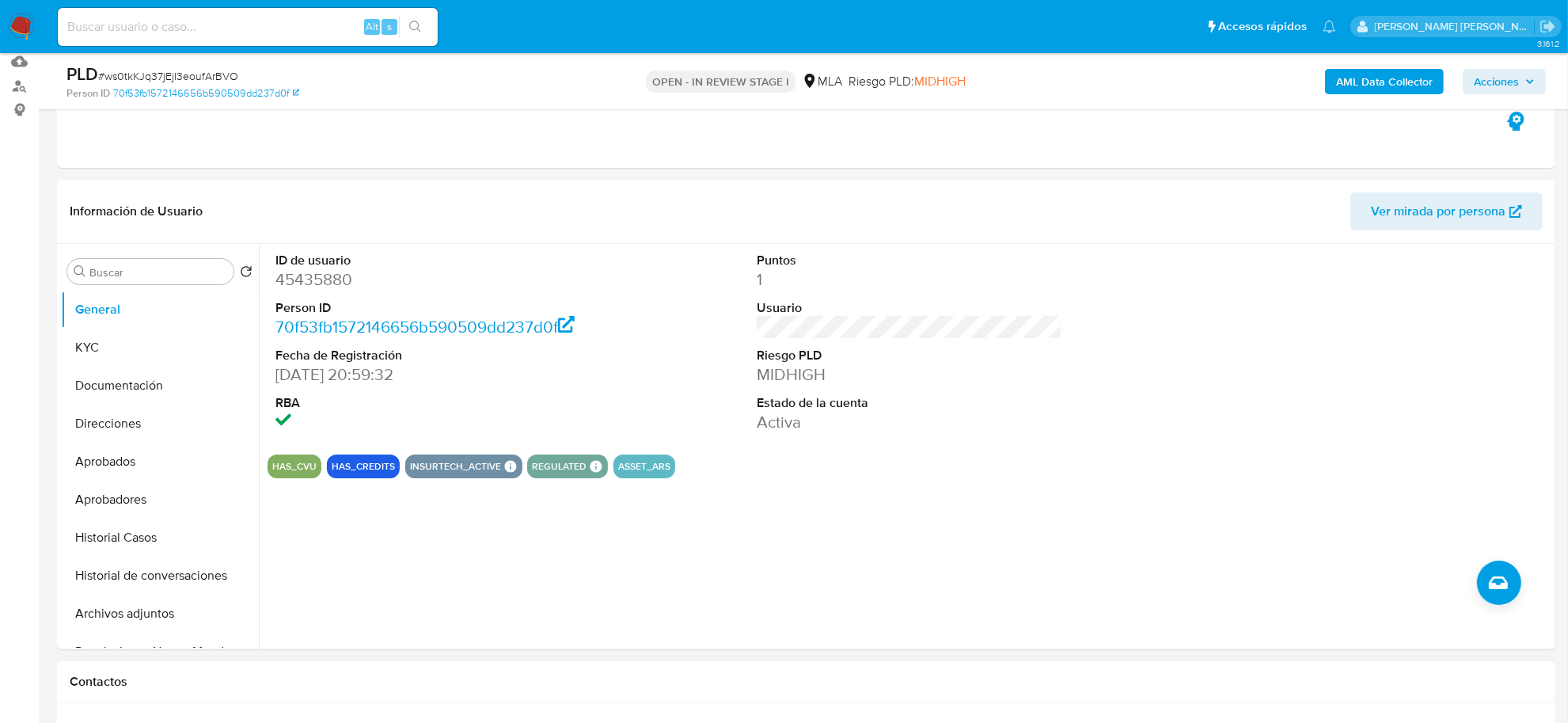
scroll to position [99, 0]
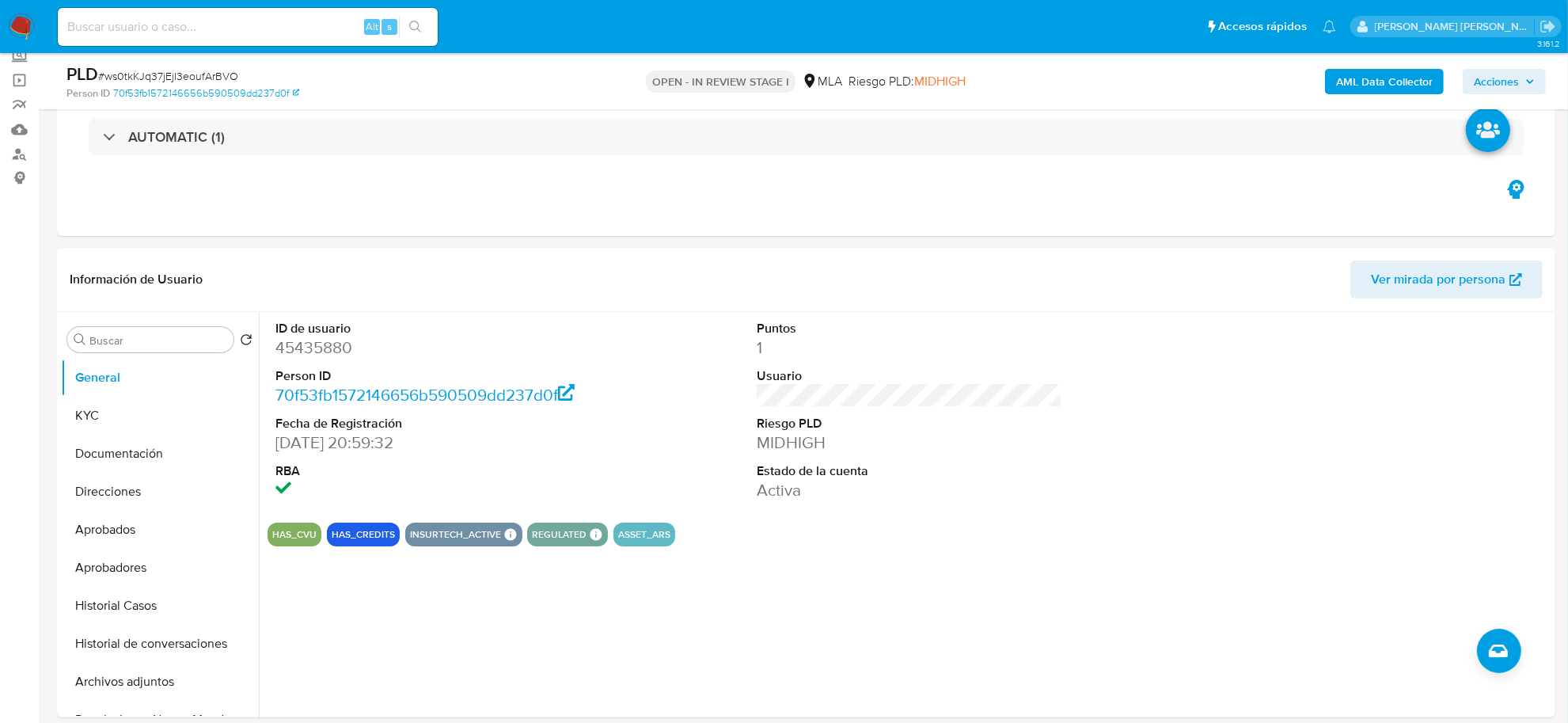
click at [1353, 84] on b "AML Data Collector" at bounding box center [1384, 82] width 97 height 25
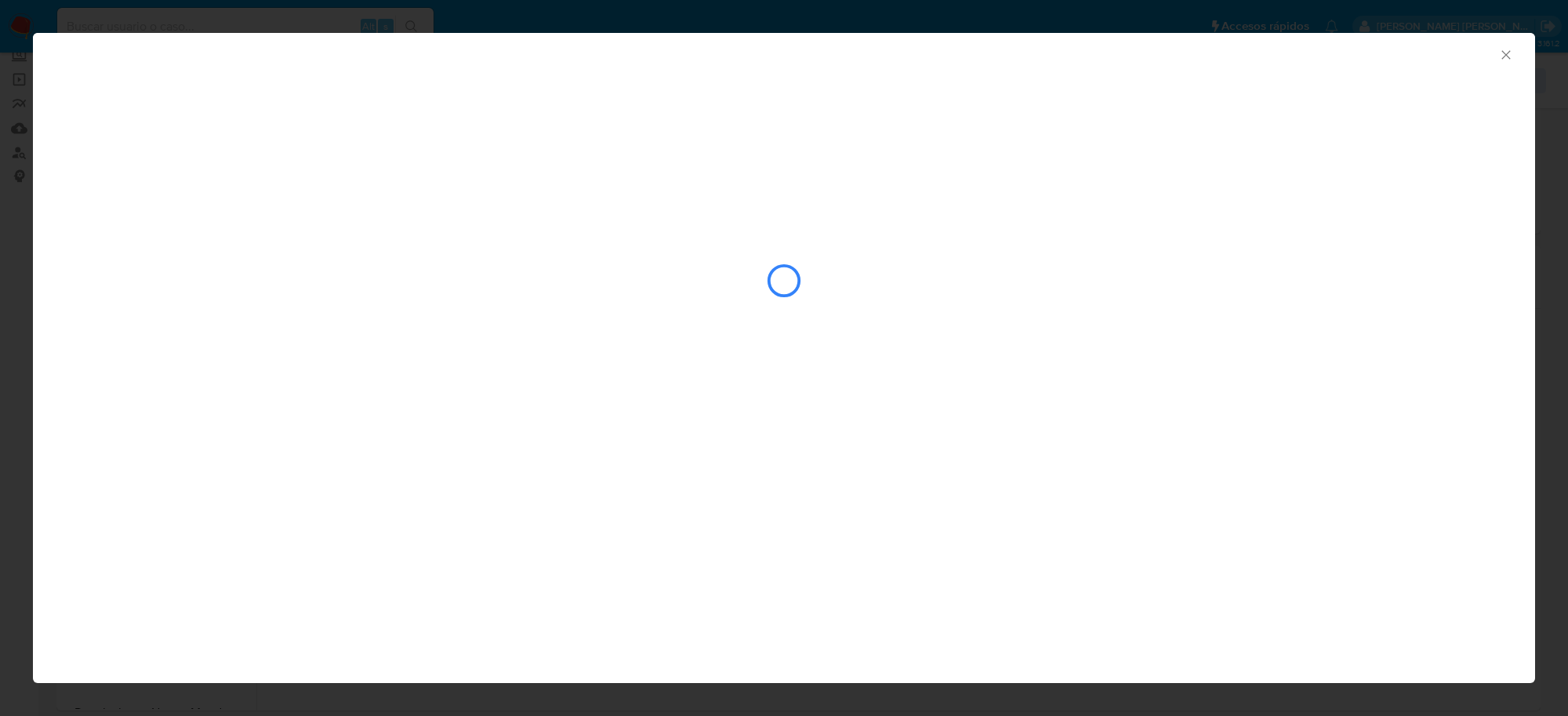
click at [1505, 49] on icon "Cerrar ventana" at bounding box center [1506, 55] width 16 height 16
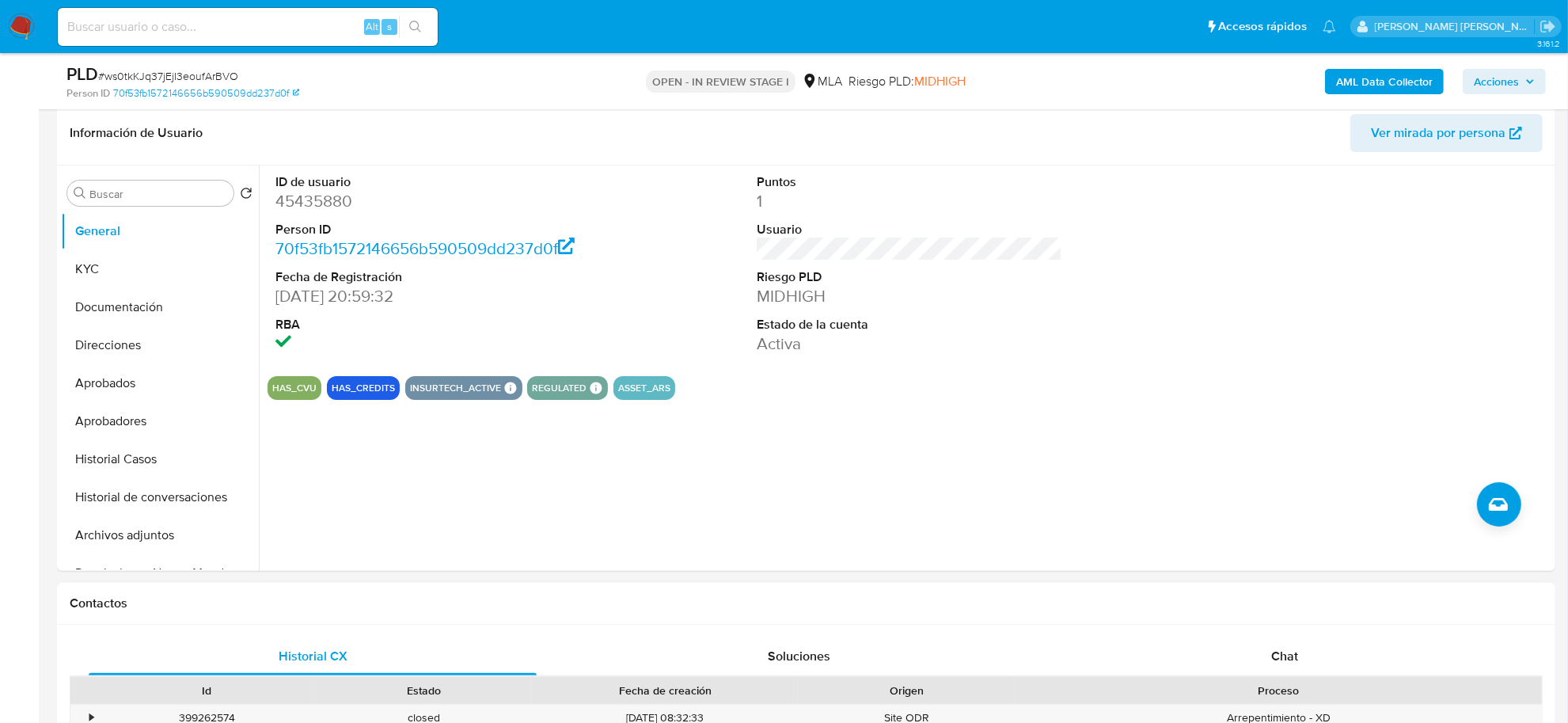
scroll to position [495, 0]
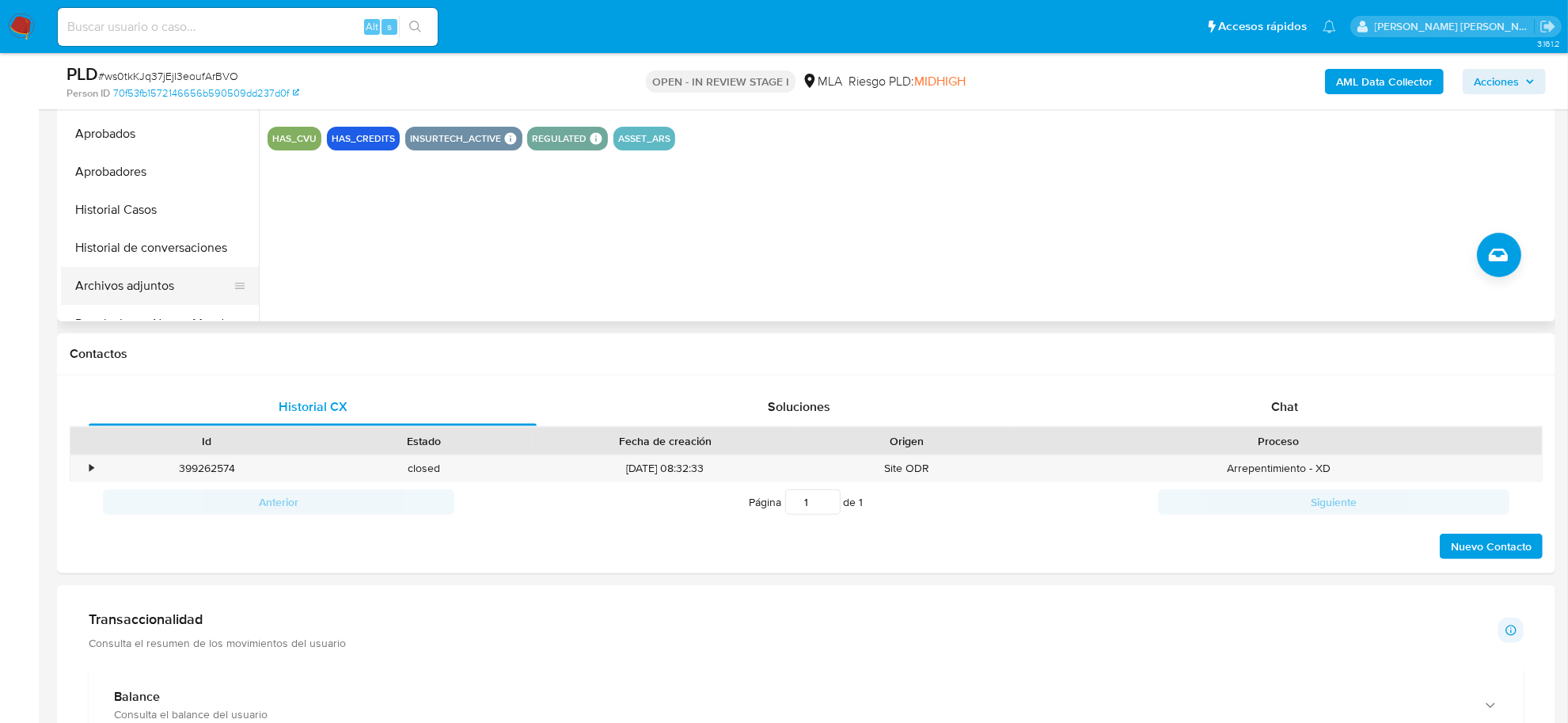
click at [145, 289] on button "Archivos adjuntos" at bounding box center [154, 286] width 185 height 38
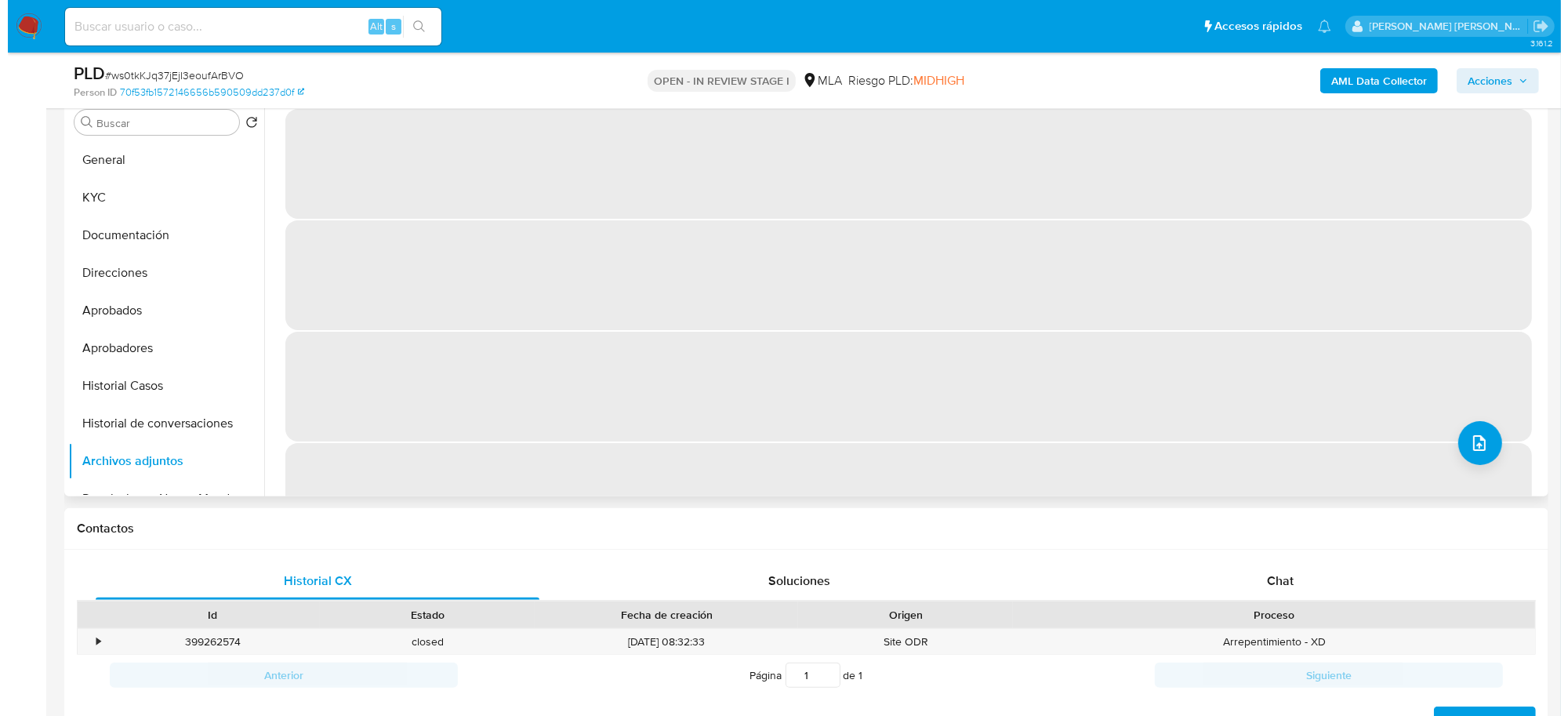
scroll to position [196, 0]
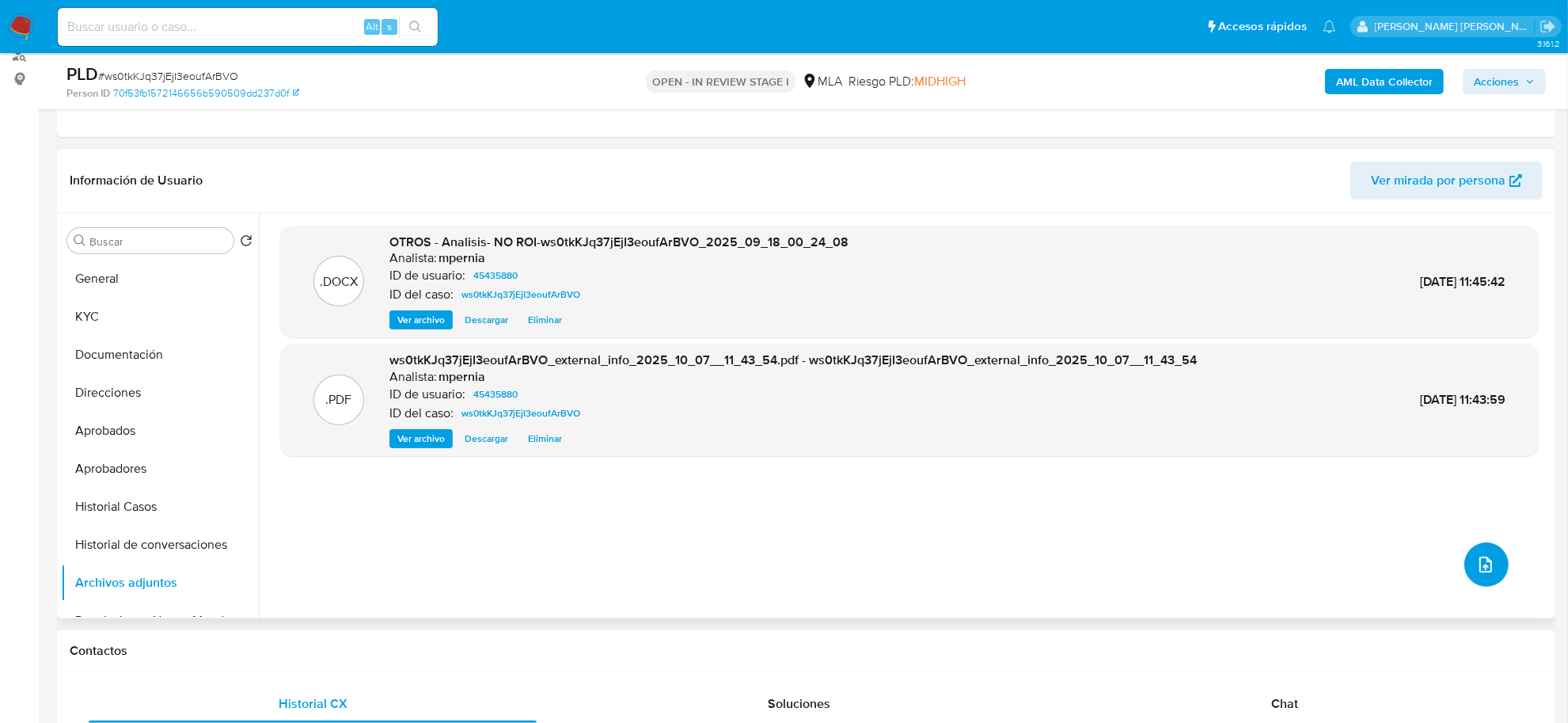
click at [1482, 583] on button "upload-file" at bounding box center [1486, 564] width 44 height 44
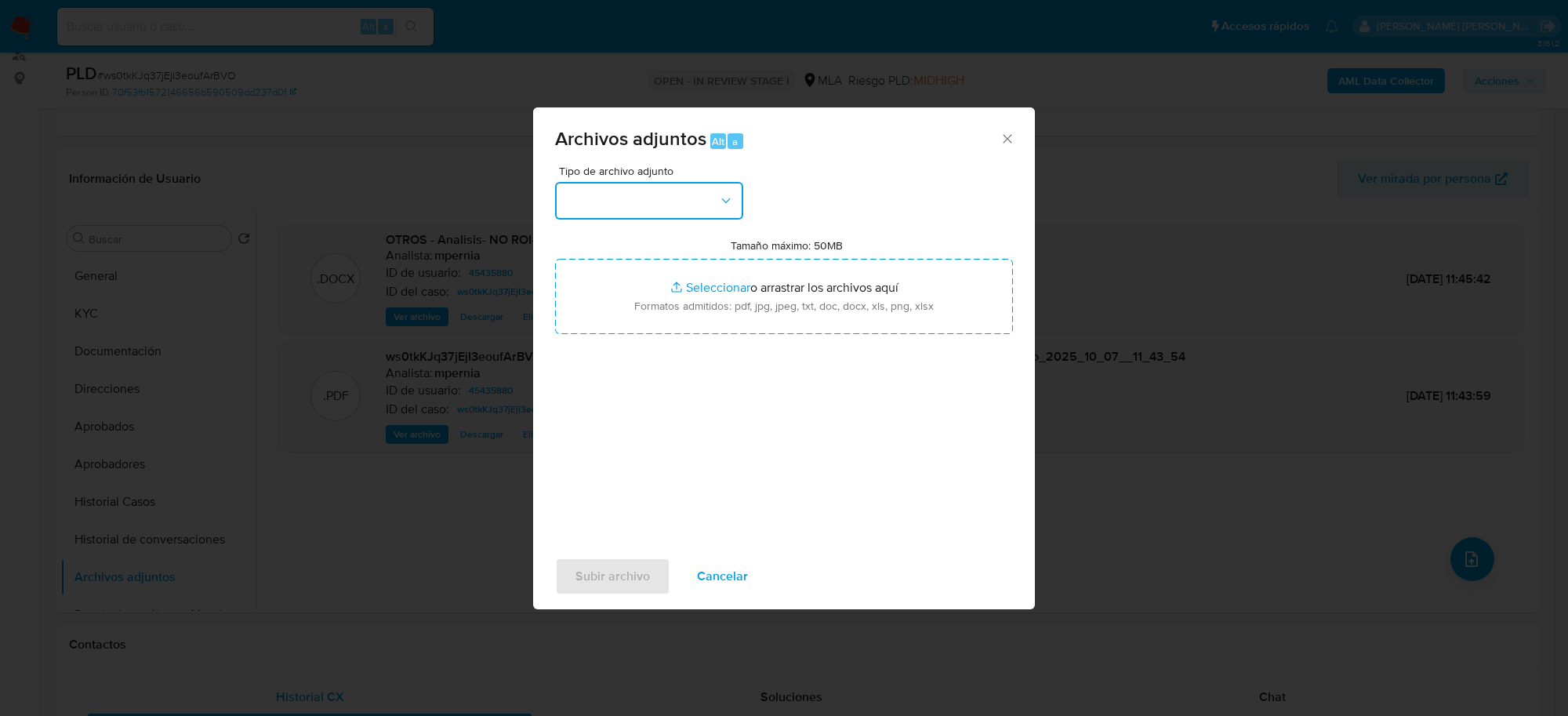
click at [644, 195] on button "button" at bounding box center [649, 201] width 188 height 38
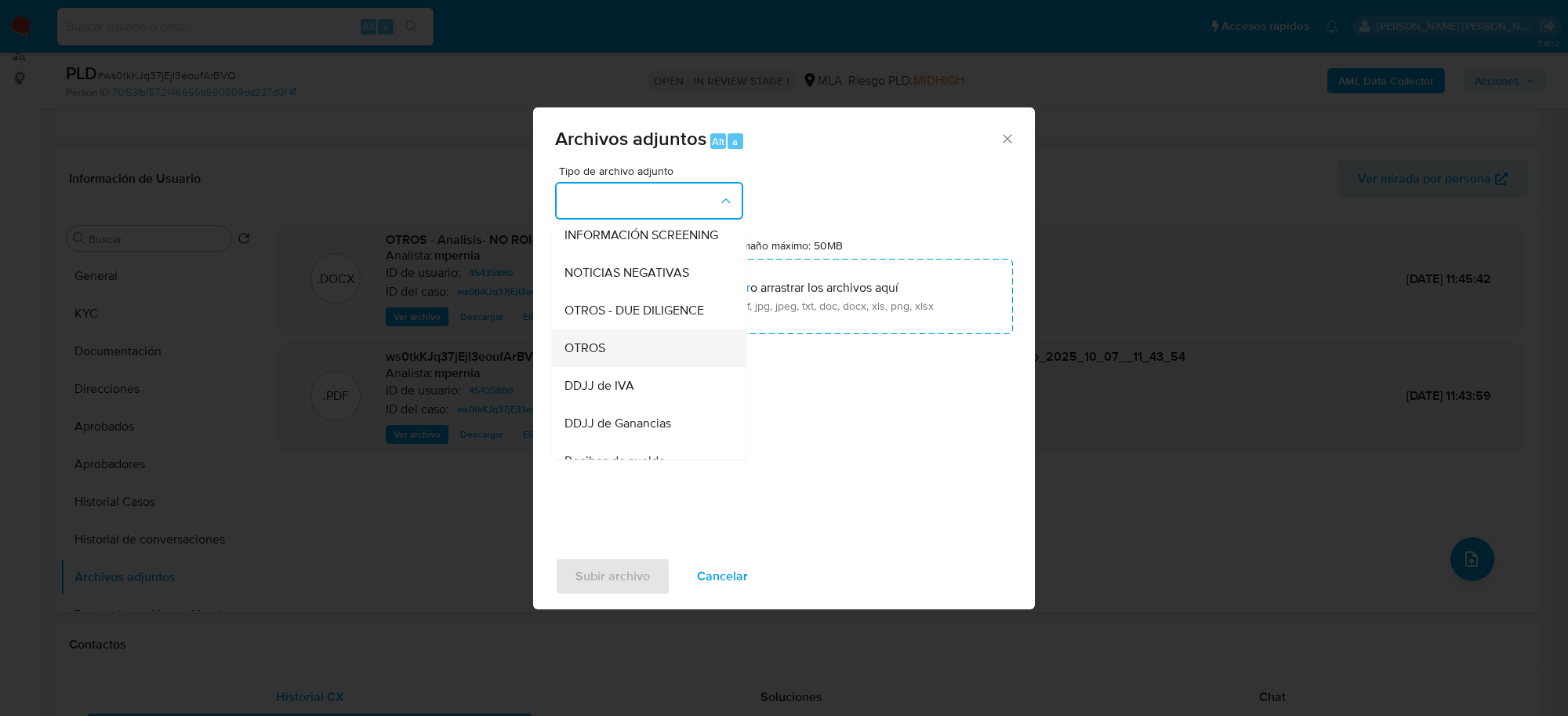
click at [622, 346] on div "OTROS" at bounding box center [644, 349] width 160 height 38
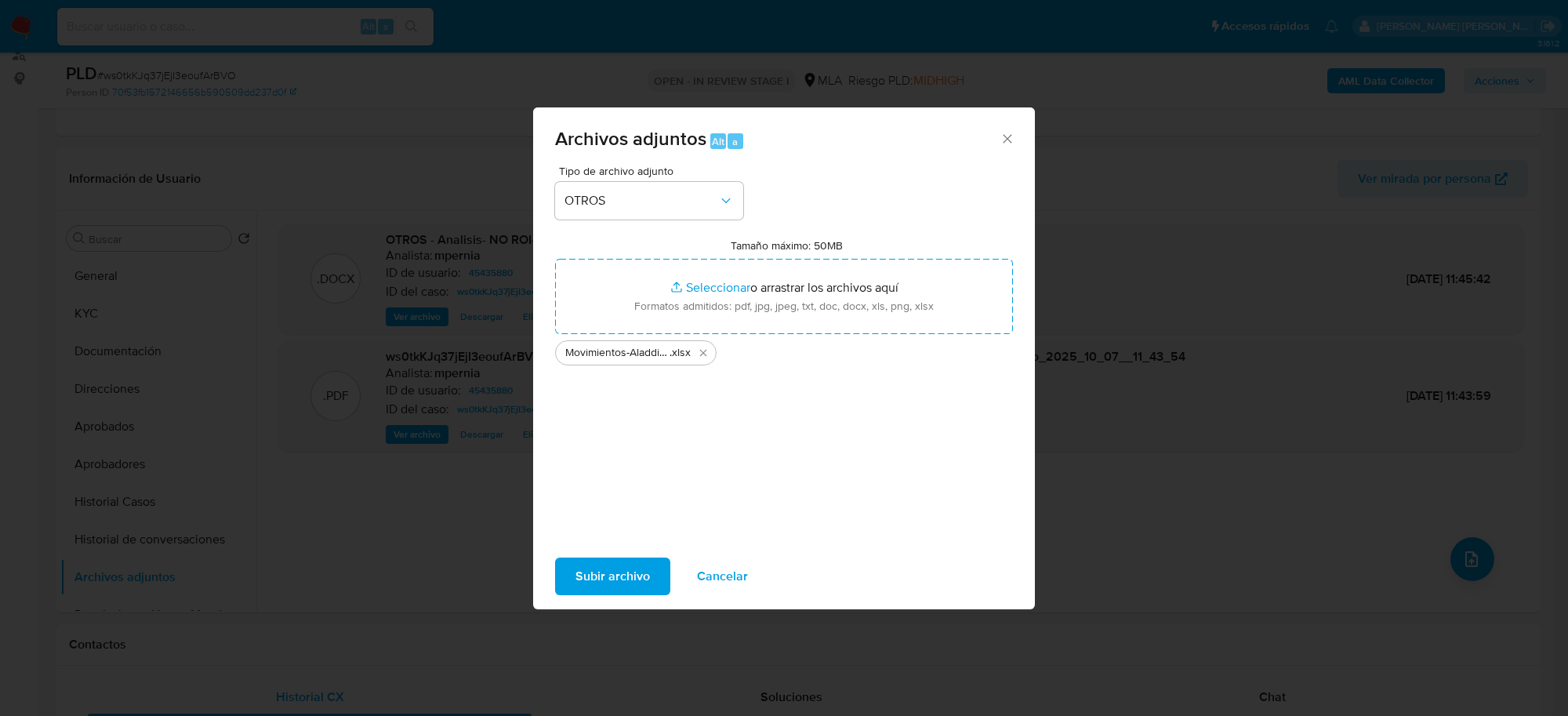
click at [616, 568] on span "Subir archivo" at bounding box center [612, 576] width 75 height 35
click at [1000, 135] on icon "Cerrar" at bounding box center [1008, 139] width 16 height 16
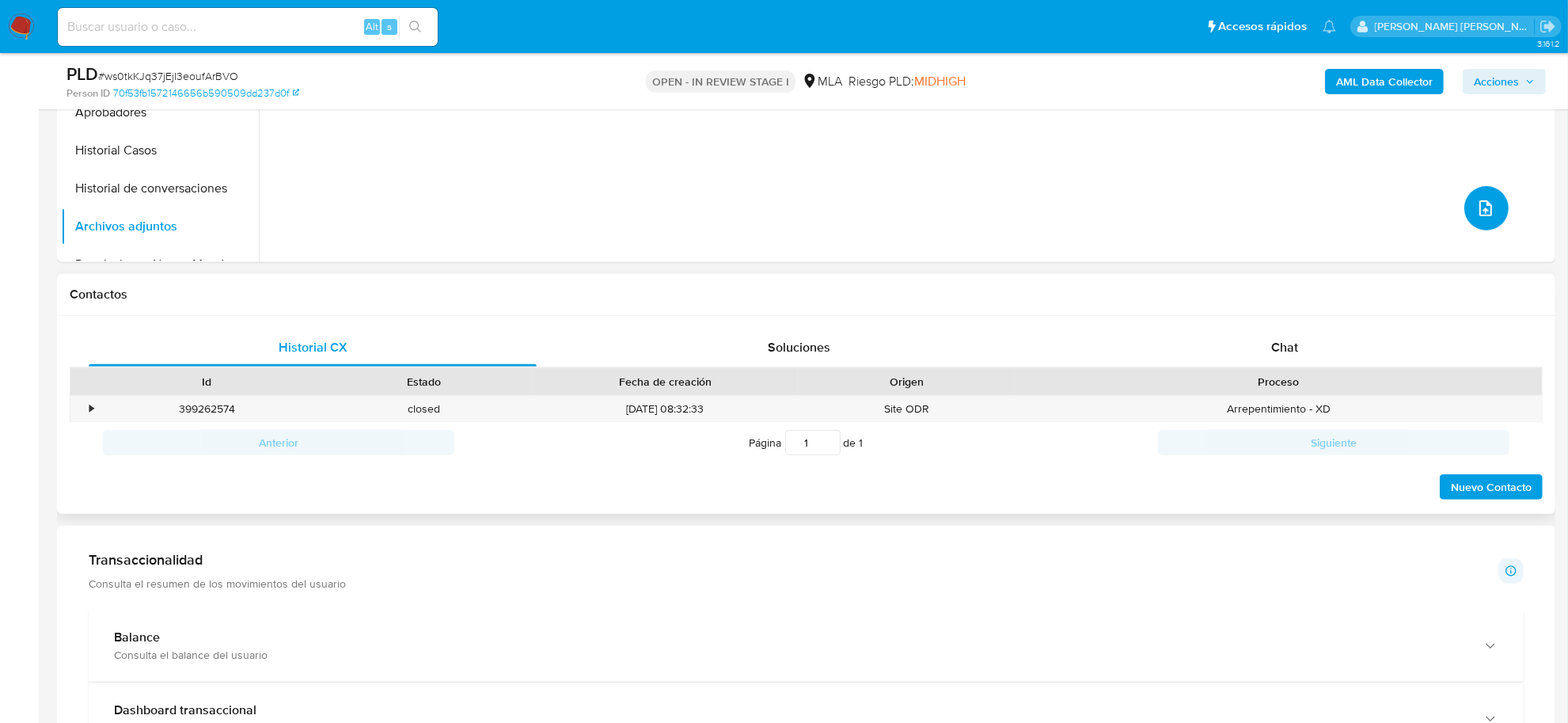
scroll to position [594, 0]
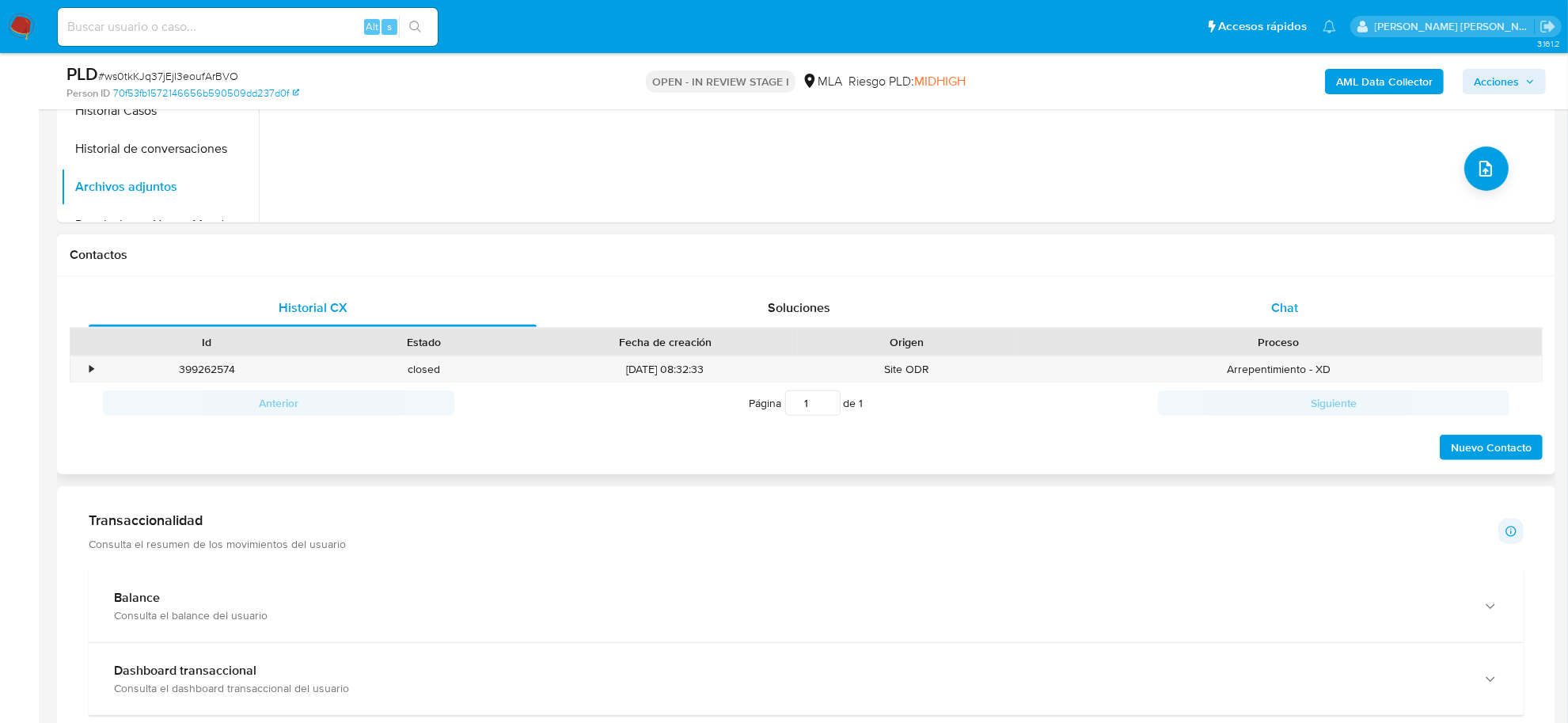
click at [1265, 298] on div "Chat" at bounding box center [1284, 308] width 448 height 38
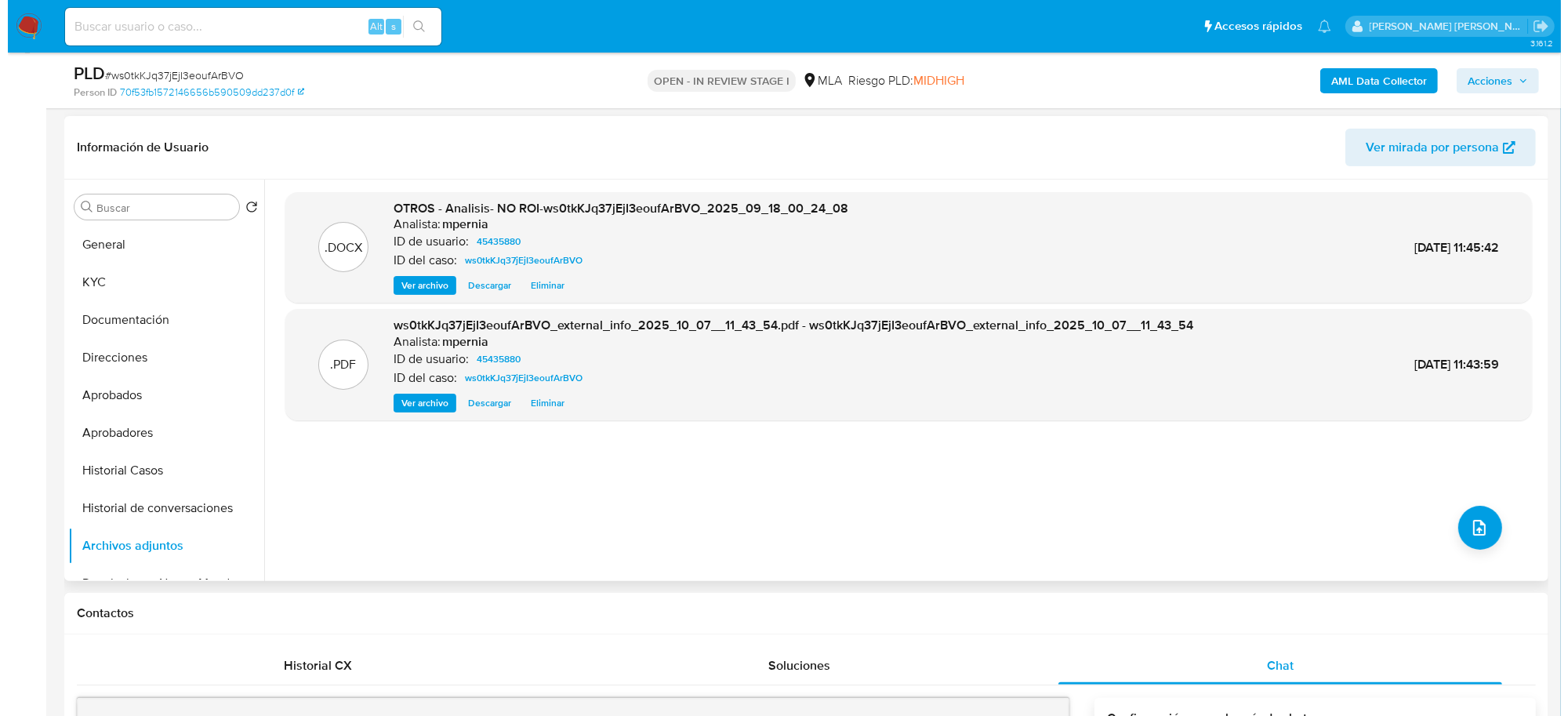
scroll to position [196, 0]
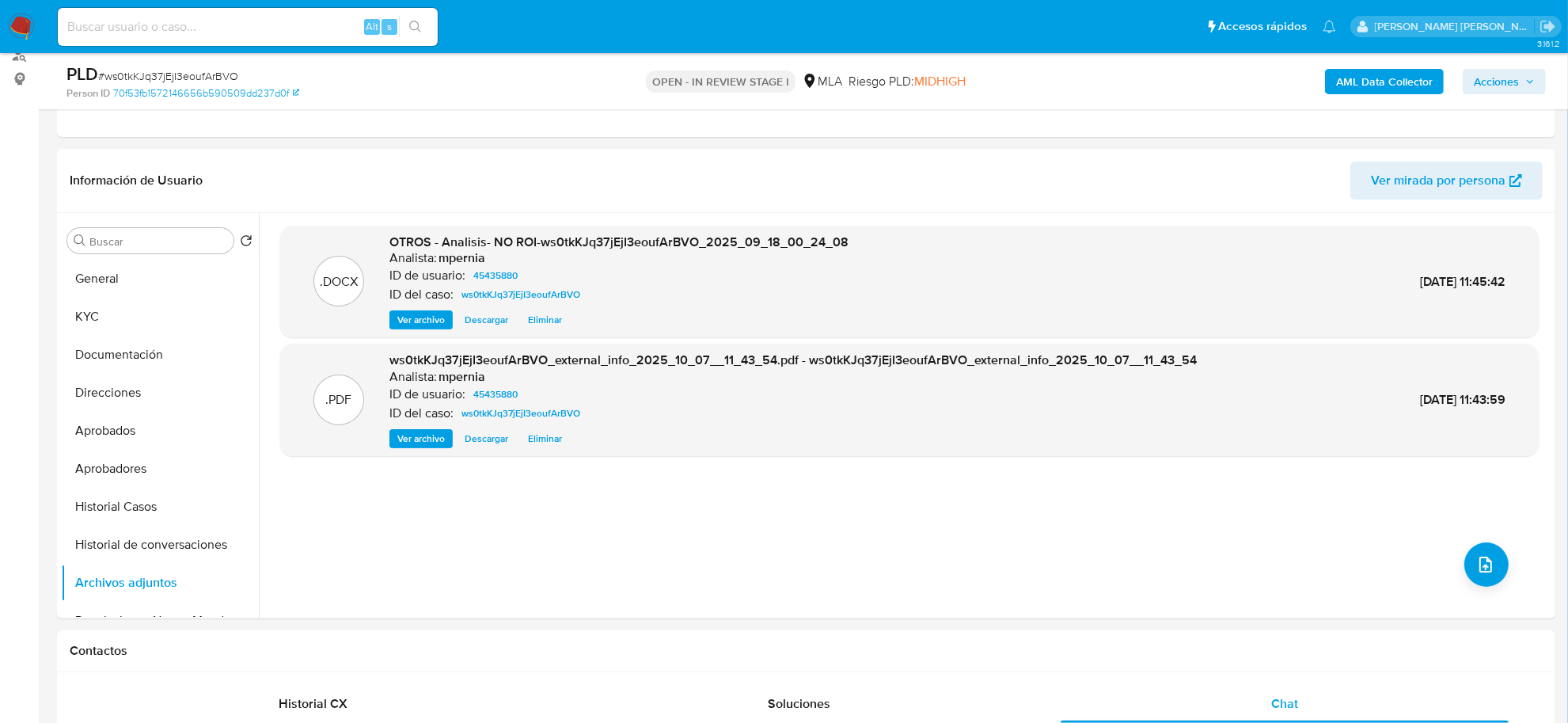
click at [1397, 84] on b "AML Data Collector" at bounding box center [1384, 82] width 97 height 25
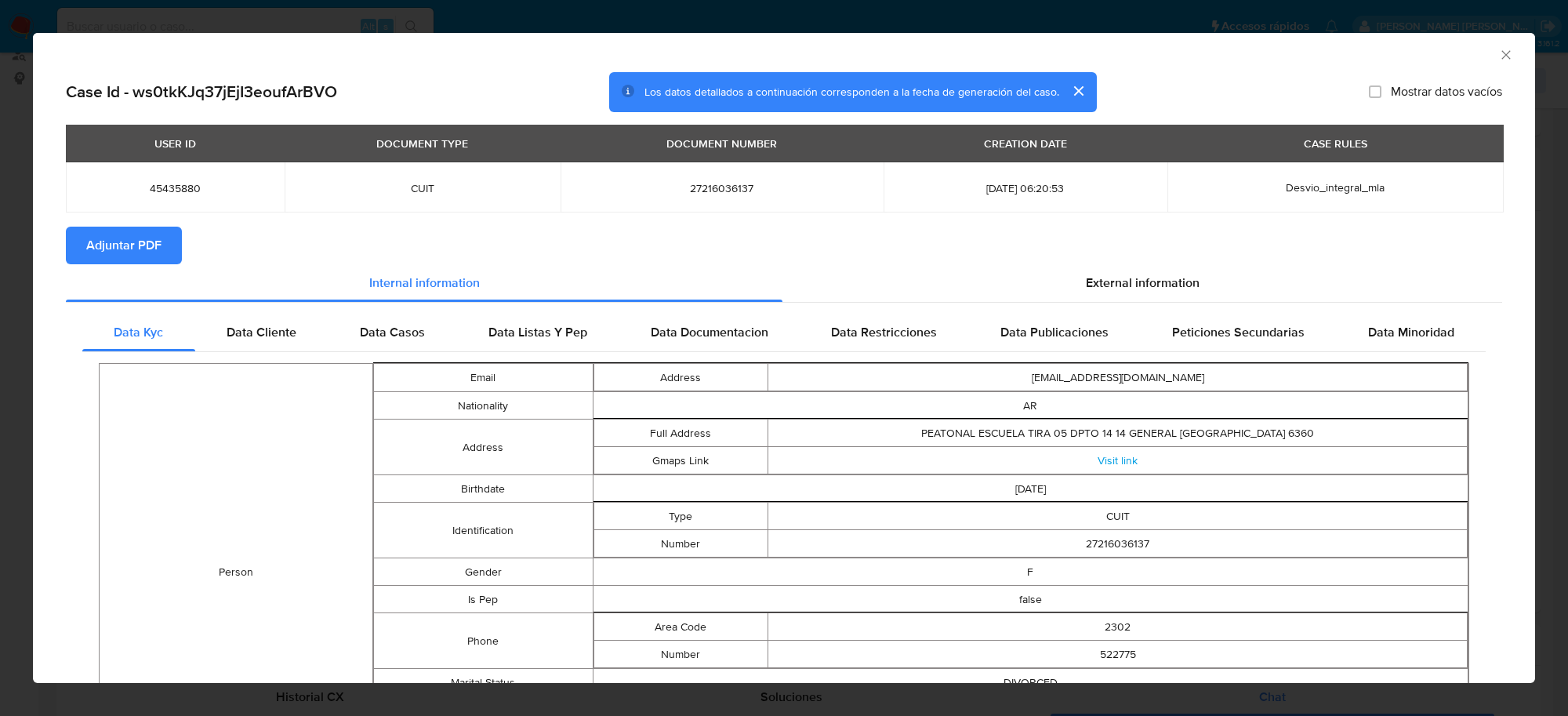
click at [136, 247] on span "Adjuntar PDF" at bounding box center [124, 246] width 75 height 35
click at [1498, 53] on icon "Cerrar ventana" at bounding box center [1506, 55] width 16 height 16
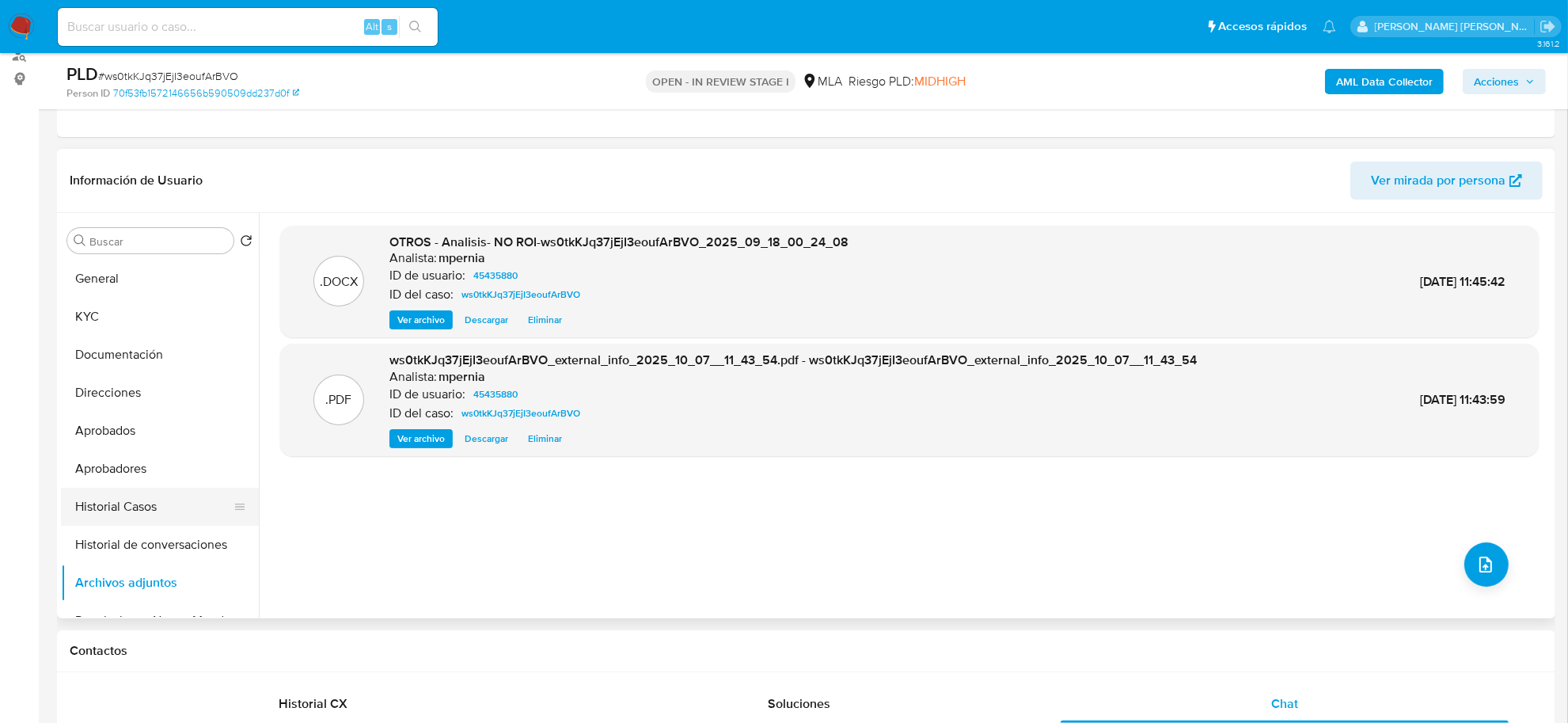
click at [174, 492] on button "Historial Casos" at bounding box center [154, 507] width 185 height 38
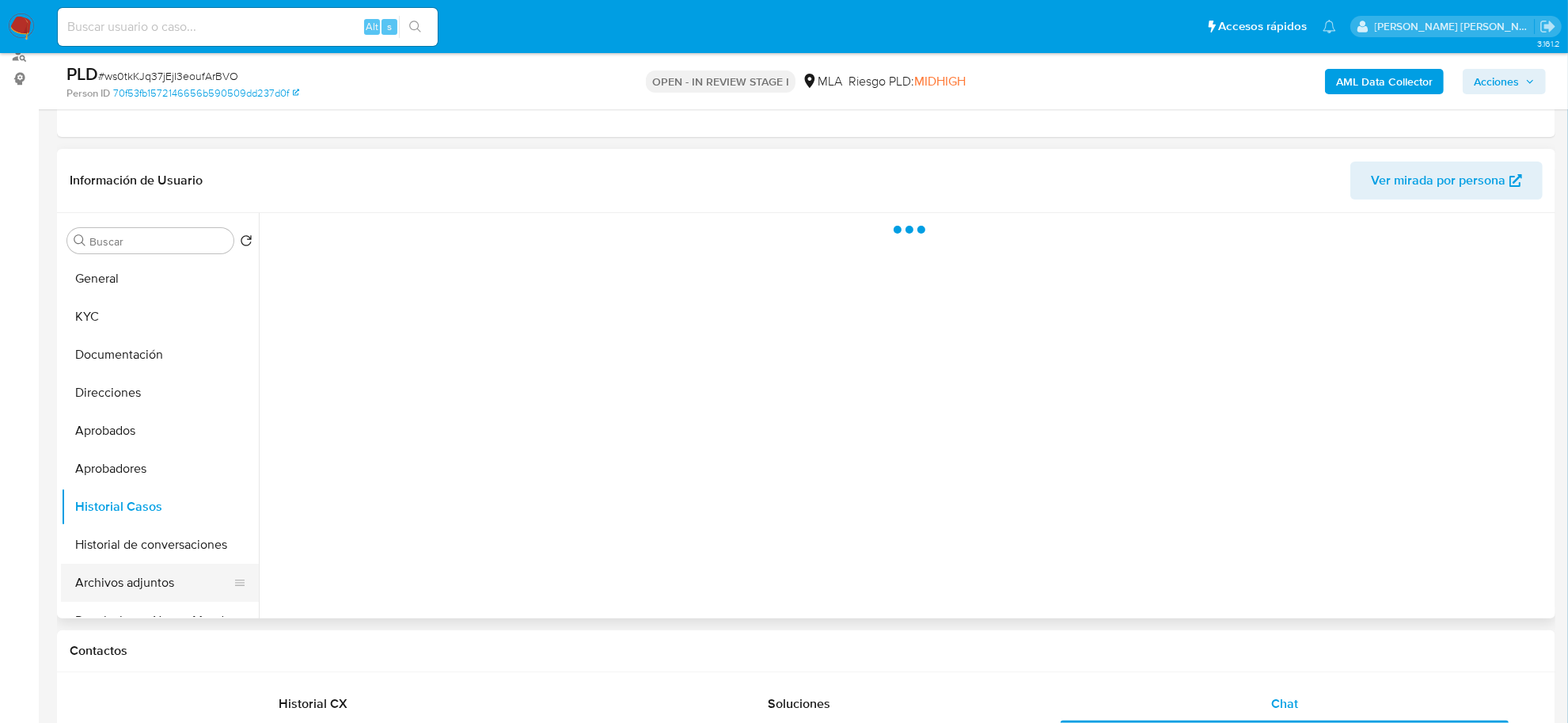
click at [125, 579] on button "Archivos adjuntos" at bounding box center [154, 583] width 185 height 38
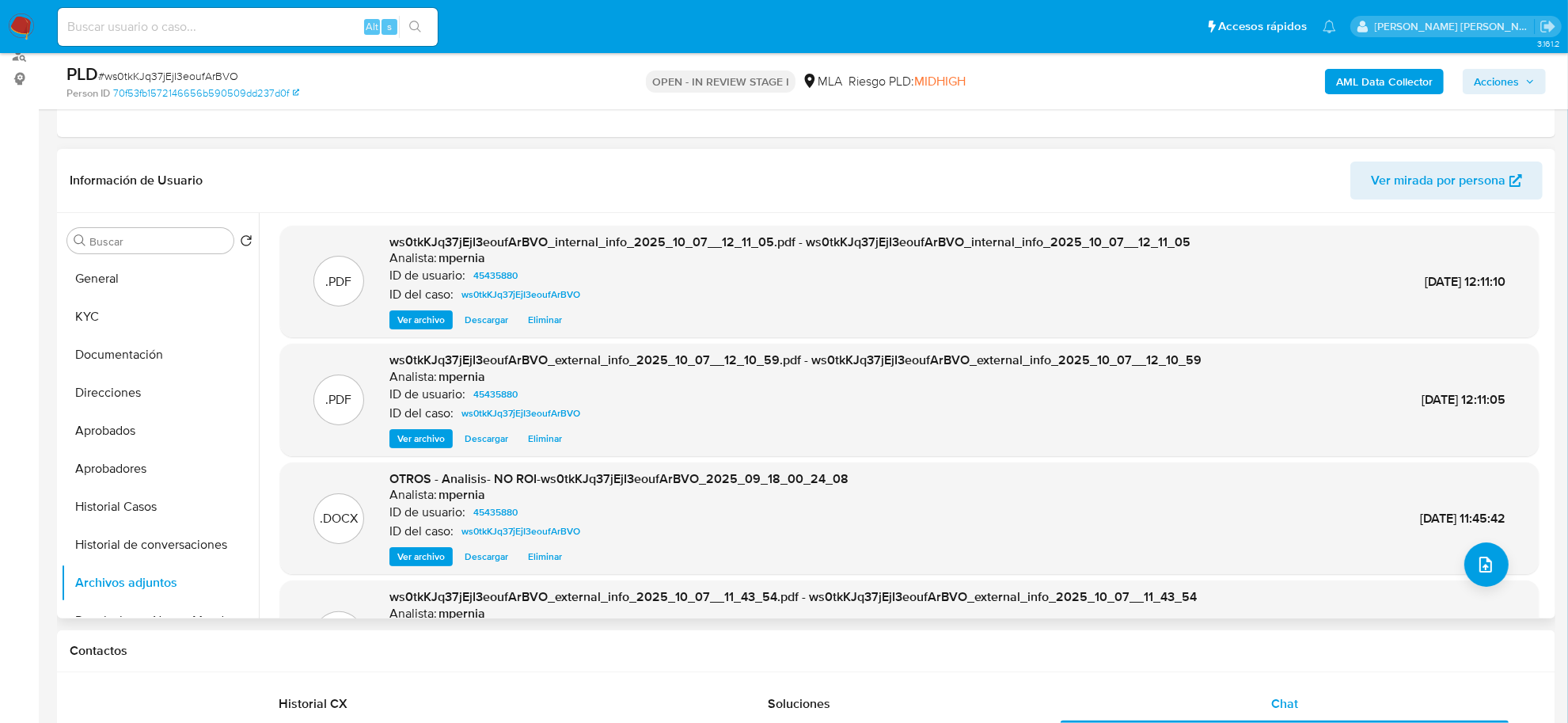
click at [538, 441] on span "Eliminar" at bounding box center [544, 438] width 34 height 16
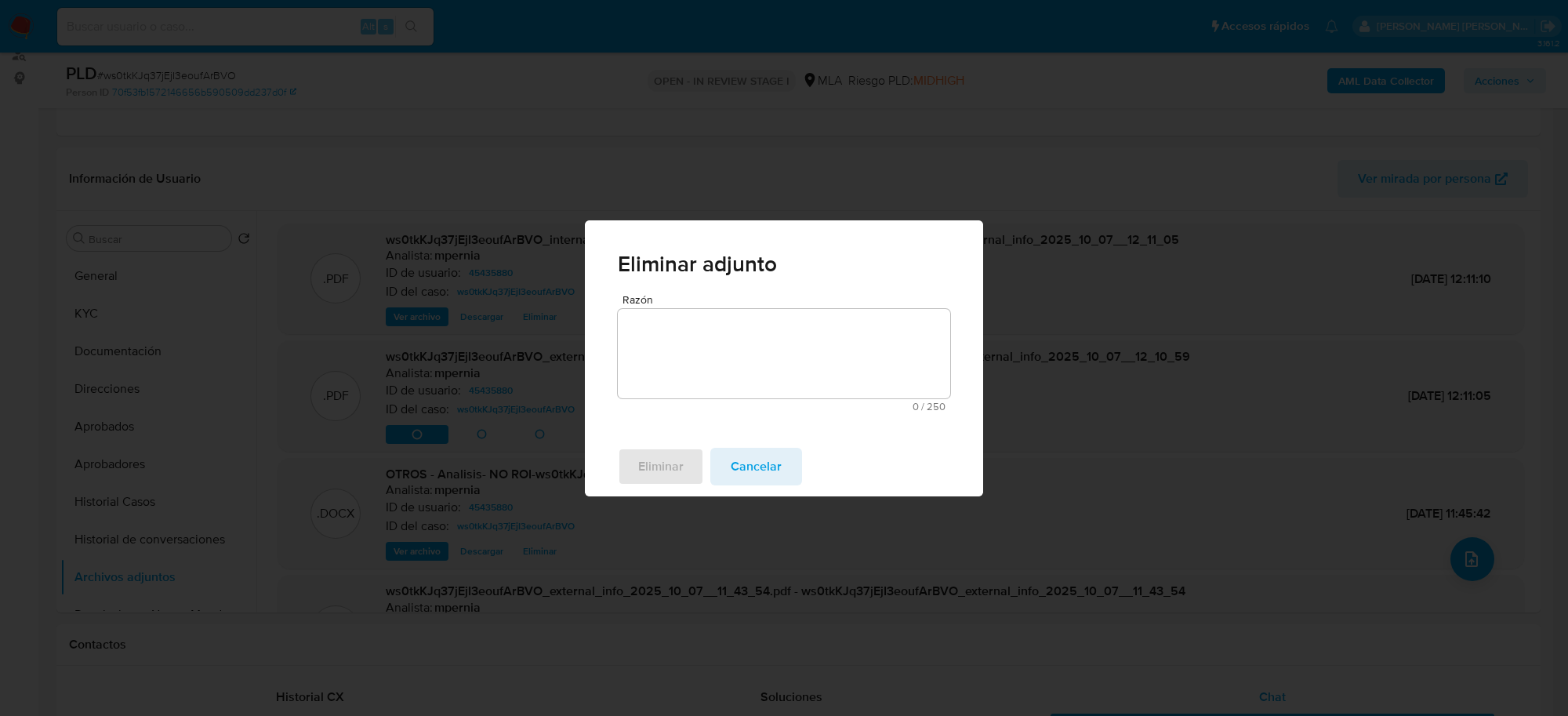
click at [708, 352] on textarea "Razón" at bounding box center [784, 354] width 333 height 90
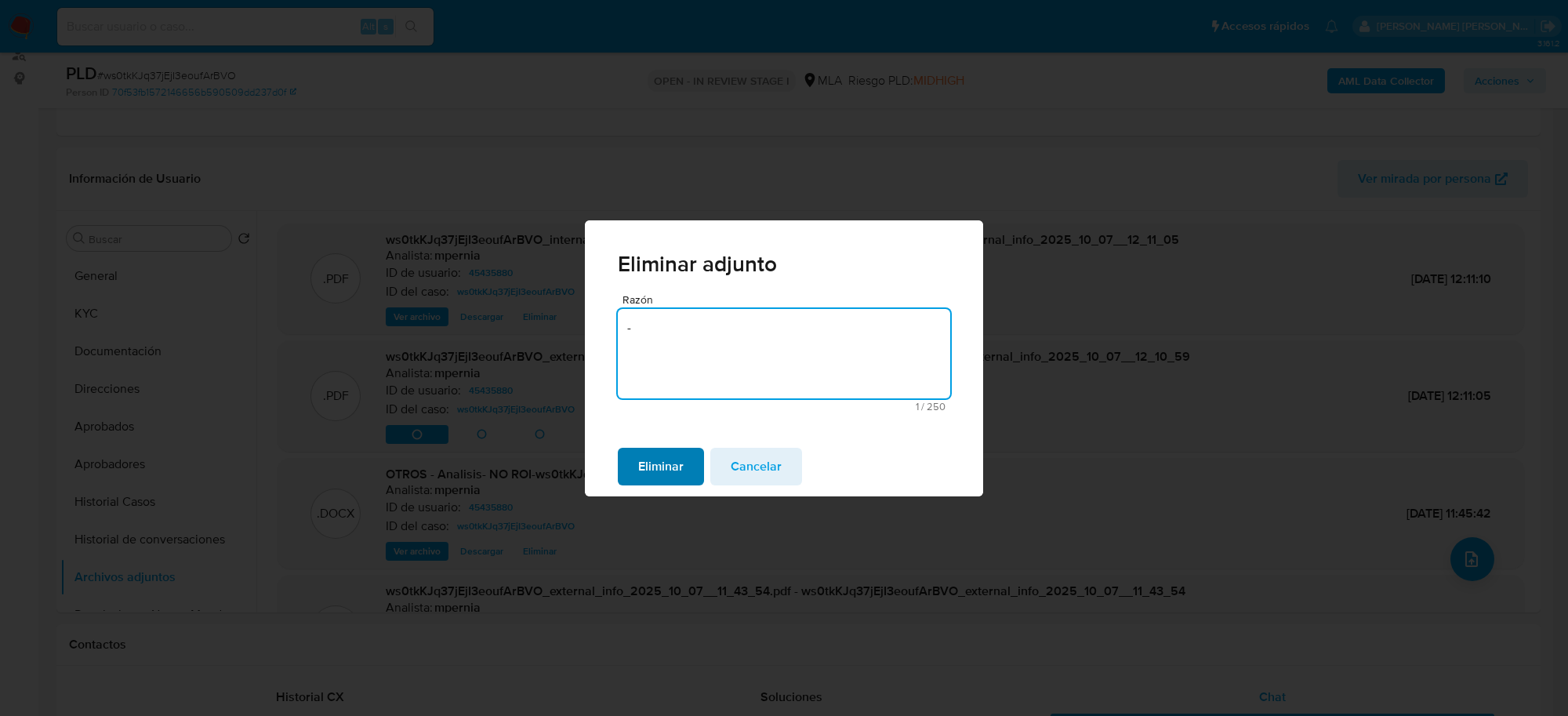
type textarea "-"
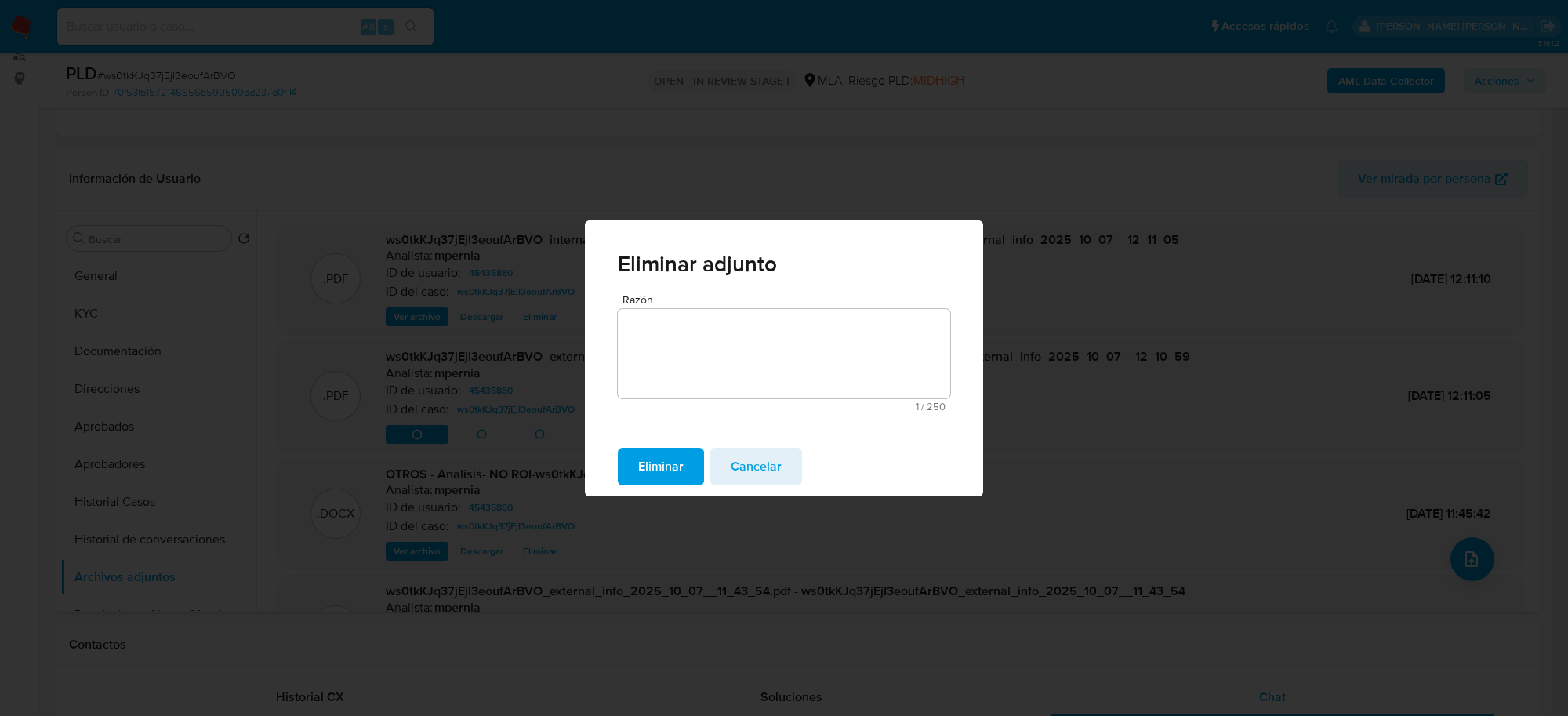
click at [666, 455] on span "Eliminar" at bounding box center [661, 466] width 46 height 35
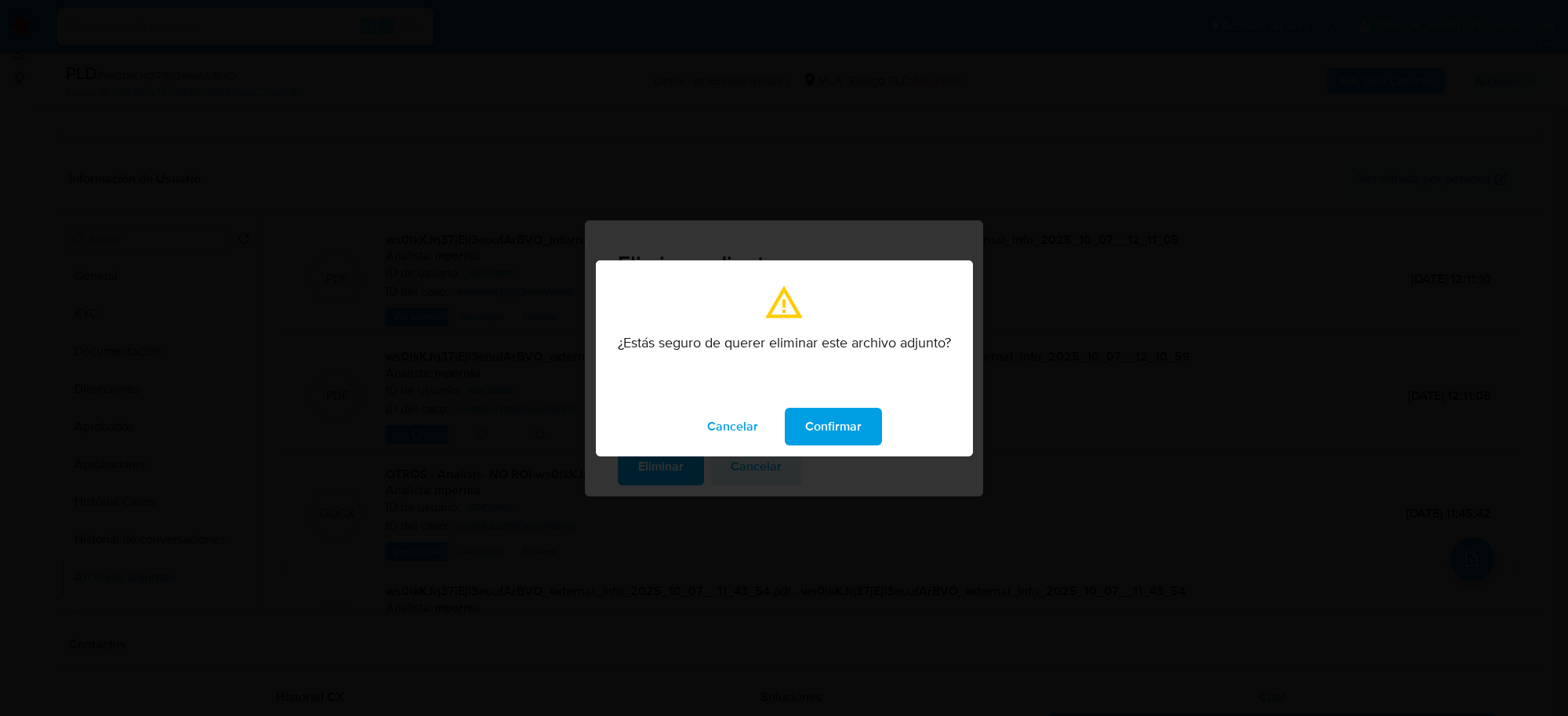
click at [868, 425] on button "Confirmar" at bounding box center [833, 426] width 97 height 38
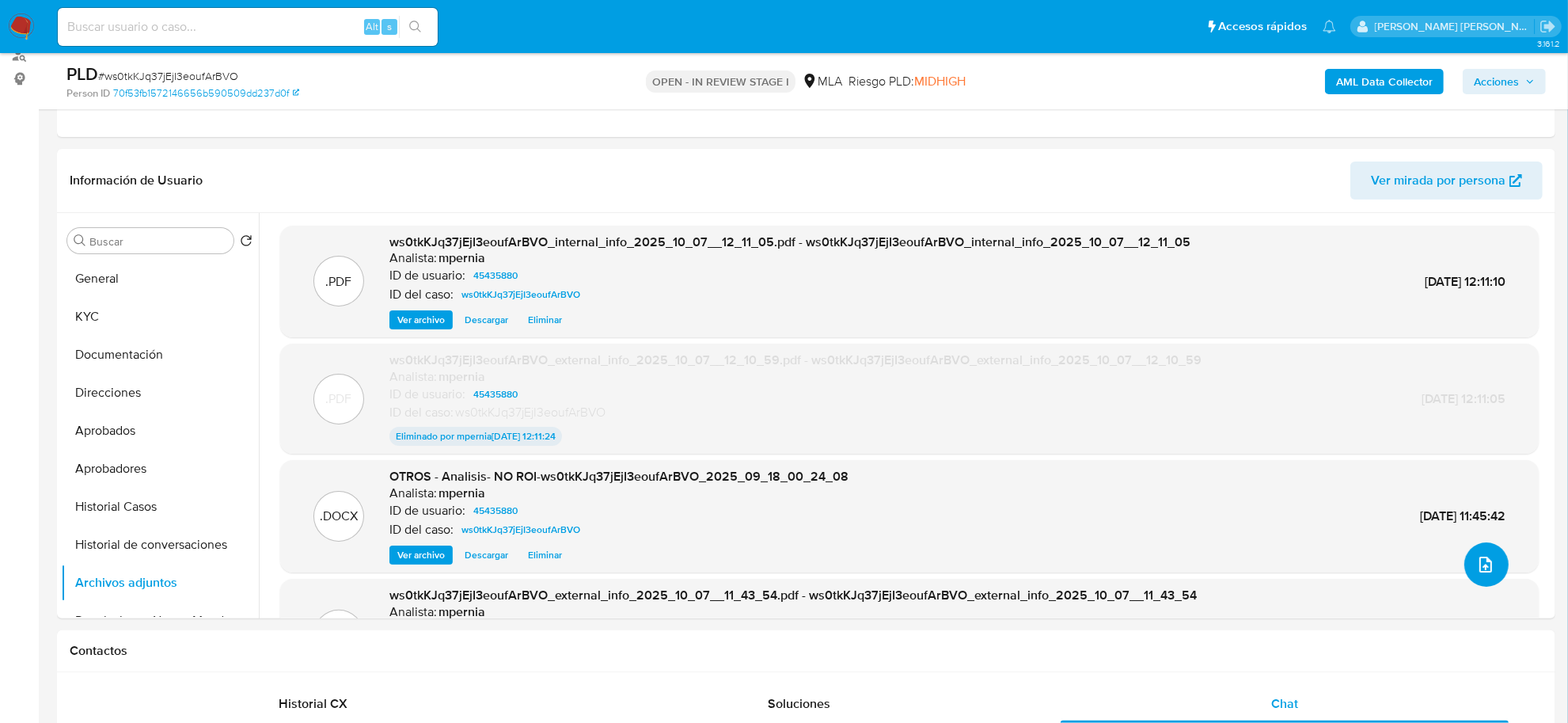
click at [1486, 572] on span "upload-file" at bounding box center [1486, 564] width 19 height 19
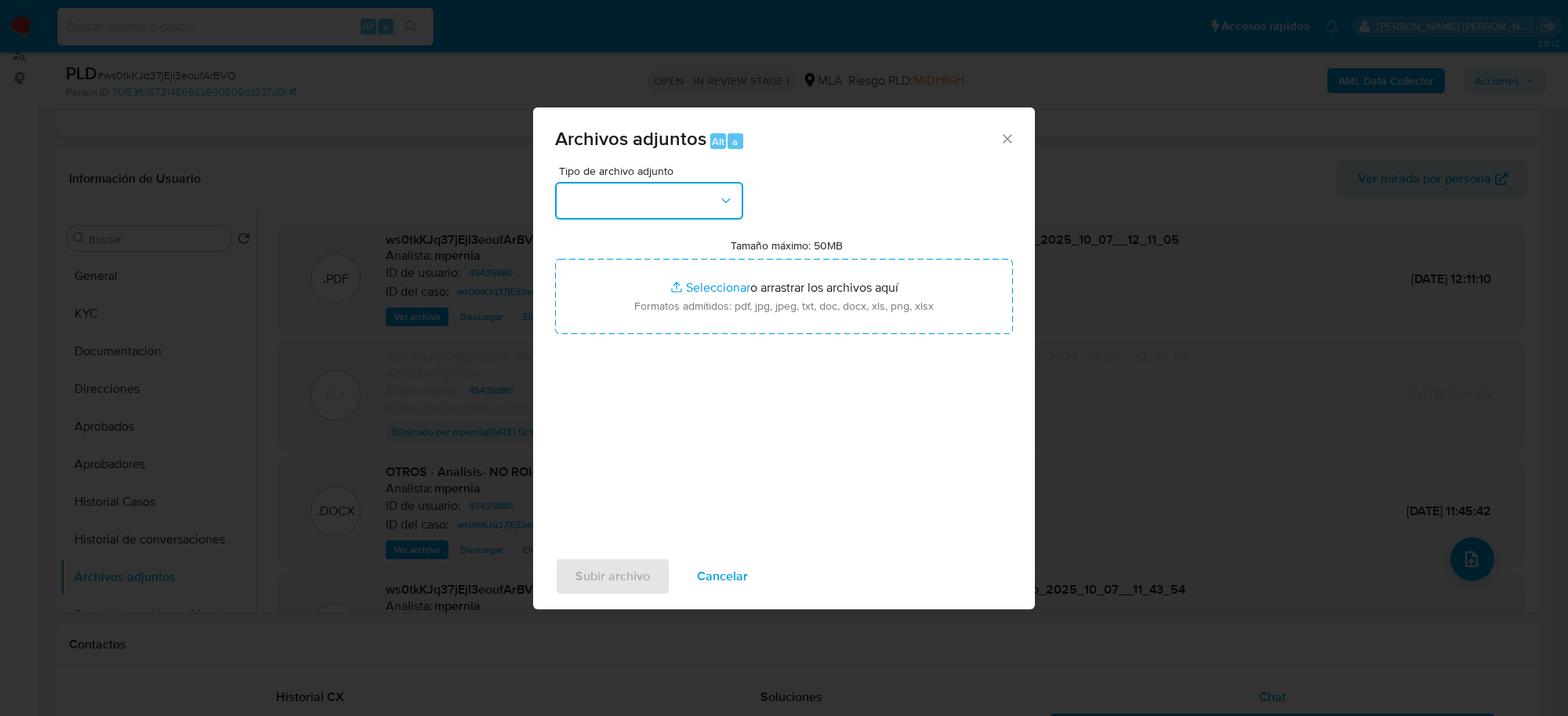
click at [684, 199] on button "button" at bounding box center [649, 201] width 188 height 38
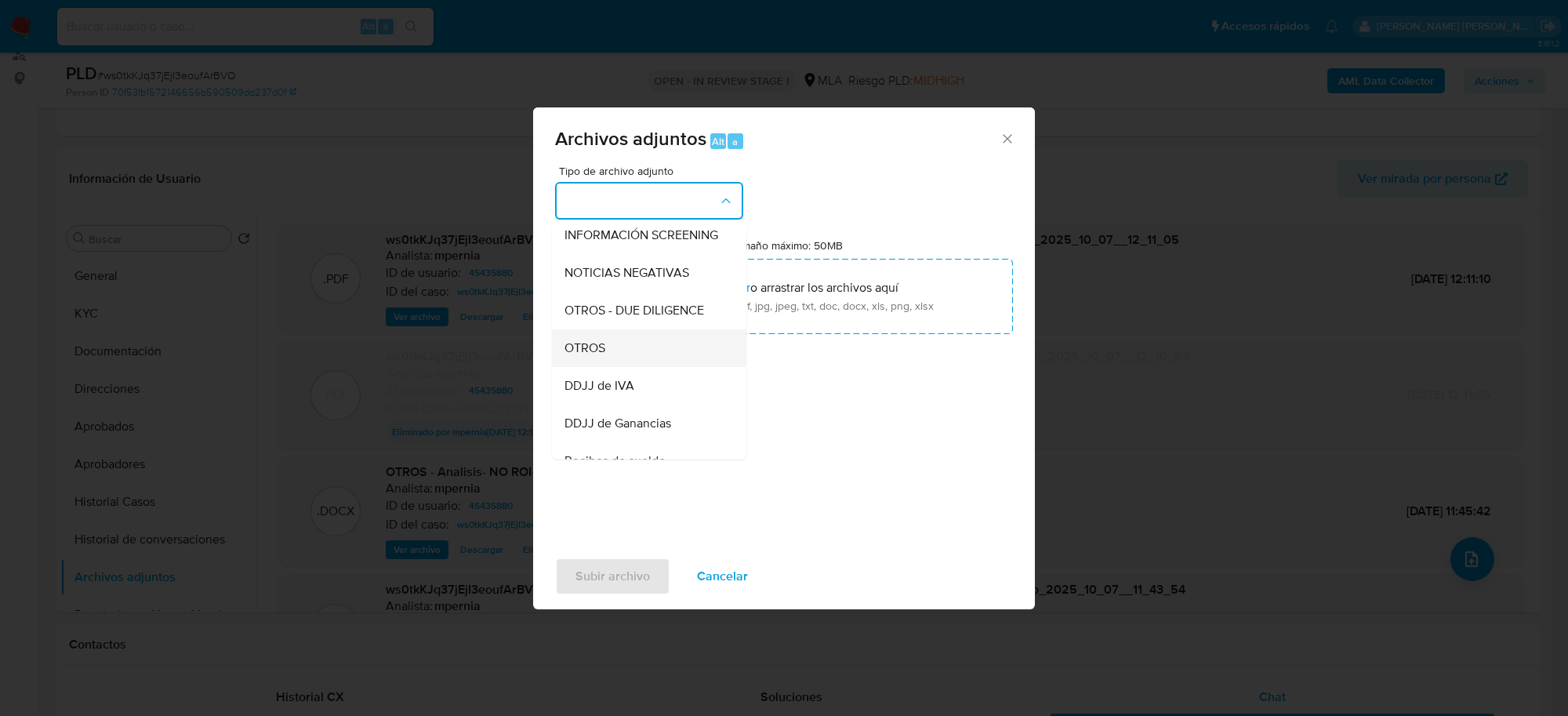
click at [592, 356] on span "OTROS" at bounding box center [585, 349] width 41 height 16
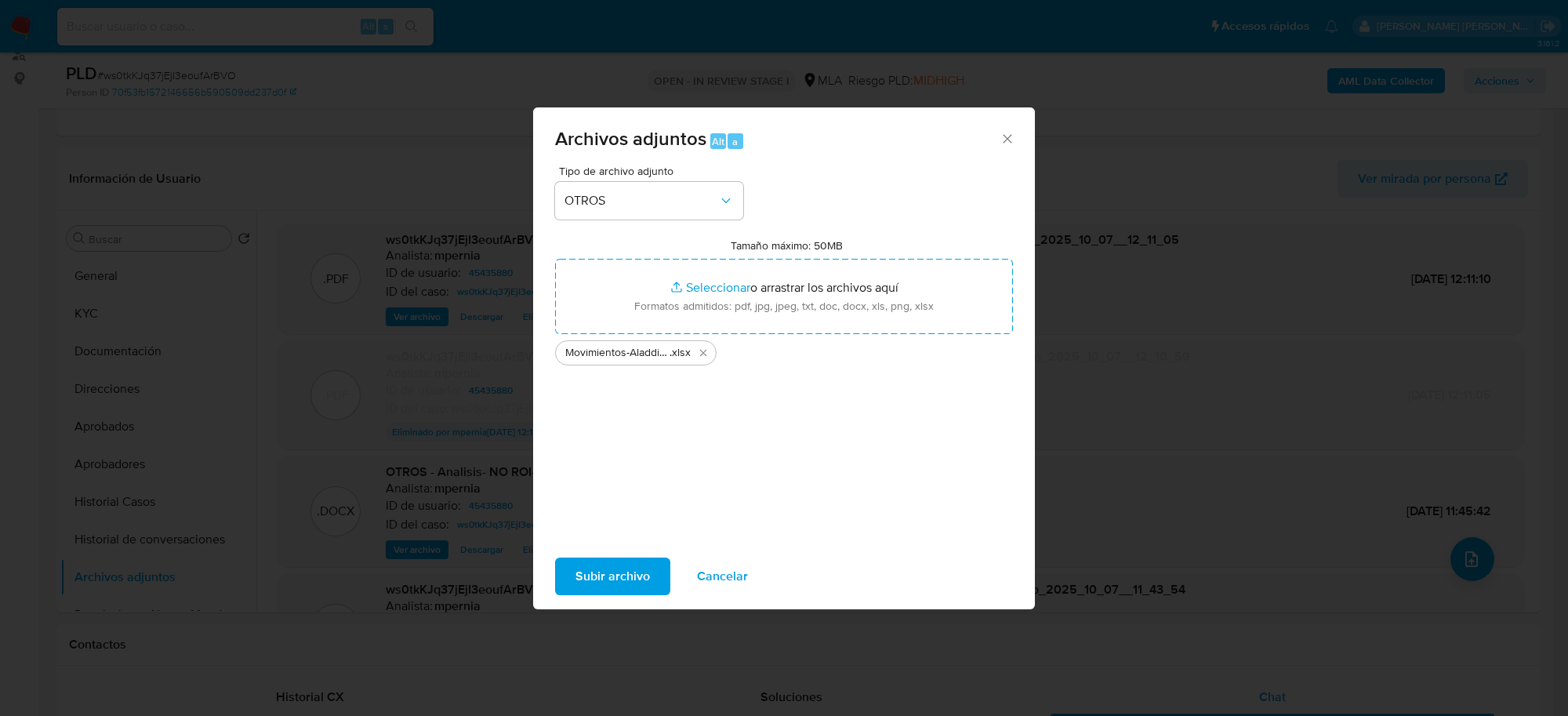
click at [613, 579] on span "Subir archivo" at bounding box center [612, 576] width 75 height 35
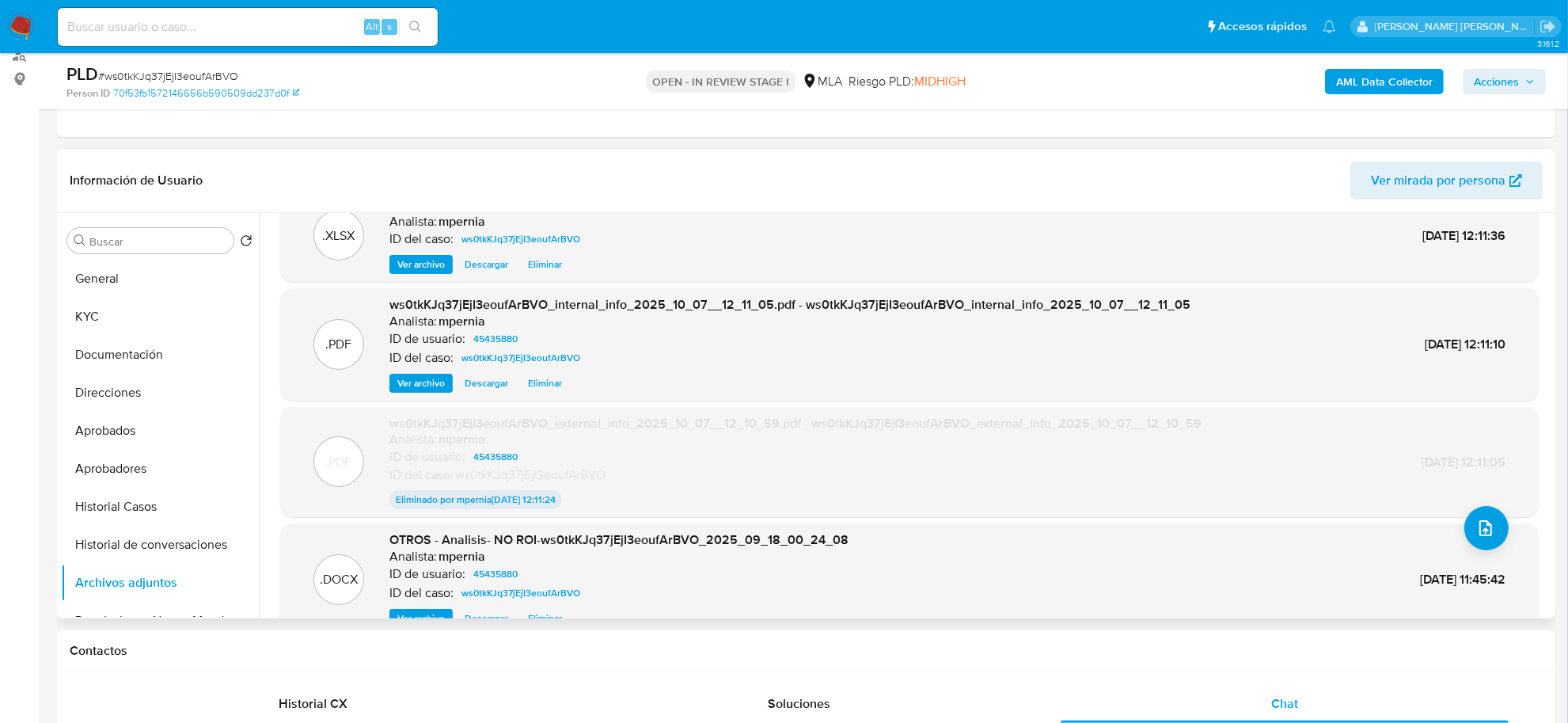
scroll to position [67, 0]
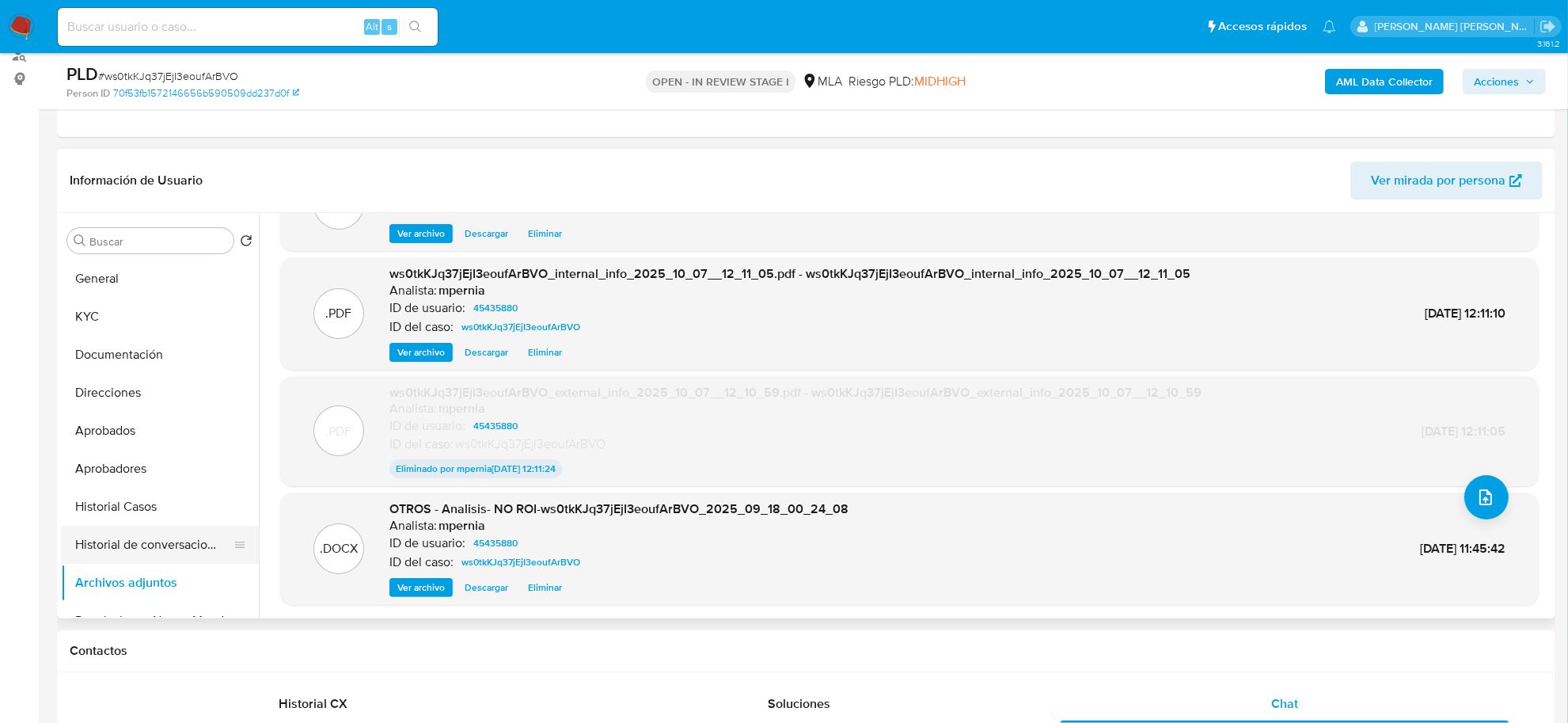
click at [140, 543] on button "Historial de conversaciones" at bounding box center [154, 545] width 185 height 38
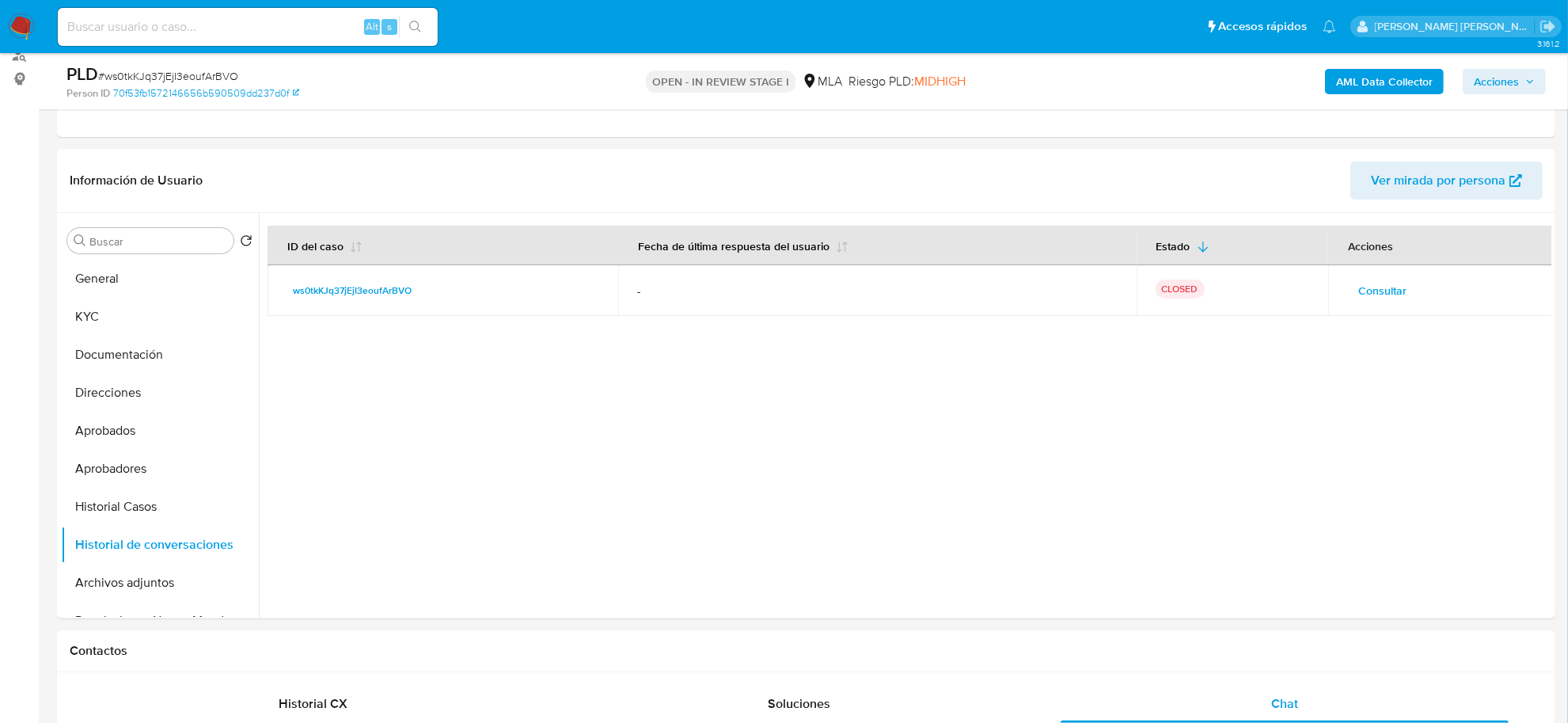
click at [1496, 89] on span "Acciones" at bounding box center [1496, 82] width 45 height 25
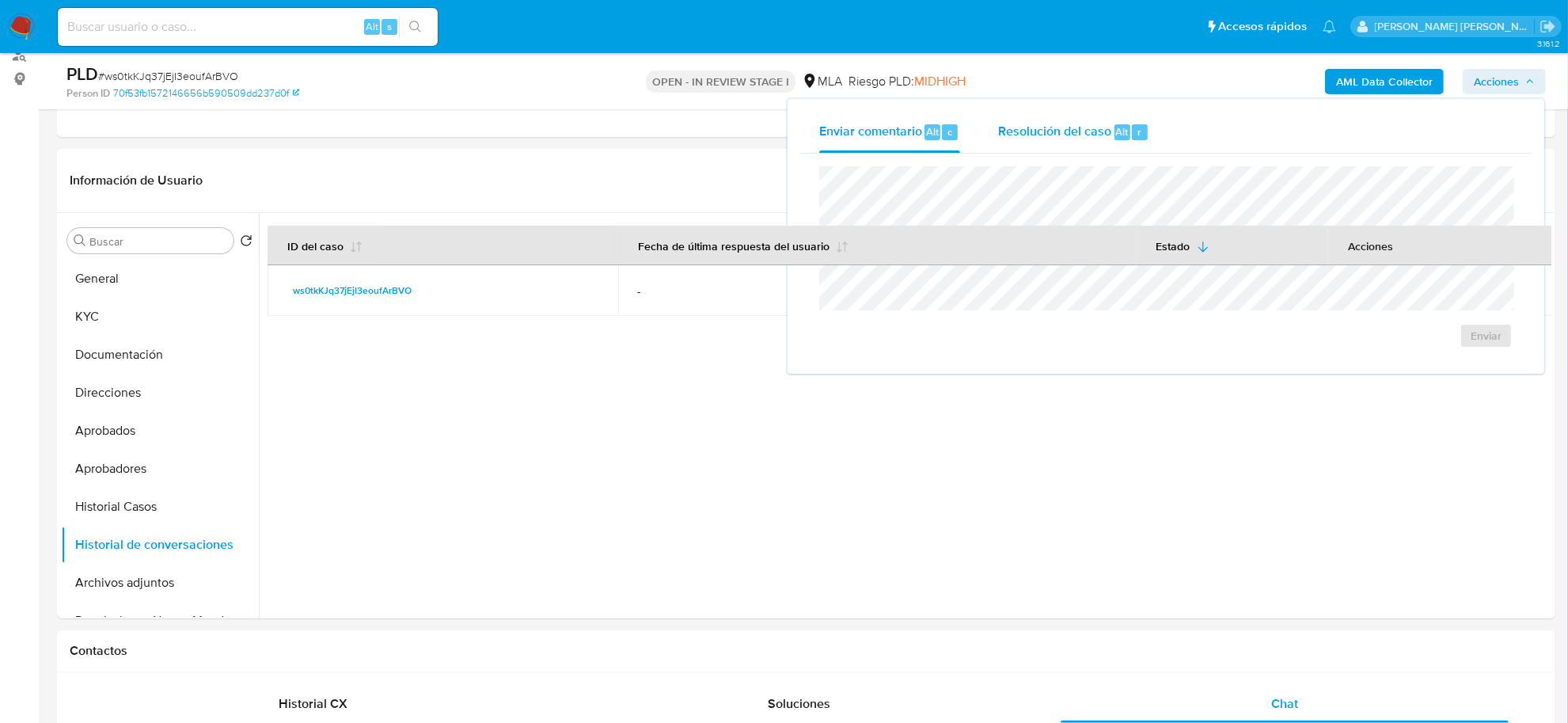
click at [1087, 143] on div "Resolución del caso Alt r" at bounding box center [1074, 132] width 151 height 41
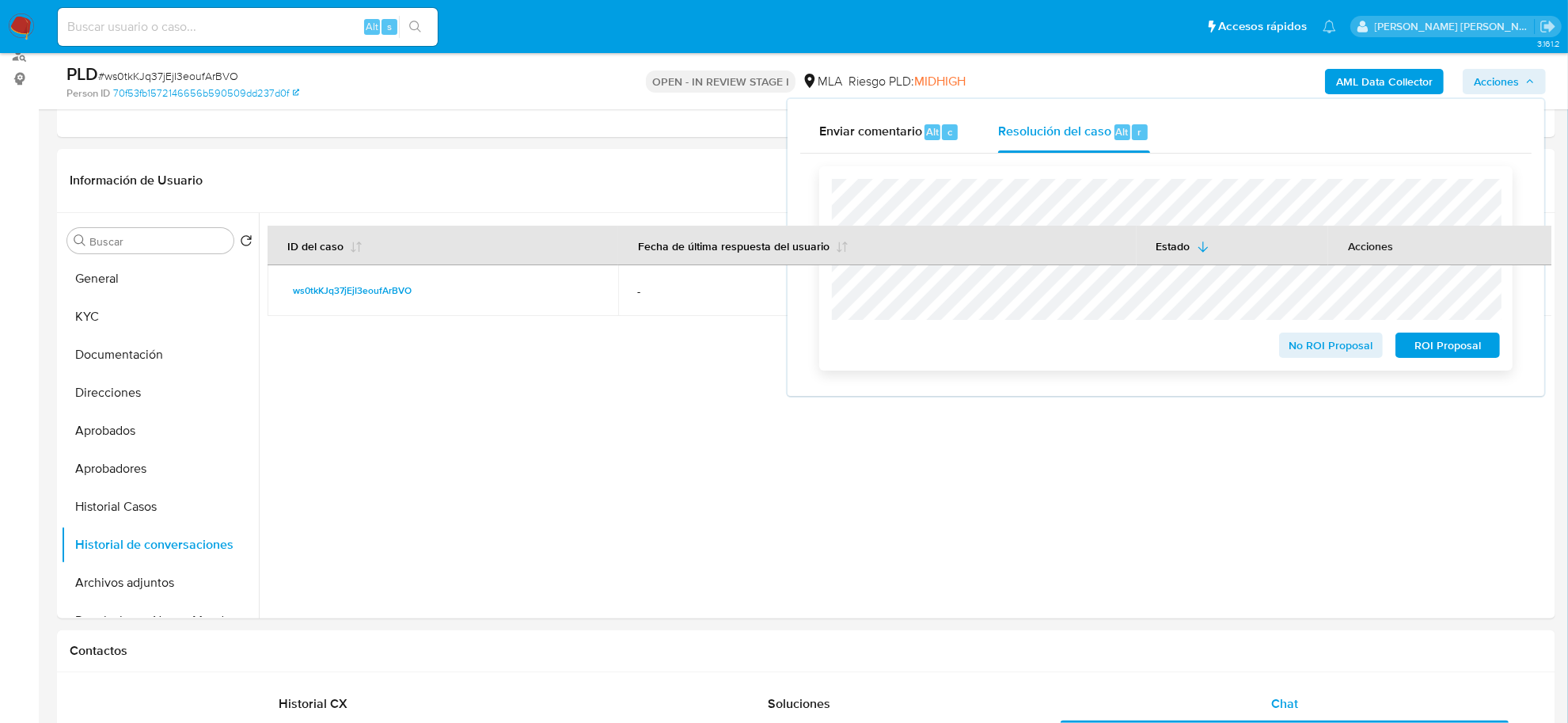
click at [1314, 351] on span "No ROI Proposal" at bounding box center [1331, 346] width 82 height 22
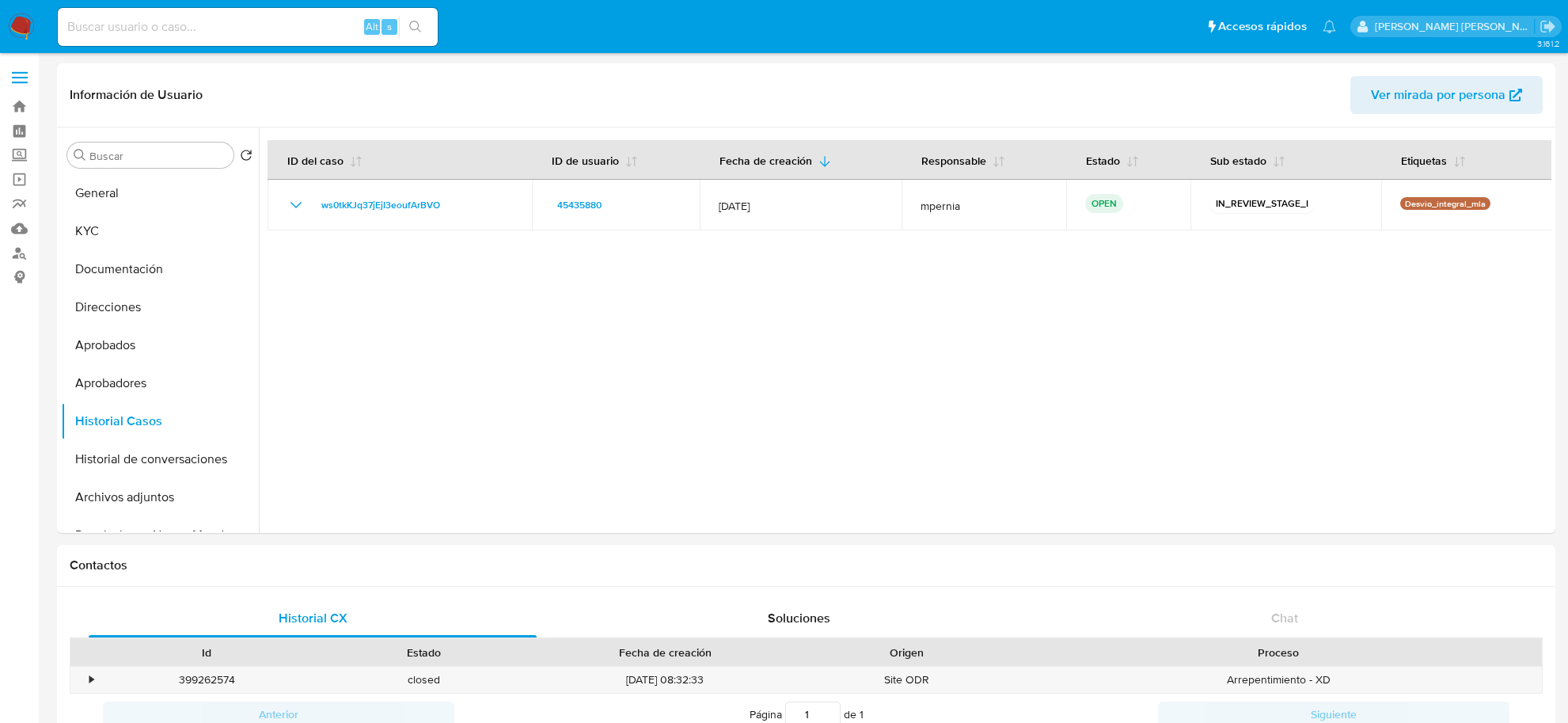
select select "10"
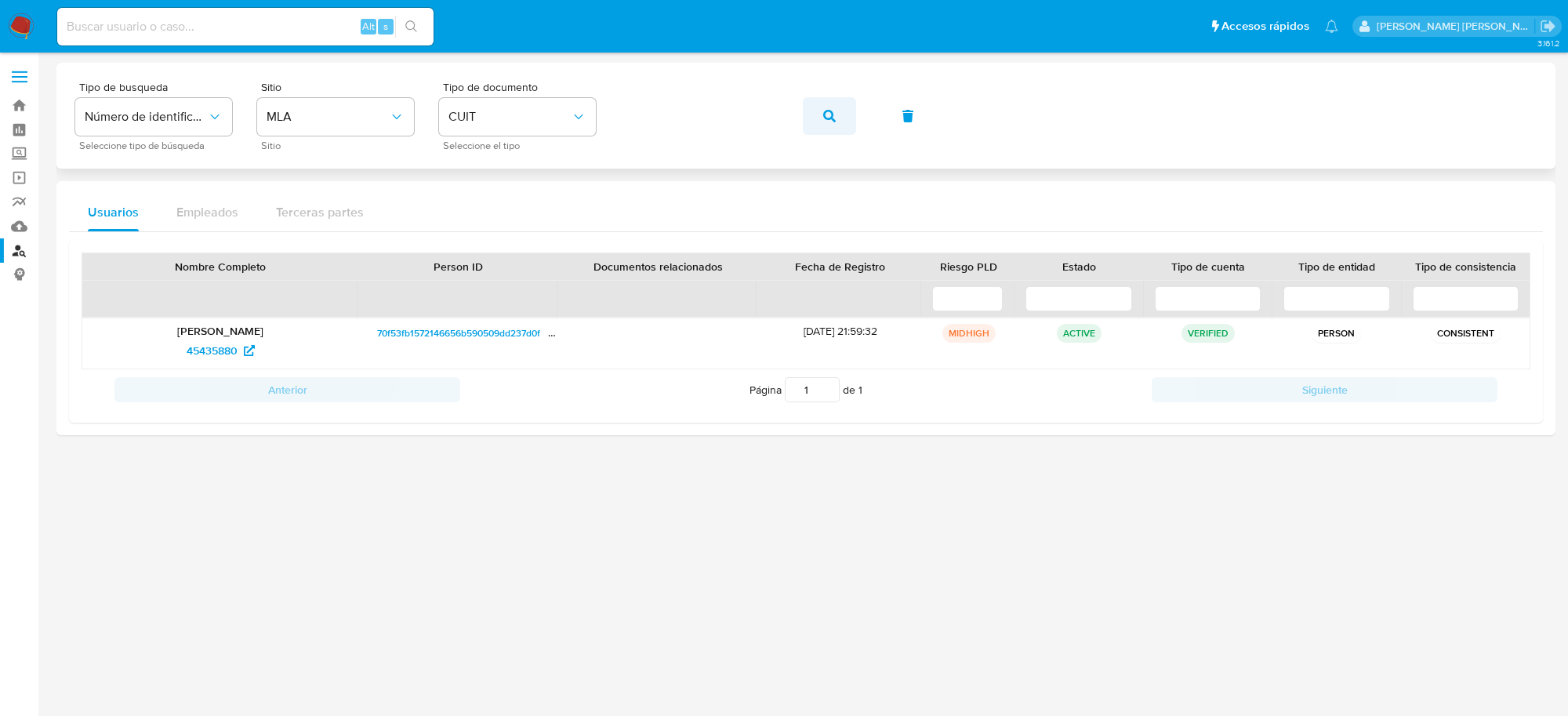
click at [835, 104] on span "button" at bounding box center [830, 116] width 13 height 35
click at [196, 352] on span "62656098" at bounding box center [212, 351] width 51 height 25
click at [836, 124] on button "button" at bounding box center [830, 116] width 53 height 38
click at [202, 347] on span "90138907" at bounding box center [212, 351] width 49 height 25
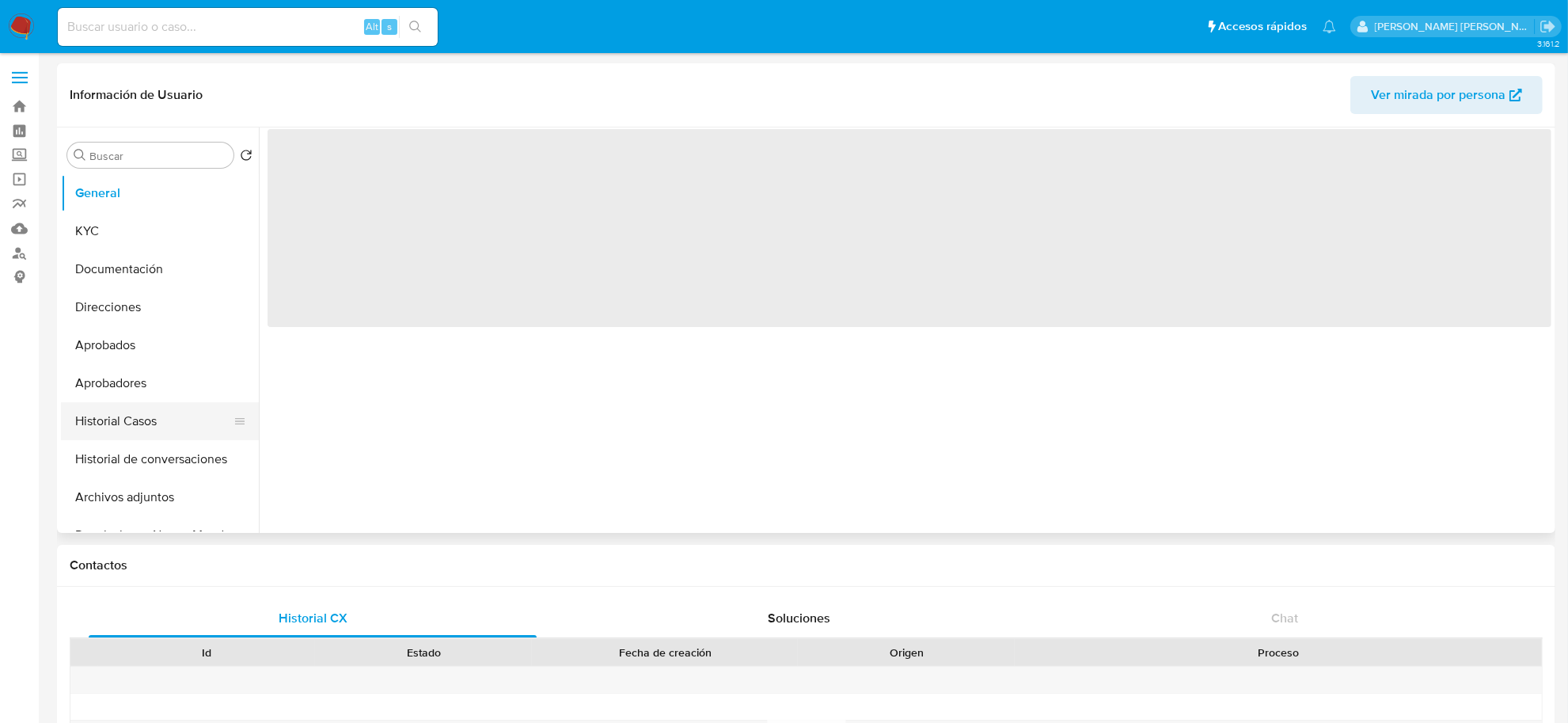
click at [108, 419] on button "Historial Casos" at bounding box center [154, 422] width 185 height 38
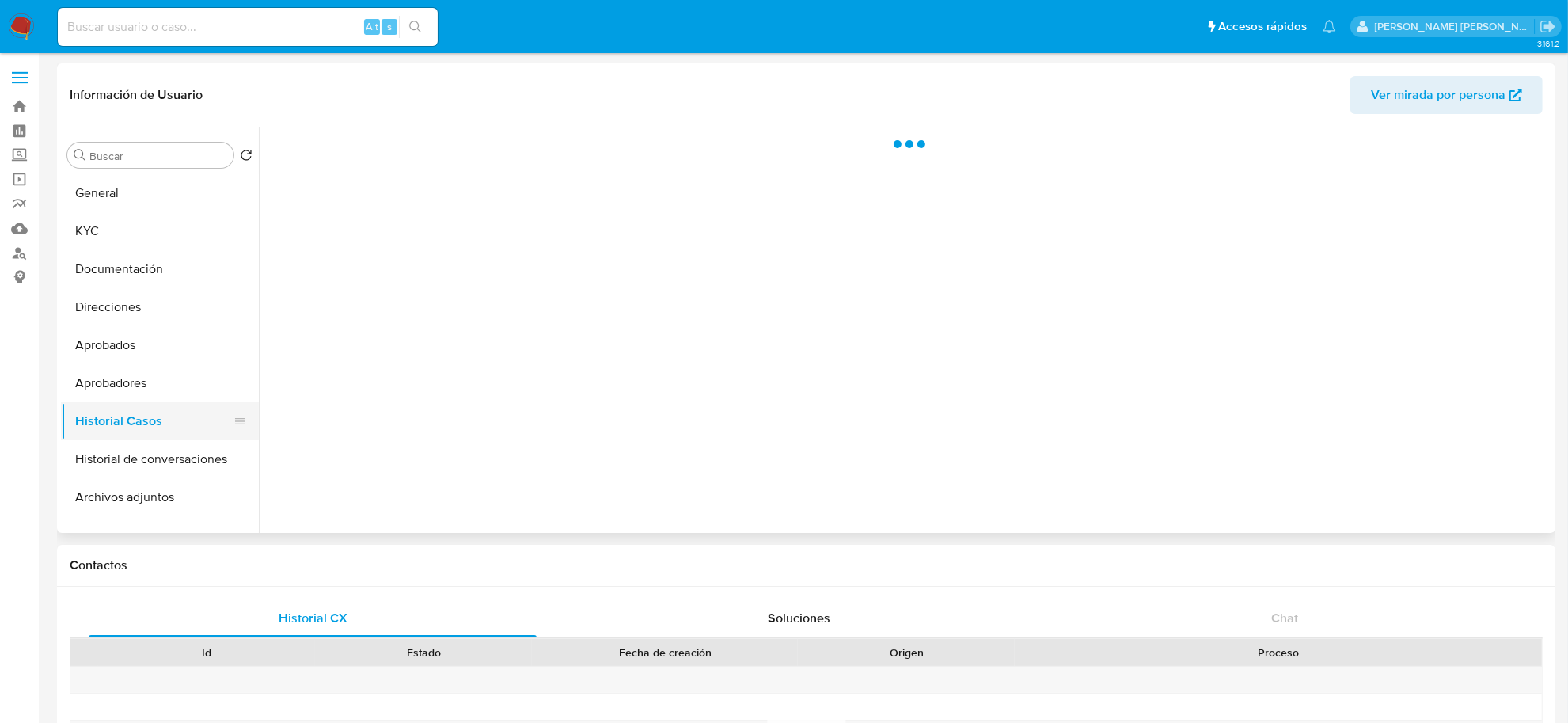
select select "10"
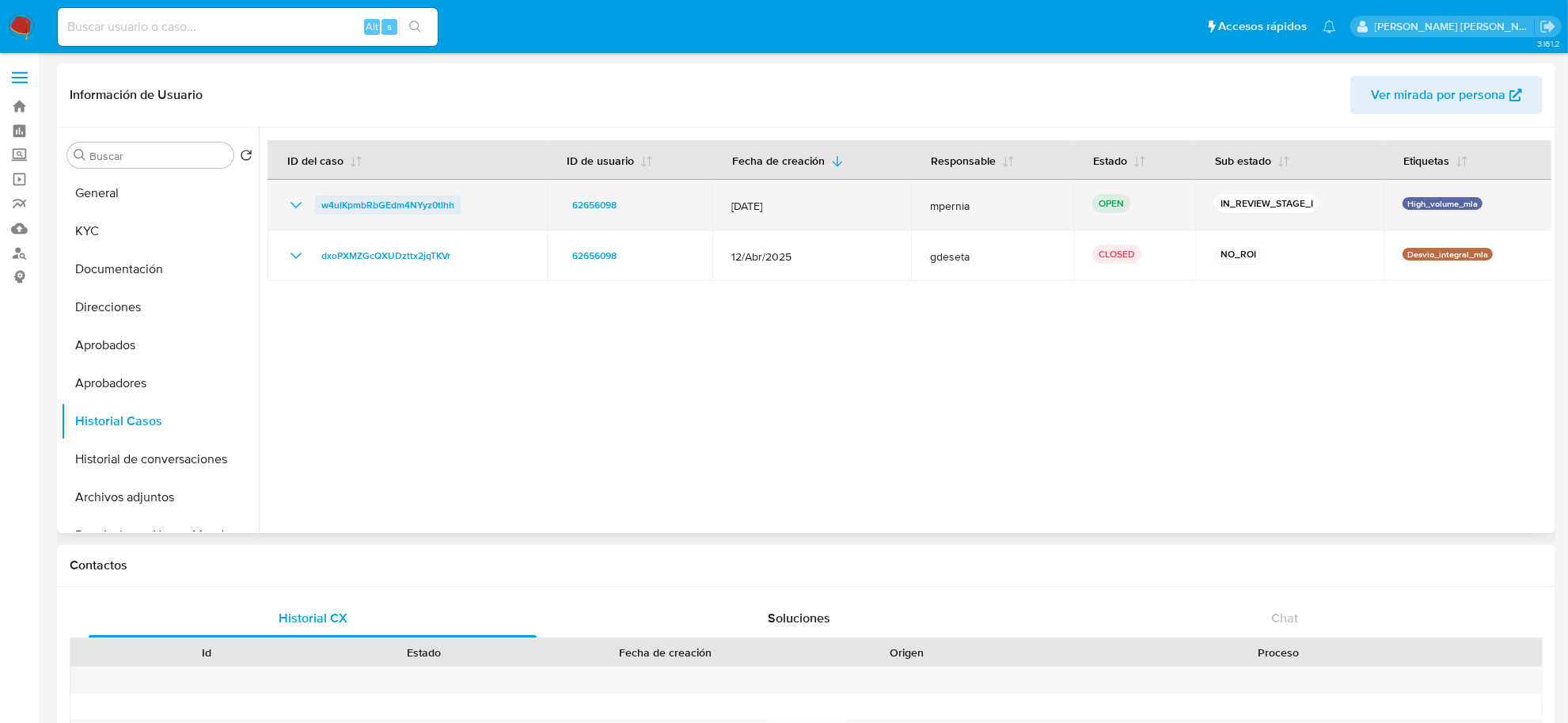
click at [384, 203] on span "w4ulKpmbRbGEdm4NYyz0tlhh" at bounding box center [388, 205] width 133 height 19
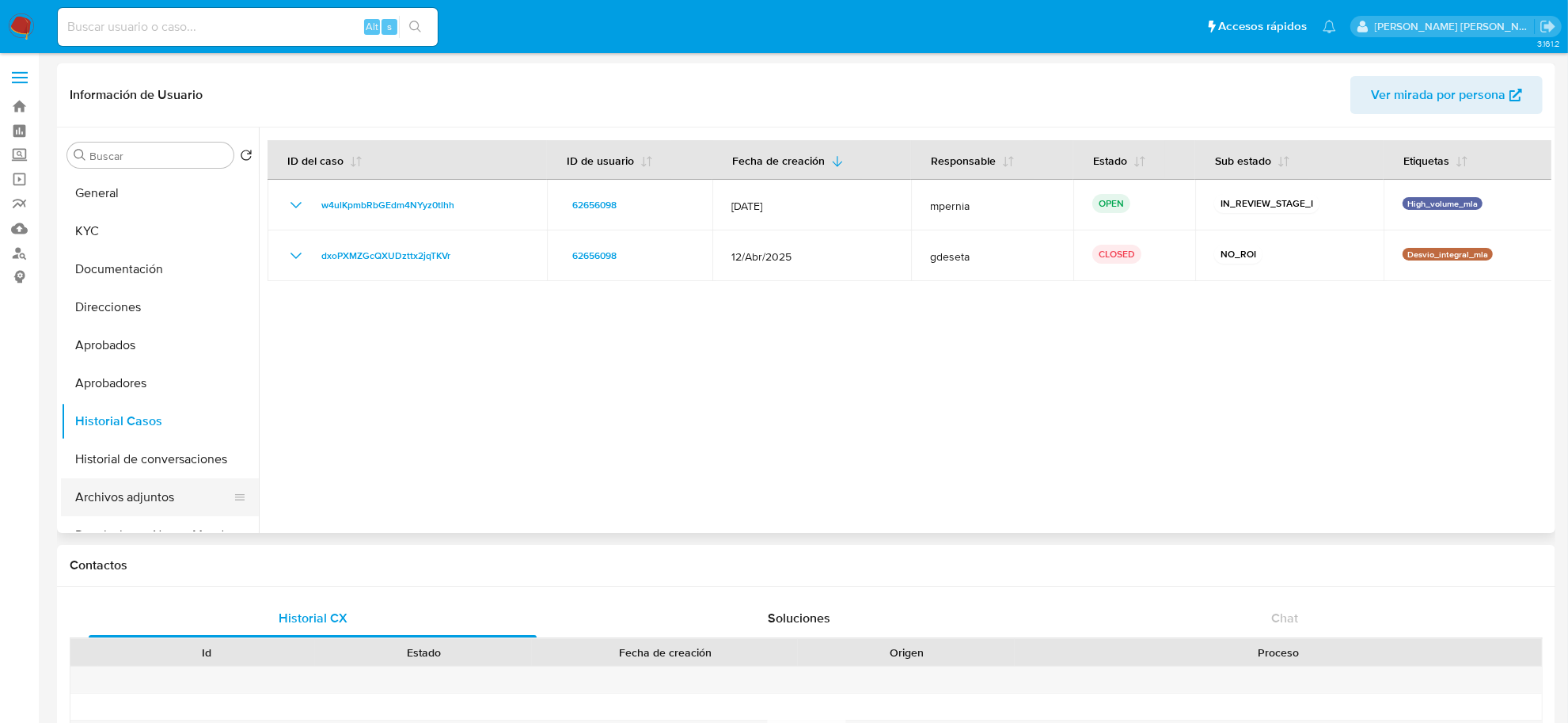
click at [136, 507] on button "Archivos adjuntos" at bounding box center [154, 497] width 185 height 38
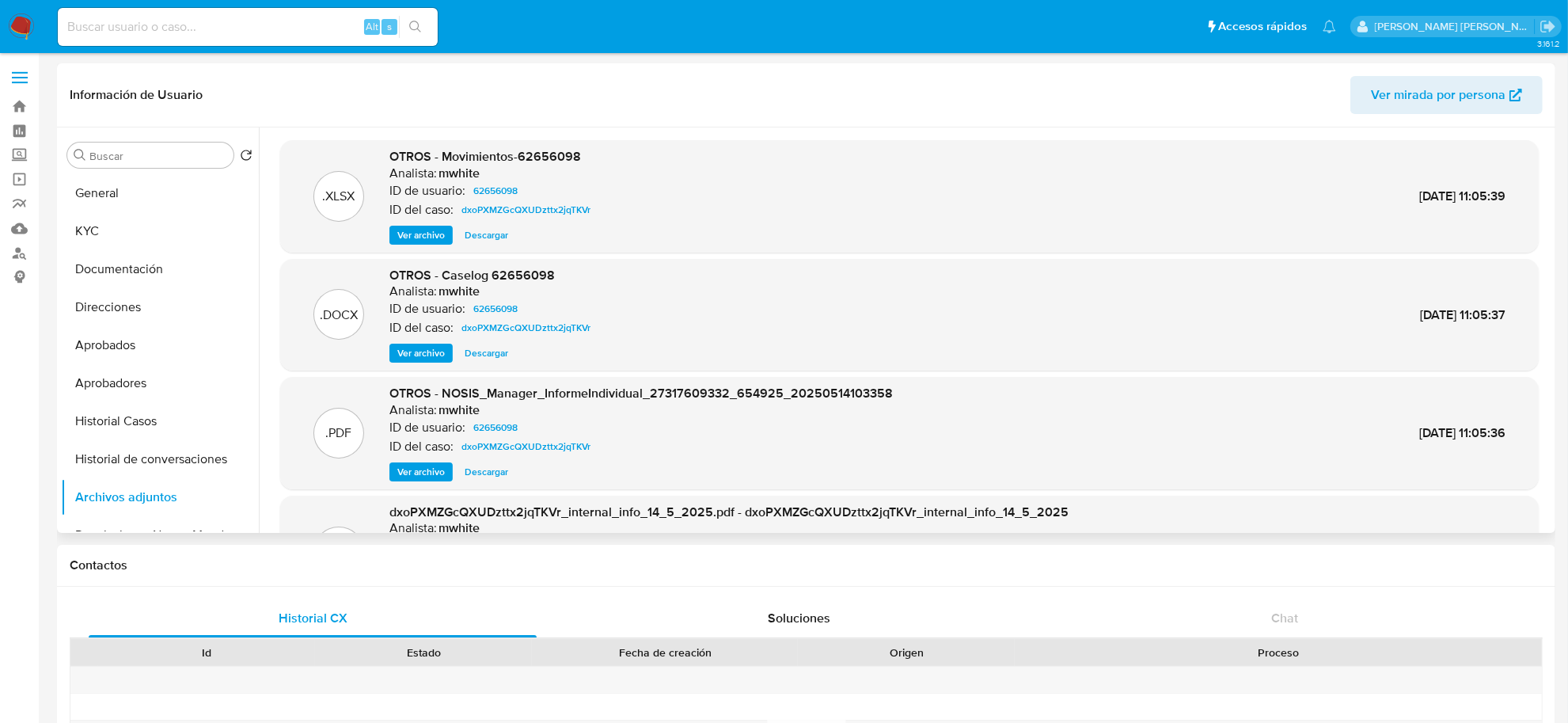
click at [406, 357] on span "Ver archivo" at bounding box center [422, 354] width 48 height 16
click at [412, 353] on span "Ver archivo" at bounding box center [422, 354] width 48 height 16
click at [410, 358] on span "Ver archivo" at bounding box center [422, 354] width 48 height 16
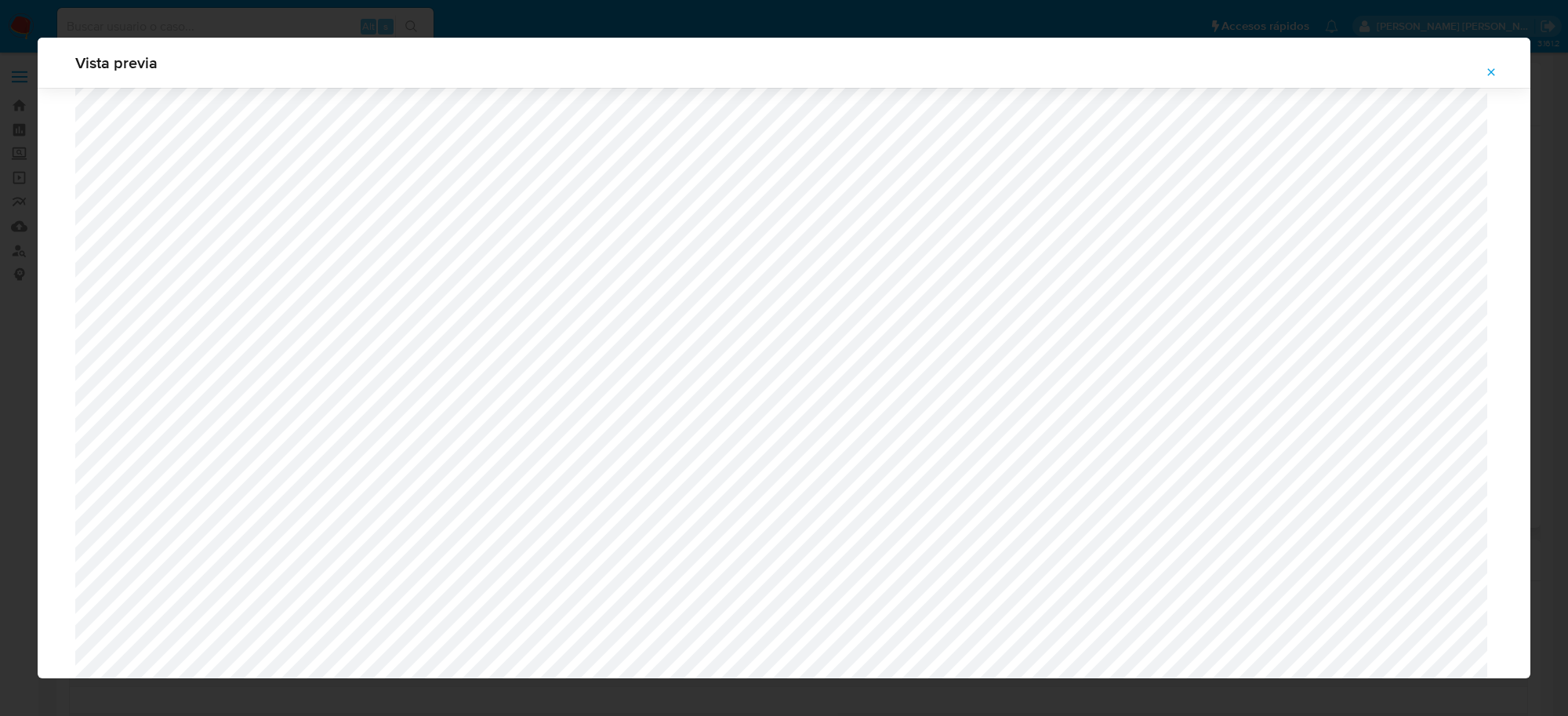
scroll to position [1047, 0]
click at [1494, 69] on icon "Attachment preview" at bounding box center [1491, 71] width 7 height 7
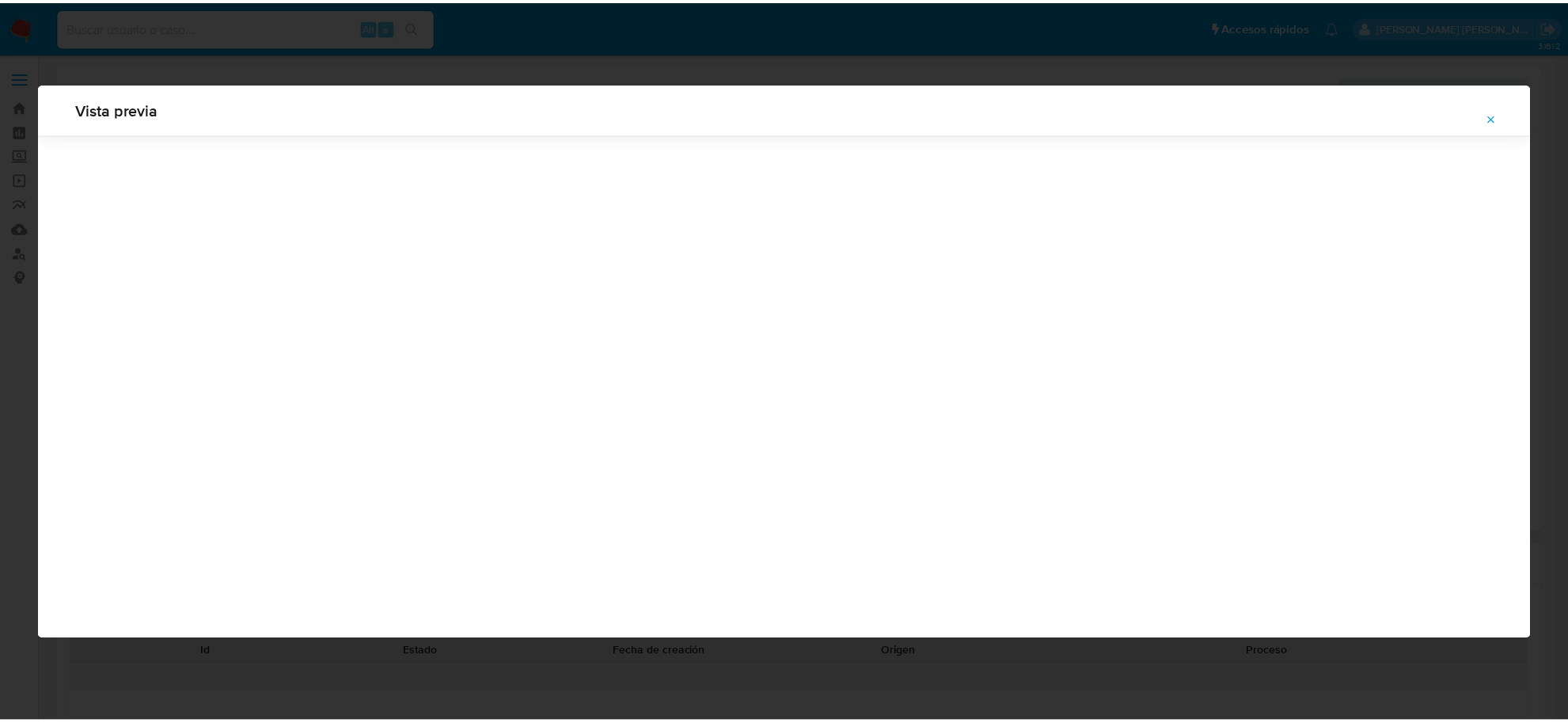
scroll to position [0, 0]
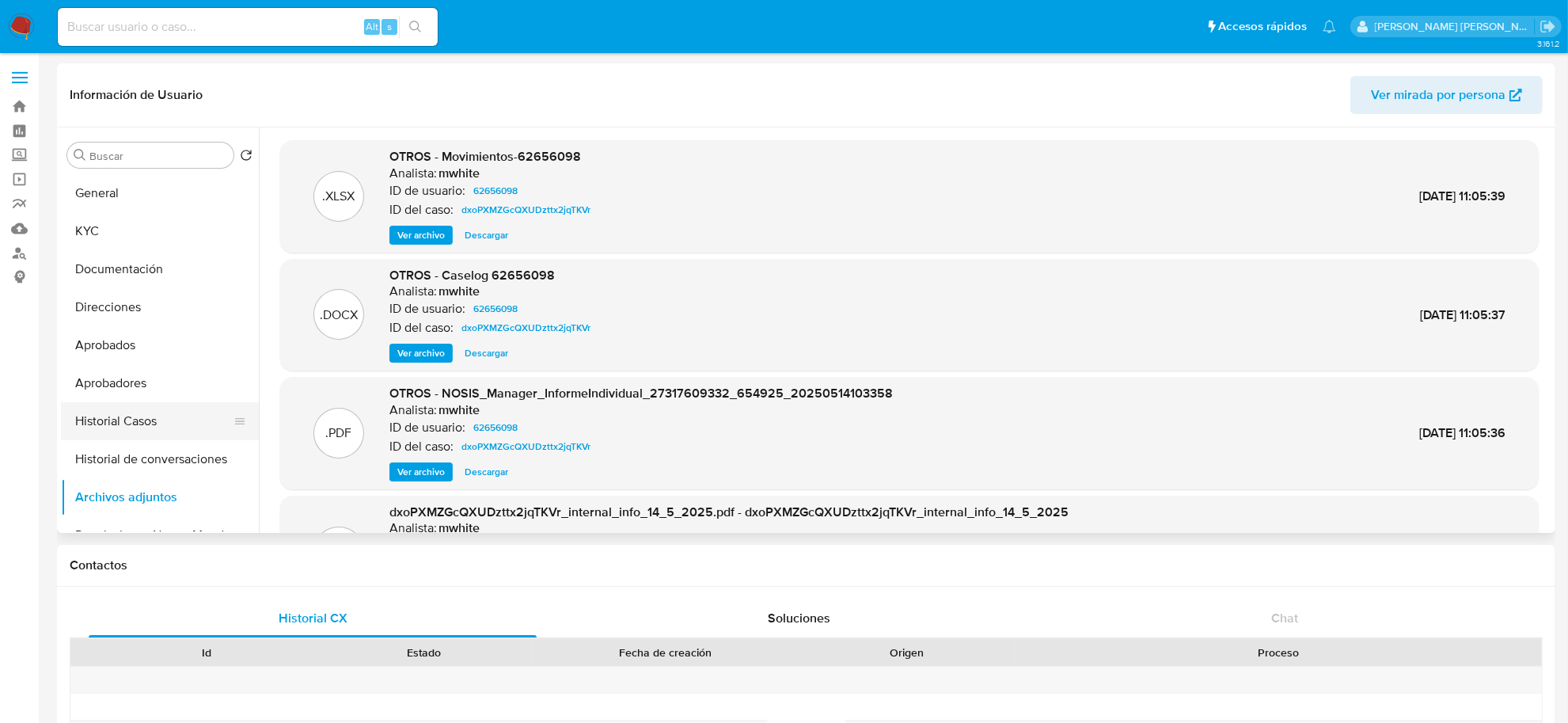
click at [113, 415] on button "Historial Casos" at bounding box center [154, 422] width 185 height 38
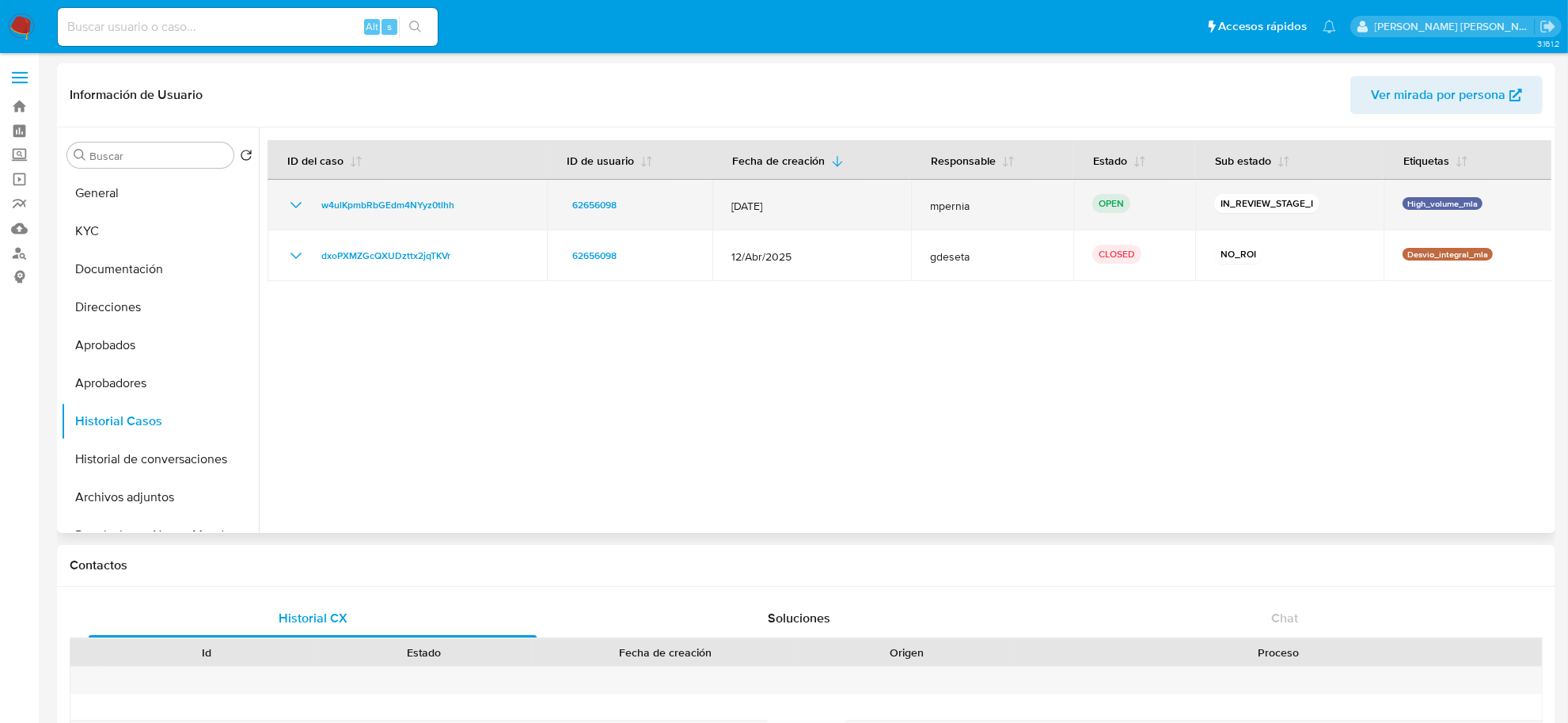
drag, startPoint x: 479, startPoint y: 207, endPoint x: 314, endPoint y: 203, distance: 165.0
click at [314, 203] on div "w4ulKpmbRbGEdm4NYyz0tlhh" at bounding box center [407, 205] width 242 height 19
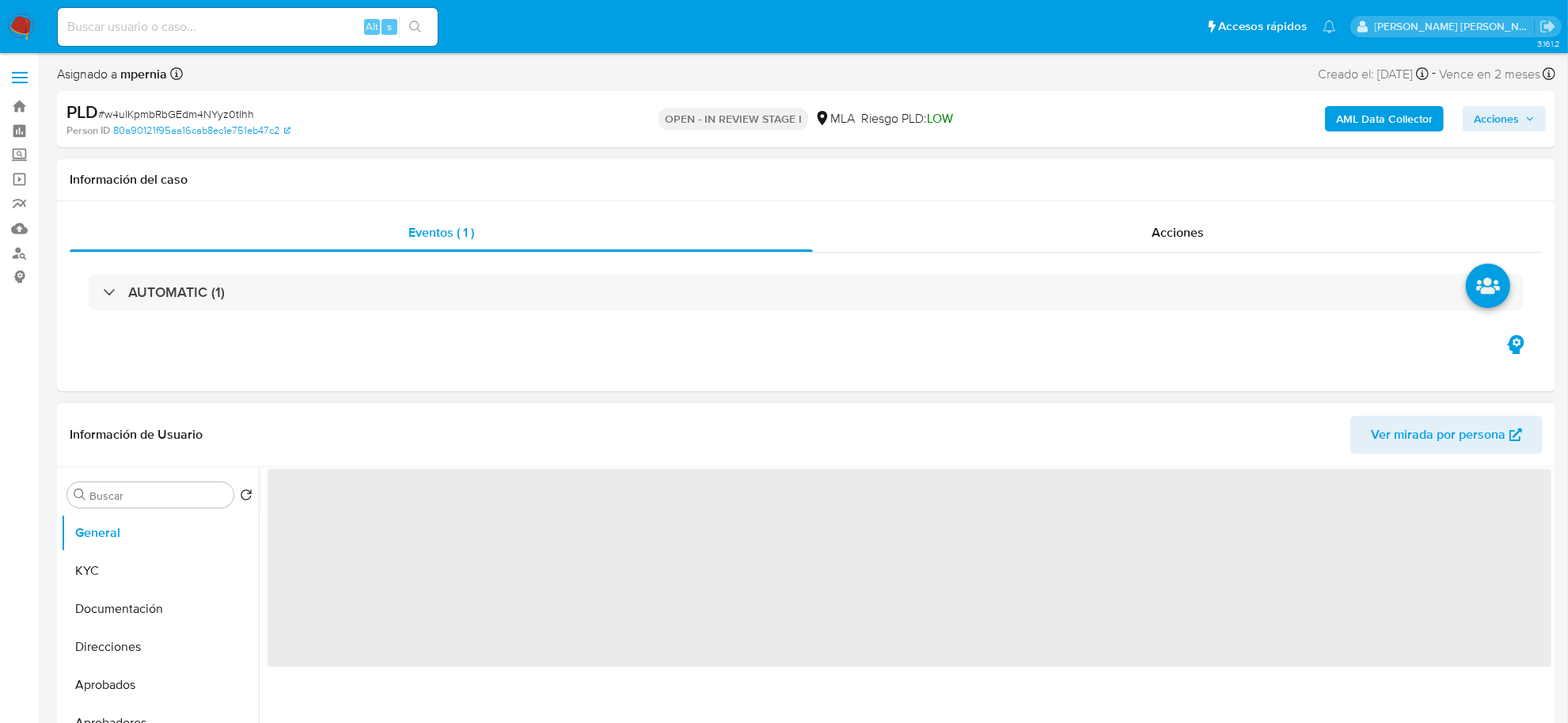
select select "10"
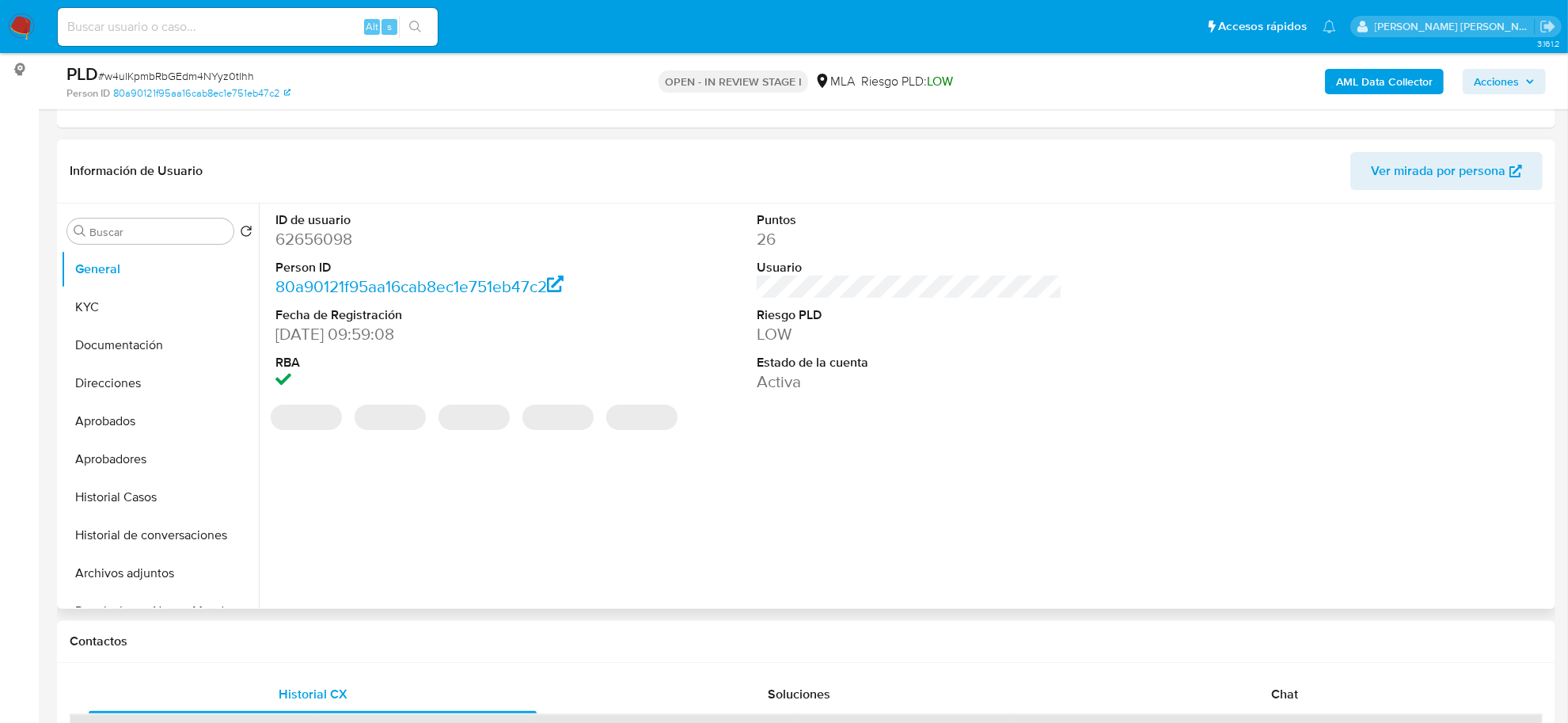
scroll to position [297, 0]
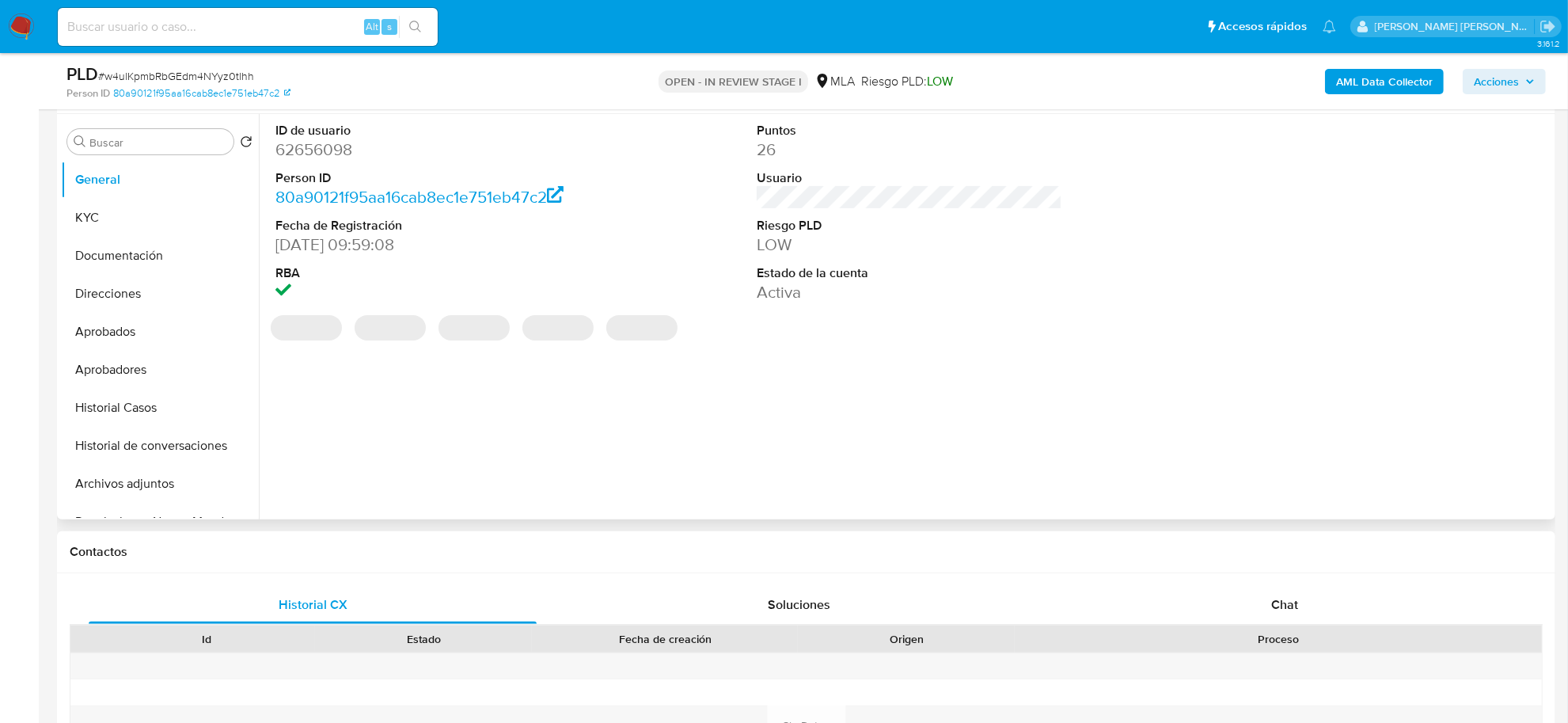
click at [1271, 584] on div "Historial CX Soluciones Chat Id Estado Fecha de creación Origen Proceso Anterio…" at bounding box center [806, 726] width 1498 height 306
click at [1274, 594] on div "Chat" at bounding box center [1284, 605] width 448 height 38
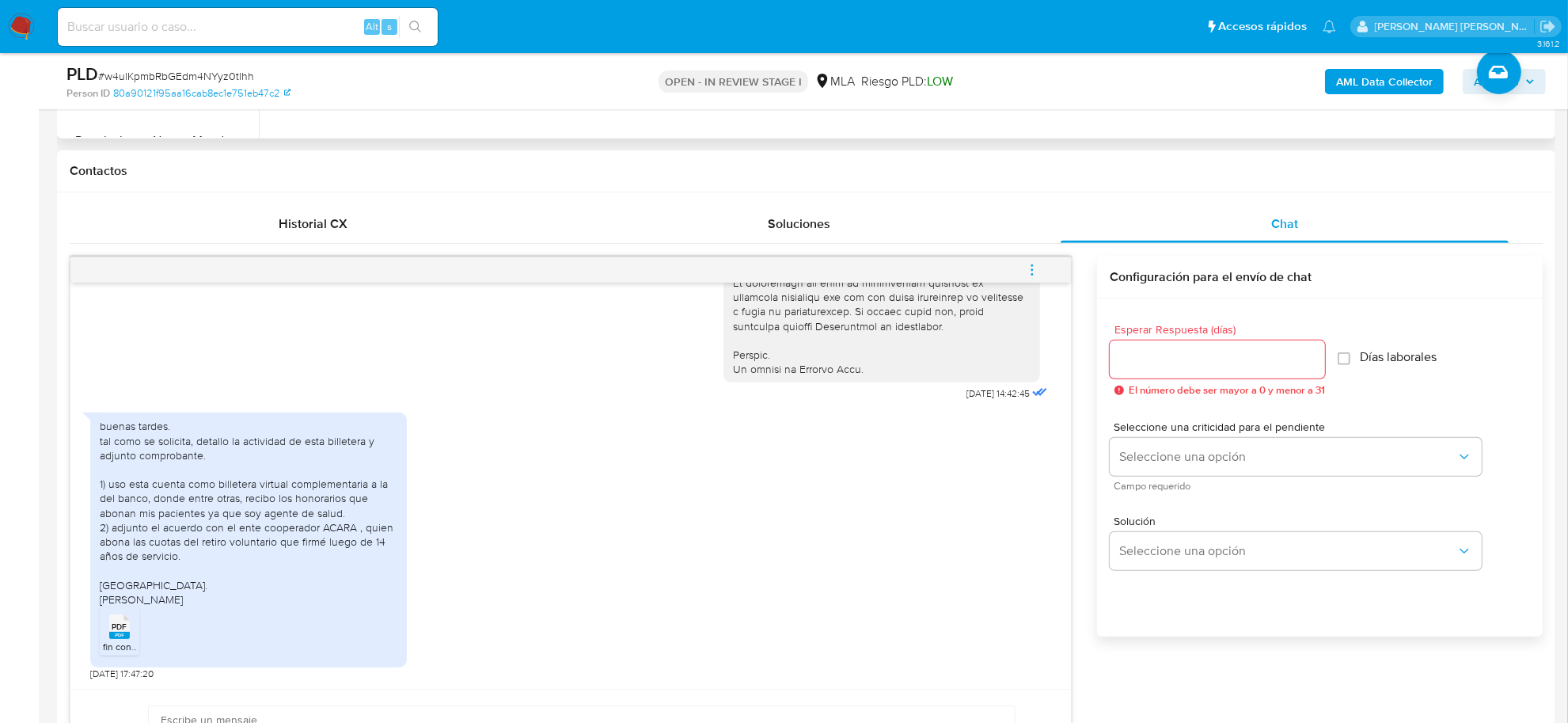
scroll to position [792, 0]
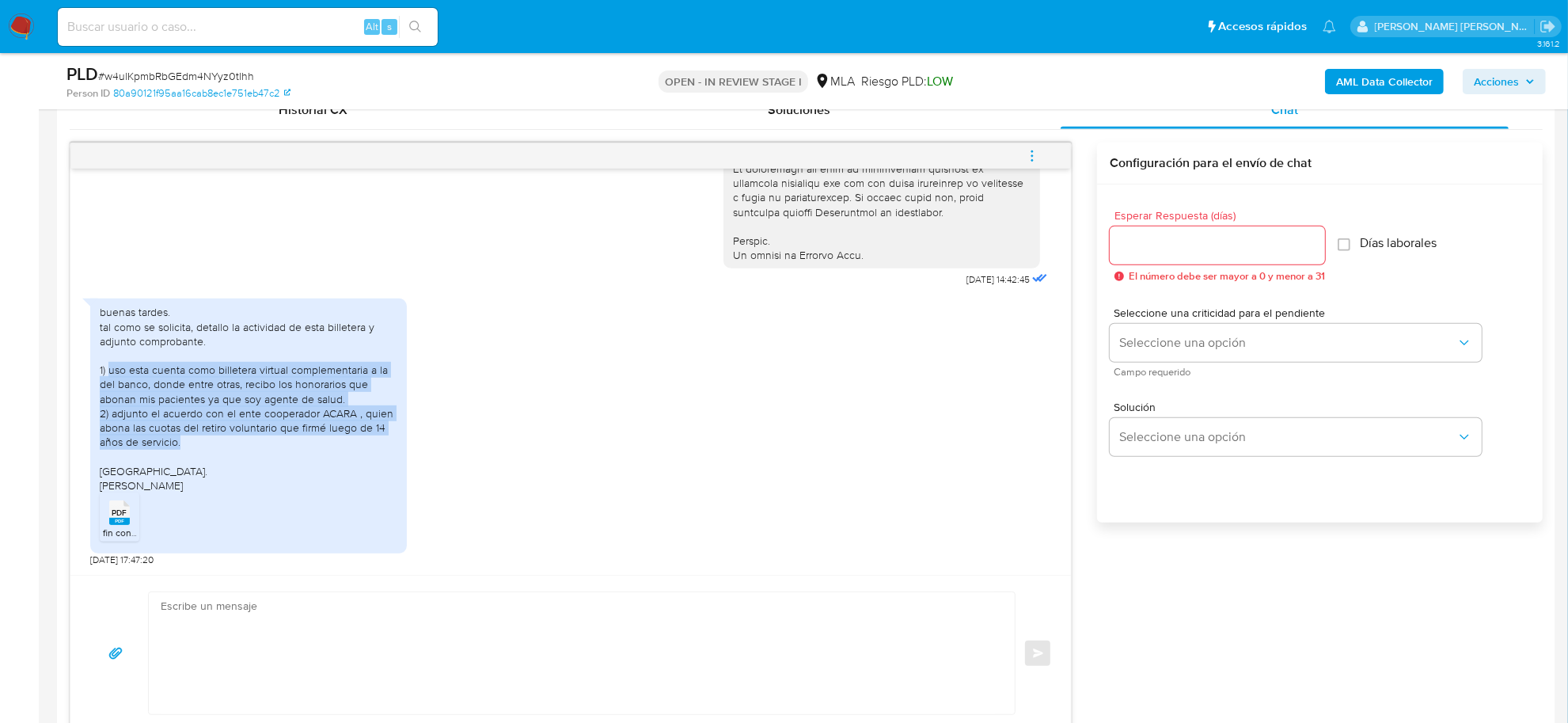
drag, startPoint x: 109, startPoint y: 373, endPoint x: 200, endPoint y: 438, distance: 111.8
click at [200, 438] on div "buenas tardes. tal como se solicita, detallo la actividad de esta billetera y a…" at bounding box center [249, 399] width 298 height 187
copy div "uso esta cuenta como billetera virtual complementaria a la del banco, donde ent…"
click at [1045, 157] on button "menu-action" at bounding box center [1032, 156] width 52 height 38
click at [881, 143] on li "Abrir gestor de archivos" at bounding box center [925, 155] width 162 height 29
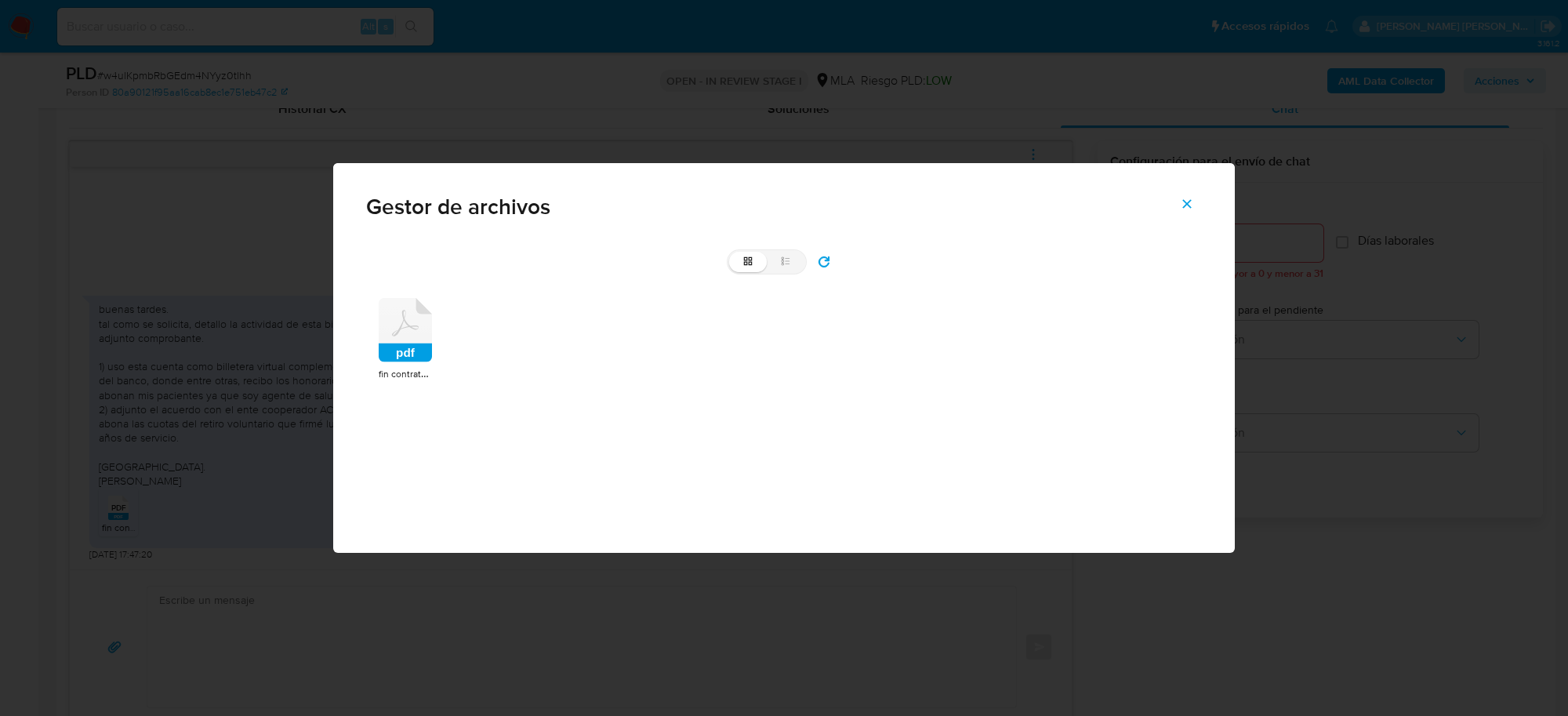
click at [403, 346] on rect at bounding box center [406, 353] width 53 height 19
click at [403, 366] on span "fin contrato acara.pdf" at bounding box center [423, 374] width 88 height 16
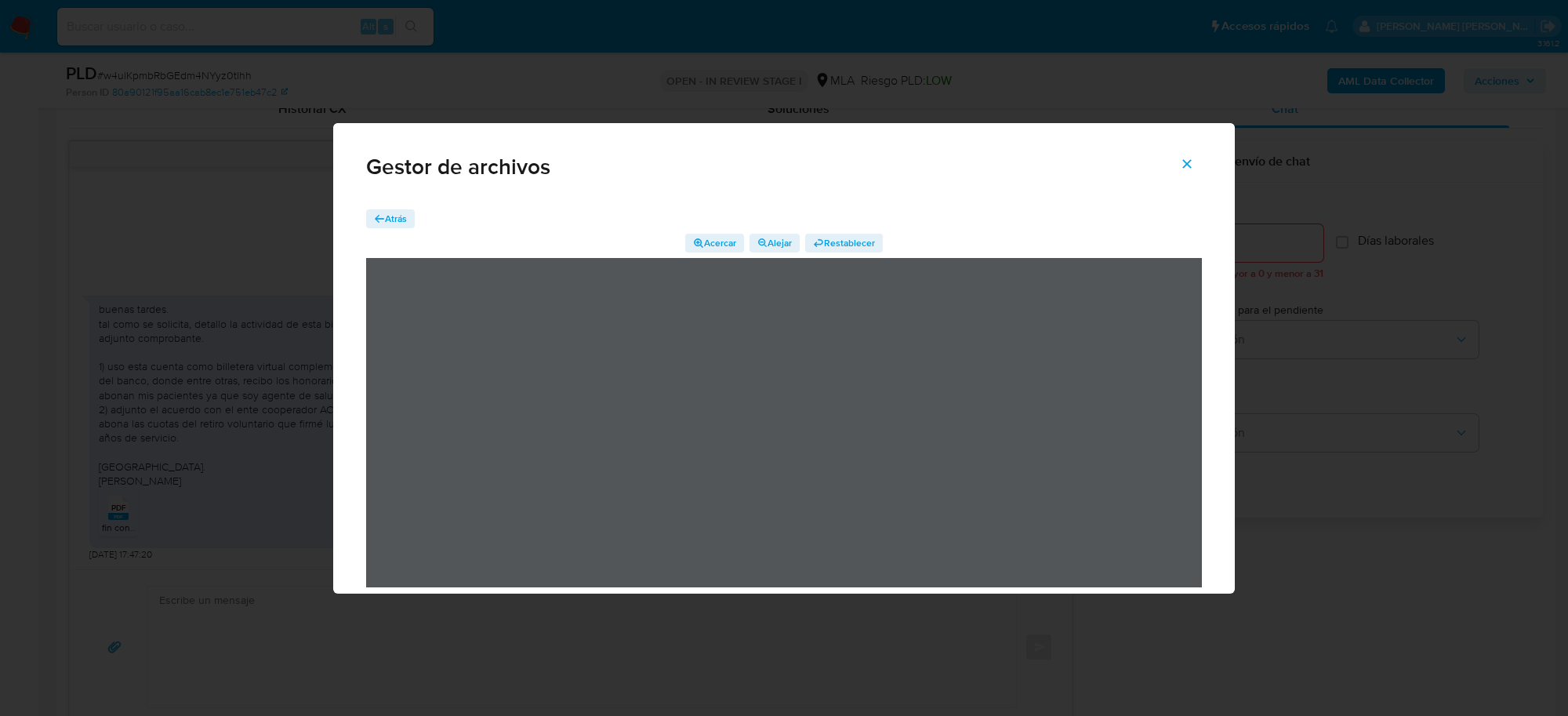
click at [158, 435] on div "Gestor de archivos Atrás Acercar Alejar Restablecer" at bounding box center [784, 358] width 1568 height 716
click at [1178, 165] on button "Cerrar" at bounding box center [1187, 164] width 55 height 38
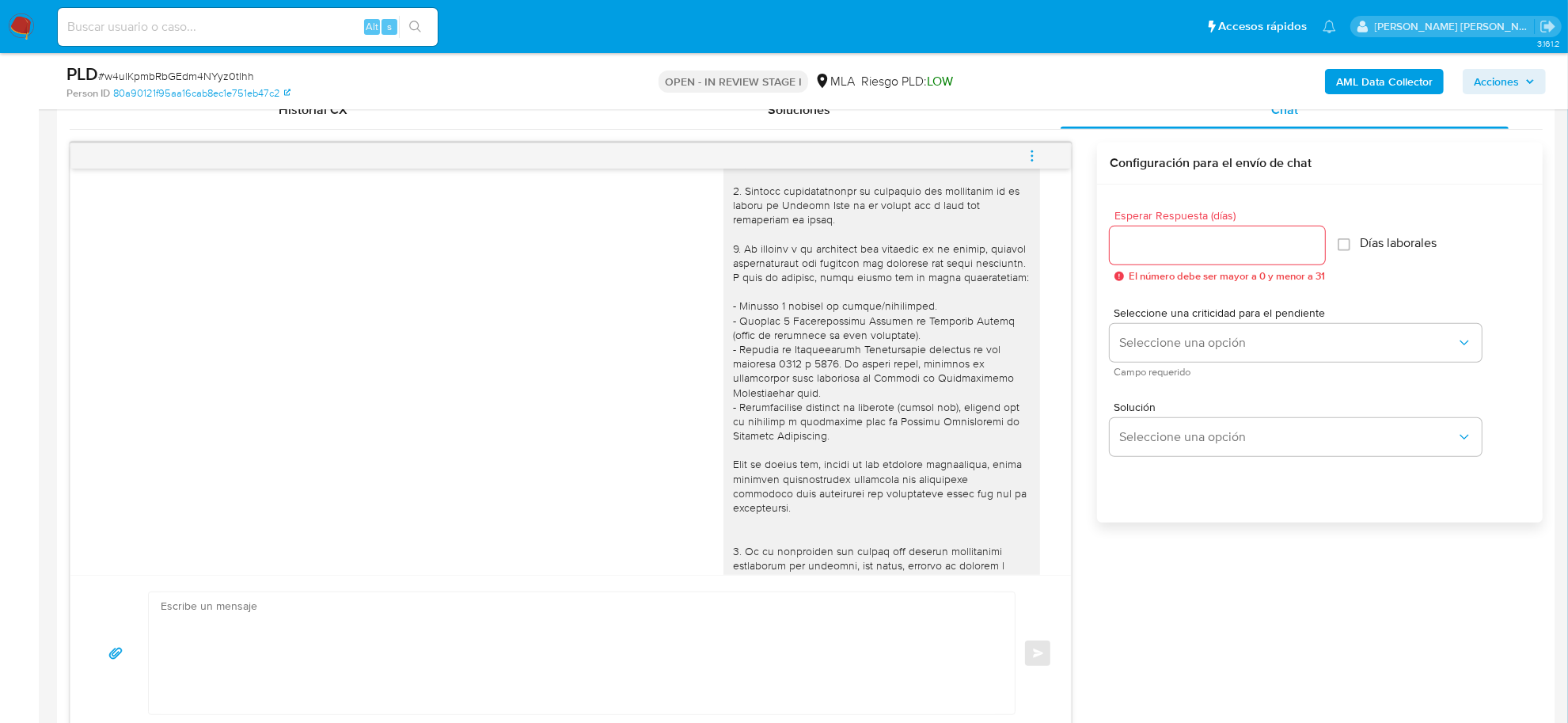
scroll to position [198, 0]
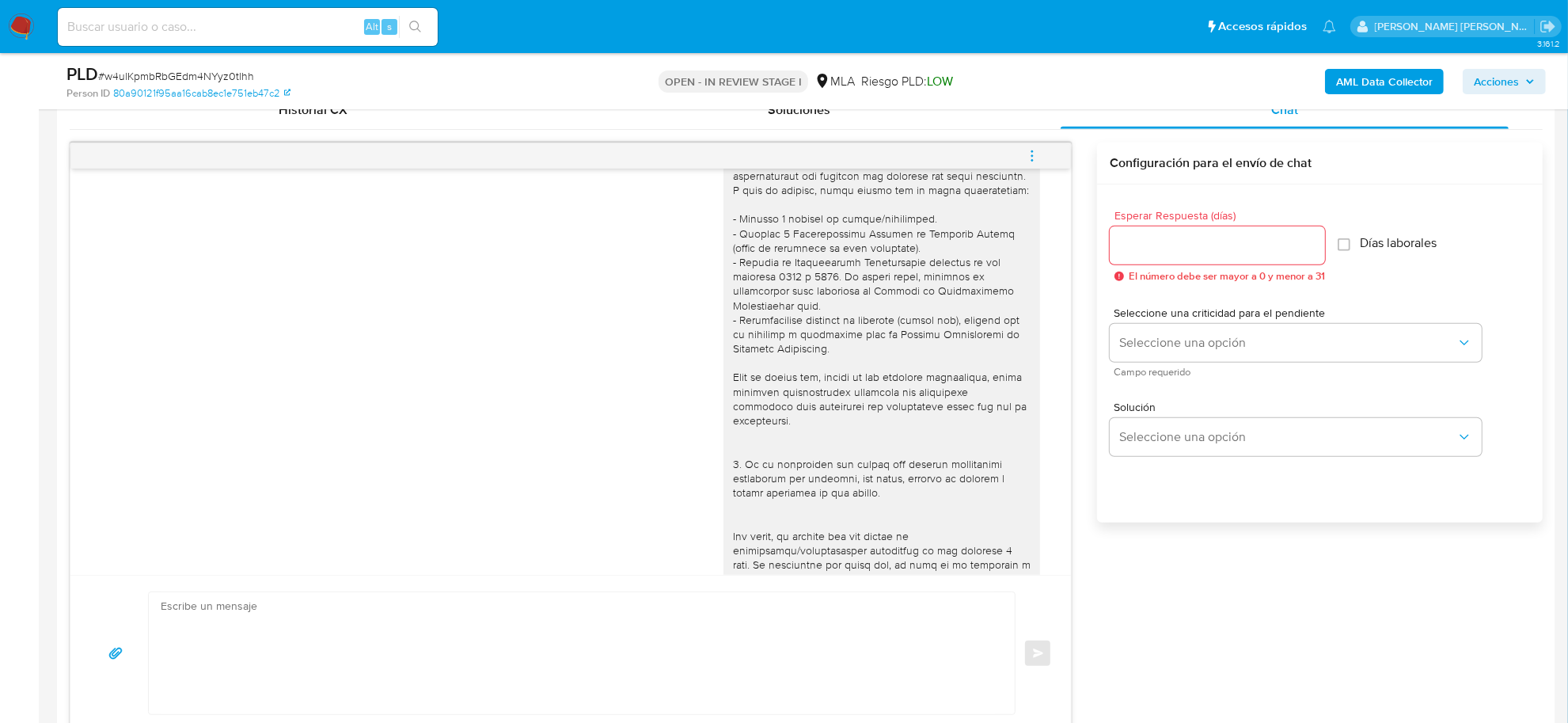
click at [1031, 157] on icon "menu-action" at bounding box center [1032, 156] width 14 height 14
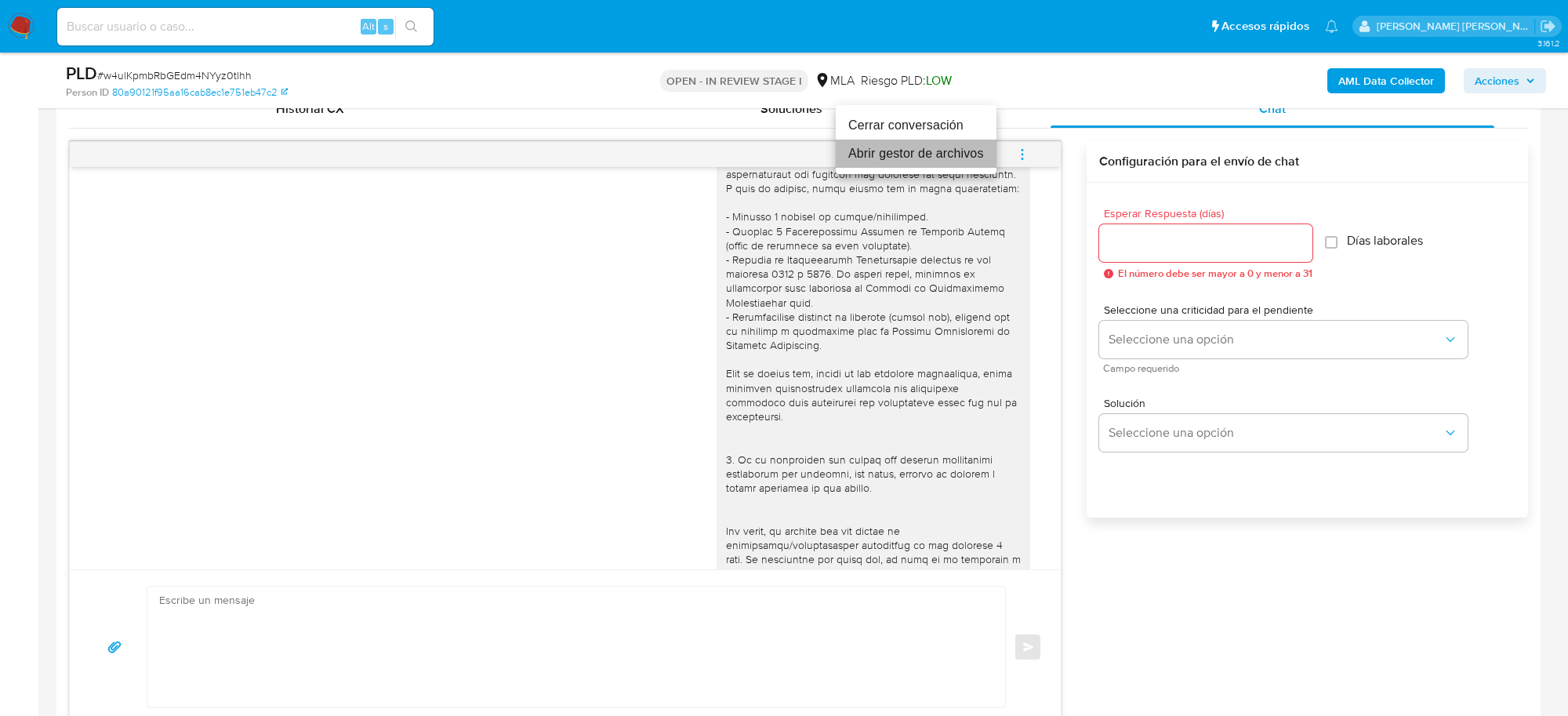
click at [876, 151] on li "Abrir gestor de archivos" at bounding box center [916, 154] width 161 height 28
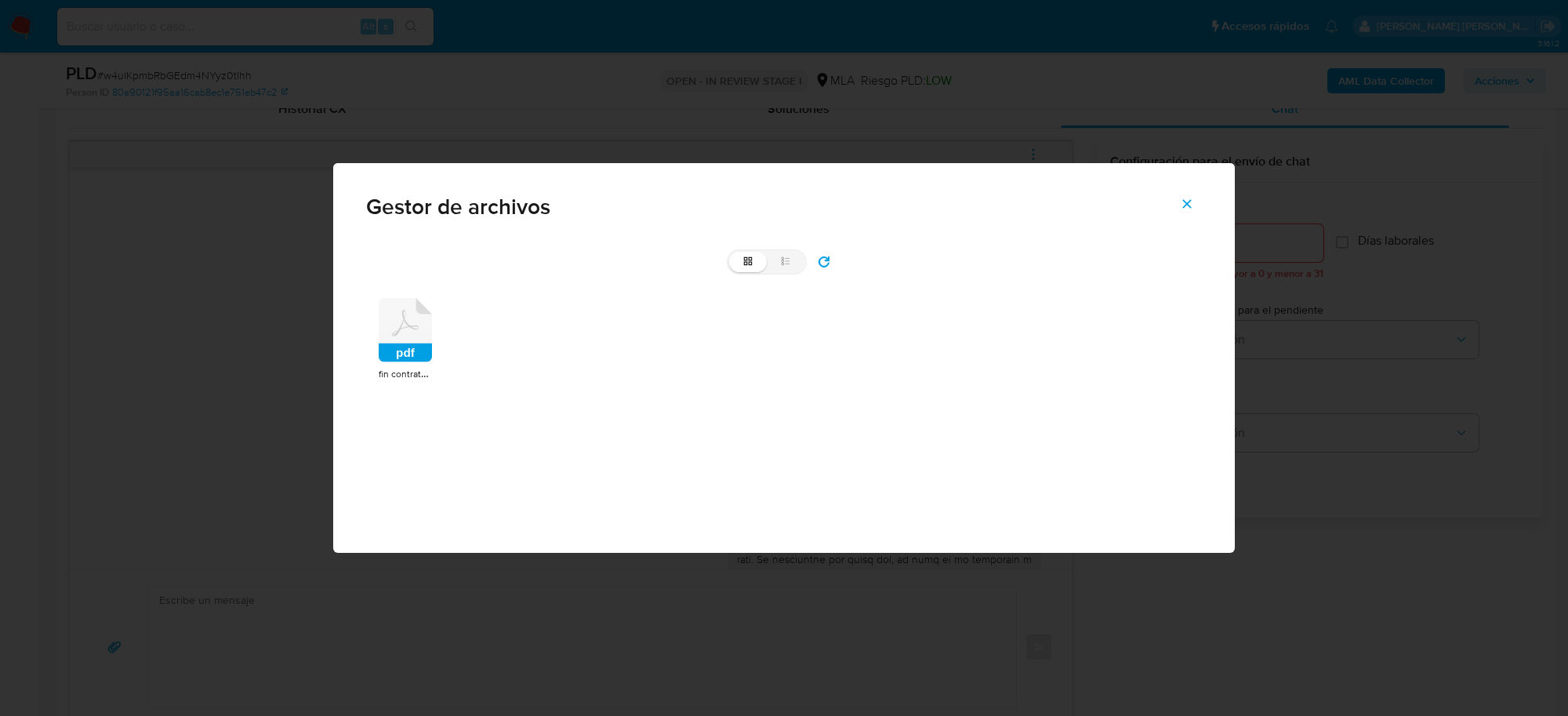
click at [400, 331] on icon at bounding box center [406, 323] width 27 height 26
click at [400, 344] on rect at bounding box center [406, 353] width 53 height 19
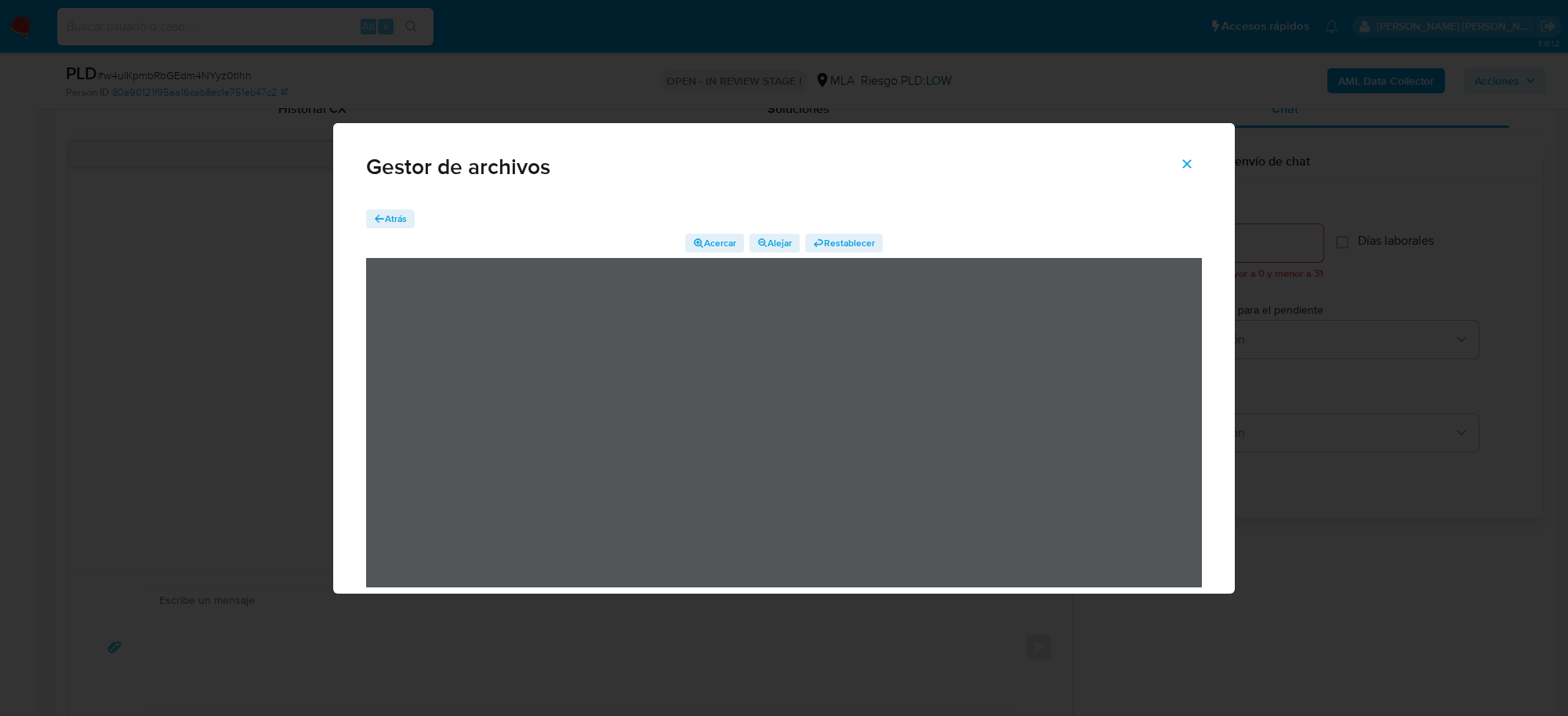
click at [1185, 158] on icon "Cerrar" at bounding box center [1187, 164] width 14 height 14
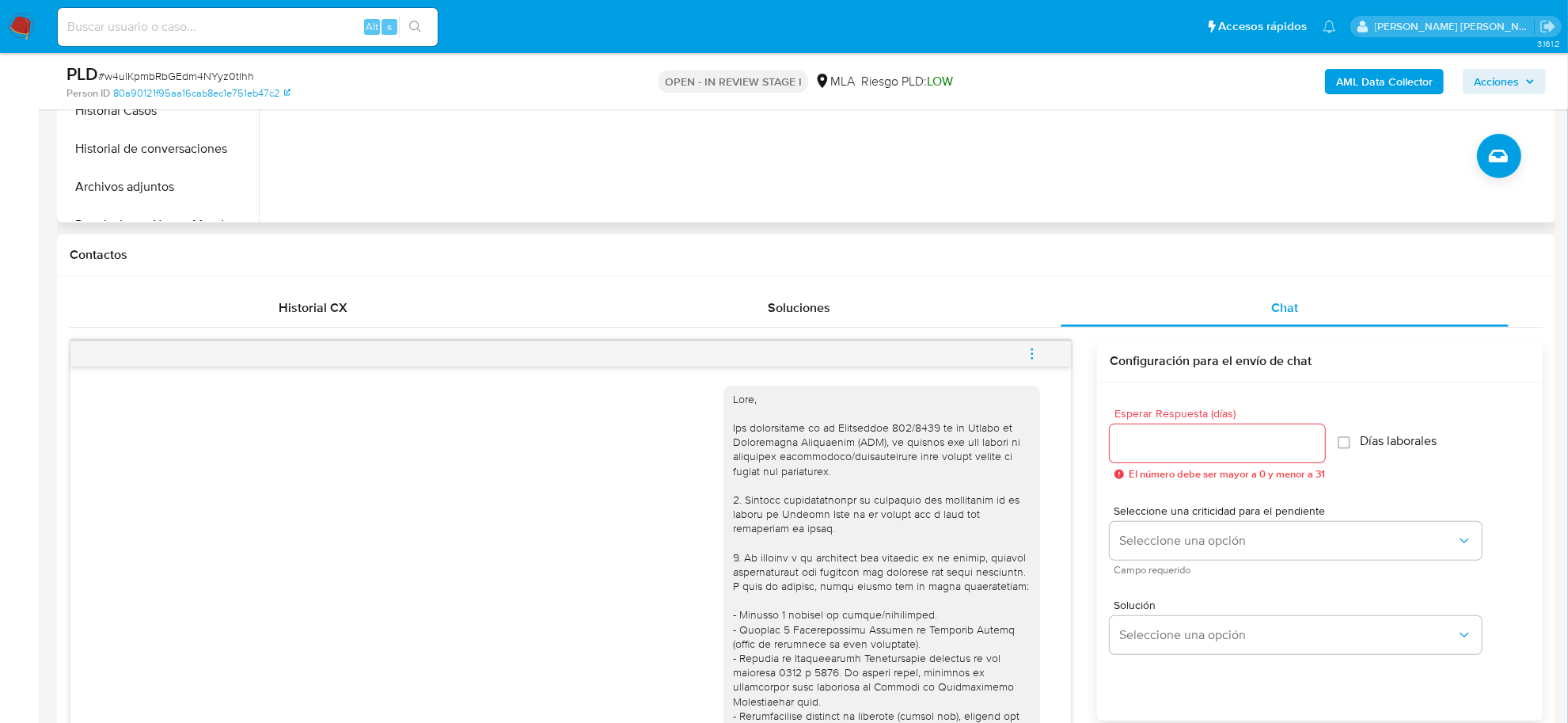
scroll to position [297, 0]
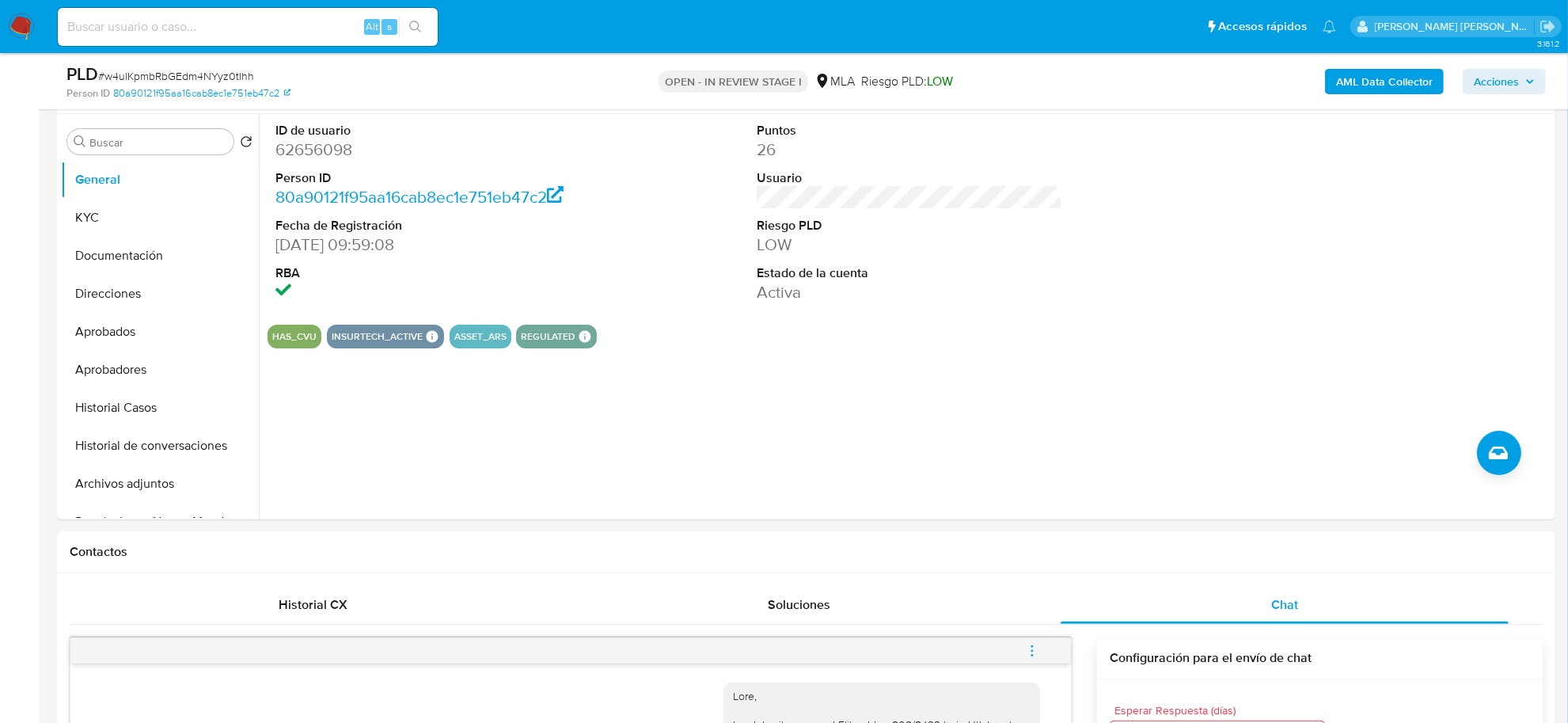
drag, startPoint x: 135, startPoint y: 488, endPoint x: 6, endPoint y: 538, distance: 138.4
click at [131, 488] on button "Archivos adjuntos" at bounding box center [160, 484] width 198 height 38
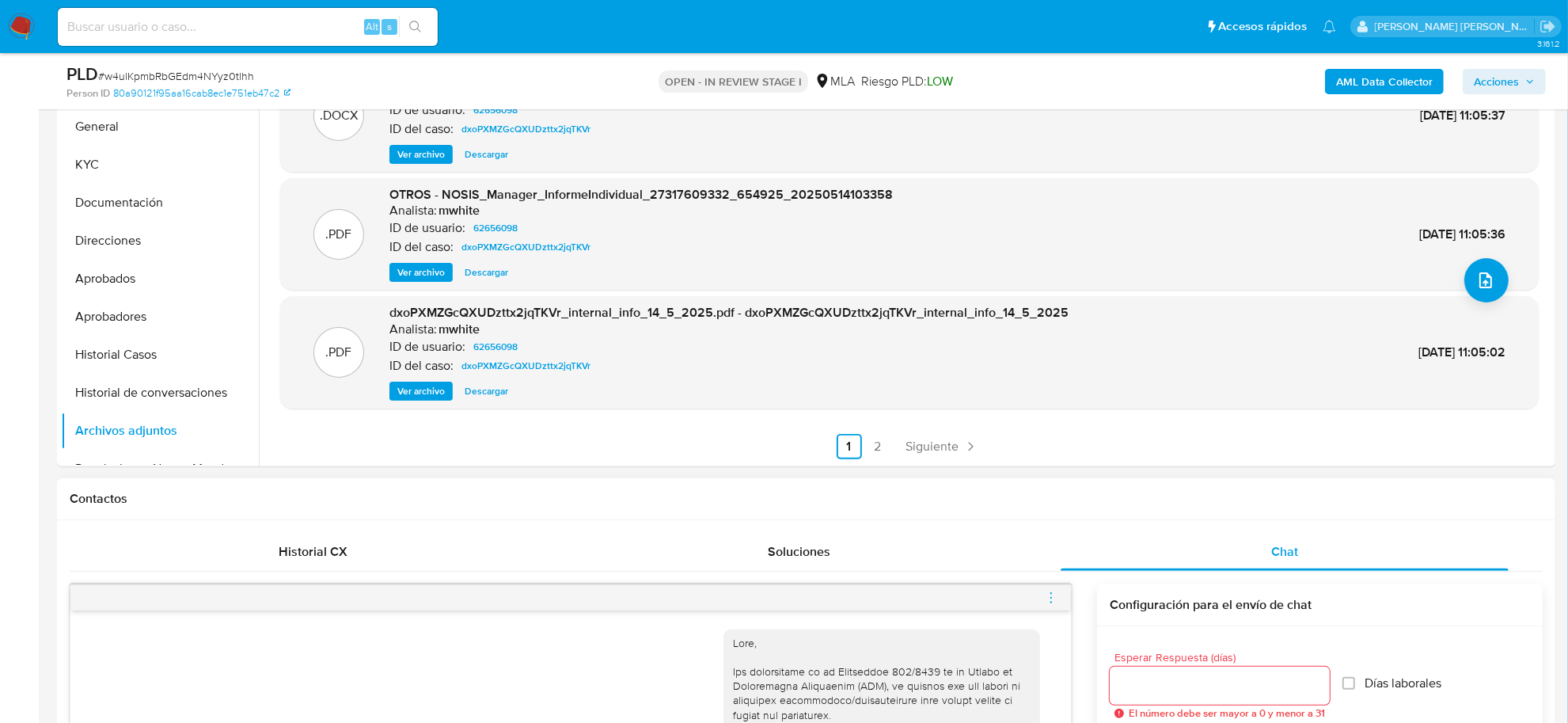
scroll to position [396, 0]
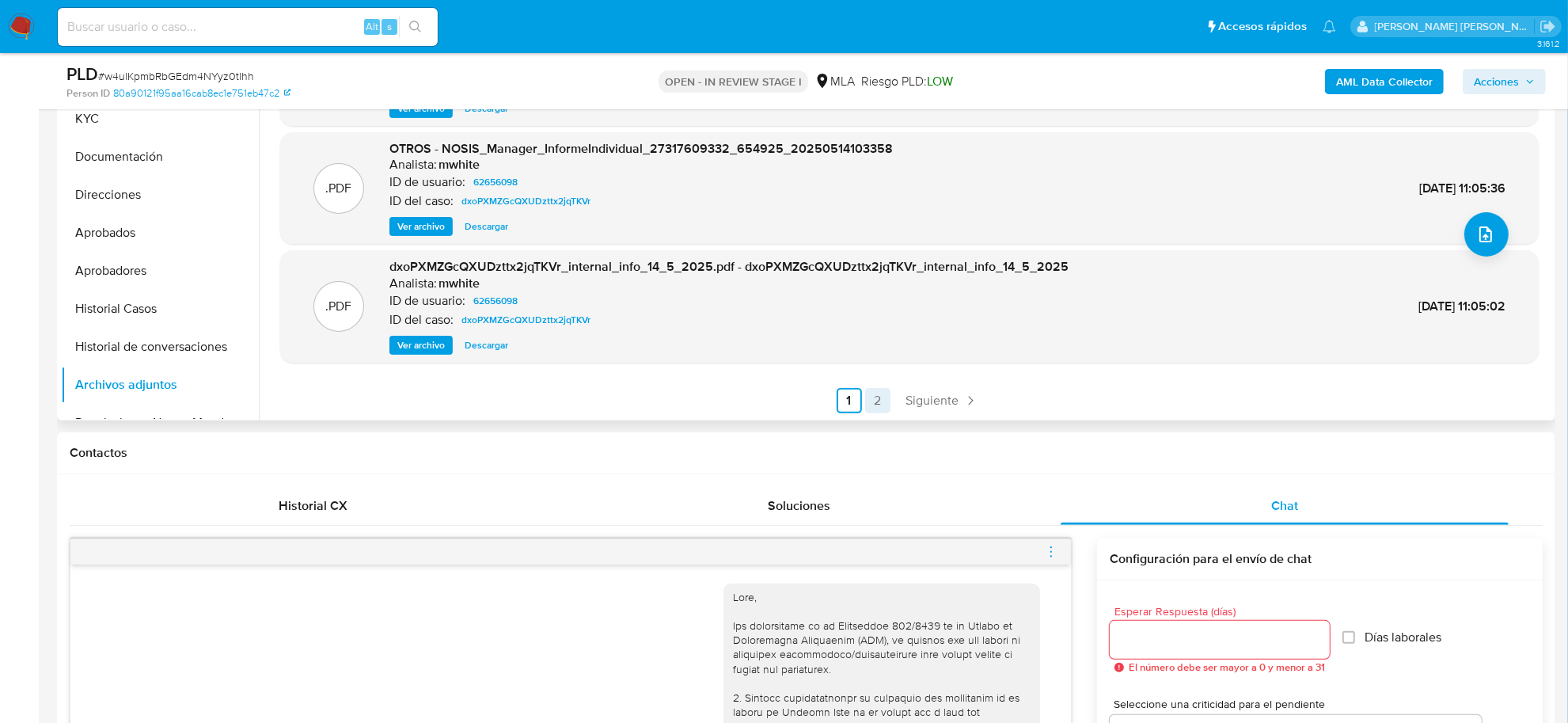
click at [868, 397] on link "2" at bounding box center [878, 401] width 25 height 25
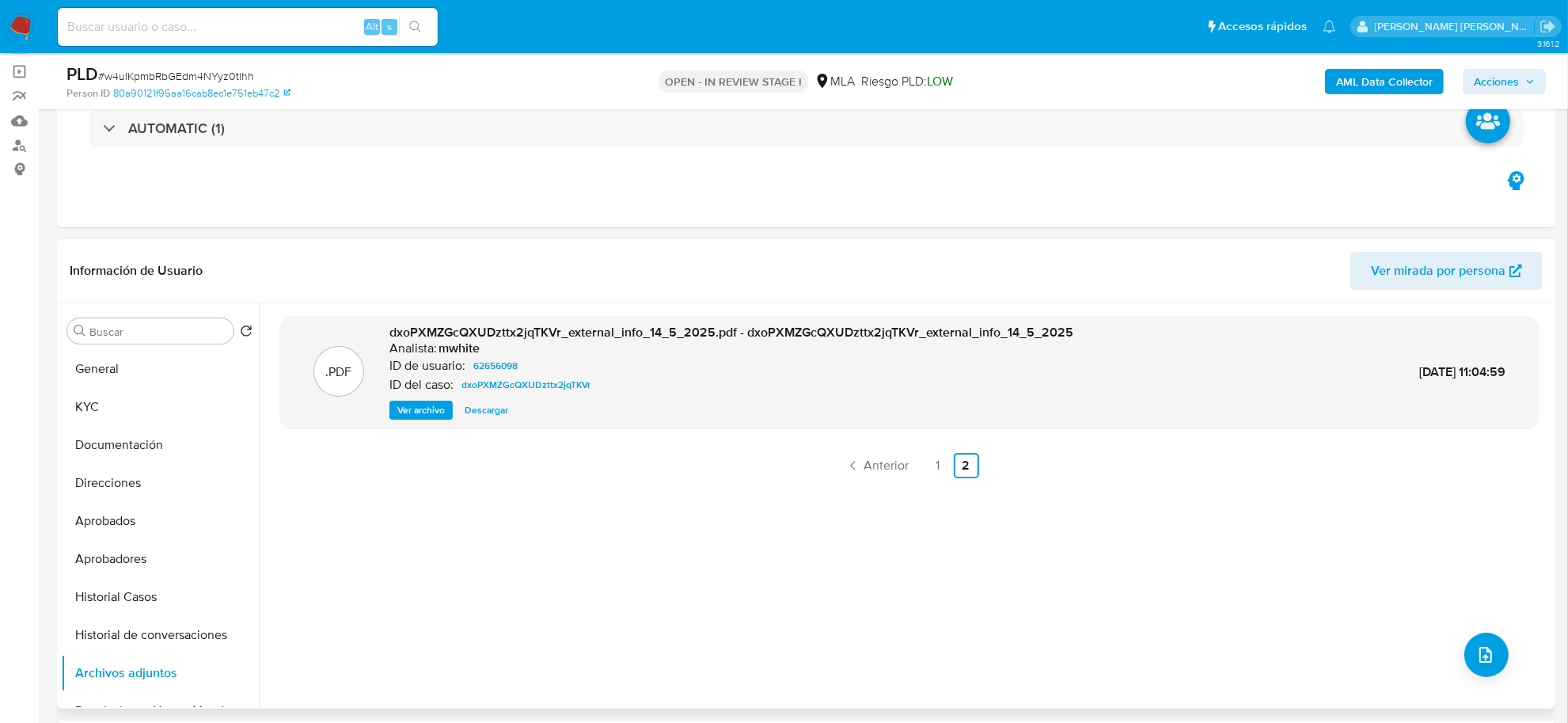
scroll to position [99, 0]
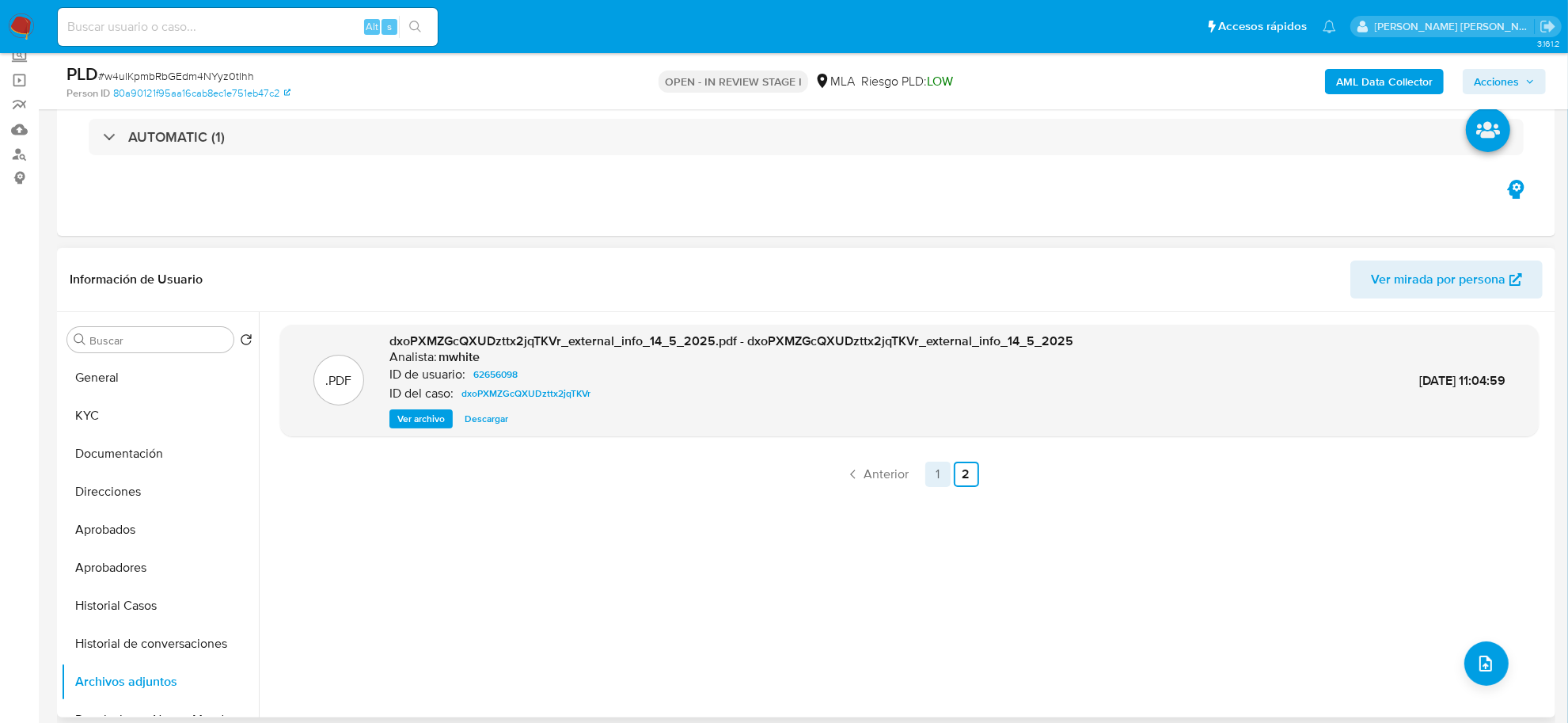
click at [938, 471] on link "1" at bounding box center [938, 474] width 25 height 25
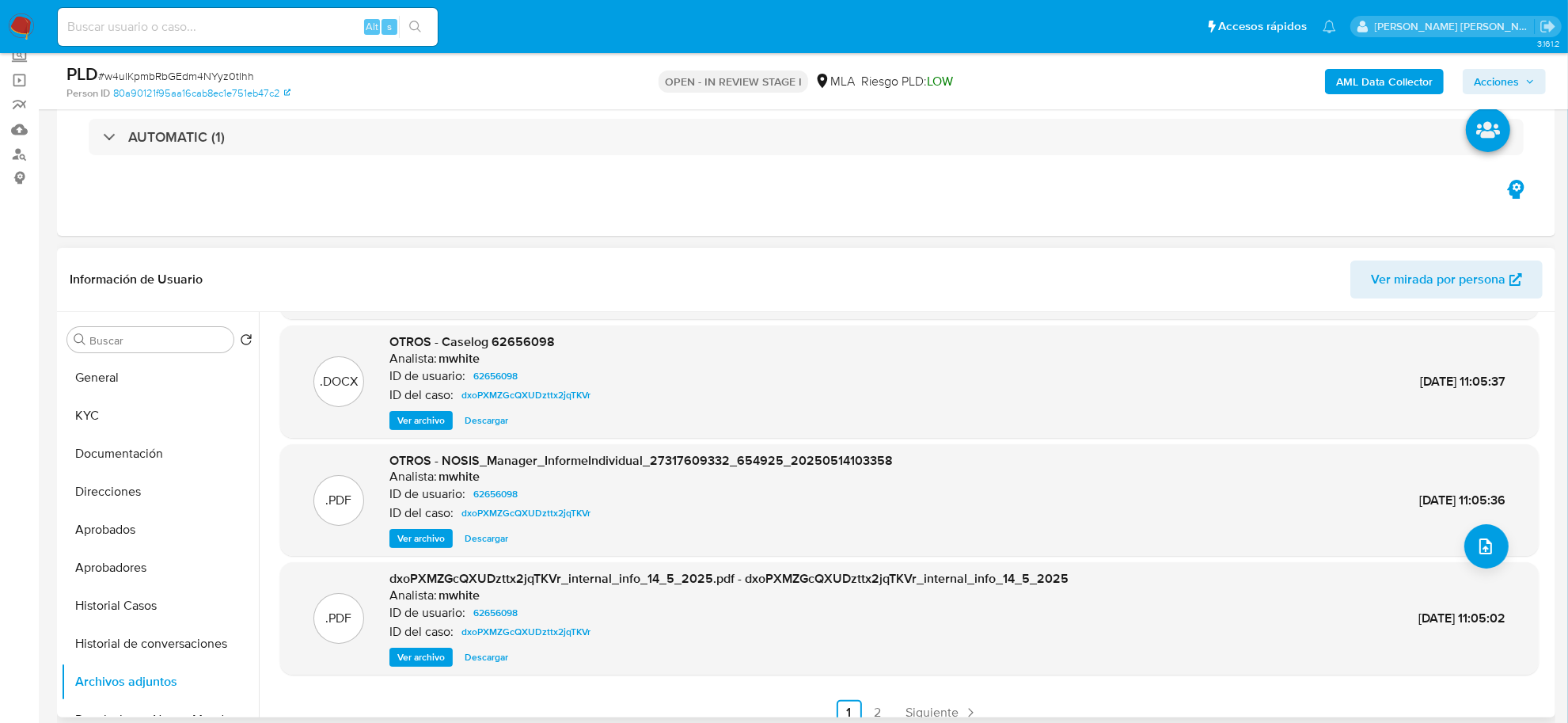
scroll to position [132, 0]
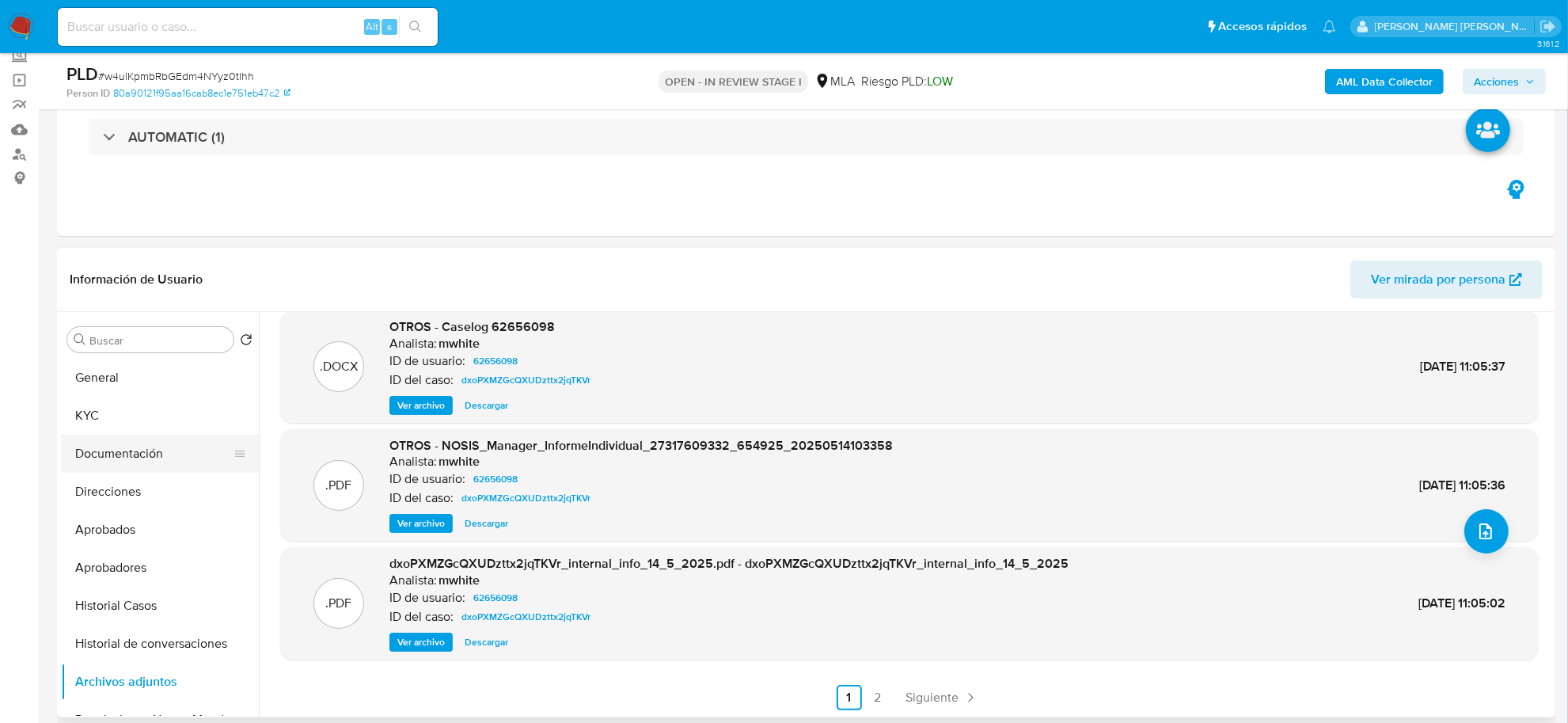
click at [92, 452] on button "Documentación" at bounding box center [154, 453] width 185 height 38
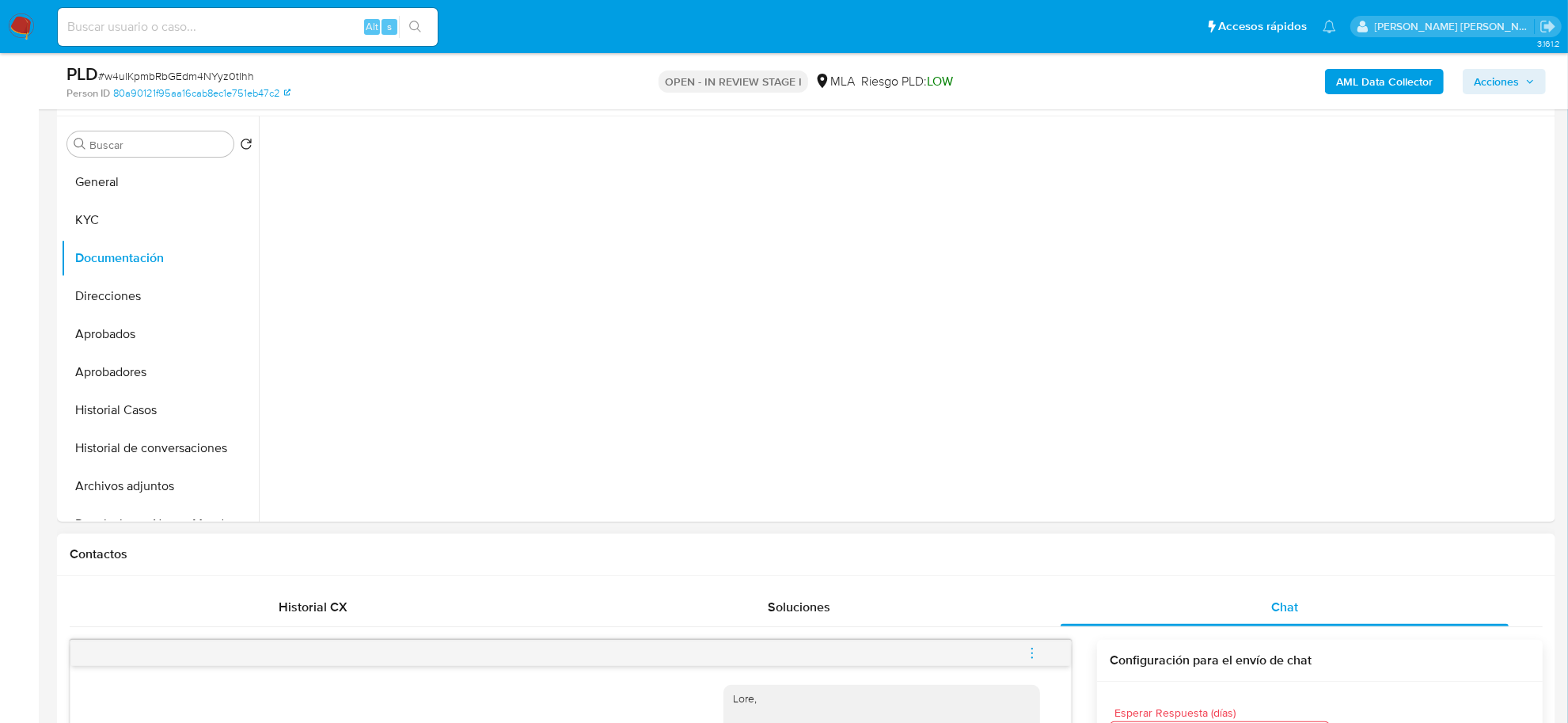
scroll to position [297, 0]
click at [147, 448] on button "Historial de conversaciones" at bounding box center [154, 446] width 185 height 38
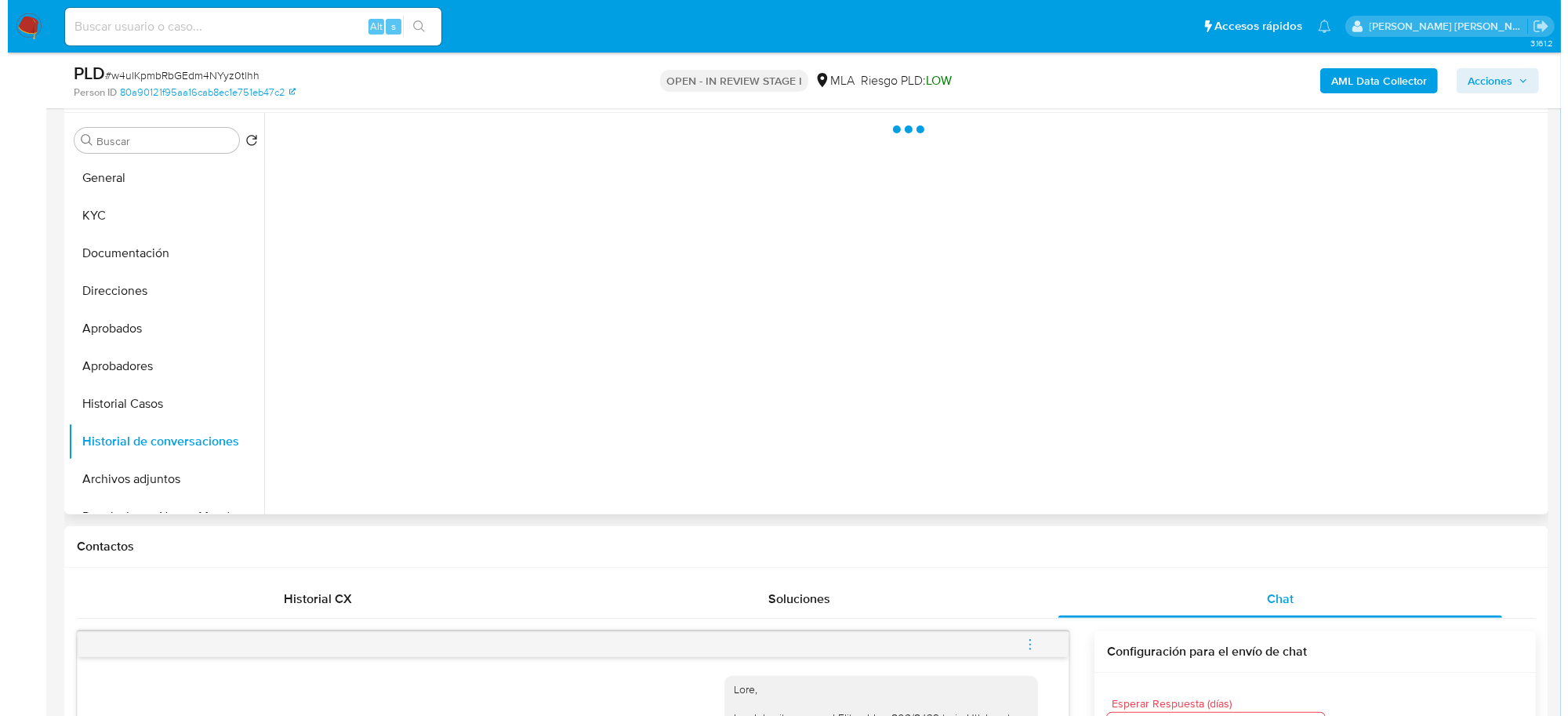
scroll to position [0, 0]
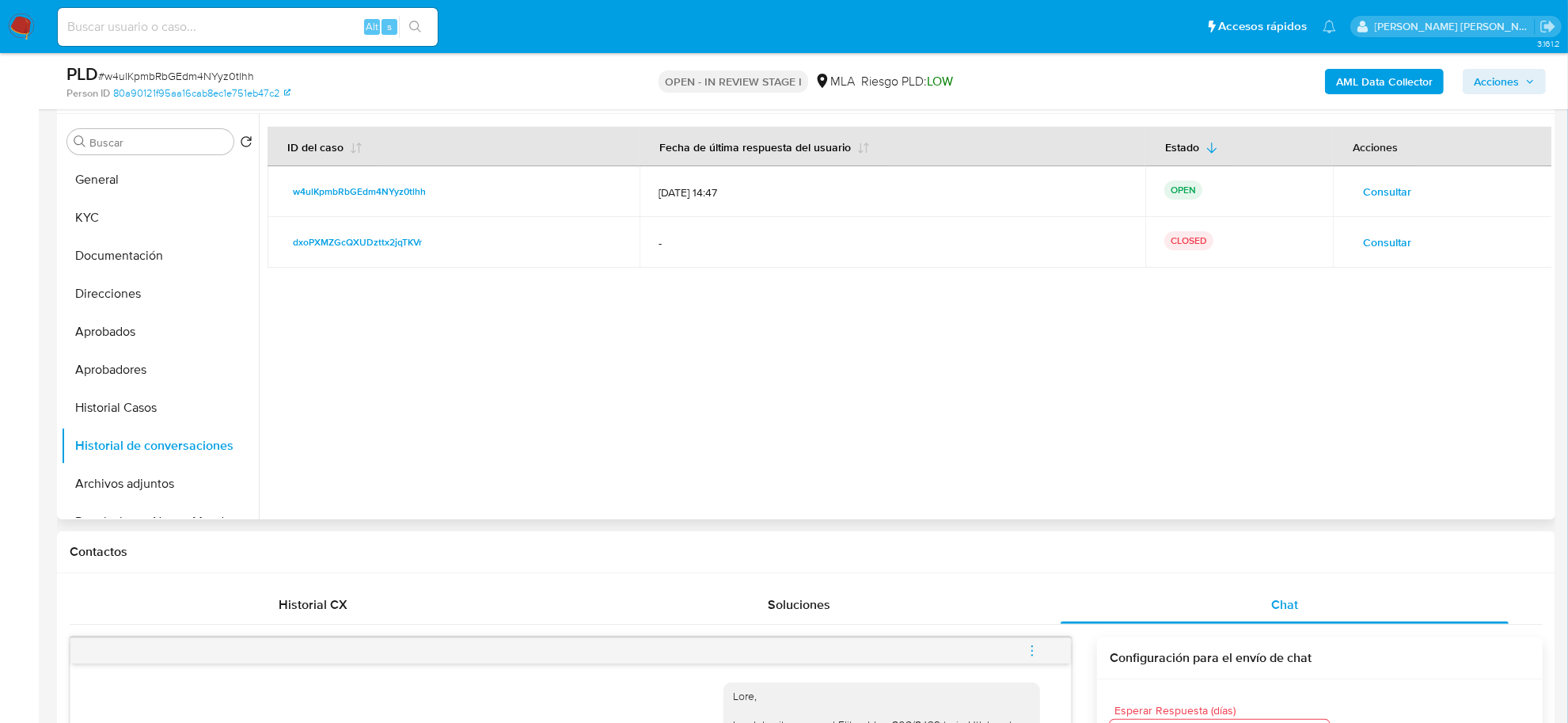
click at [1381, 240] on span "Consultar" at bounding box center [1387, 243] width 48 height 22
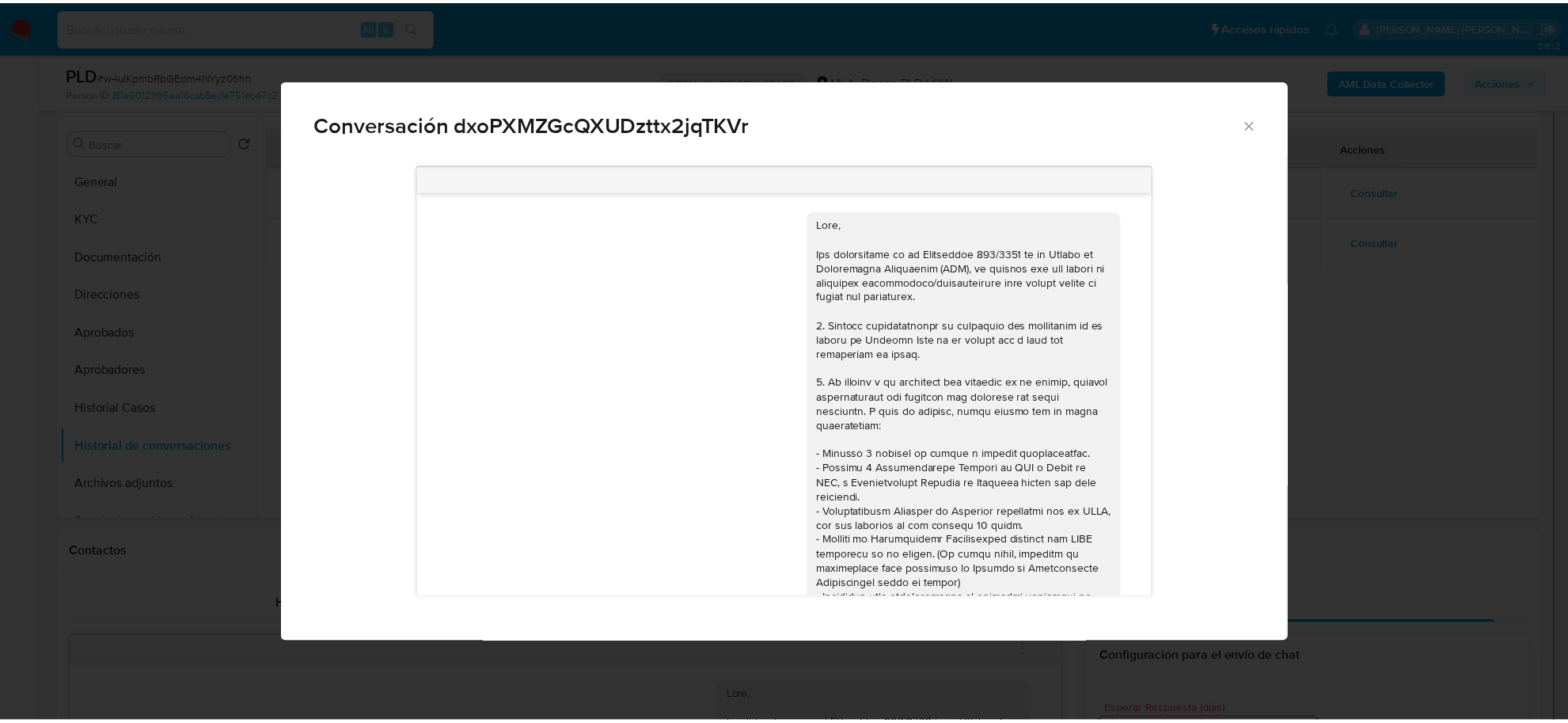
scroll to position [521, 0]
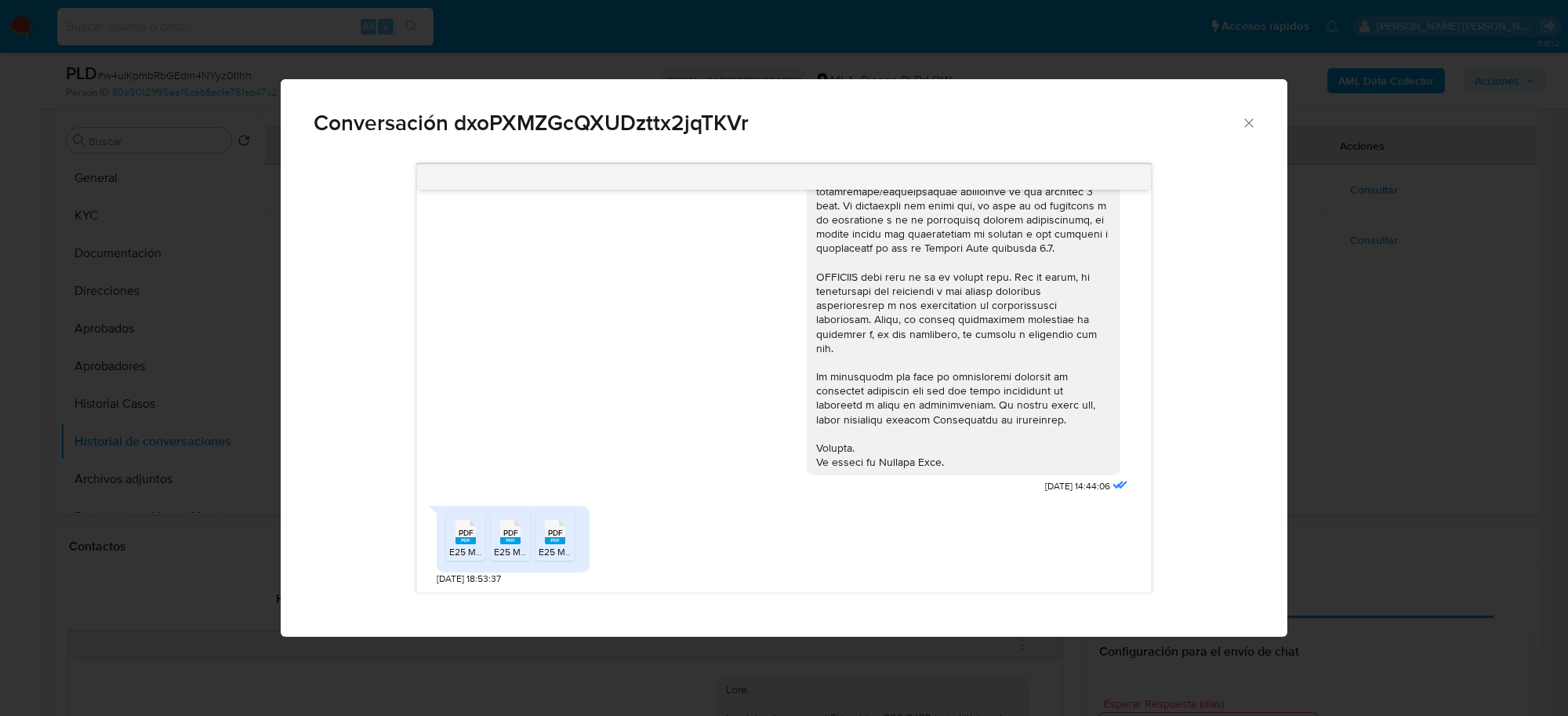
click at [457, 541] on rect "Comunicación" at bounding box center [465, 540] width 20 height 7
click at [506, 538] on rect "Comunicación" at bounding box center [510, 540] width 20 height 7
click at [557, 542] on rect "Comunicación" at bounding box center [555, 540] width 20 height 7
click at [1044, 126] on span "Conversación dxoPXMZGcQXUDzttx2jqTKVr" at bounding box center [778, 123] width 928 height 22
click at [1246, 119] on icon "Cerrar" at bounding box center [1249, 123] width 16 height 16
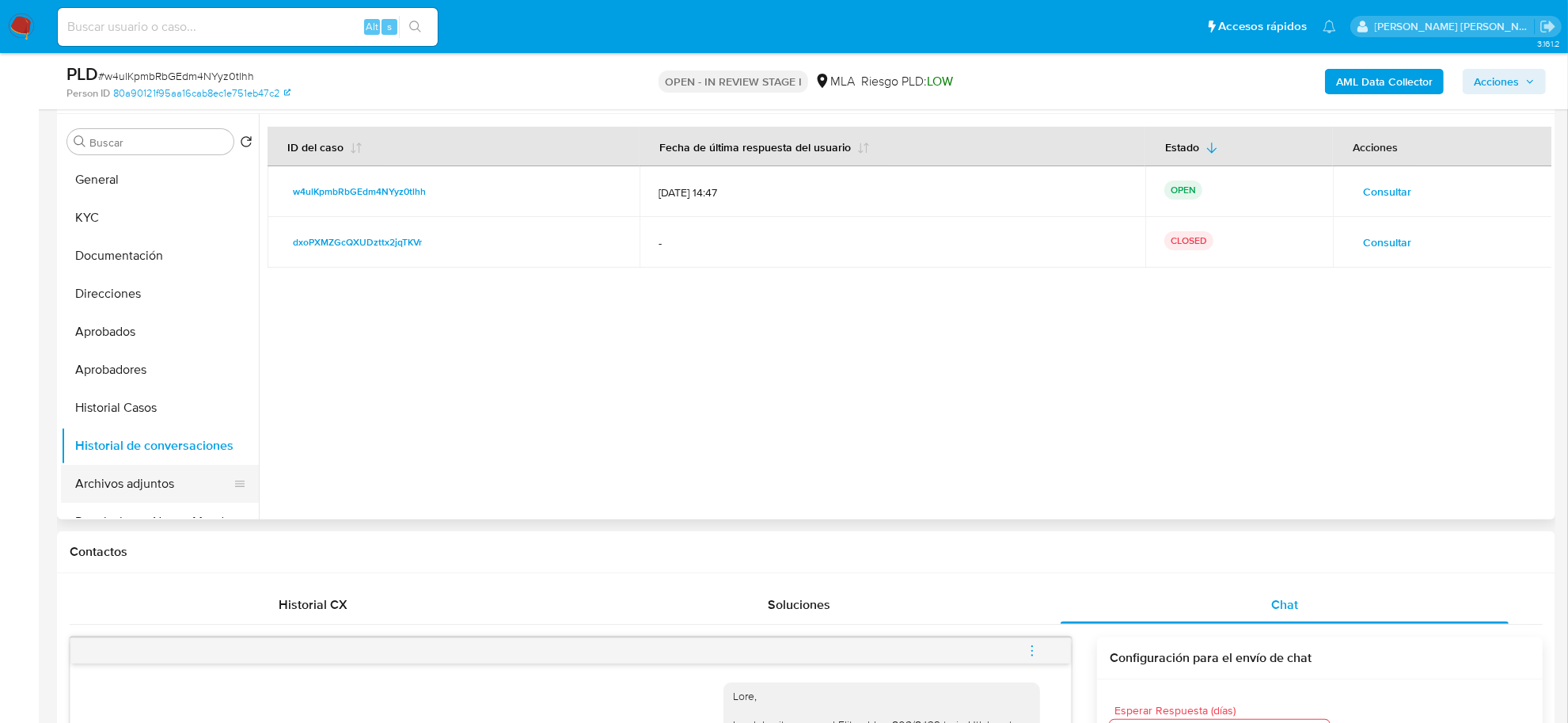
click at [141, 496] on button "Archivos adjuntos" at bounding box center [154, 484] width 185 height 38
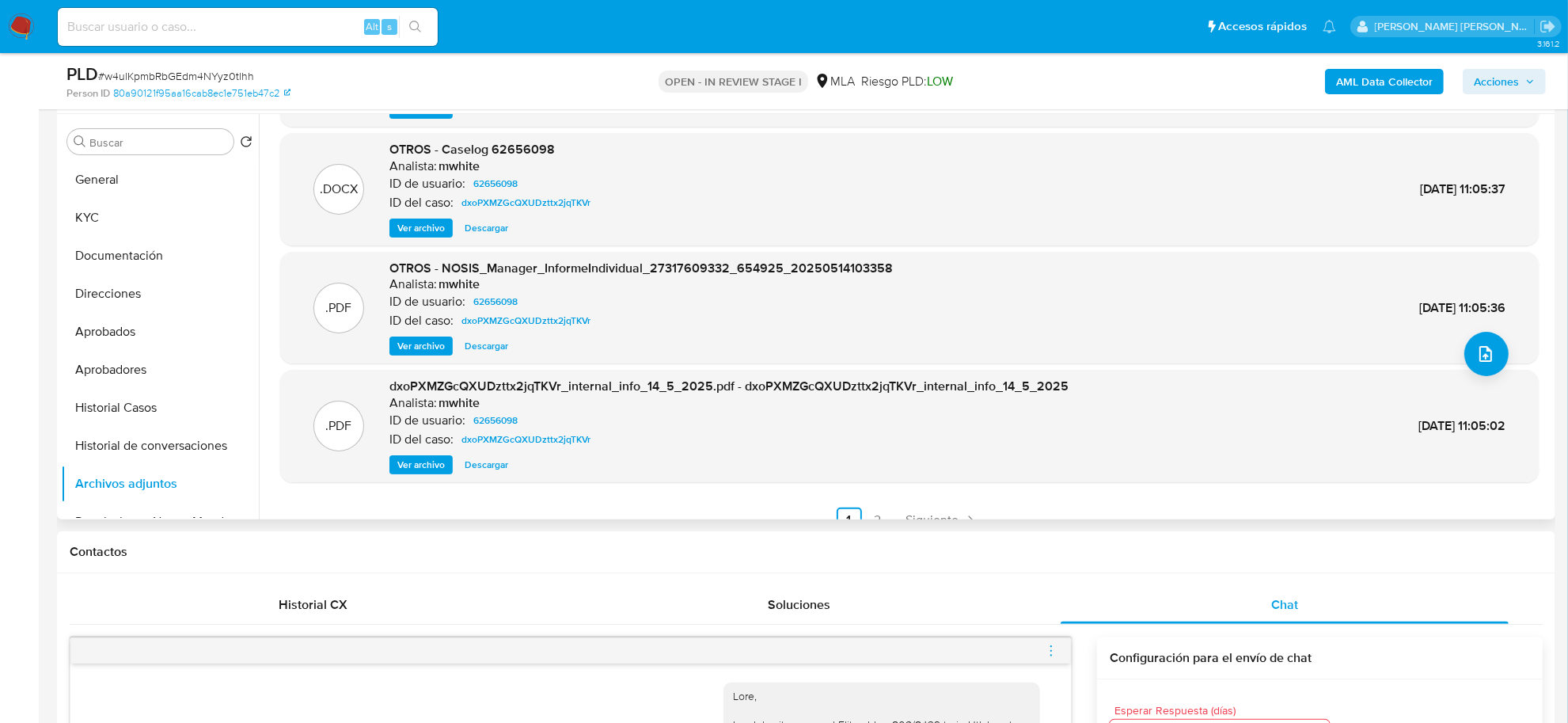
scroll to position [132, 0]
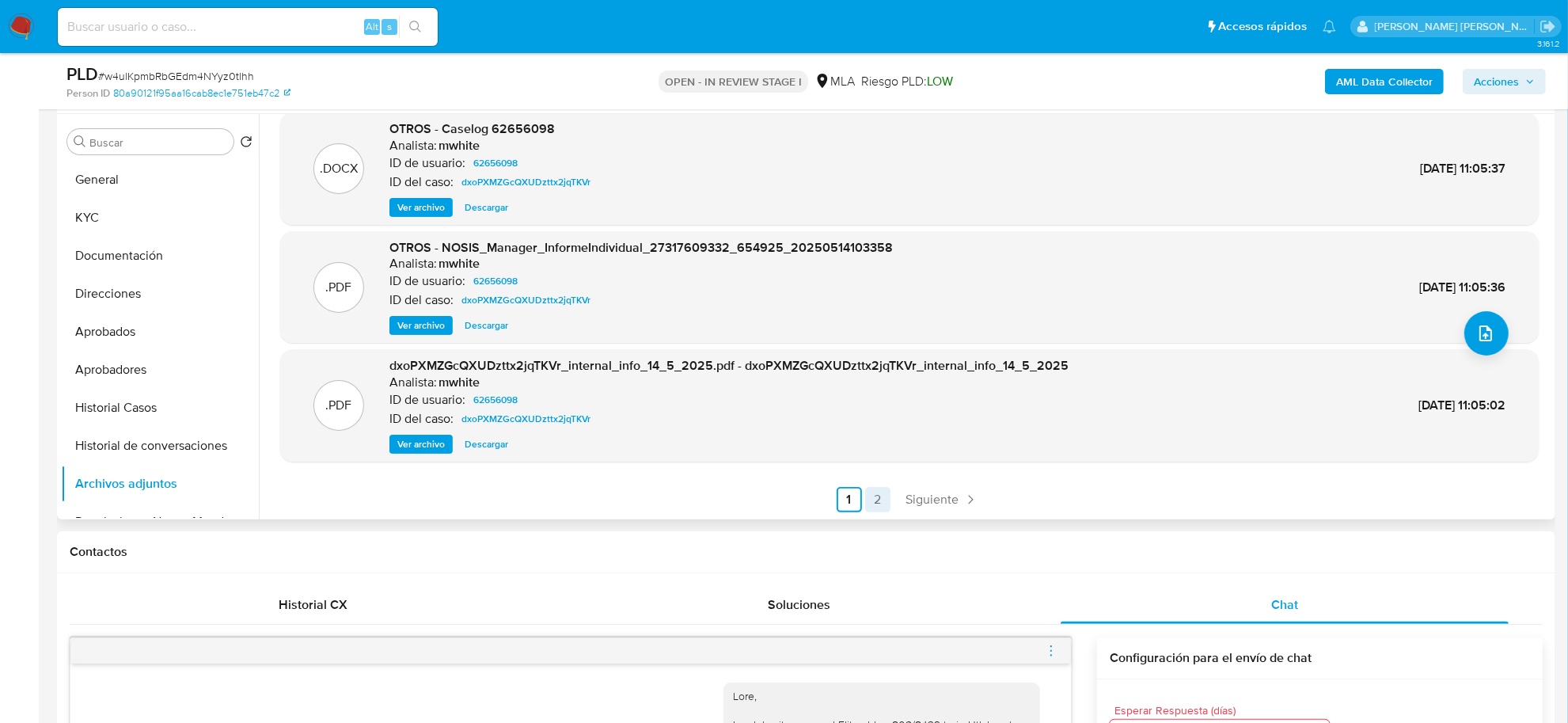
click at [875, 493] on link "2" at bounding box center [878, 499] width 25 height 25
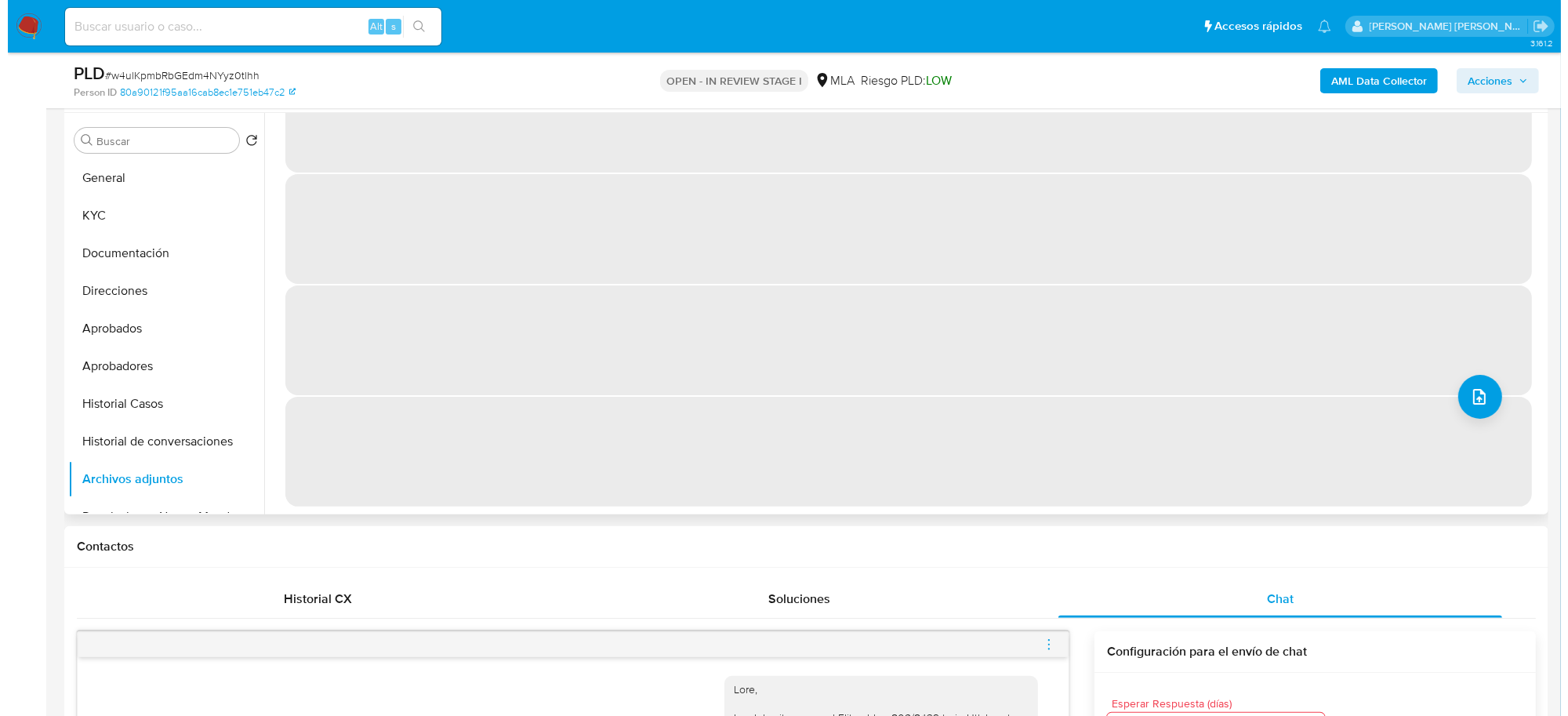
scroll to position [0, 0]
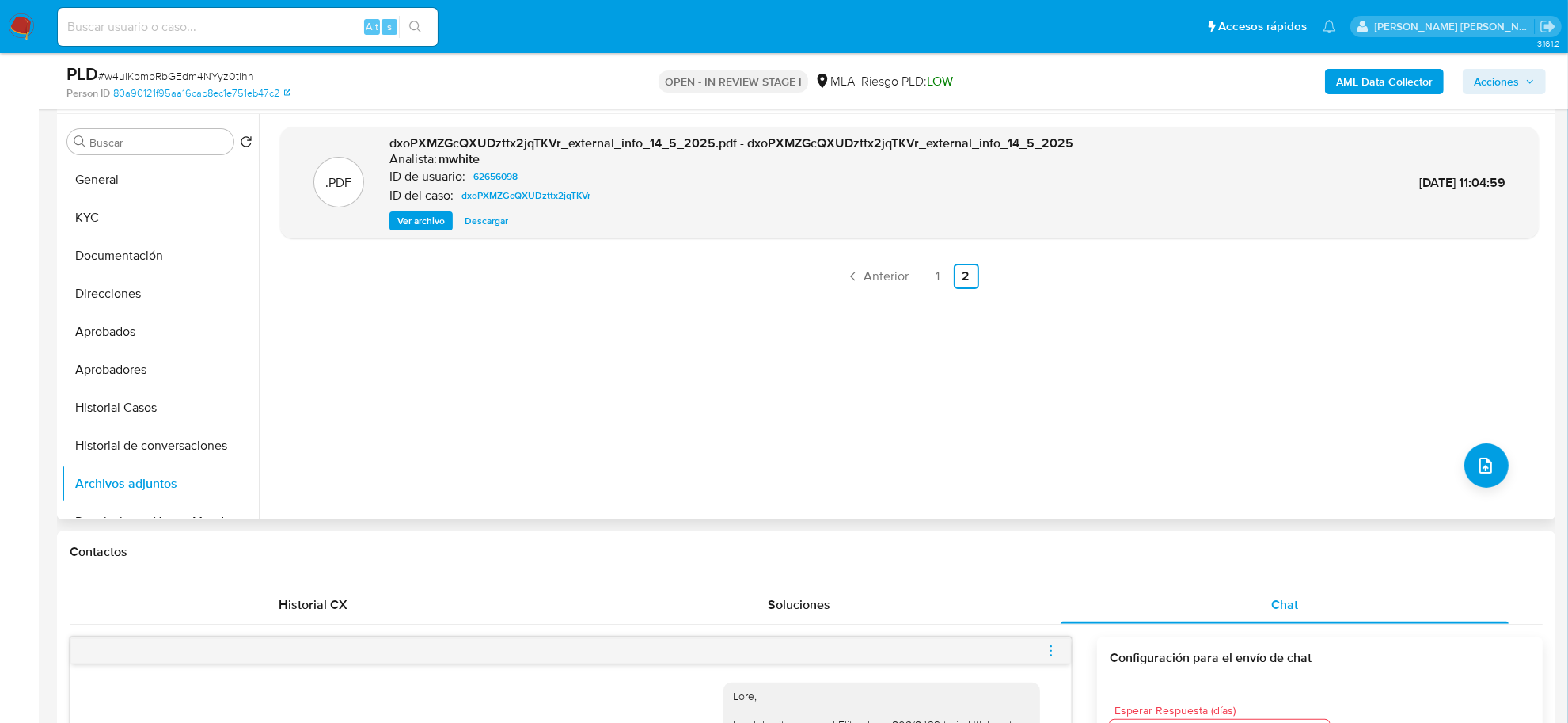
click at [1423, 85] on b "AML Data Collector" at bounding box center [1384, 82] width 97 height 25
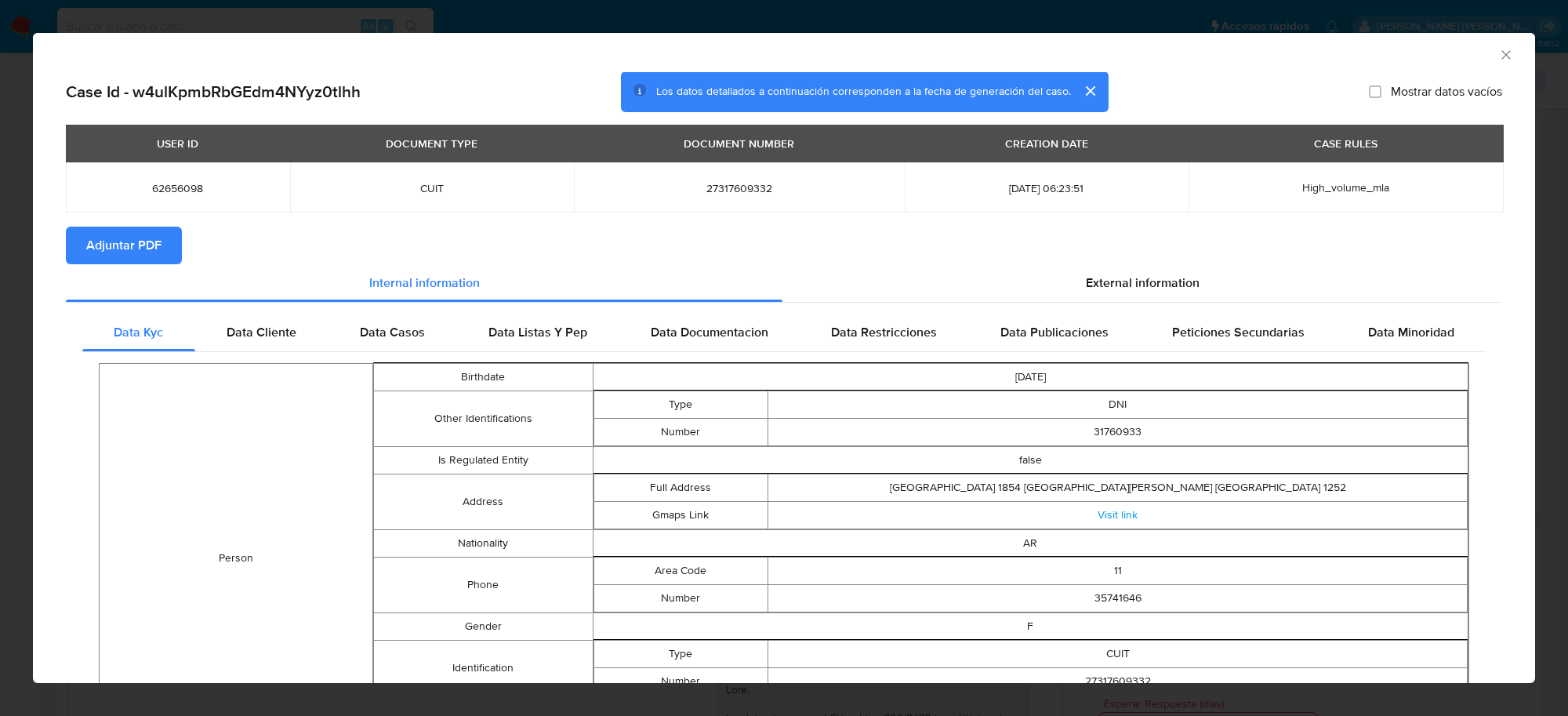
click at [137, 250] on span "Adjuntar PDF" at bounding box center [124, 246] width 75 height 35
click at [1498, 57] on icon "Cerrar ventana" at bounding box center [1506, 55] width 16 height 16
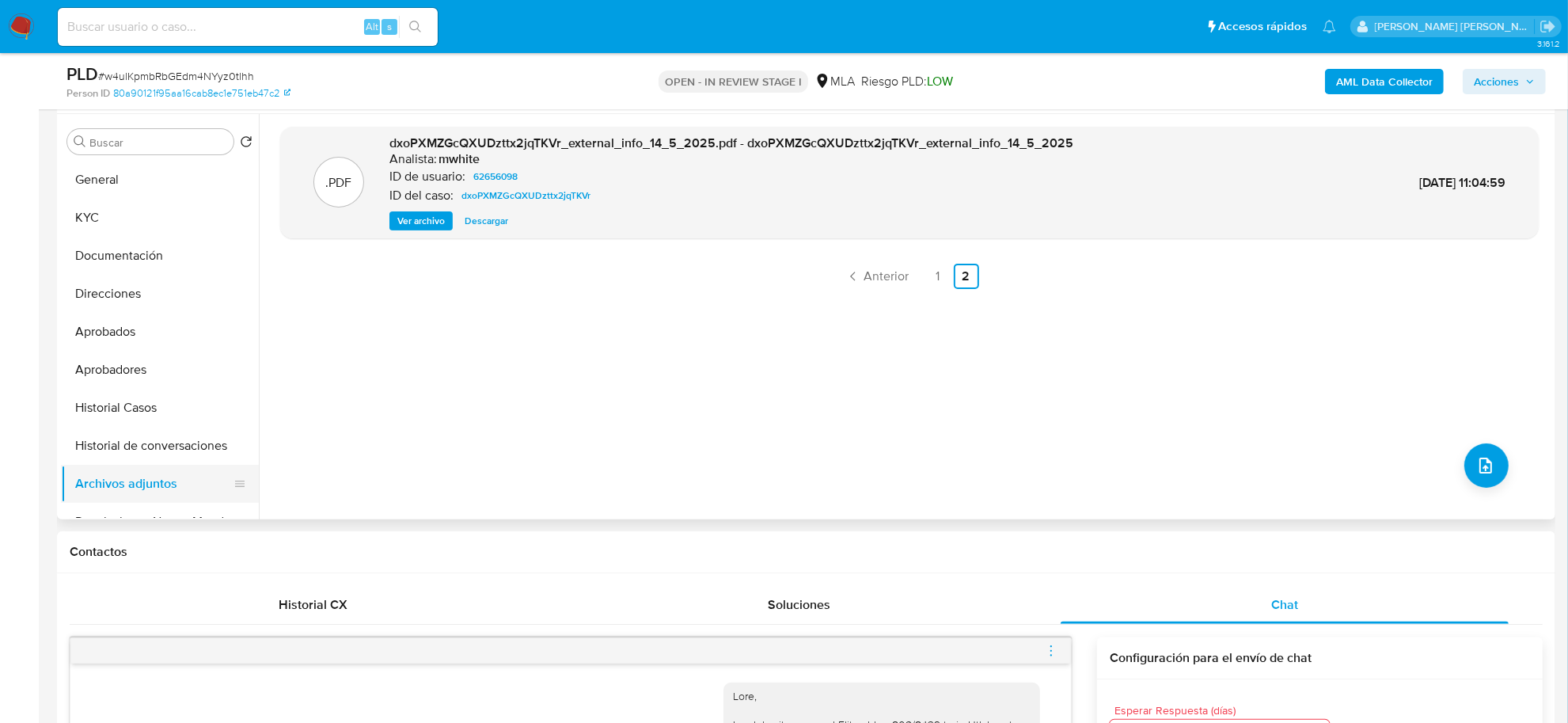
click at [135, 469] on button "Archivos adjuntos" at bounding box center [154, 484] width 185 height 38
click at [135, 463] on button "Historial de conversaciones" at bounding box center [154, 446] width 185 height 38
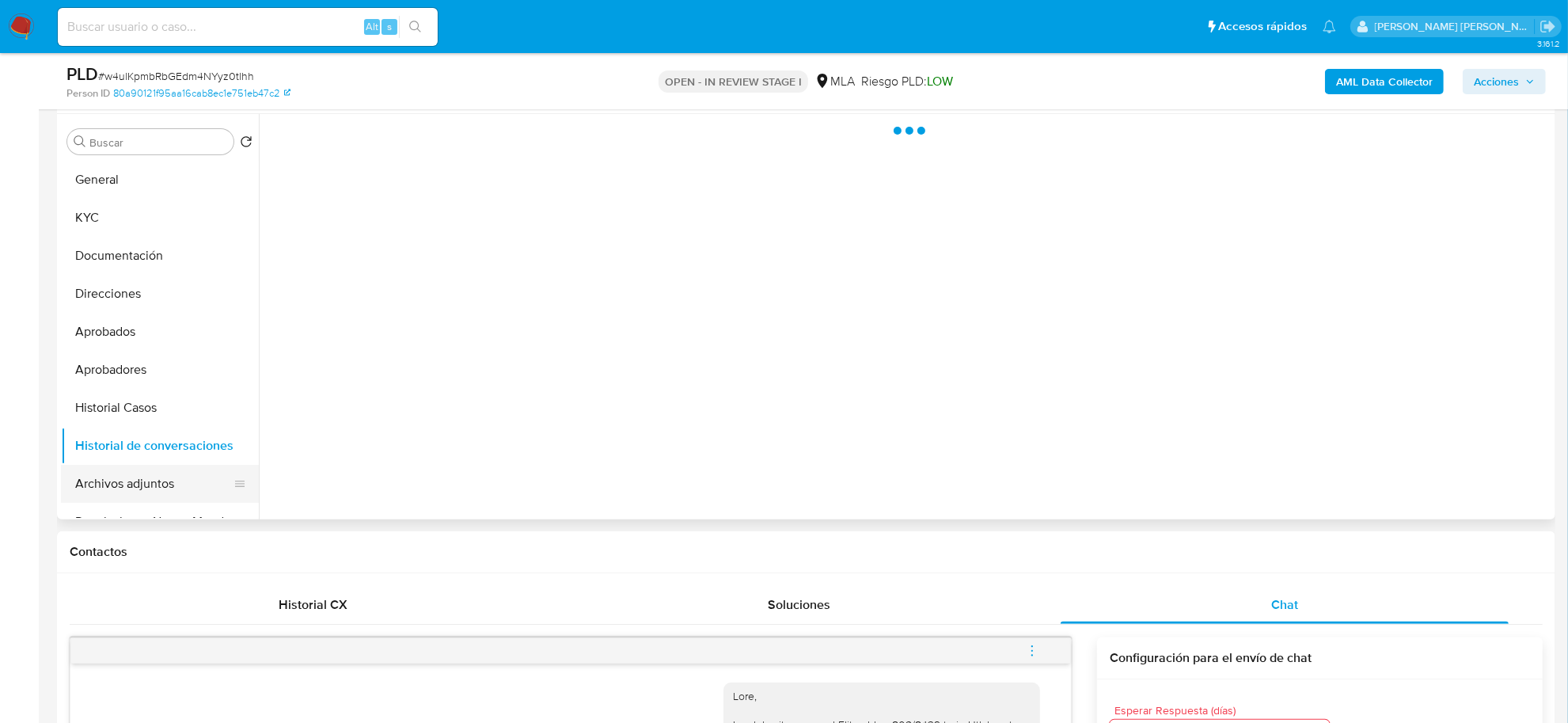
click at [135, 495] on button "Archivos adjuntos" at bounding box center [154, 484] width 185 height 38
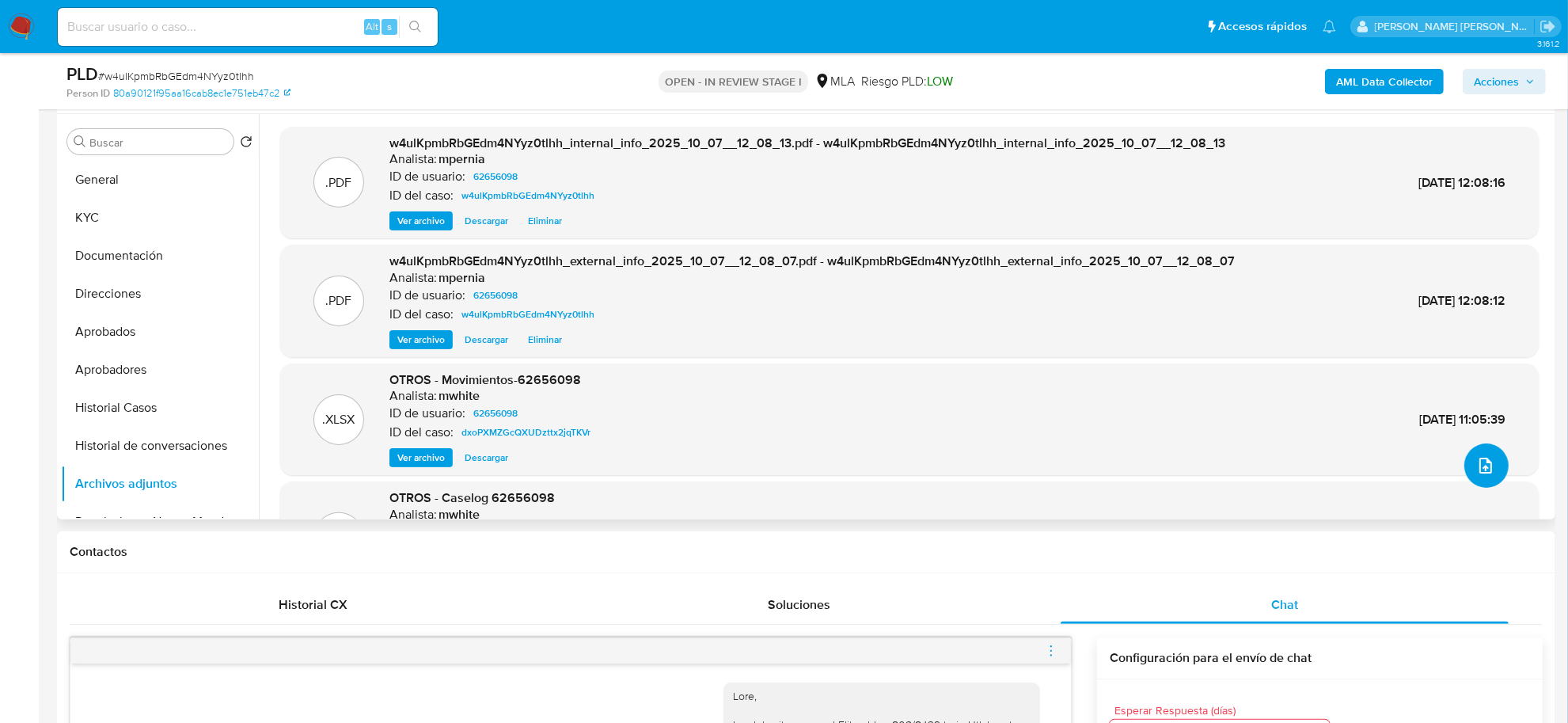
click at [1464, 459] on button "upload-file" at bounding box center [1486, 465] width 44 height 44
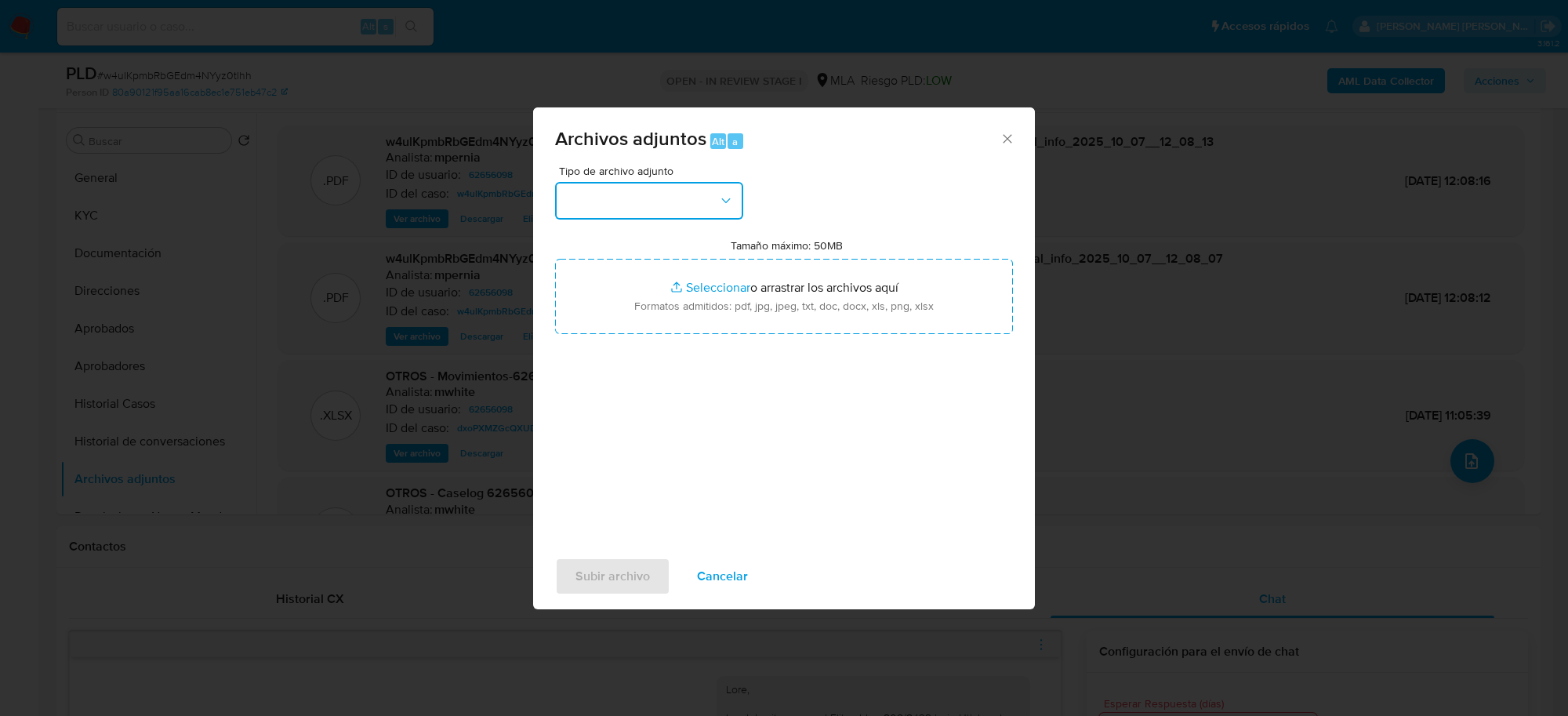
click at [699, 217] on button "button" at bounding box center [649, 201] width 188 height 38
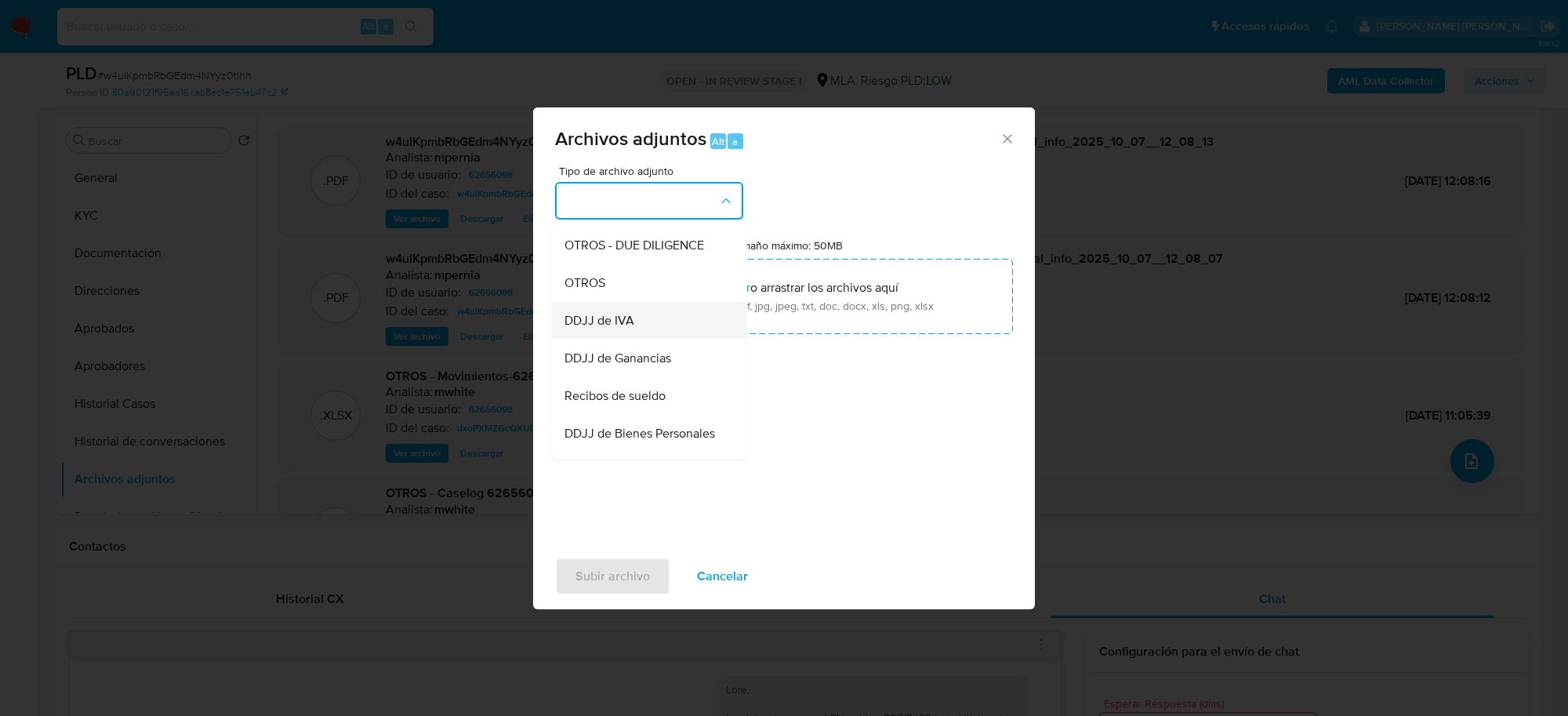
scroll to position [294, 0]
click at [627, 371] on span "Recibos de sueldo" at bounding box center [614, 363] width 101 height 16
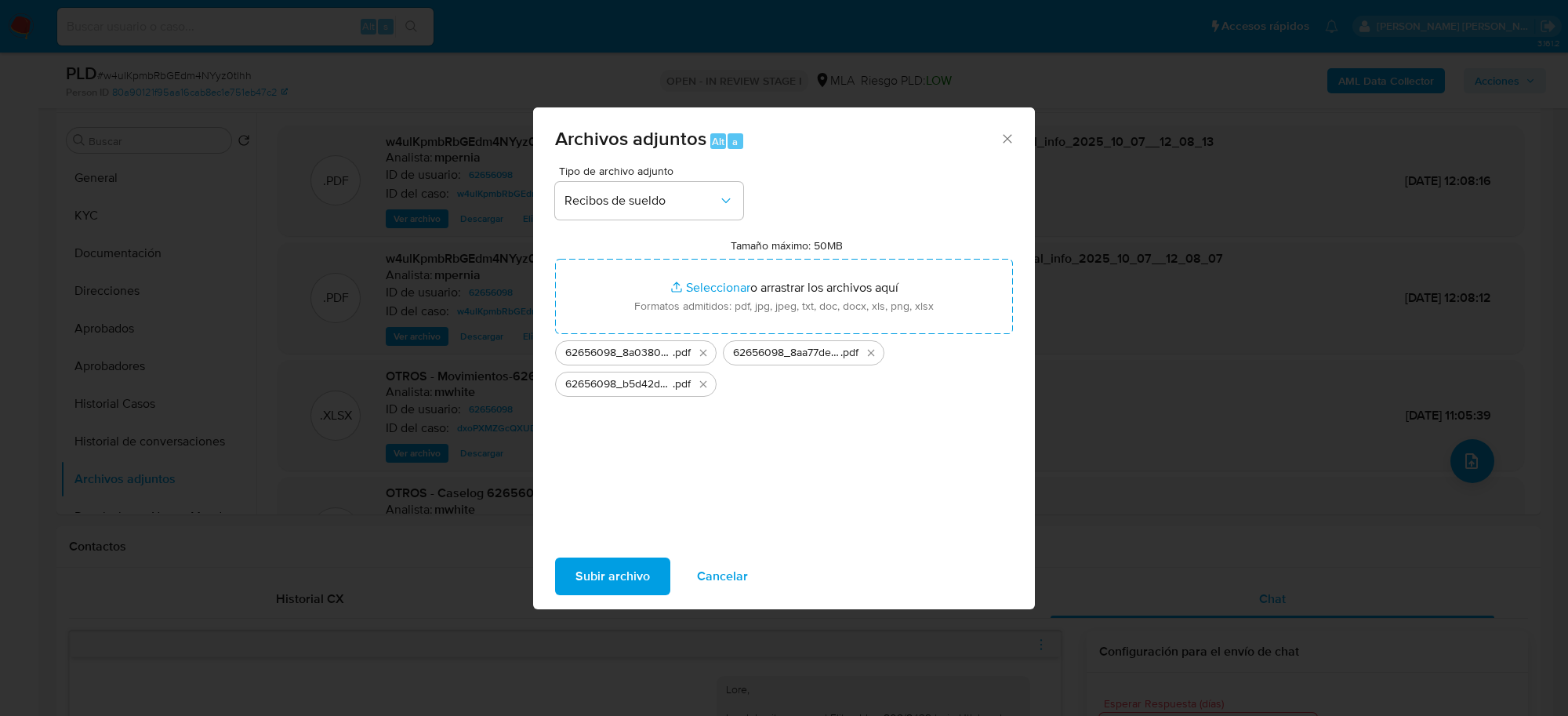
click at [610, 582] on span "Subir archivo" at bounding box center [612, 576] width 75 height 35
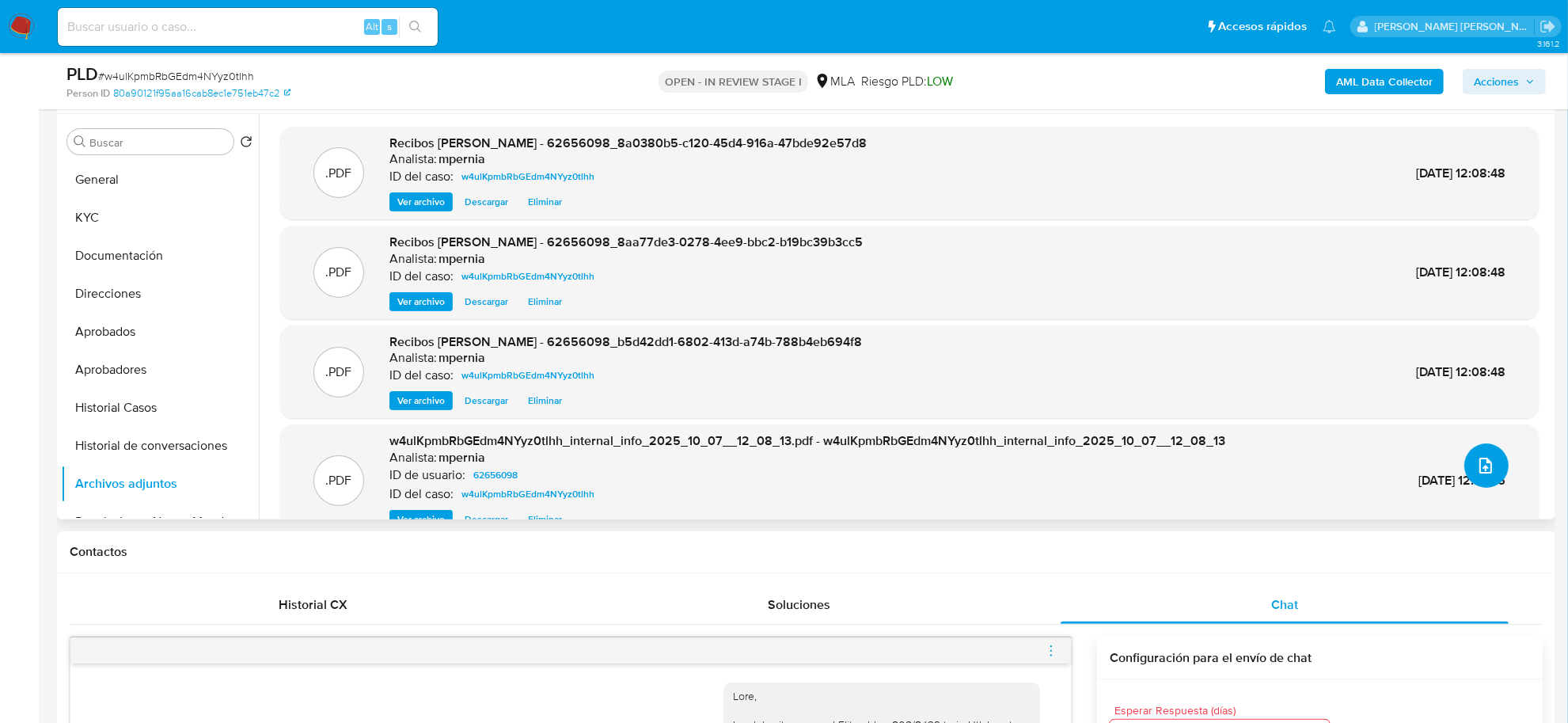
click at [1488, 461] on icon "upload-file" at bounding box center [1486, 465] width 19 height 19
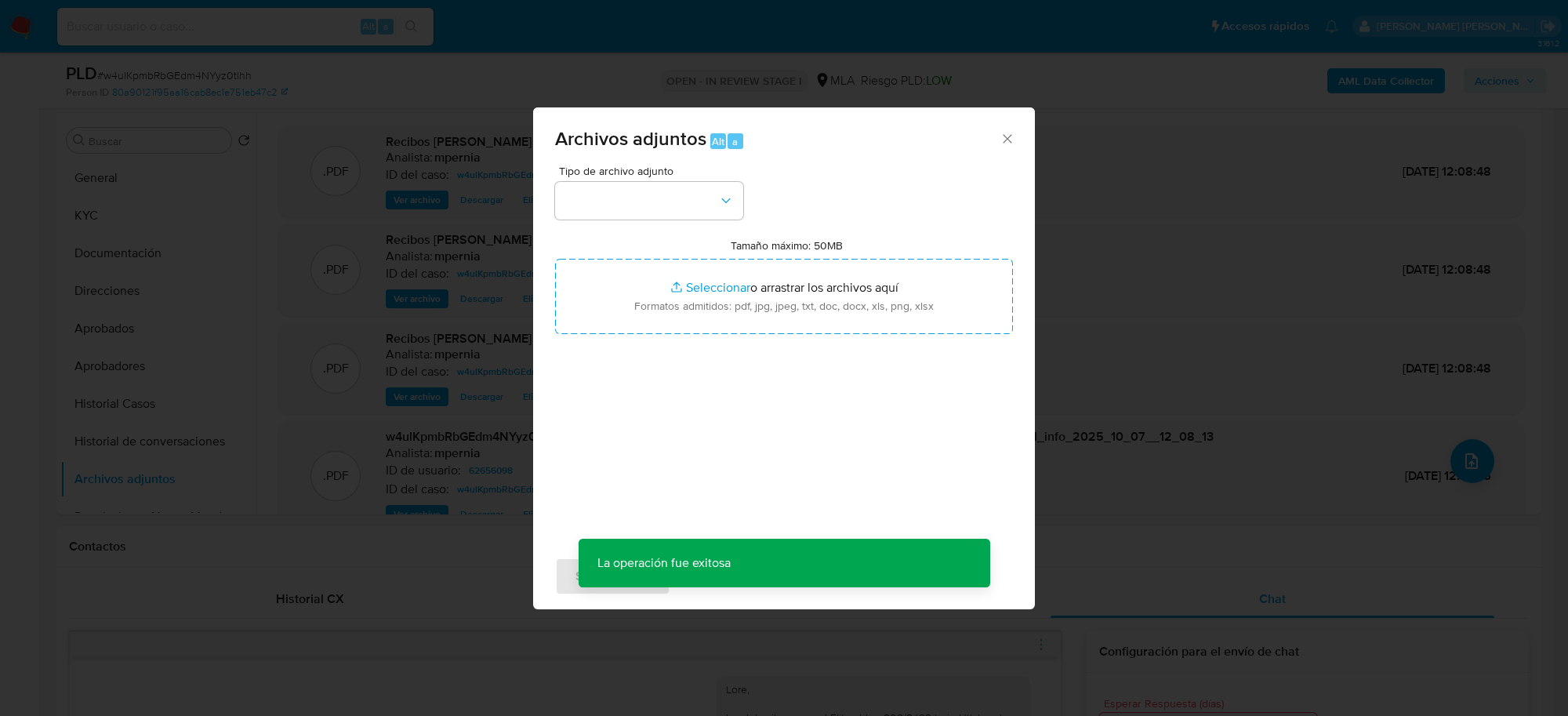
click at [1161, 503] on div "Archivos adjuntos Alt a Tipo de archivo adjunto Tamaño máximo: 50MB Seleccionar…" at bounding box center [784, 358] width 1568 height 716
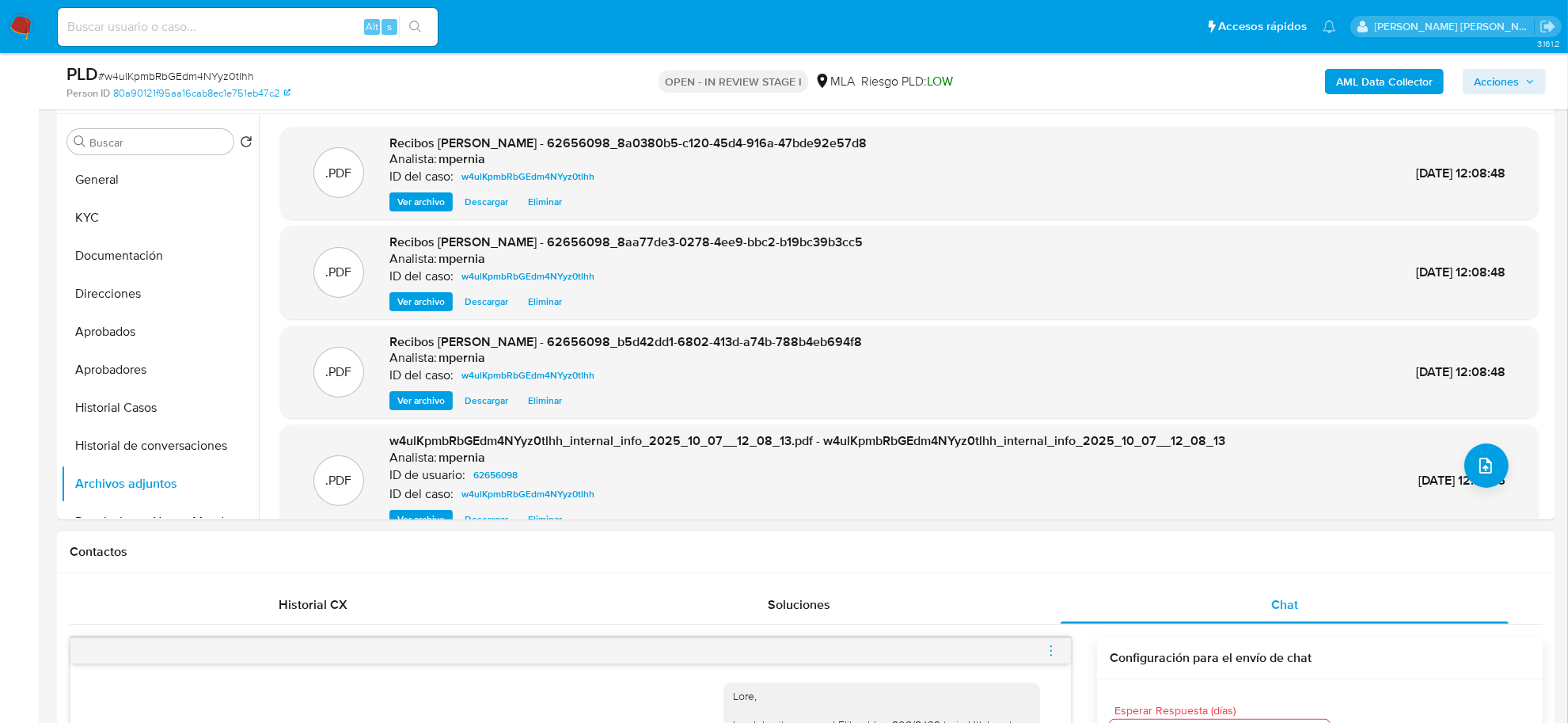
click at [1053, 647] on icon "menu-action" at bounding box center [1051, 651] width 14 height 14
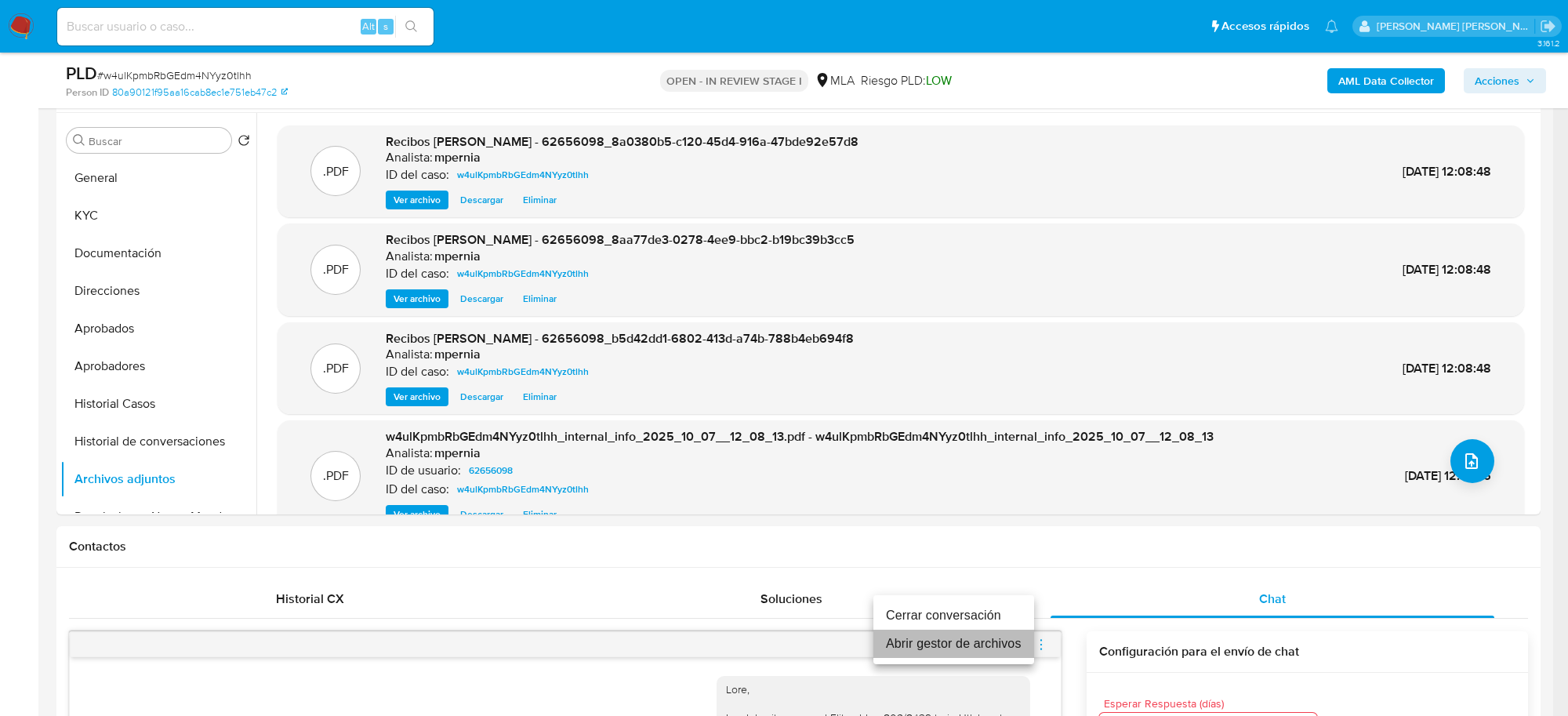
click at [934, 647] on li "Abrir gestor de archivos" at bounding box center [954, 644] width 161 height 28
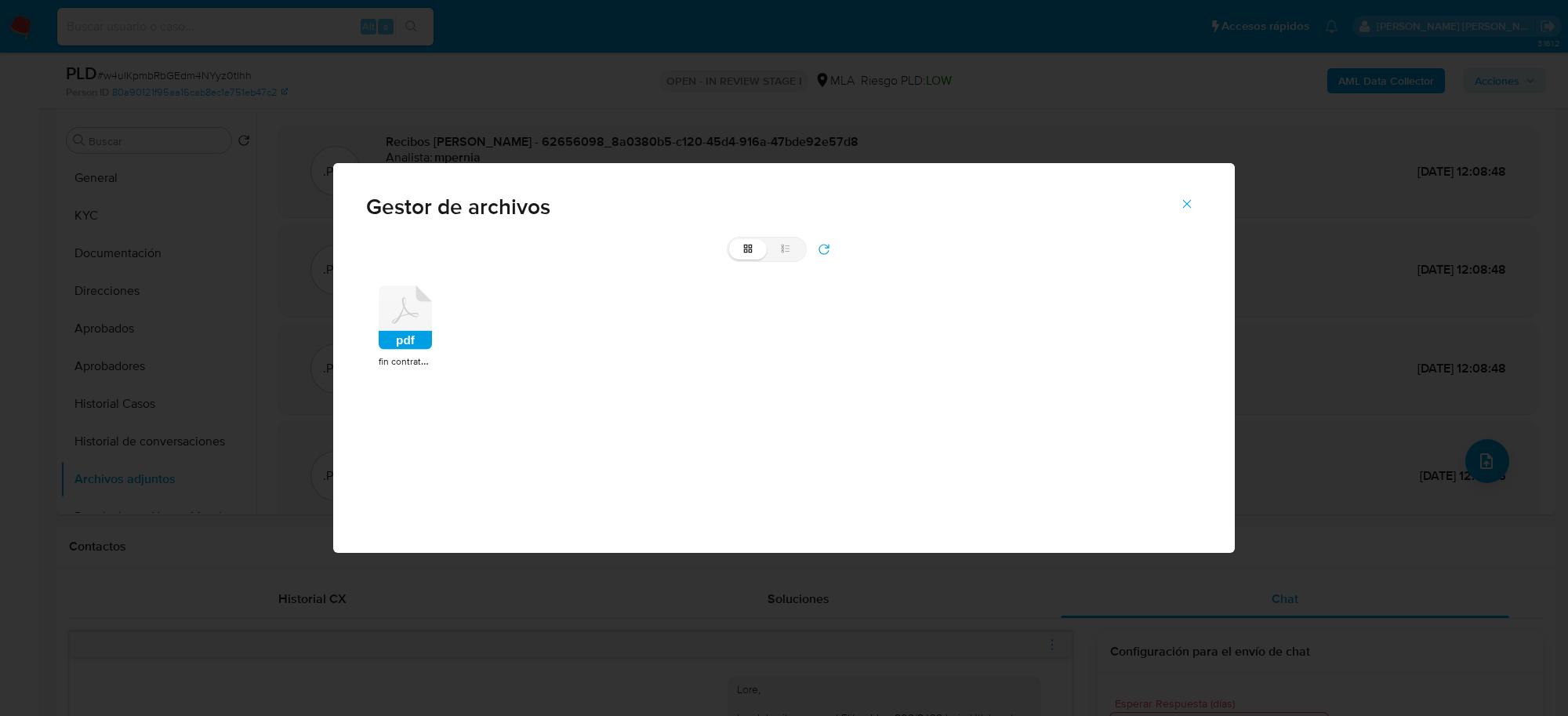
click at [396, 307] on icon at bounding box center [406, 318] width 53 height 64
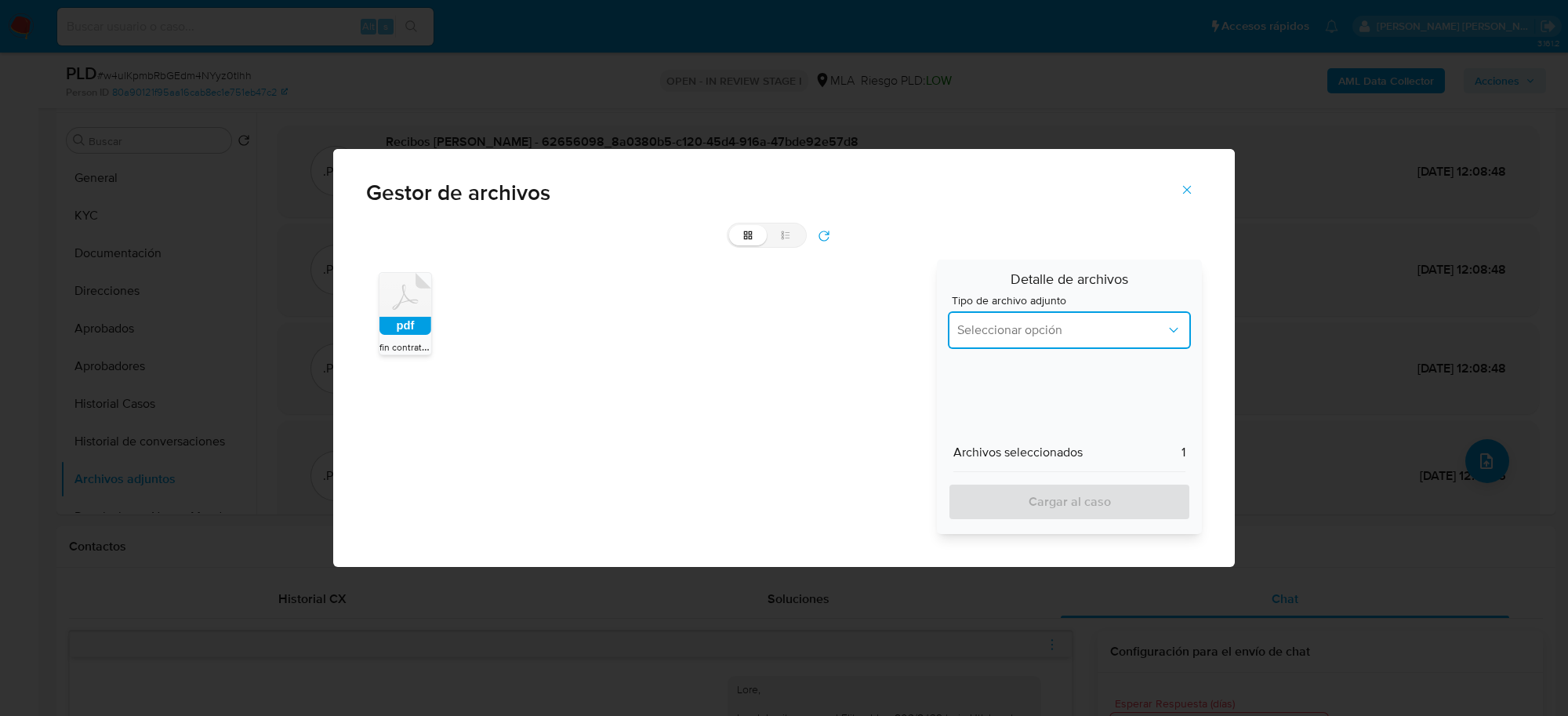
click at [1131, 334] on span "Seleccionar opción" at bounding box center [1062, 331] width 209 height 16
click at [1037, 404] on div "INGRESOS" at bounding box center [1065, 410] width 215 height 38
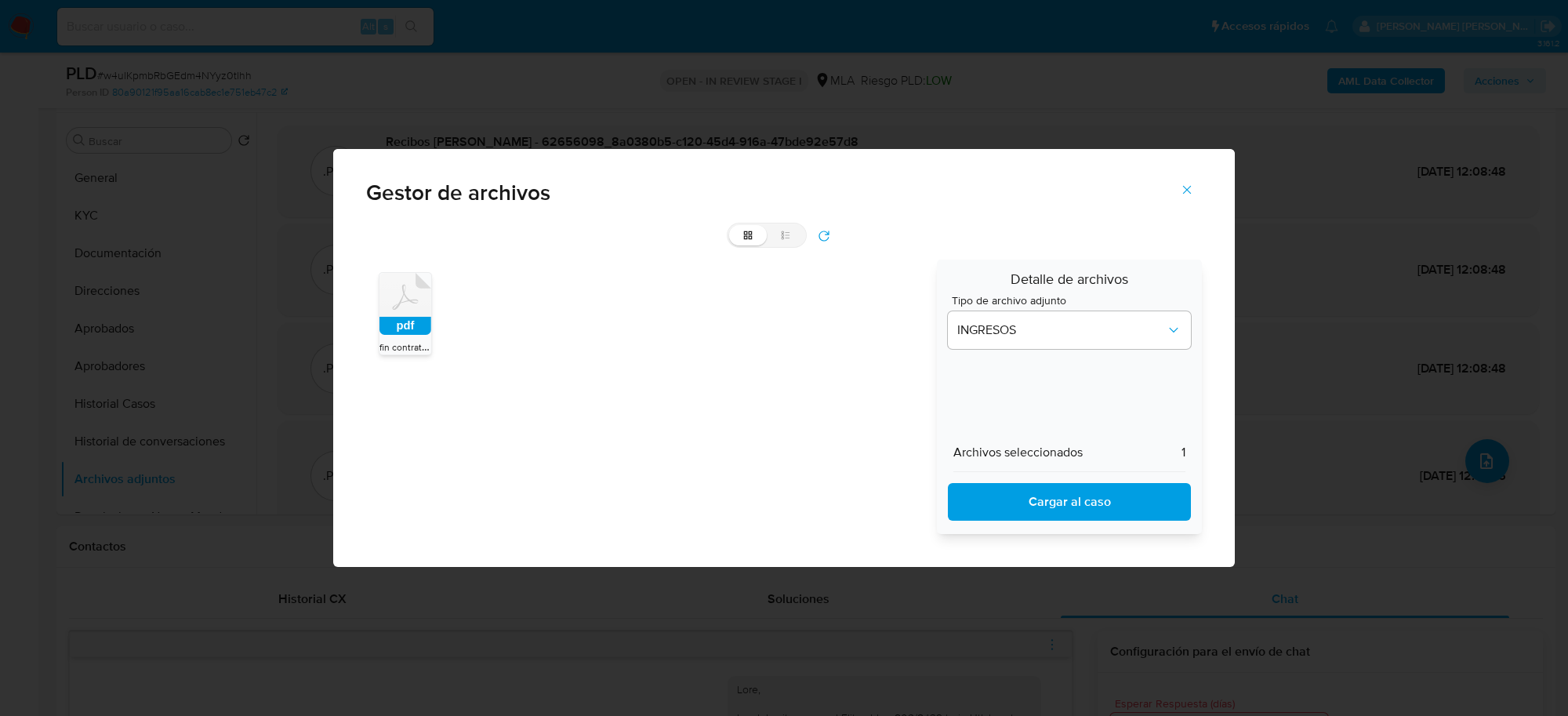
click at [1036, 495] on span "Cargar al caso" at bounding box center [1070, 502] width 202 height 35
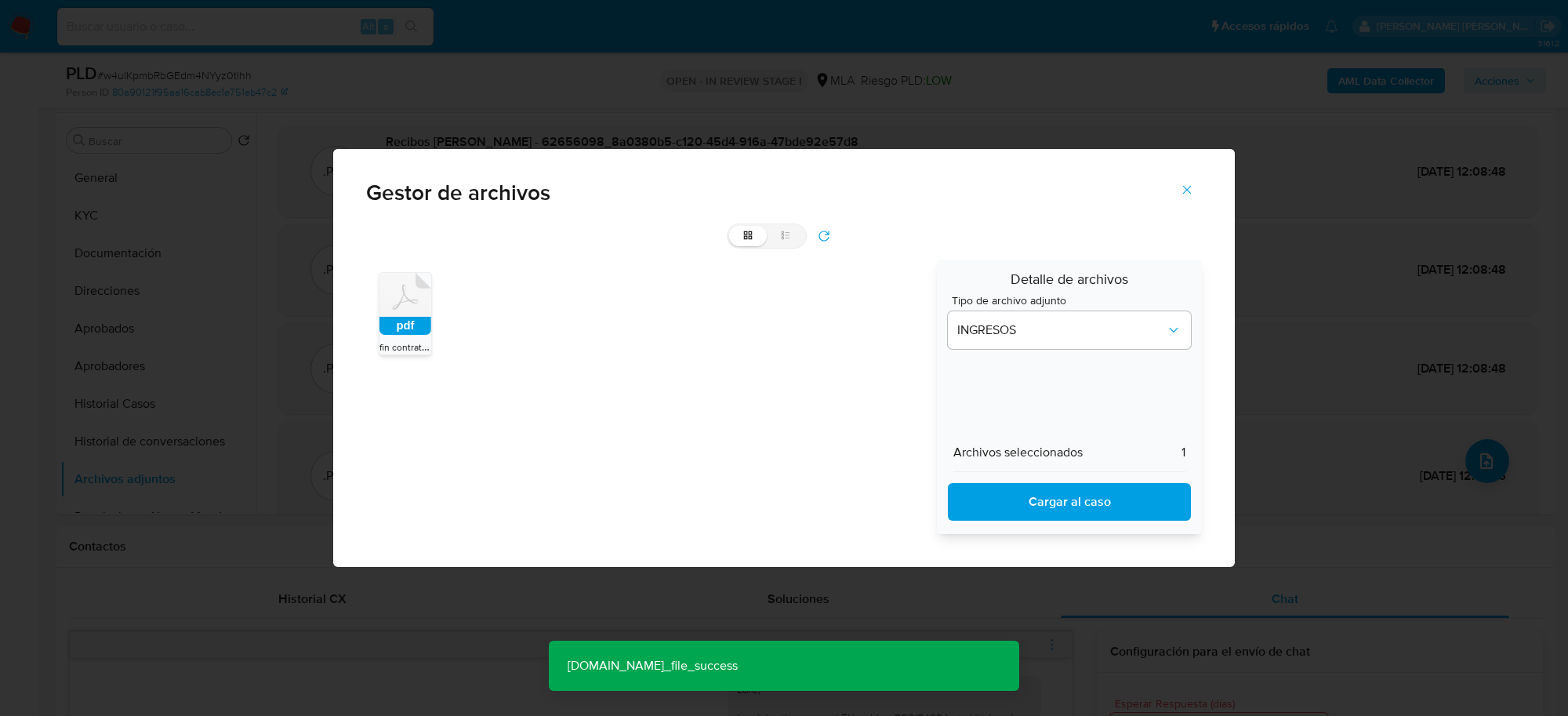
click at [1193, 187] on icon "Cerrar" at bounding box center [1187, 190] width 14 height 14
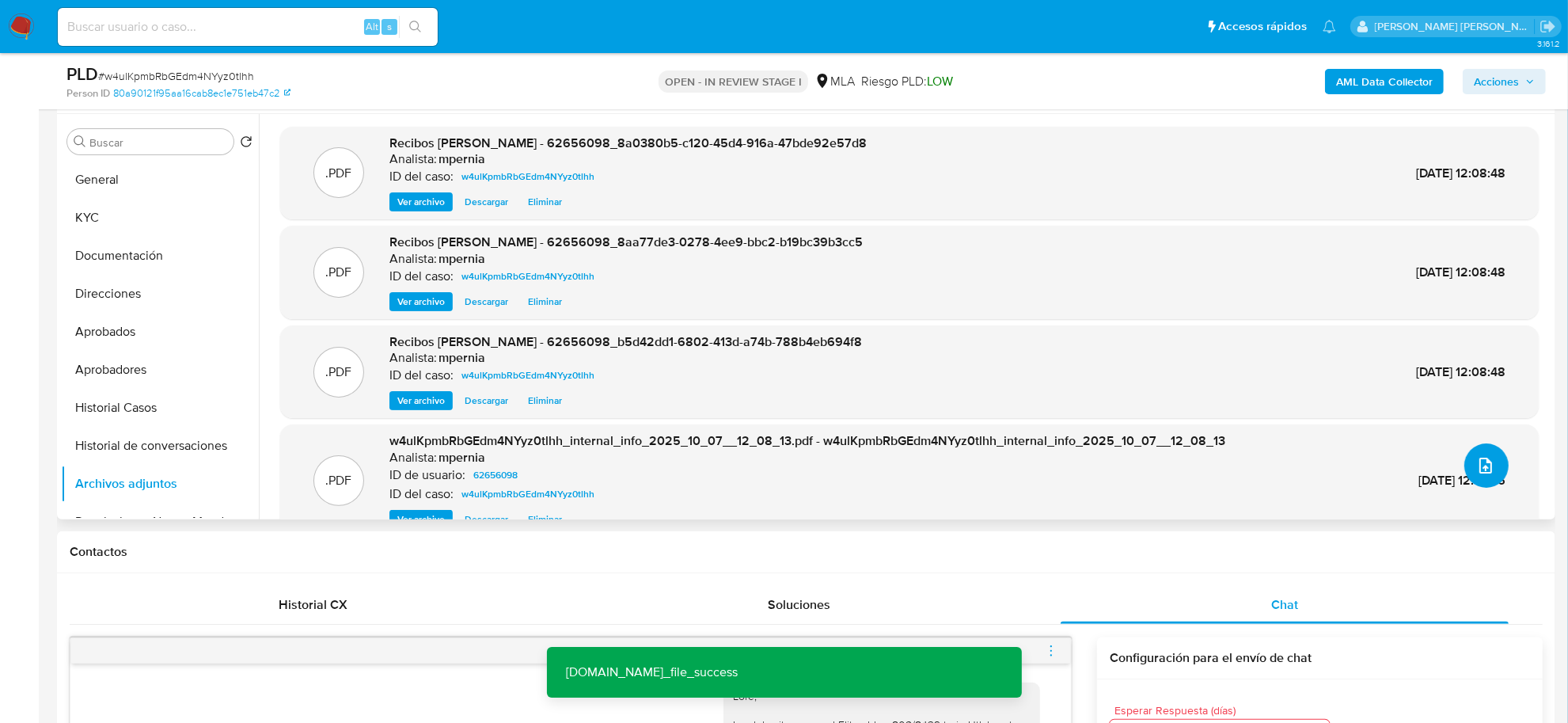
click at [1493, 463] on button "upload-file" at bounding box center [1486, 465] width 44 height 44
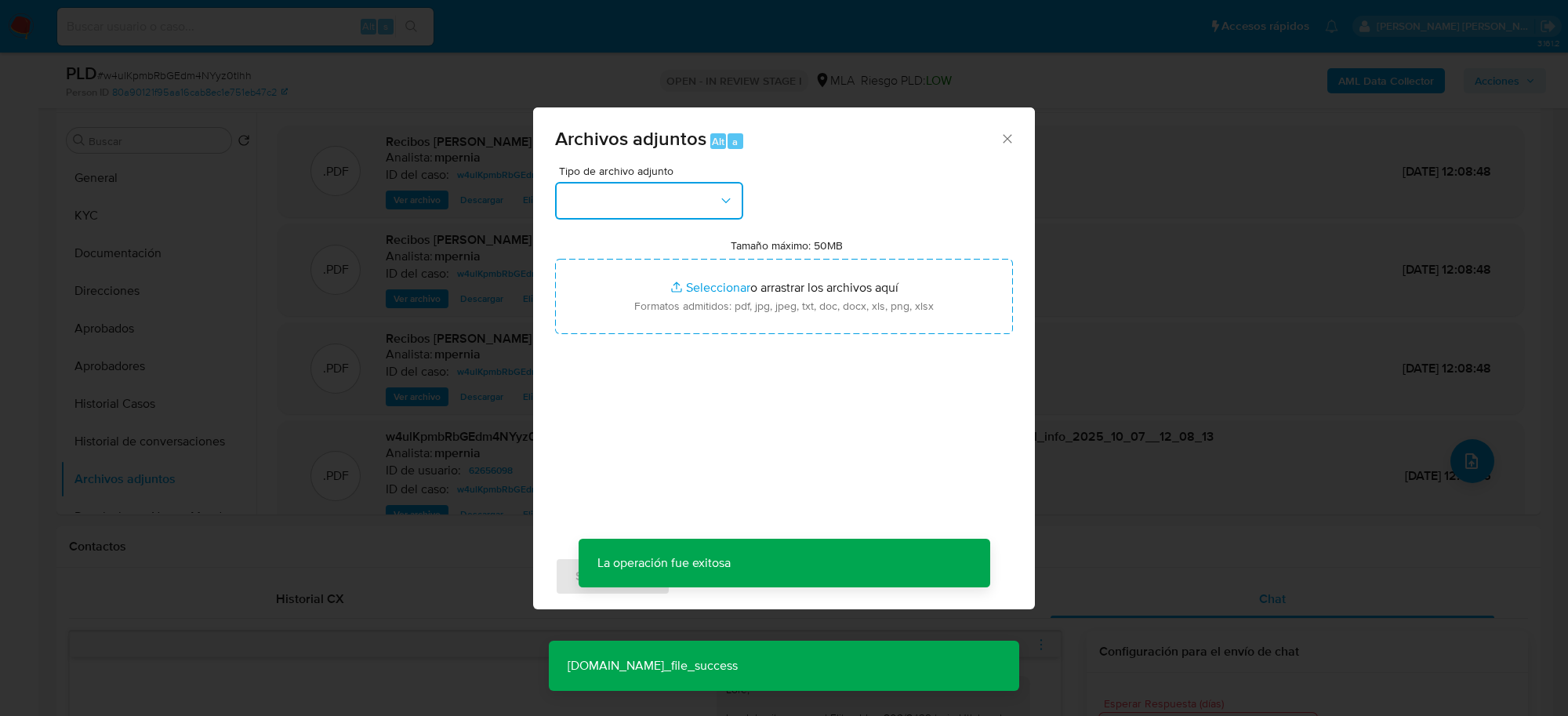
click at [702, 214] on button "button" at bounding box center [649, 201] width 188 height 38
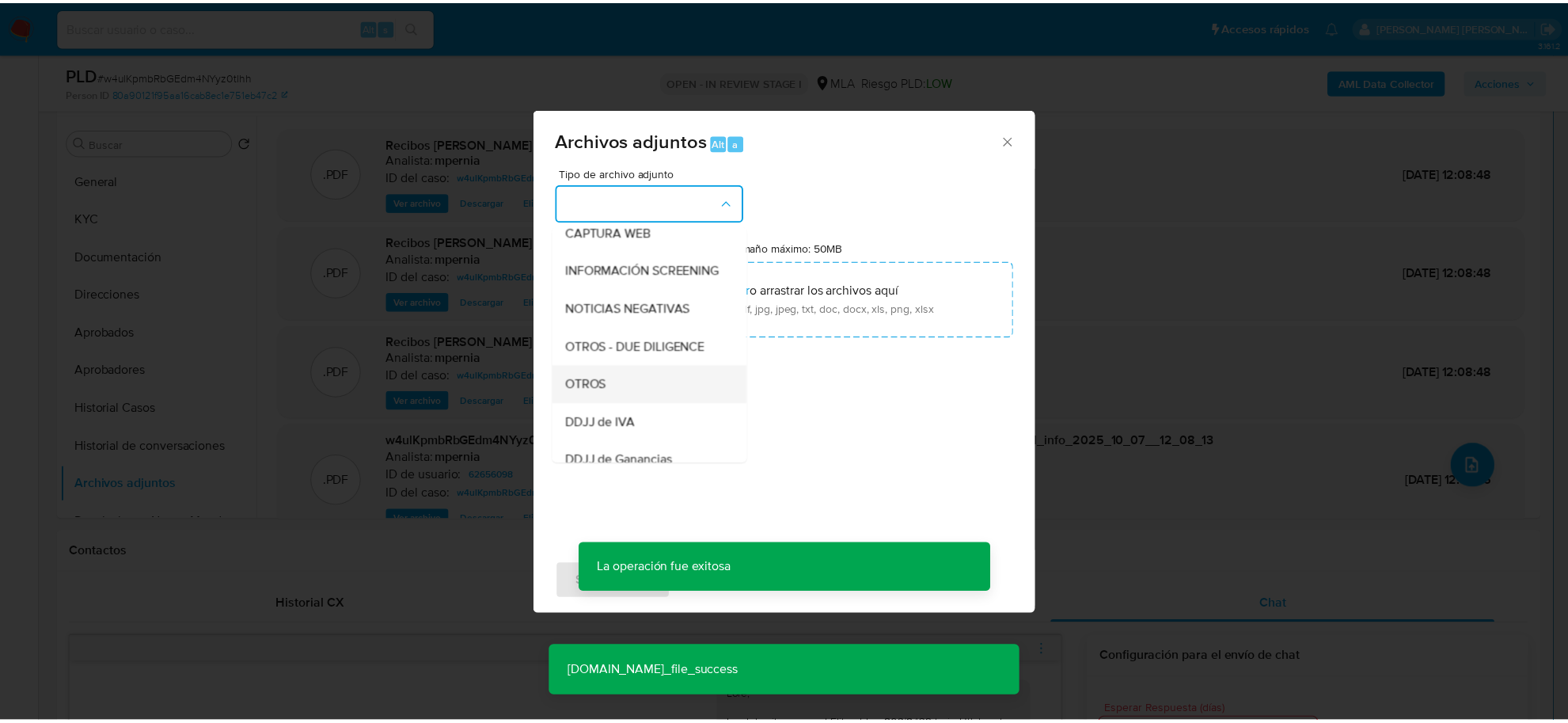
scroll to position [198, 0]
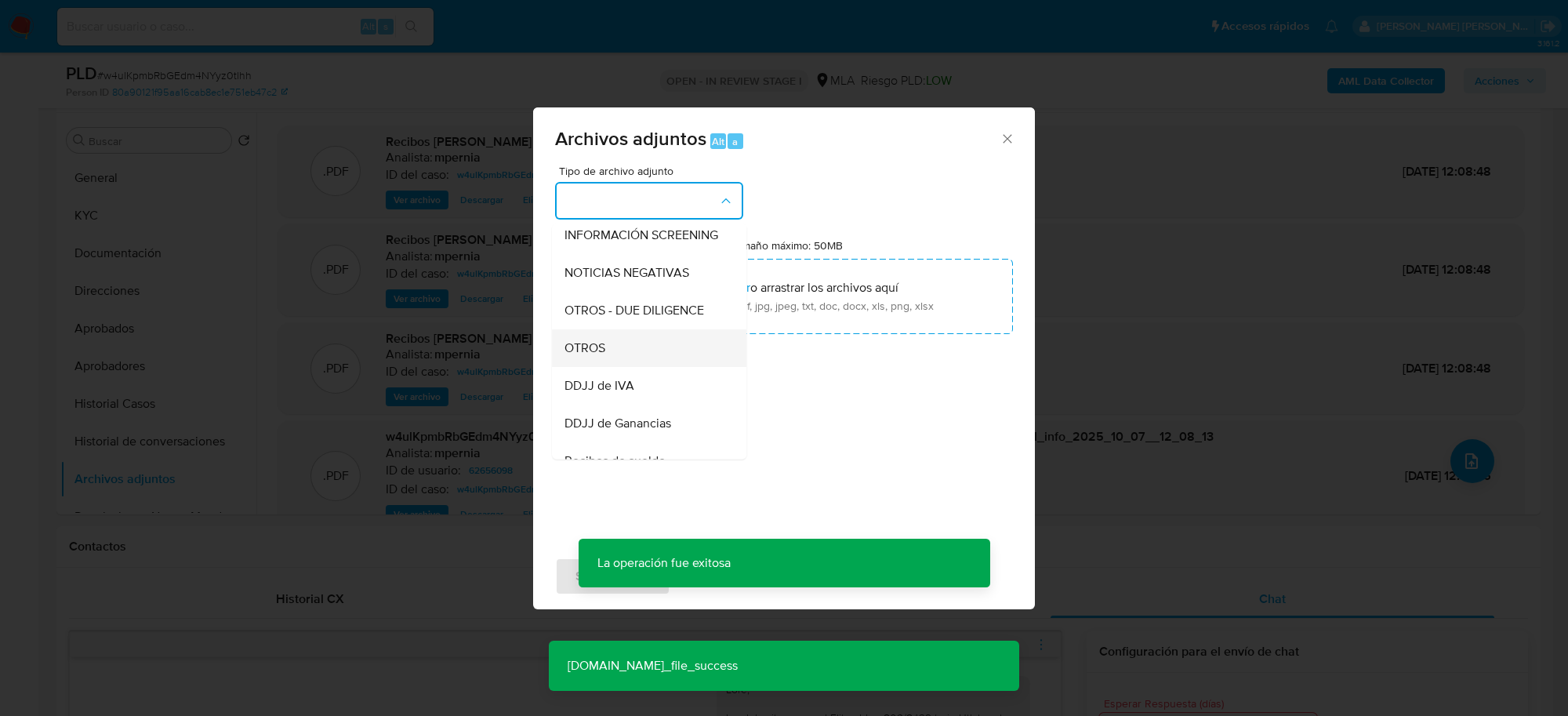
click at [624, 367] on div "OTROS" at bounding box center [644, 349] width 160 height 38
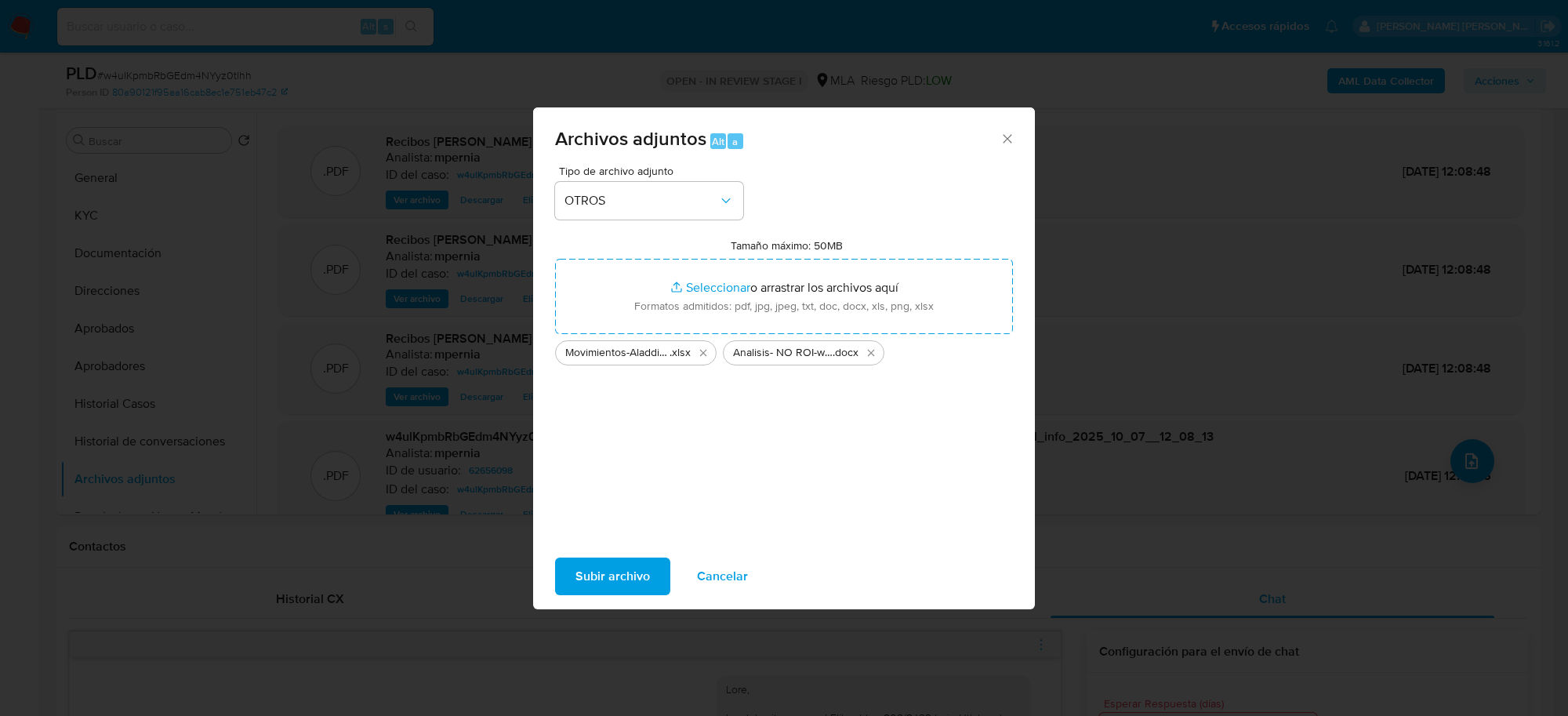
click at [612, 572] on span "Subir archivo" at bounding box center [612, 576] width 75 height 35
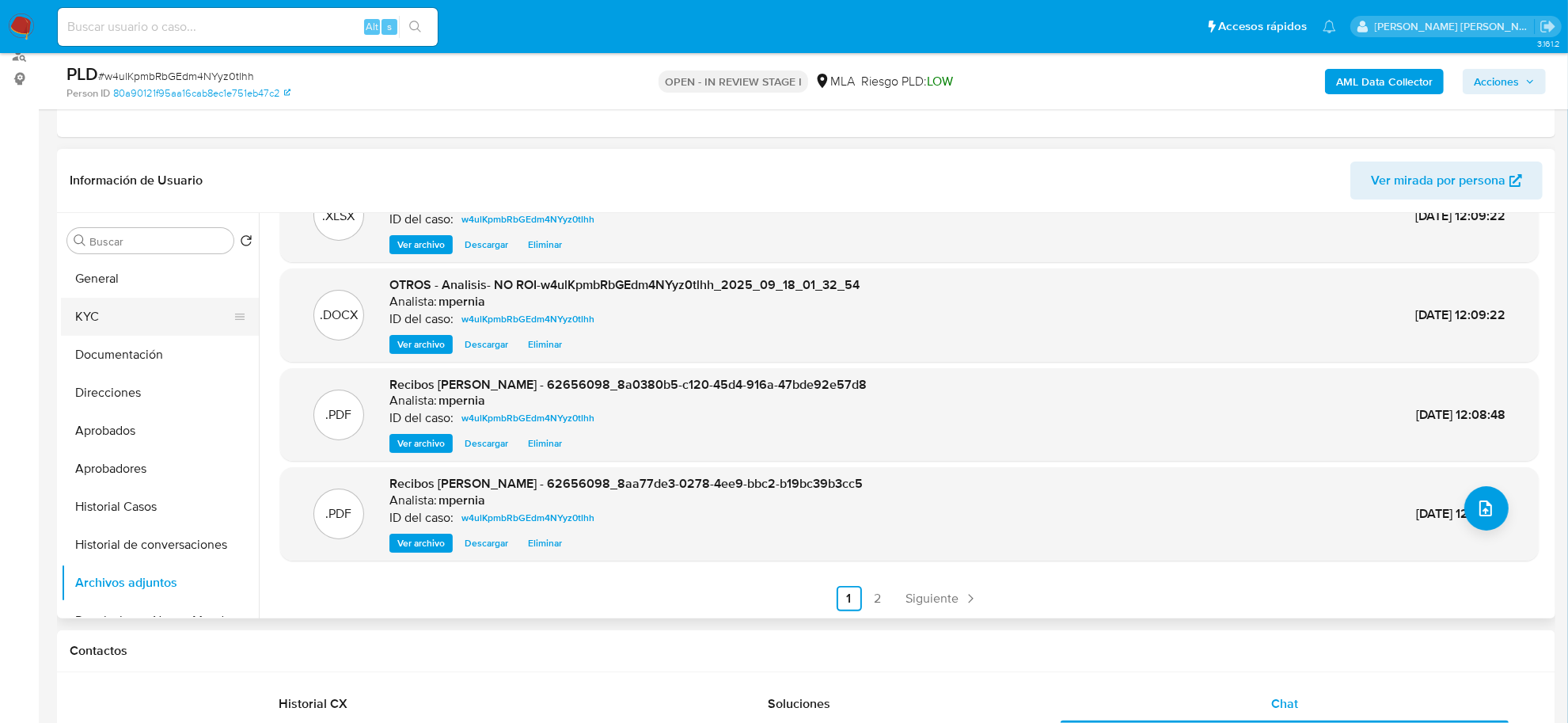
click at [152, 321] on button "KYC" at bounding box center [154, 317] width 185 height 38
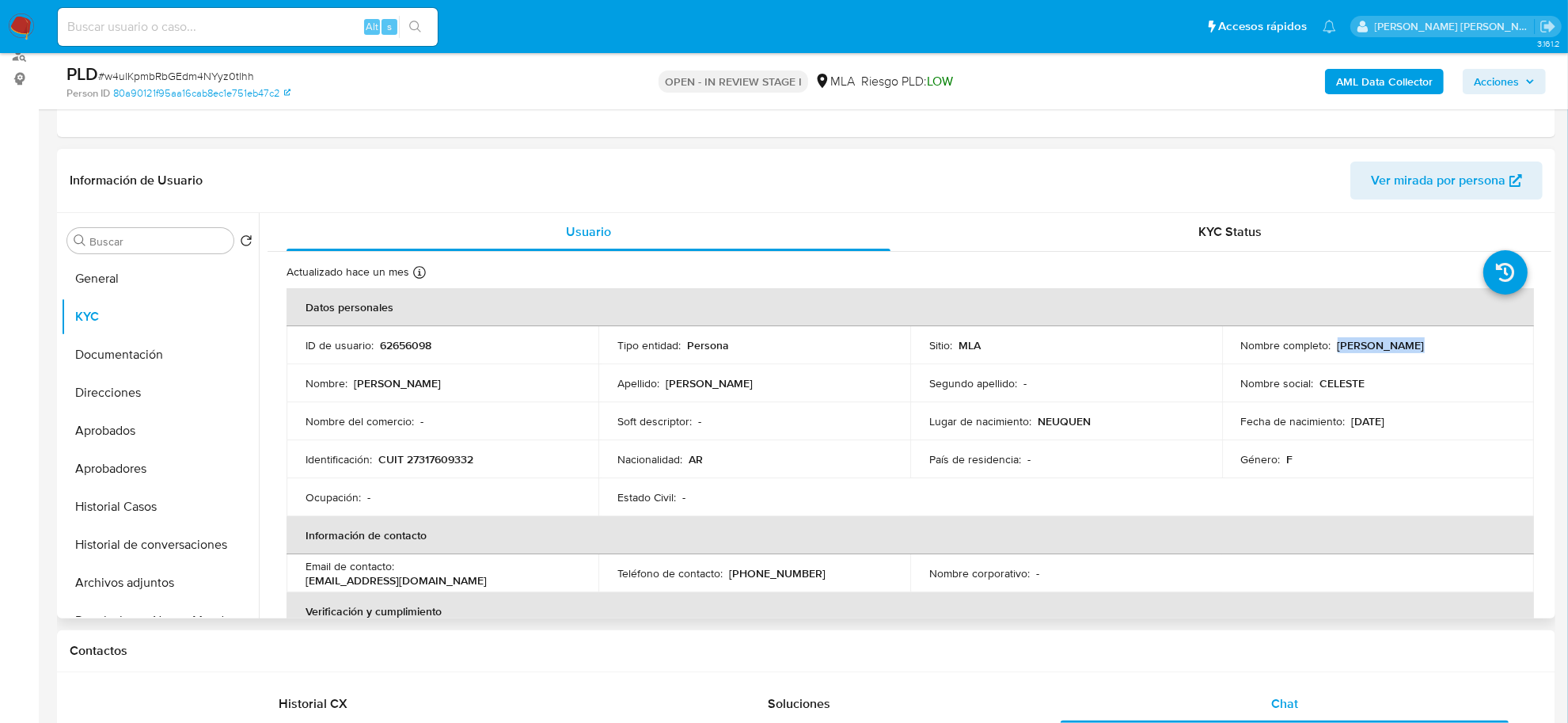
drag, startPoint x: 1337, startPoint y: 349, endPoint x: 1399, endPoint y: 346, distance: 62.1
click at [1399, 346] on p "Maria Celeste Rusca" at bounding box center [1381, 346] width 87 height 14
copy p "Maria Celeste"
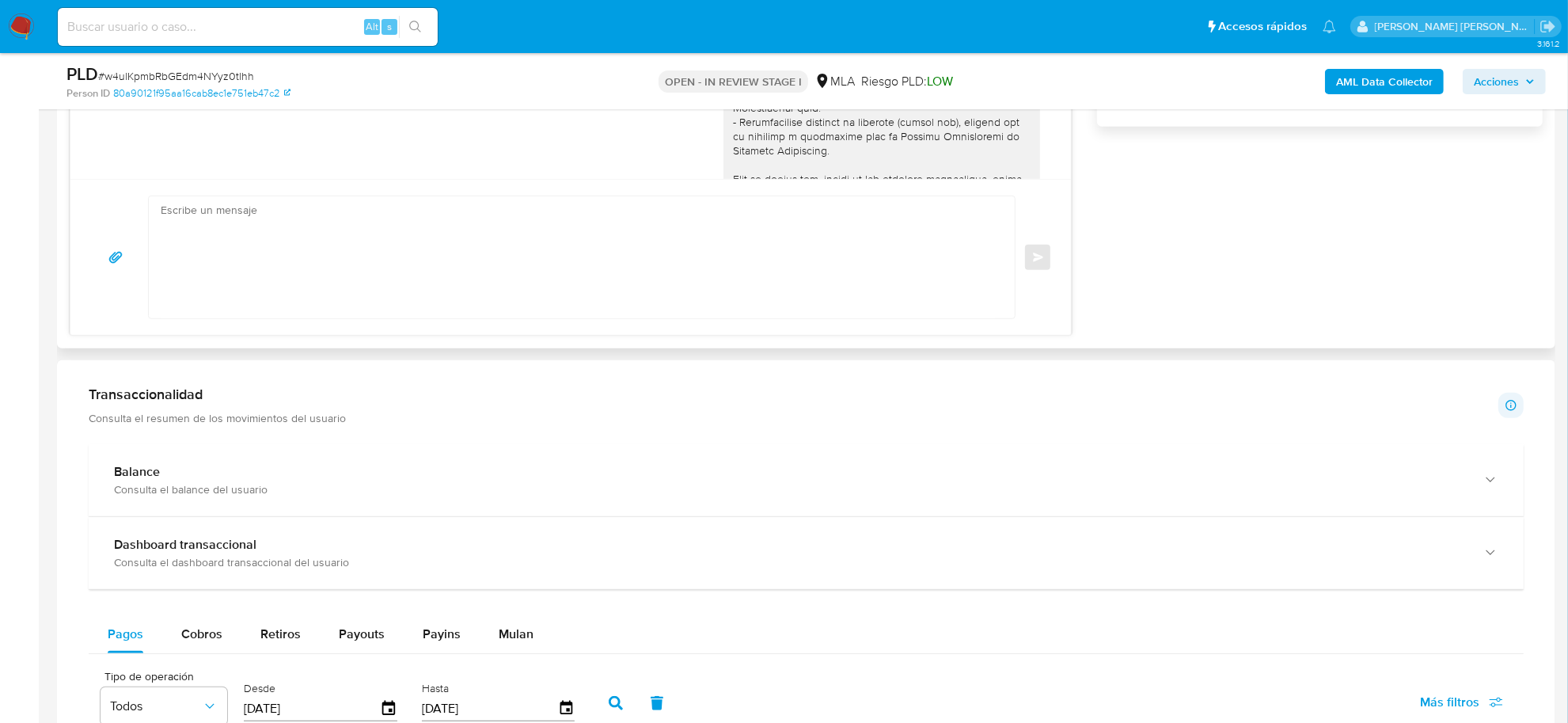
scroll to position [990, 0]
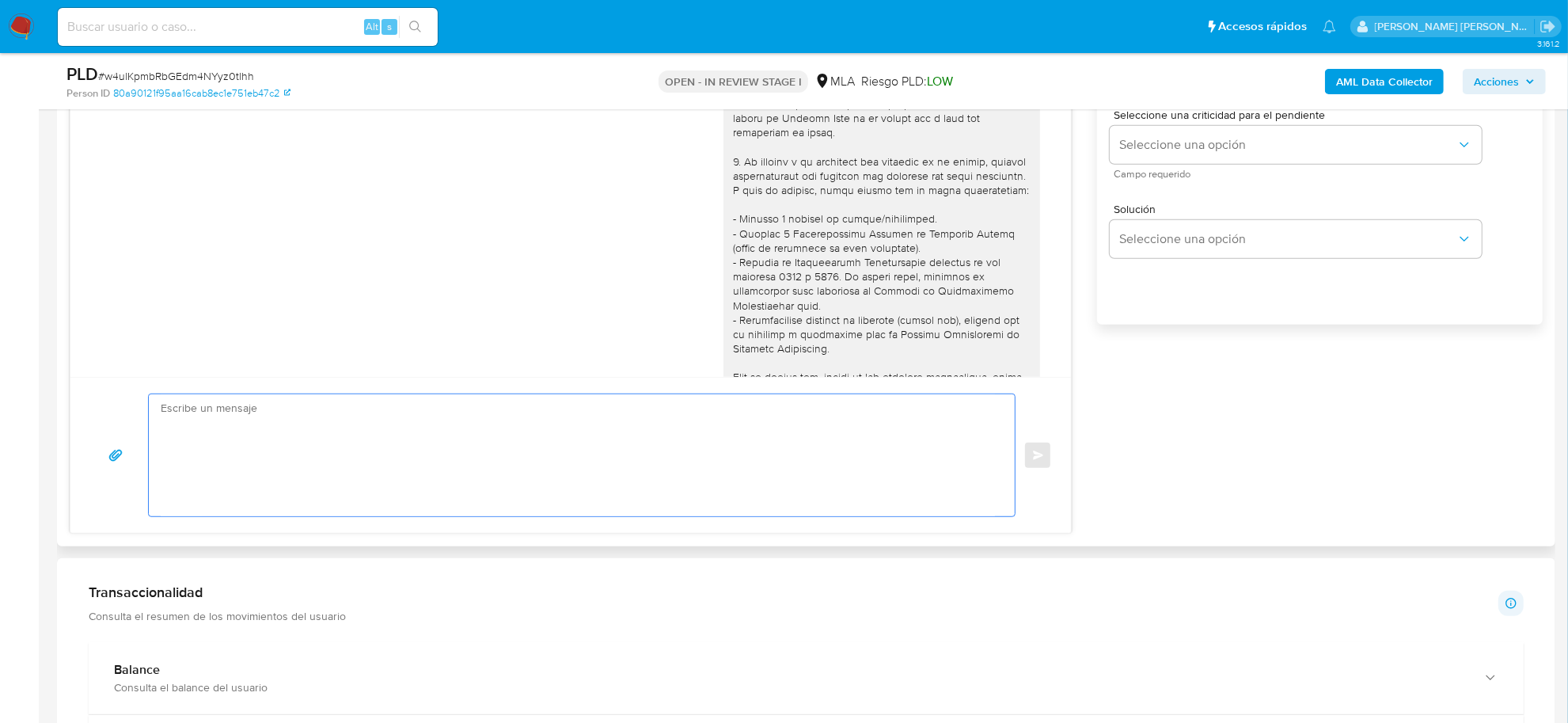
click at [322, 433] on textarea at bounding box center [578, 456] width 834 height 122
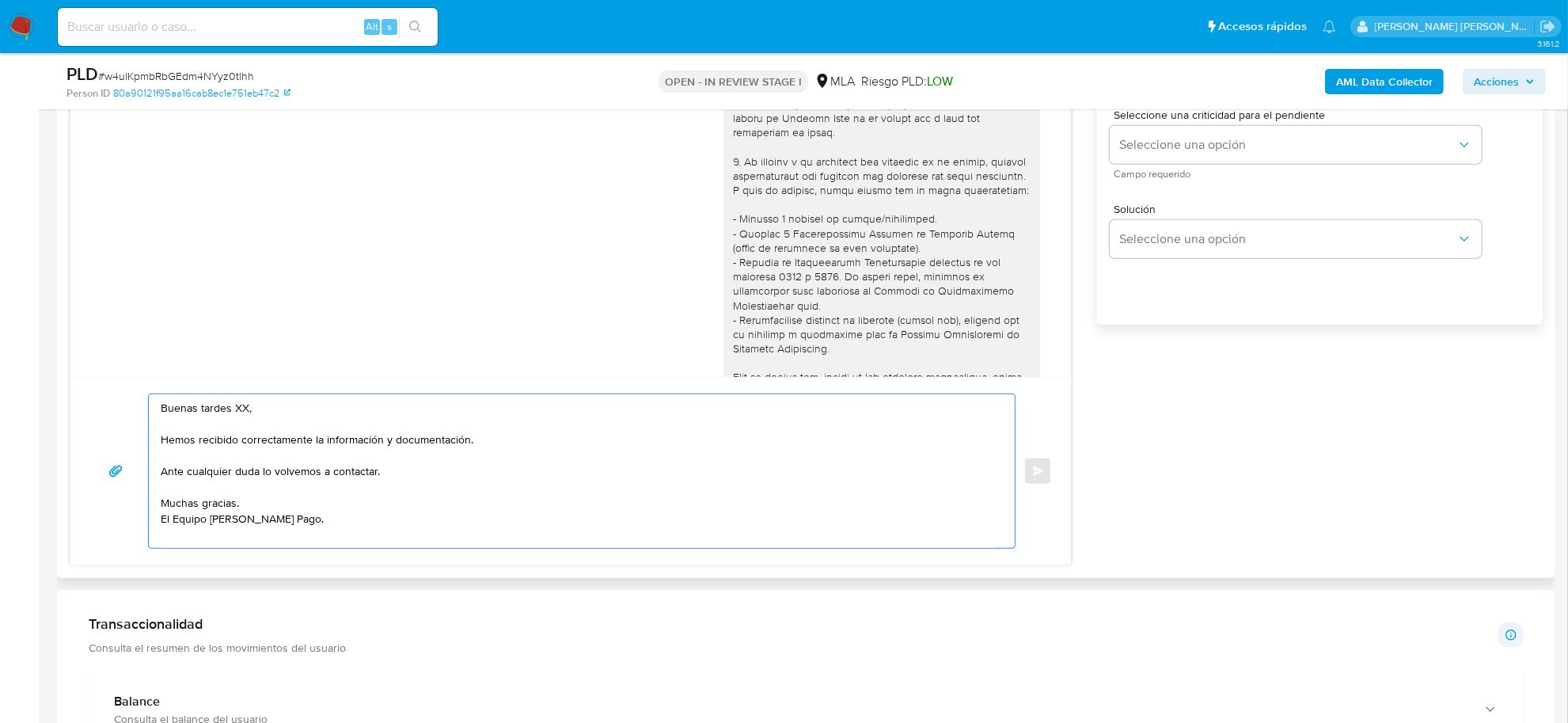
click at [240, 410] on textarea "Buenas tardes XX, Hemos recibido correctamente la información y documentación. …" at bounding box center [578, 472] width 834 height 154
paste textarea "Maria Celeste"
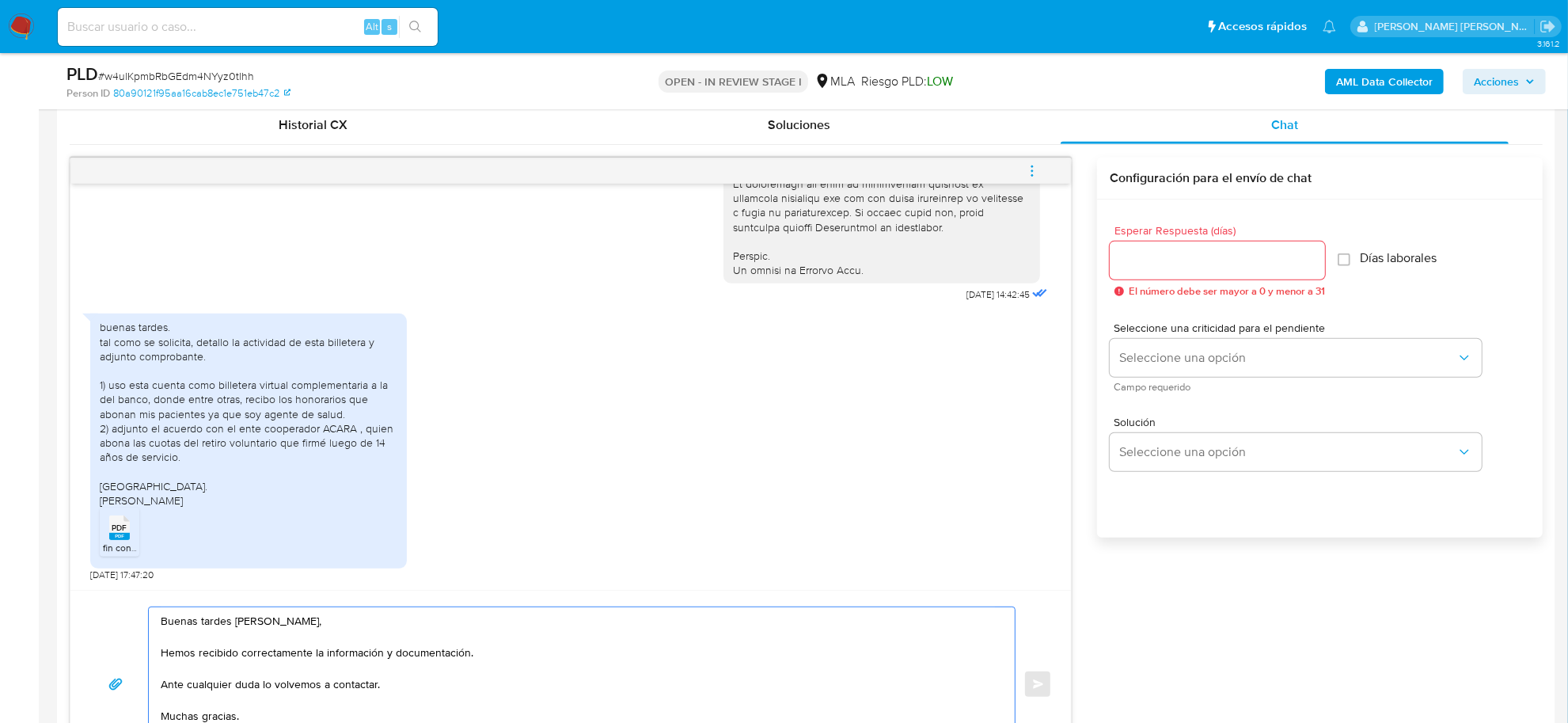
scroll to position [594, 0]
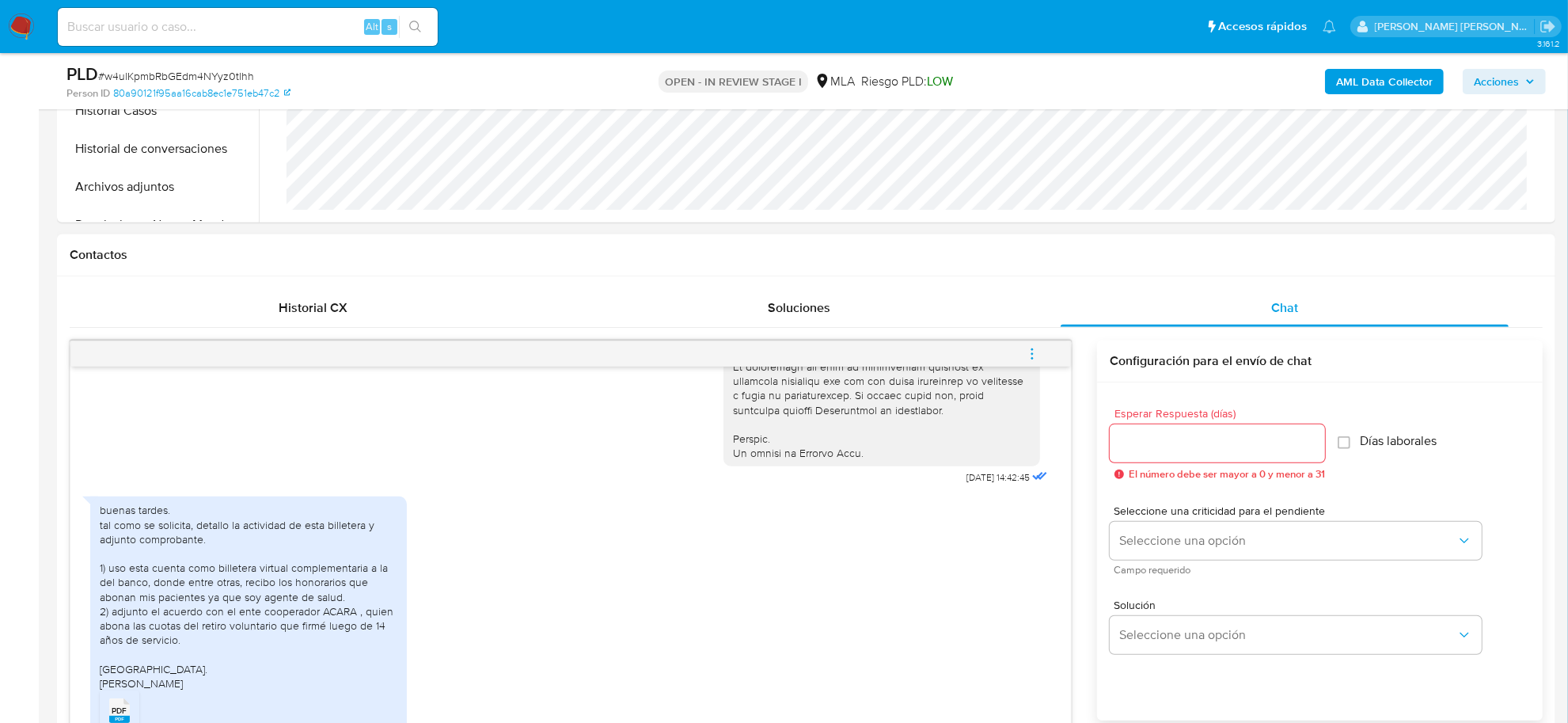
type textarea "Buenas tardes Maria Celeste, Hemos recibido correctamente la información y docu…"
click at [1244, 441] on input "Esperar Respuesta (días)" at bounding box center [1218, 443] width 216 height 21
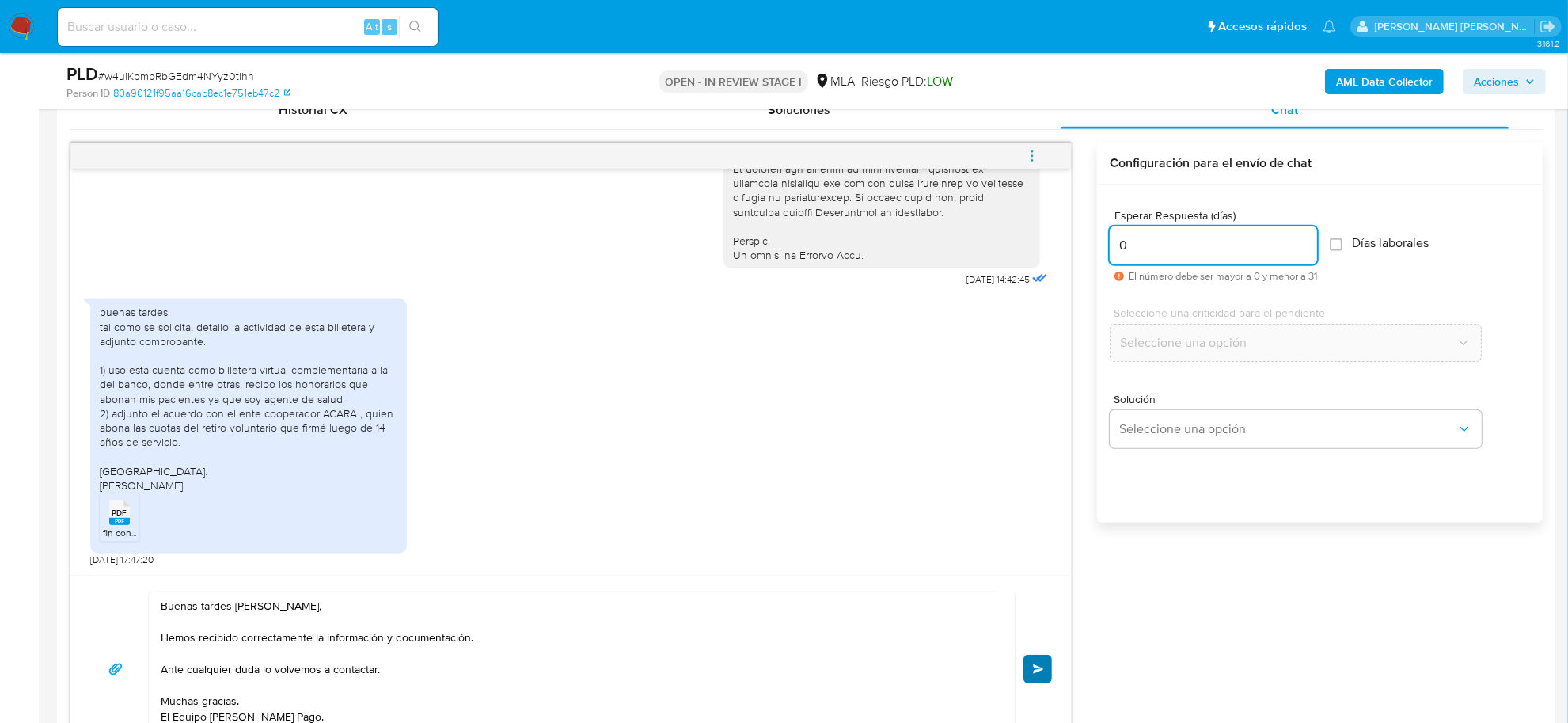
type input "0"
click at [1038, 668] on span "Enviar" at bounding box center [1039, 669] width 11 height 10
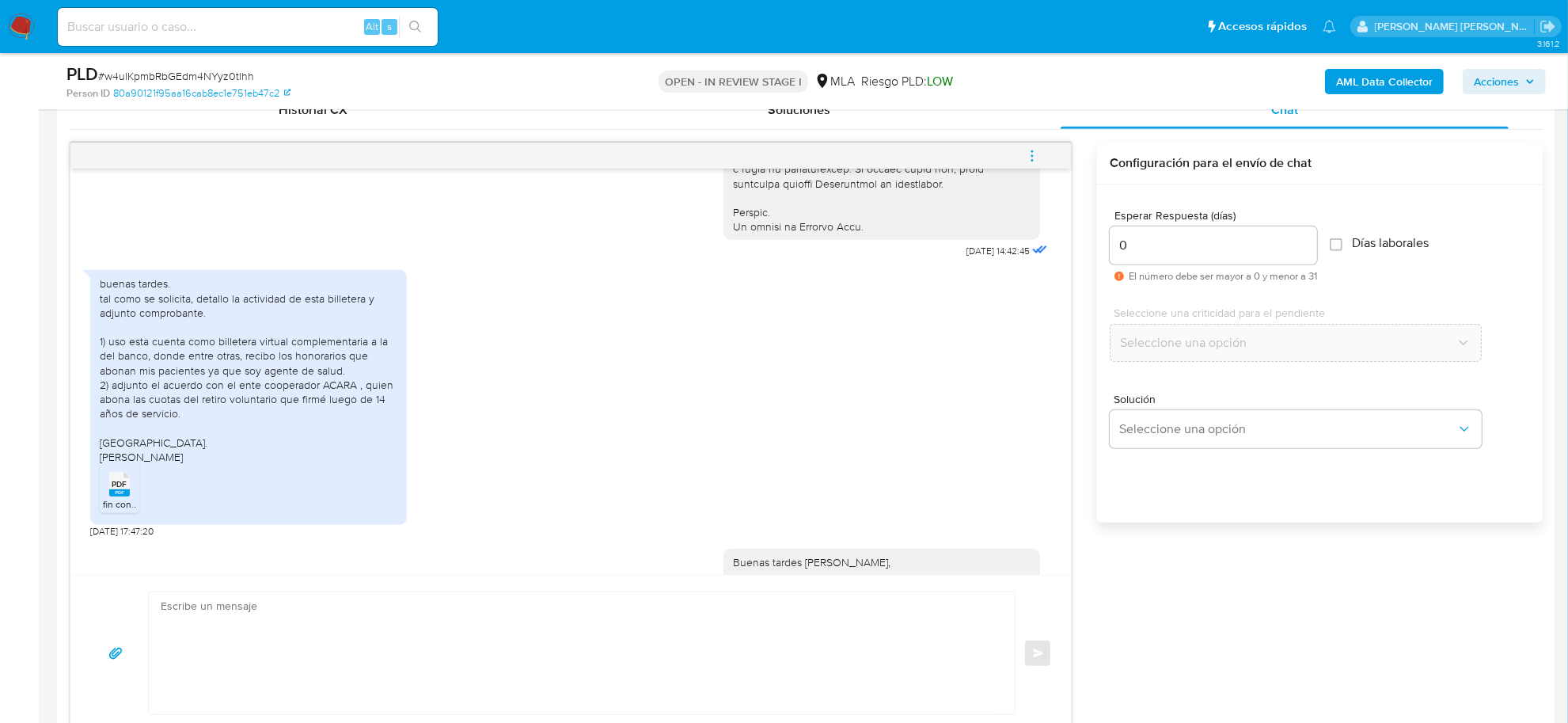
scroll to position [958, 0]
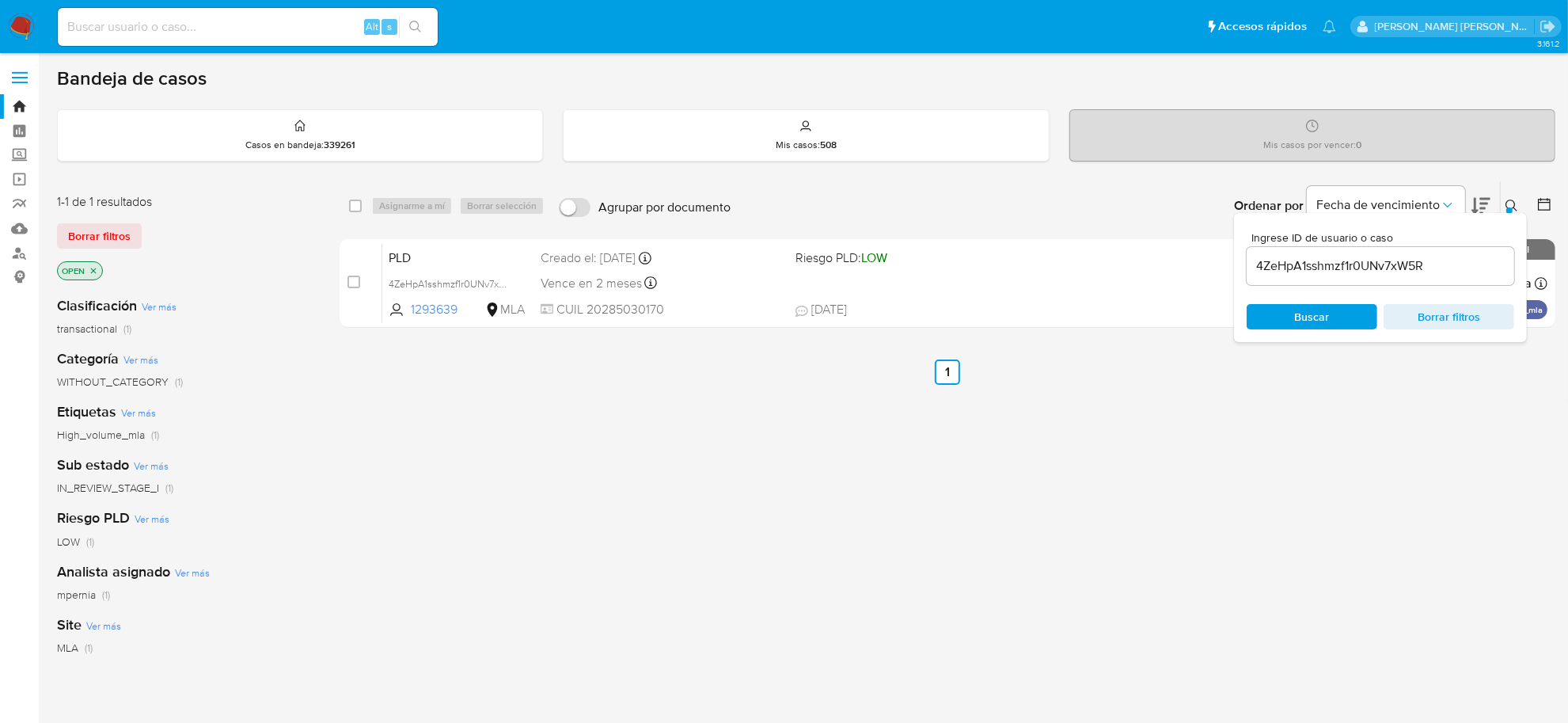
click at [1326, 263] on input "4ZeHpA1sshmzf1r0UNv7xW5R" at bounding box center [1380, 266] width 268 height 21
paste input "w4ulKpmbRbGEdm4NYyz0tlhh"
type input "w4ulKpmbRbGEdm4NYyz0tlhh"
click at [357, 200] on input "checkbox" at bounding box center [356, 206] width 13 height 13
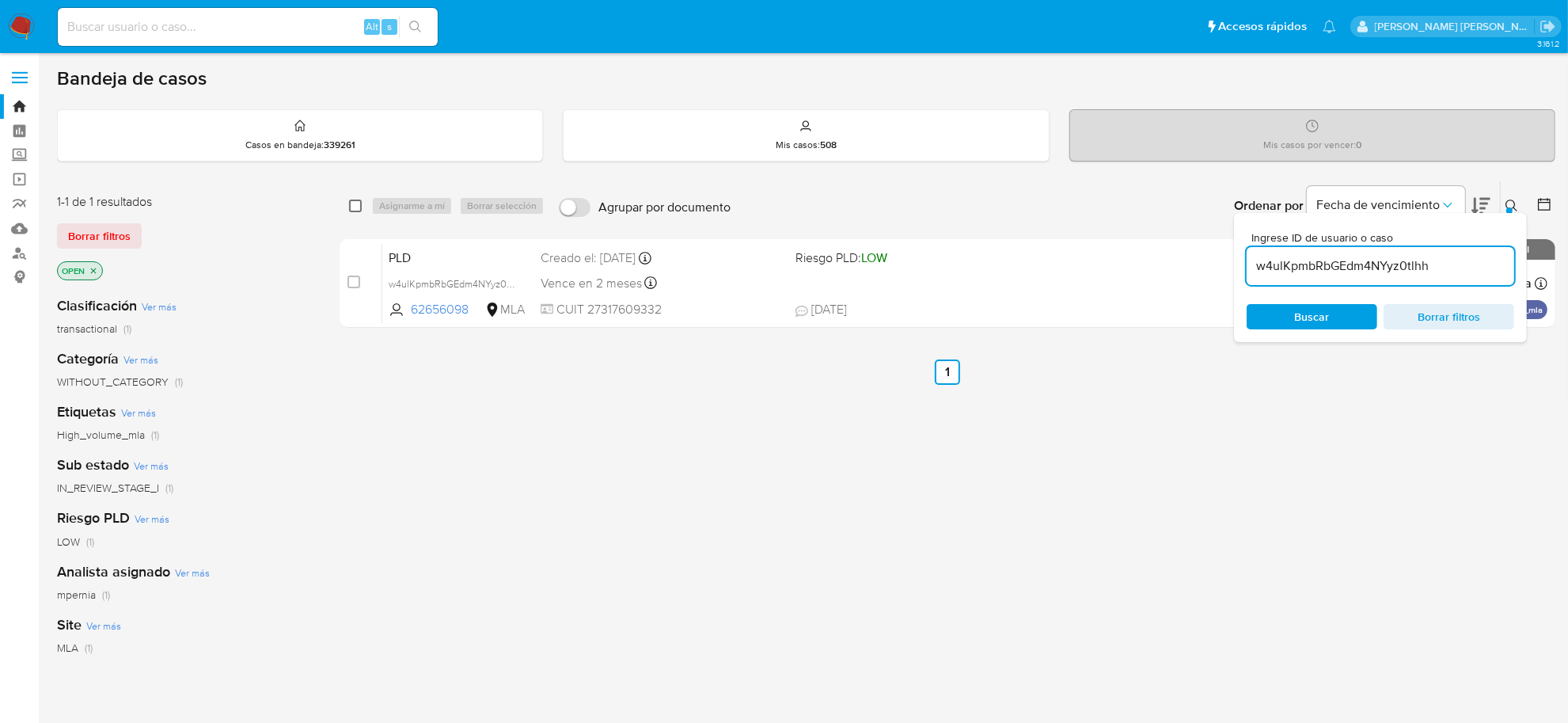
checkbox input "true"
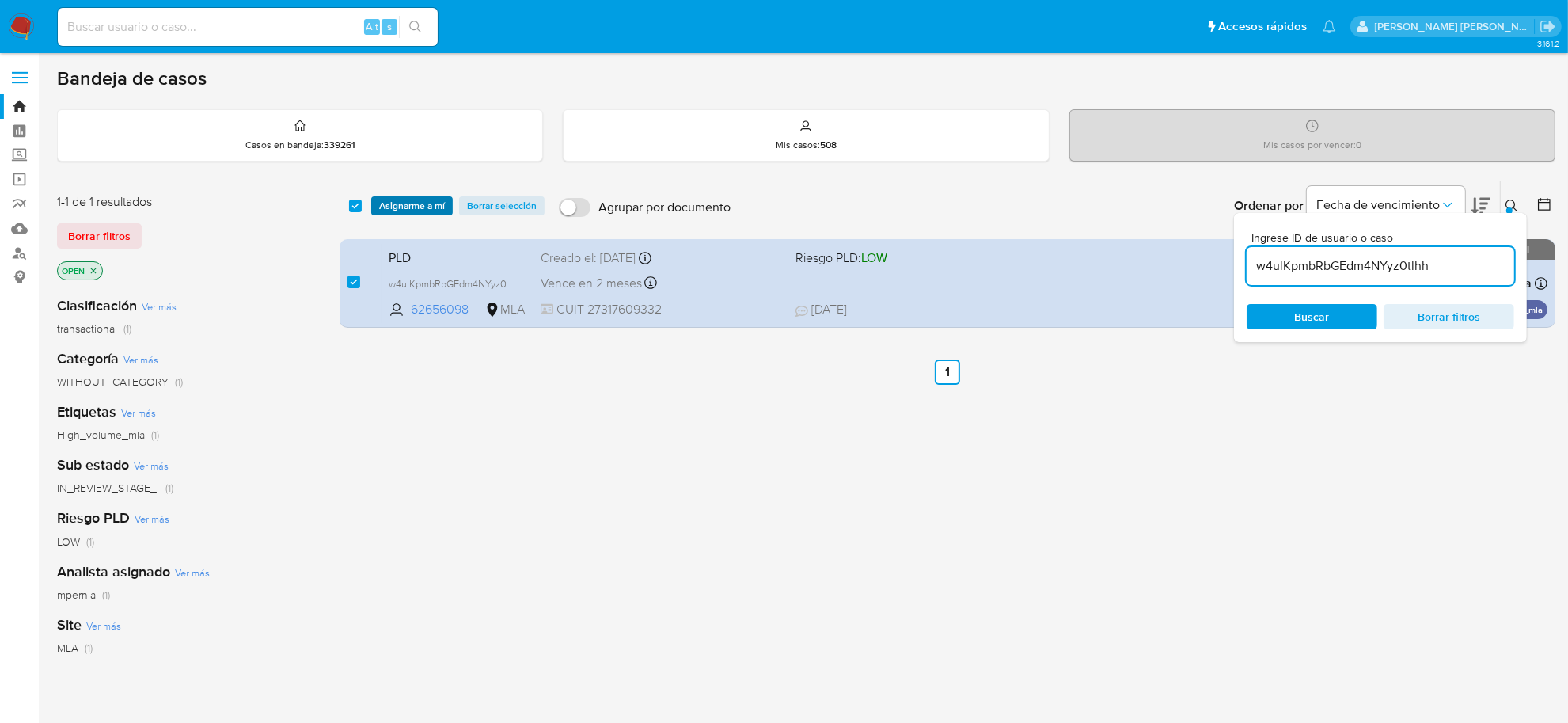
click at [384, 205] on span "Asignarme a mí" at bounding box center [412, 206] width 66 height 16
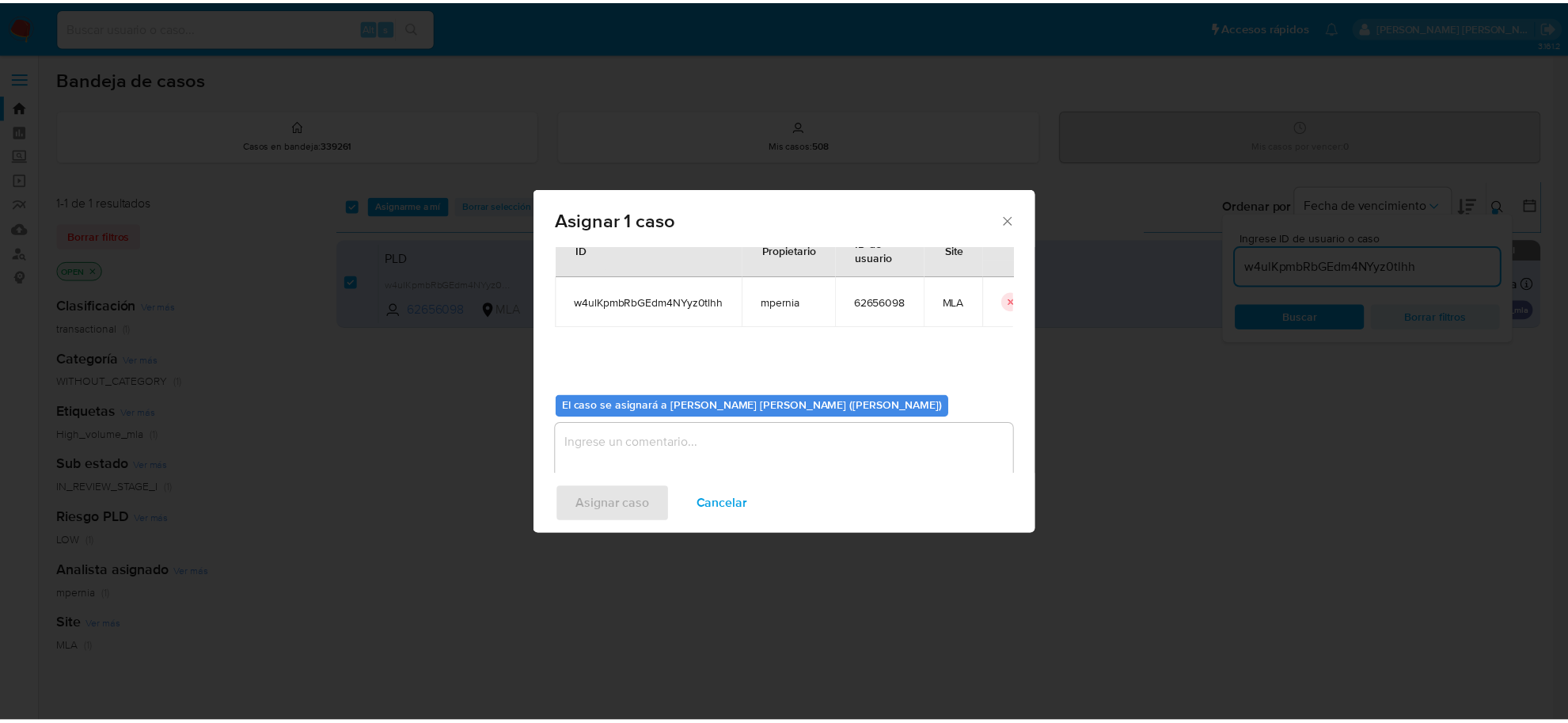
scroll to position [81, 0]
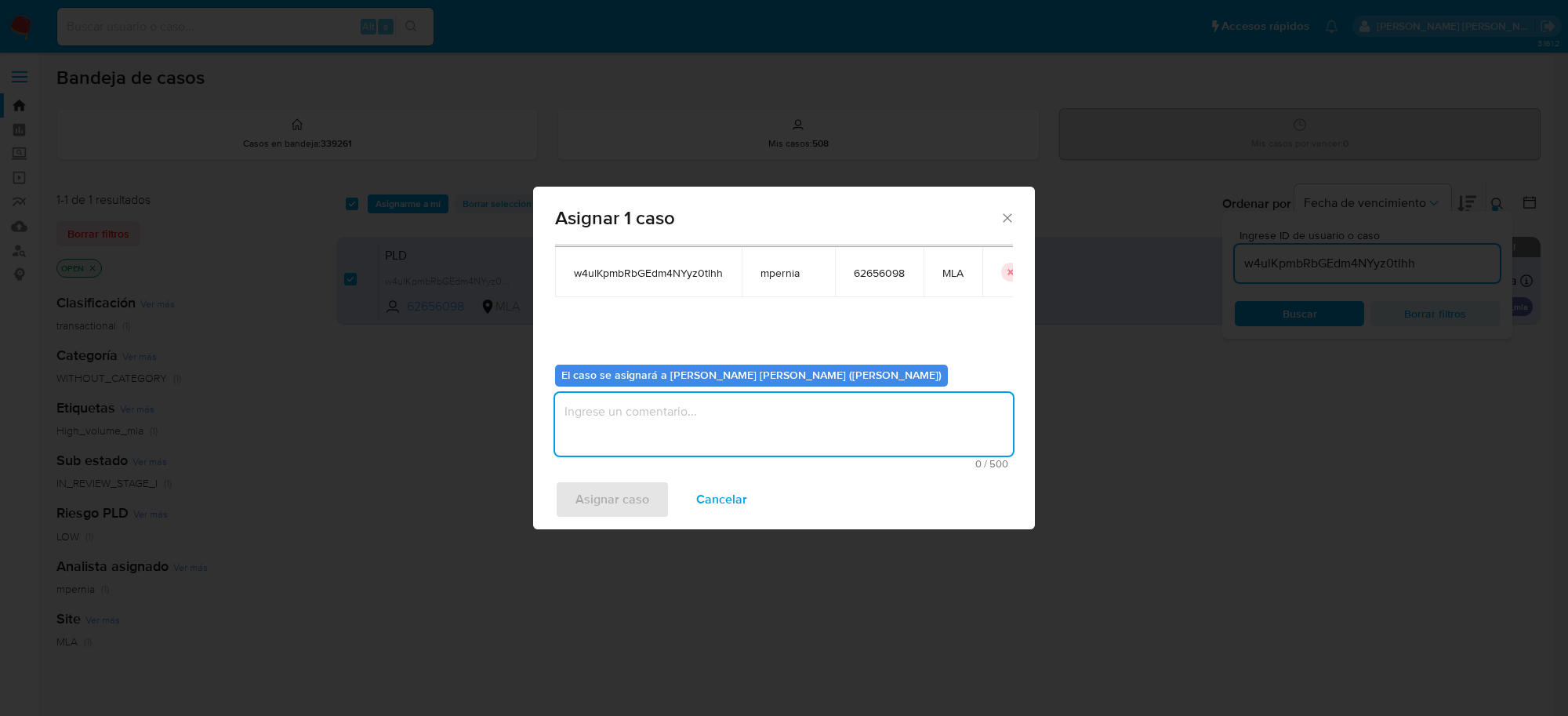
click at [568, 424] on textarea "assign-modal" at bounding box center [783, 425] width 458 height 63
type textarea "-"
click at [589, 507] on span "Asignar caso" at bounding box center [612, 499] width 74 height 35
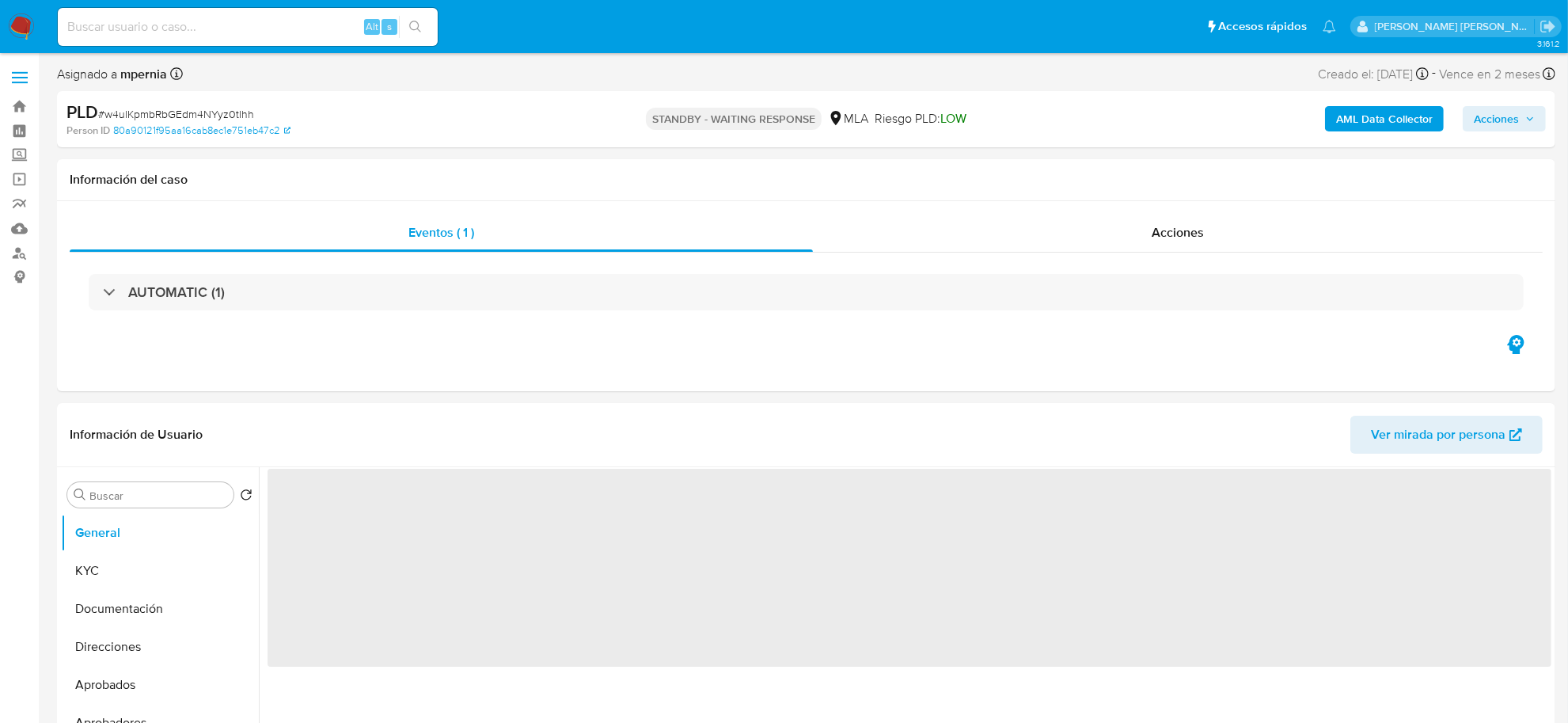
select select "10"
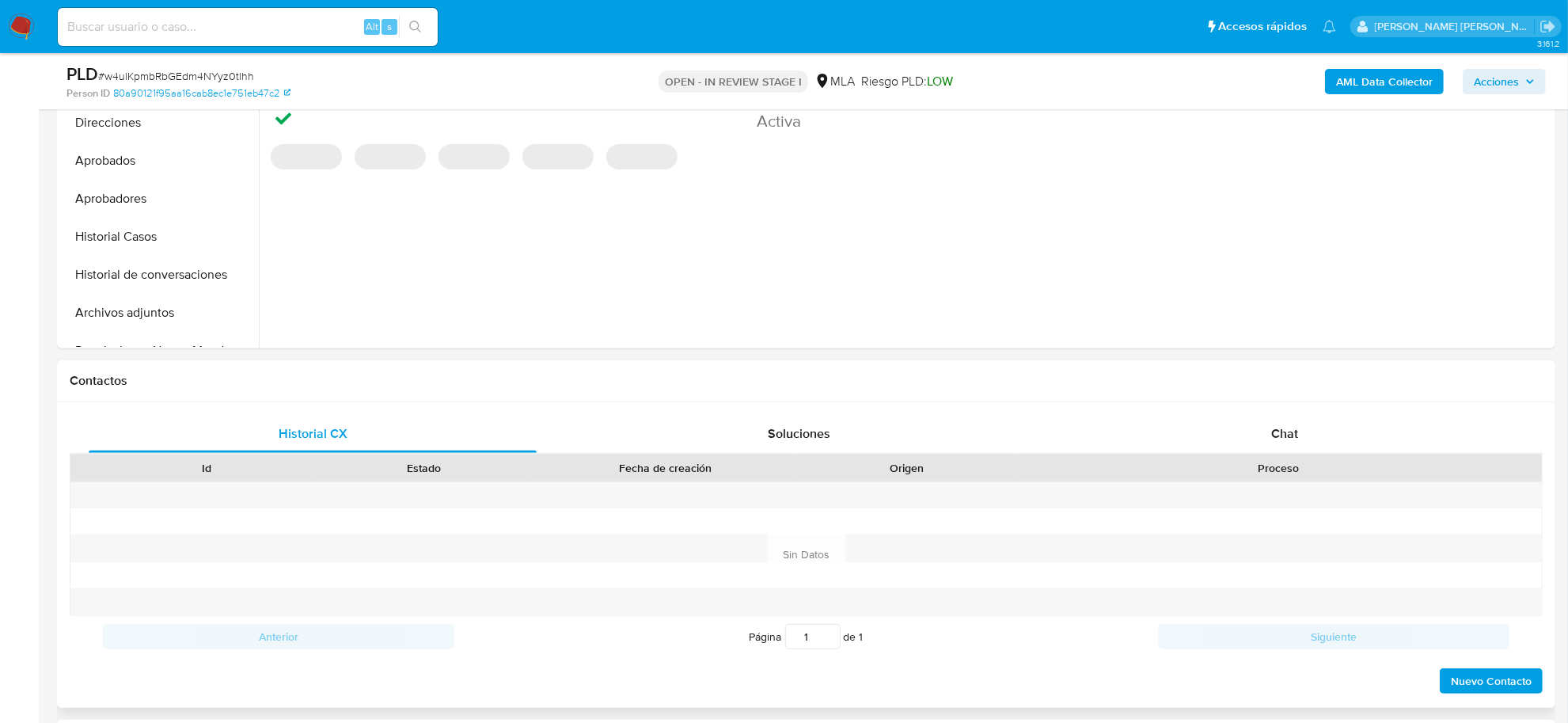
scroll to position [495, 0]
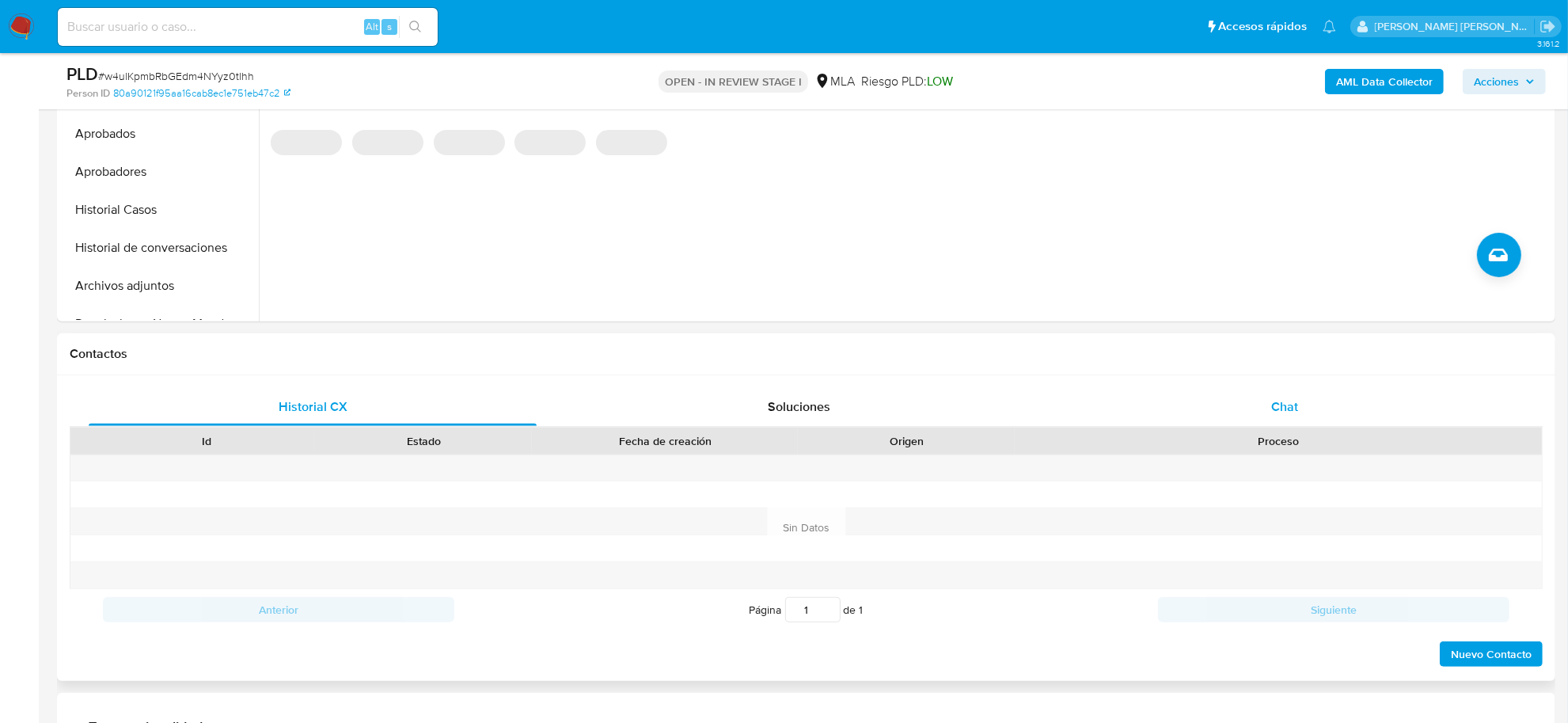
click at [1291, 404] on span "Chat" at bounding box center [1284, 407] width 27 height 18
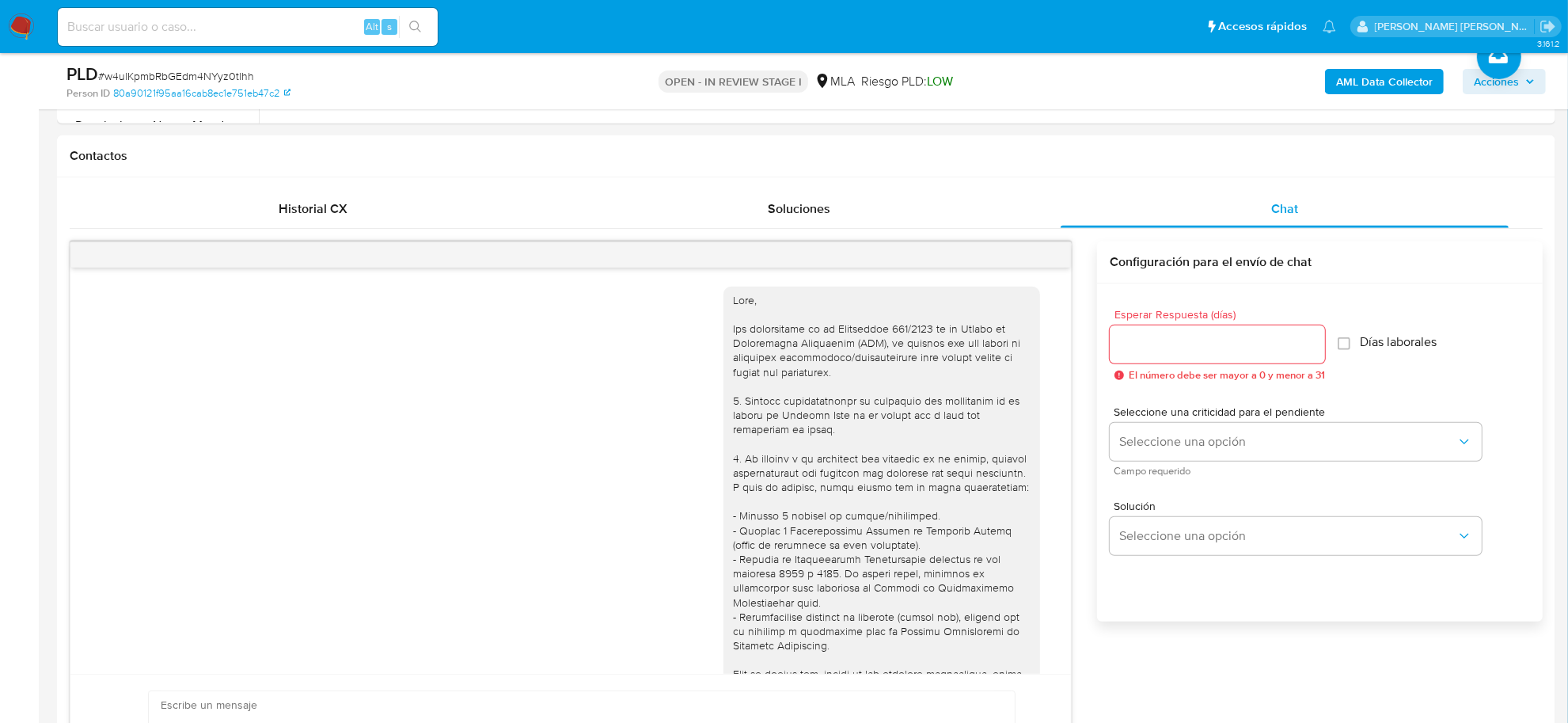
scroll to position [958, 0]
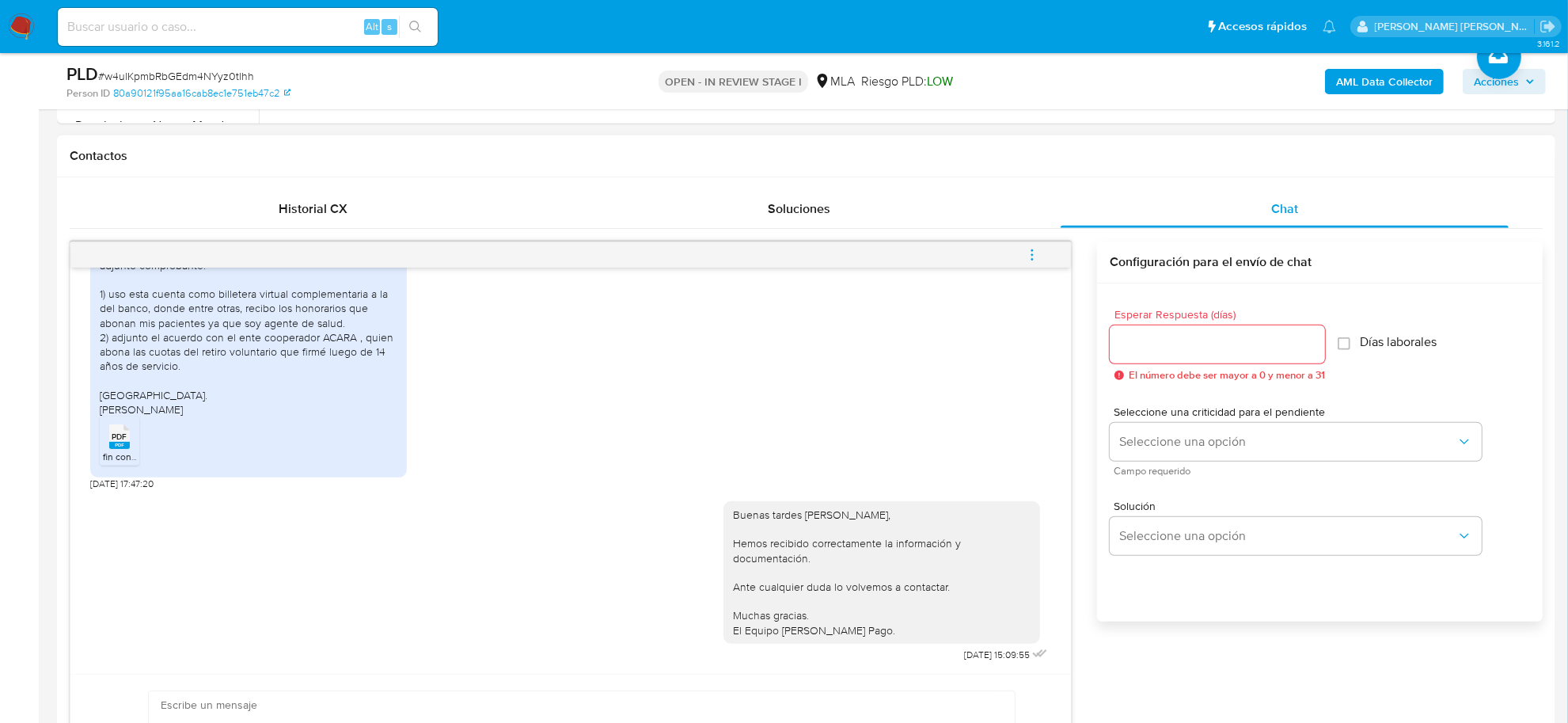
click at [1039, 252] on icon "menu-action" at bounding box center [1032, 255] width 14 height 14
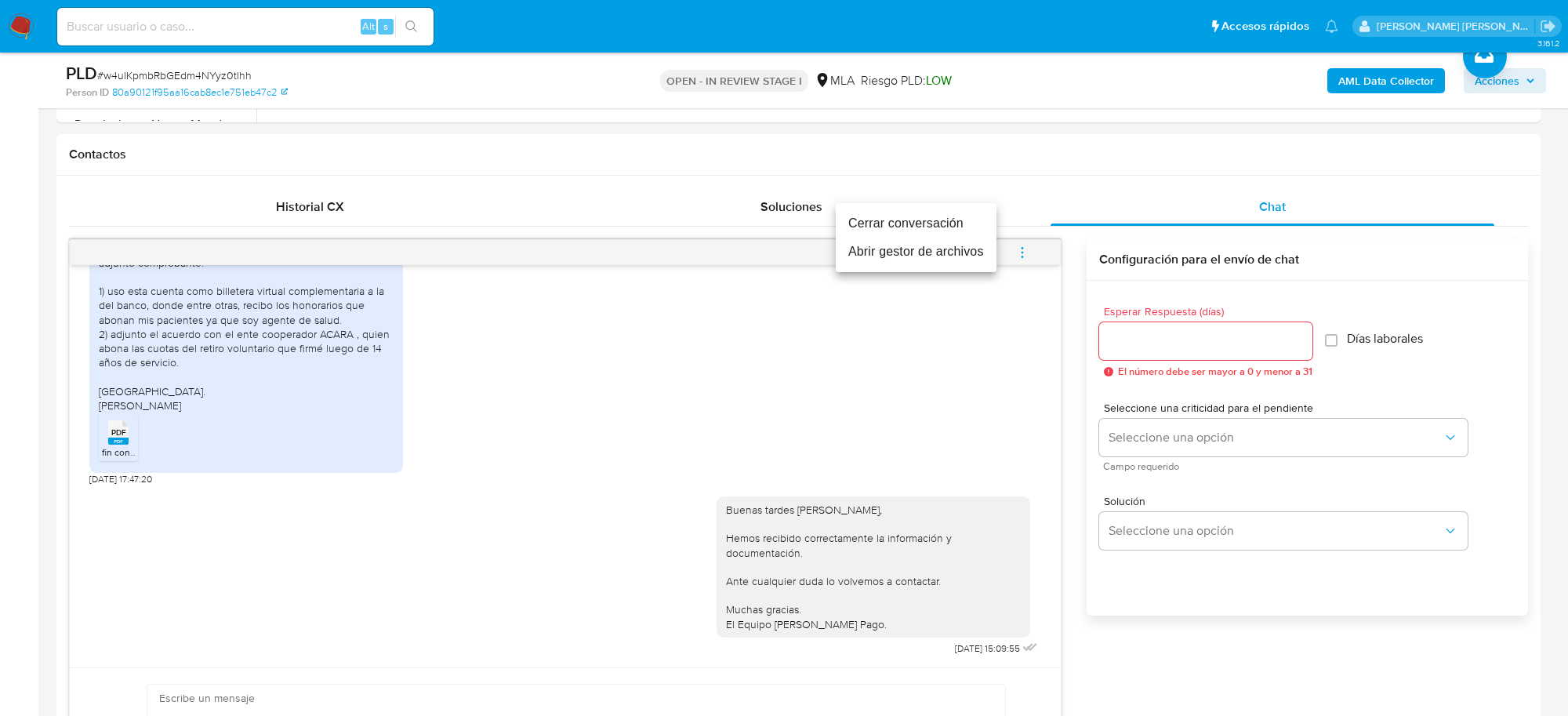
click at [949, 224] on li "Cerrar conversación" at bounding box center [916, 224] width 161 height 28
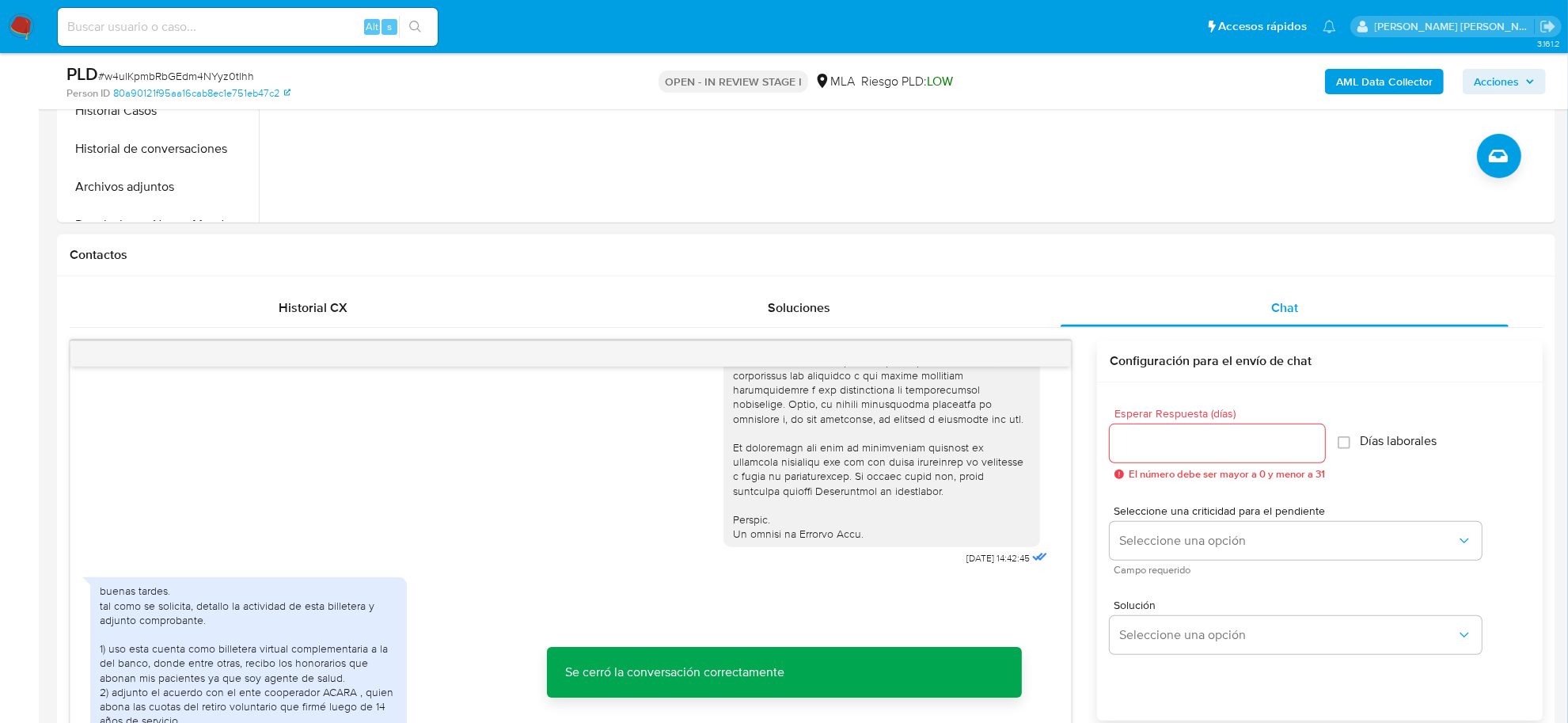
scroll to position [661, 0]
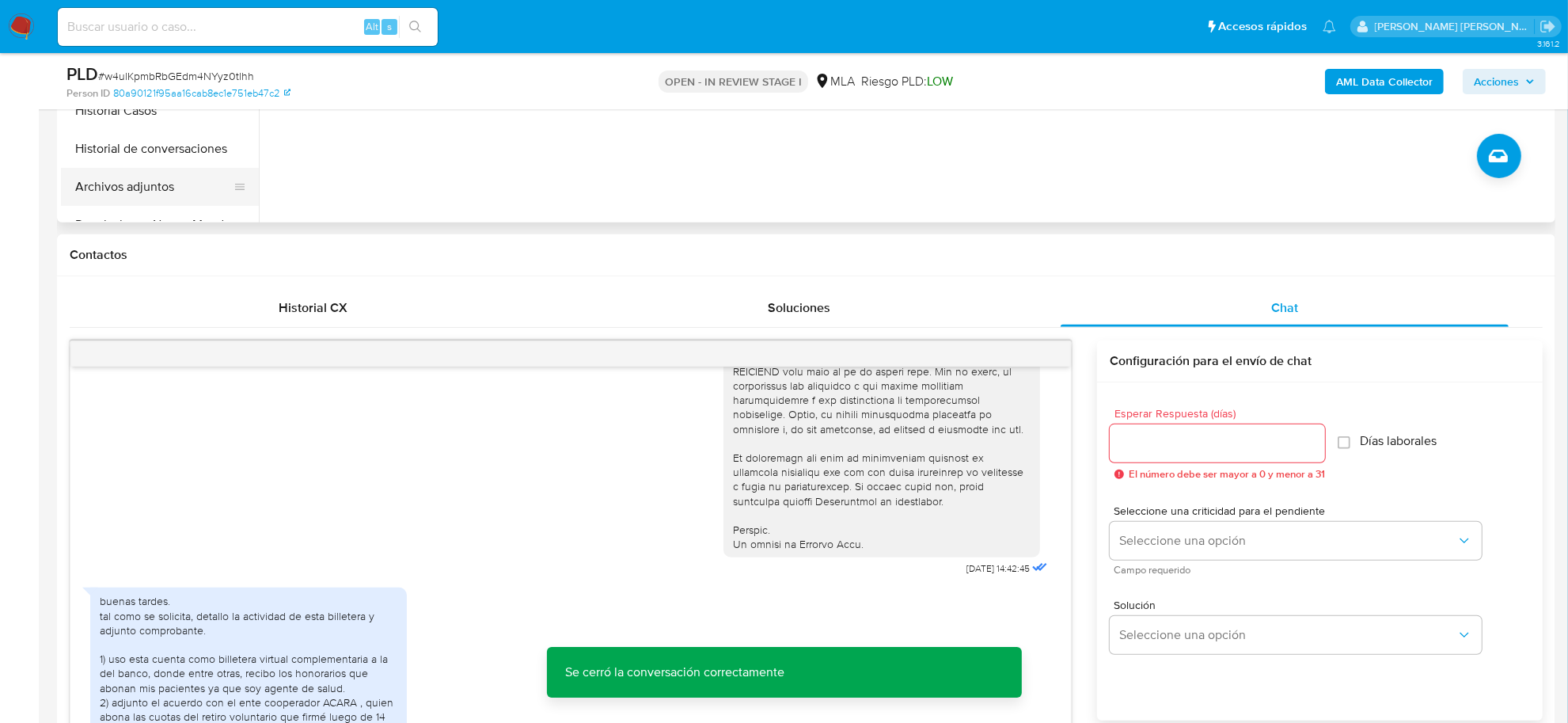
click at [139, 182] on button "Archivos adjuntos" at bounding box center [154, 187] width 185 height 38
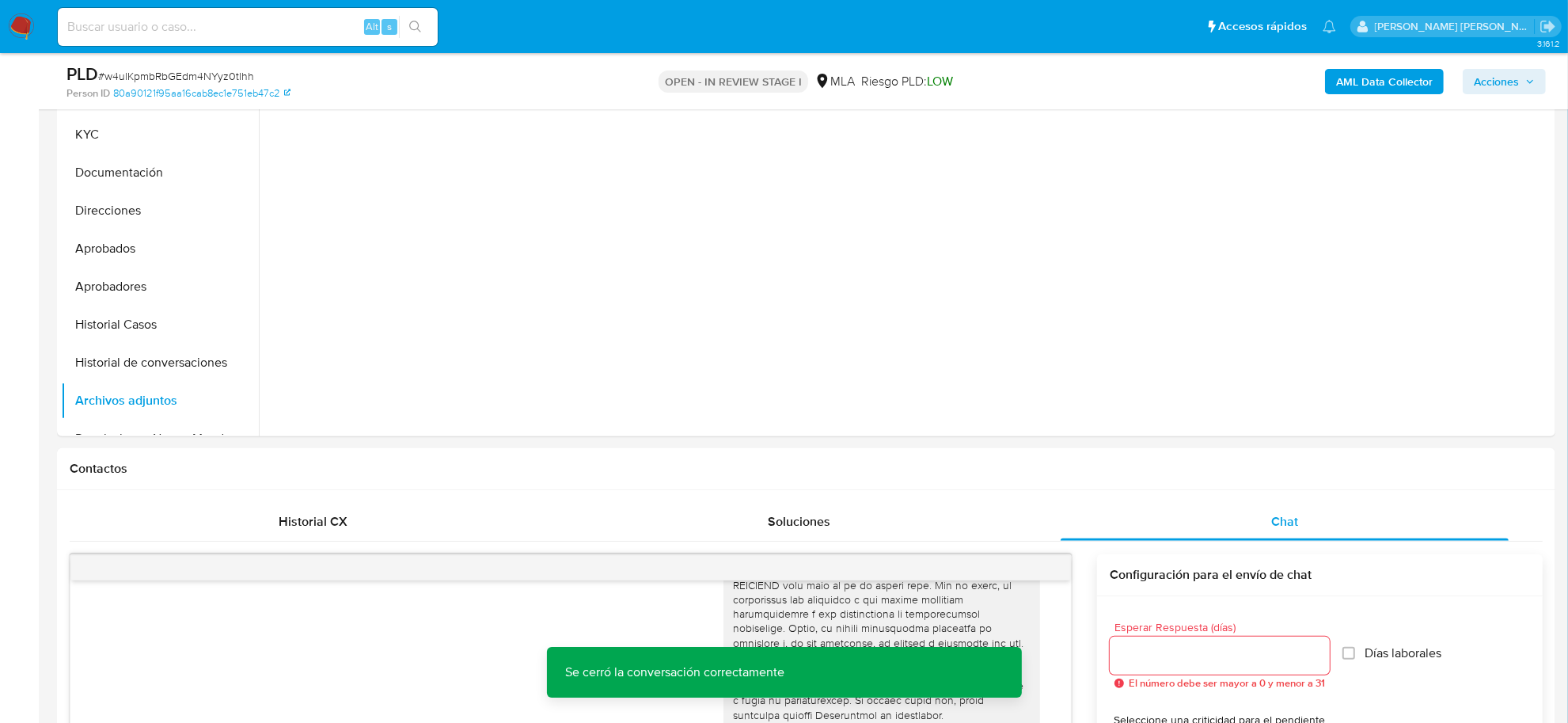
scroll to position [297, 0]
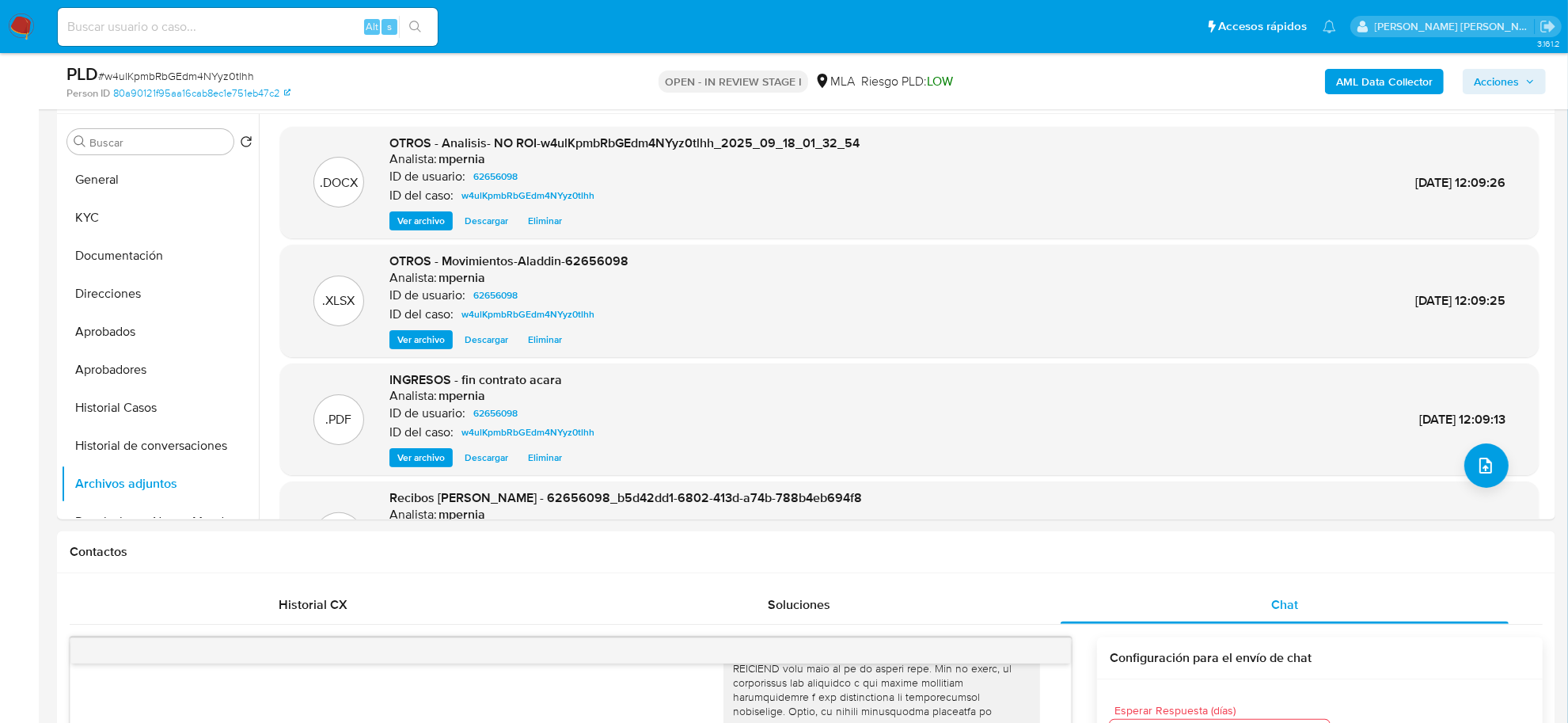
drag, startPoint x: 1494, startPoint y: 81, endPoint x: 1405, endPoint y: 96, distance: 90.3
click at [1494, 80] on span "Acciones" at bounding box center [1496, 82] width 45 height 25
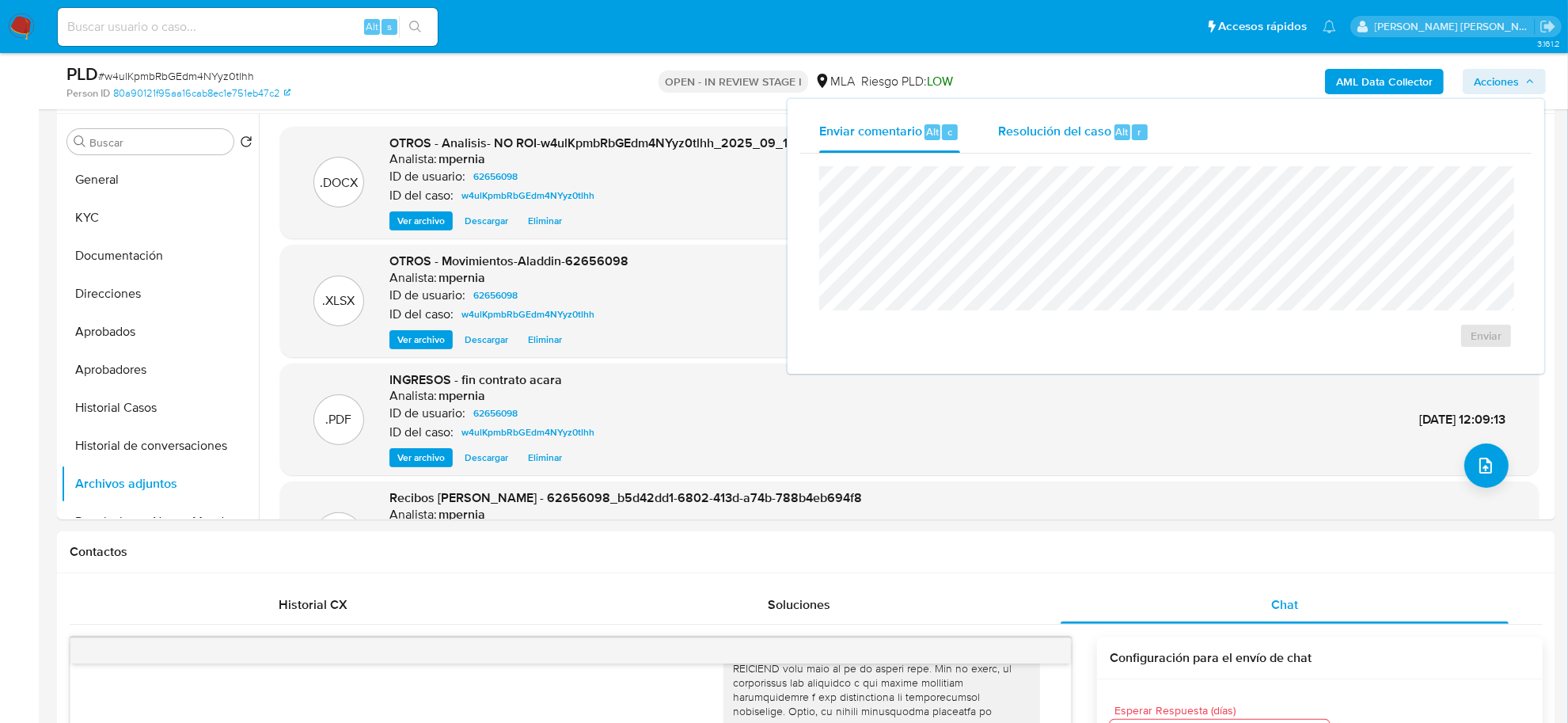
click at [1077, 129] on span "Resolución del caso" at bounding box center [1055, 131] width 113 height 18
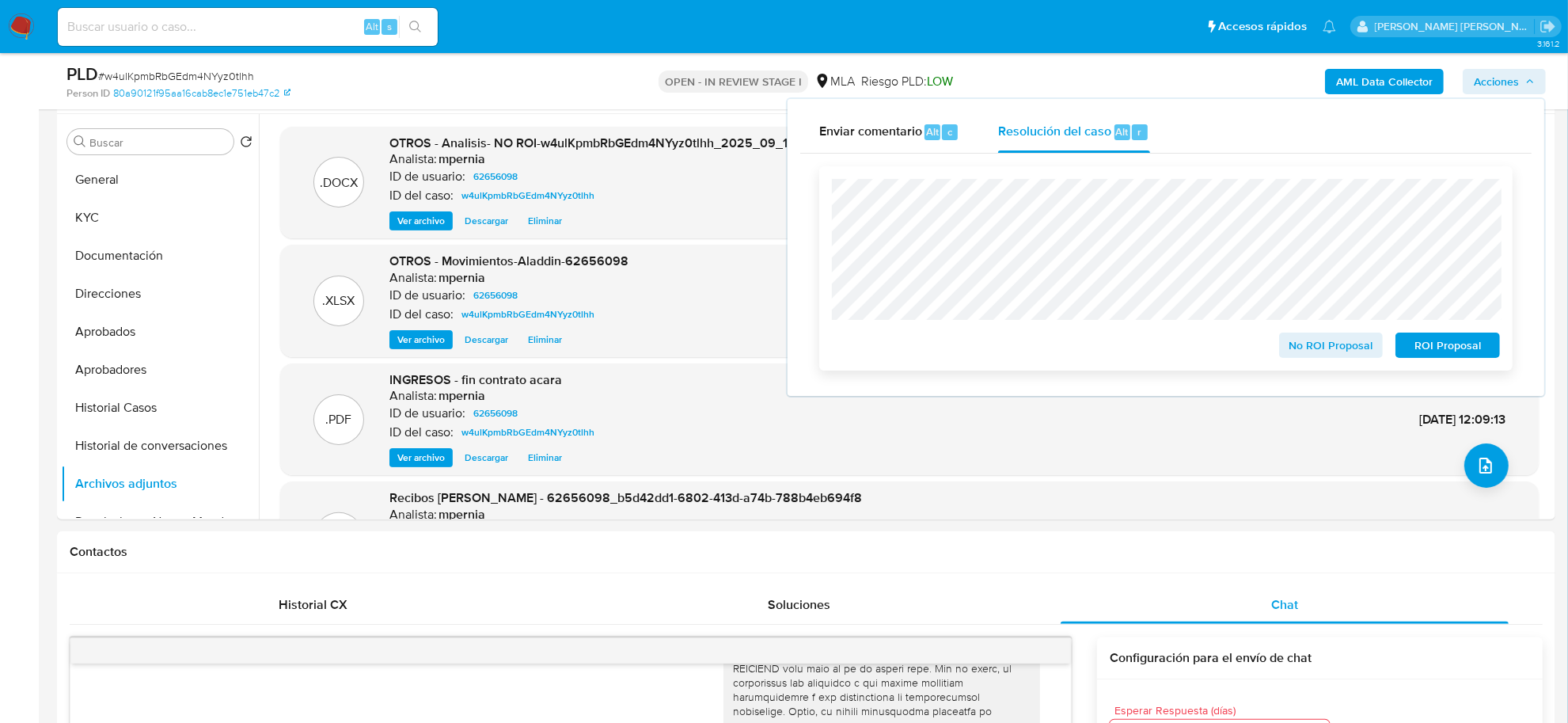
click at [1346, 349] on span "No ROI Proposal" at bounding box center [1331, 346] width 82 height 22
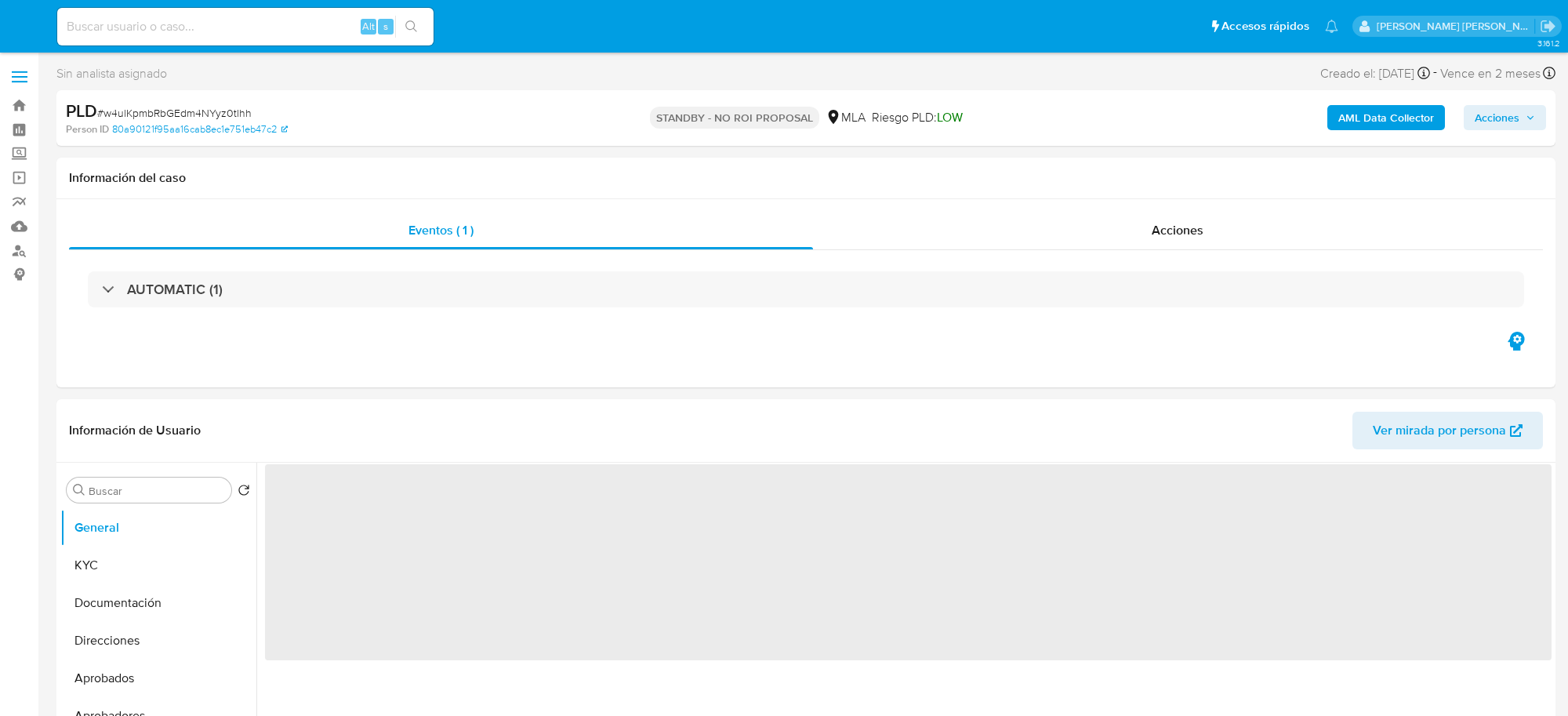
select select "10"
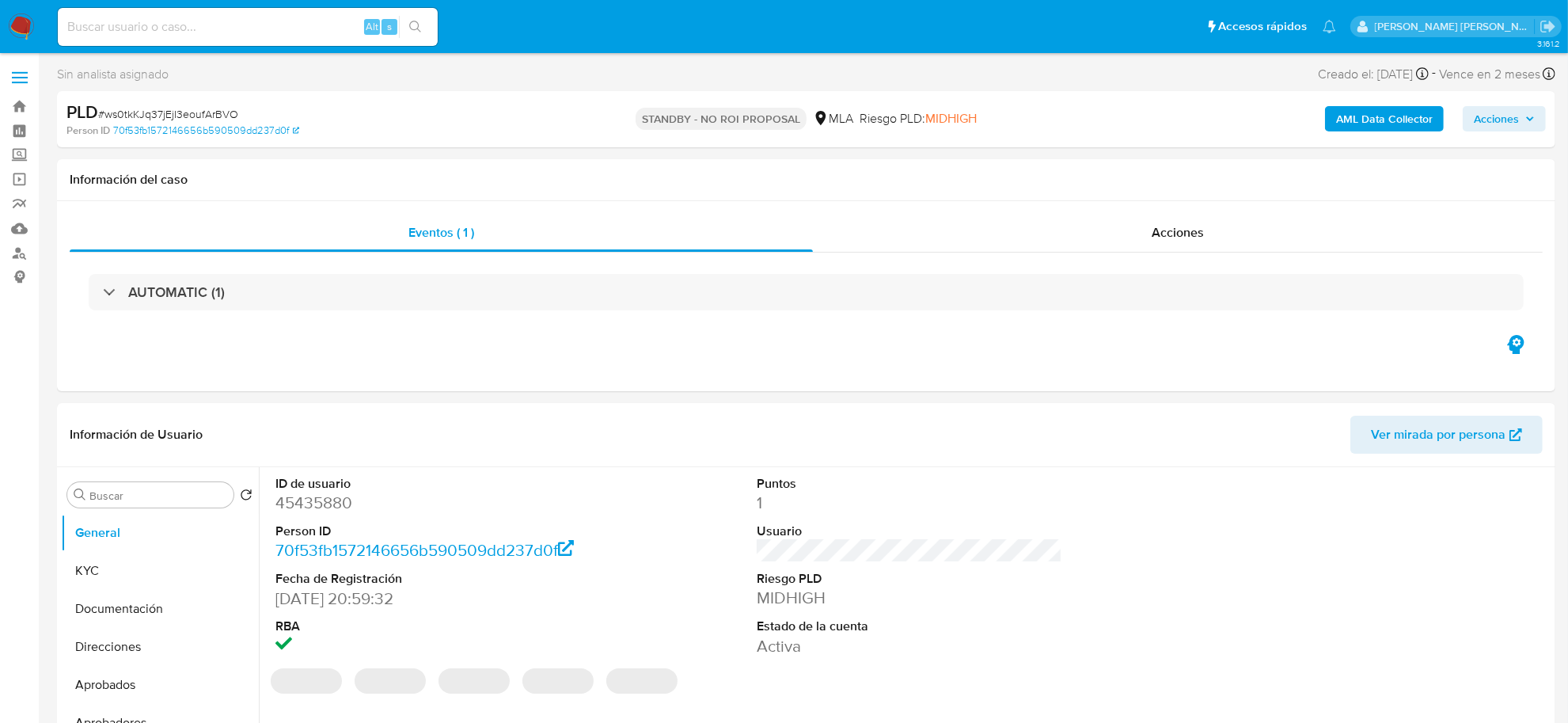
select select "10"
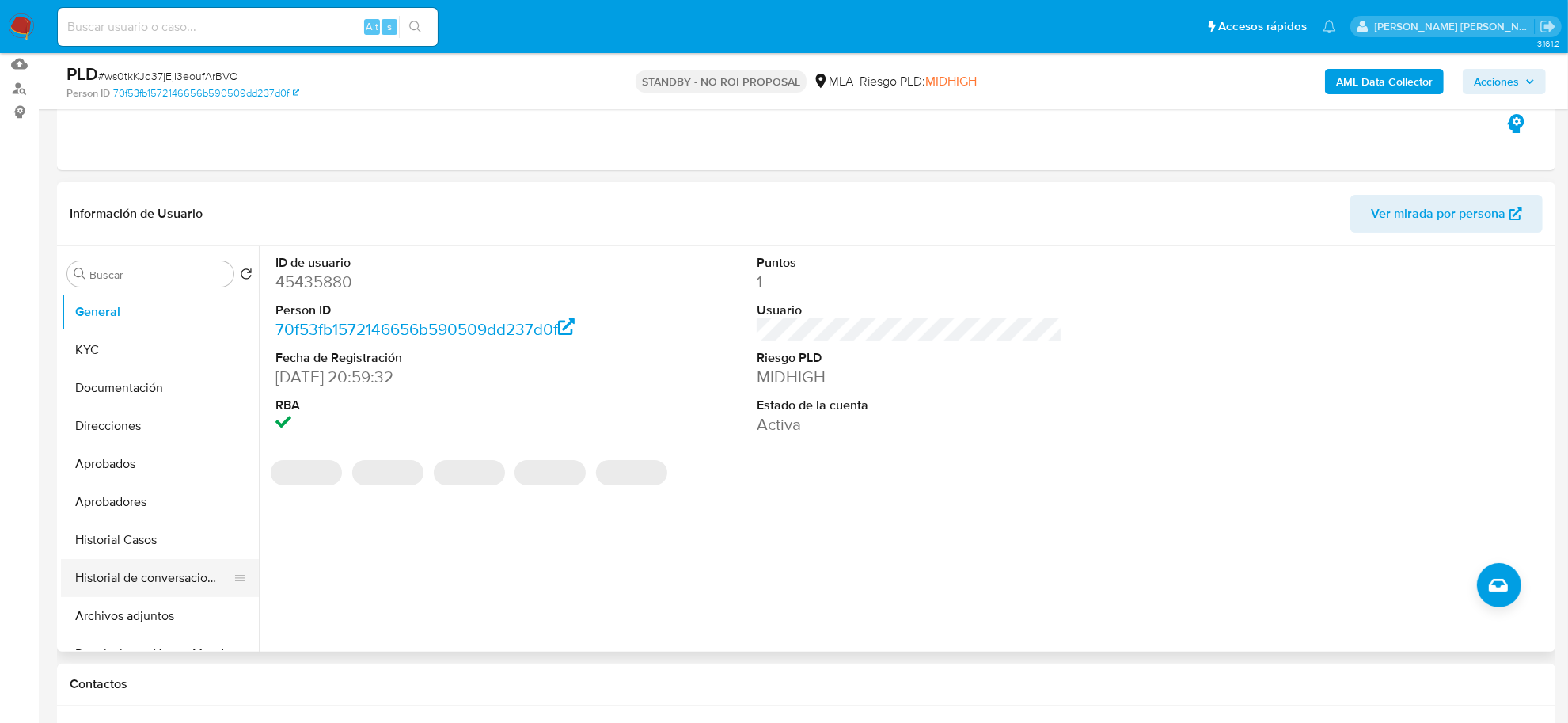
scroll to position [198, 0]
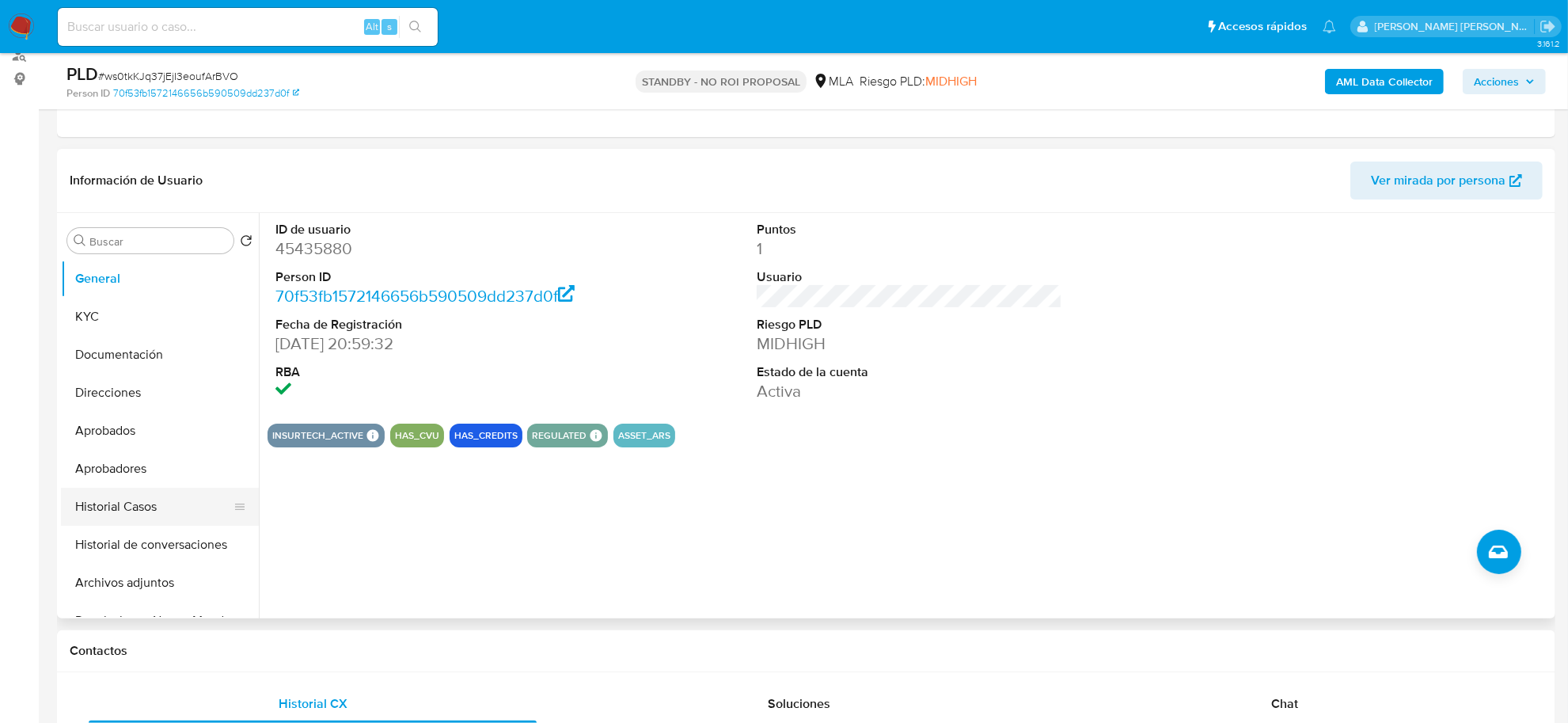
click at [113, 517] on button "Historial Casos" at bounding box center [154, 507] width 185 height 38
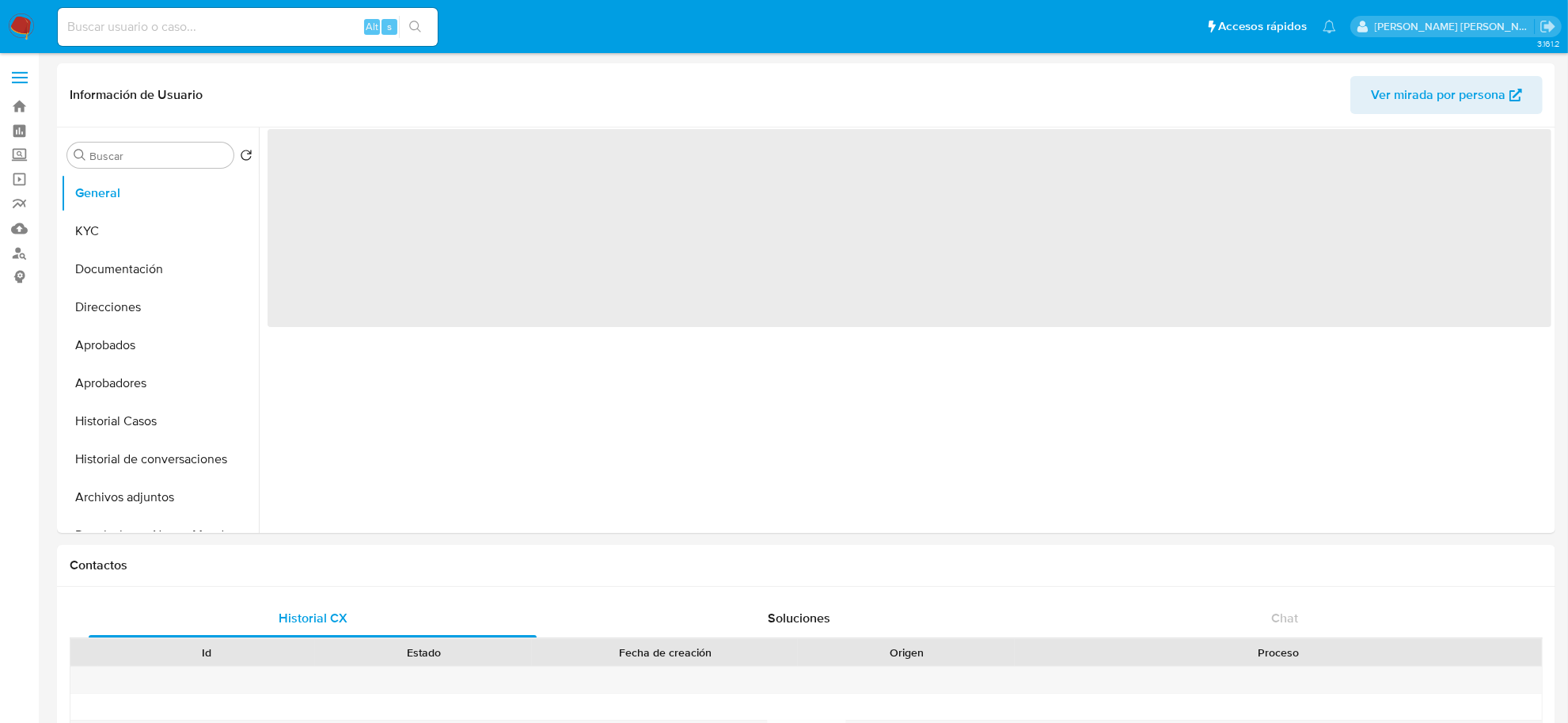
select select "10"
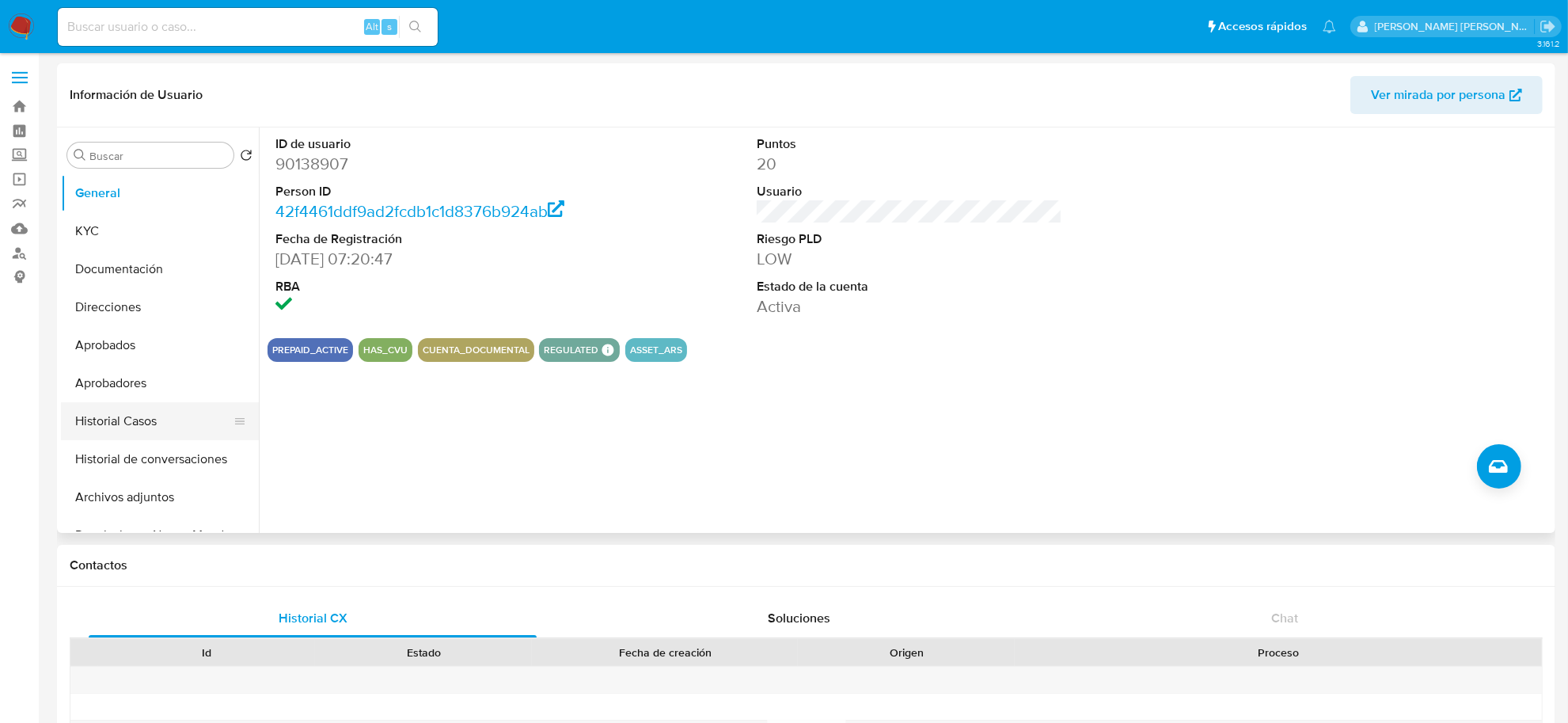
click at [136, 408] on button "Historial Casos" at bounding box center [154, 422] width 185 height 38
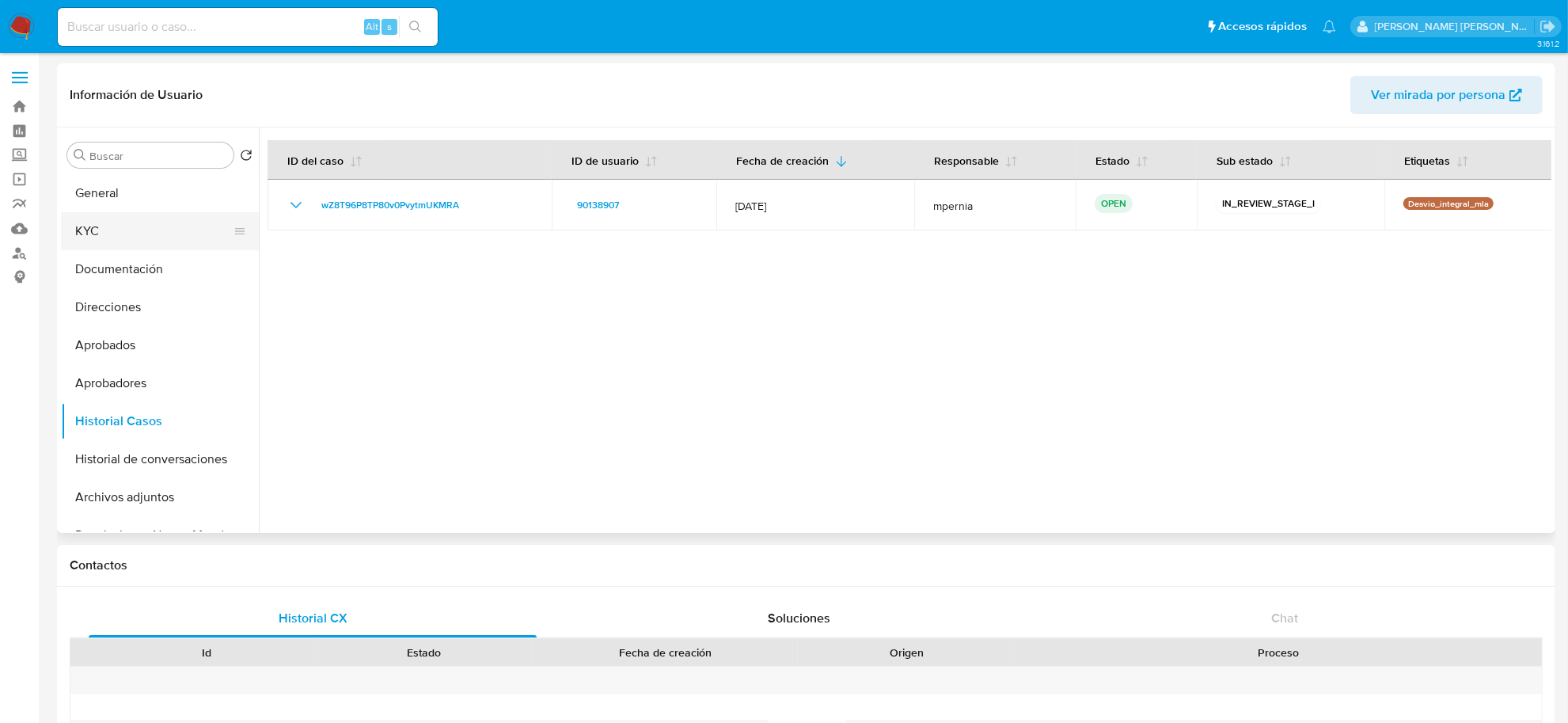
click at [95, 239] on button "KYC" at bounding box center [154, 231] width 185 height 38
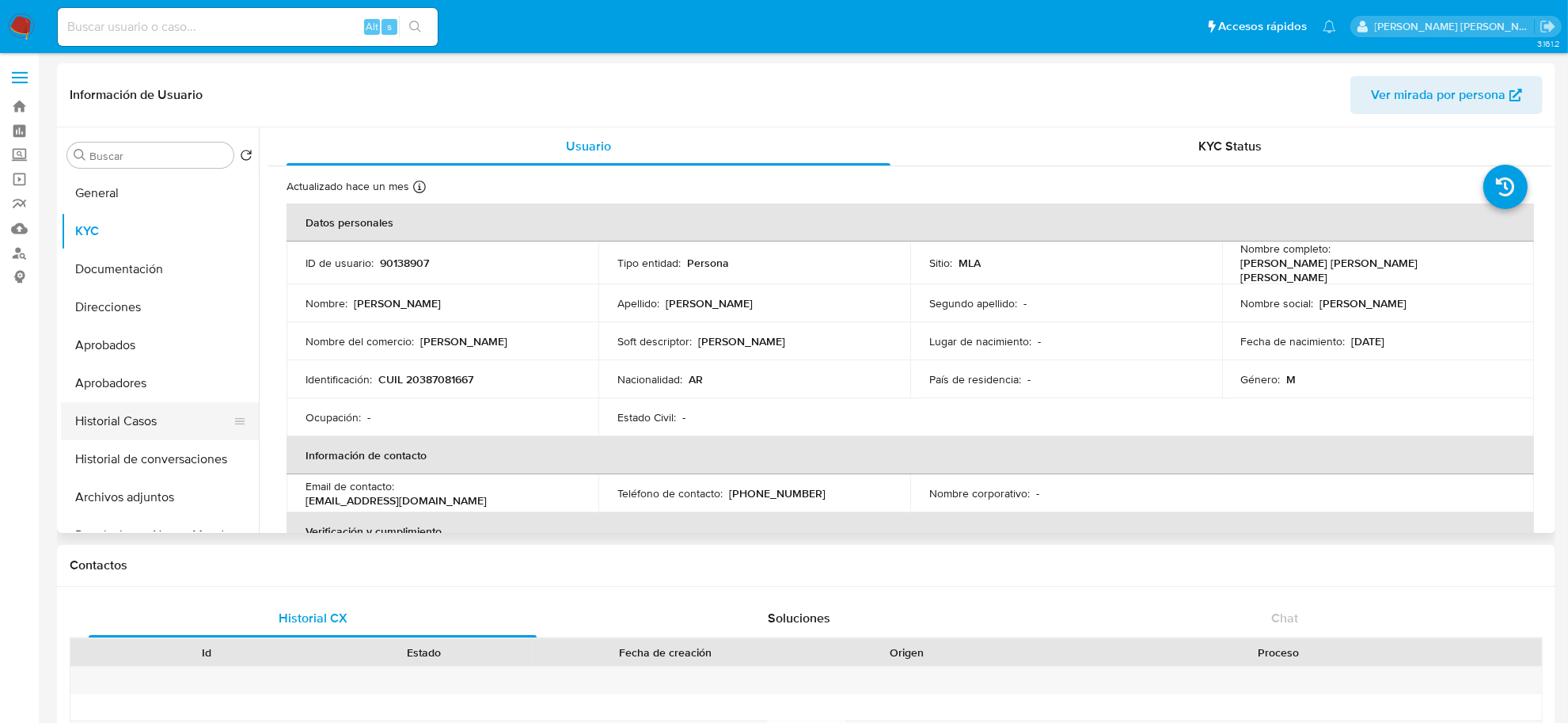
click at [108, 418] on button "Historial Casos" at bounding box center [154, 422] width 185 height 38
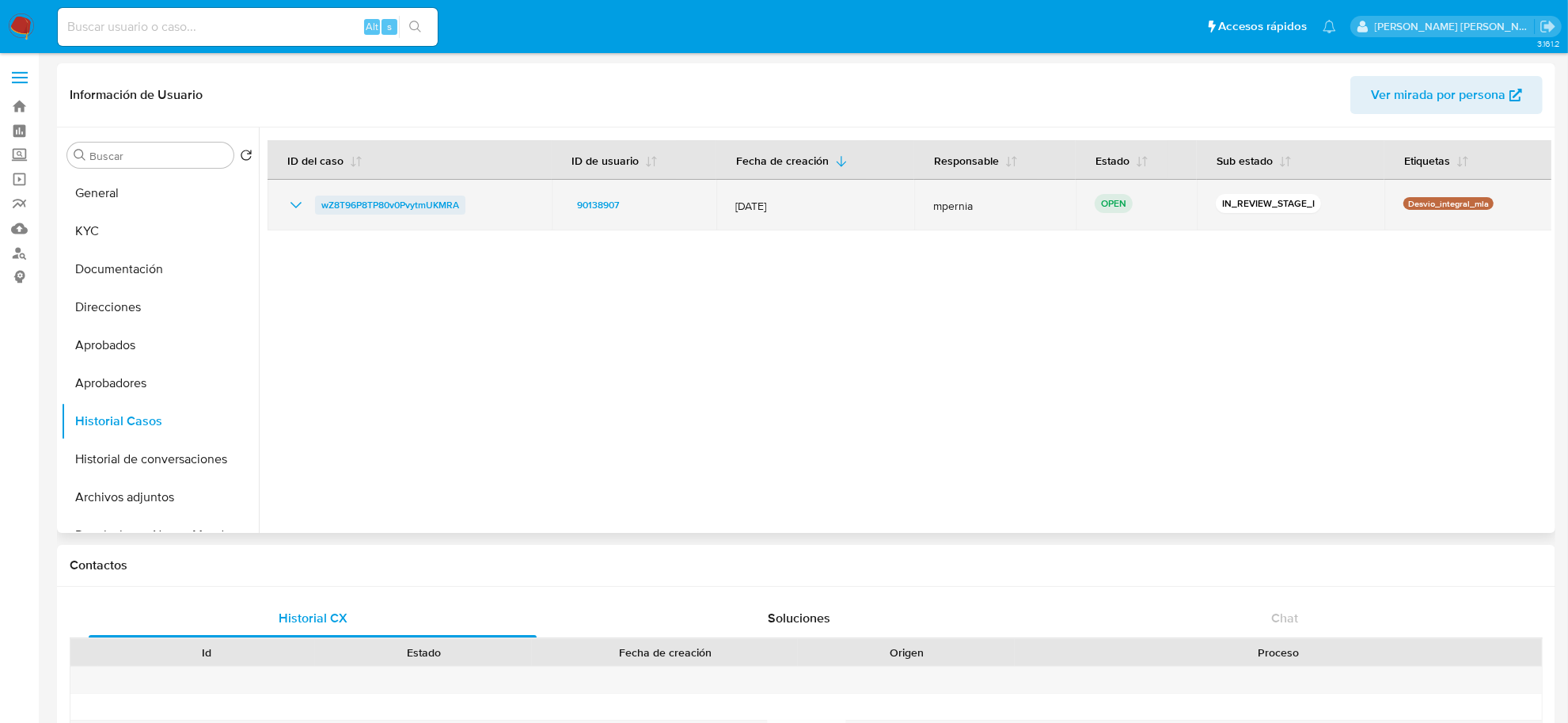
click at [373, 208] on span "wZ8T96P8TP80v0PvytmUKMRA" at bounding box center [391, 205] width 138 height 19
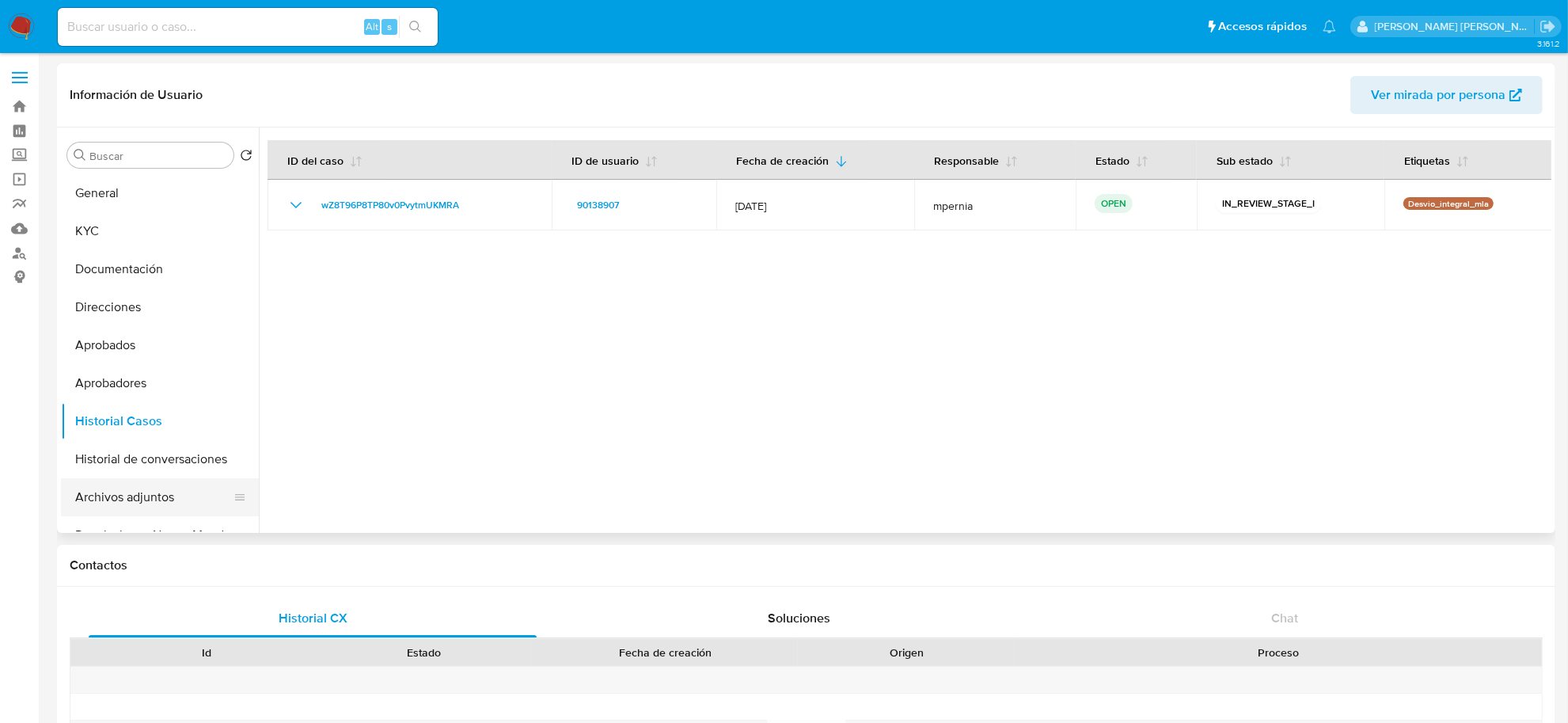
click at [116, 491] on button "Archivos adjuntos" at bounding box center [154, 497] width 185 height 38
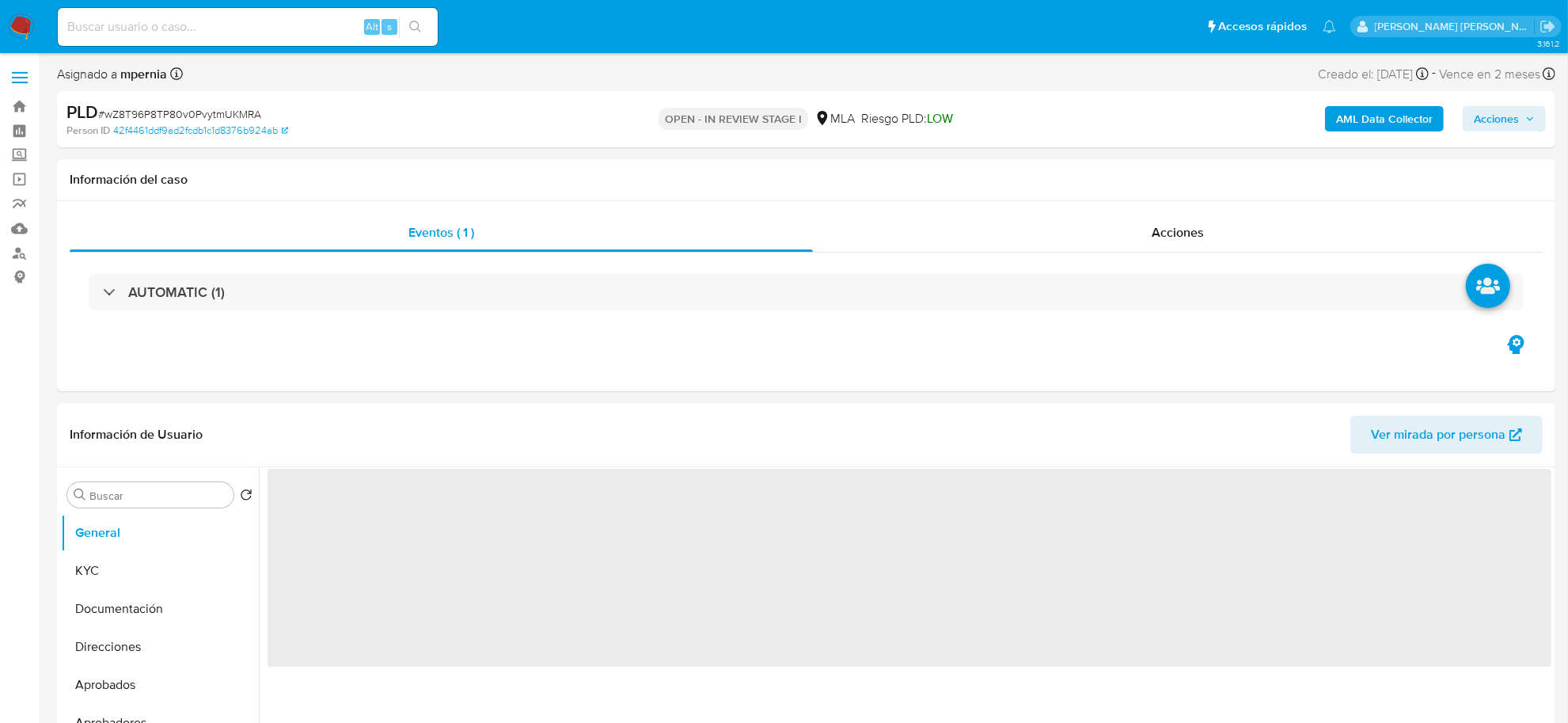
select select "10"
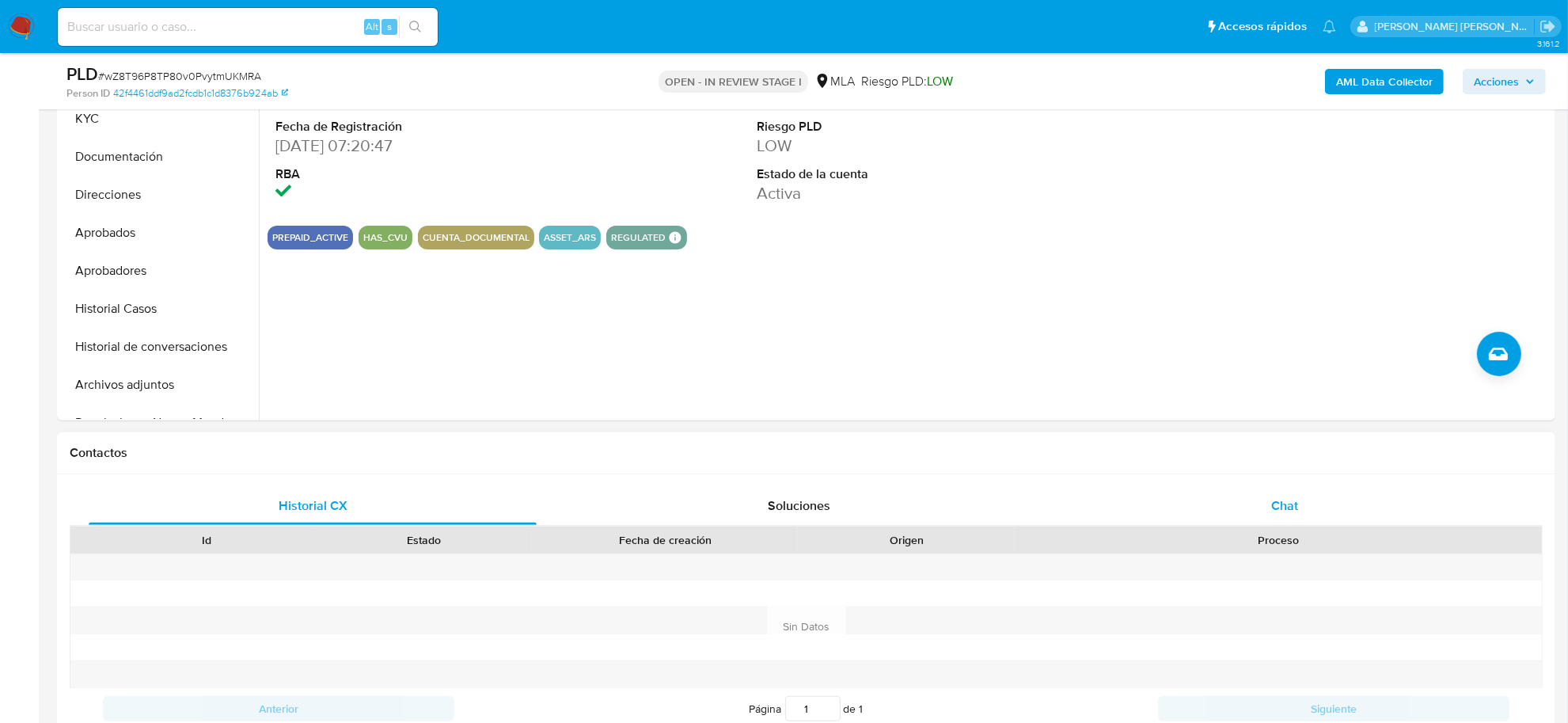
click at [1283, 511] on span "Chat" at bounding box center [1284, 505] width 27 height 18
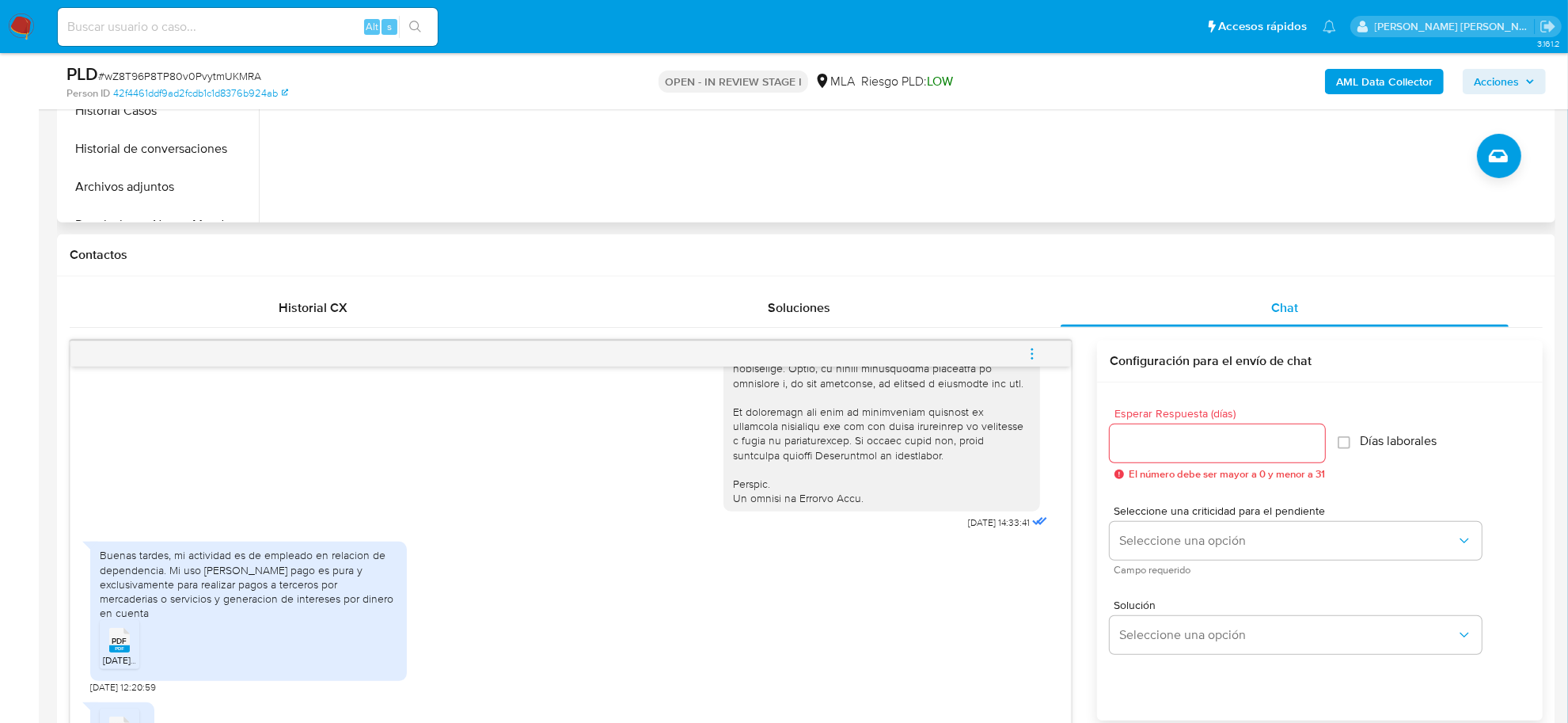
scroll to position [706, 0]
click at [1398, 89] on b "AML Data Collector" at bounding box center [1384, 82] width 97 height 25
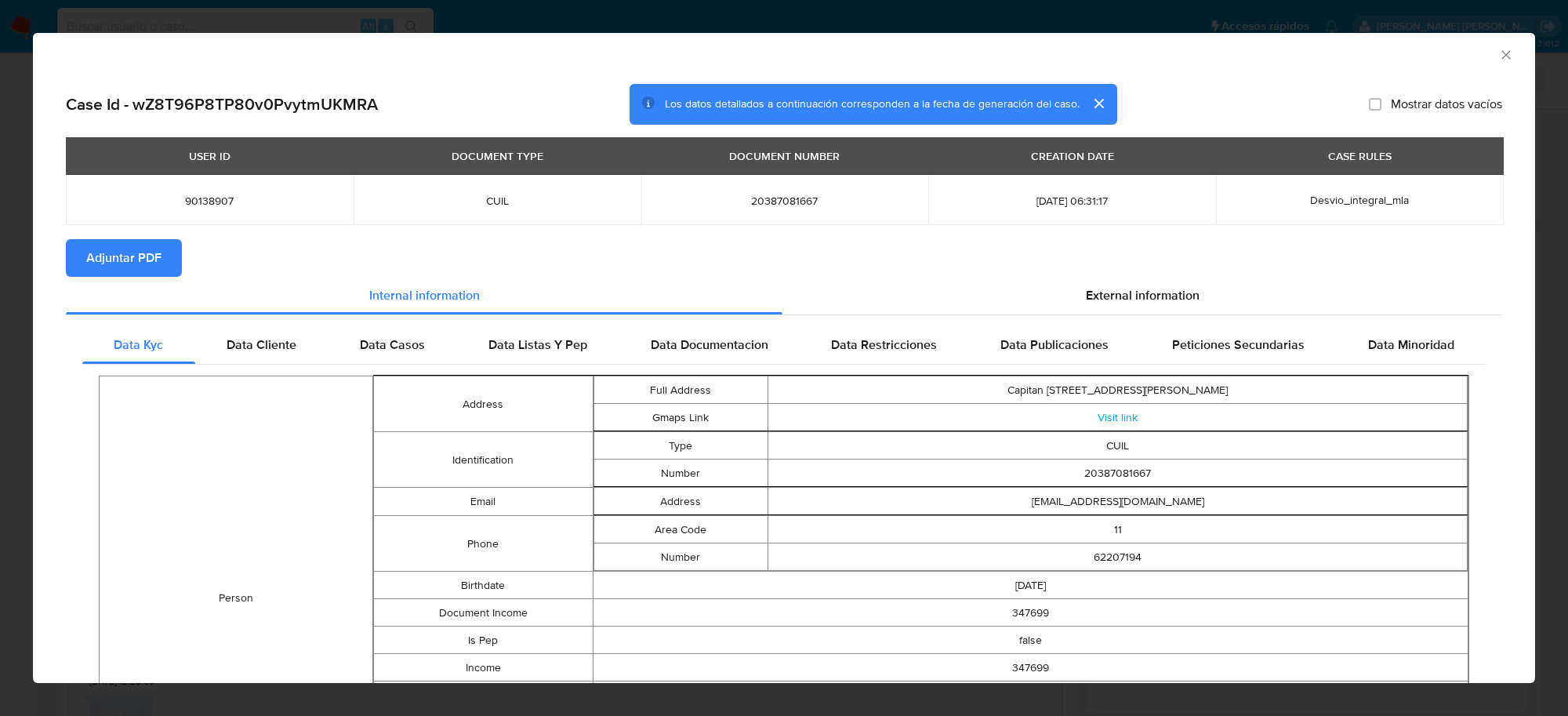
click at [132, 246] on span "Adjuntar PDF" at bounding box center [124, 258] width 75 height 35
click at [1498, 51] on icon "Cerrar ventana" at bounding box center [1506, 55] width 16 height 16
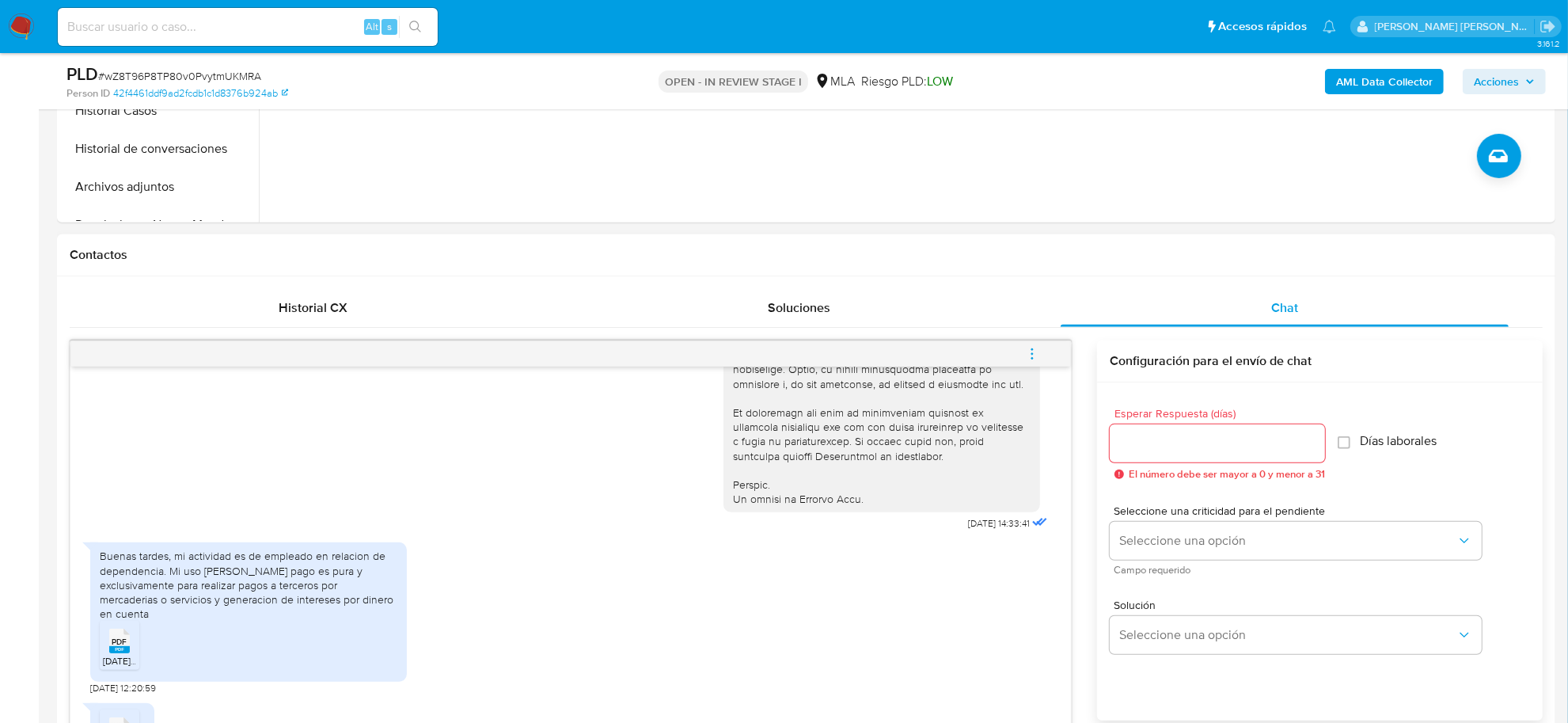
click at [1034, 358] on icon "menu-action" at bounding box center [1032, 354] width 14 height 14
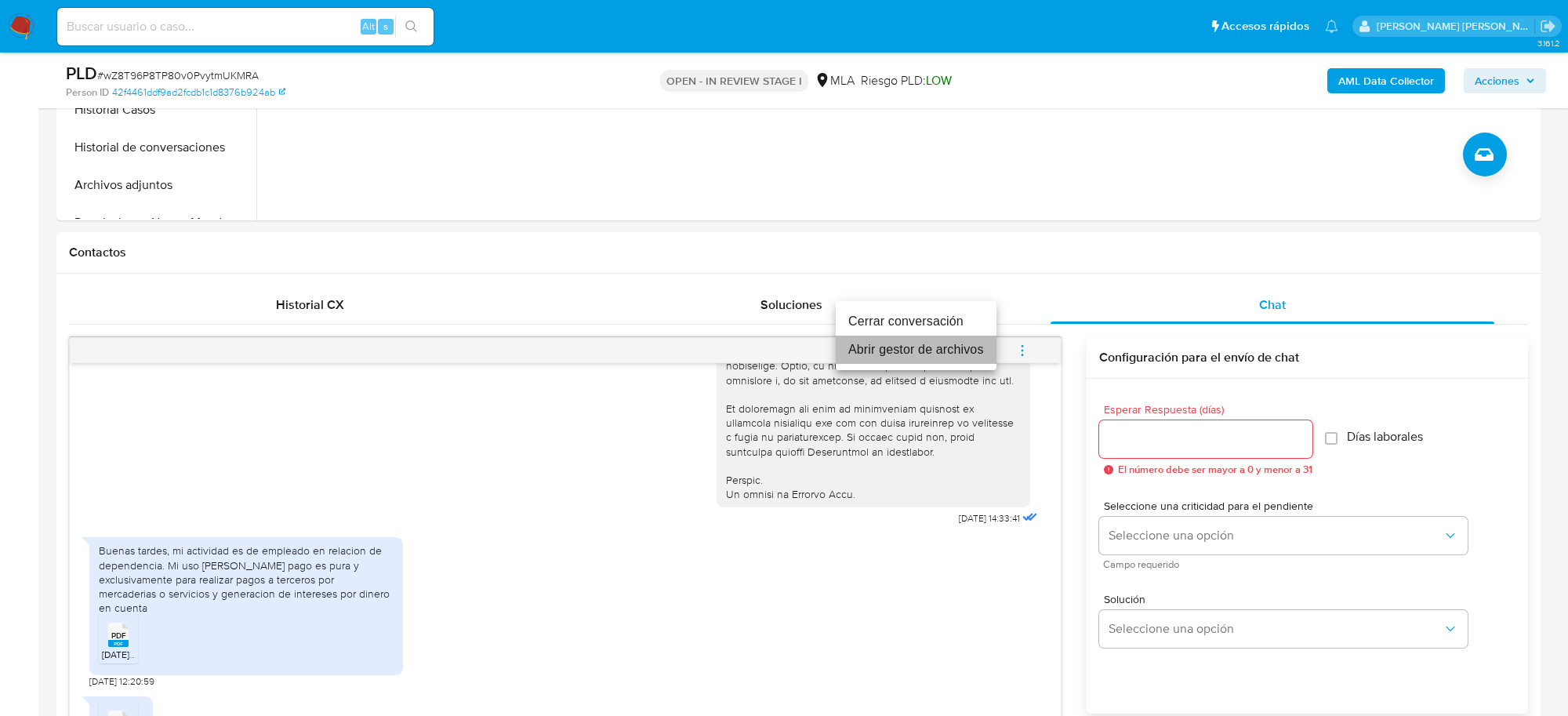
click at [910, 349] on li "Abrir gestor de archivos" at bounding box center [916, 350] width 161 height 28
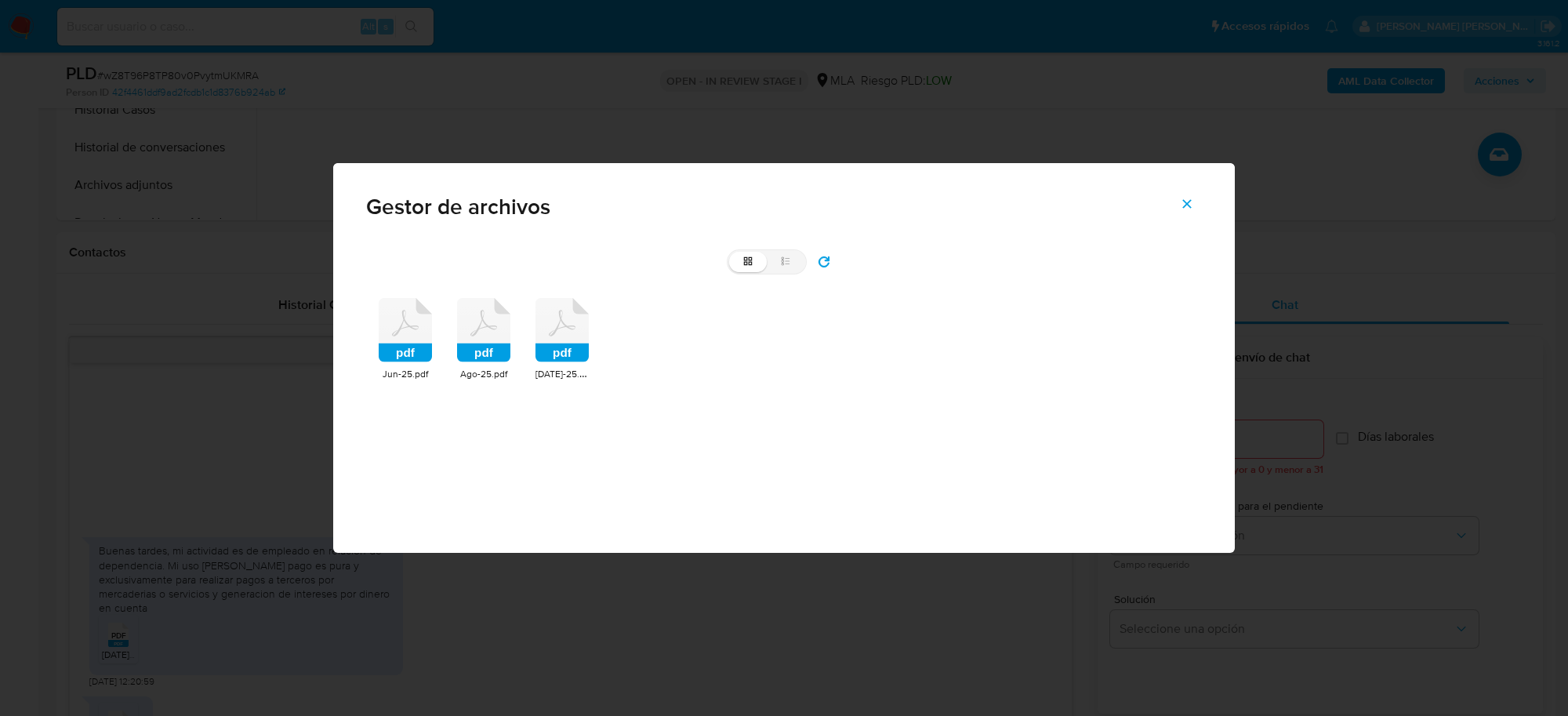
click at [398, 331] on icon at bounding box center [406, 331] width 53 height 64
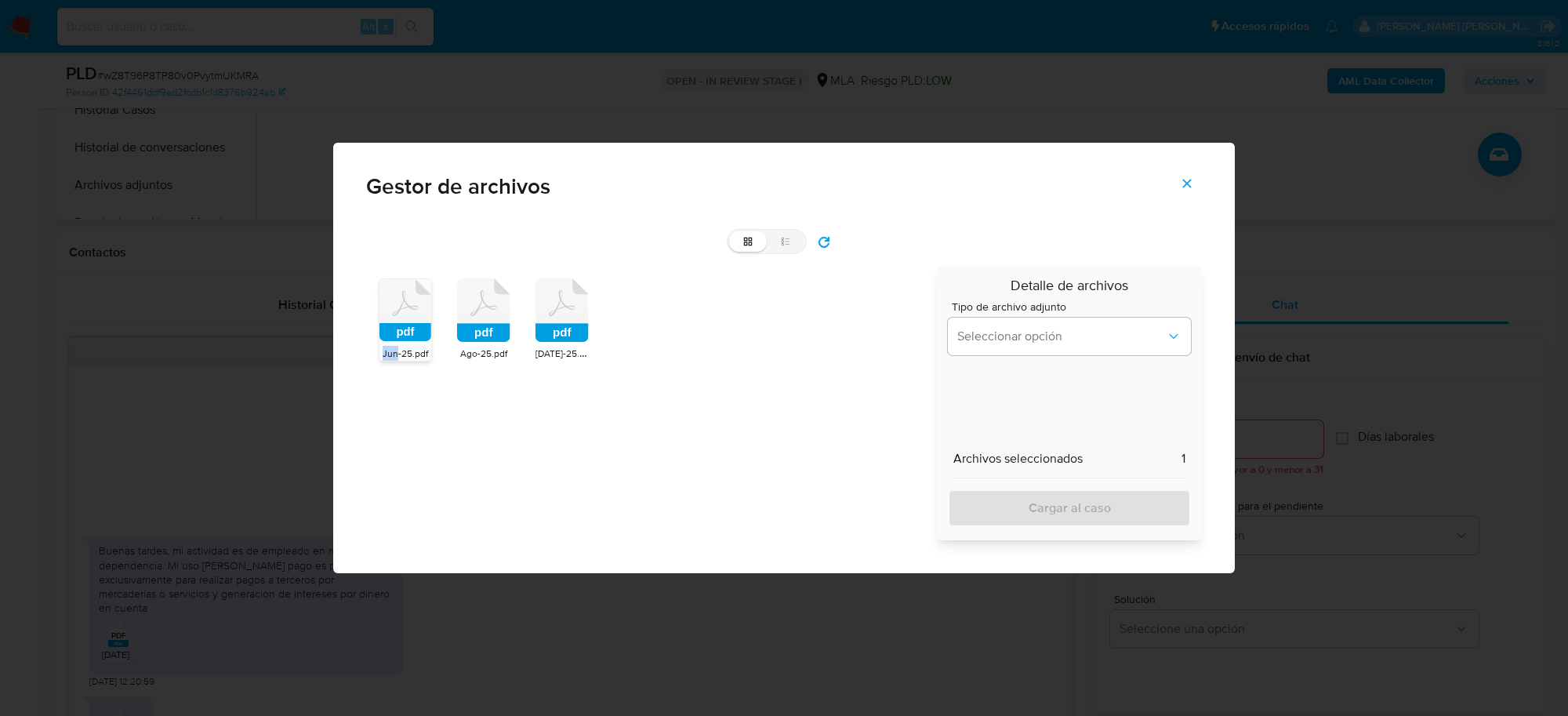
click at [398, 331] on rect at bounding box center [406, 332] width 52 height 18
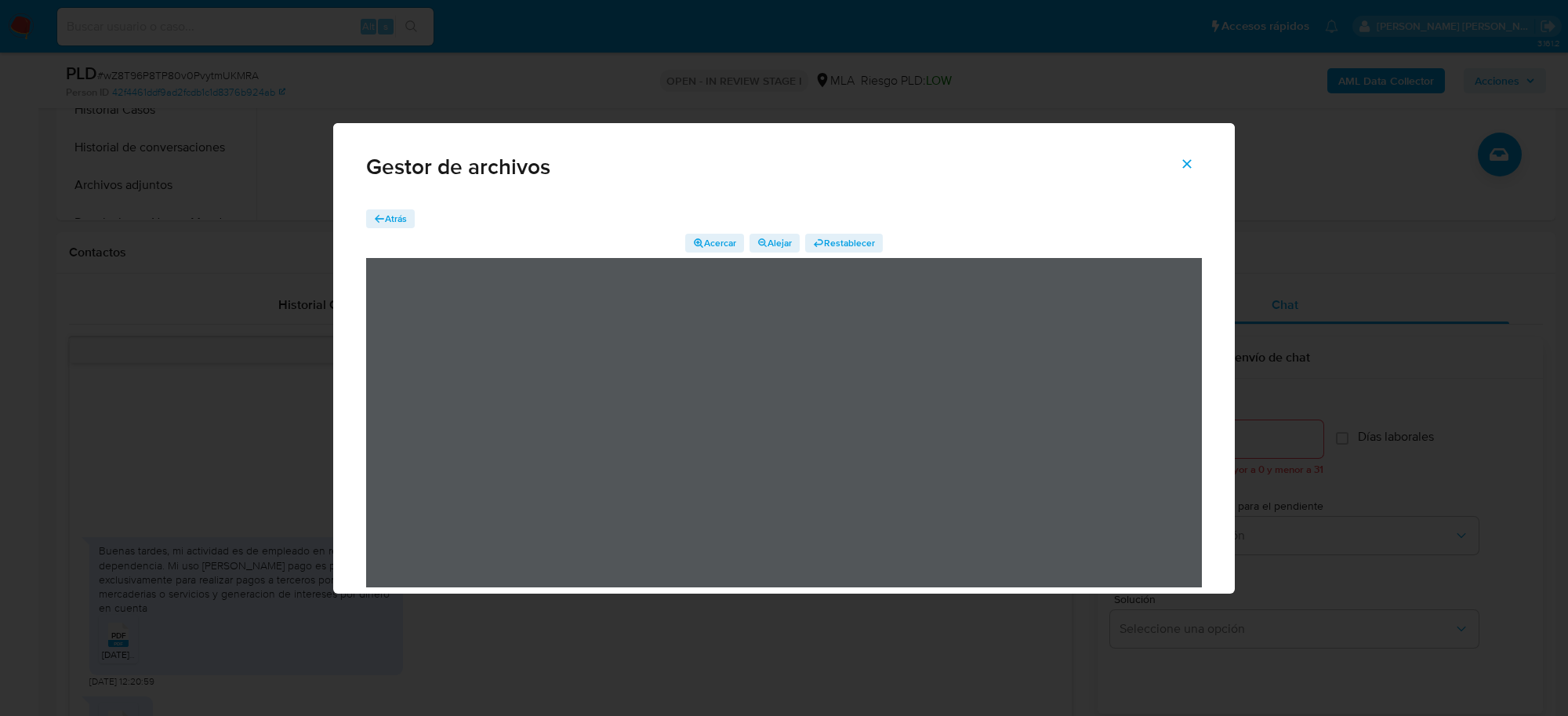
click at [398, 220] on span "Atrás" at bounding box center [396, 219] width 22 height 19
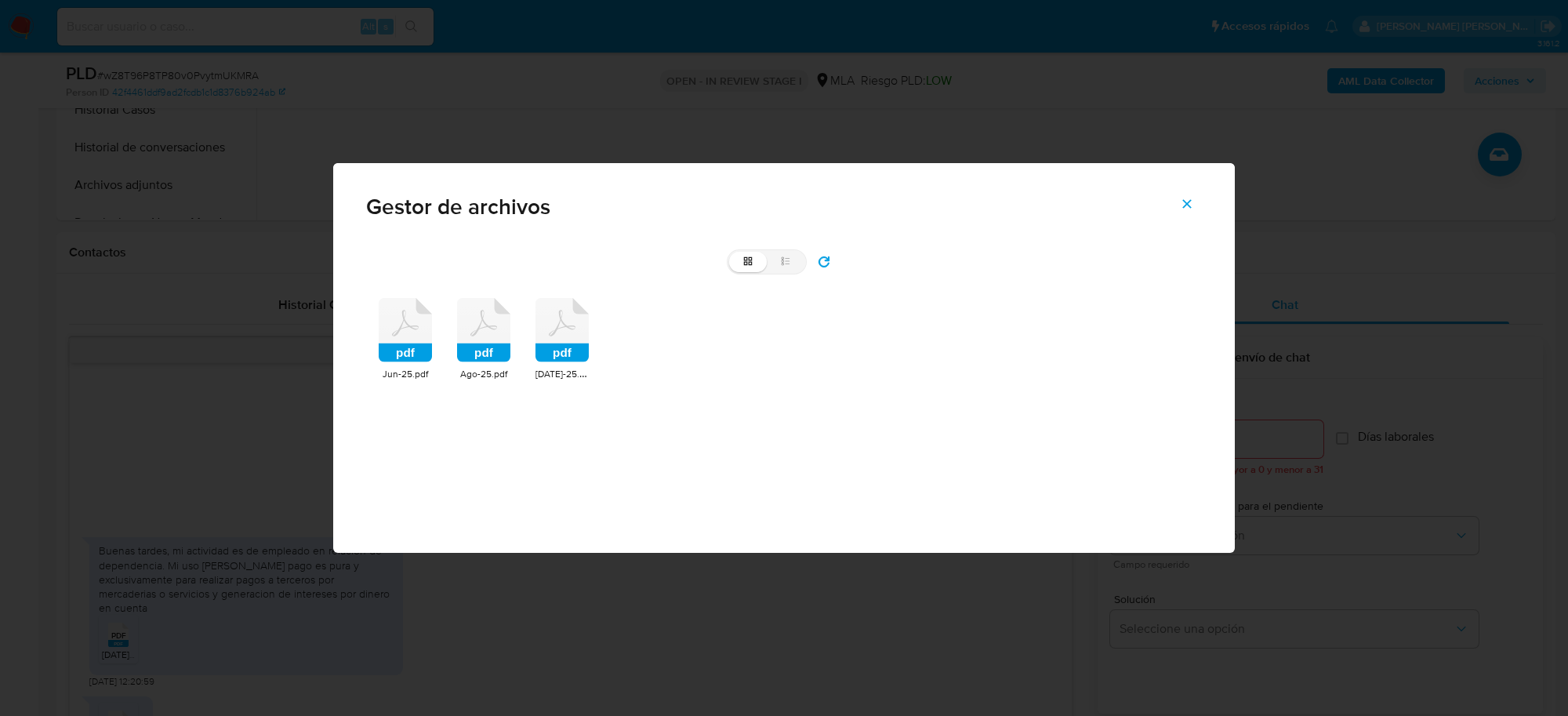
click at [492, 353] on rect at bounding box center [483, 353] width 53 height 19
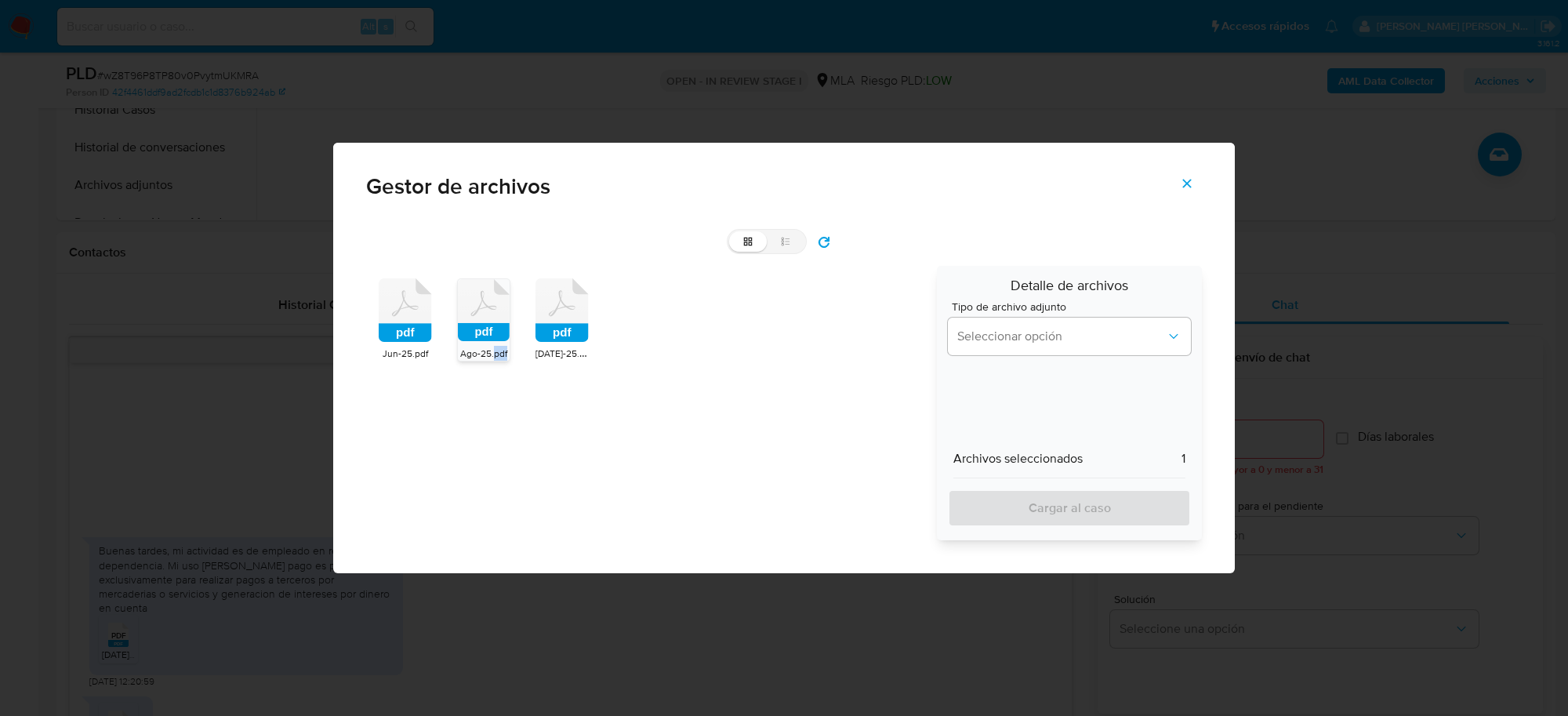
click at [492, 352] on span "Ago-25.pdf" at bounding box center [483, 353] width 47 height 13
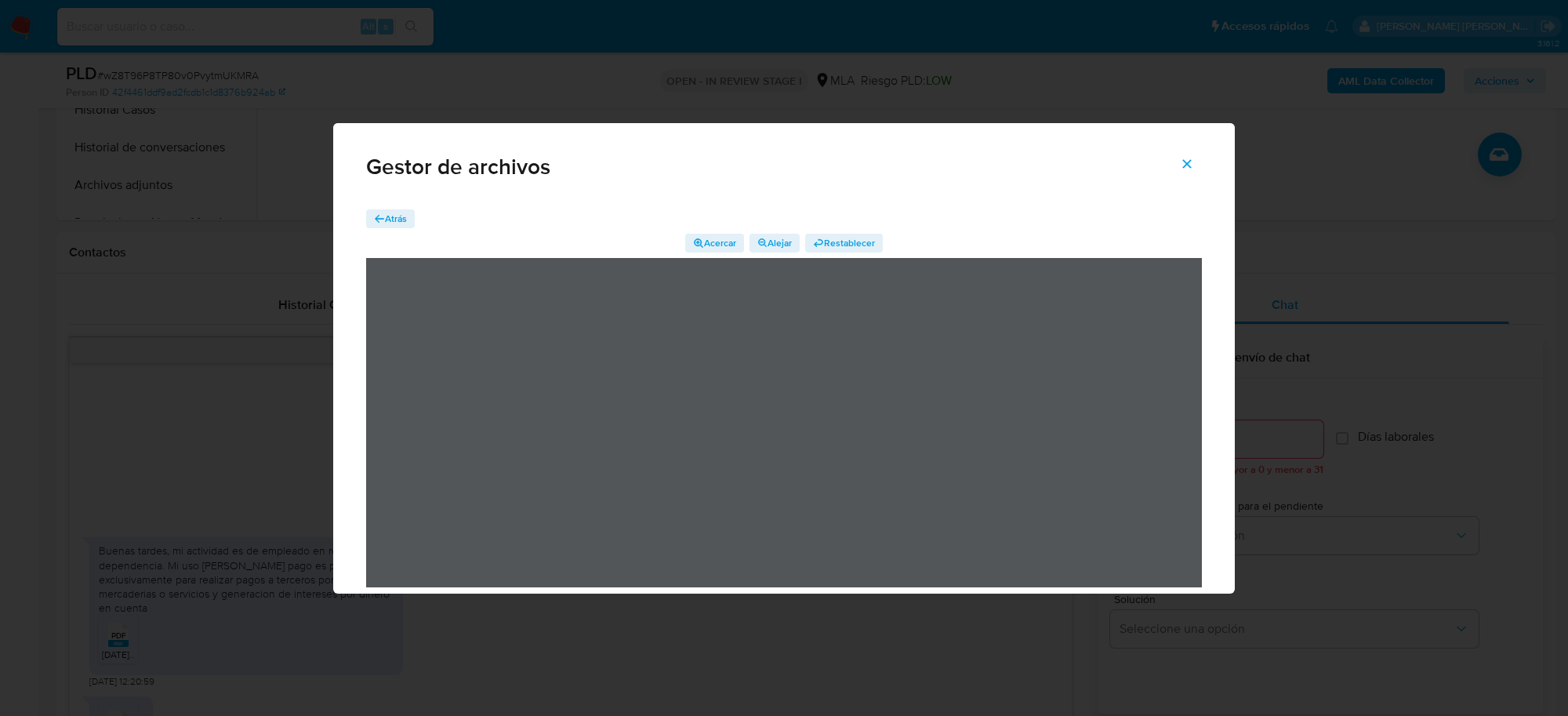
click at [1192, 171] on span "Cerrar" at bounding box center [1187, 164] width 14 height 35
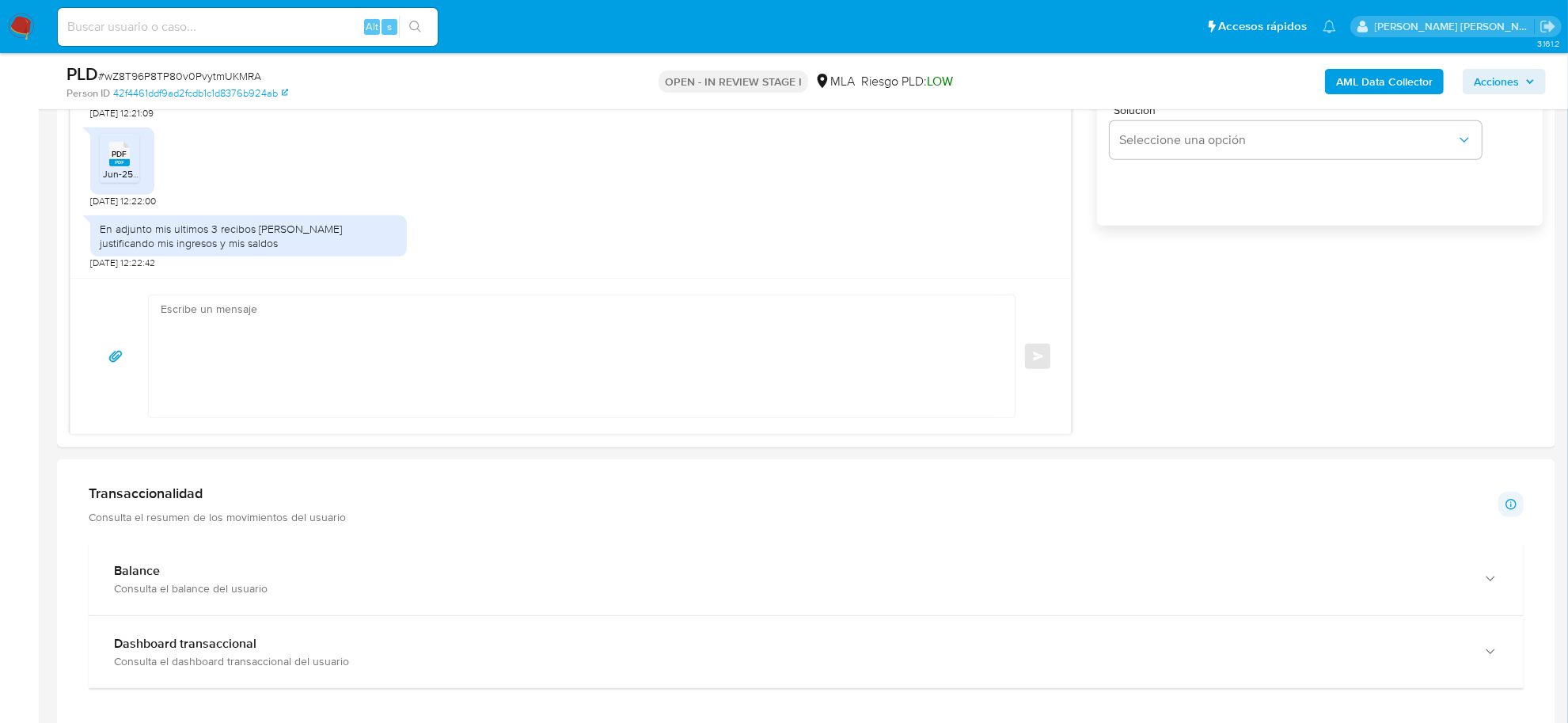
scroll to position [1386, 0]
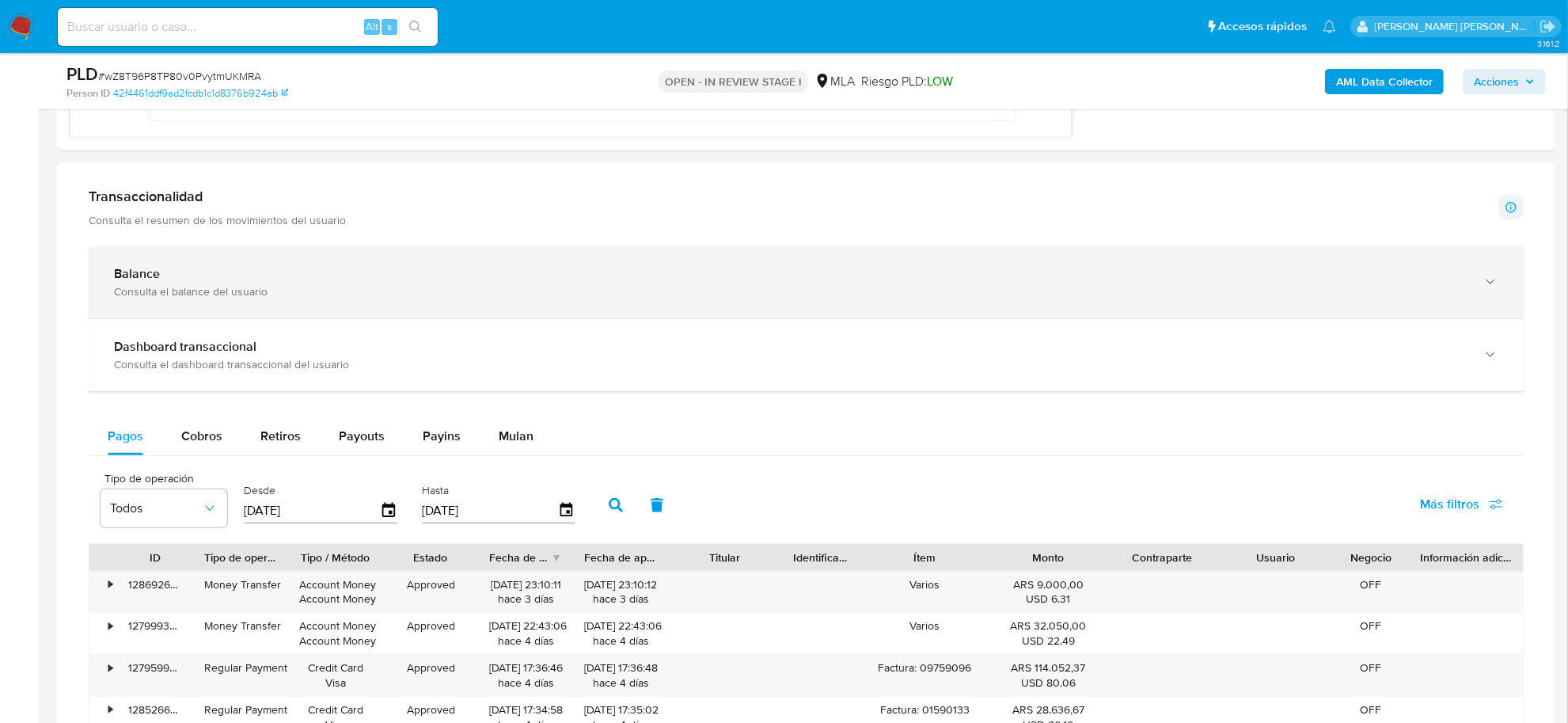
click at [190, 299] on div "Consulta el balance del usuario" at bounding box center [790, 292] width 1352 height 14
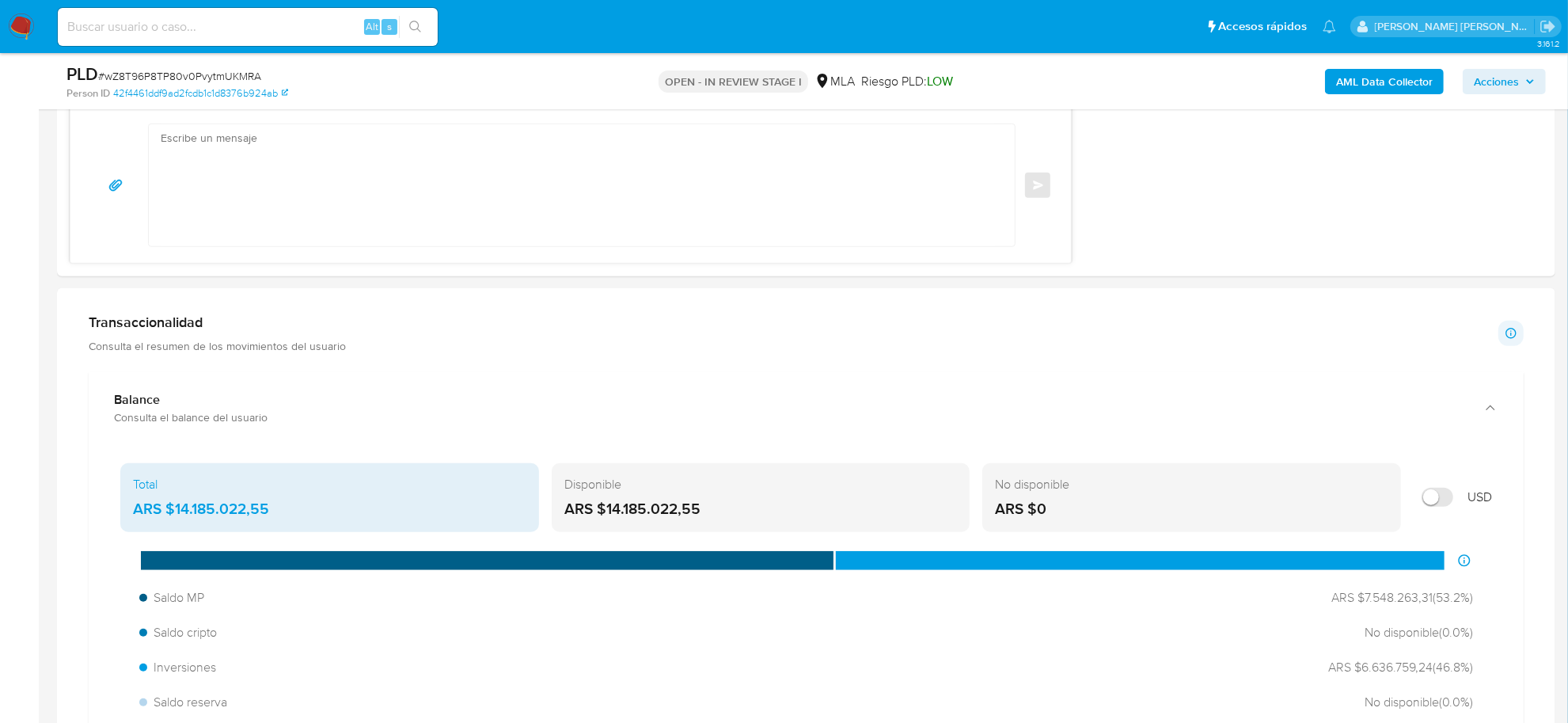
scroll to position [1264, 0]
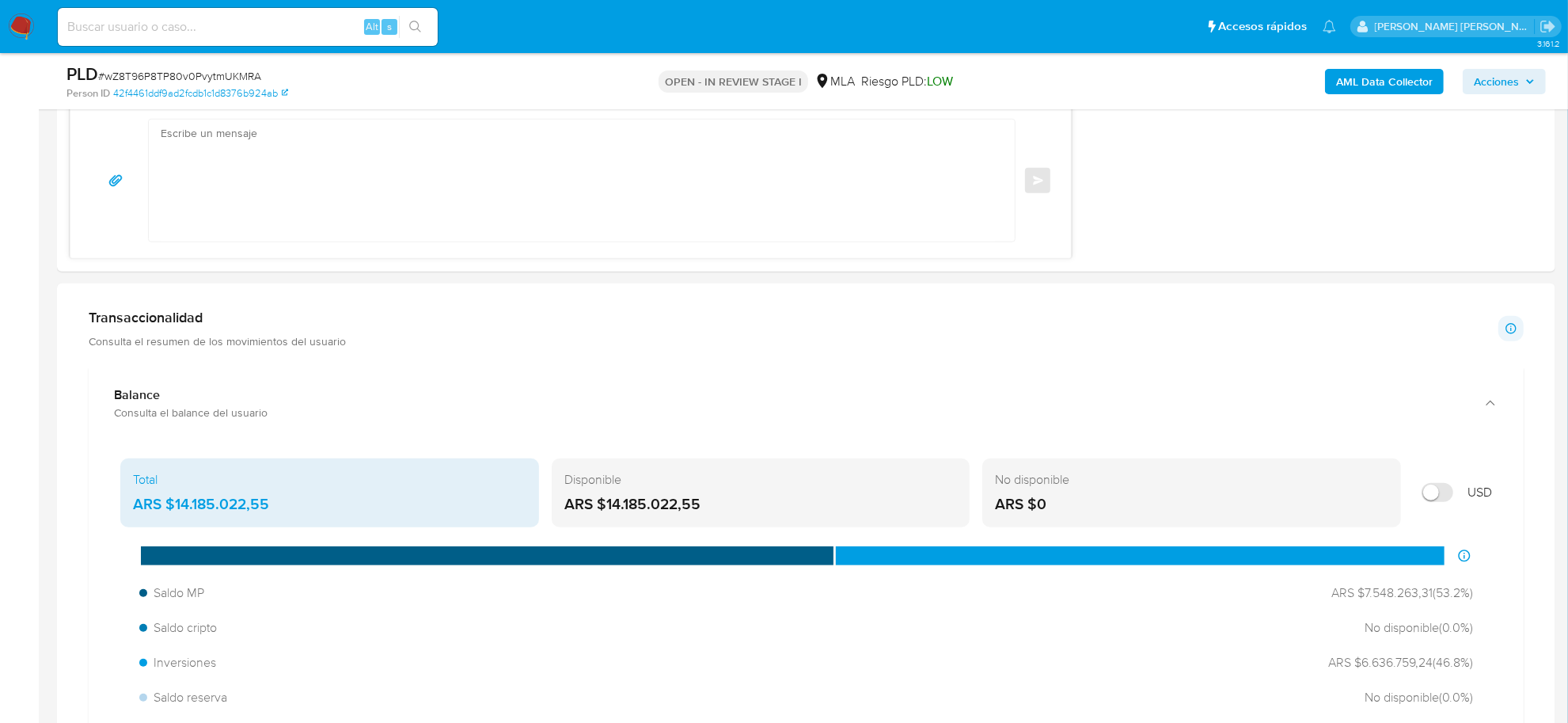
drag, startPoint x: 163, startPoint y: 499, endPoint x: 267, endPoint y: 497, distance: 104.0
click at [267, 497] on div "ARS $14.185.022,55" at bounding box center [330, 504] width 394 height 21
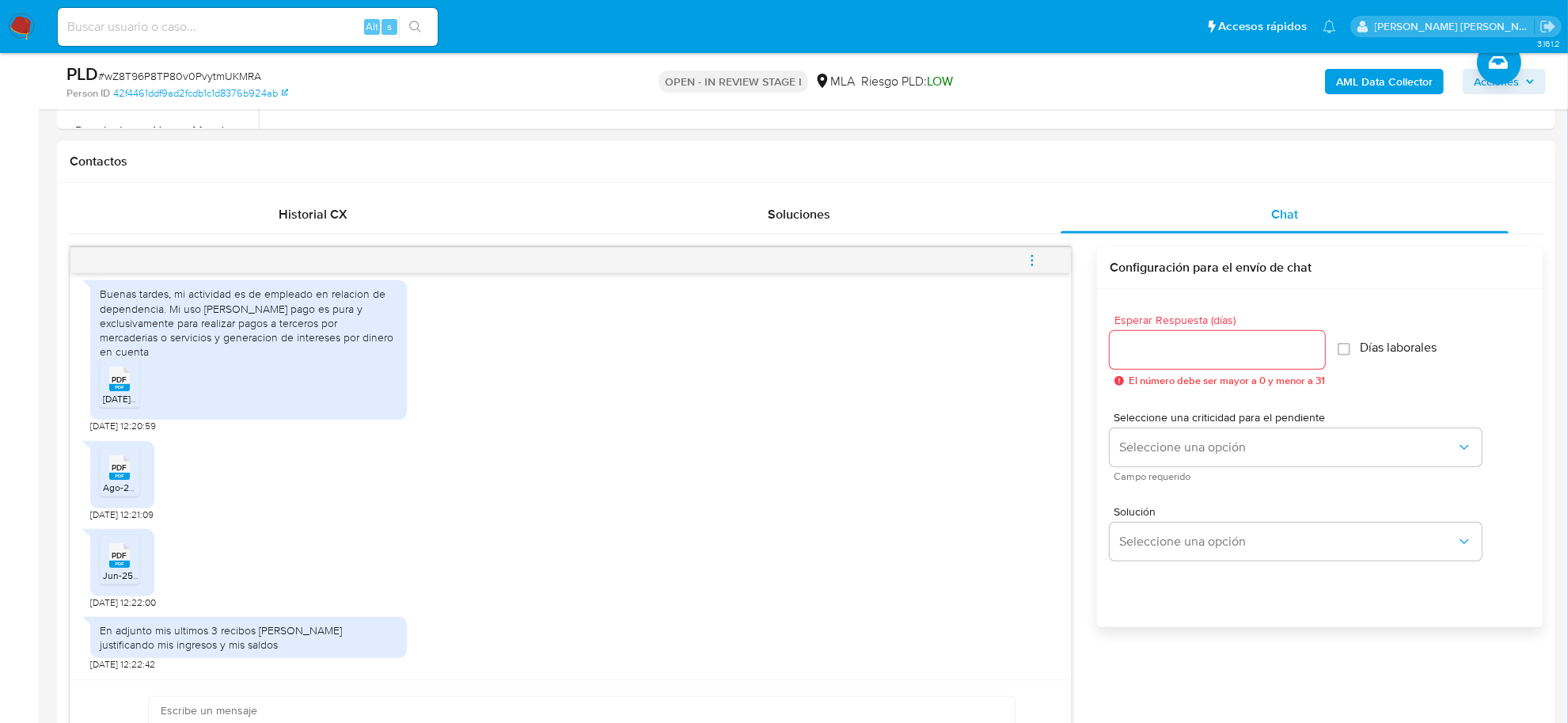
scroll to position [671, 0]
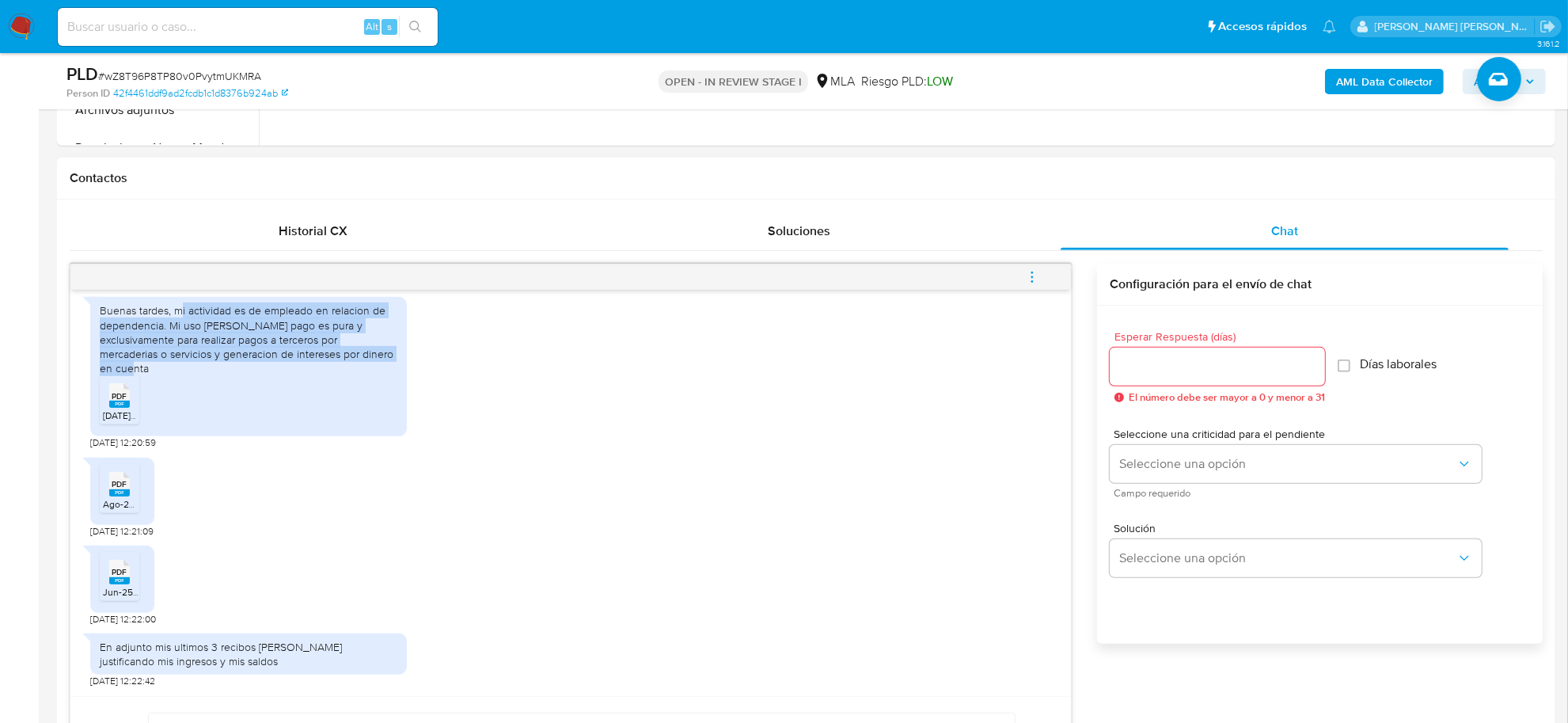
drag, startPoint x: 179, startPoint y: 309, endPoint x: 170, endPoint y: 369, distance: 60.7
click at [170, 369] on div "Buenas tardes, mi actividad es de empleado en relacion de dependencia. Mi uso […" at bounding box center [249, 339] width 298 height 72
copy div "i actividad es de empleado en relacion de dependencia. Mi uso [PERSON_NAME] pag…"
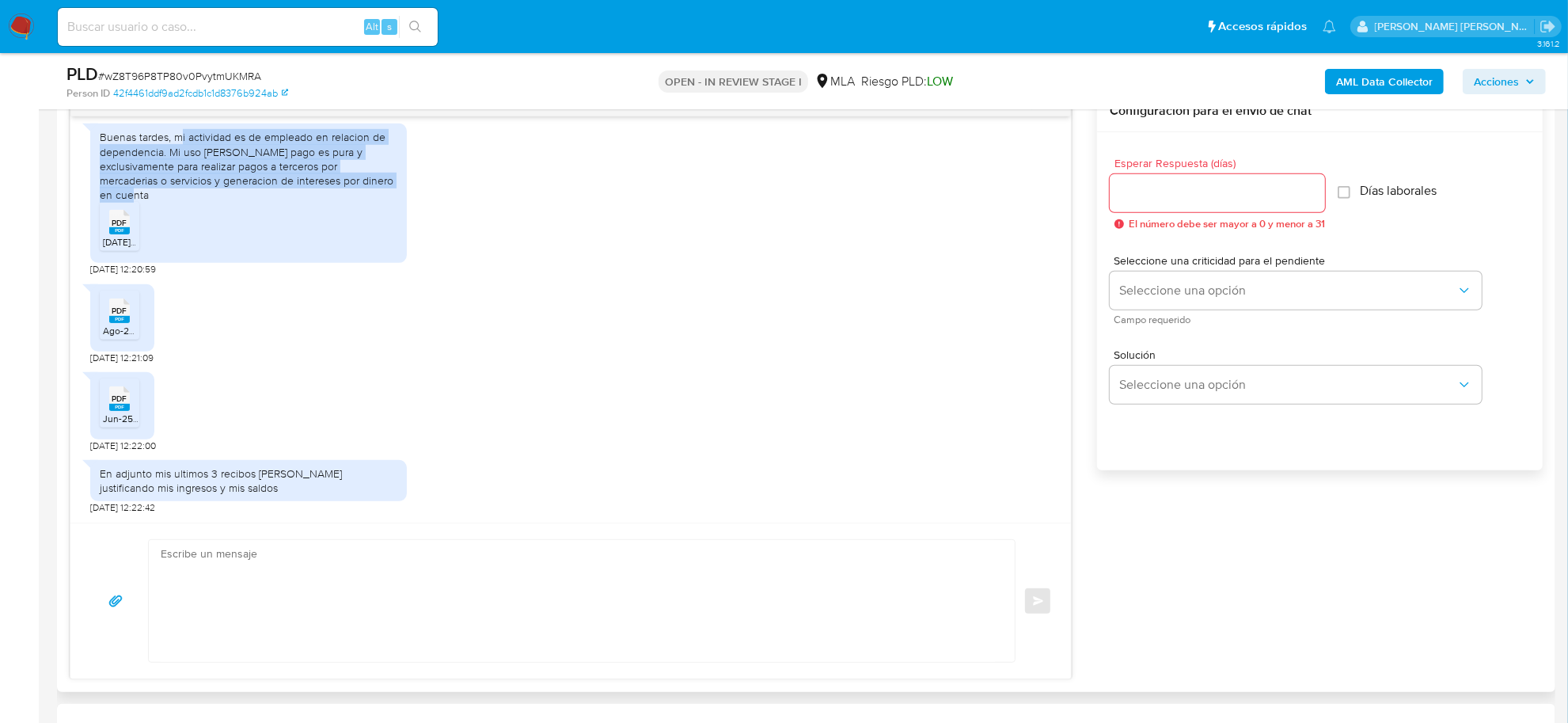
scroll to position [869, 0]
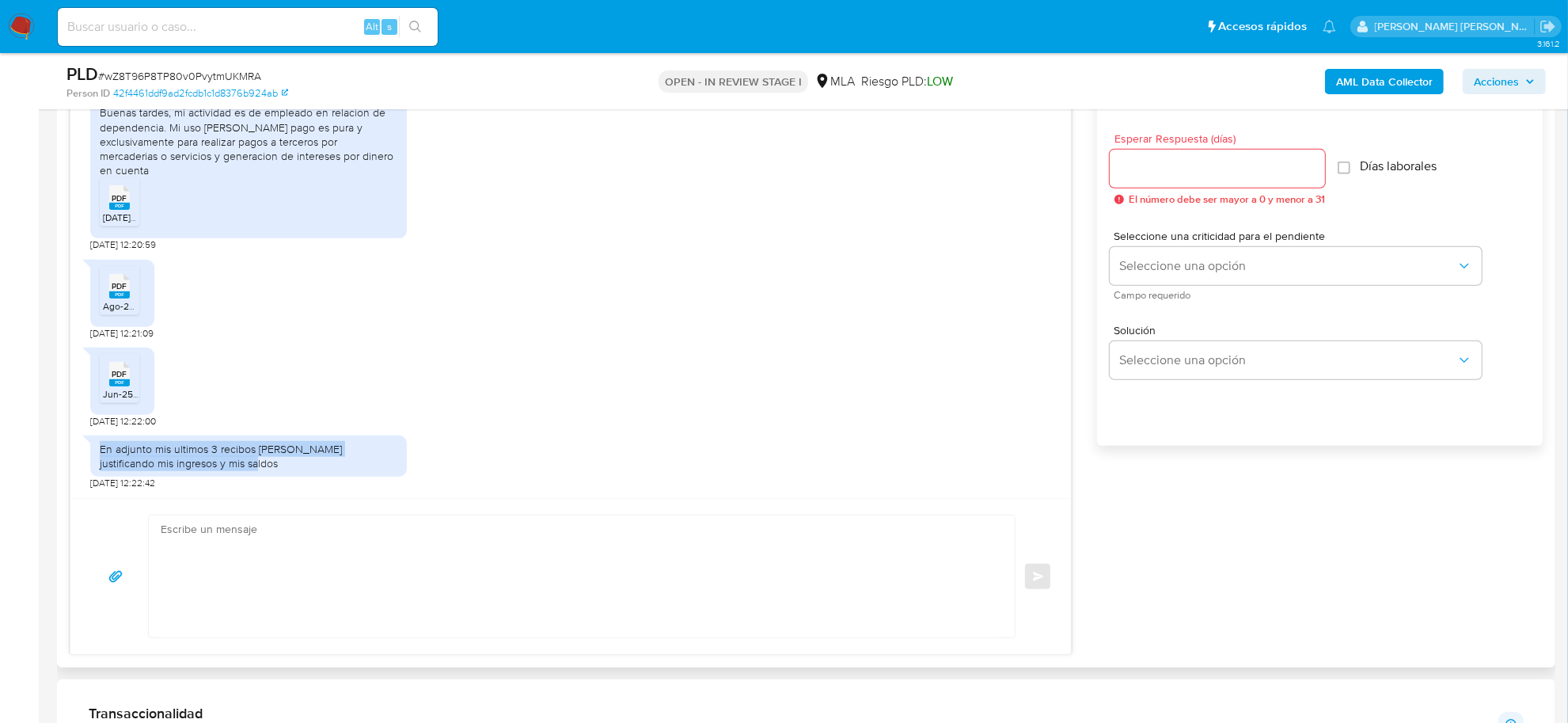
drag, startPoint x: 219, startPoint y: 465, endPoint x: 93, endPoint y: 449, distance: 127.0
click at [93, 449] on div "En adjunto mis ultimos 3 recibos [PERSON_NAME] justificando mis ingresos y mis …" at bounding box center [249, 456] width 317 height 41
copy div "En adjunto mis ultimos 3 recibos [PERSON_NAME] justificando mis ingresos y mis …"
